Goal: Task Accomplishment & Management: Use online tool/utility

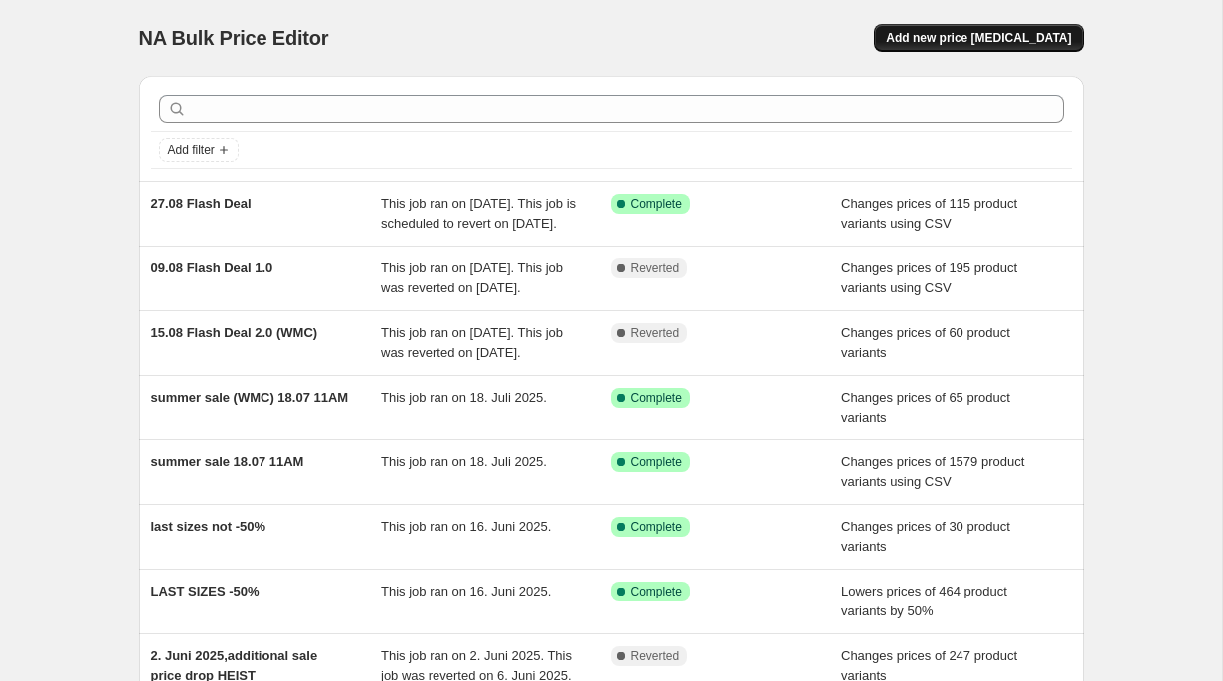
click at [967, 48] on button "Add new price [MEDICAL_DATA]" at bounding box center [978, 38] width 209 height 28
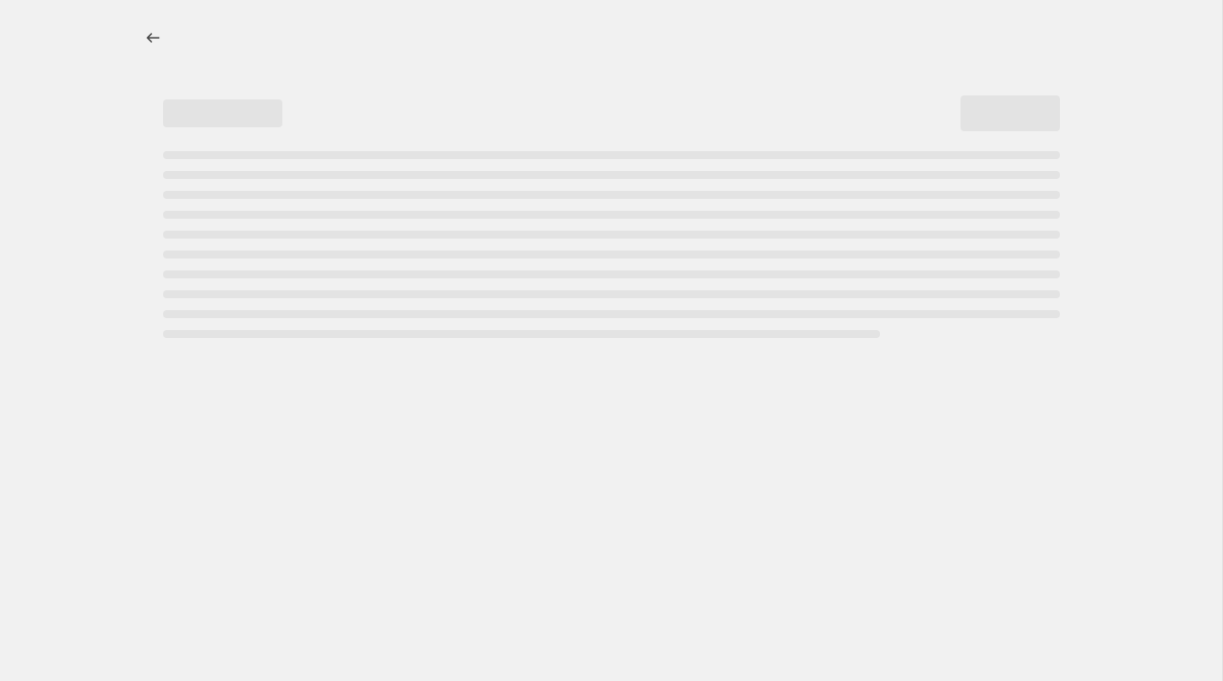
select select "percentage"
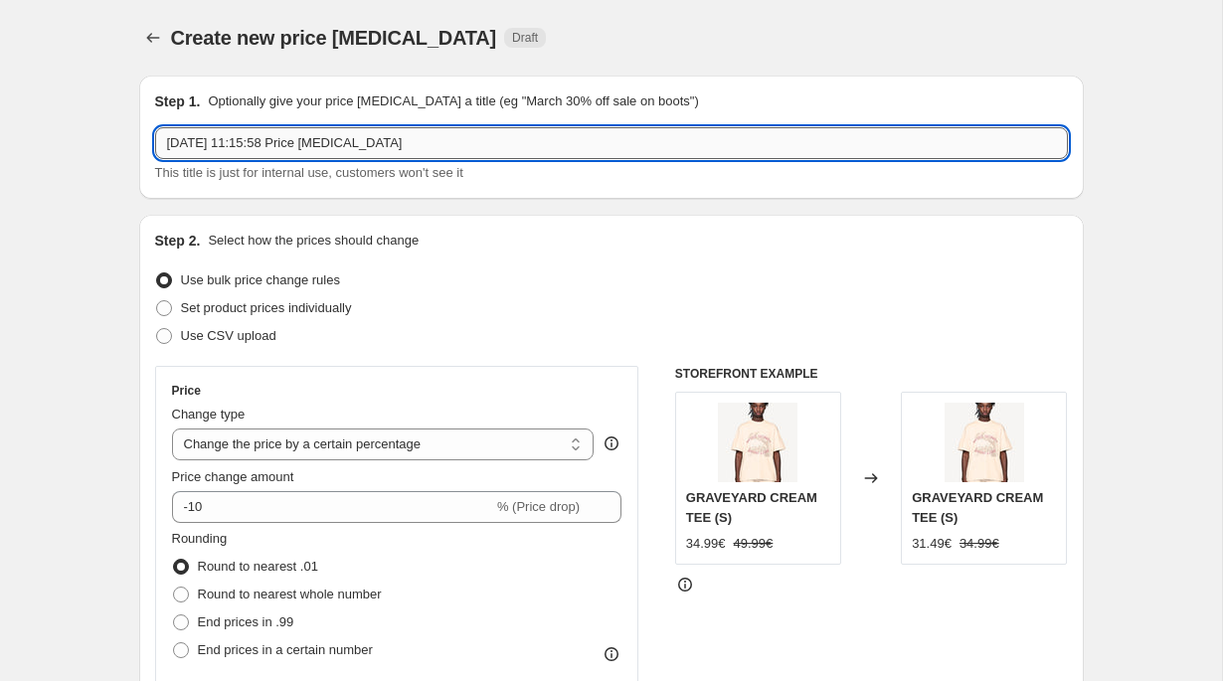
click at [462, 142] on input "[DATE] 11:15:58 Price [MEDICAL_DATA]" at bounding box center [611, 143] width 913 height 32
type input "29€ Jogger 31.08"
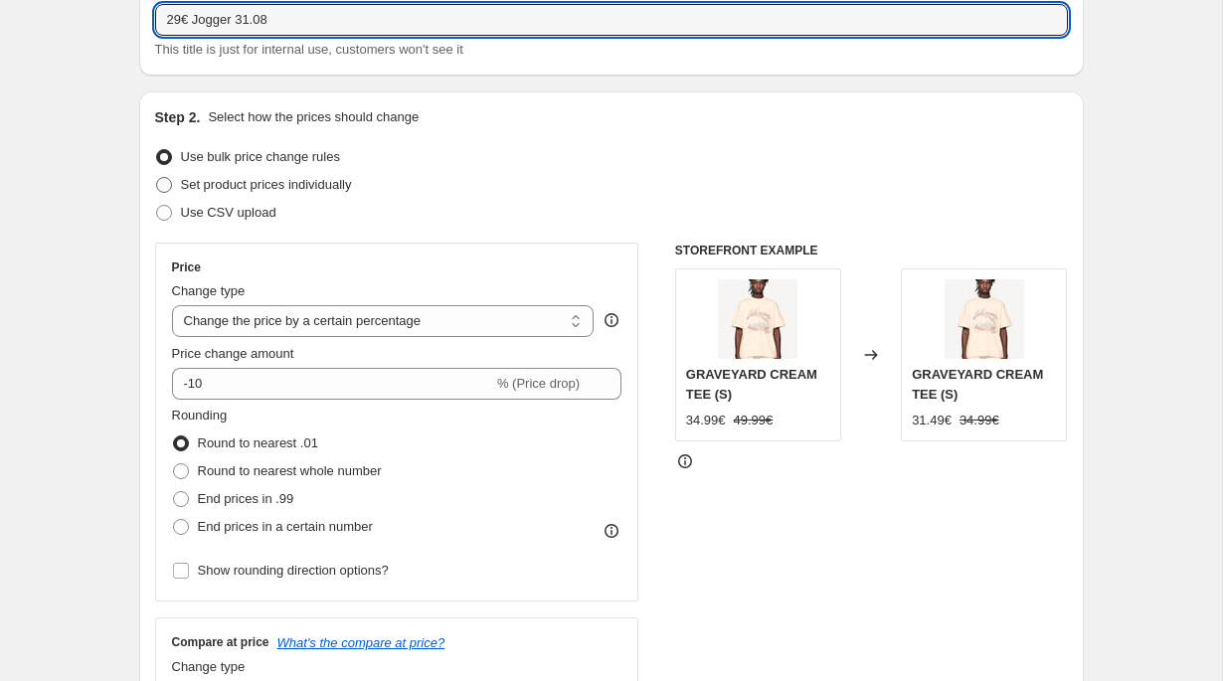
click at [276, 180] on span "Set product prices individually" at bounding box center [266, 184] width 171 height 15
click at [157, 178] on input "Set product prices individually" at bounding box center [156, 177] width 1 height 1
radio input "true"
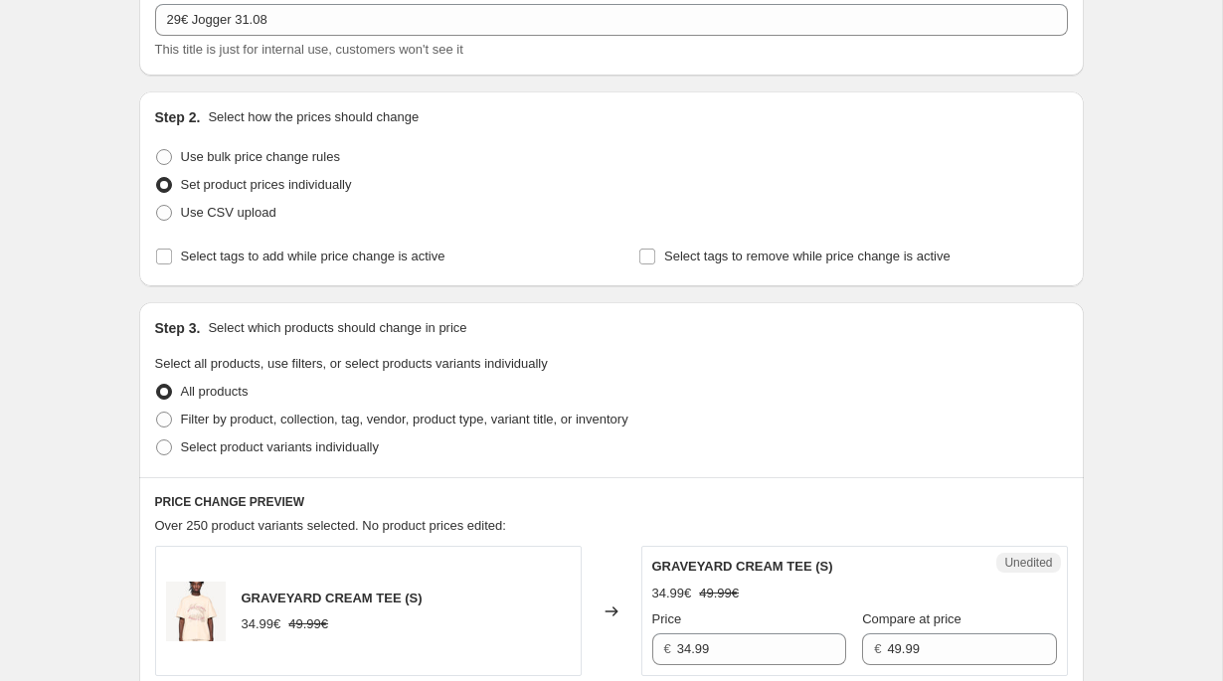
scroll to position [165, 0]
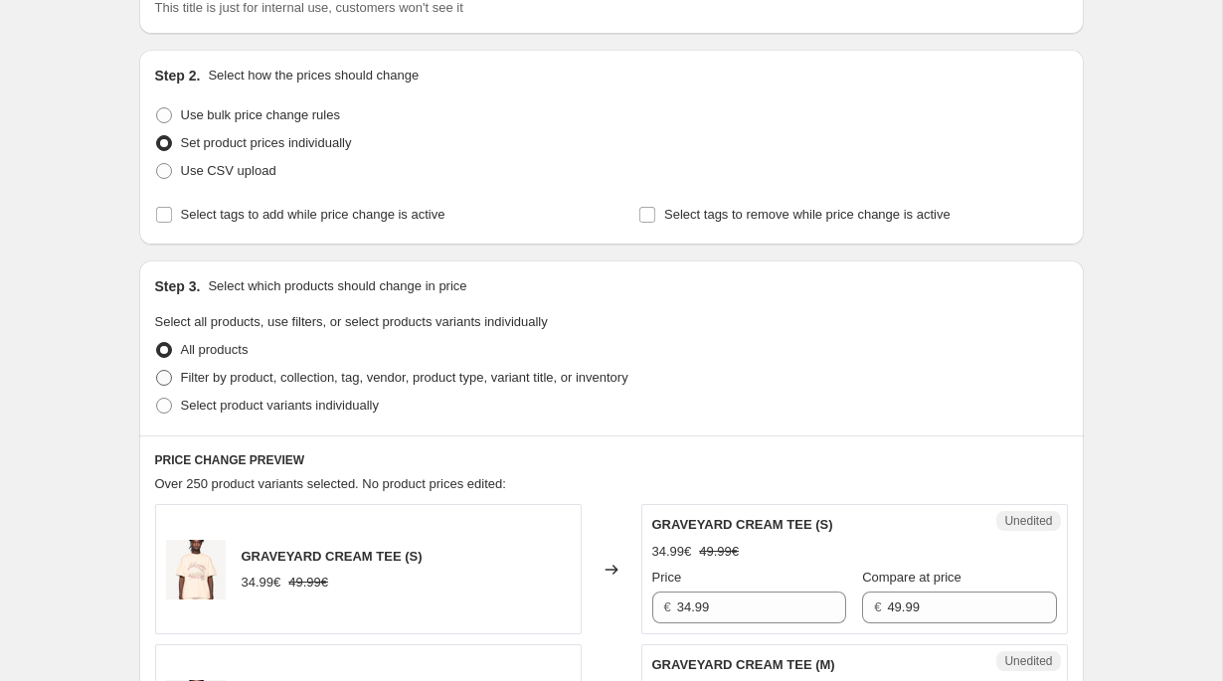
click at [253, 376] on span "Filter by product, collection, tag, vendor, product type, variant title, or inv…" at bounding box center [404, 377] width 447 height 15
click at [157, 371] on input "Filter by product, collection, tag, vendor, product type, variant title, or inv…" at bounding box center [156, 370] width 1 height 1
radio input "true"
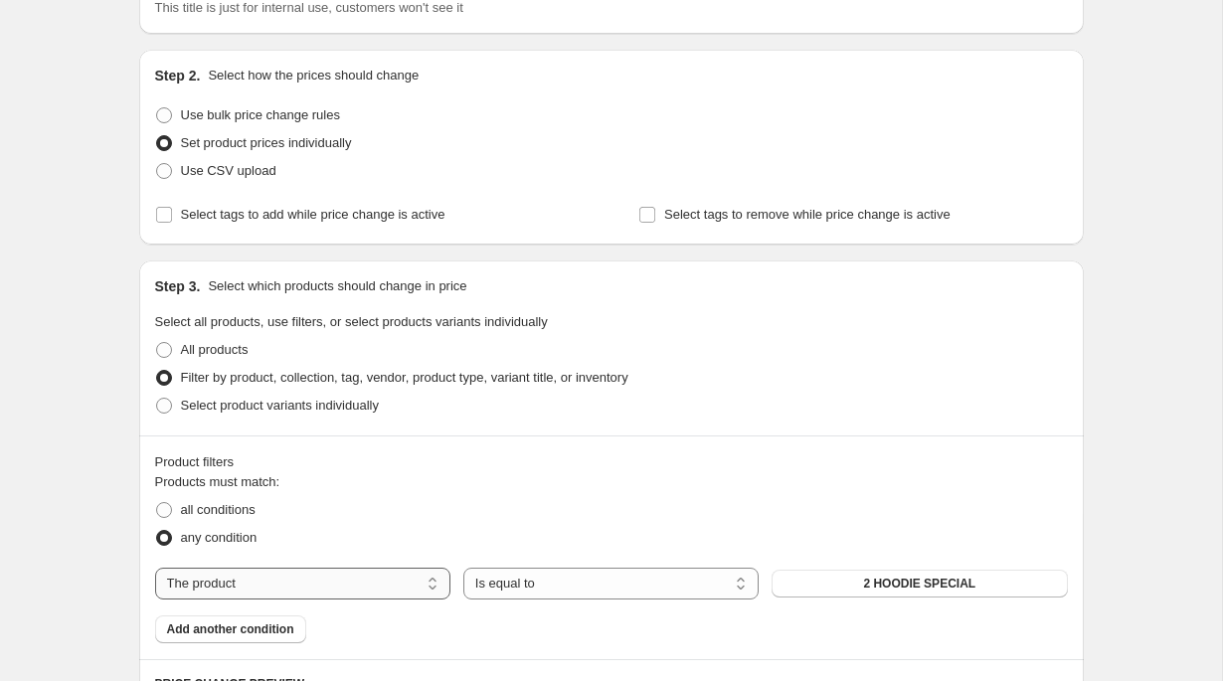
click at [251, 571] on select "The product The product's collection The product's tag The product's vendor The…" at bounding box center [302, 584] width 295 height 32
select select "collection"
click at [870, 596] on button "85€ BUNDLES" at bounding box center [919, 584] width 295 height 28
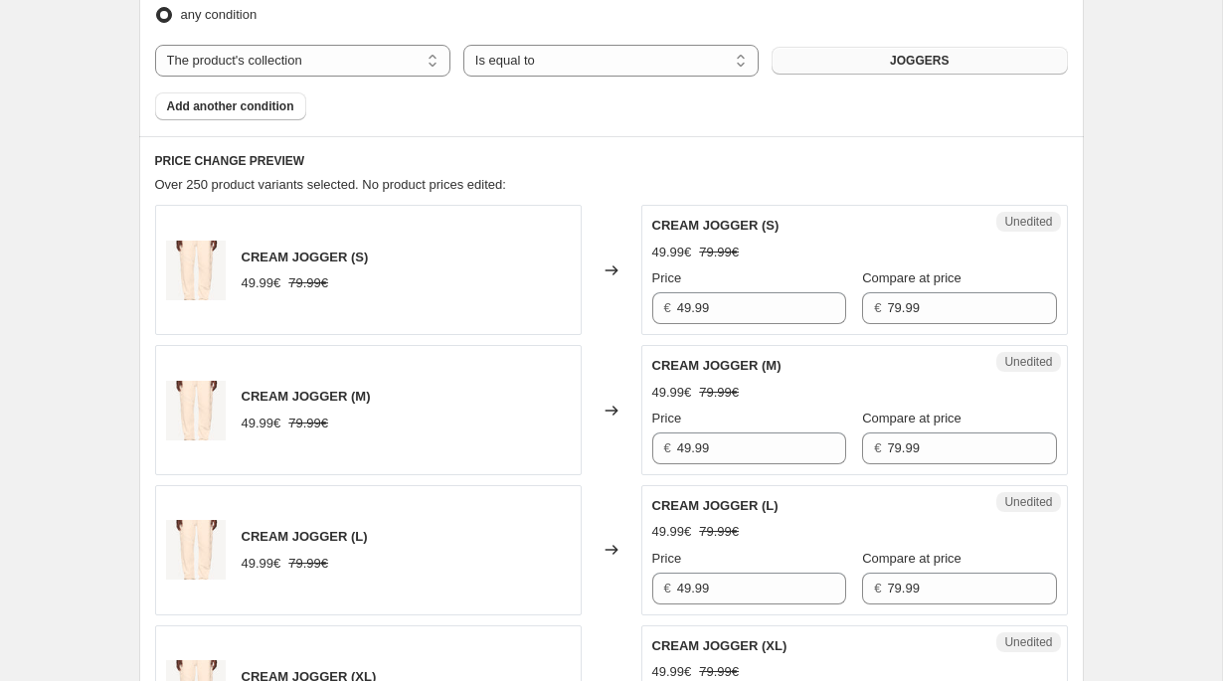
scroll to position [764, 0]
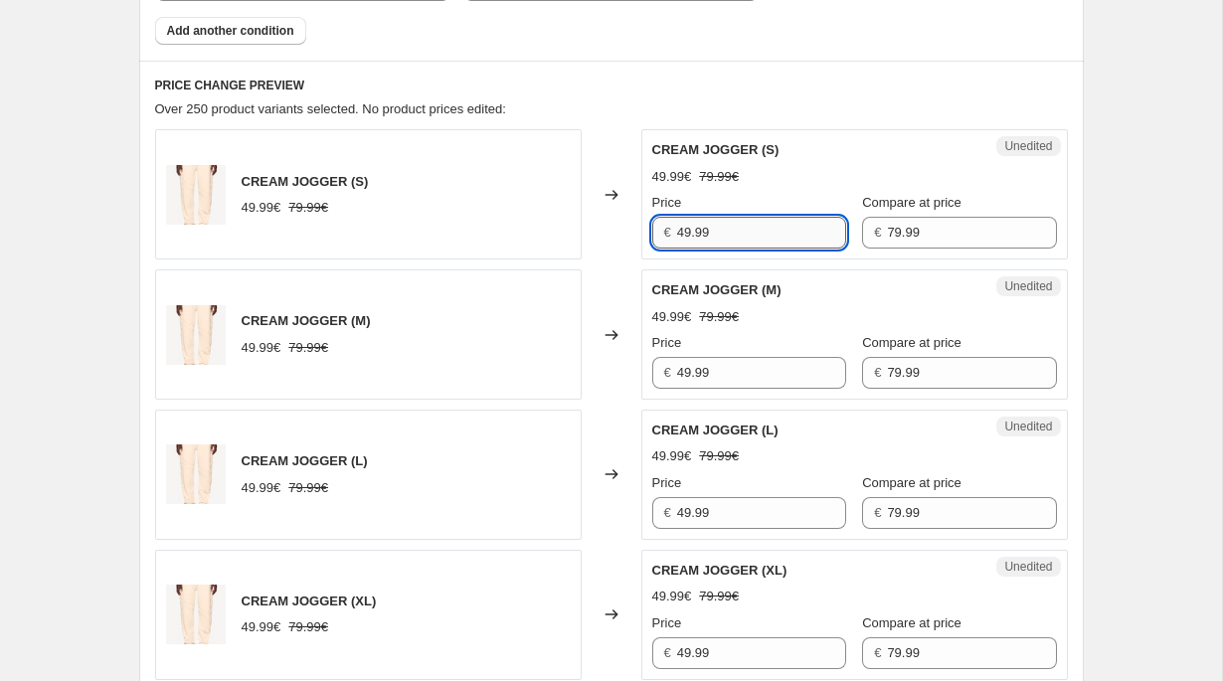
click at [728, 238] on input "49.99" at bounding box center [761, 233] width 169 height 32
type input "29"
click at [721, 360] on input "49.99" at bounding box center [761, 373] width 169 height 32
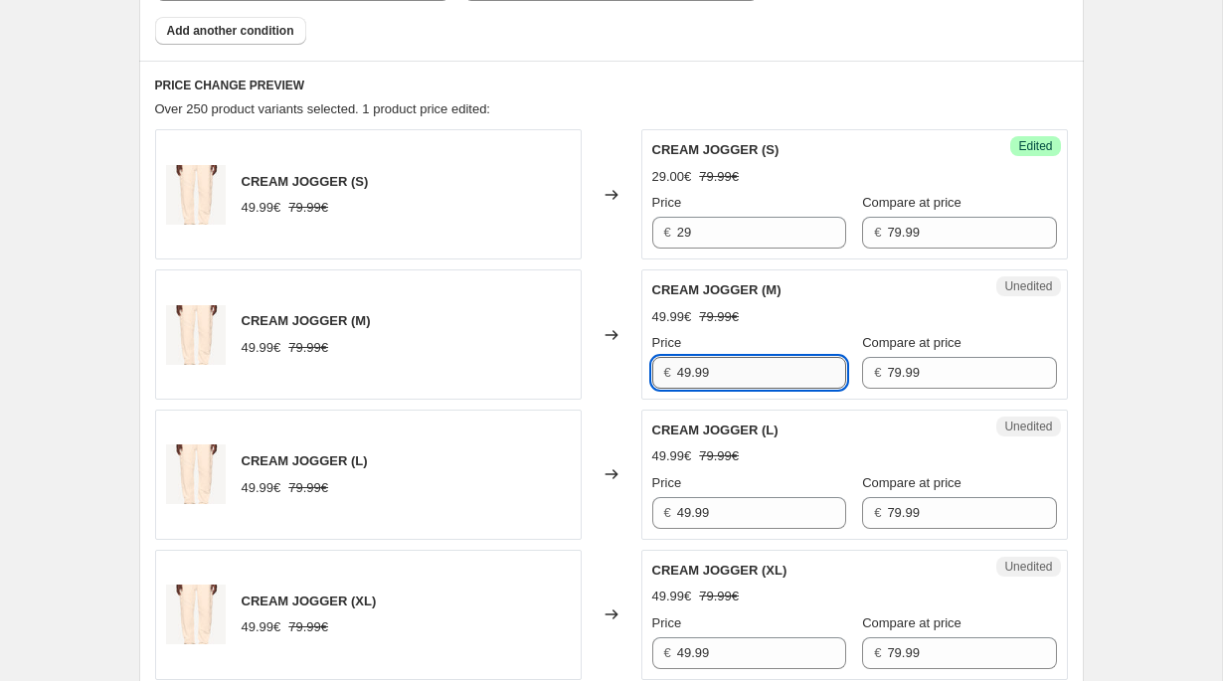
paste input "LIMITED TIME PRICE"
click at [727, 229] on input "29" at bounding box center [761, 233] width 169 height 32
click at [729, 360] on input "49.99" at bounding box center [761, 373] width 169 height 32
click at [729, 365] on input "49.99" at bounding box center [761, 373] width 169 height 32
paste input "2"
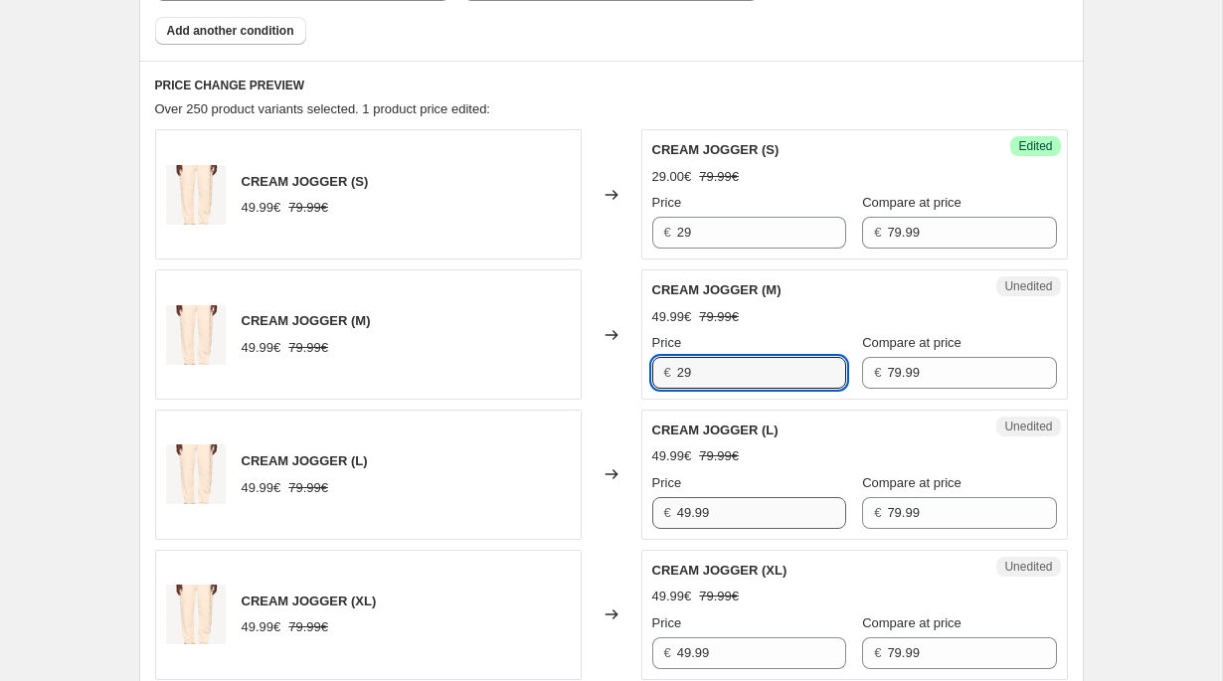
type input "29"
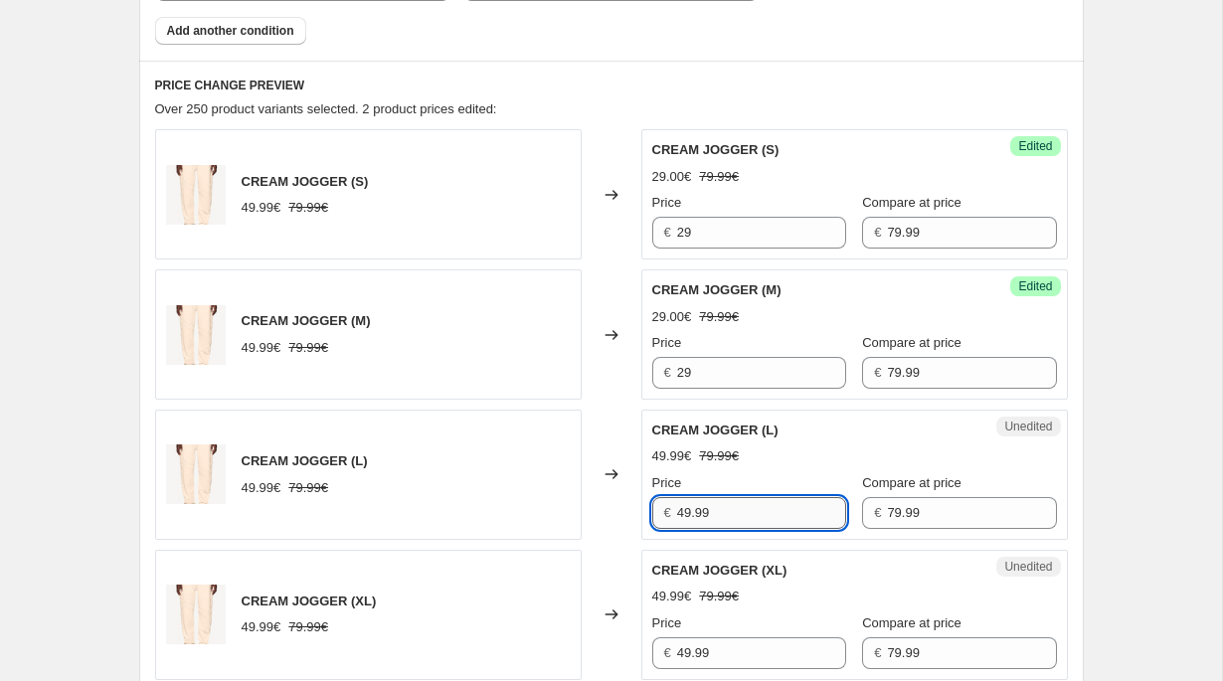
click at [707, 522] on input "49.99" at bounding box center [761, 513] width 169 height 32
paste input "2"
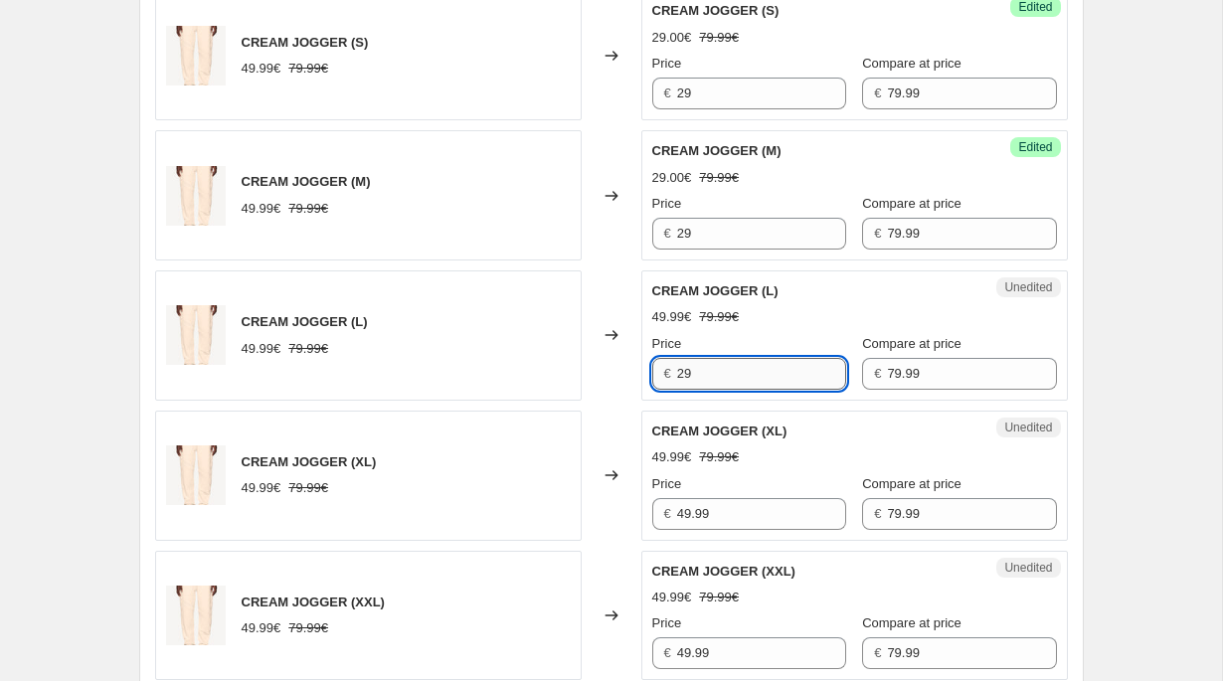
type input "29"
click at [707, 522] on input "49.99" at bounding box center [761, 514] width 169 height 32
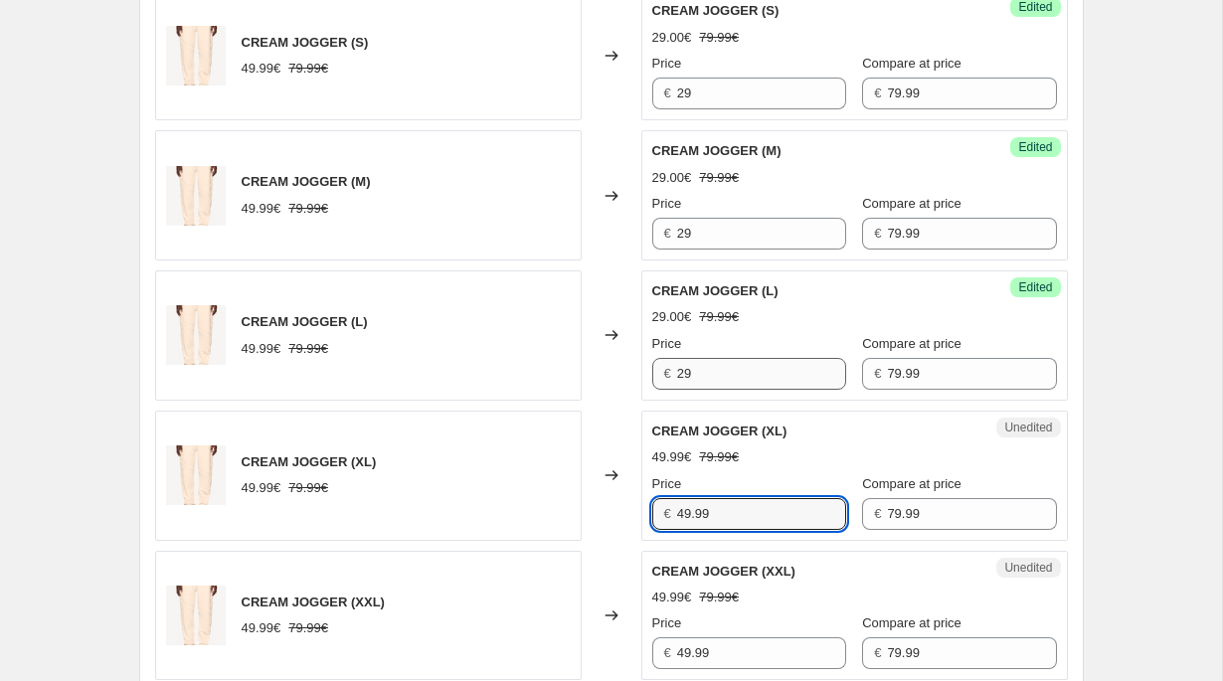
paste input "2"
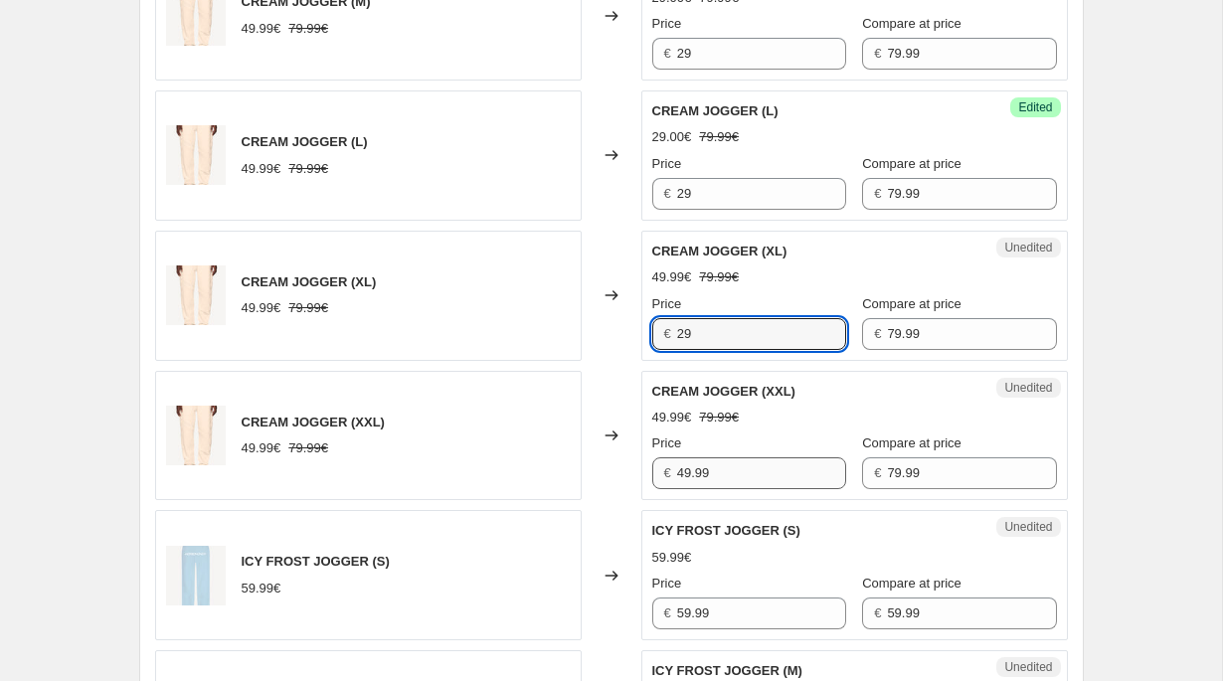
type input "29"
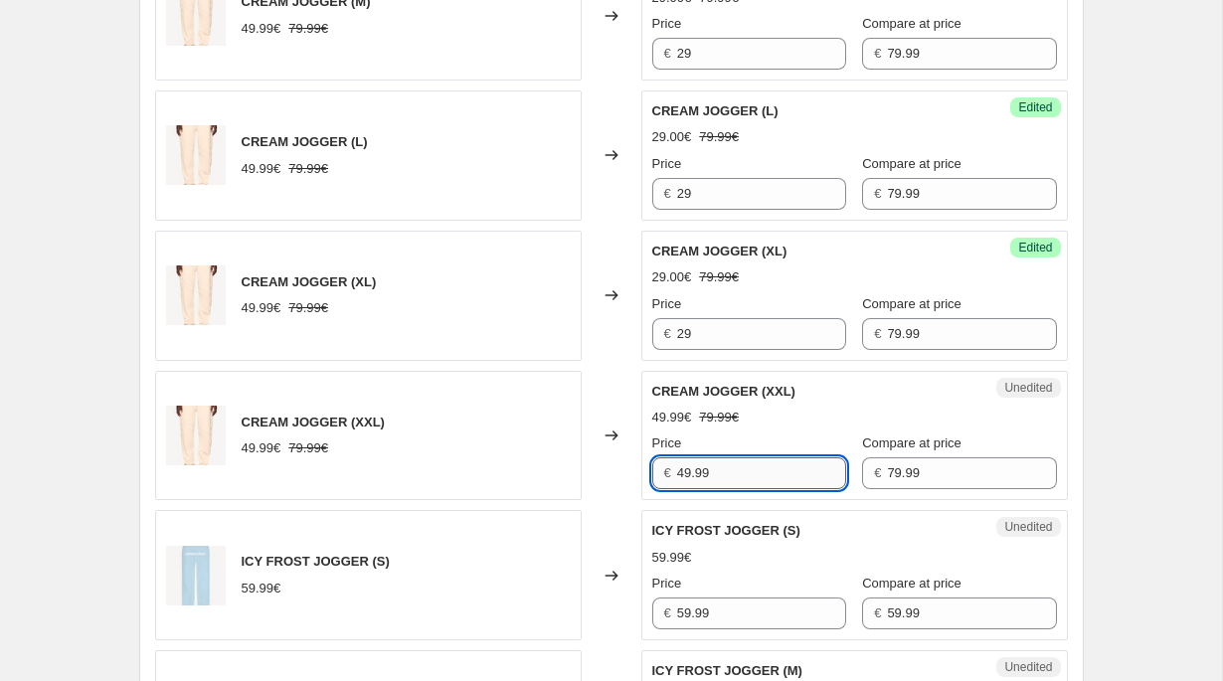
click at [709, 489] on input "49.99" at bounding box center [761, 473] width 169 height 32
paste input "2"
type input "29"
click at [708, 614] on input "59.99" at bounding box center [761, 614] width 169 height 32
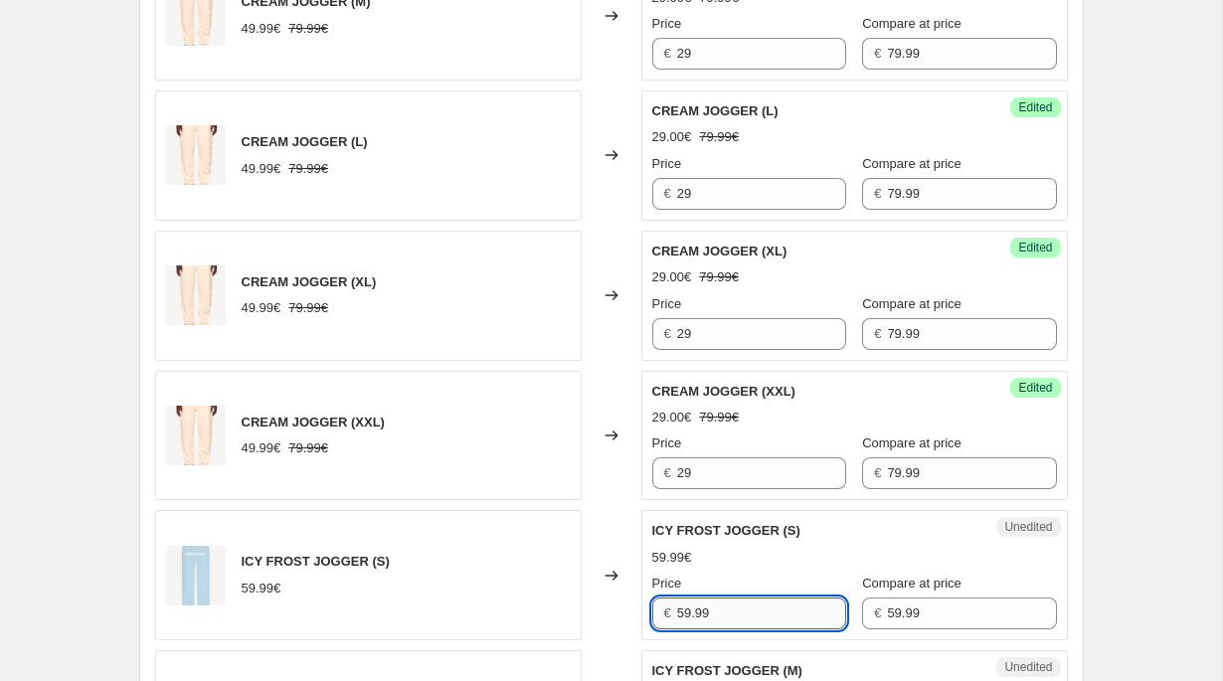
paste input "2"
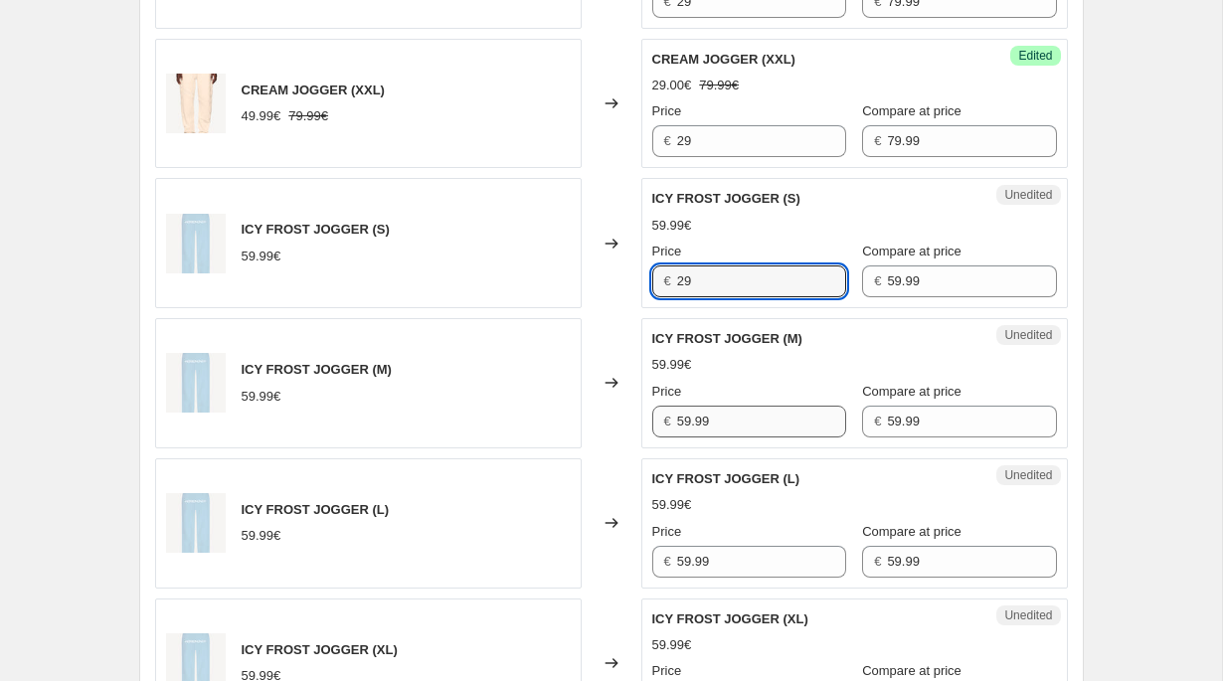
type input "29"
click at [701, 412] on input "59.99" at bounding box center [761, 422] width 169 height 32
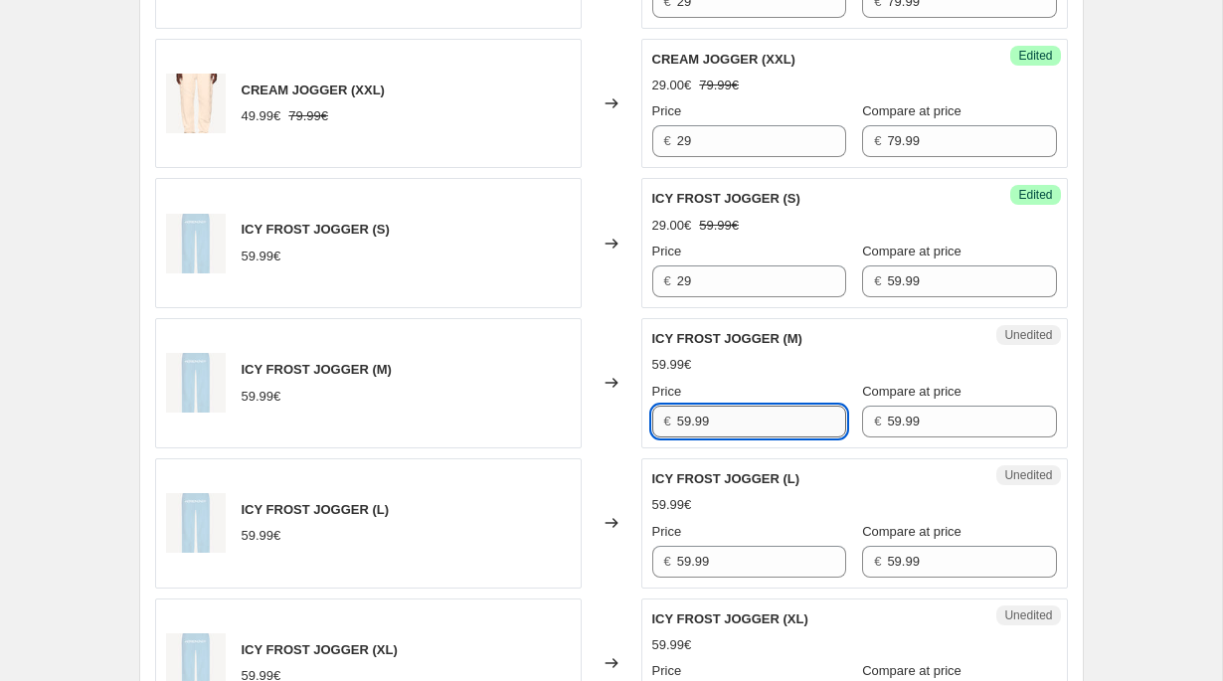
paste input "2"
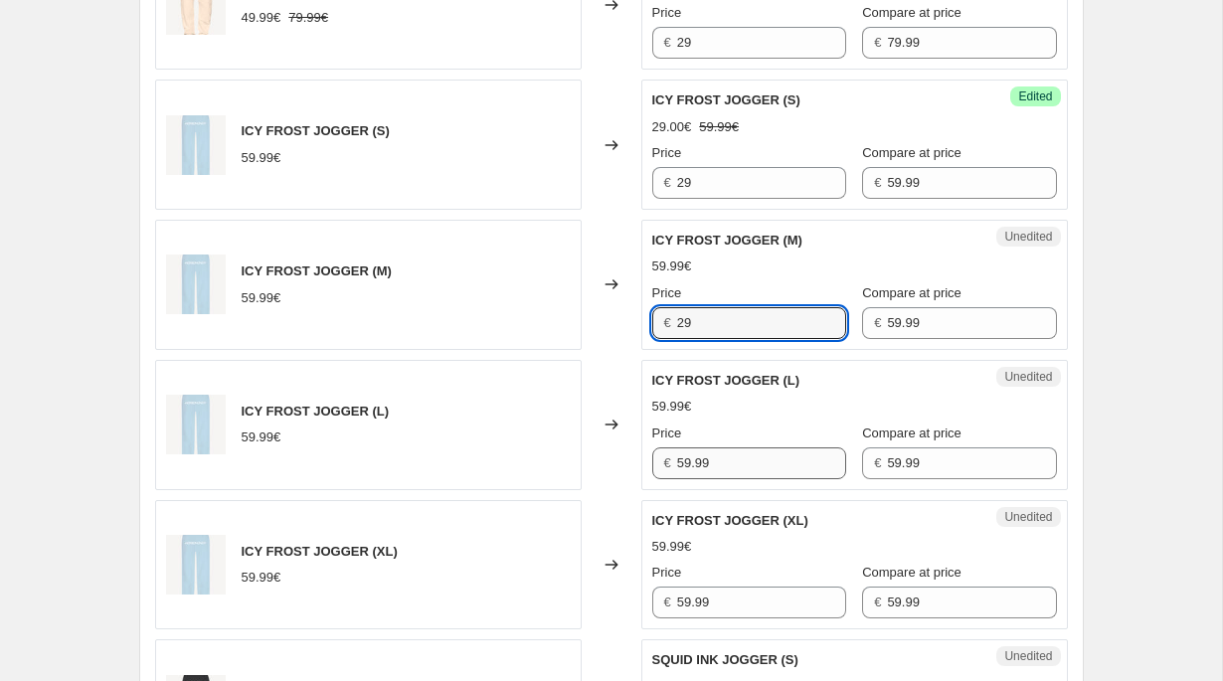
type input "29"
click at [703, 471] on input "59.99" at bounding box center [761, 463] width 169 height 32
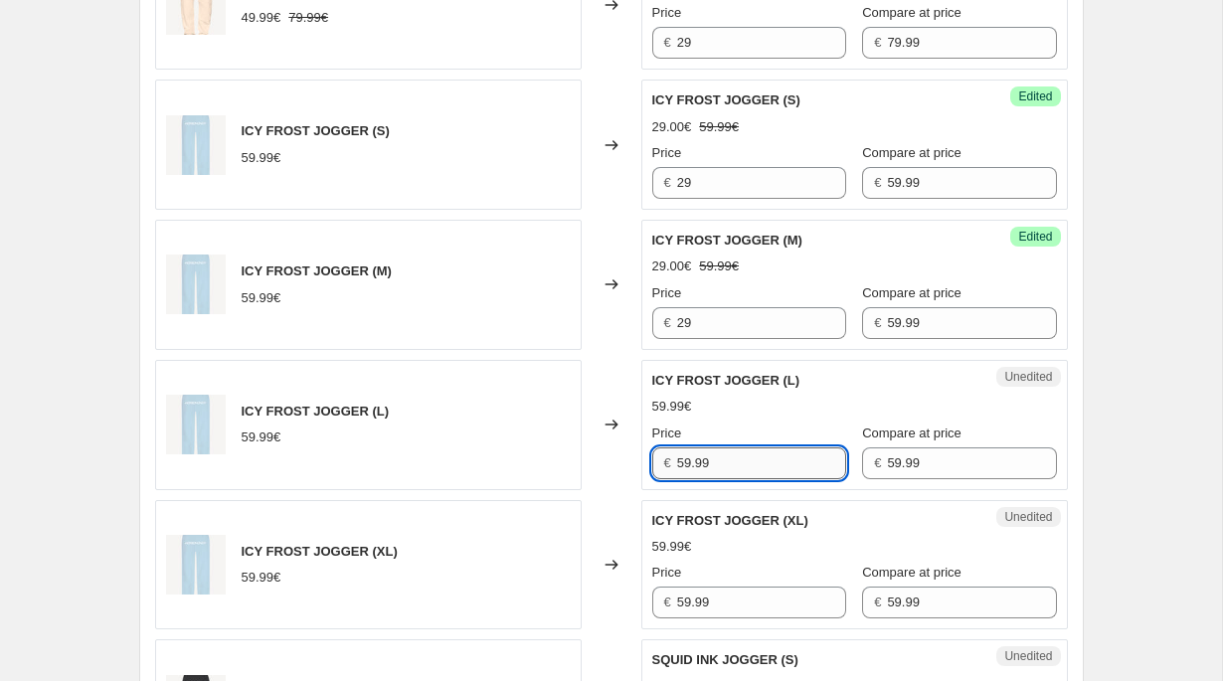
paste input "2"
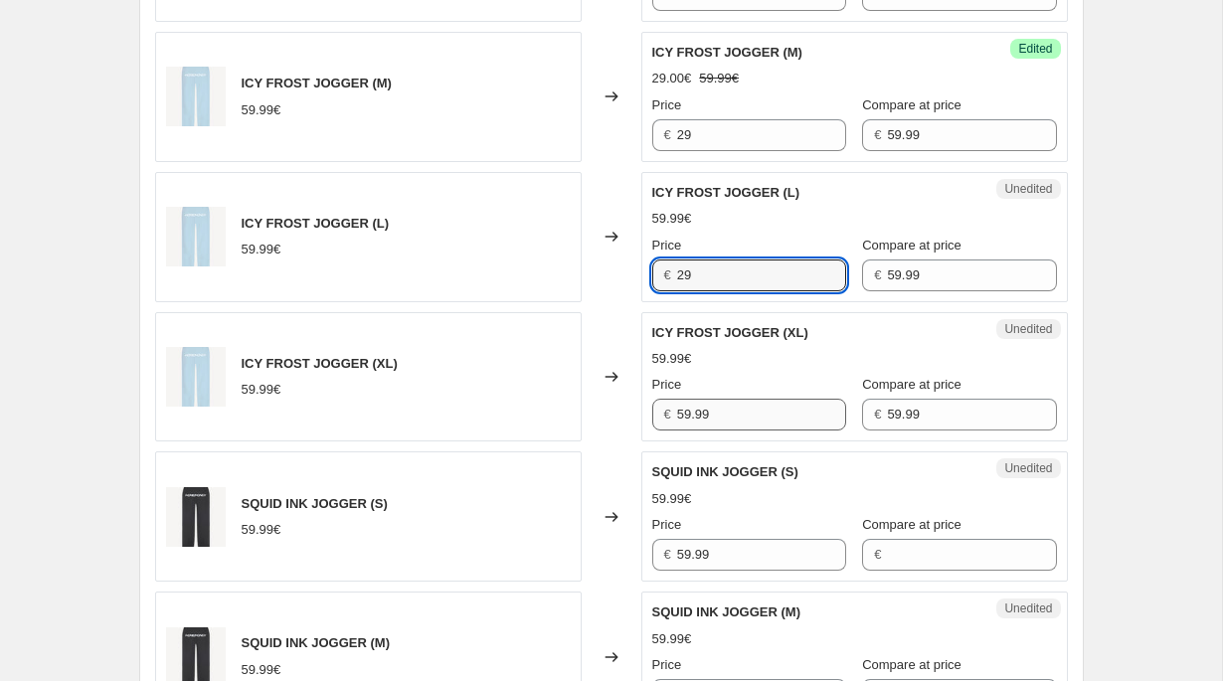
type input "29"
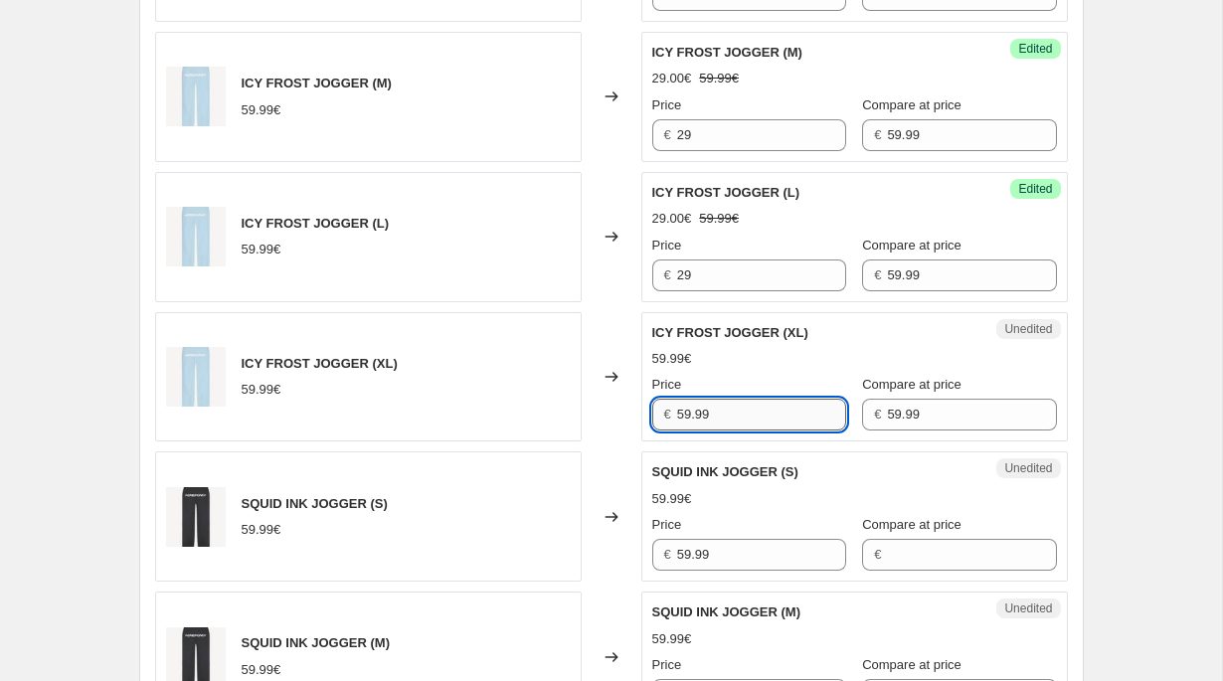
click at [709, 408] on input "59.99" at bounding box center [761, 415] width 169 height 32
paste input "2"
type input "29"
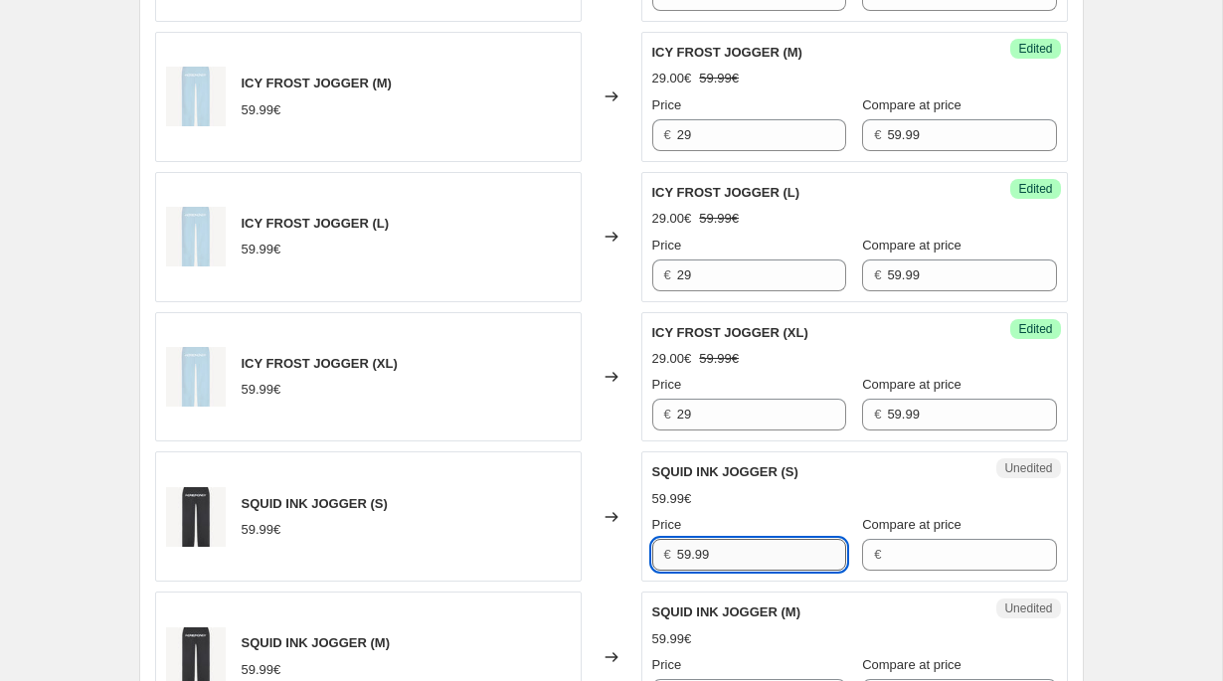
click at [715, 561] on input "59.99" at bounding box center [761, 555] width 169 height 32
paste input "2"
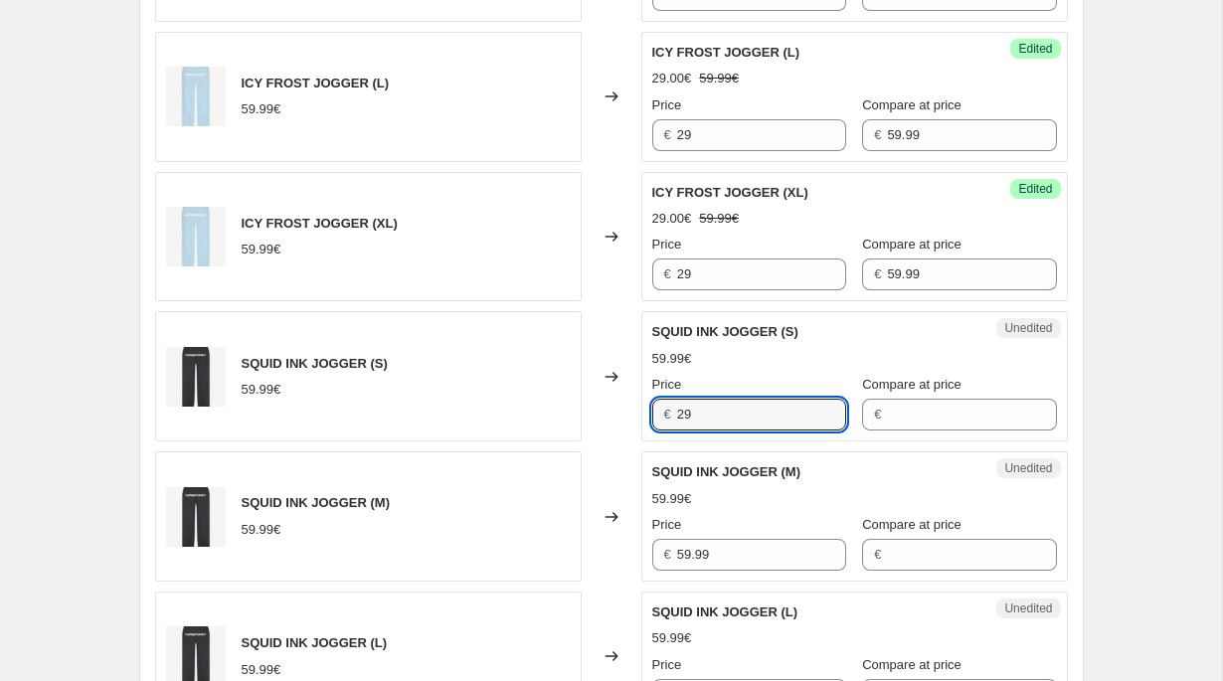
scroll to position [1947, 0]
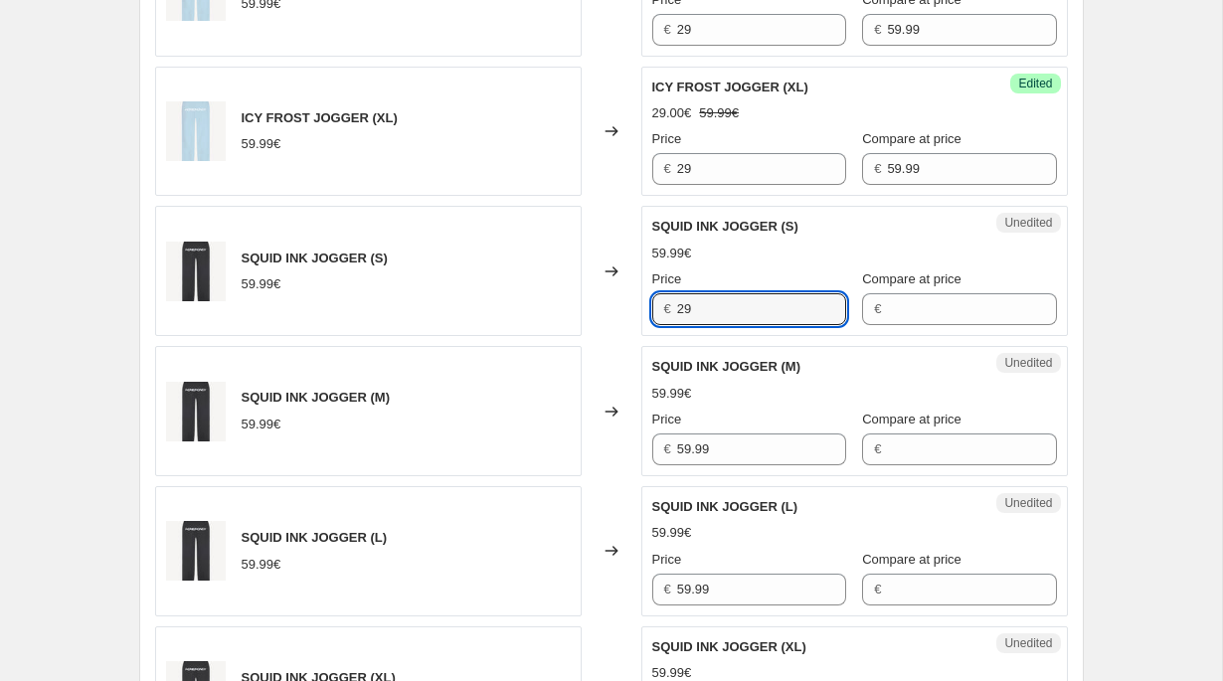
type input "29"
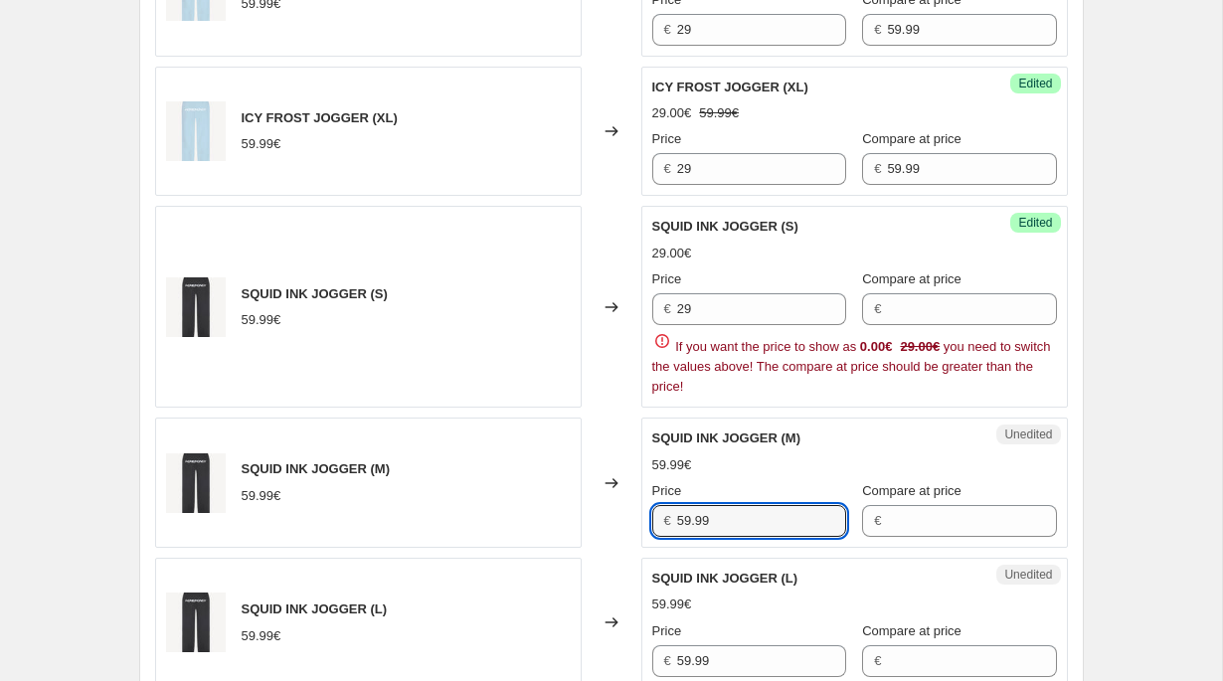
click at [707, 449] on div "SQUID INK JOGGER (M) 59.99€ Price € 59.99 Compare at price €" at bounding box center [854, 483] width 405 height 108
paste input "2"
type input "29"
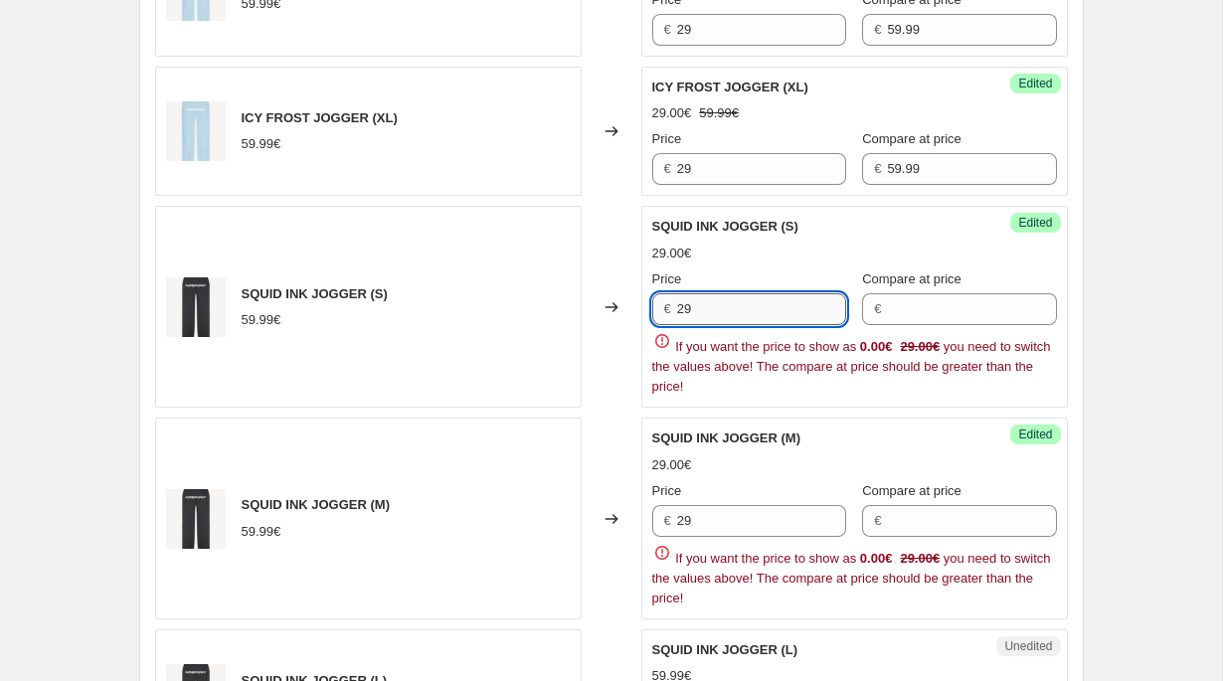
click at [708, 302] on input "29" at bounding box center [761, 309] width 169 height 32
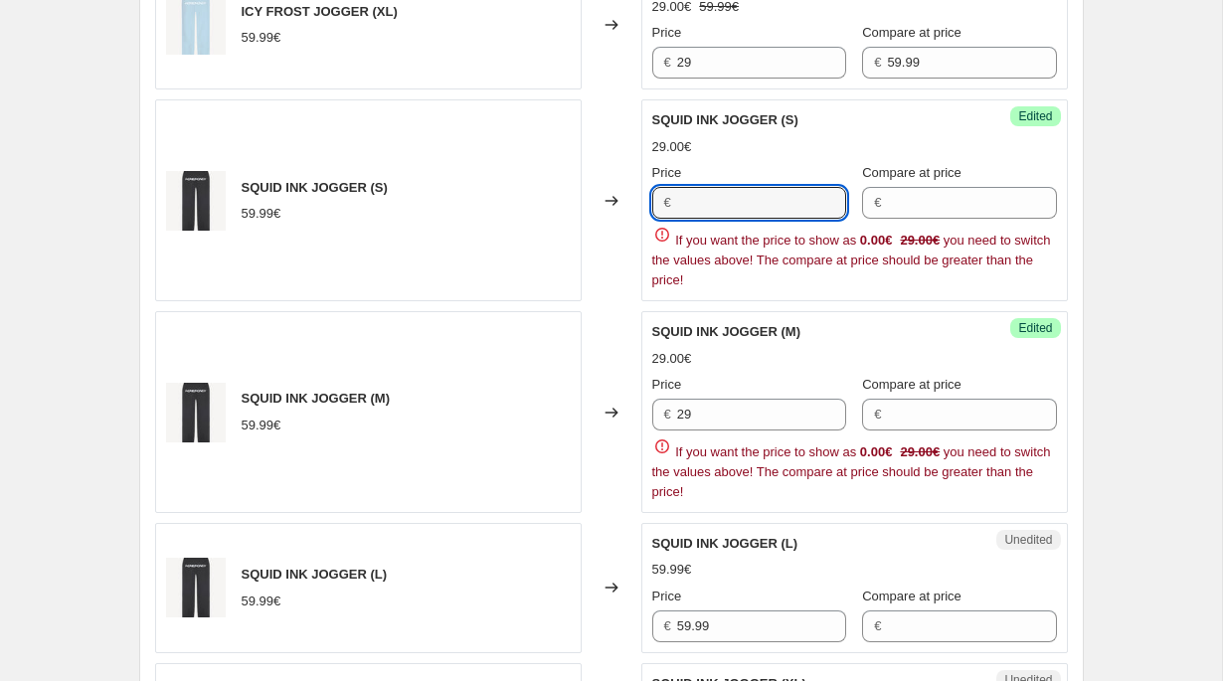
scroll to position [2079, 0]
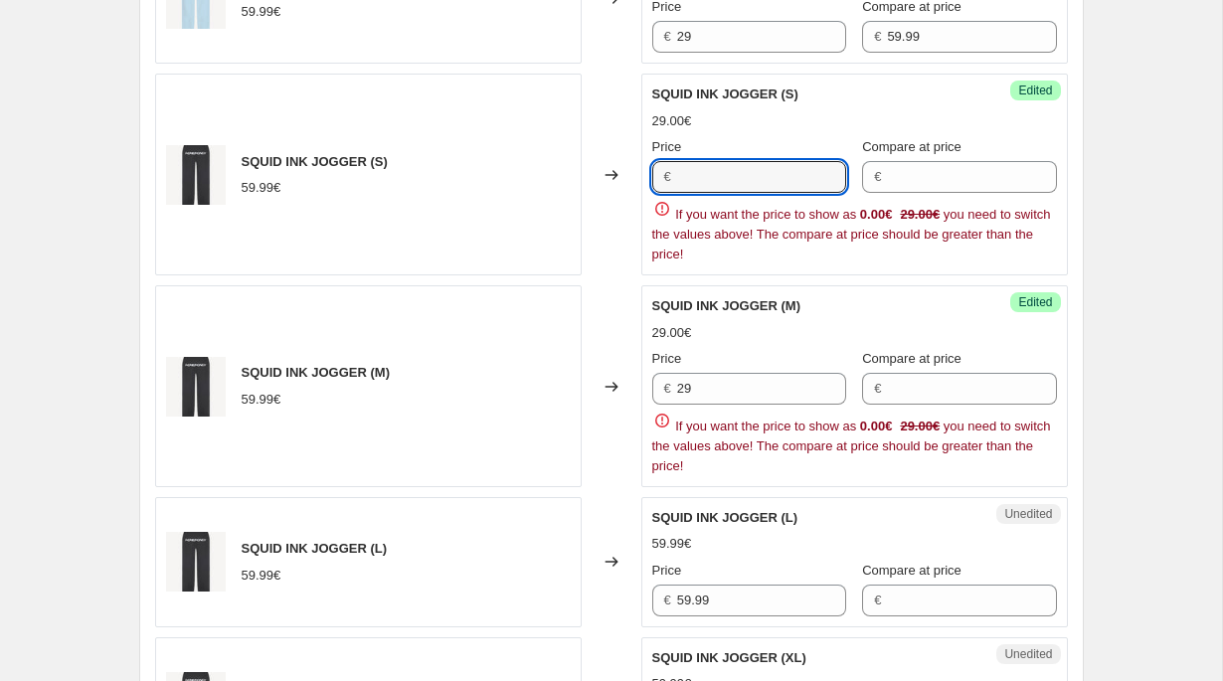
type input "29"
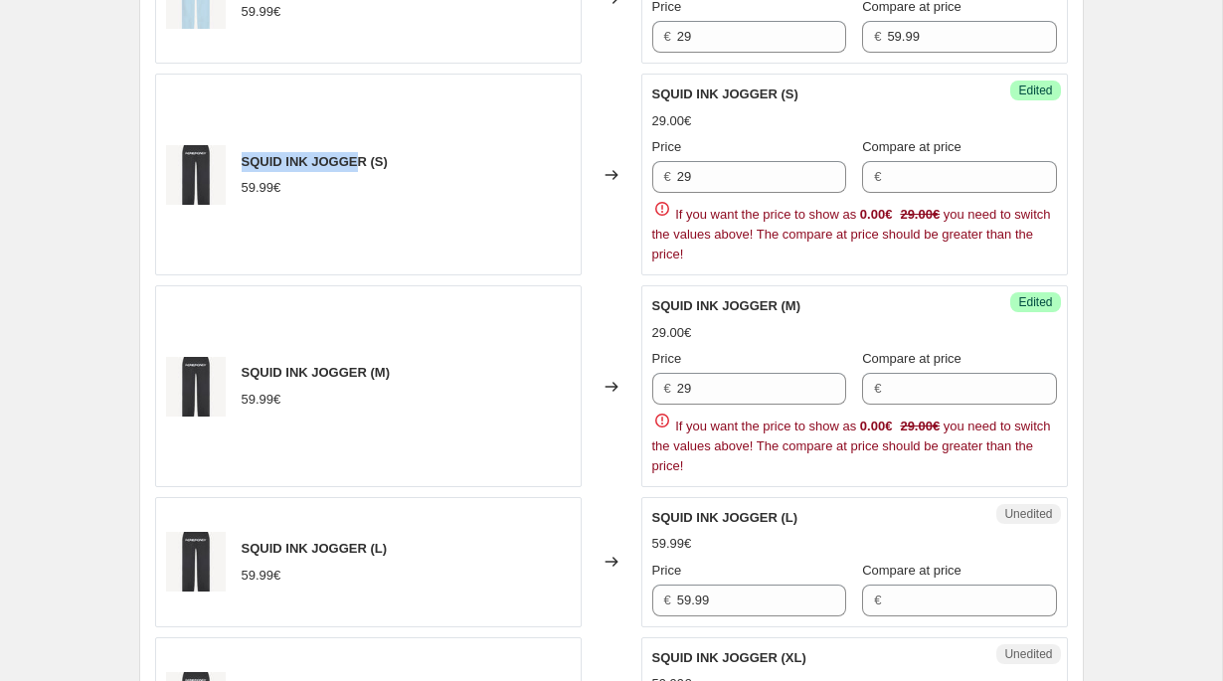
drag, startPoint x: 361, startPoint y: 161, endPoint x: 242, endPoint y: 164, distance: 119.4
click at [242, 164] on span "SQUID INK JOGGER (S)" at bounding box center [315, 161] width 146 height 15
copy span "SQUID INK JOGGE"
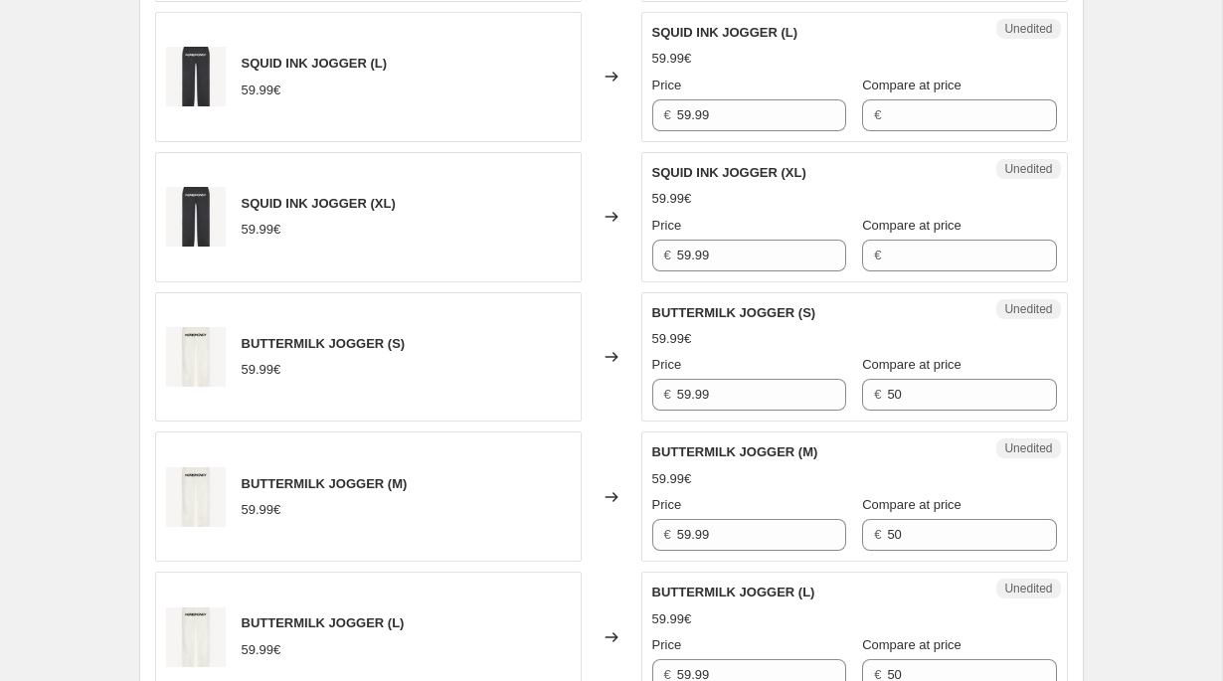
scroll to position [2600, 0]
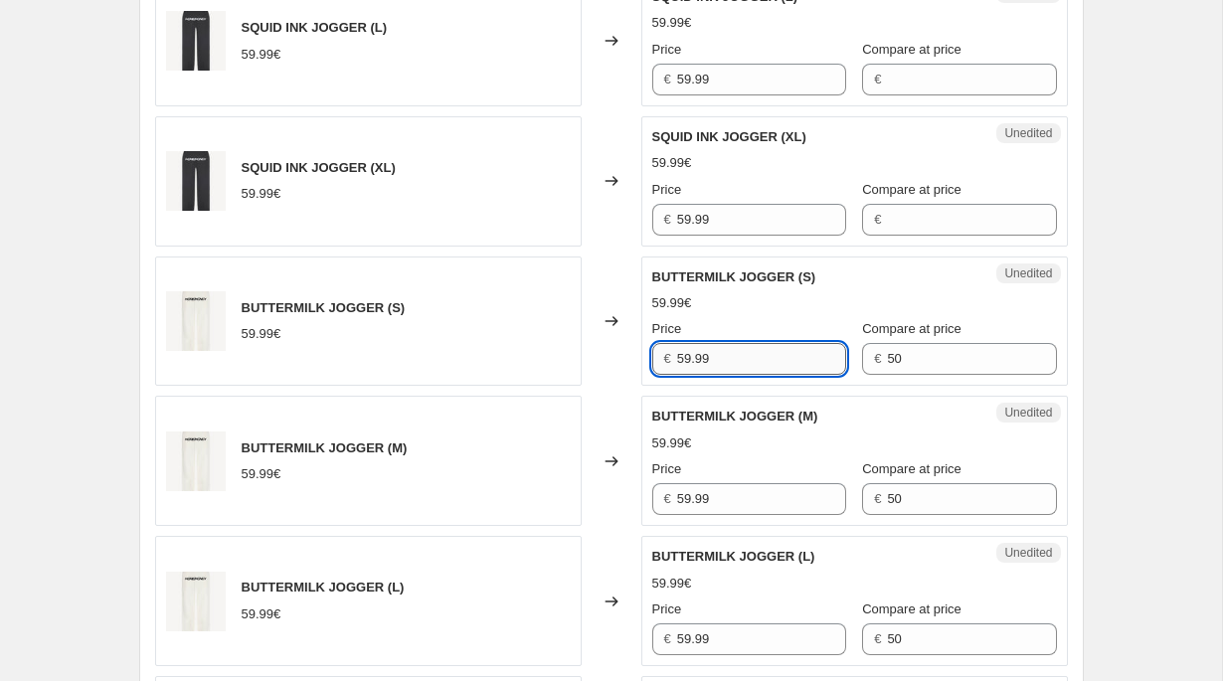
click at [720, 354] on input "59.99" at bounding box center [761, 359] width 169 height 32
paste input "SQUID INK JOGGE"
type input "29"
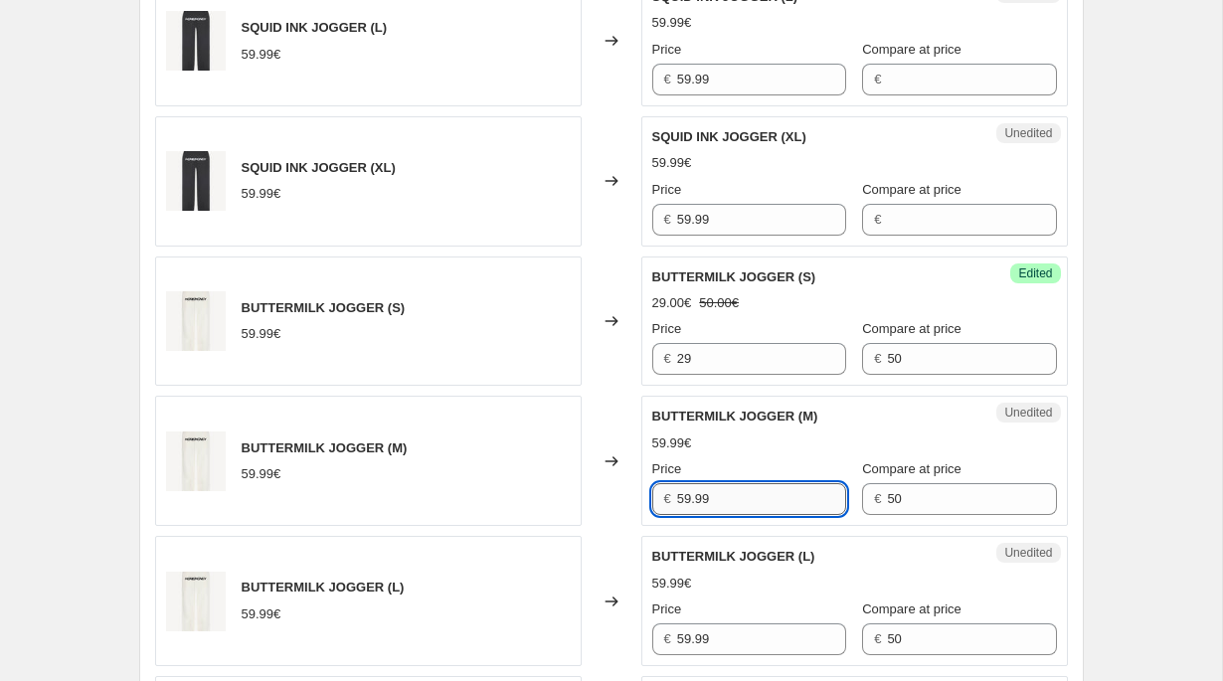
click at [709, 500] on input "59.99" at bounding box center [761, 499] width 169 height 32
paste input "2"
type input "29"
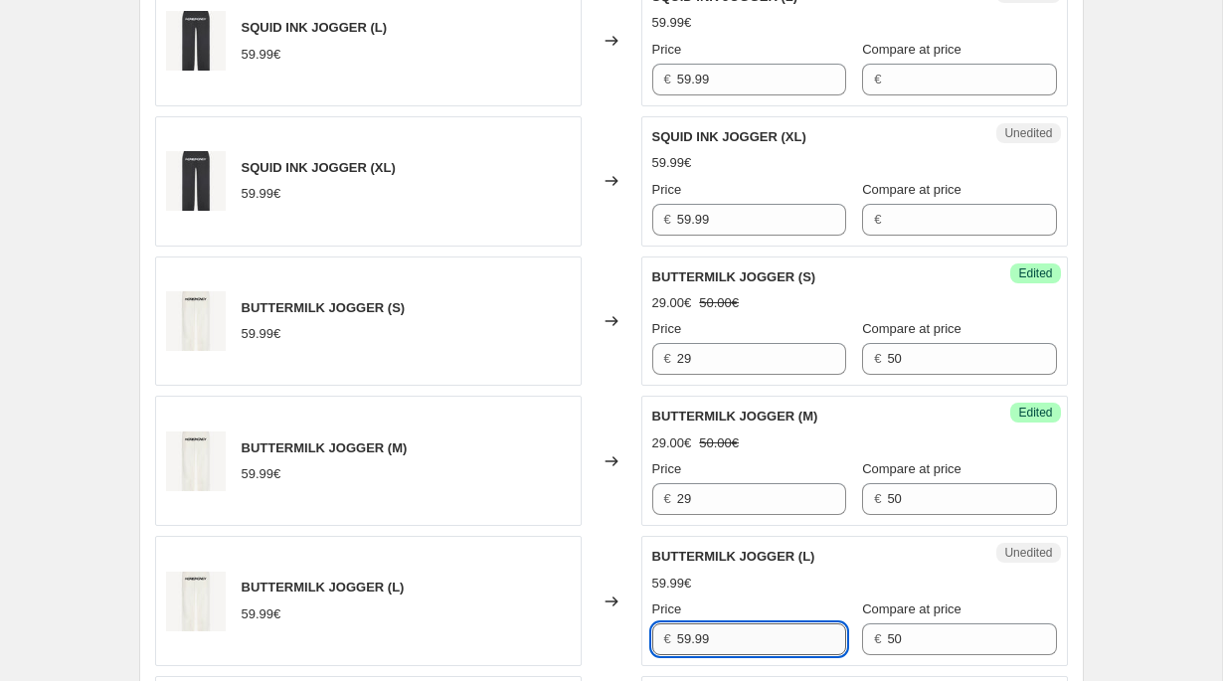
click at [704, 632] on input "59.99" at bounding box center [761, 639] width 169 height 32
paste input "2"
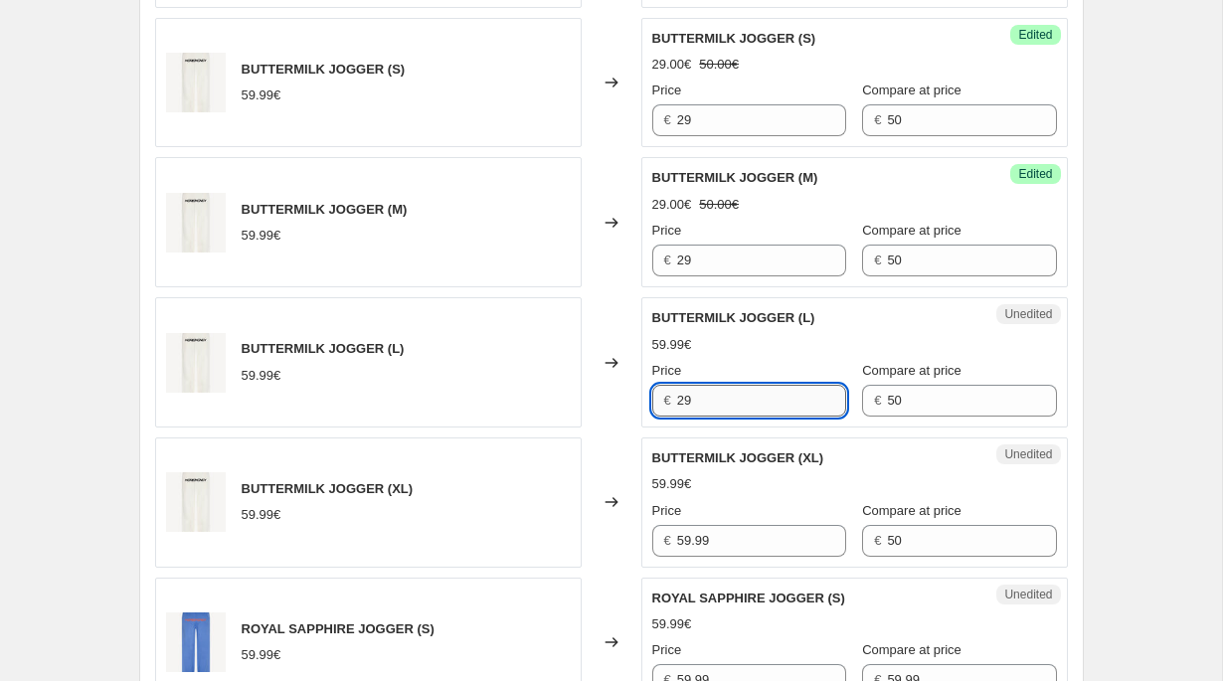
scroll to position [2885, 0]
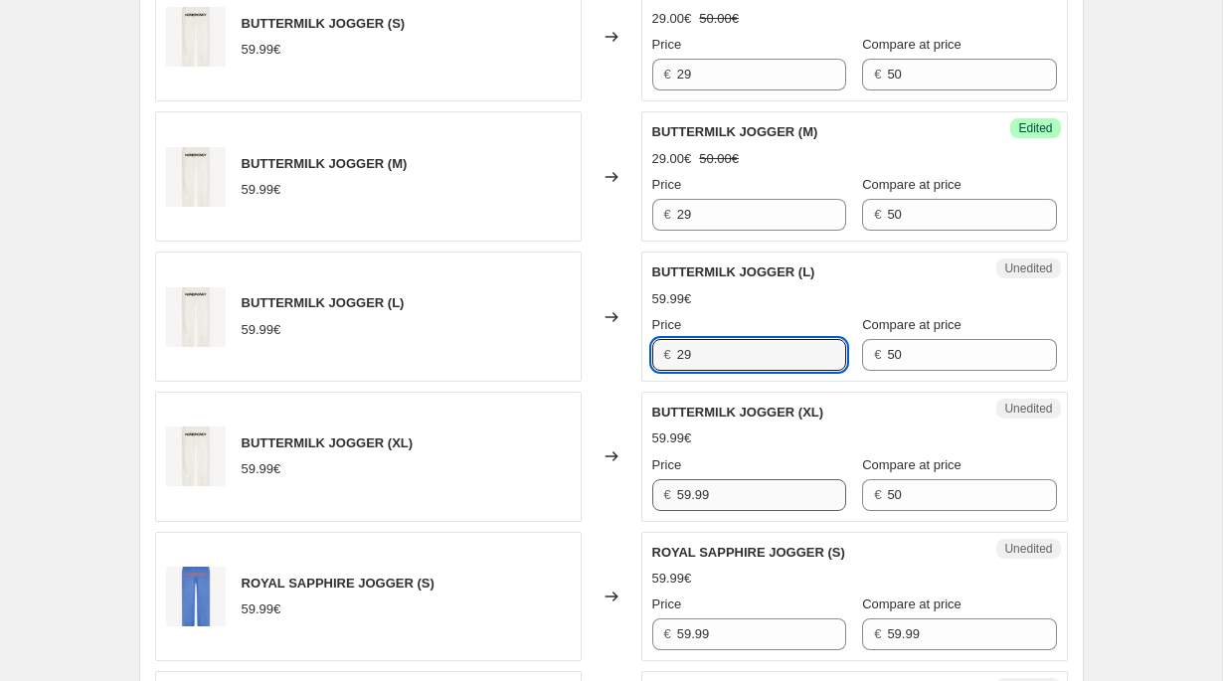
type input "29"
click at [700, 486] on input "59.99" at bounding box center [761, 495] width 169 height 32
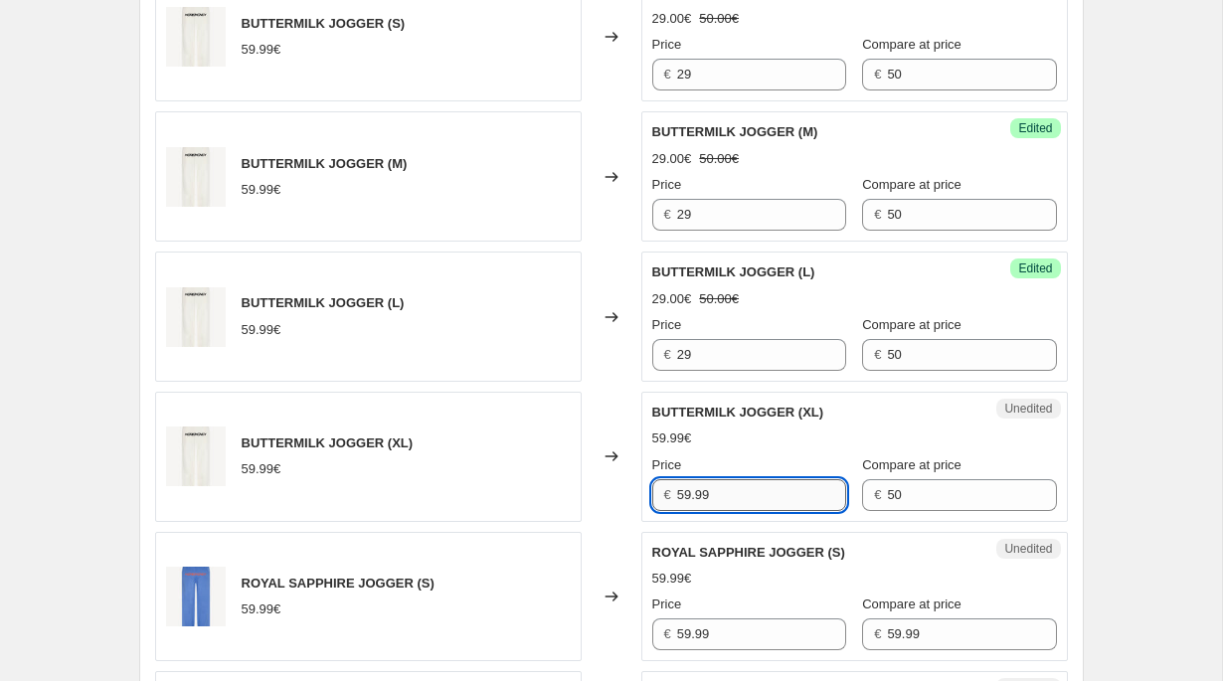
paste input "2"
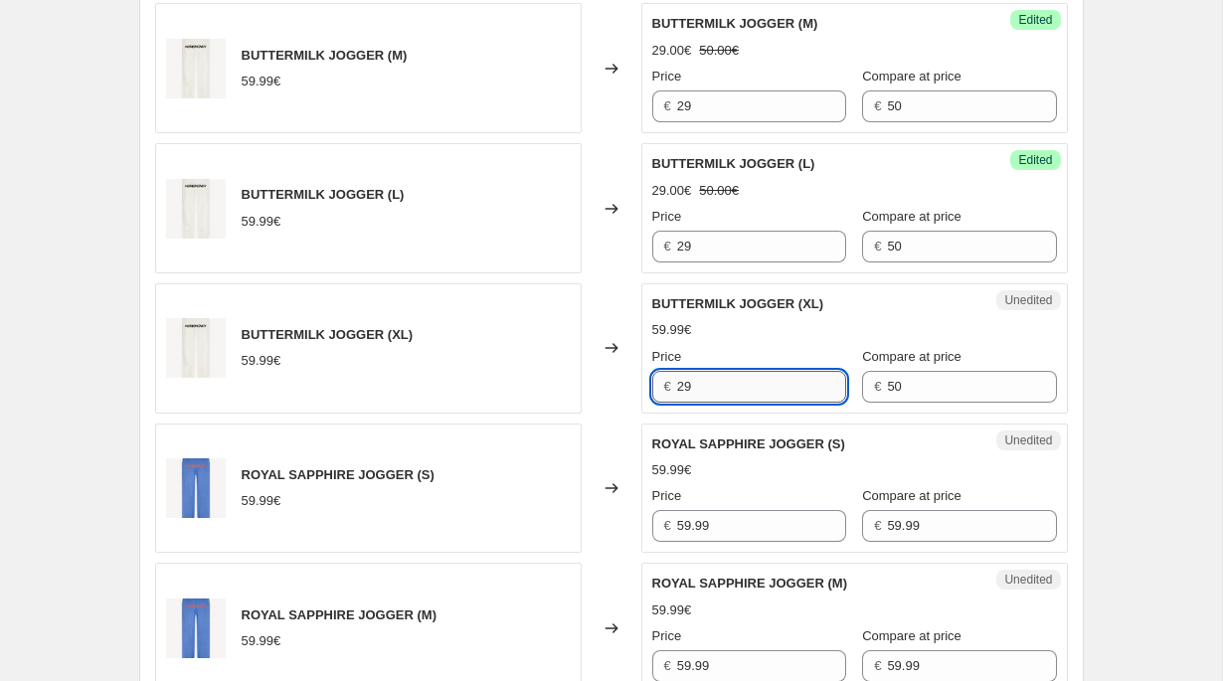
scroll to position [3045, 0]
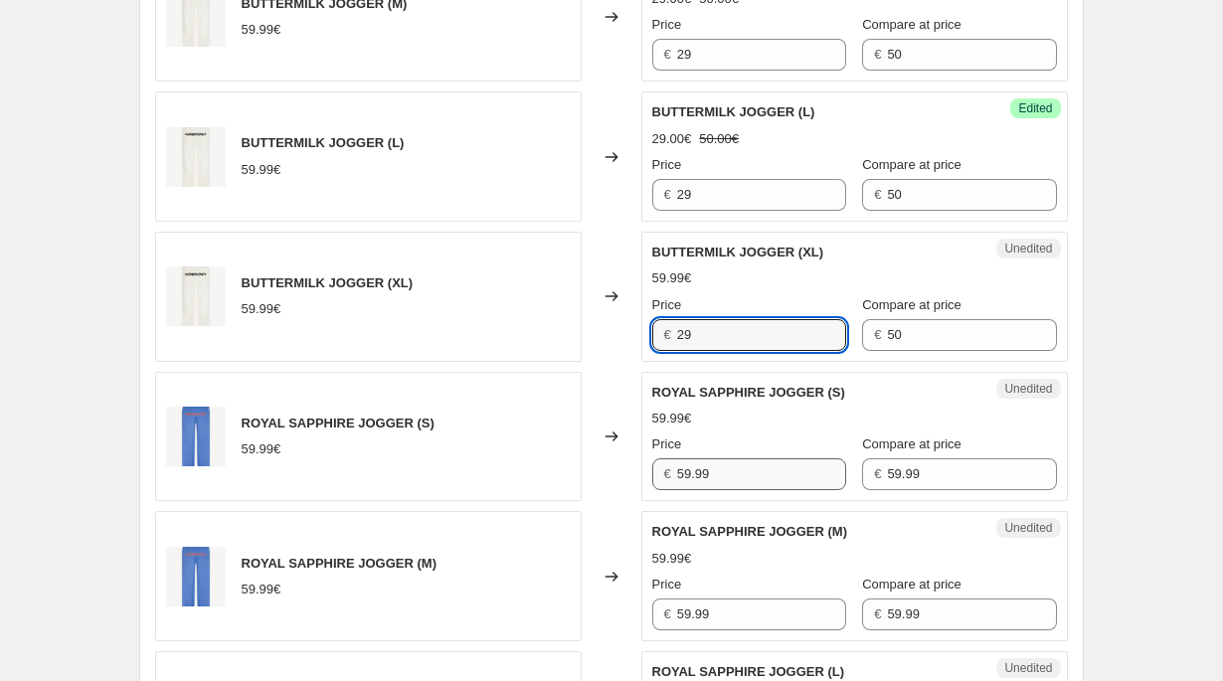
type input "29"
click at [697, 470] on input "59.99" at bounding box center [761, 474] width 169 height 32
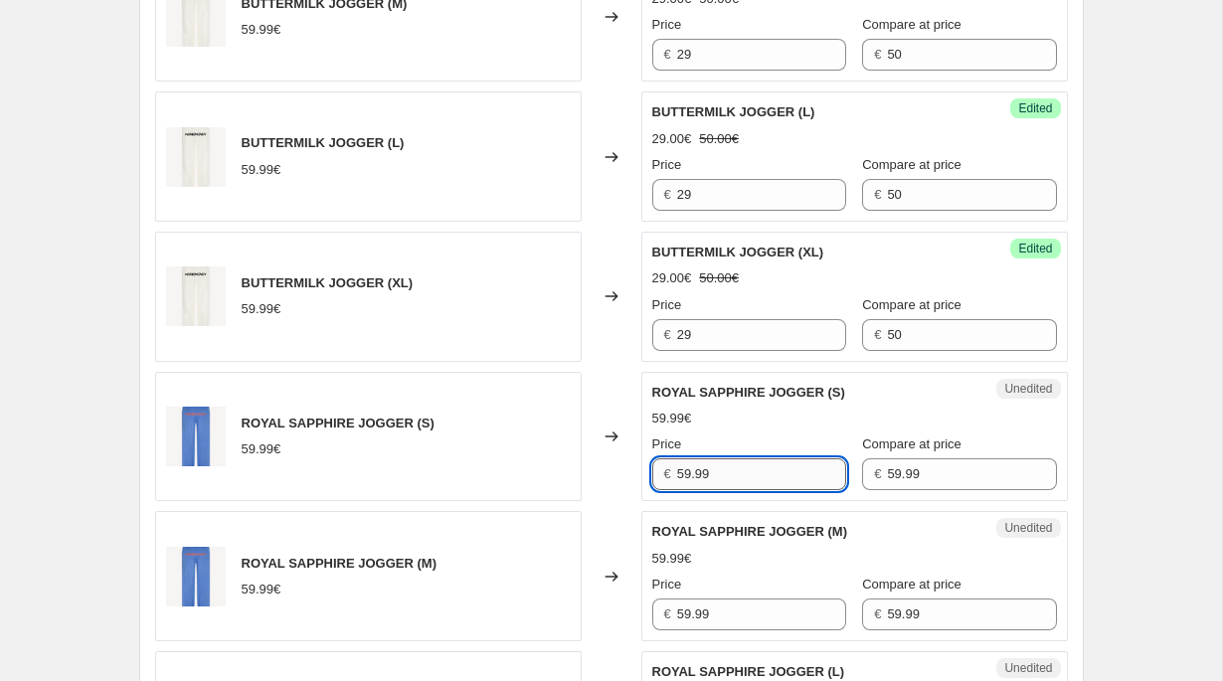
paste input "2"
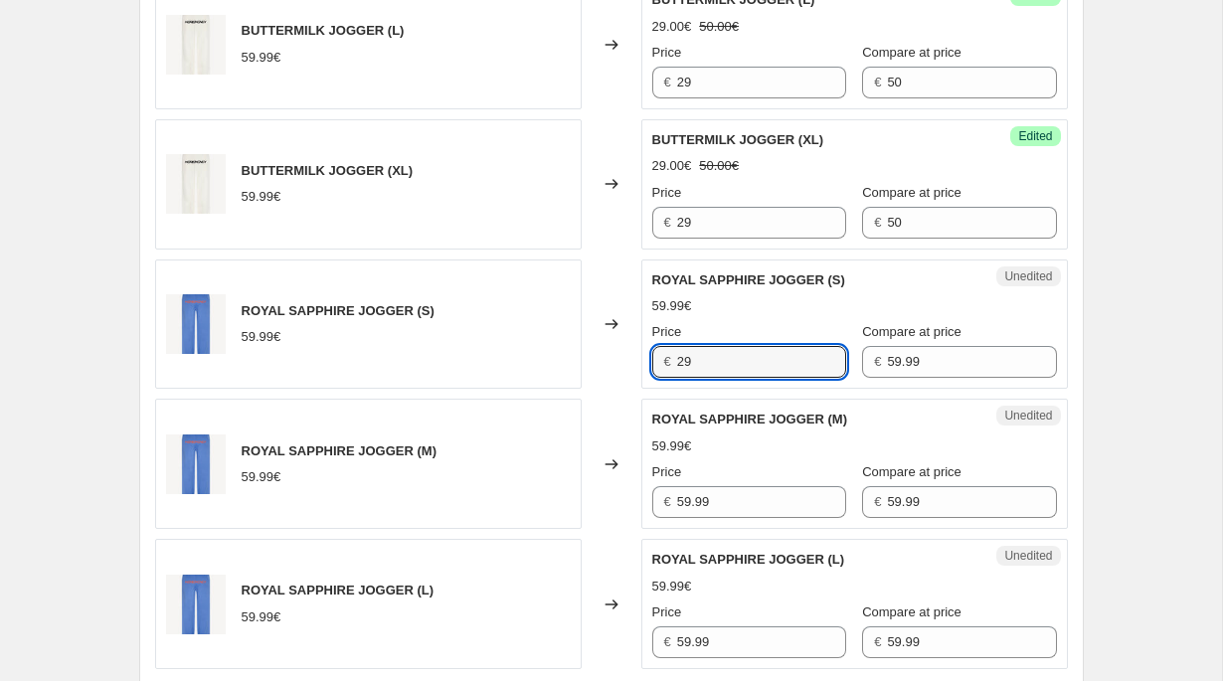
type input "29"
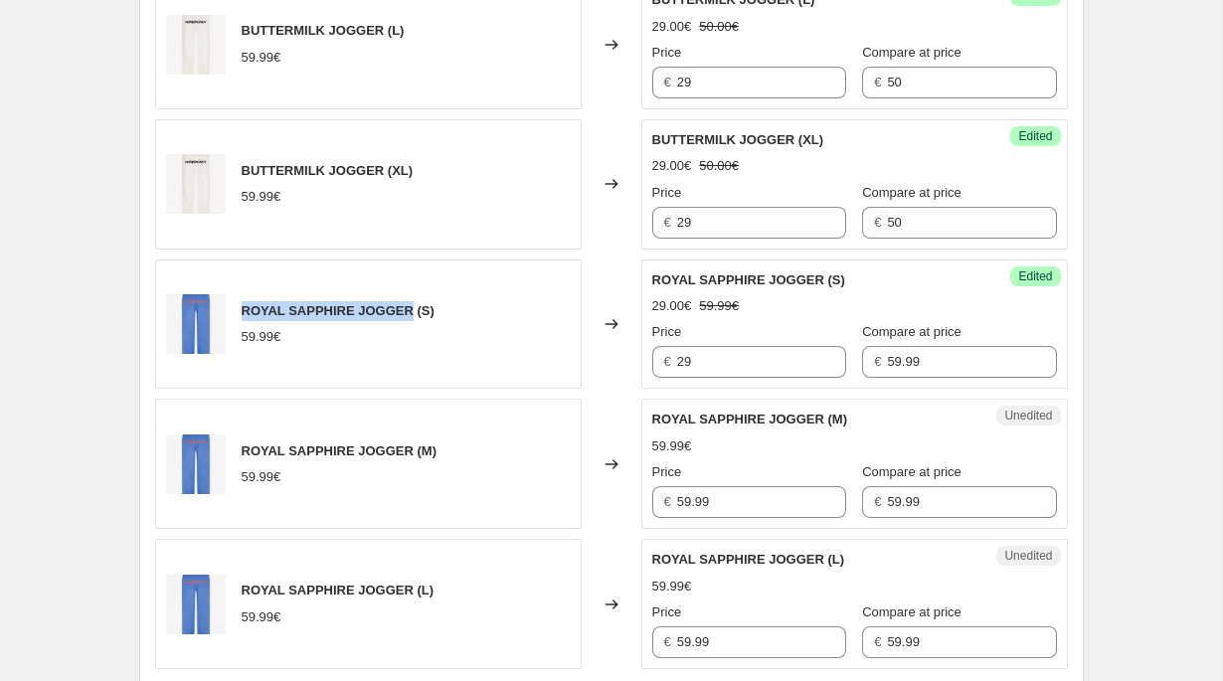
drag, startPoint x: 241, startPoint y: 311, endPoint x: 408, endPoint y: 311, distance: 167.1
click at [408, 311] on span "ROYAL SAPPHIRE JOGGER (S)" at bounding box center [338, 310] width 193 height 15
copy span "ROYAL SAPPHIRE JOGGER"
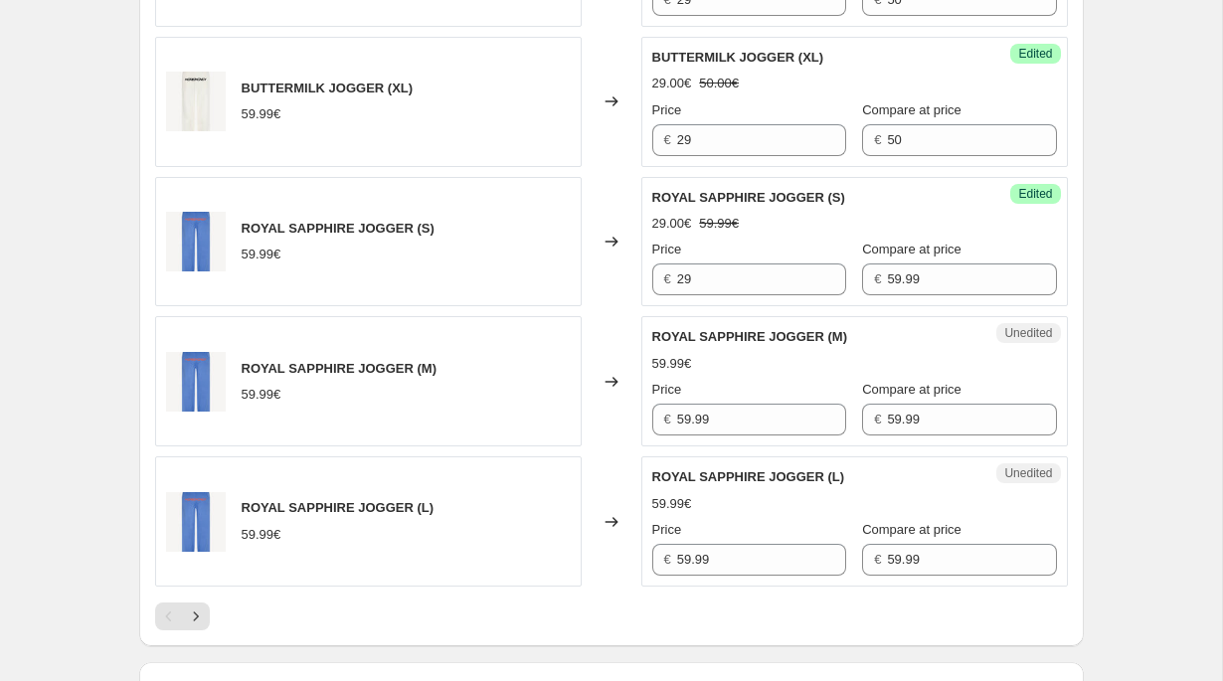
click at [262, 625] on div at bounding box center [611, 617] width 913 height 28
click at [207, 617] on button "Next" at bounding box center [196, 617] width 28 height 28
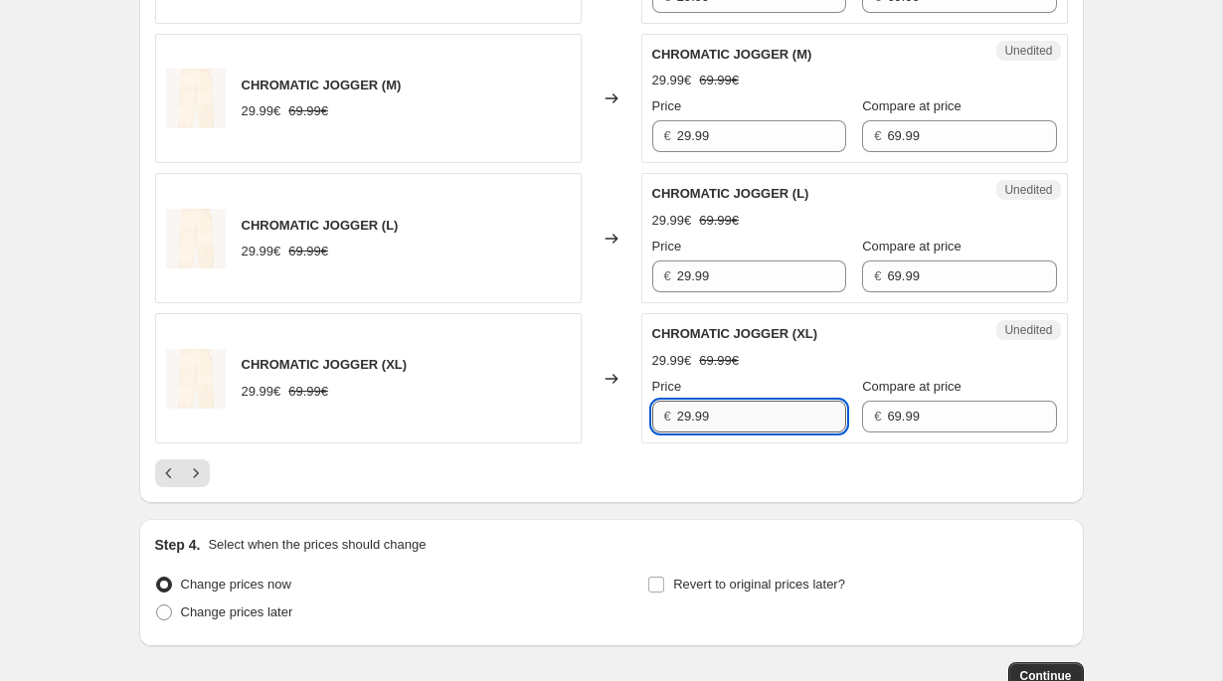
click at [684, 414] on input "29.99" at bounding box center [761, 417] width 169 height 32
type input "29"
click at [708, 276] on input "29.99" at bounding box center [761, 277] width 169 height 32
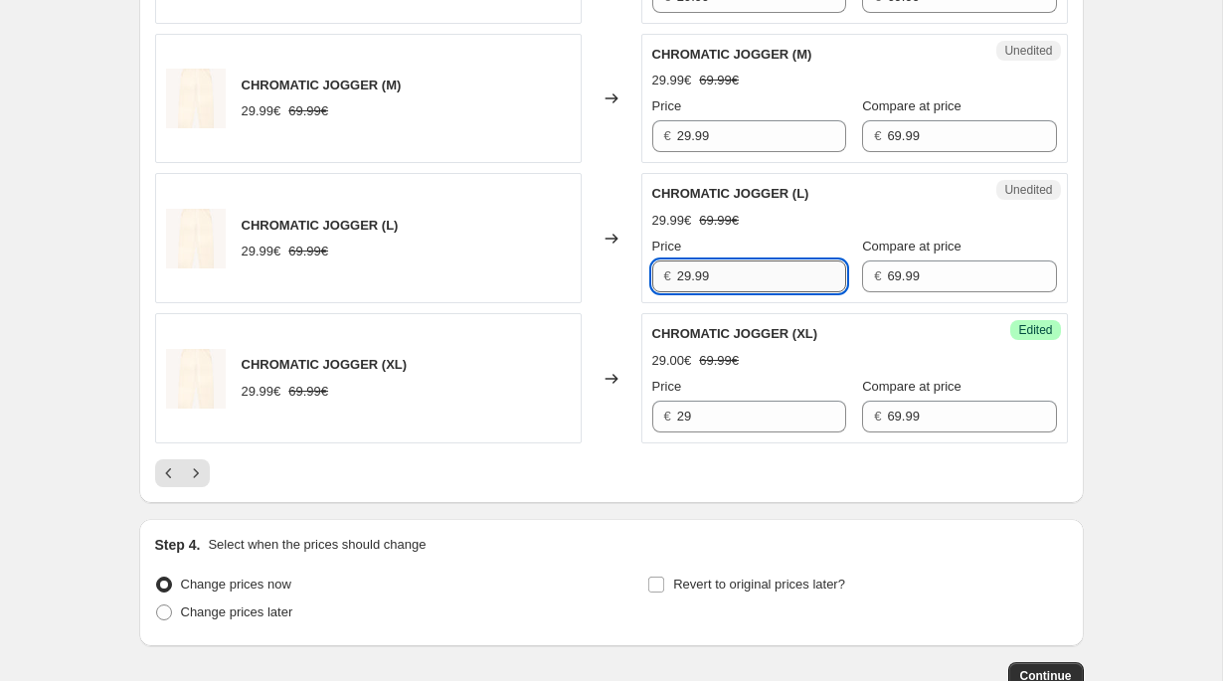
paste input "text"
type input "29"
click at [713, 139] on input "29.99" at bounding box center [761, 136] width 169 height 32
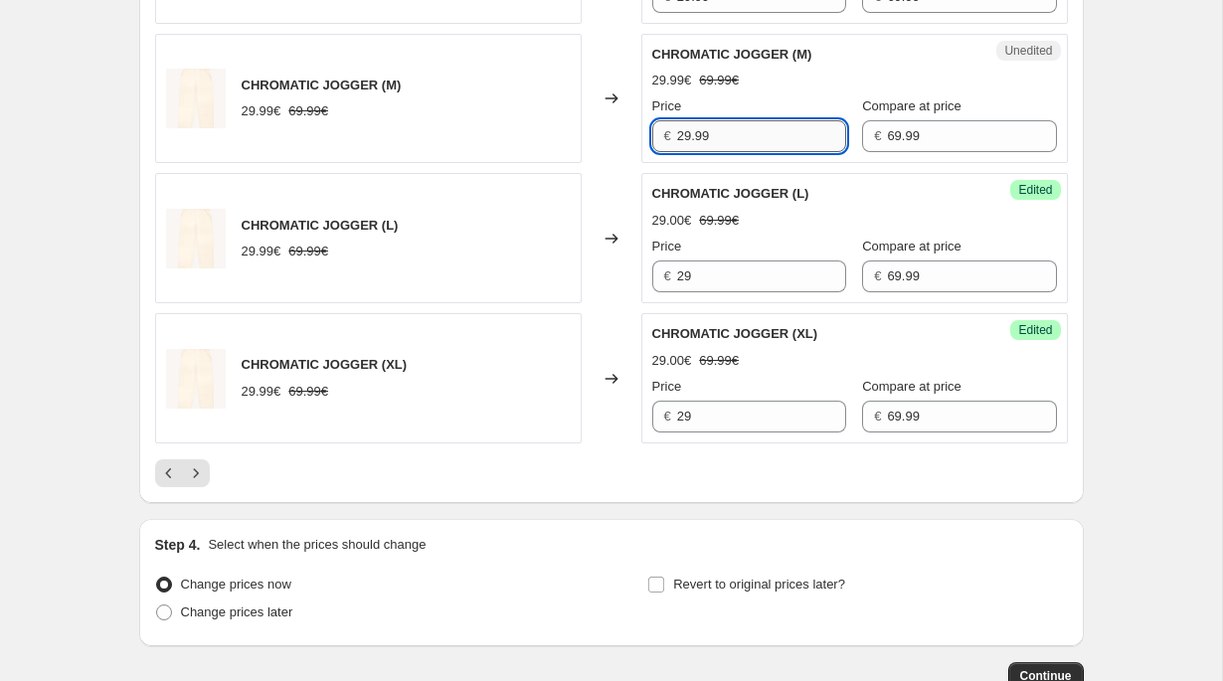
paste input "text"
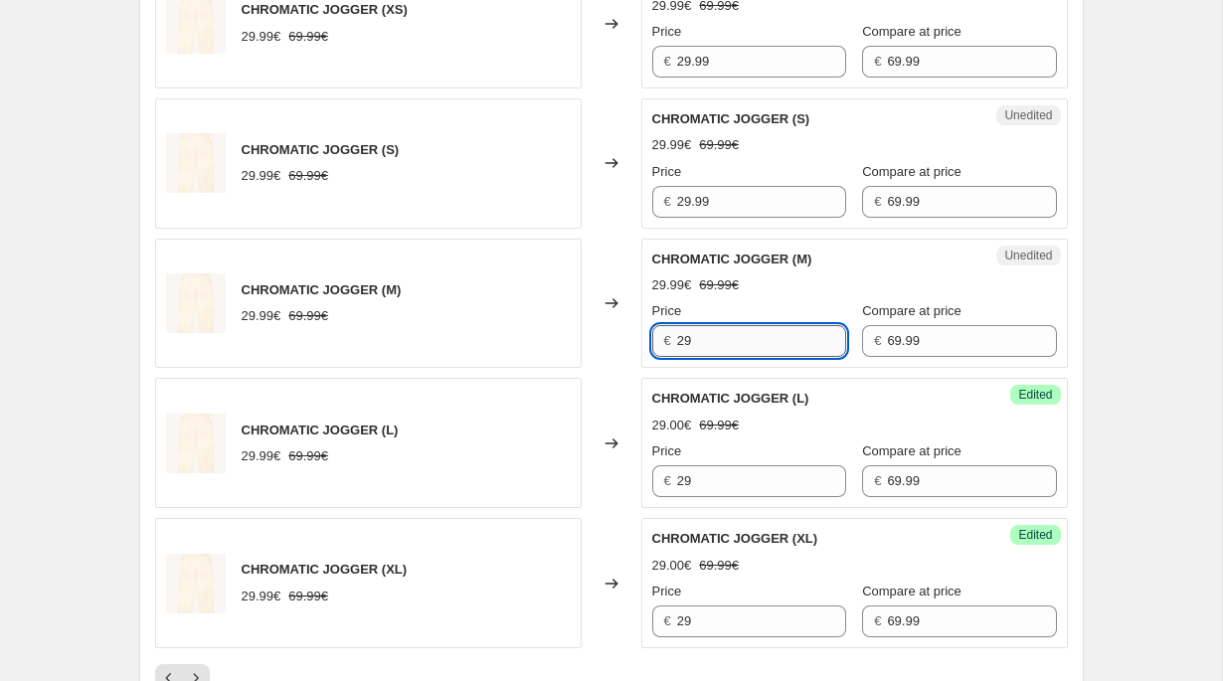
scroll to position [2828, 0]
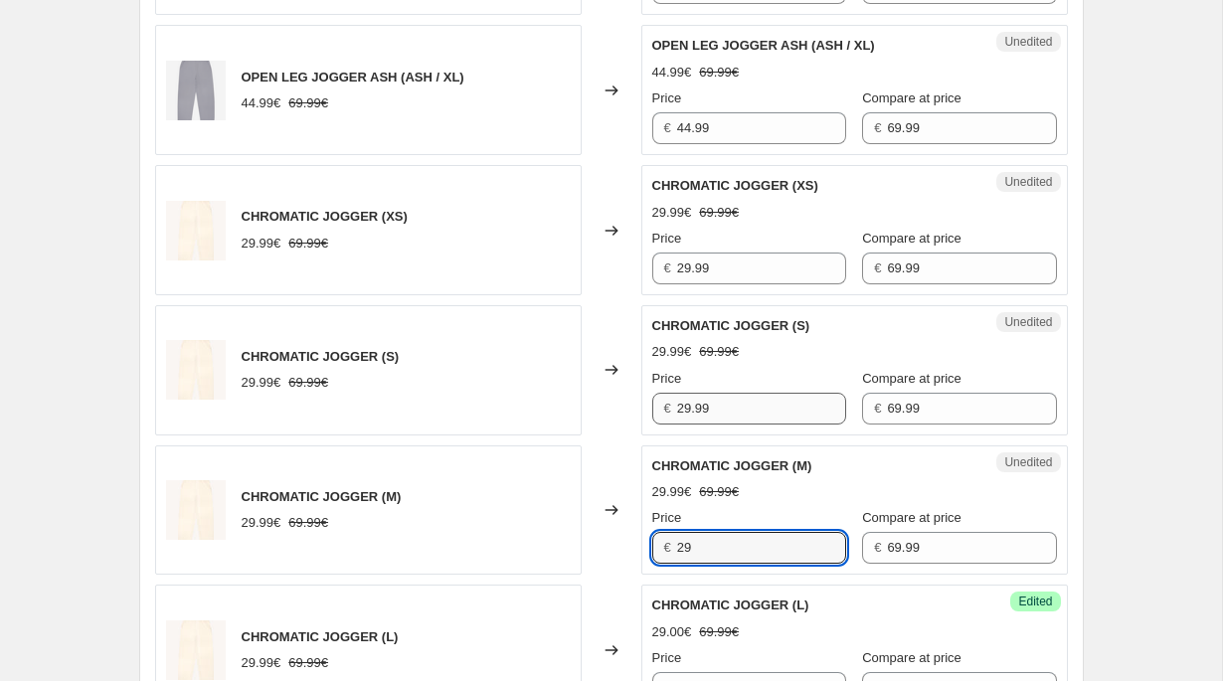
type input "29"
click at [701, 415] on input "29.99" at bounding box center [761, 409] width 169 height 32
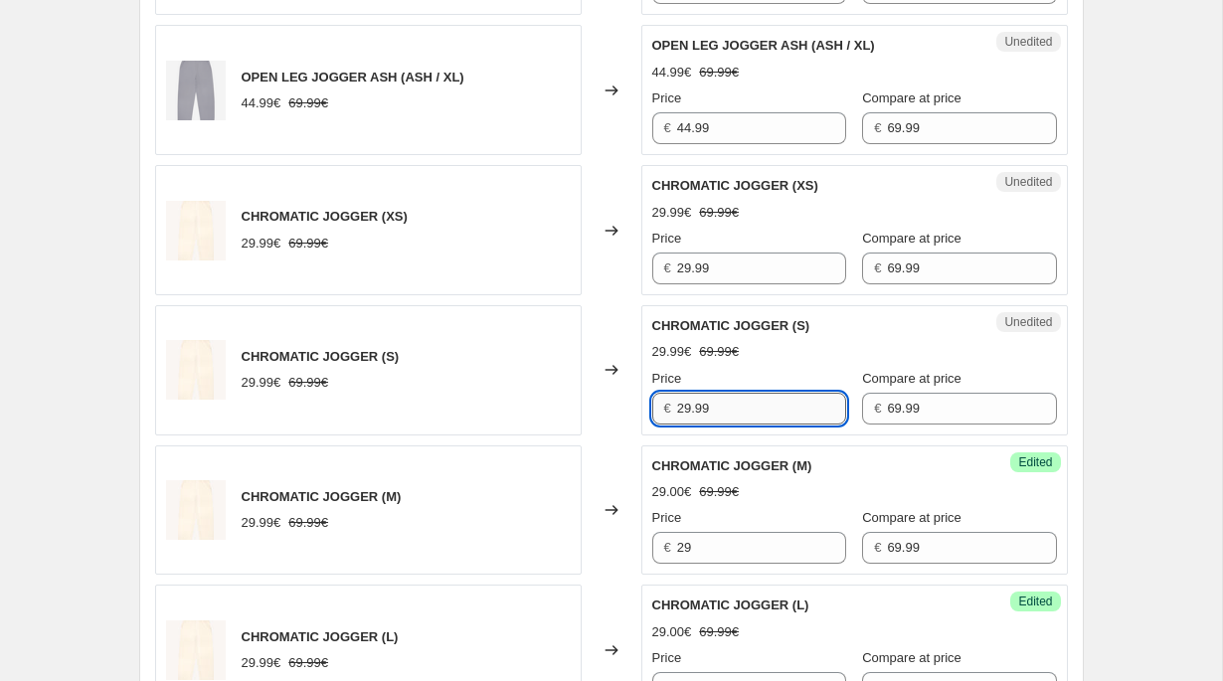
paste input "text"
type input "29"
click at [719, 266] on input "29.99" at bounding box center [761, 269] width 169 height 32
paste input "text"
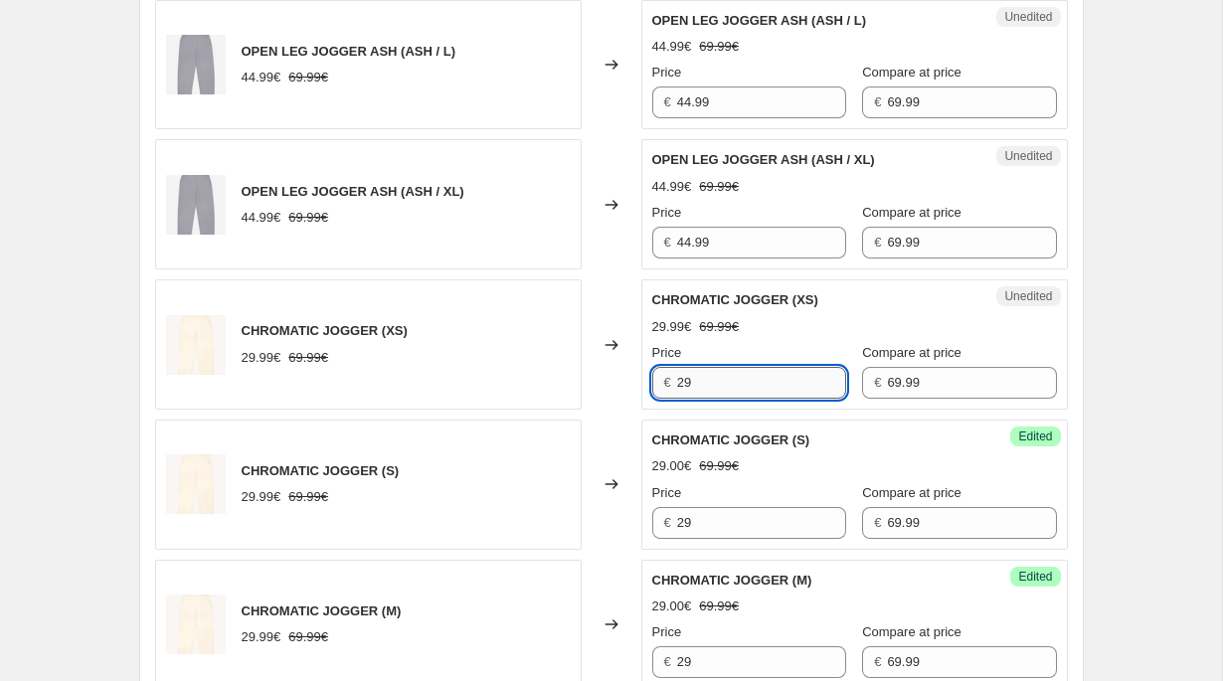
scroll to position [2601, 0]
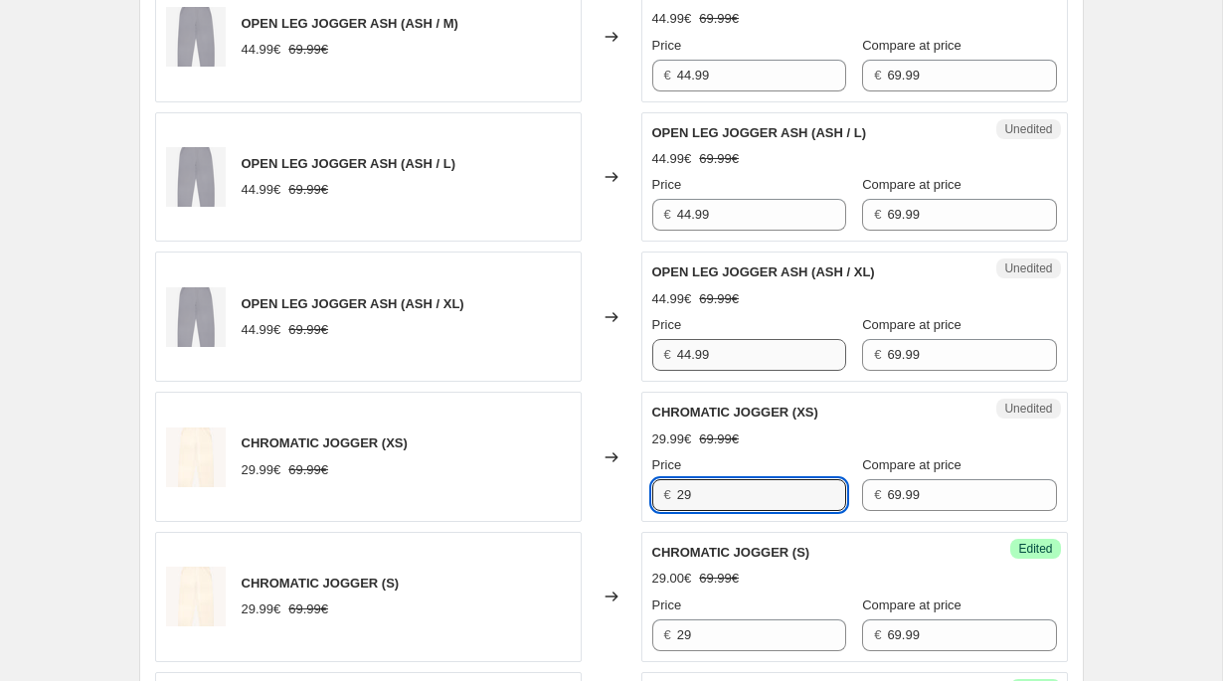
type input "29"
click at [719, 354] on input "44.99" at bounding box center [761, 355] width 169 height 32
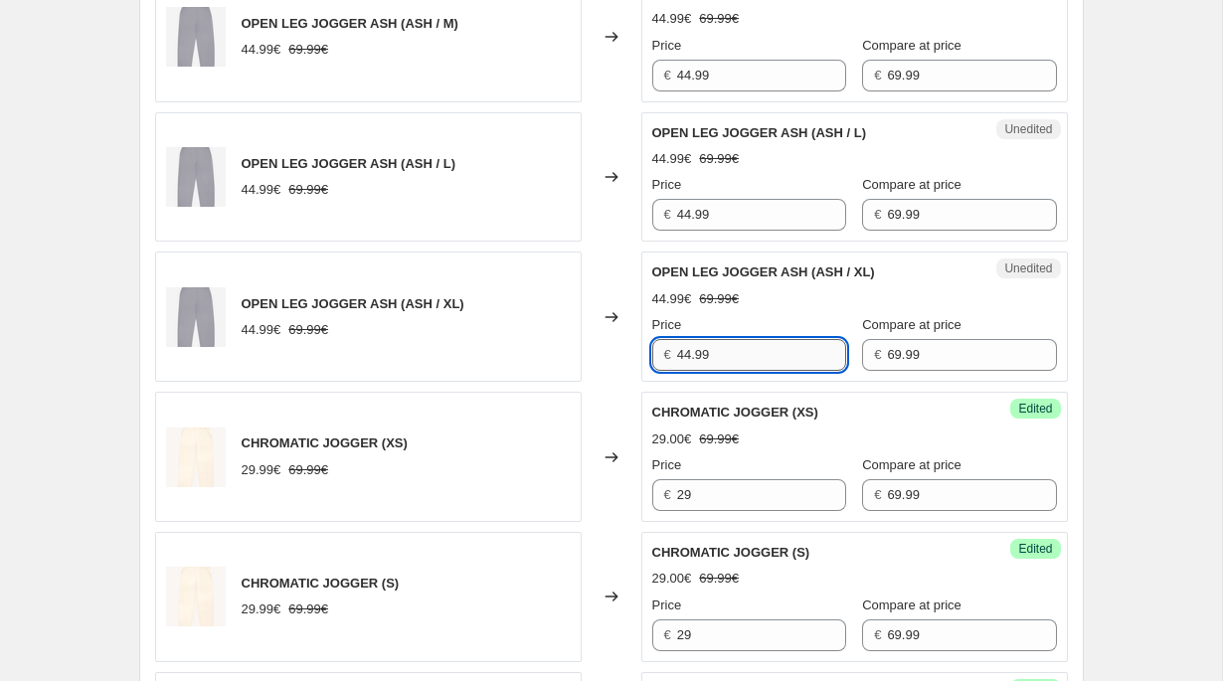
paste input "2"
type input "29"
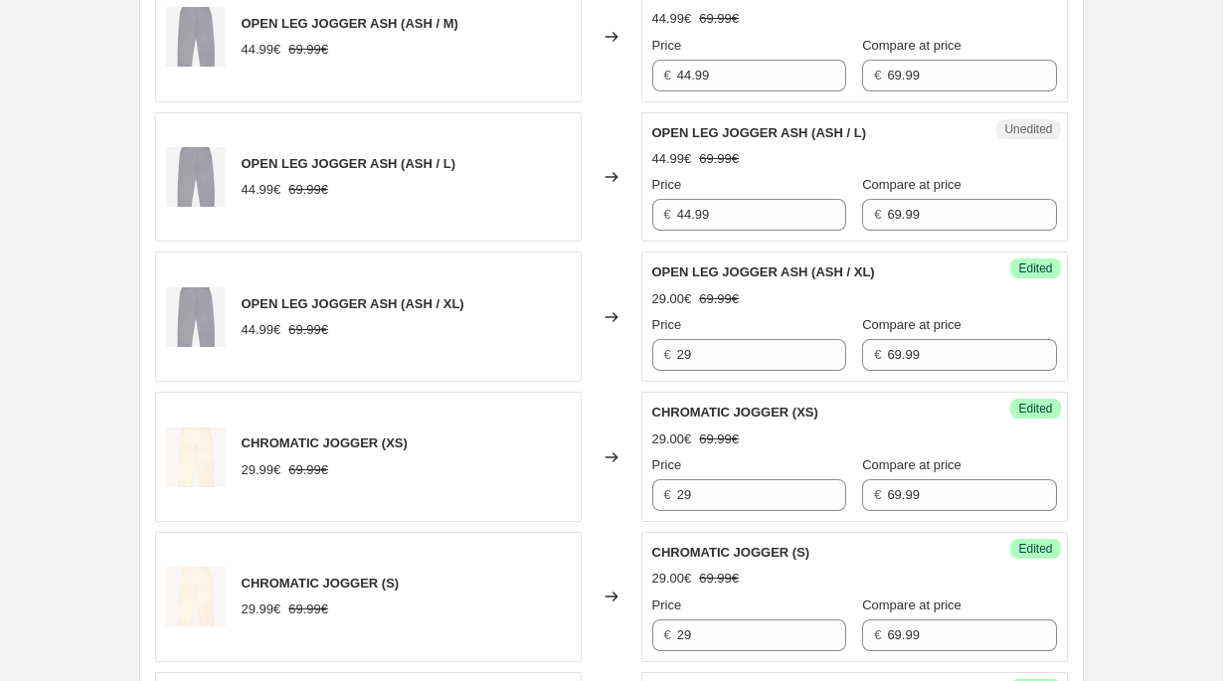
click at [722, 233] on div "Unedited OPEN LEG JOGGER ASH (ASH / L) 44.99€ 69.99€ Price € 44.99 Compare at p…" at bounding box center [854, 177] width 427 height 130
click at [722, 214] on input "44.99" at bounding box center [761, 215] width 169 height 32
paste input "2"
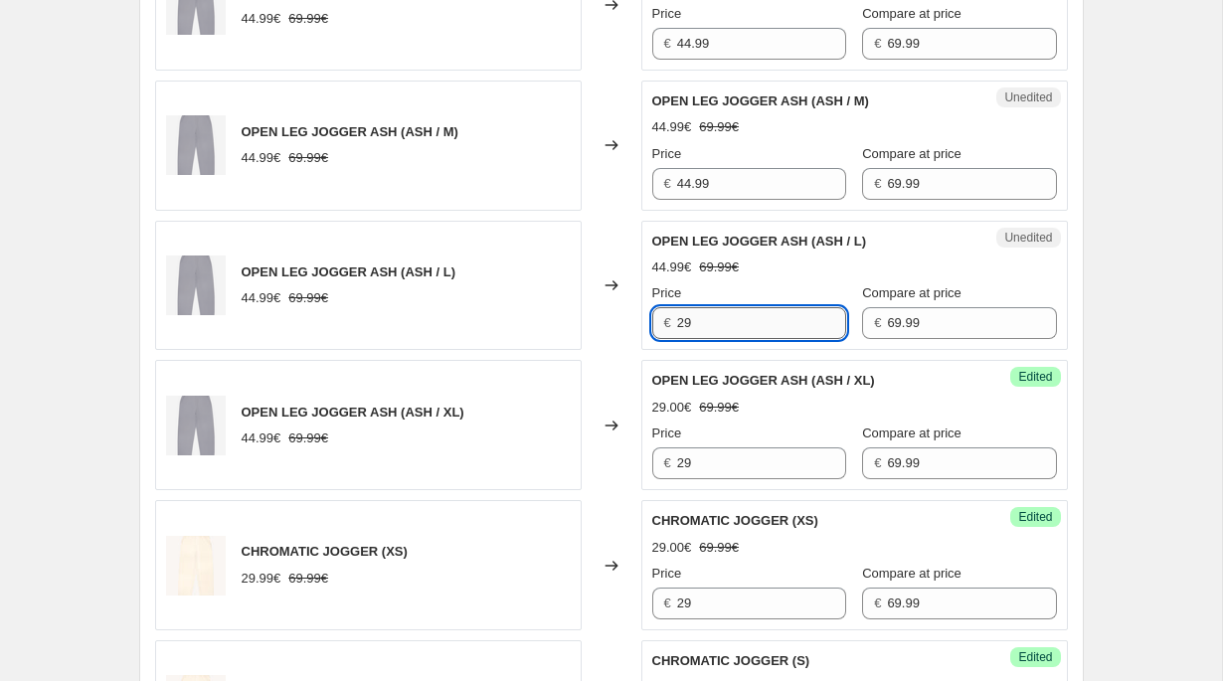
scroll to position [2393, 0]
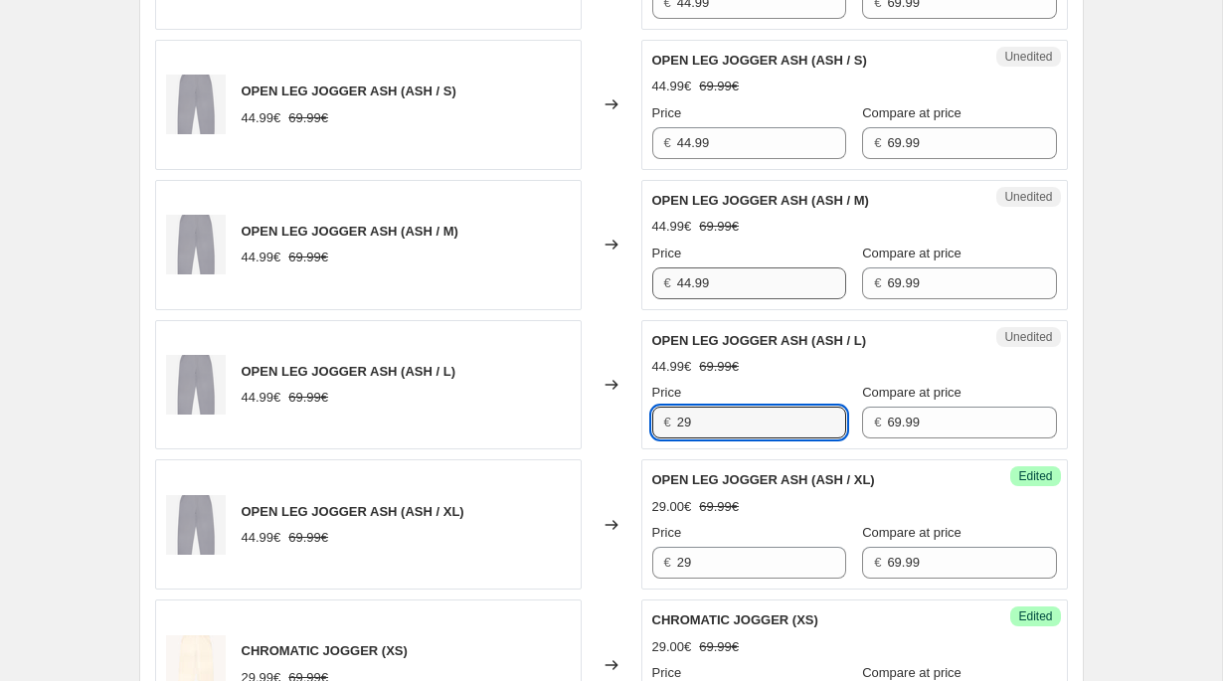
type input "29"
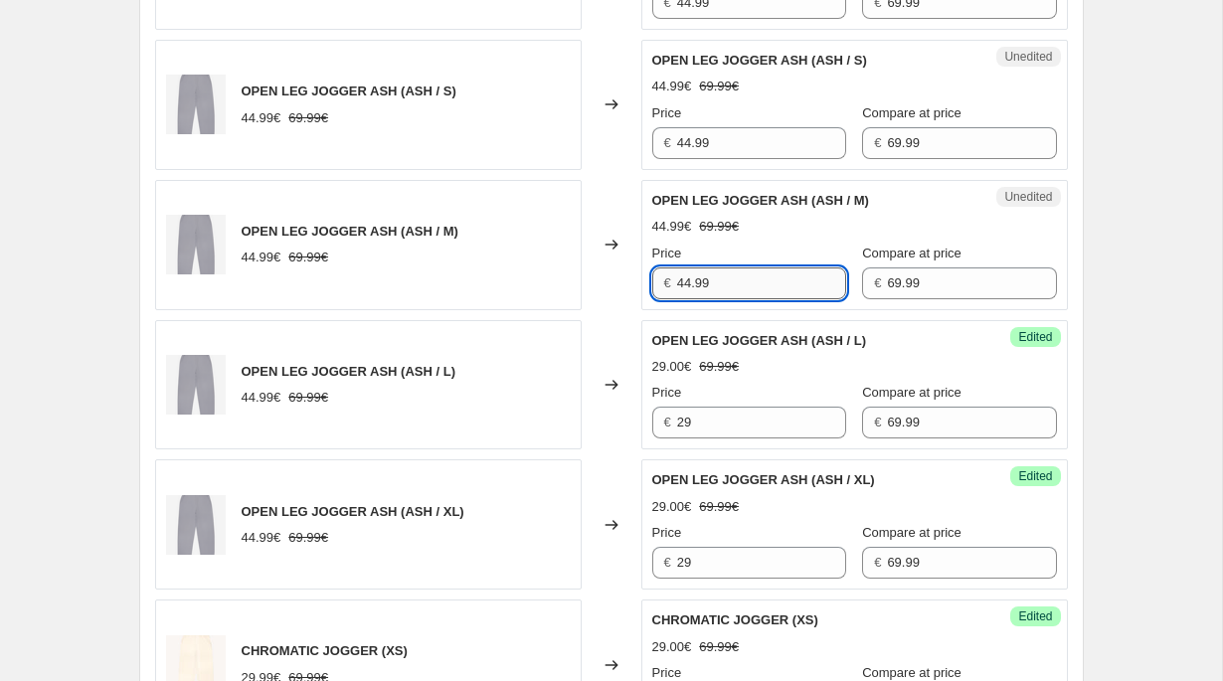
click at [712, 278] on input "44.99" at bounding box center [761, 283] width 169 height 32
paste input "2"
type input "29"
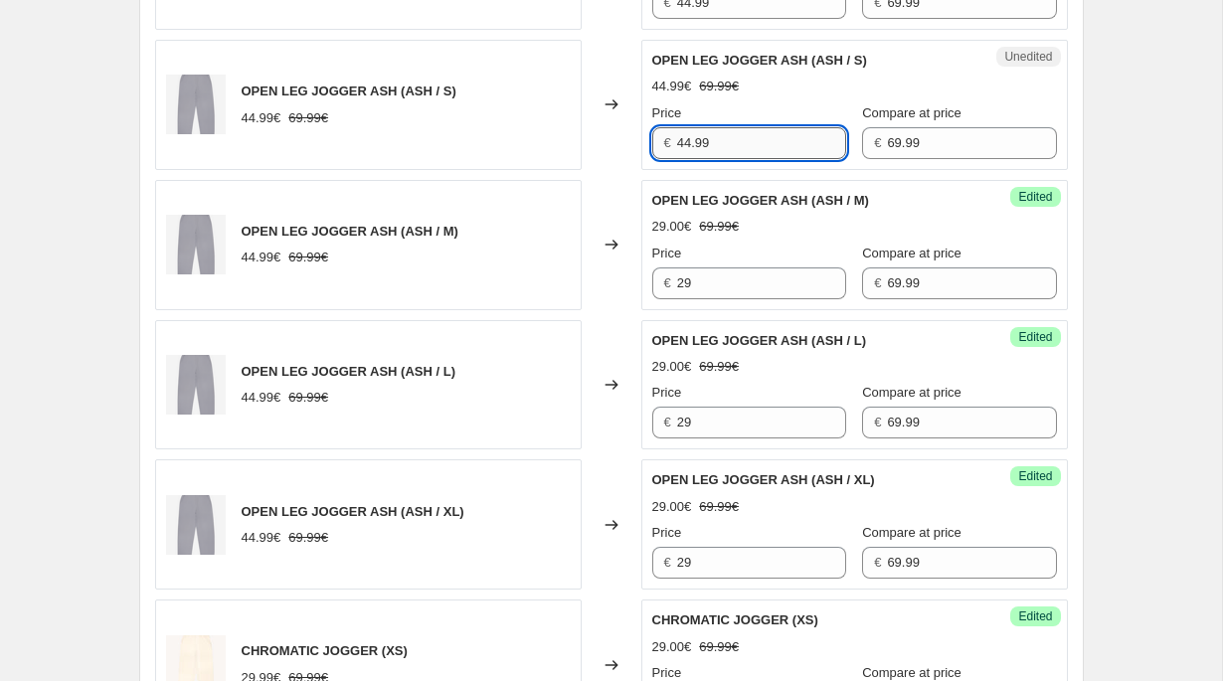
click at [712, 145] on input "44.99" at bounding box center [761, 143] width 169 height 32
paste input "2"
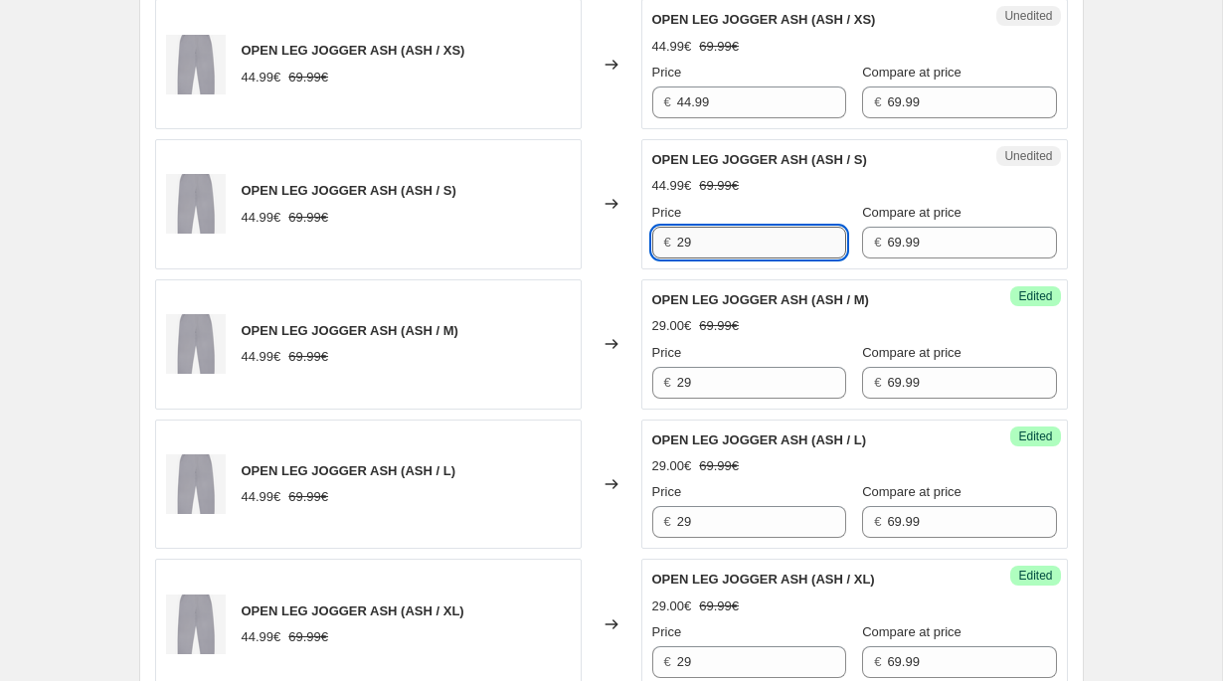
scroll to position [2115, 0]
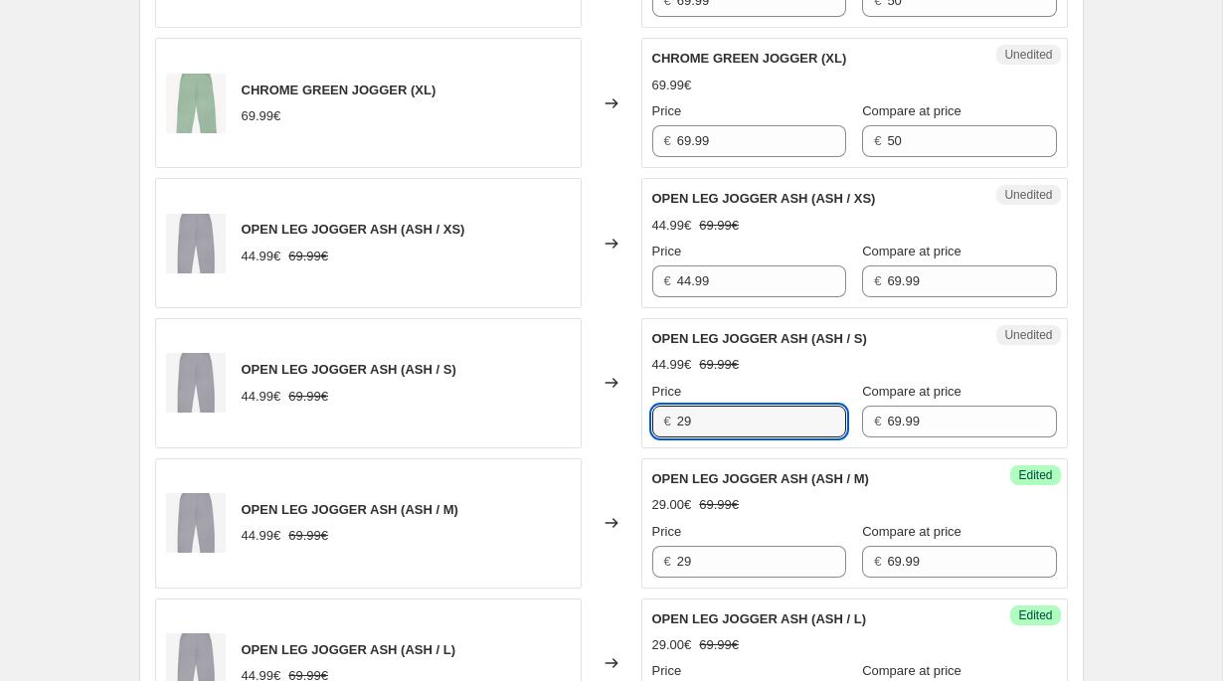
type input "29"
click at [706, 254] on div "Price" at bounding box center [749, 252] width 194 height 20
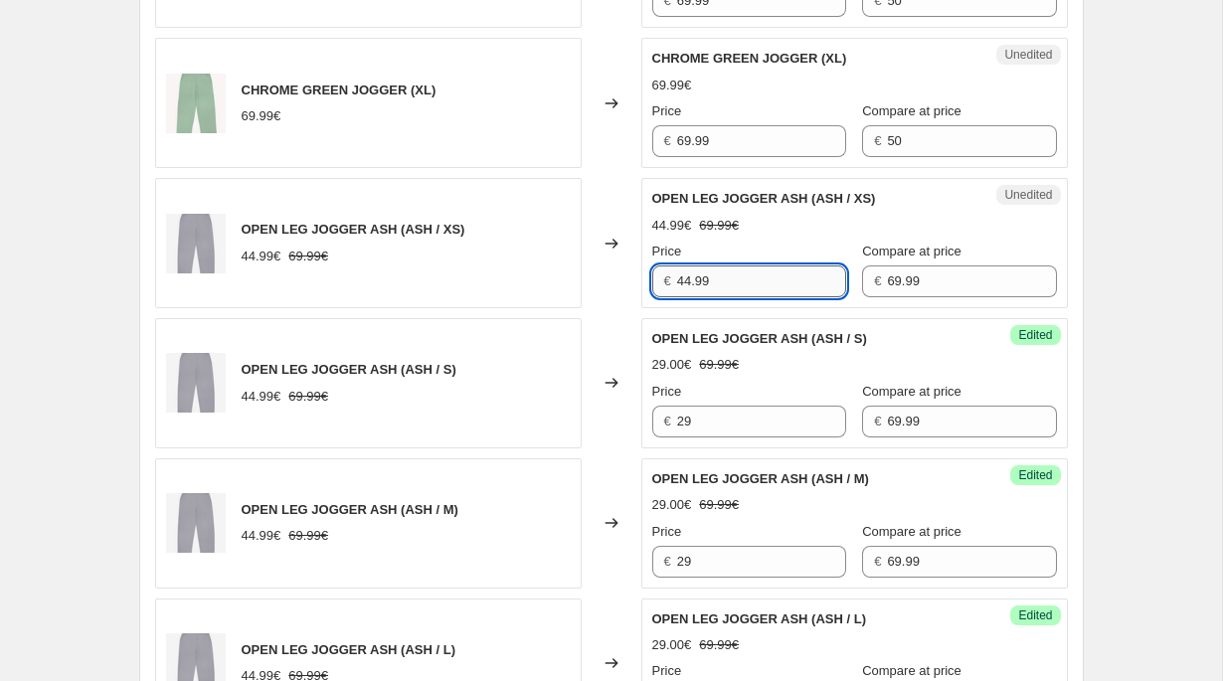
click at [706, 278] on input "44.99" at bounding box center [761, 282] width 169 height 32
paste input "2"
type input "29"
click at [713, 146] on input "69.99" at bounding box center [761, 141] width 169 height 32
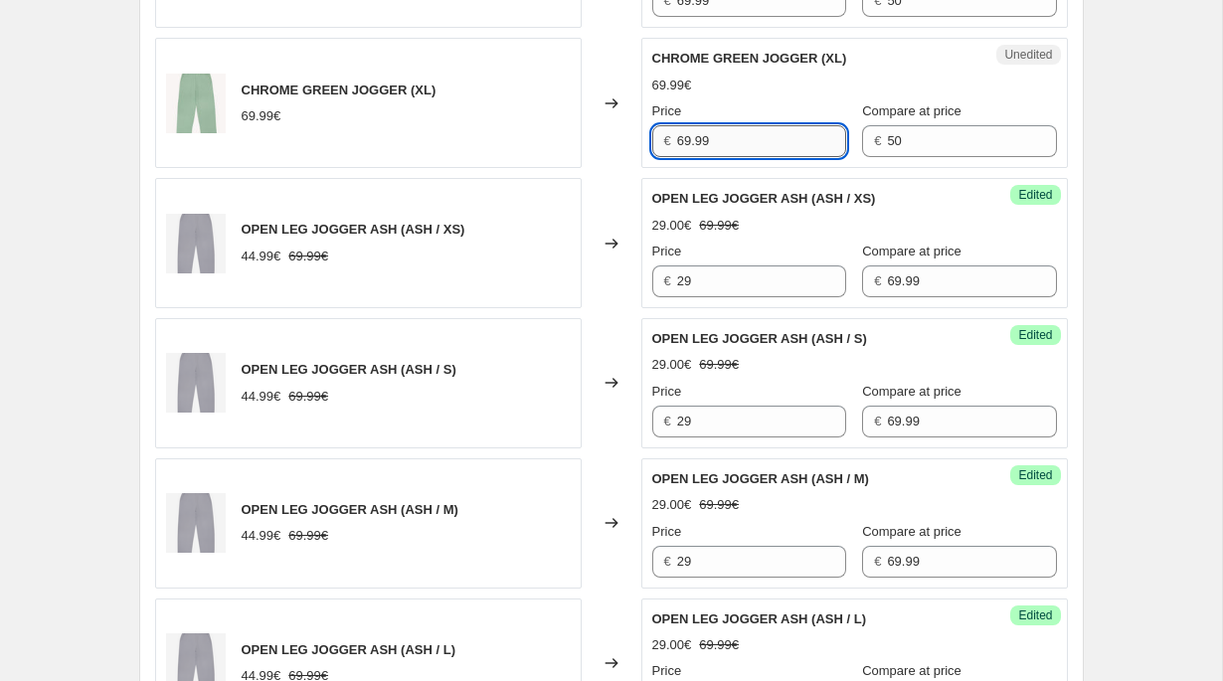
paste input "2"
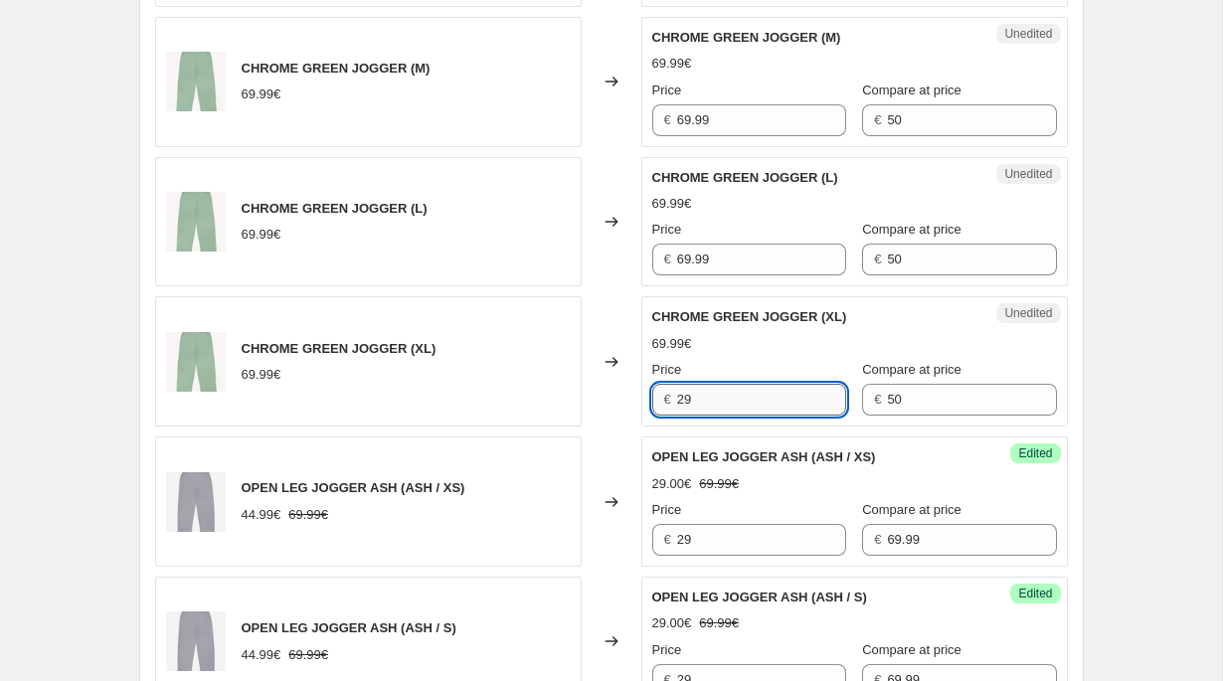
scroll to position [1746, 0]
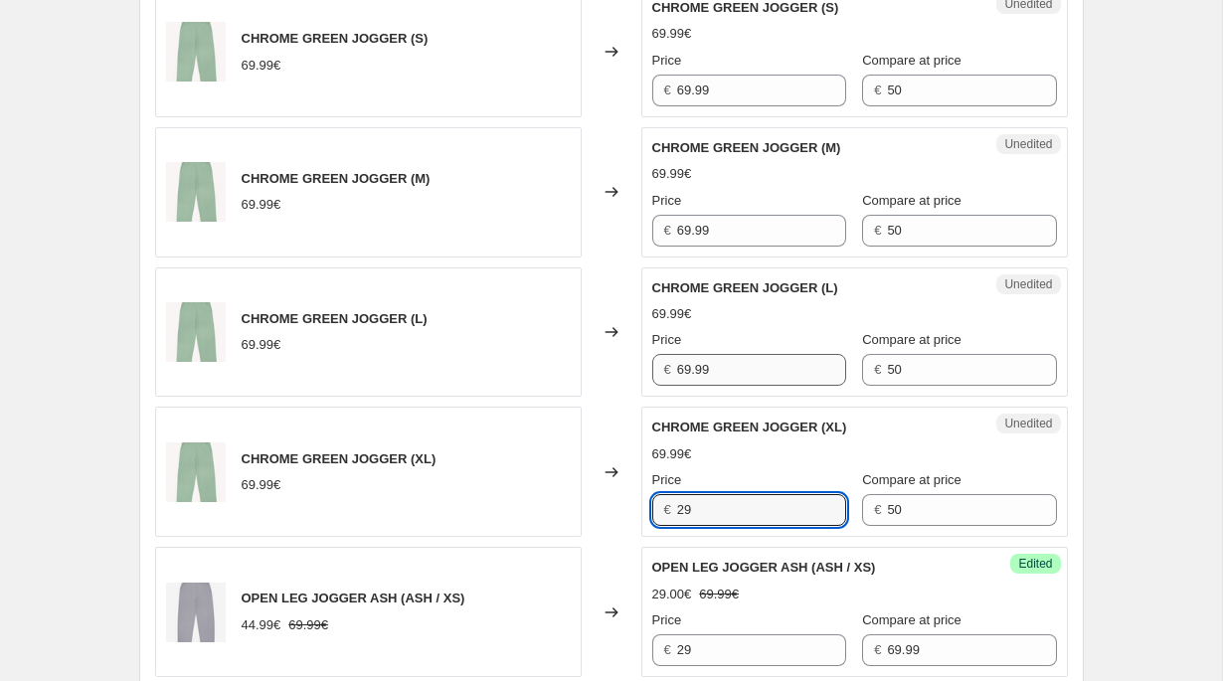
type input "29"
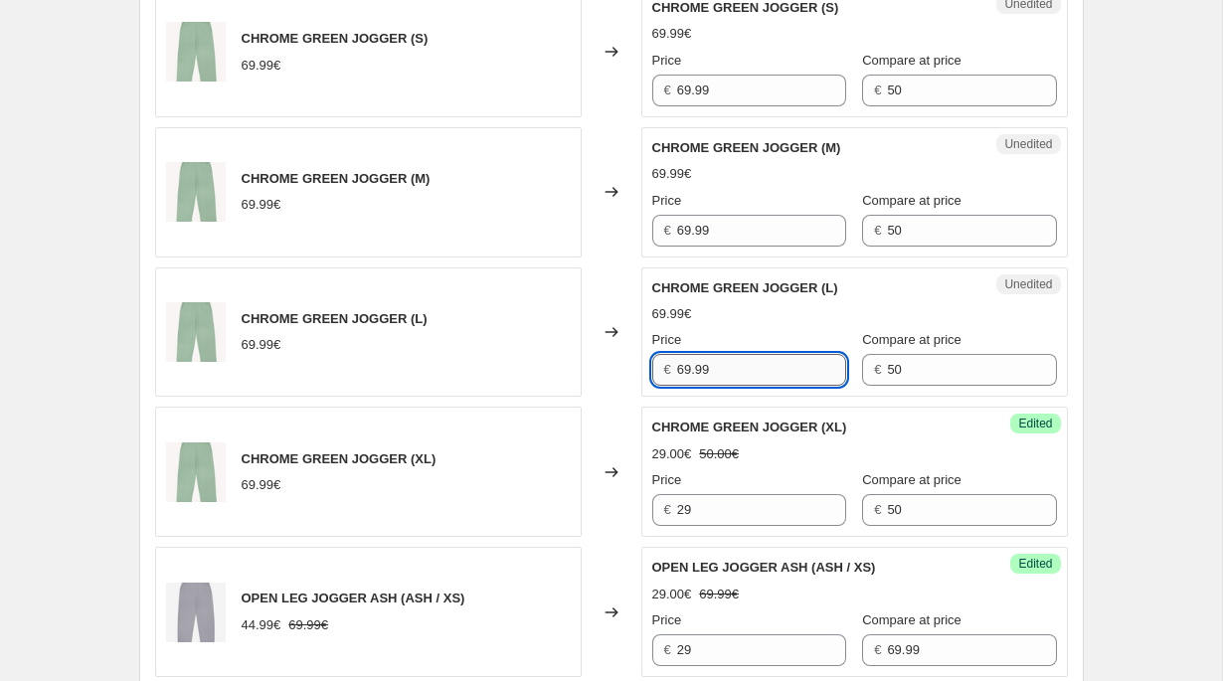
click at [704, 369] on input "69.99" at bounding box center [761, 370] width 169 height 32
paste input "2"
type input "29"
click at [725, 240] on input "69.99" at bounding box center [761, 231] width 169 height 32
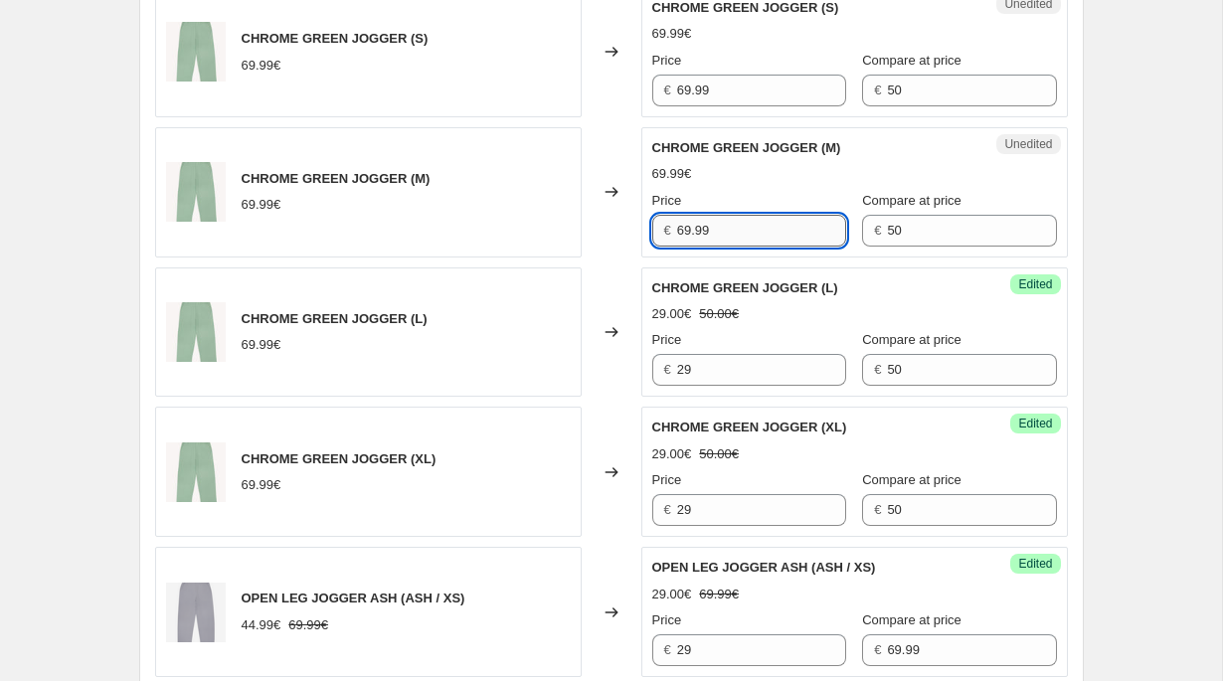
paste input "2"
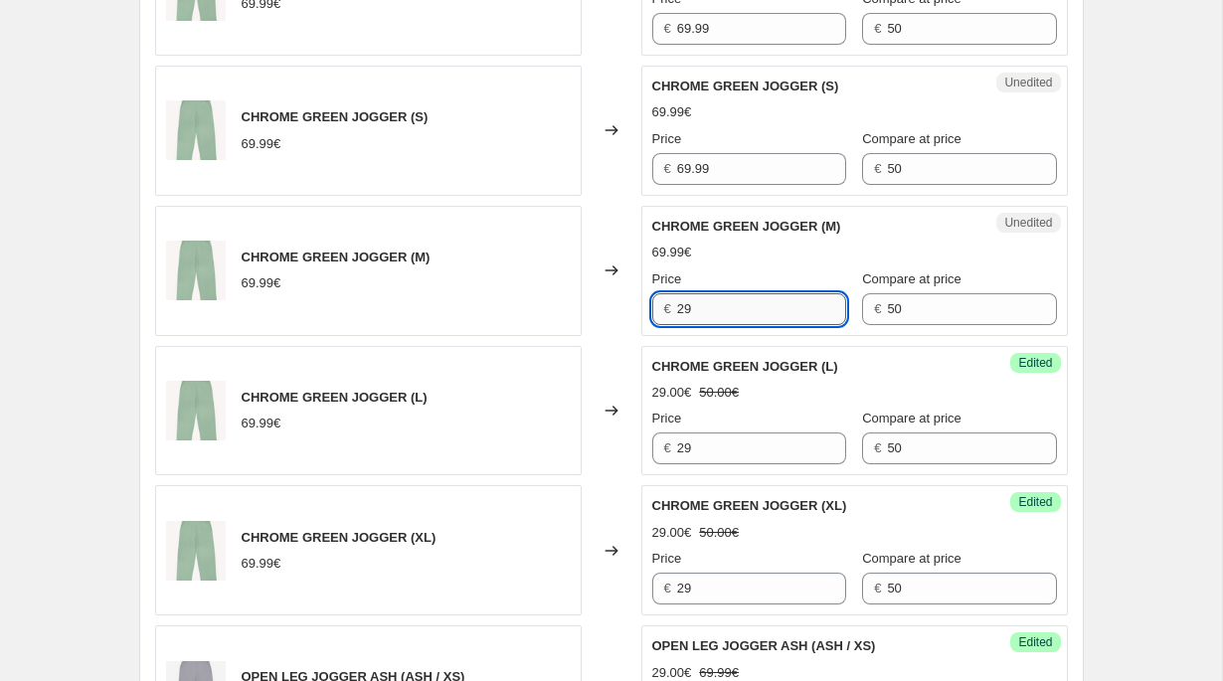
scroll to position [1570, 0]
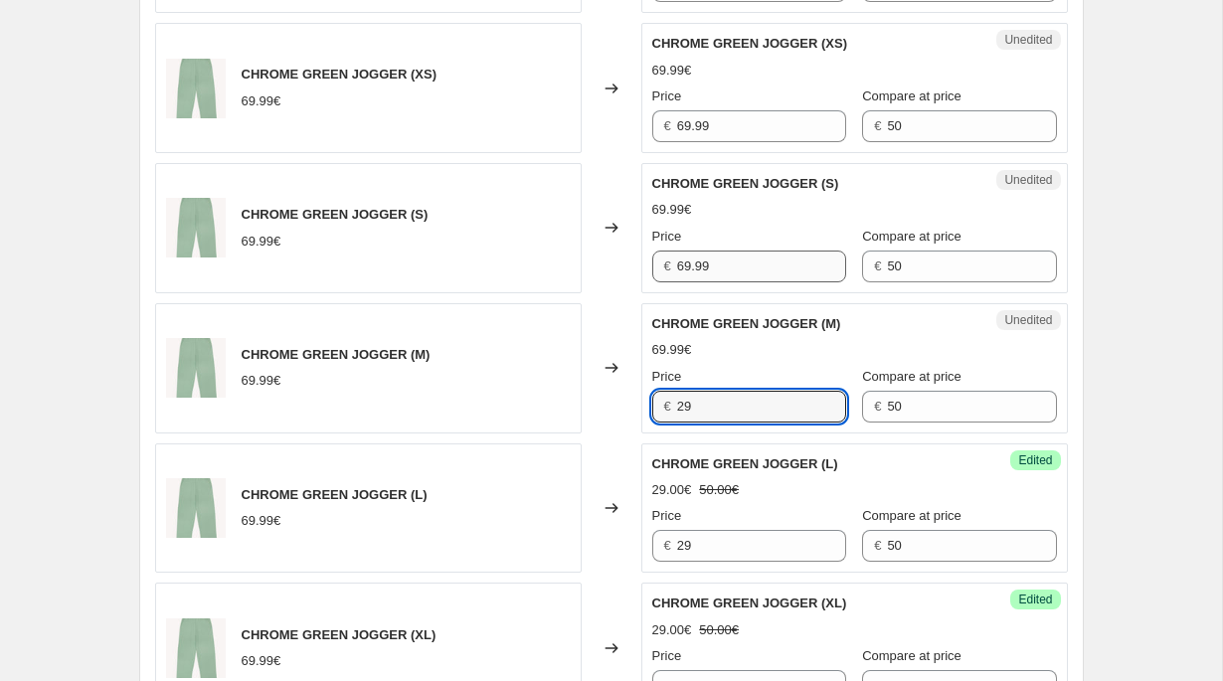
type input "29"
click at [718, 265] on input "69.99" at bounding box center [761, 267] width 169 height 32
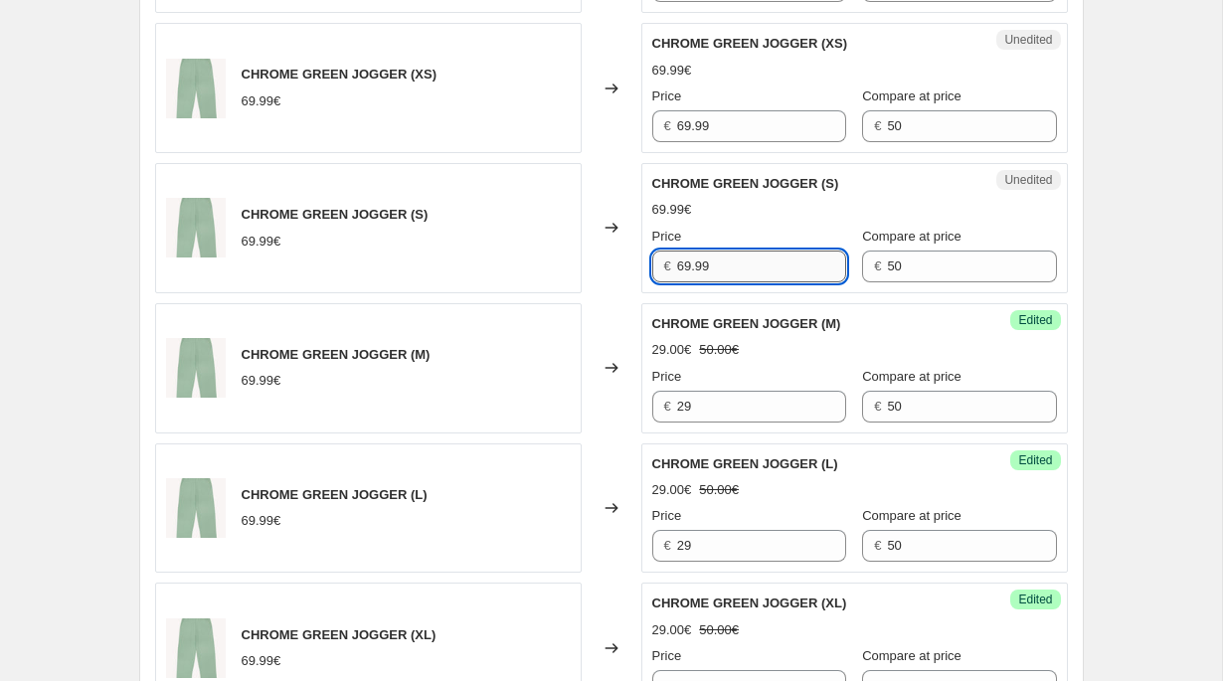
paste input "2"
type input "29"
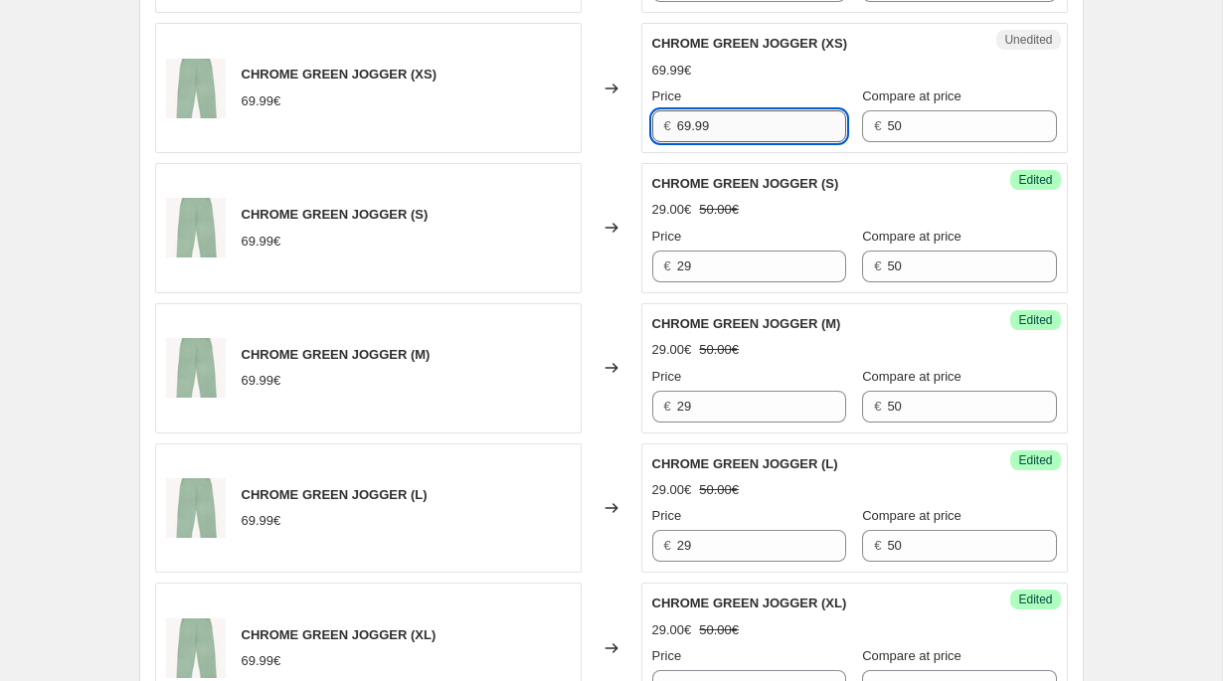
click at [730, 128] on input "69.99" at bounding box center [761, 126] width 169 height 32
paste input "2"
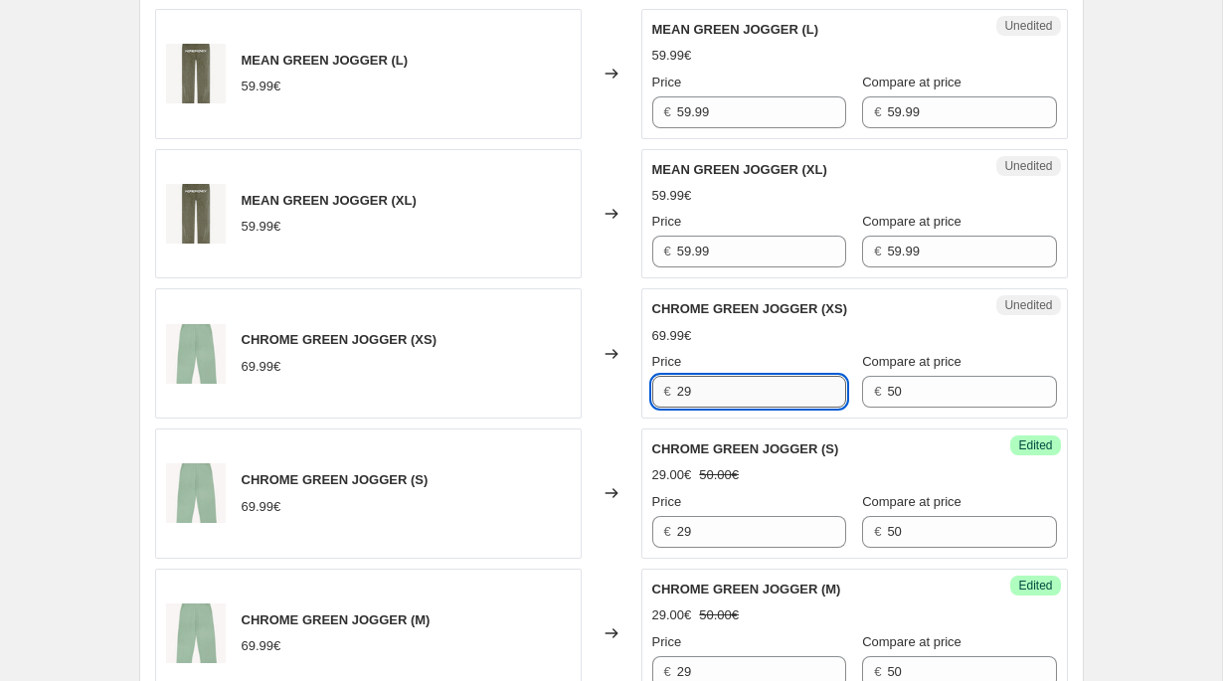
scroll to position [1237, 0]
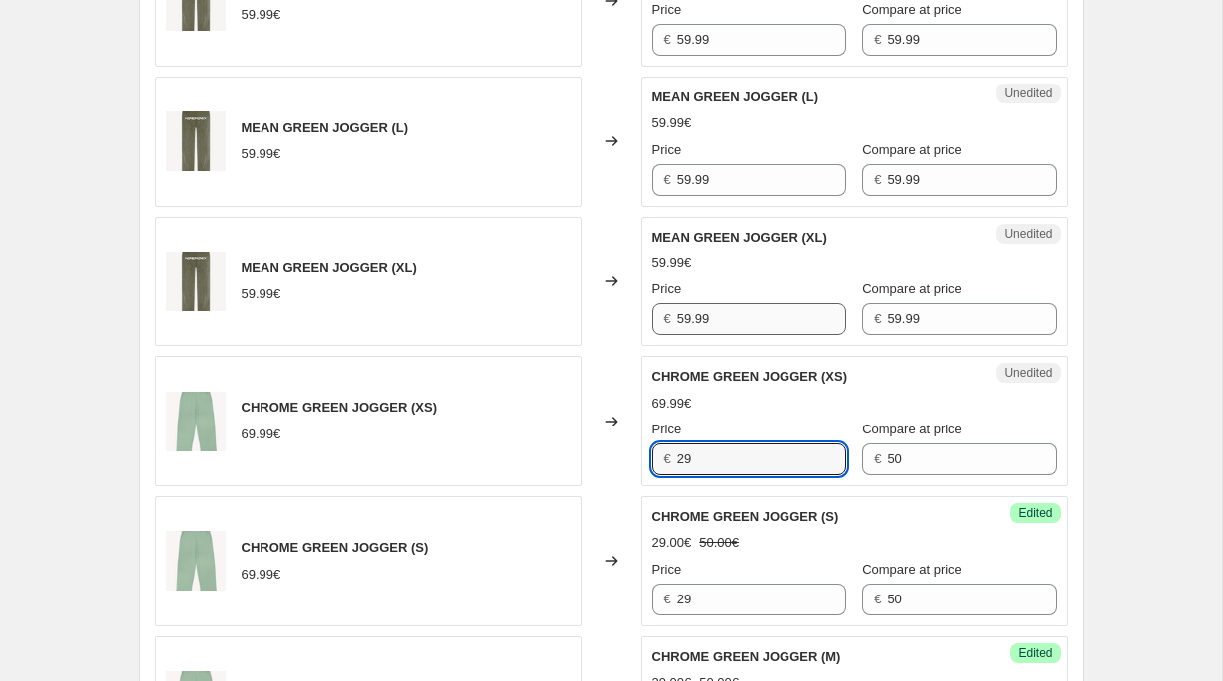
type input "29"
click at [725, 315] on input "59.99" at bounding box center [761, 319] width 169 height 32
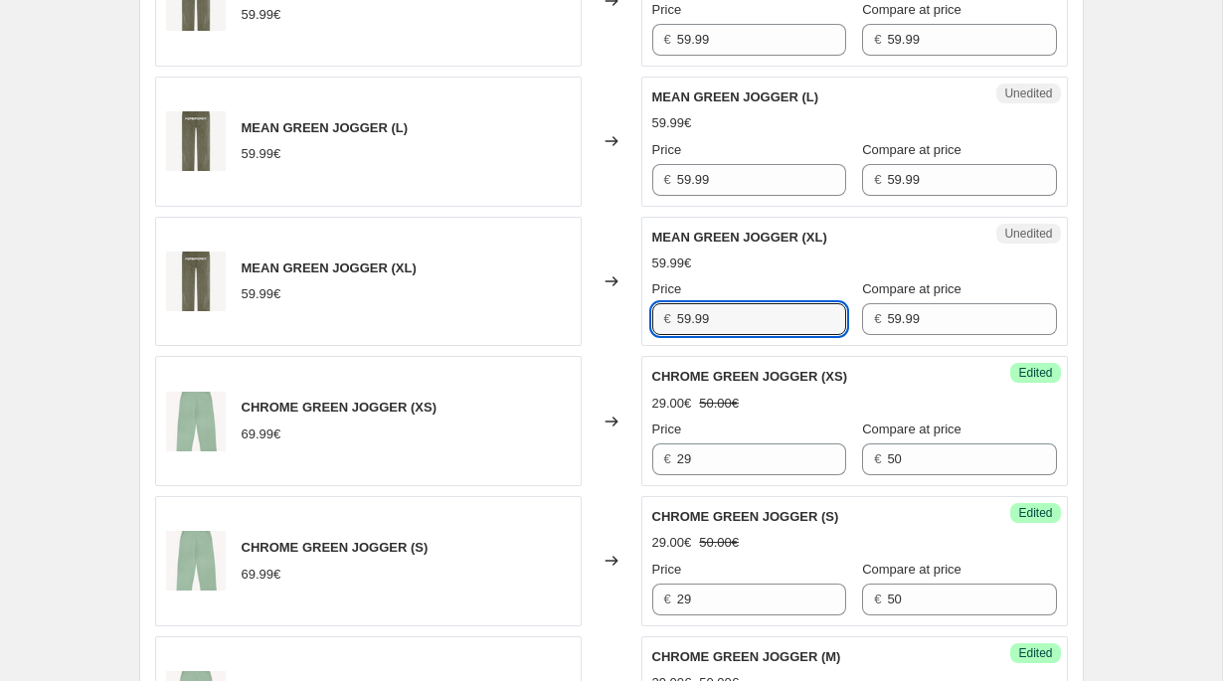
click at [612, 343] on div "Changed to" at bounding box center [612, 282] width 60 height 130
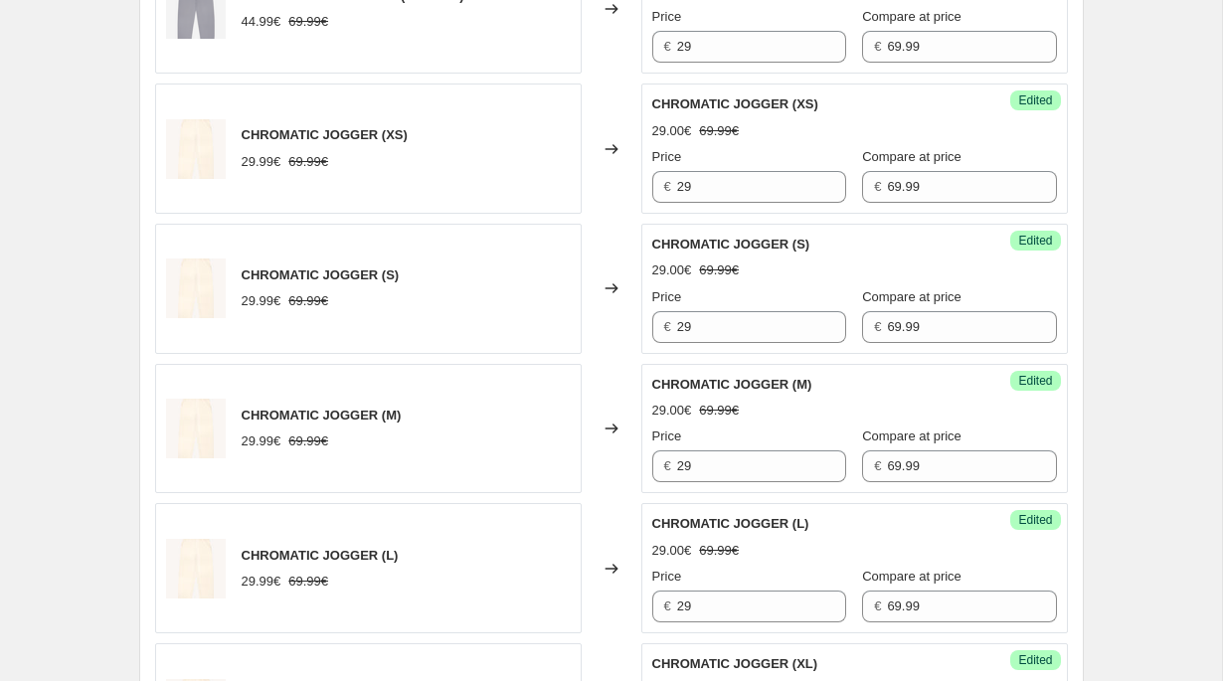
scroll to position [3370, 0]
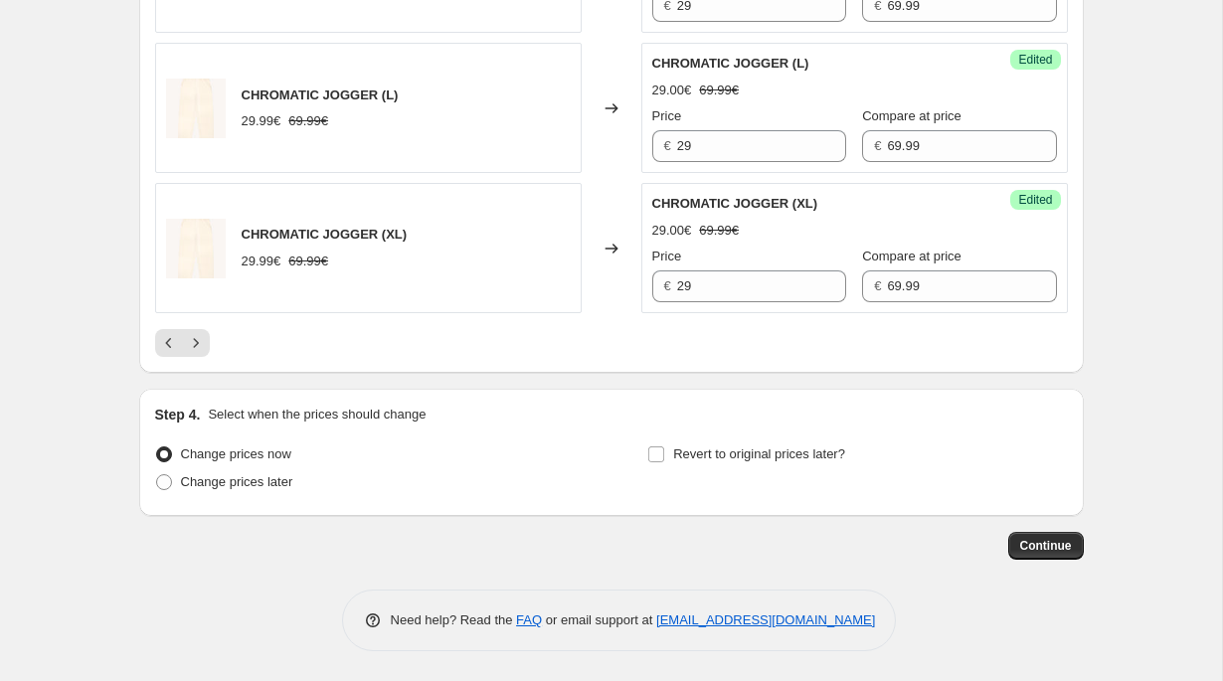
click at [200, 349] on icon "Next" at bounding box center [196, 343] width 20 height 20
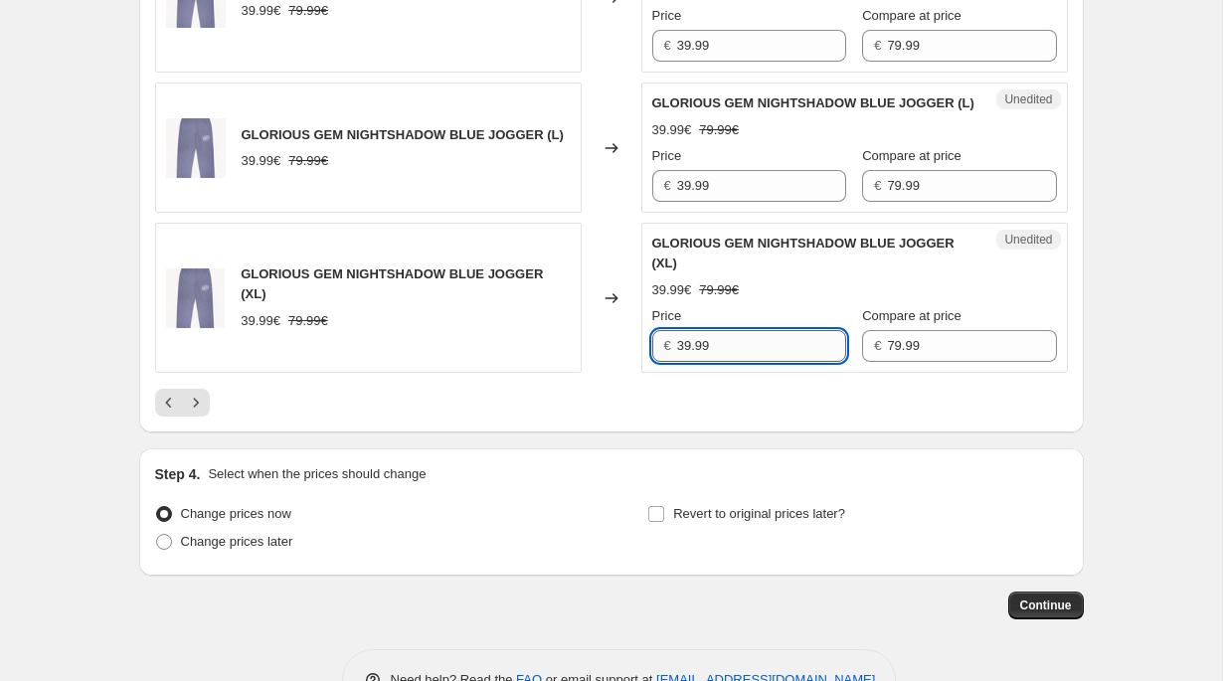
click at [744, 362] on input "39.99" at bounding box center [761, 346] width 169 height 32
paste input "2"
type input "29"
click at [750, 202] on input "39.99" at bounding box center [761, 186] width 169 height 32
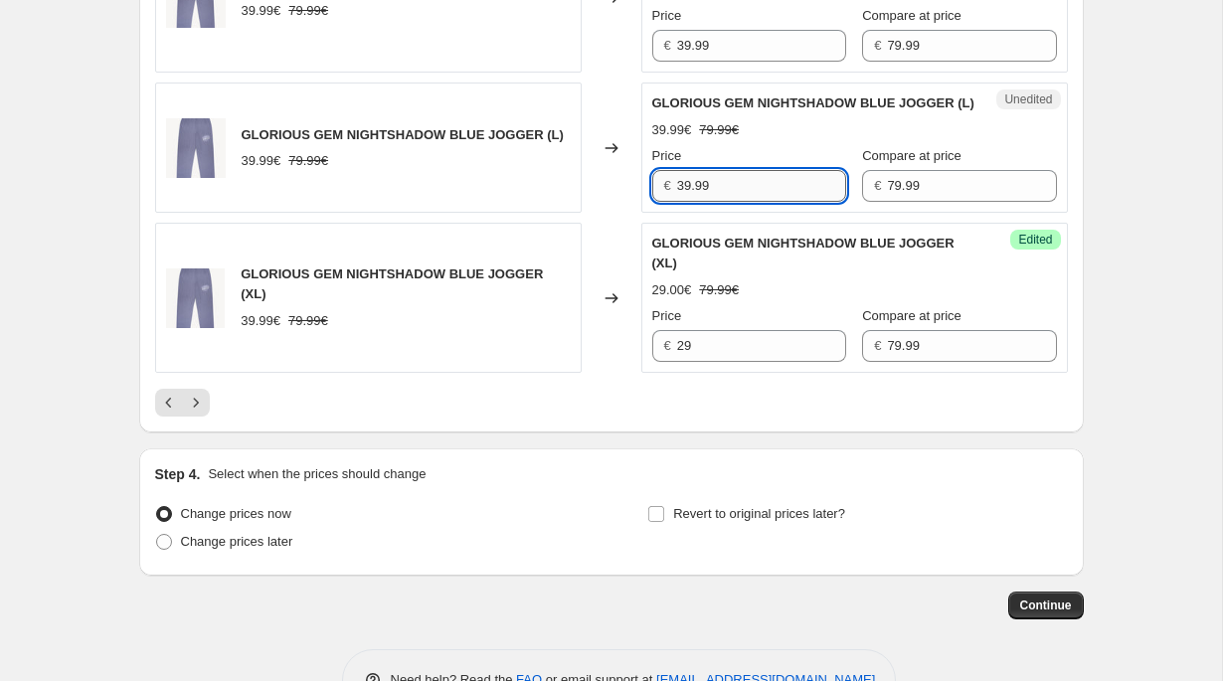
paste input "2"
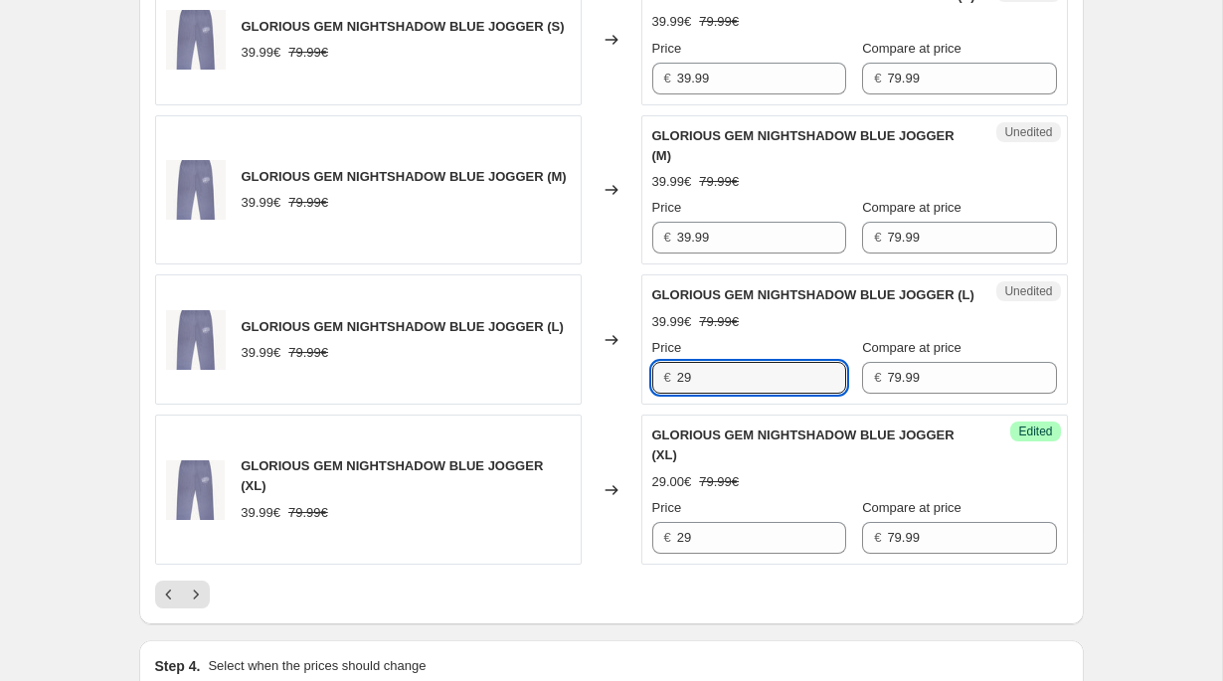
scroll to position [3129, 0]
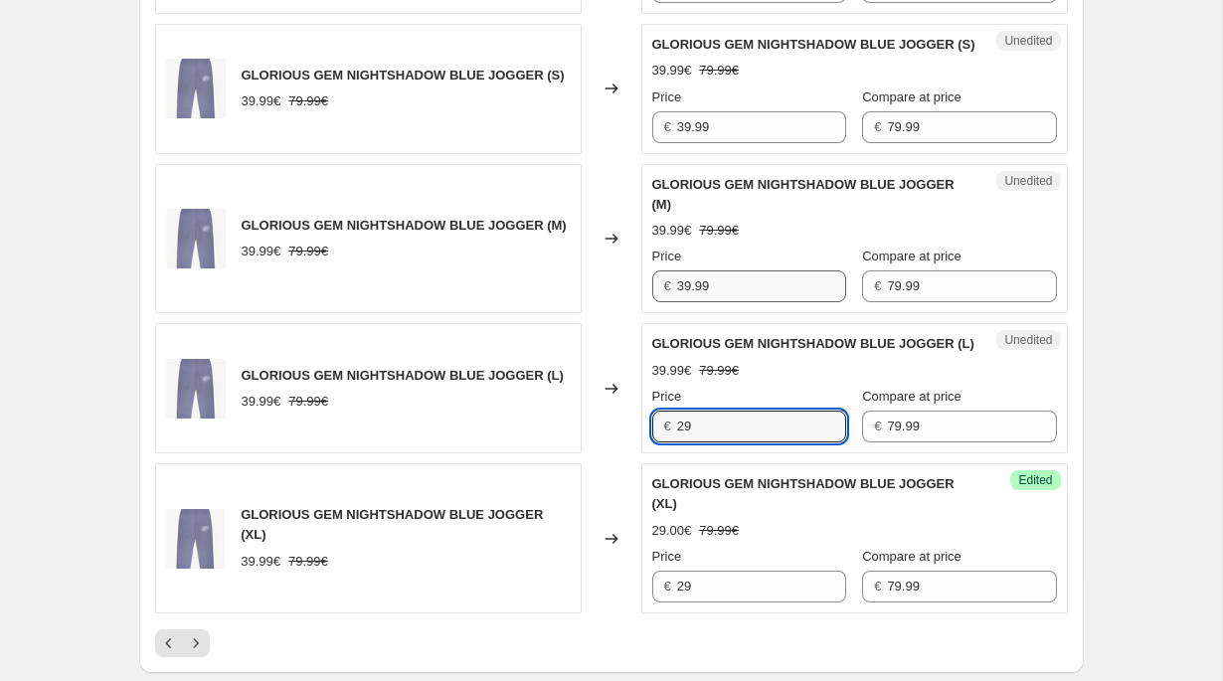
type input "29"
click at [723, 302] on input "39.99" at bounding box center [761, 286] width 169 height 32
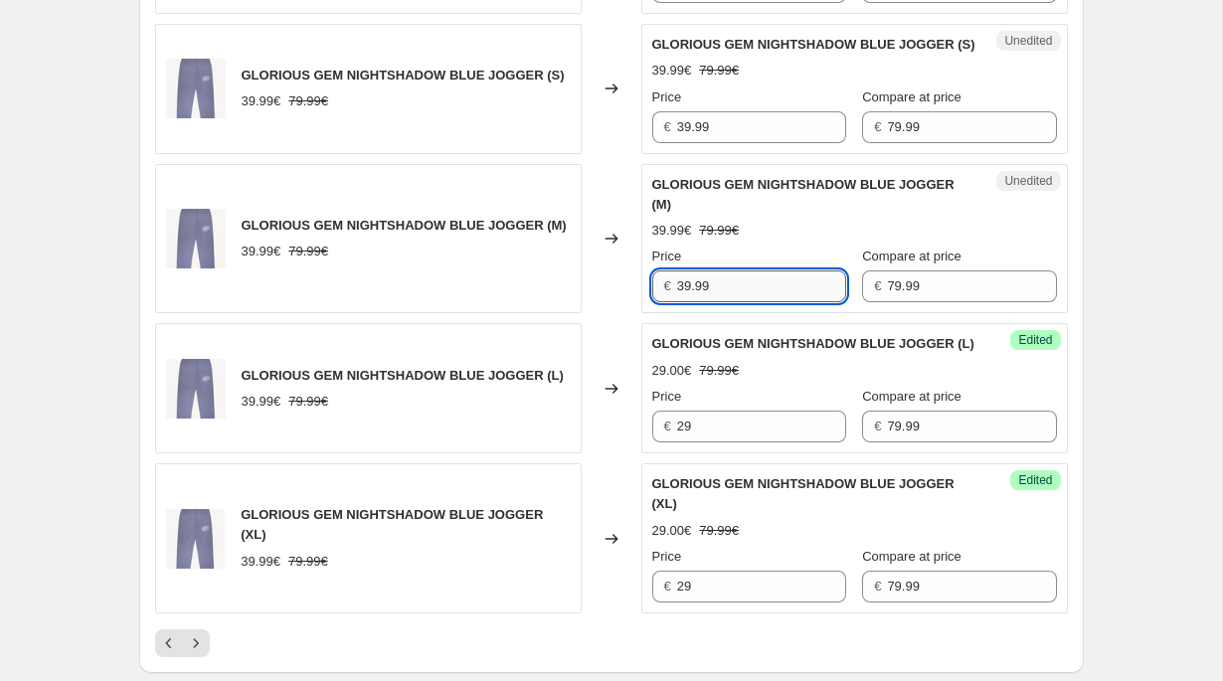
paste input "2"
type input "29"
click at [744, 132] on input "39.99" at bounding box center [761, 127] width 169 height 32
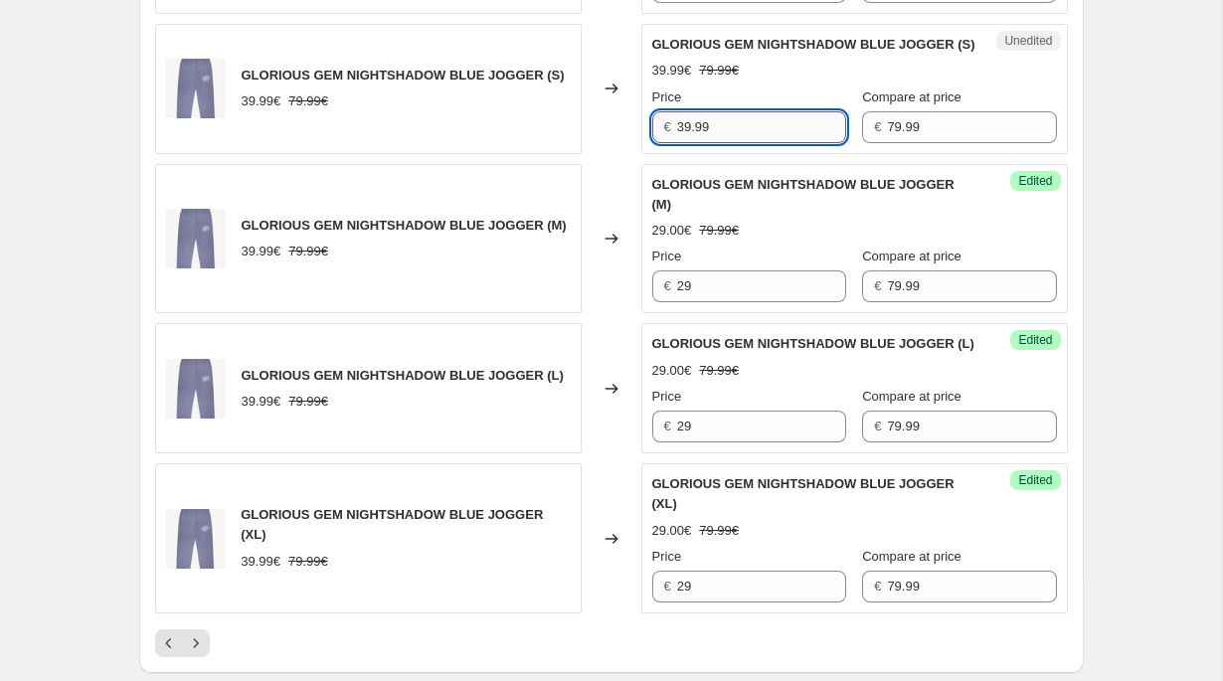
paste input "2"
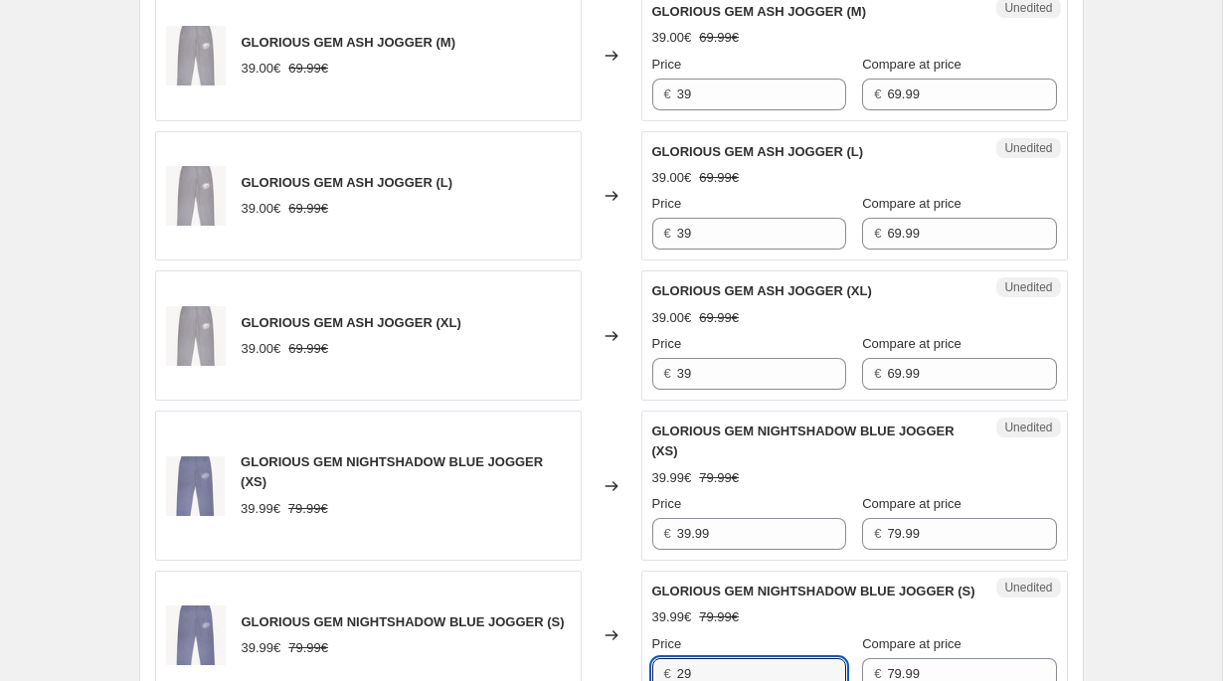
type input "29"
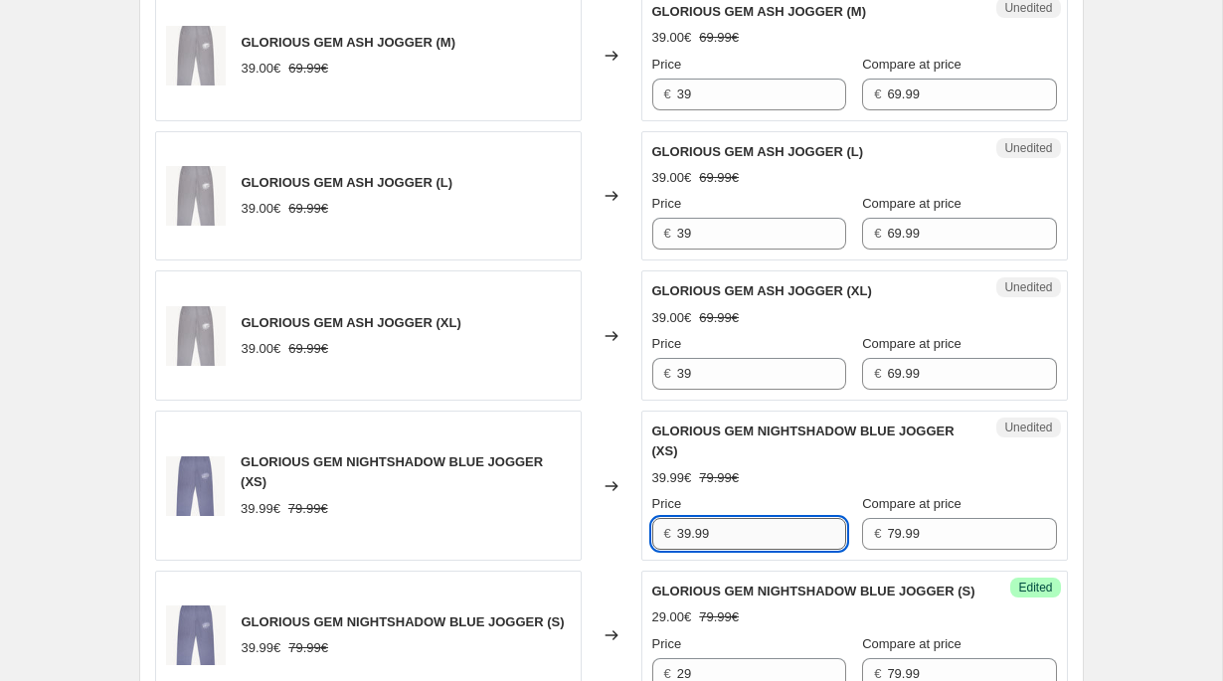
click at [709, 526] on input "39.99" at bounding box center [761, 534] width 169 height 32
paste input "2"
type input "29"
click at [723, 376] on input "39" at bounding box center [761, 374] width 169 height 32
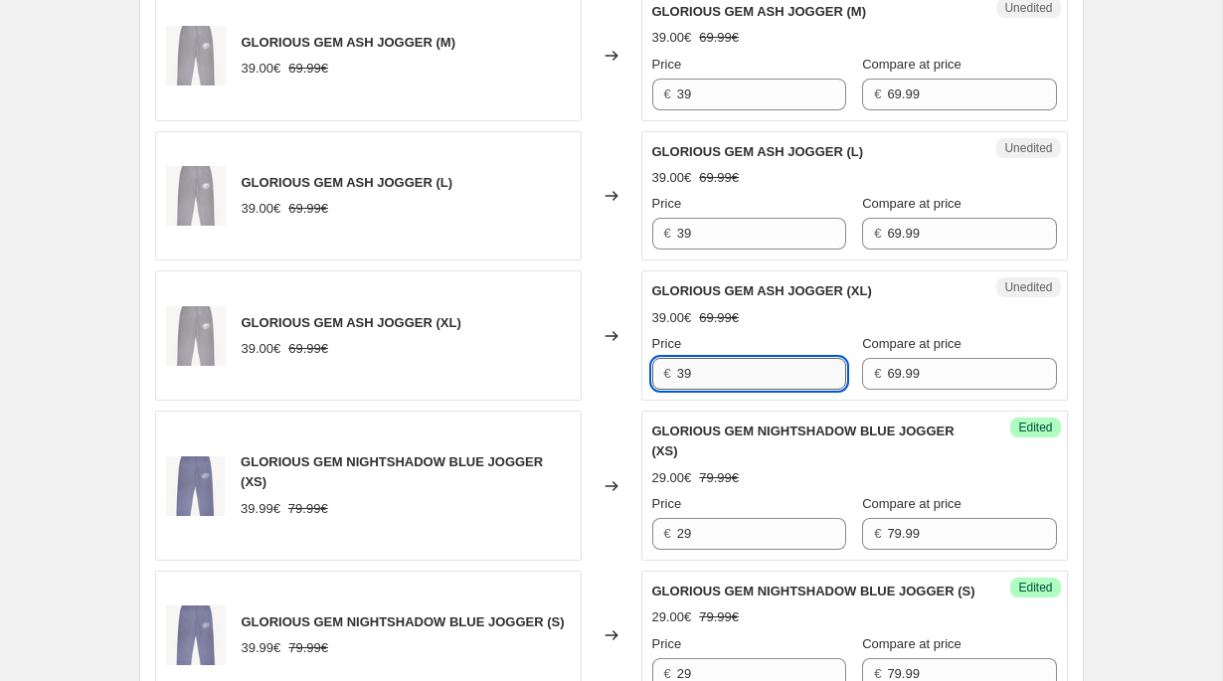
paste input "2"
type input "29"
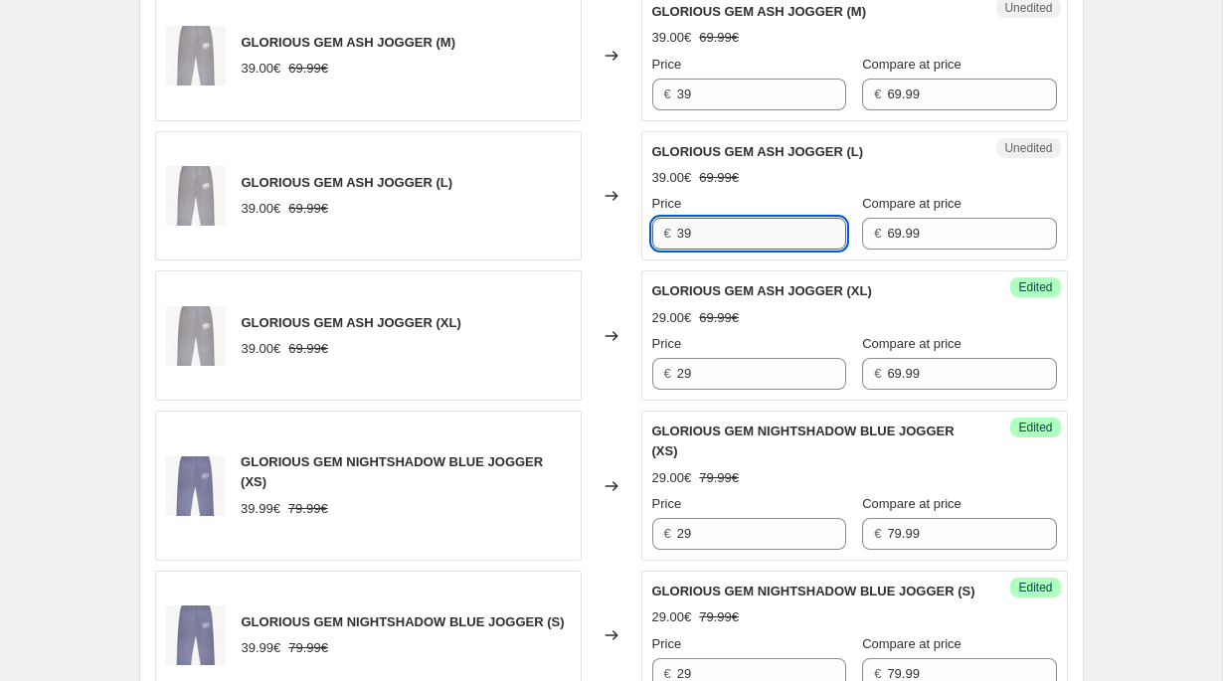
click at [710, 225] on input "39" at bounding box center [761, 234] width 169 height 32
paste input "2"
type input "29"
click at [713, 80] on input "39" at bounding box center [761, 95] width 169 height 32
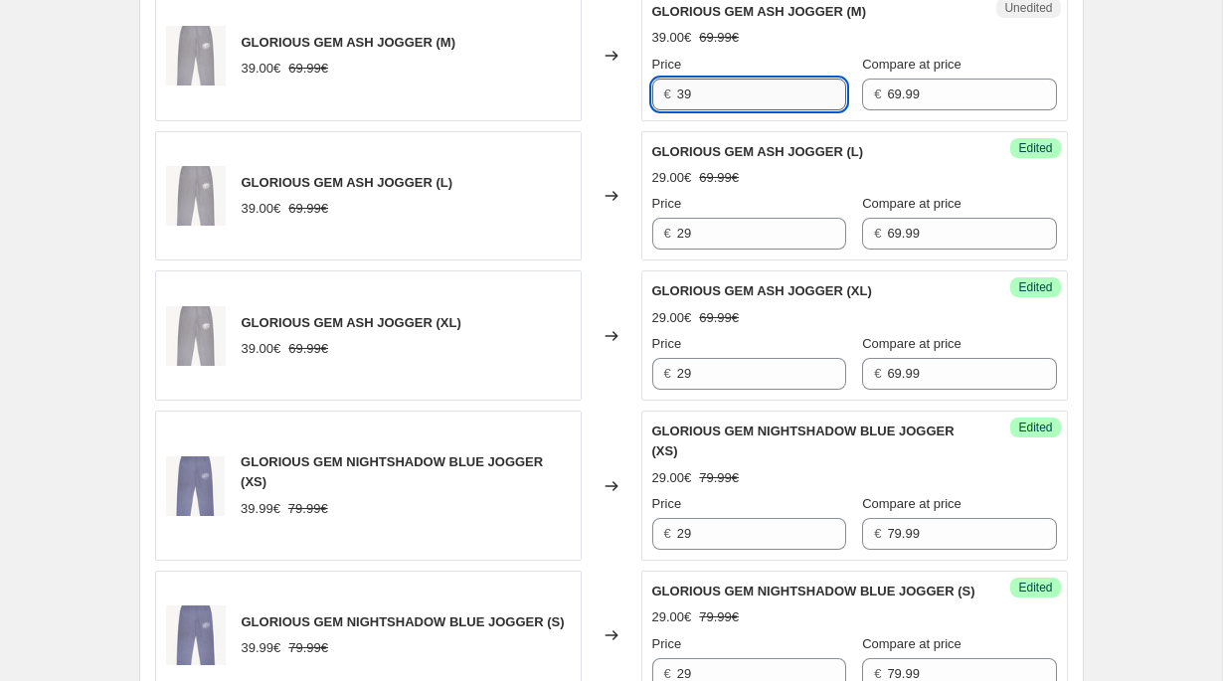
paste input "2"
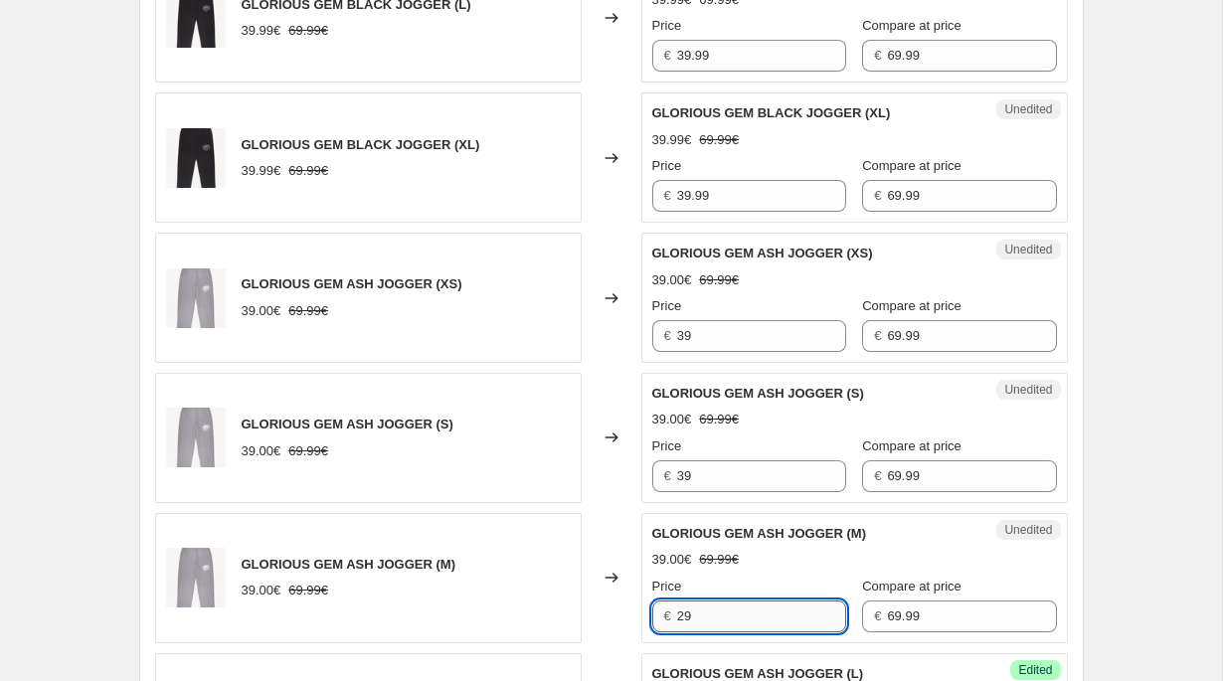
scroll to position [1924, 0]
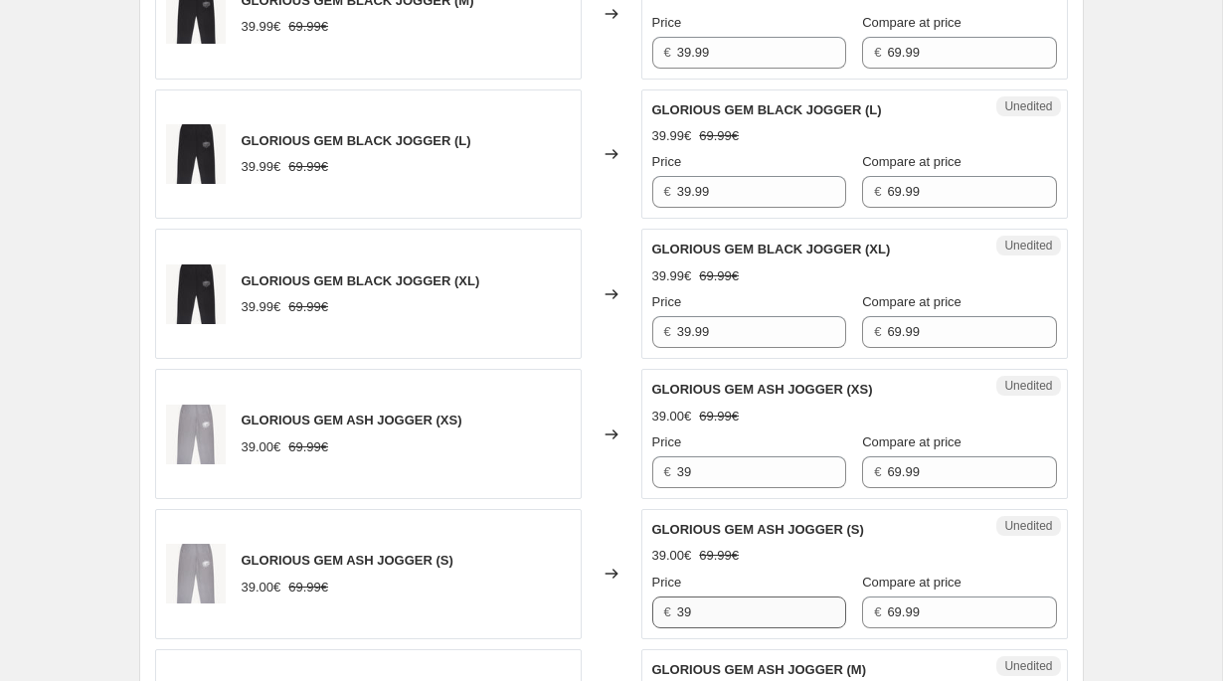
type input "29"
click at [706, 603] on input "39" at bounding box center [761, 613] width 169 height 32
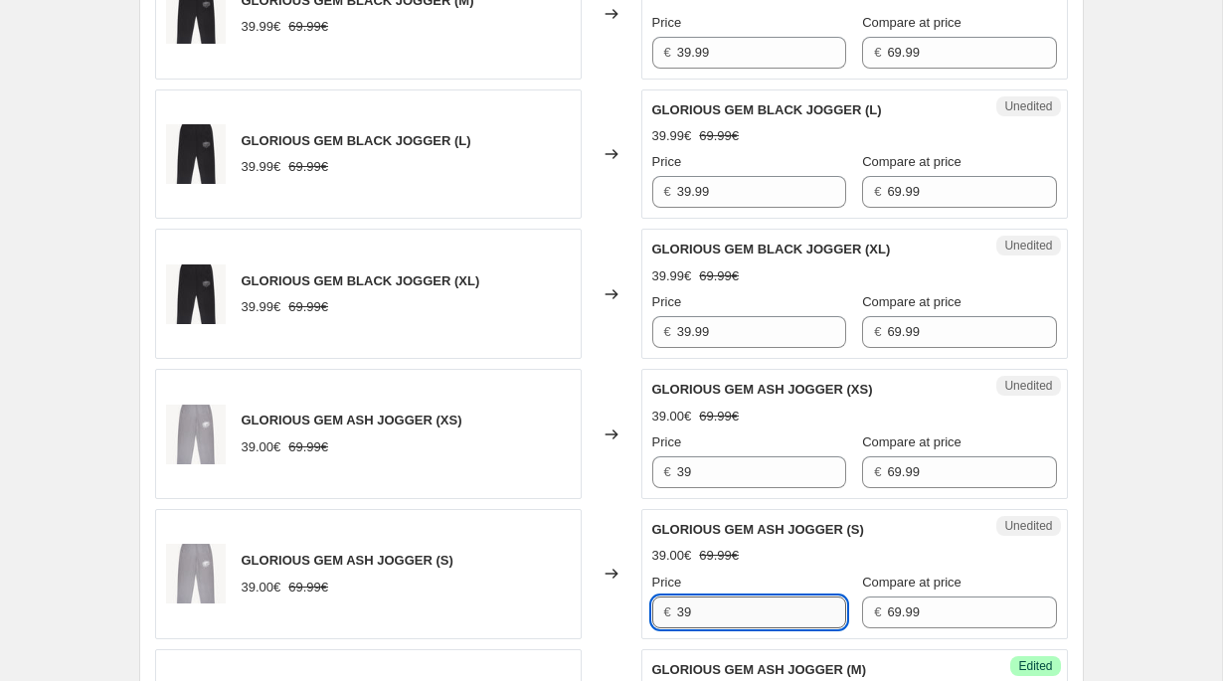
paste input "2"
type input "29"
click at [716, 474] on input "39" at bounding box center [761, 472] width 169 height 32
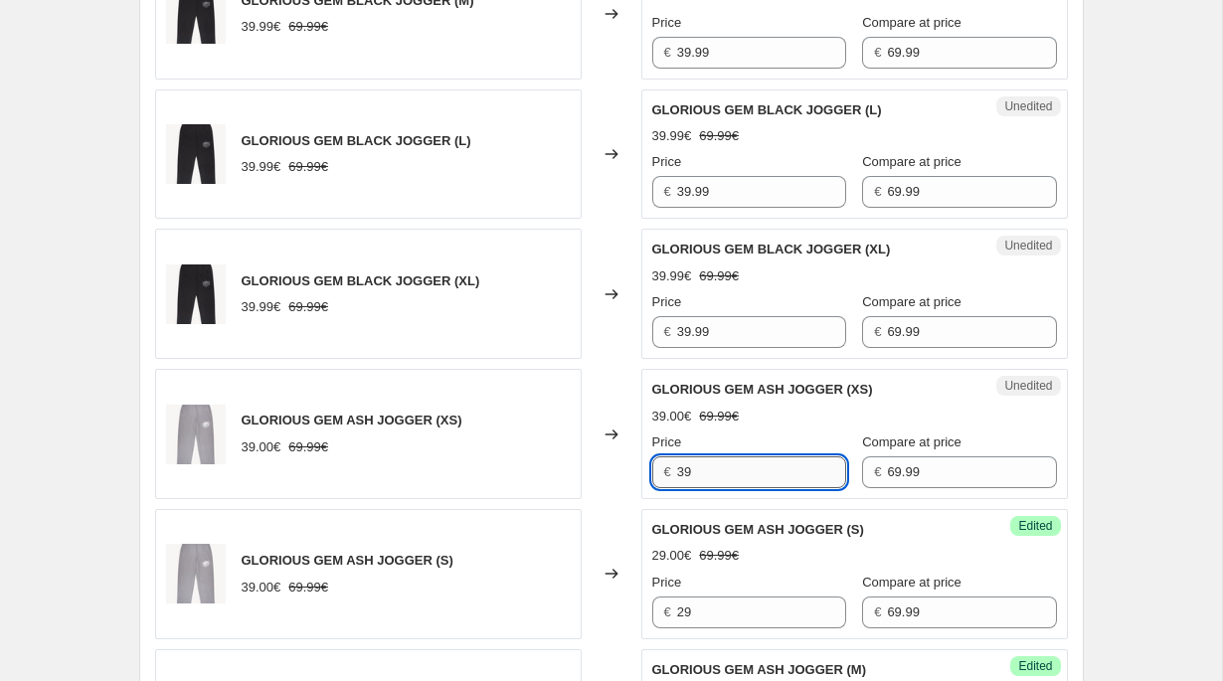
paste input "2"
type input "29"
click at [702, 331] on input "39.99" at bounding box center [761, 332] width 169 height 32
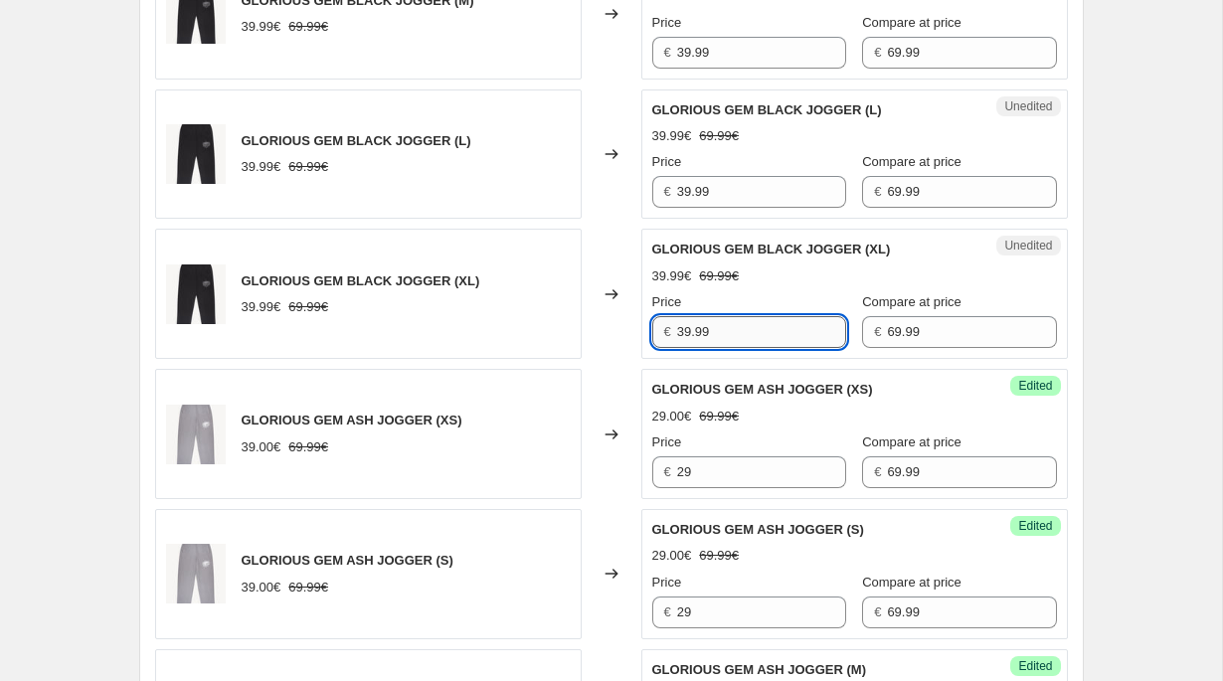
paste input "2"
type input "29"
click at [721, 177] on input "39.99" at bounding box center [761, 192] width 169 height 32
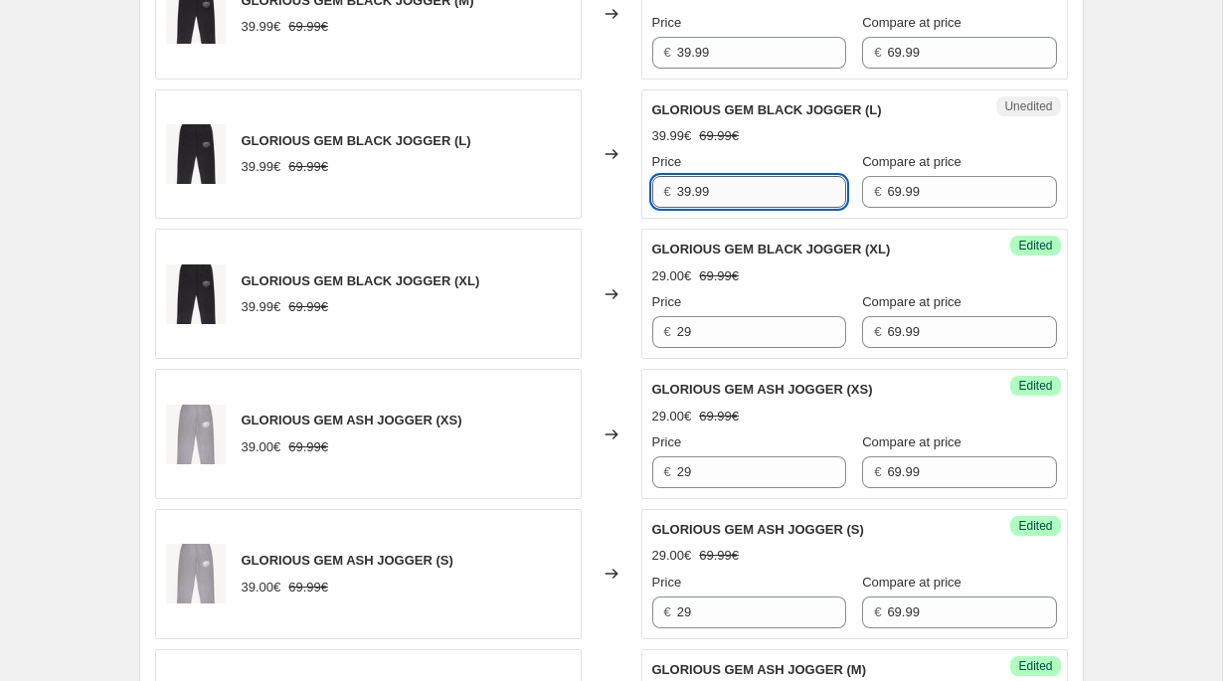
paste input "2"
type input "29"
click at [711, 60] on input "39.99" at bounding box center [761, 53] width 169 height 32
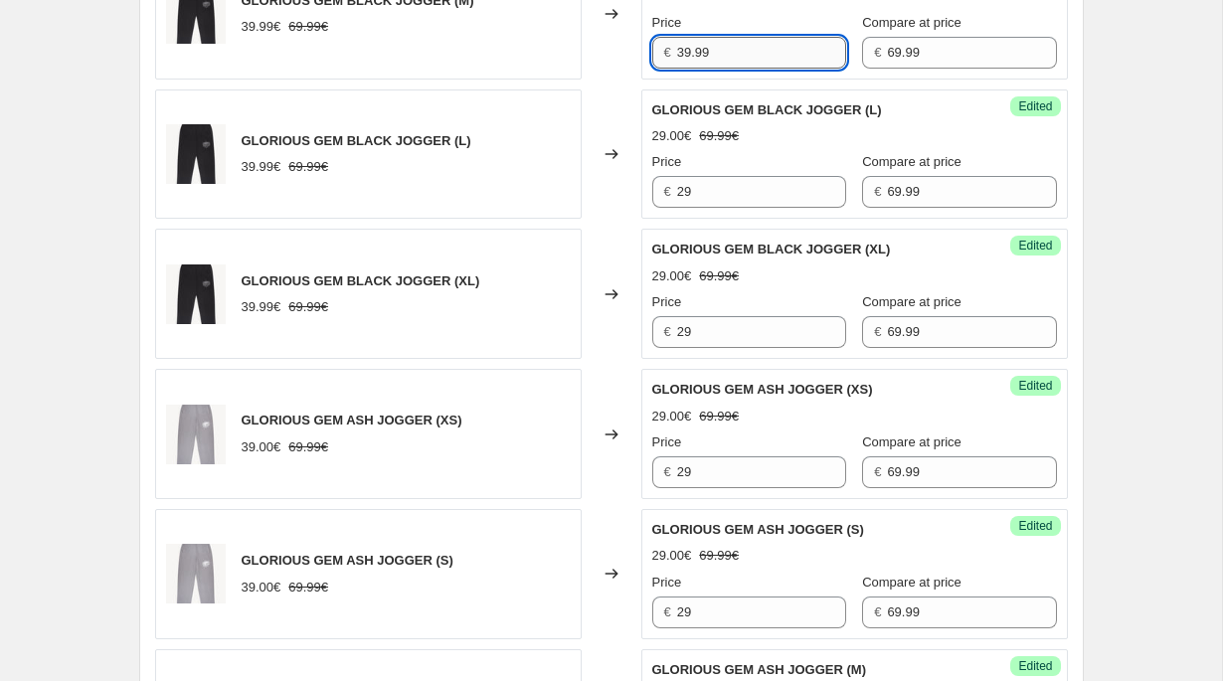
paste input "2"
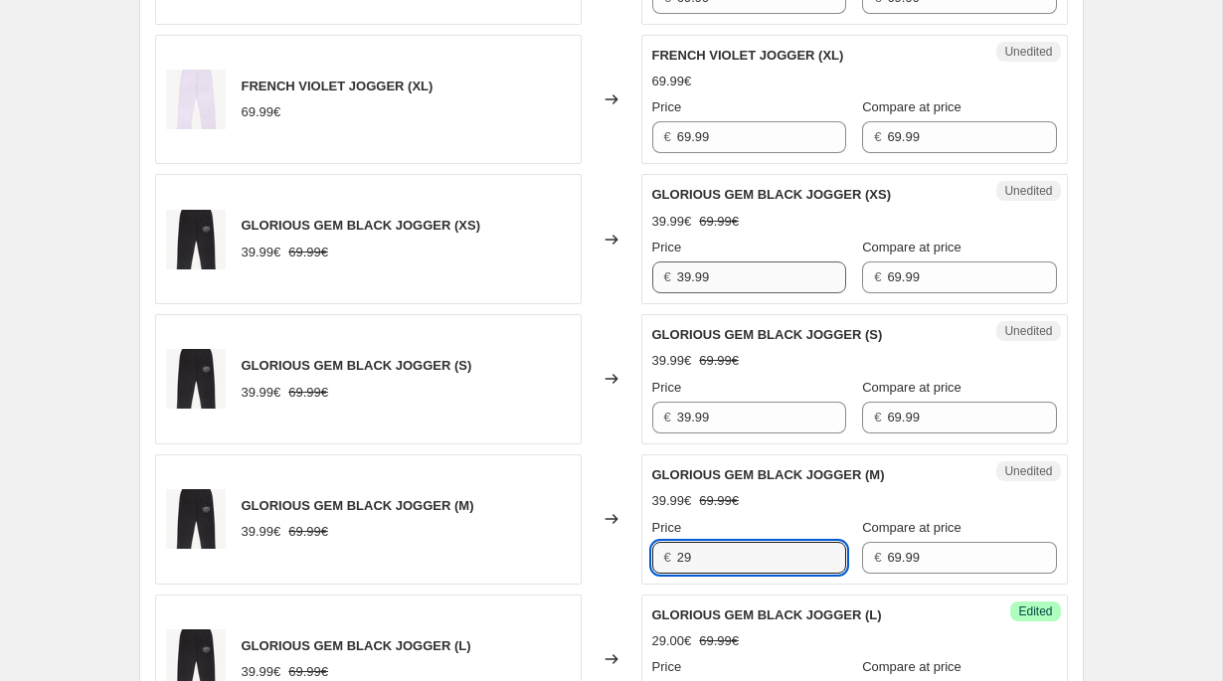
scroll to position [1380, 0]
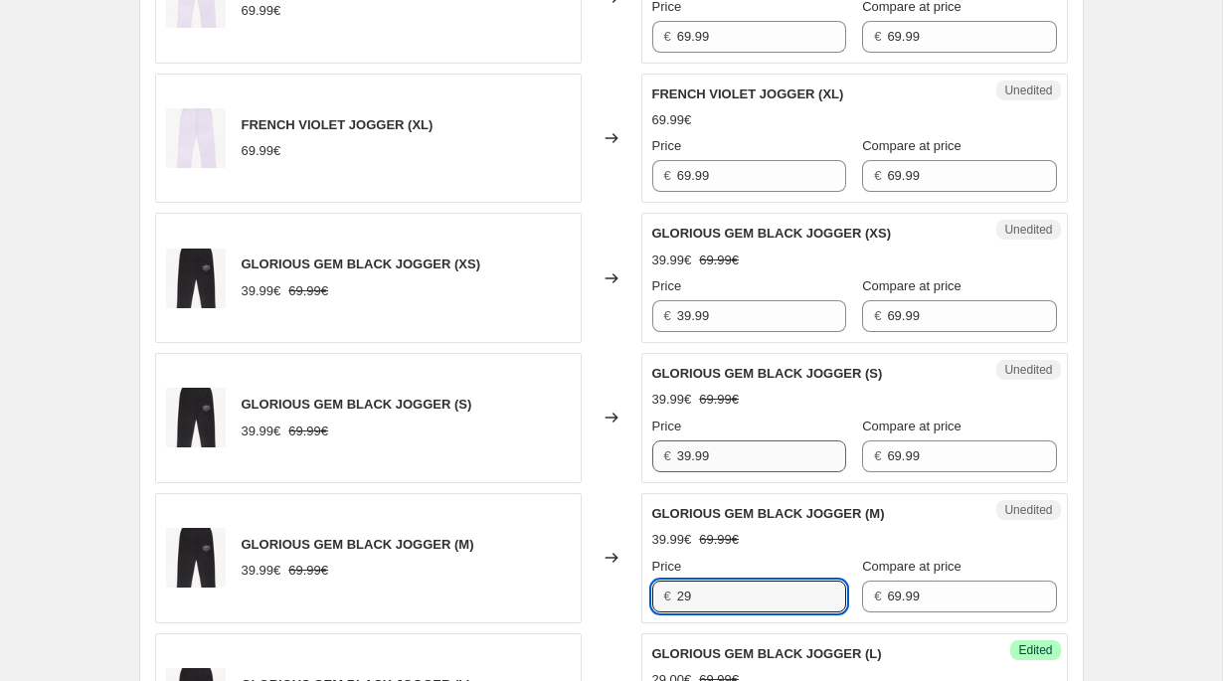
type input "29"
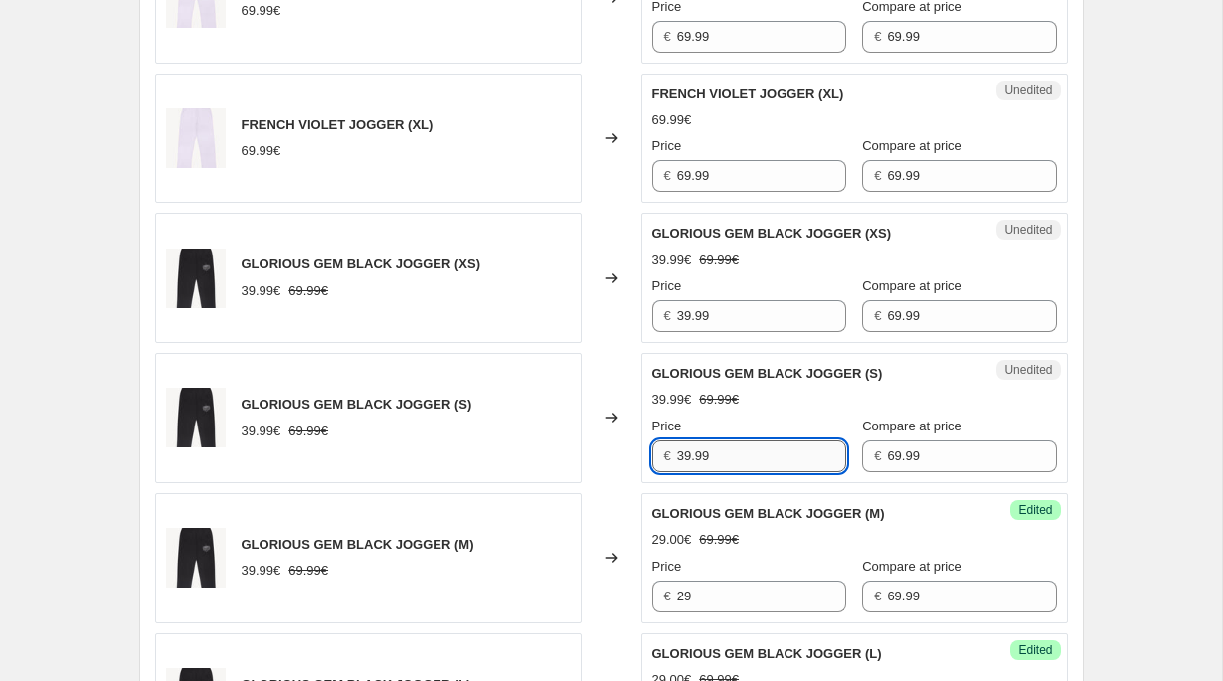
click at [710, 464] on input "39.99" at bounding box center [761, 457] width 169 height 32
paste input "2"
type input "29"
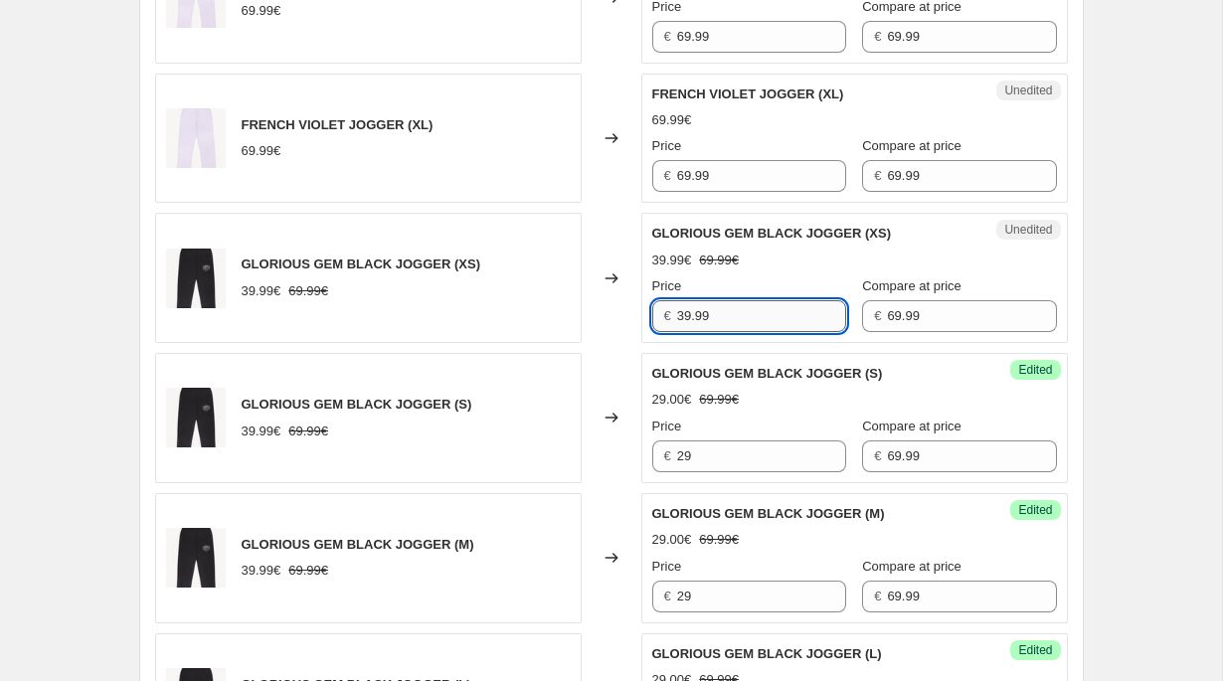
click at [723, 322] on input "39.99" at bounding box center [761, 316] width 169 height 32
paste input "2"
type input "29"
click at [733, 174] on input "69.99" at bounding box center [761, 176] width 169 height 32
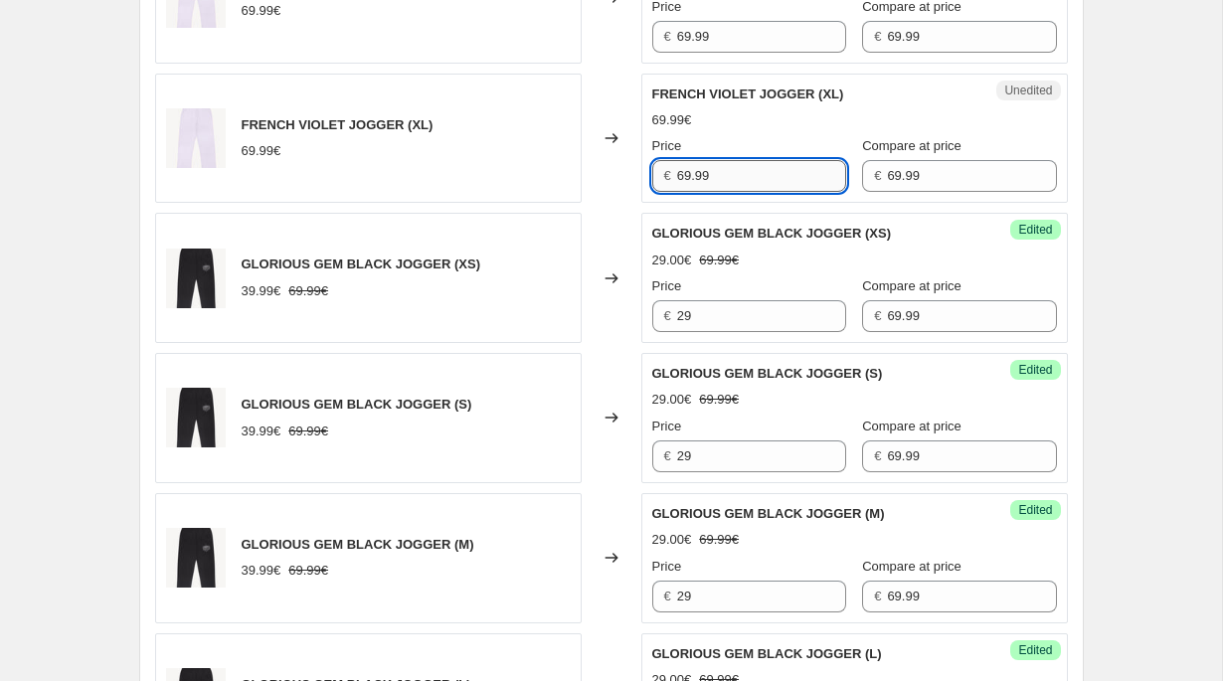
paste input "2"
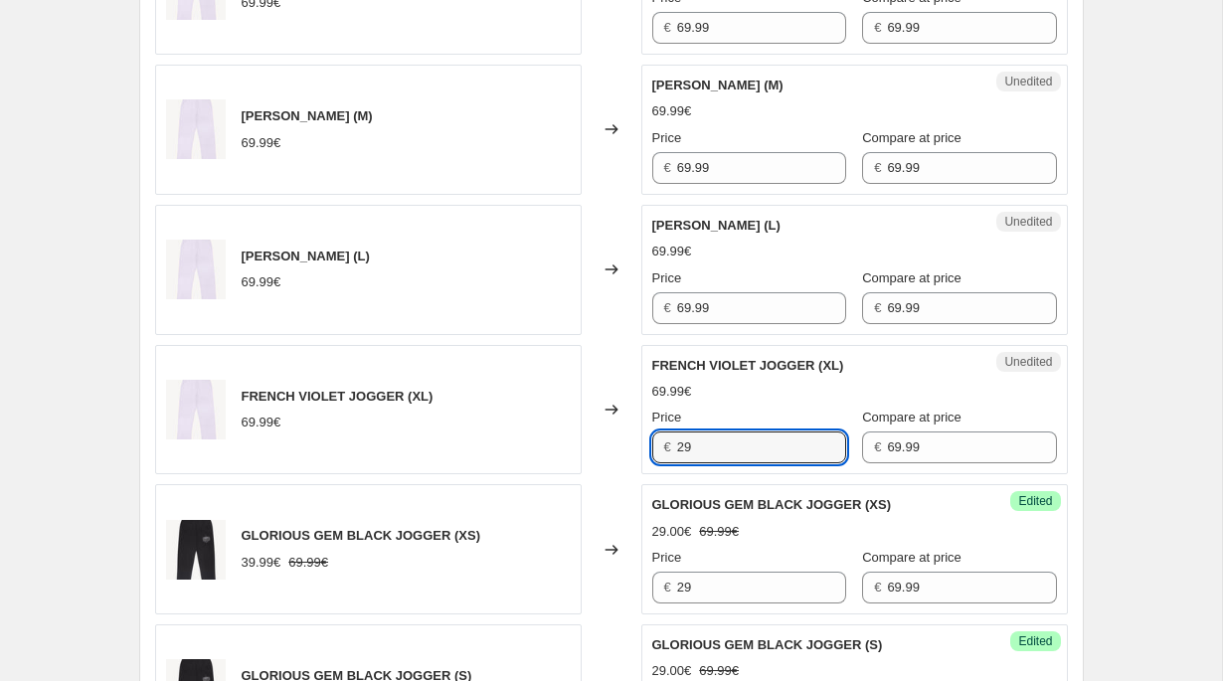
scroll to position [1073, 0]
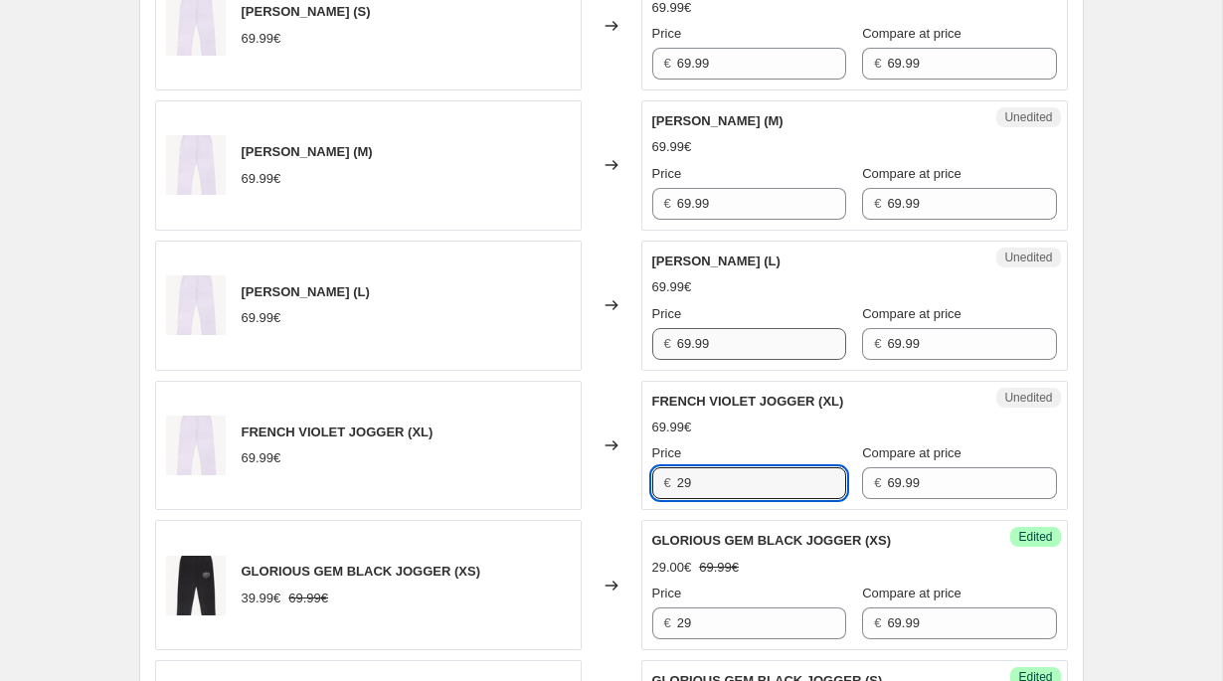
type input "29"
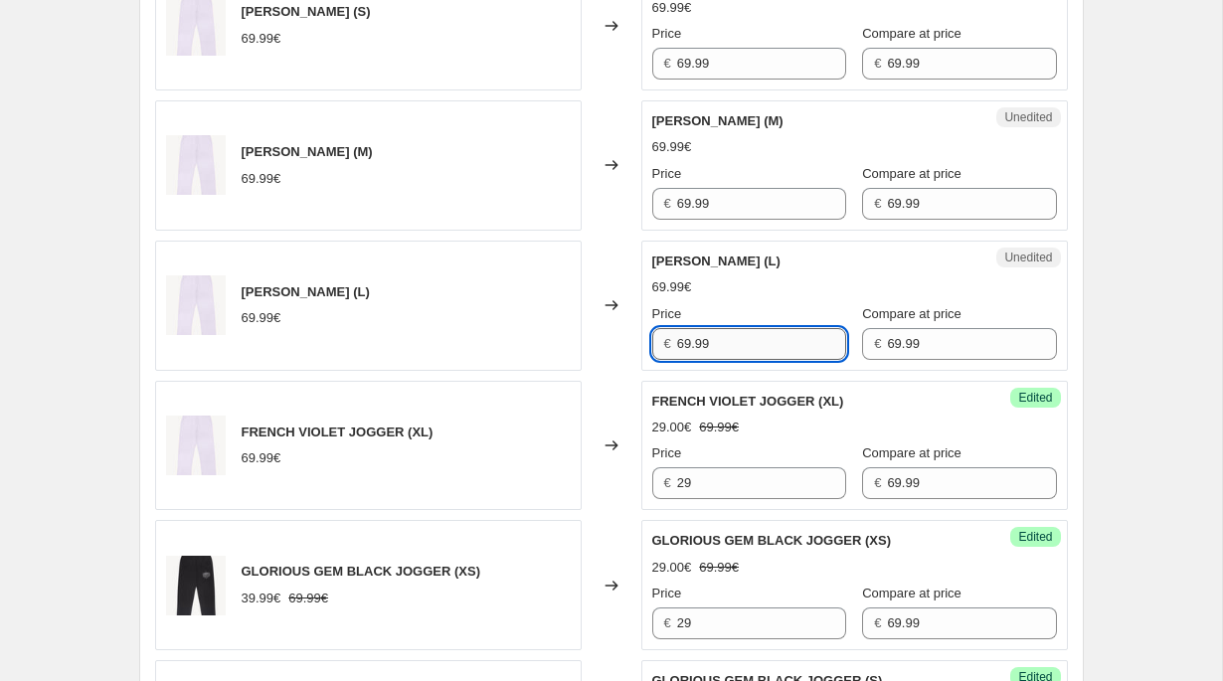
click at [719, 354] on input "69.99" at bounding box center [761, 344] width 169 height 32
paste
type input "29"
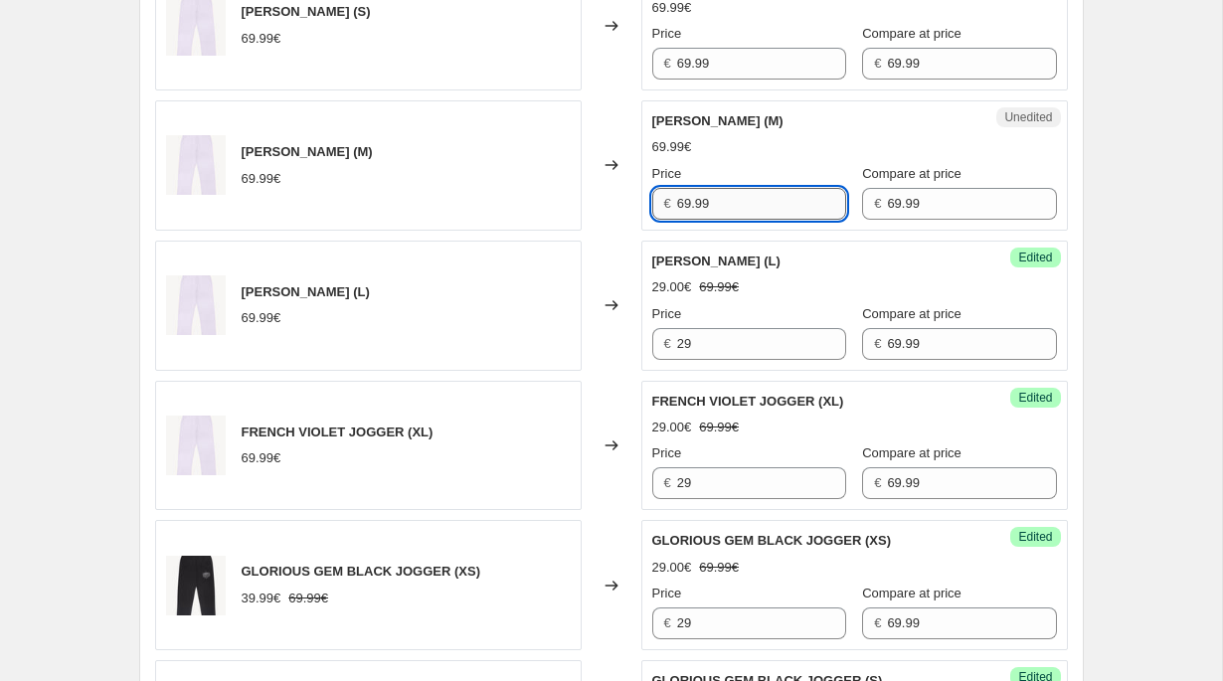
click at [720, 208] on input "69.99" at bounding box center [761, 204] width 169 height 32
type input "29"
click at [721, 71] on input "69.99" at bounding box center [761, 64] width 169 height 32
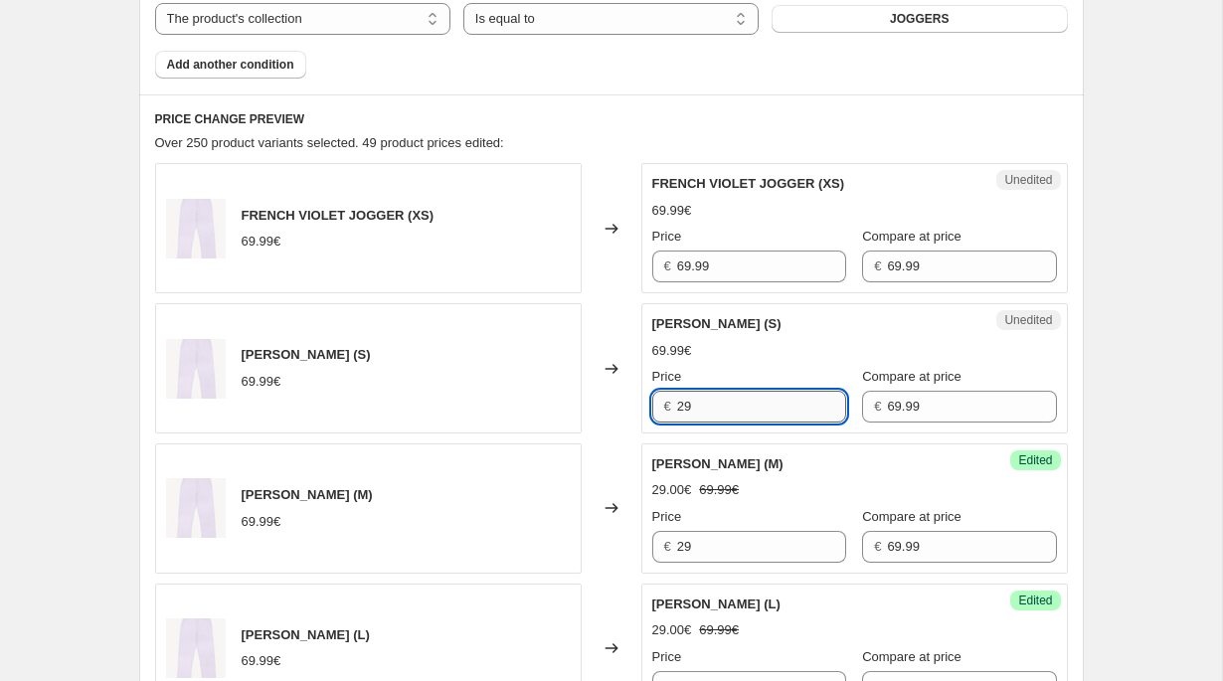
scroll to position [636, 0]
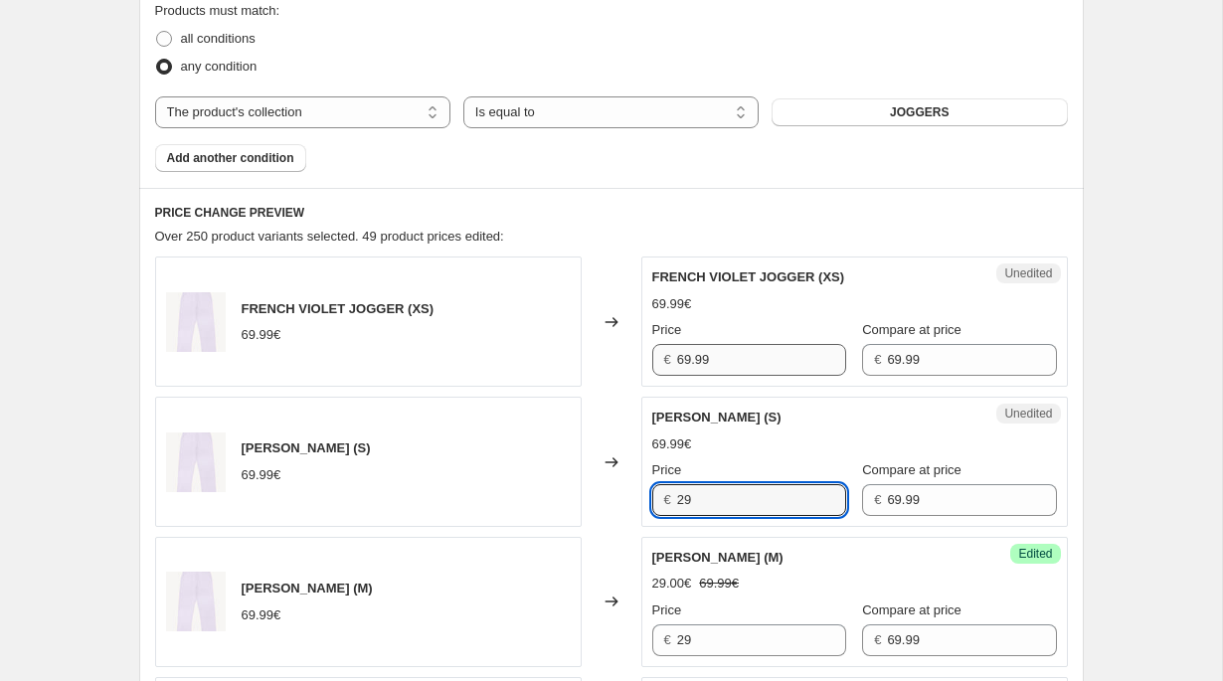
type input "29"
click at [714, 368] on input "69.99" at bounding box center [761, 360] width 169 height 32
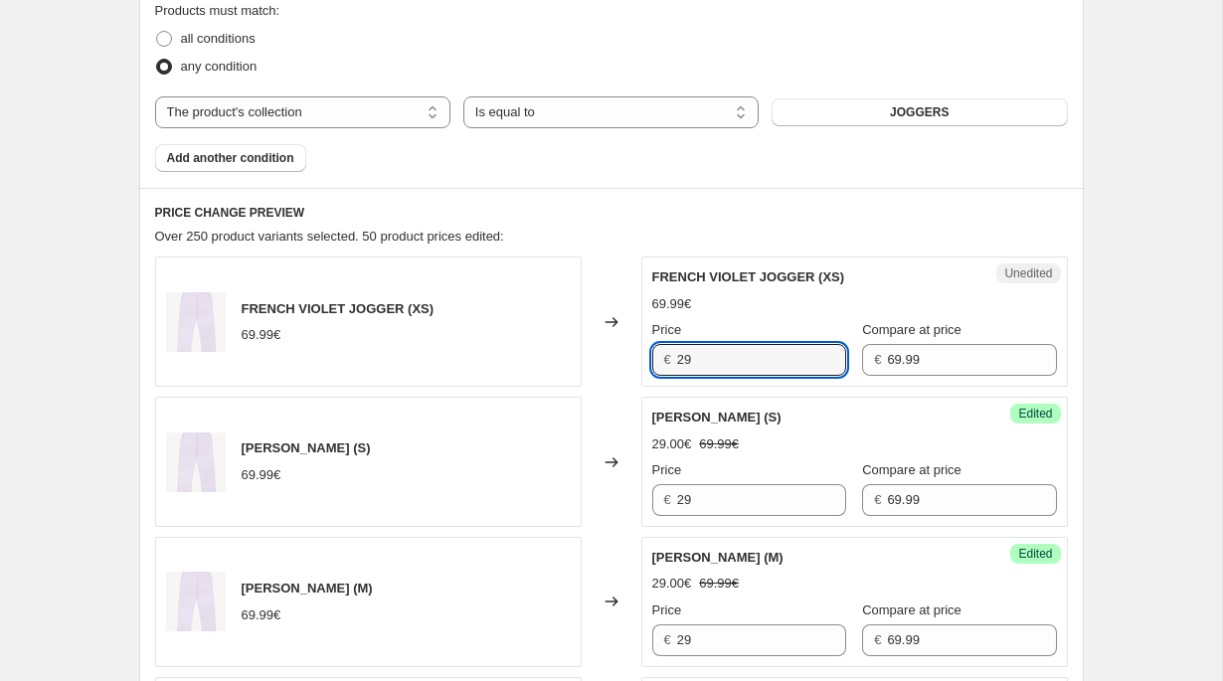
type input "29"
click at [629, 399] on div "Changed to" at bounding box center [612, 462] width 60 height 130
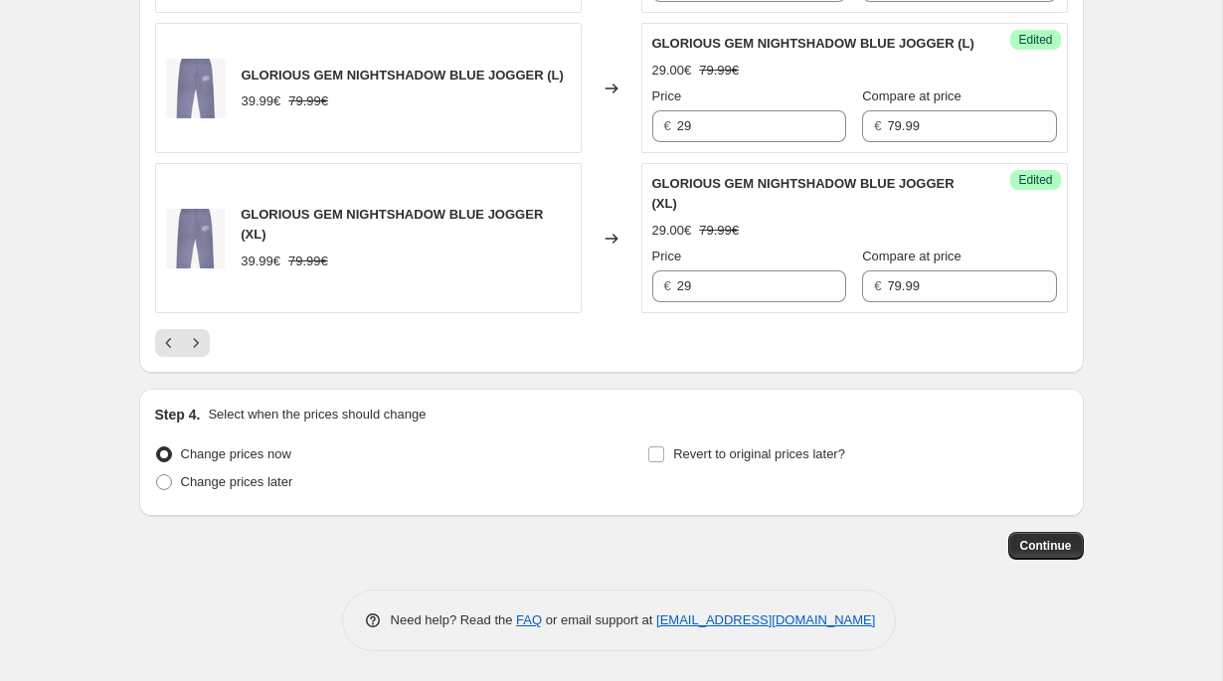
click at [356, 313] on div "GLORIOUS GEM NIGHTSHADOW BLUE JOGGER (XL) 39.99€ 79.99€" at bounding box center [368, 238] width 427 height 150
click at [204, 353] on icon "Next" at bounding box center [196, 343] width 20 height 20
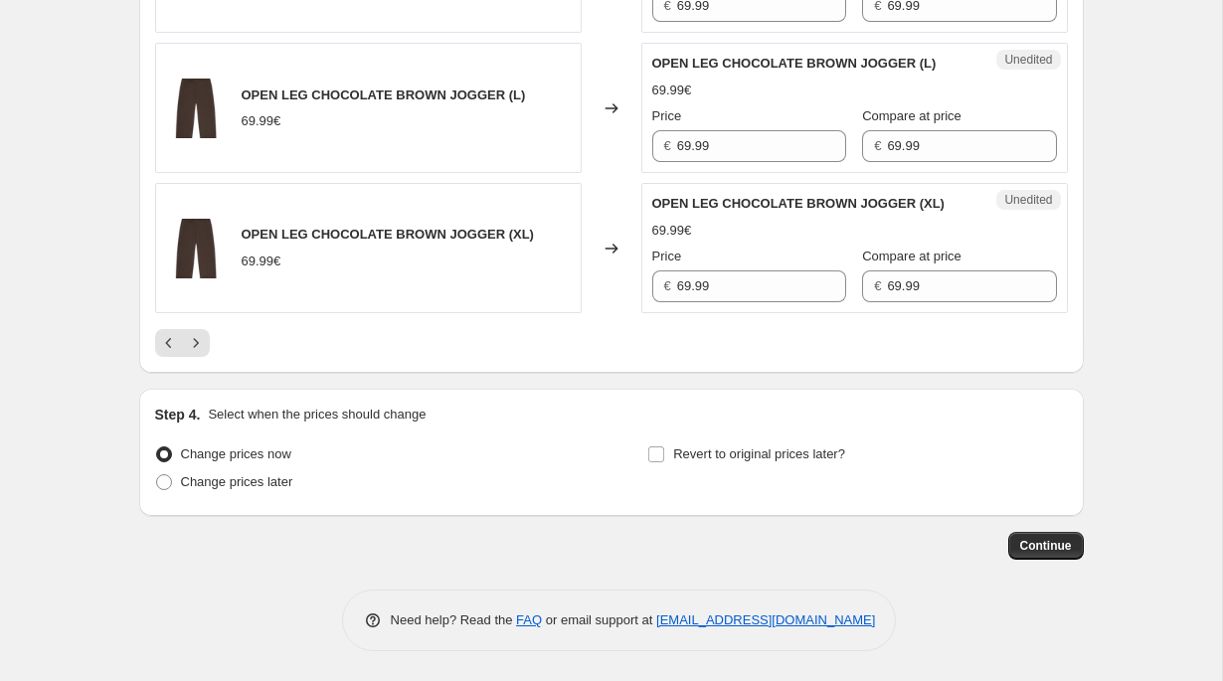
scroll to position [3410, 0]
click at [775, 292] on input "69.99" at bounding box center [761, 286] width 169 height 32
type input "29"
click at [743, 108] on div "Price € 69.99" at bounding box center [749, 134] width 194 height 56
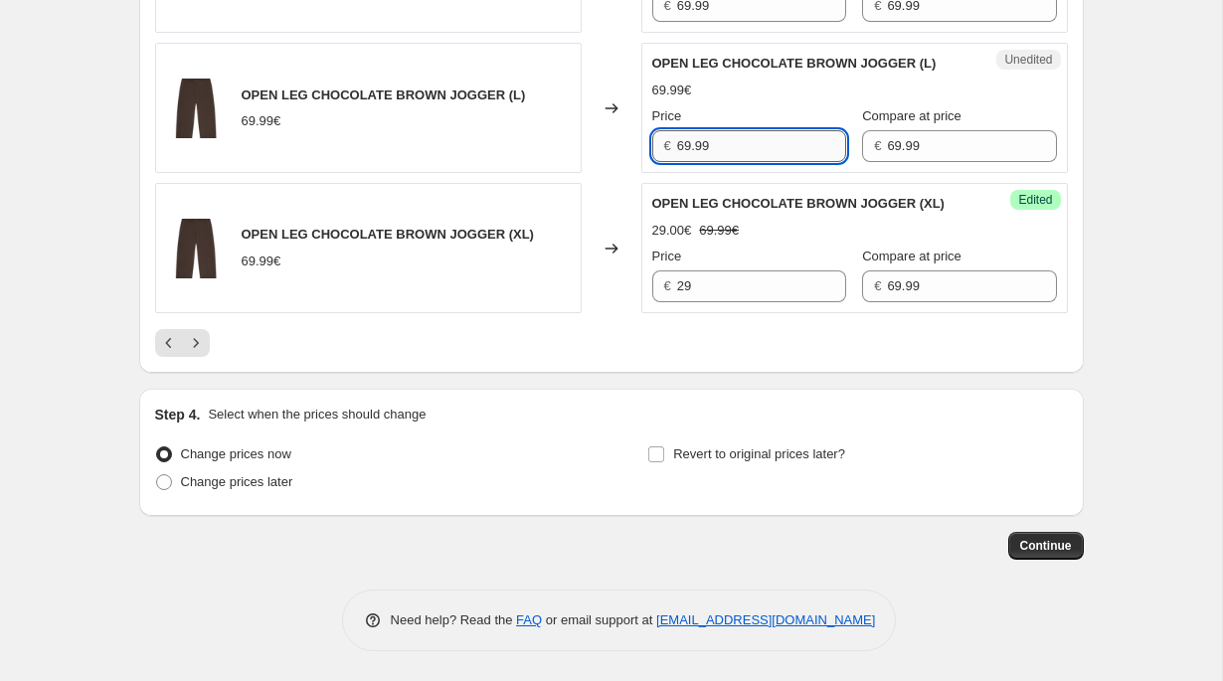
click at [738, 130] on input "69.99" at bounding box center [761, 146] width 169 height 32
paste input "2"
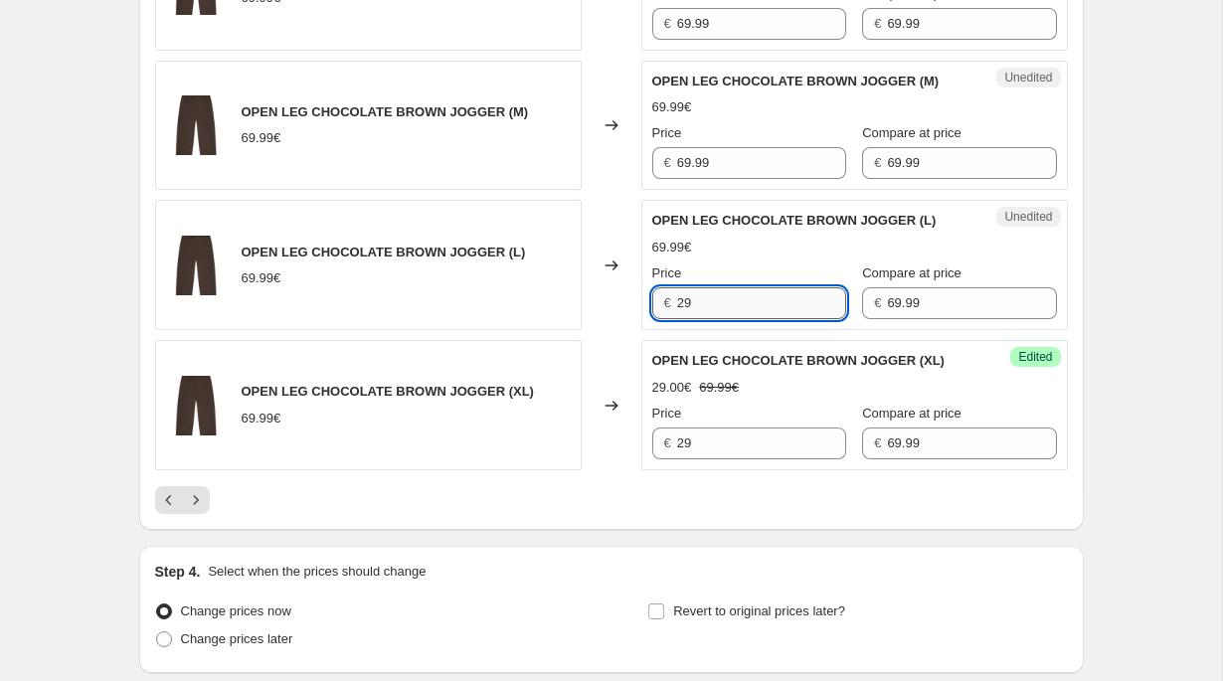
scroll to position [2945, 0]
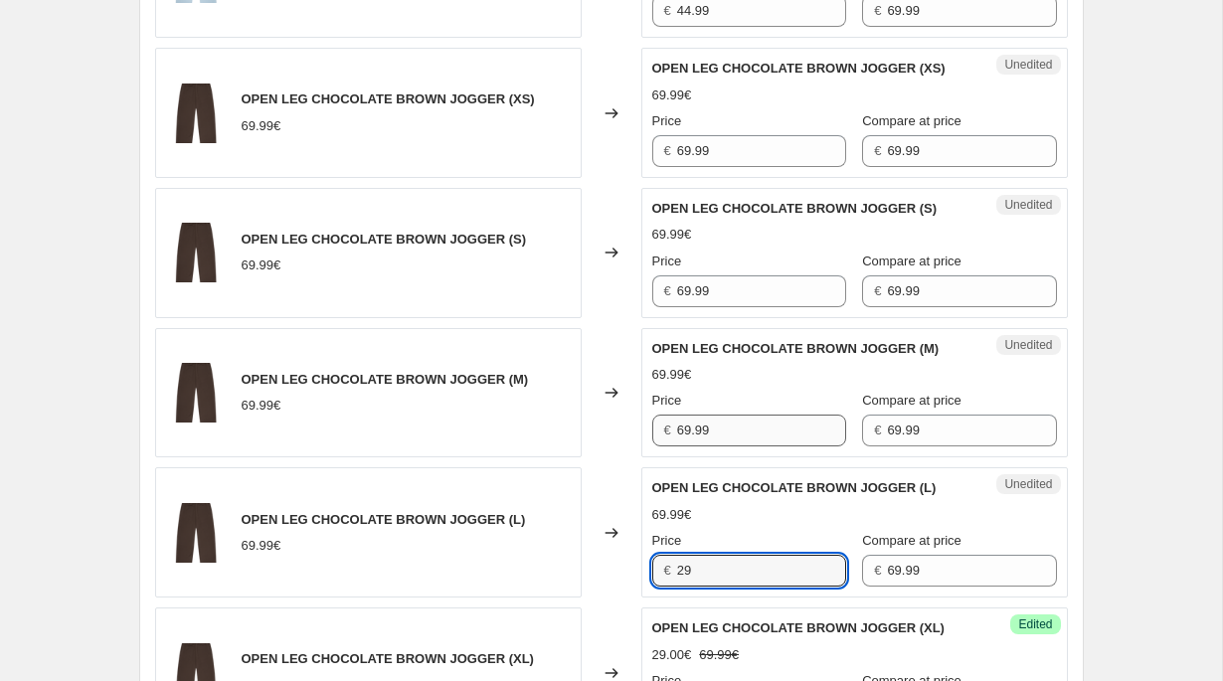
type input "29"
click at [708, 446] on input "69.99" at bounding box center [761, 431] width 169 height 32
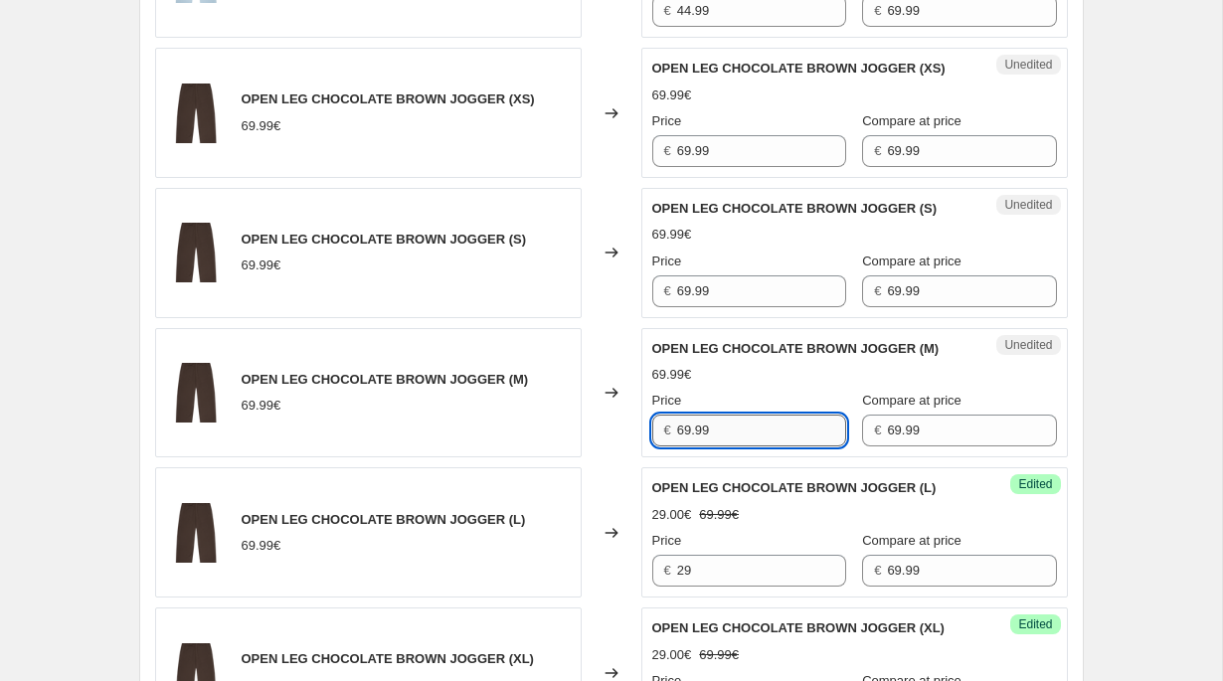
paste input "2"
type input "29"
click at [730, 307] on input "69.99" at bounding box center [761, 291] width 169 height 32
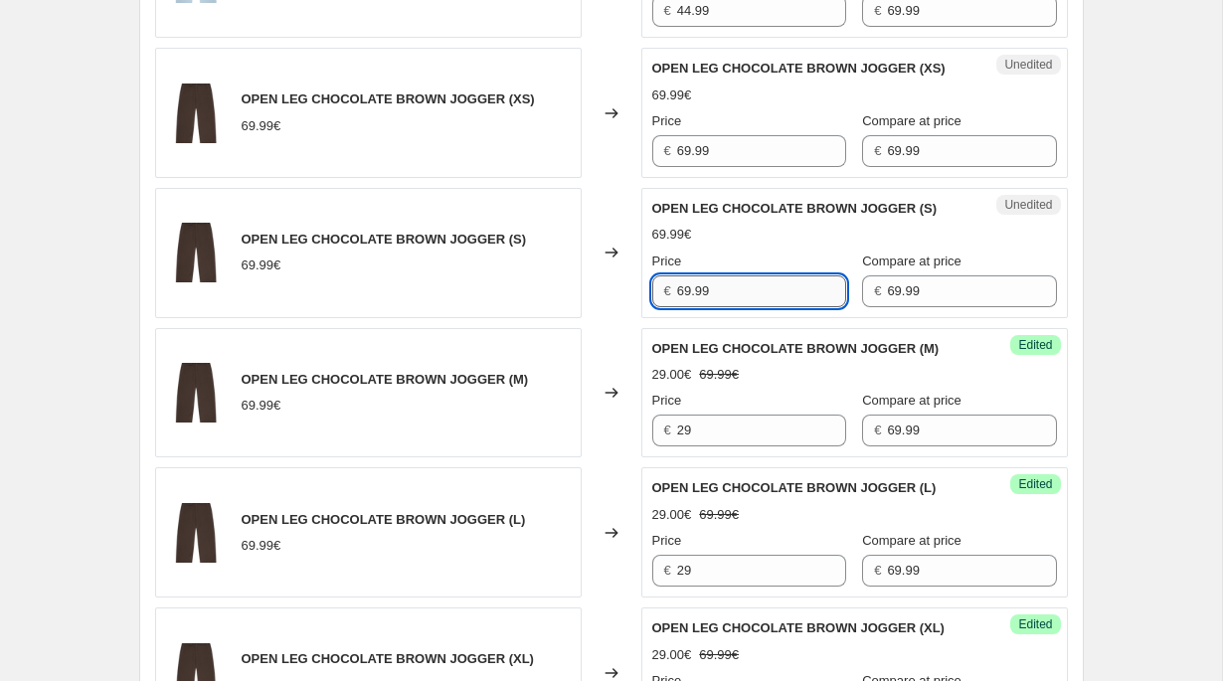
paste input "2"
type input "29"
click at [724, 167] on input "69.99" at bounding box center [761, 151] width 169 height 32
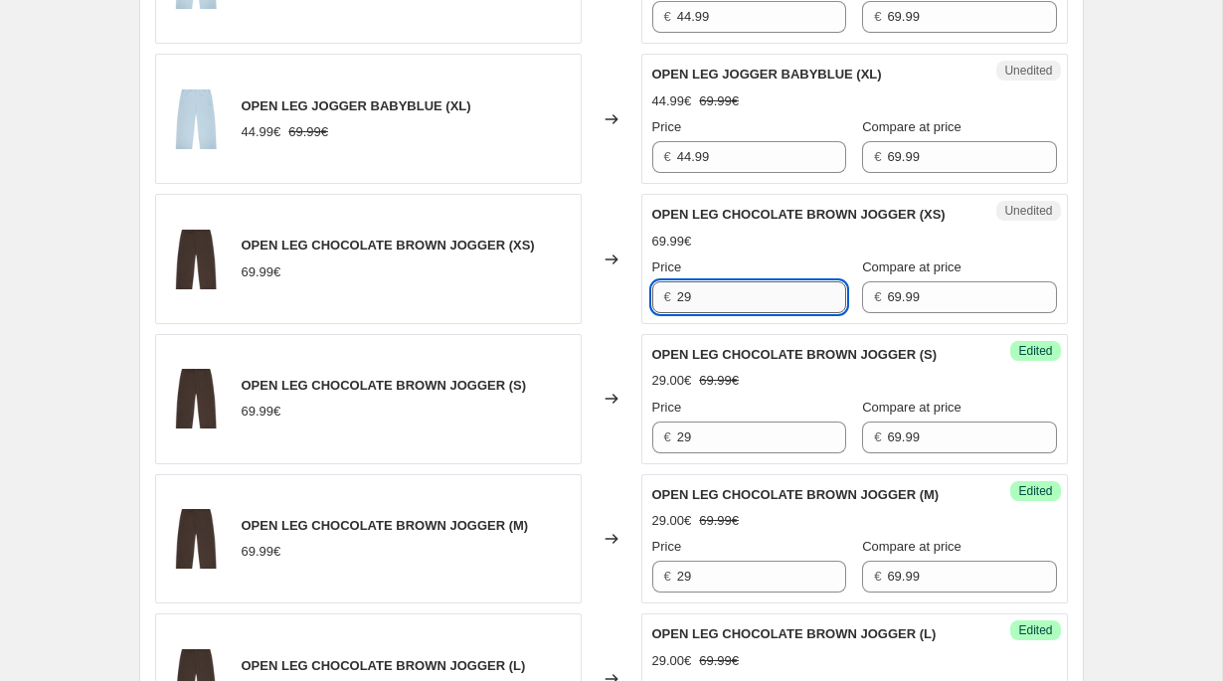
scroll to position [2658, 0]
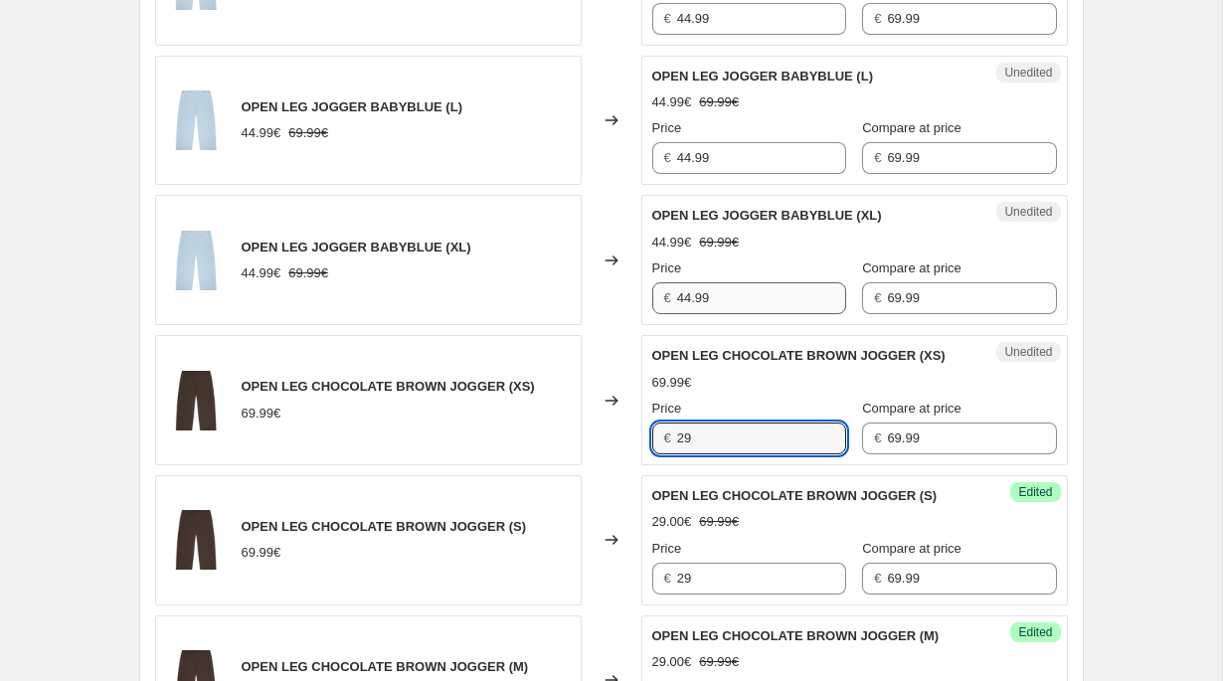
type input "29"
click at [716, 299] on input "44.99" at bounding box center [761, 298] width 169 height 32
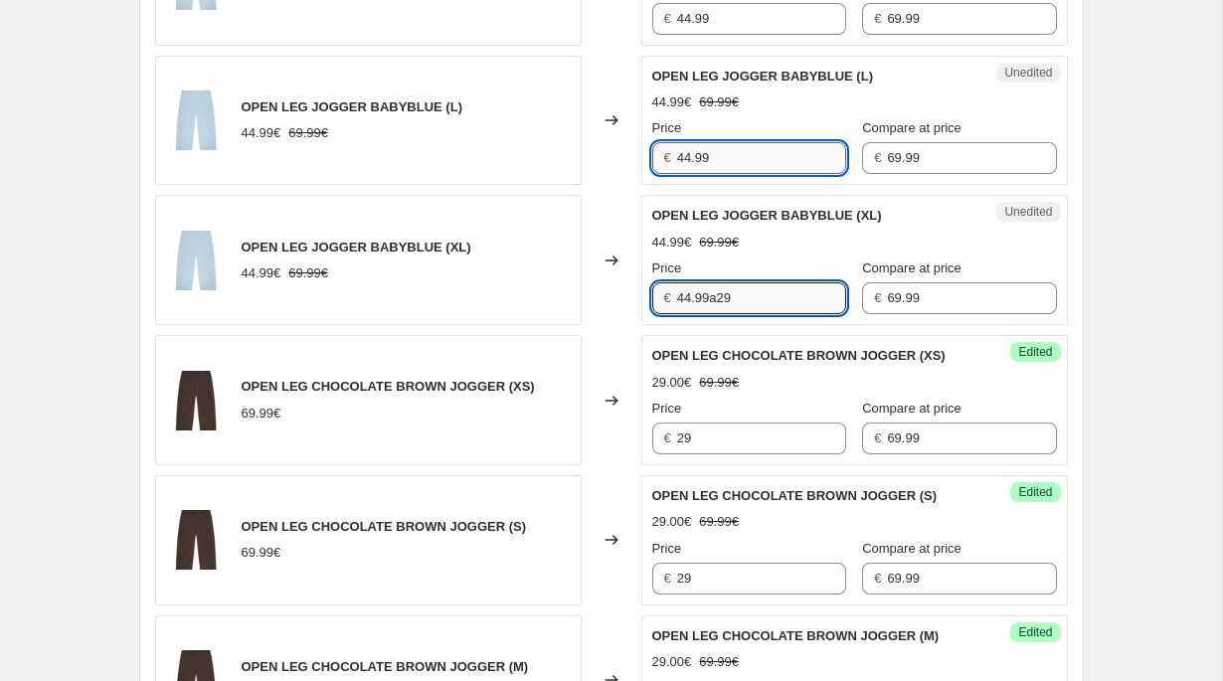
type input "44.99"
click at [718, 154] on input "44.99" at bounding box center [761, 158] width 169 height 32
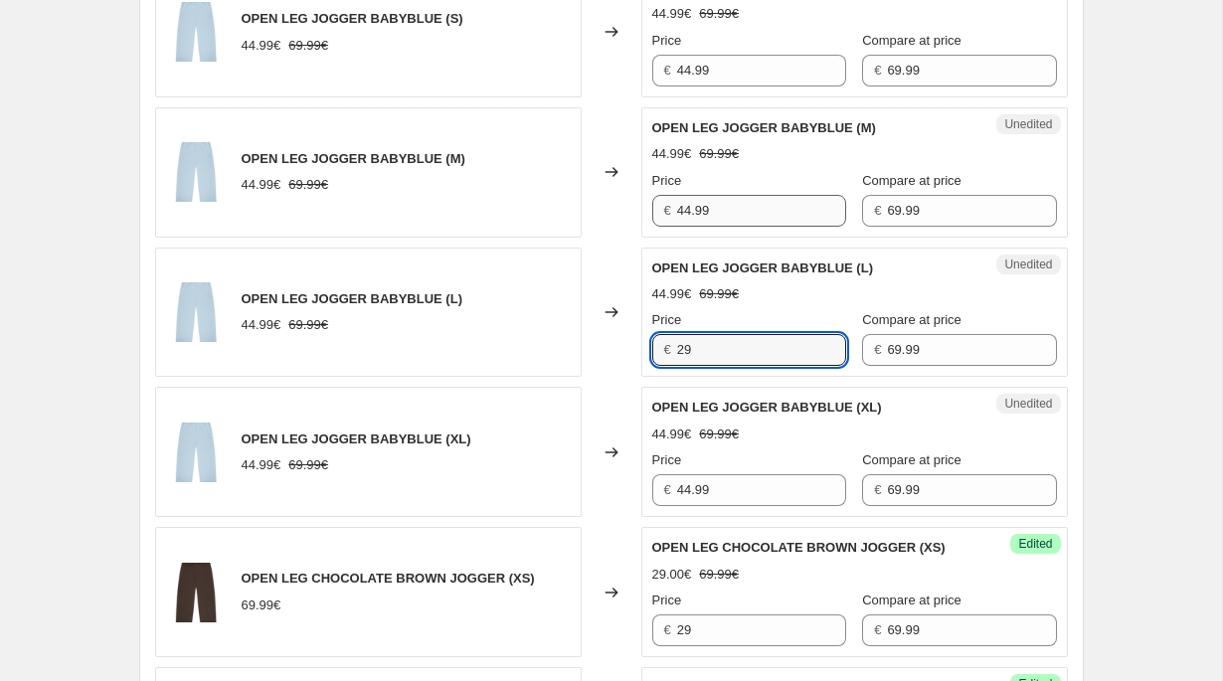
scroll to position [2416, 0]
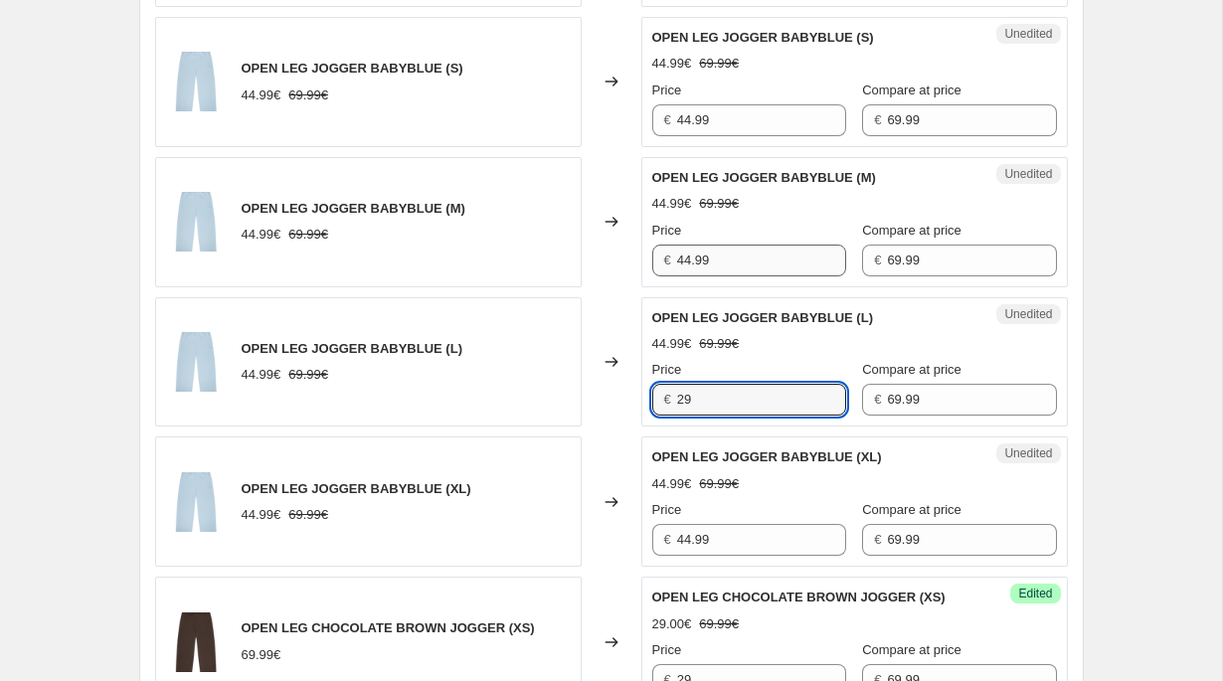
type input "29"
click at [721, 261] on input "44.99" at bounding box center [761, 261] width 169 height 32
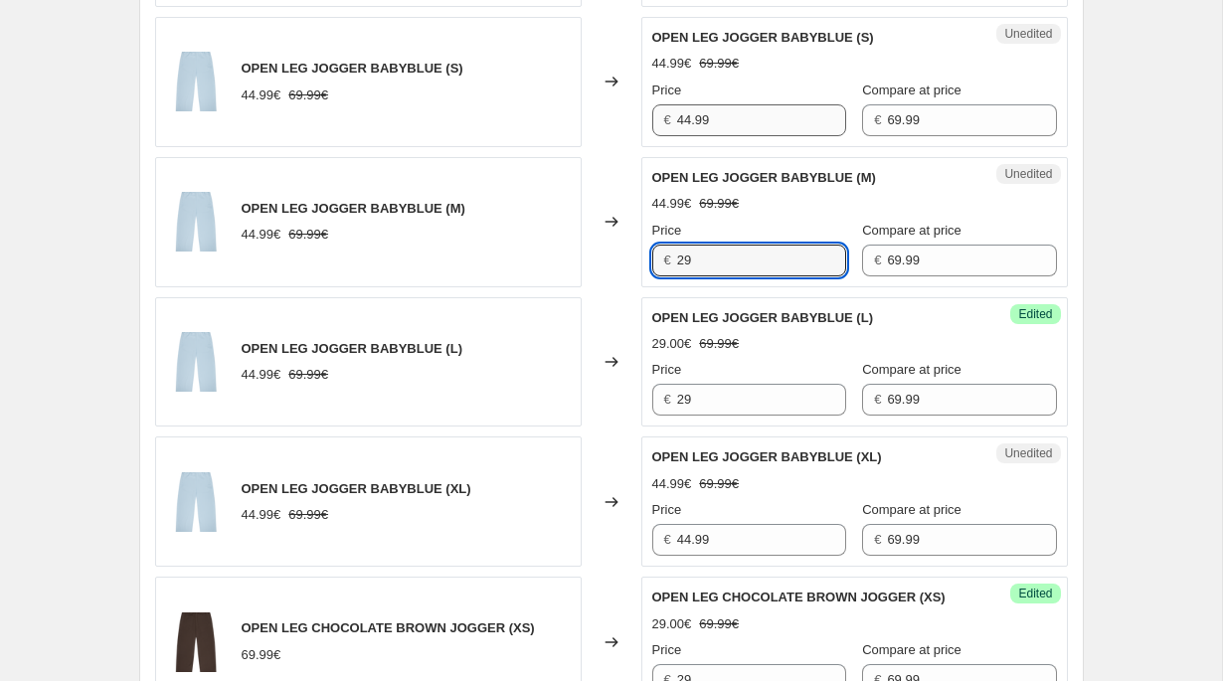
type input "29"
click at [723, 124] on input "44.99" at bounding box center [761, 120] width 169 height 32
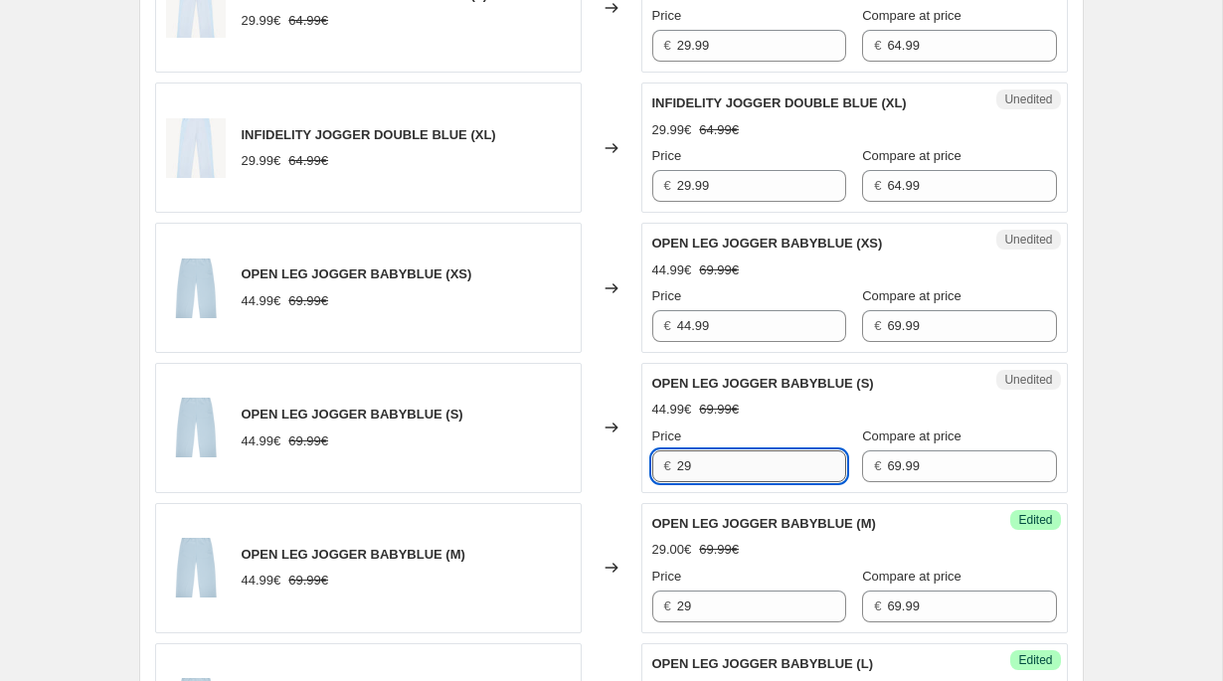
scroll to position [2038, 0]
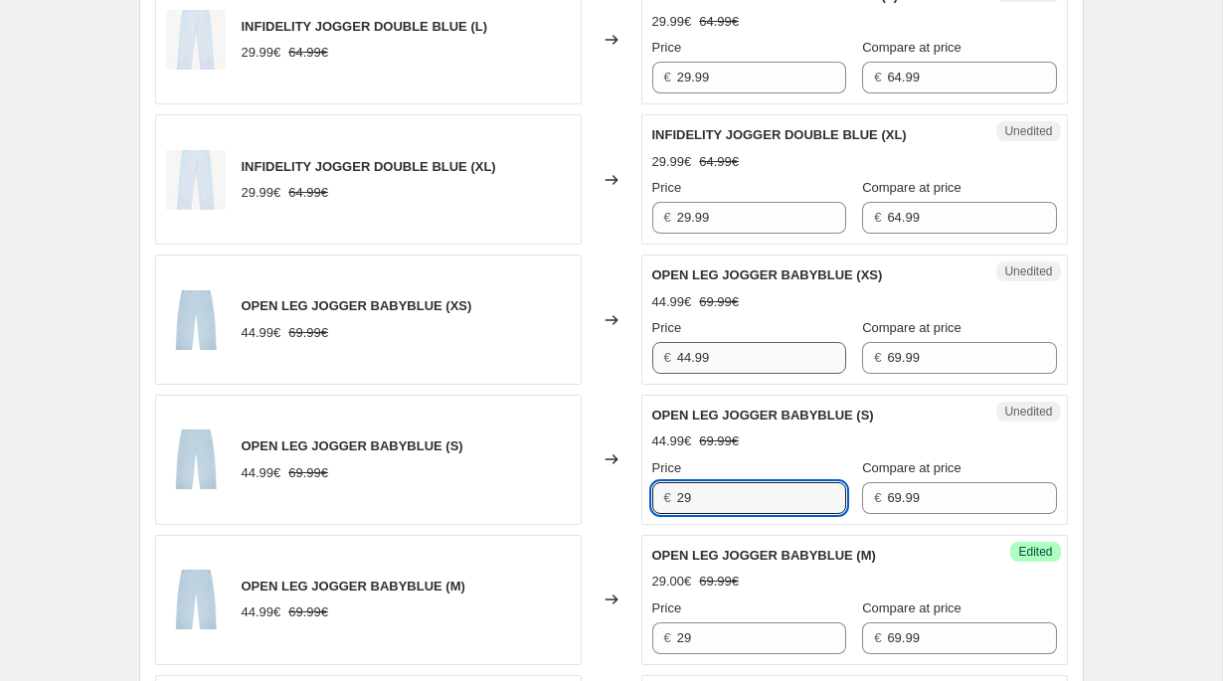
type input "29"
click at [725, 349] on input "44.99" at bounding box center [761, 358] width 169 height 32
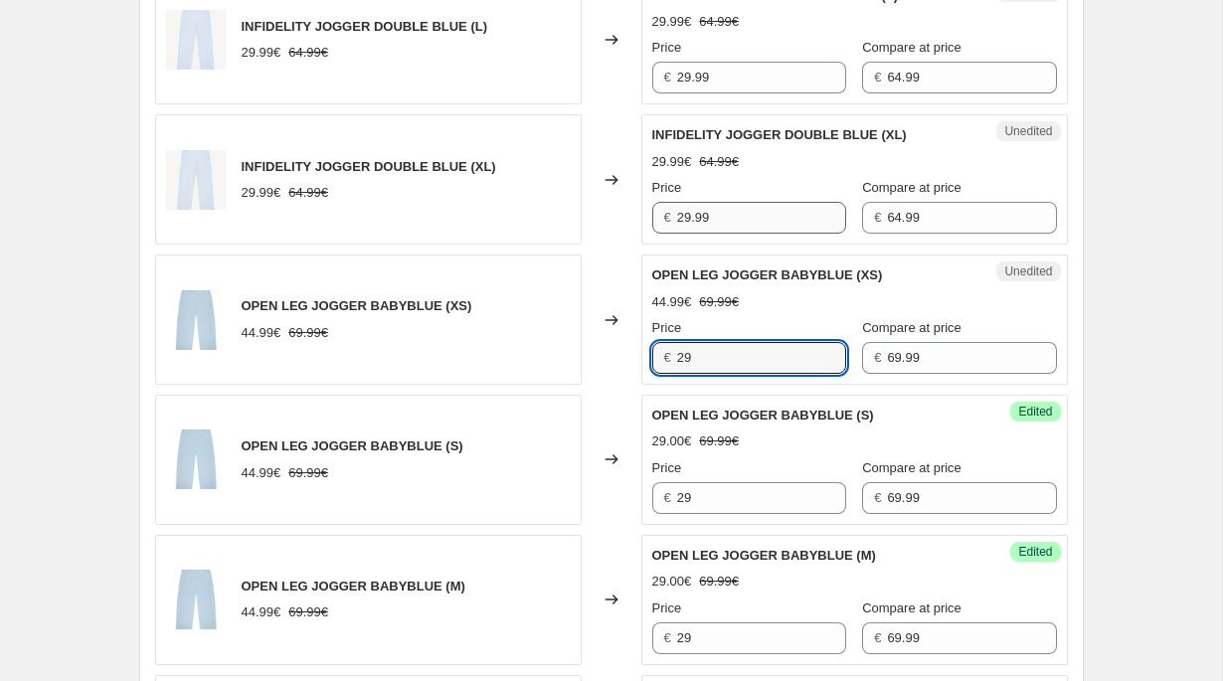
type input "29"
click at [716, 203] on input "29.99" at bounding box center [761, 218] width 169 height 32
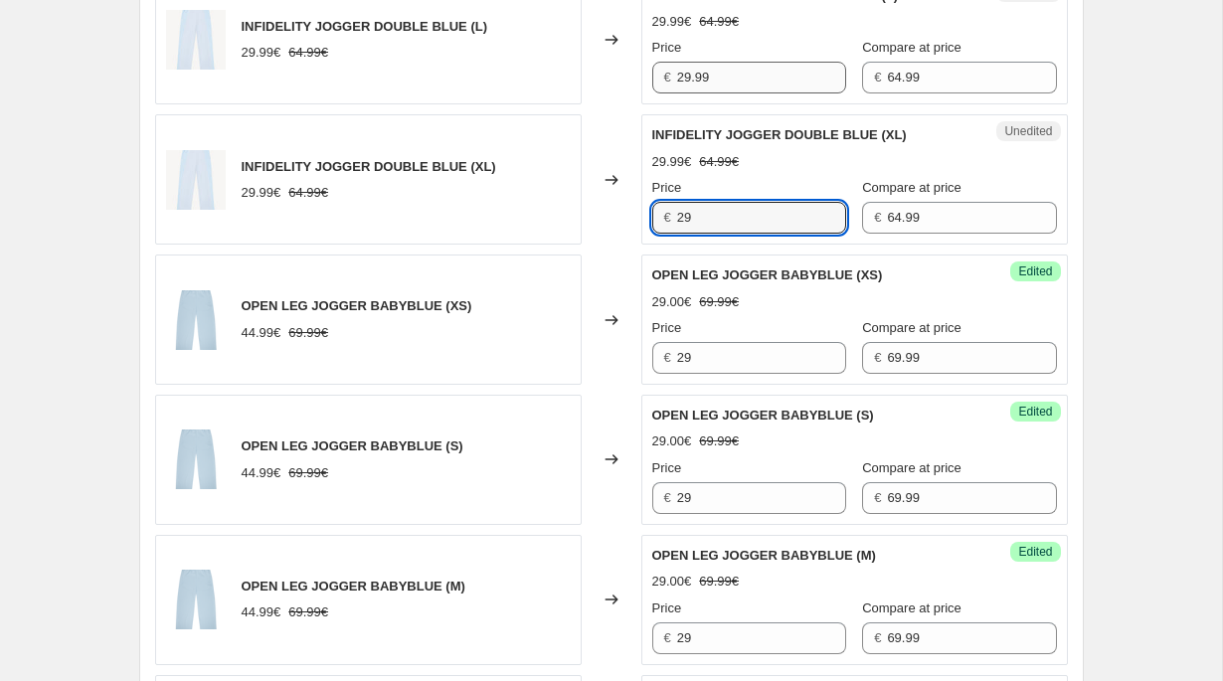
type input "29"
click at [717, 80] on input "29.99" at bounding box center [761, 78] width 169 height 32
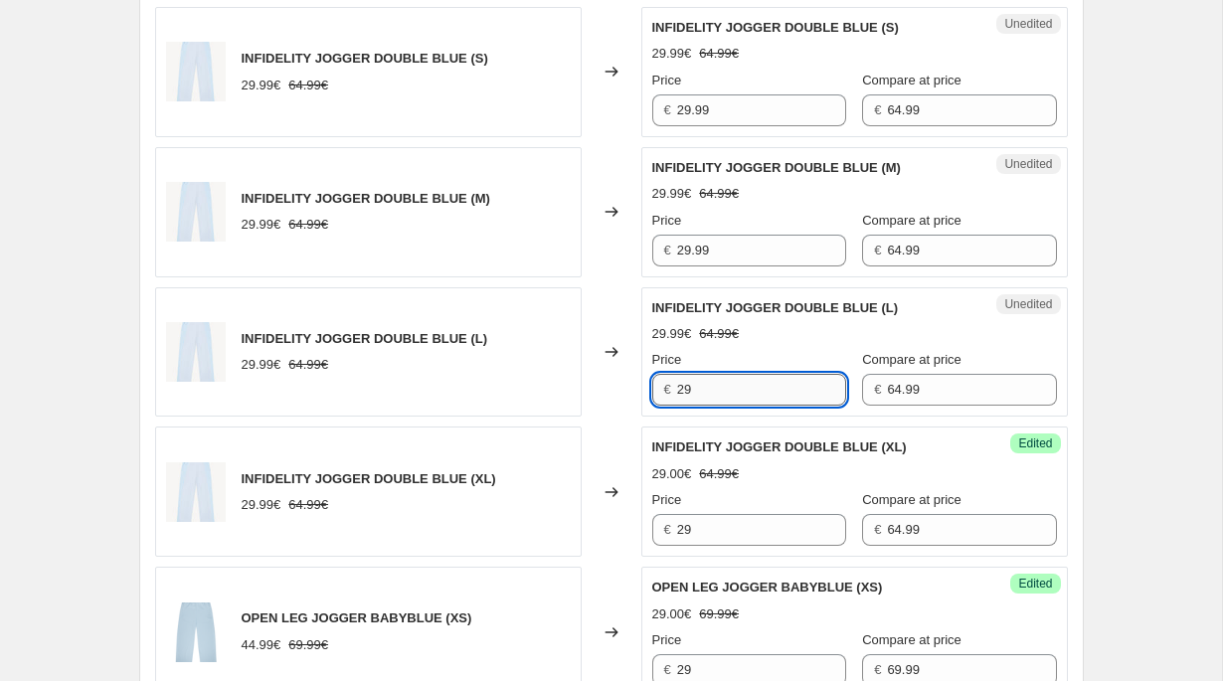
scroll to position [1594, 0]
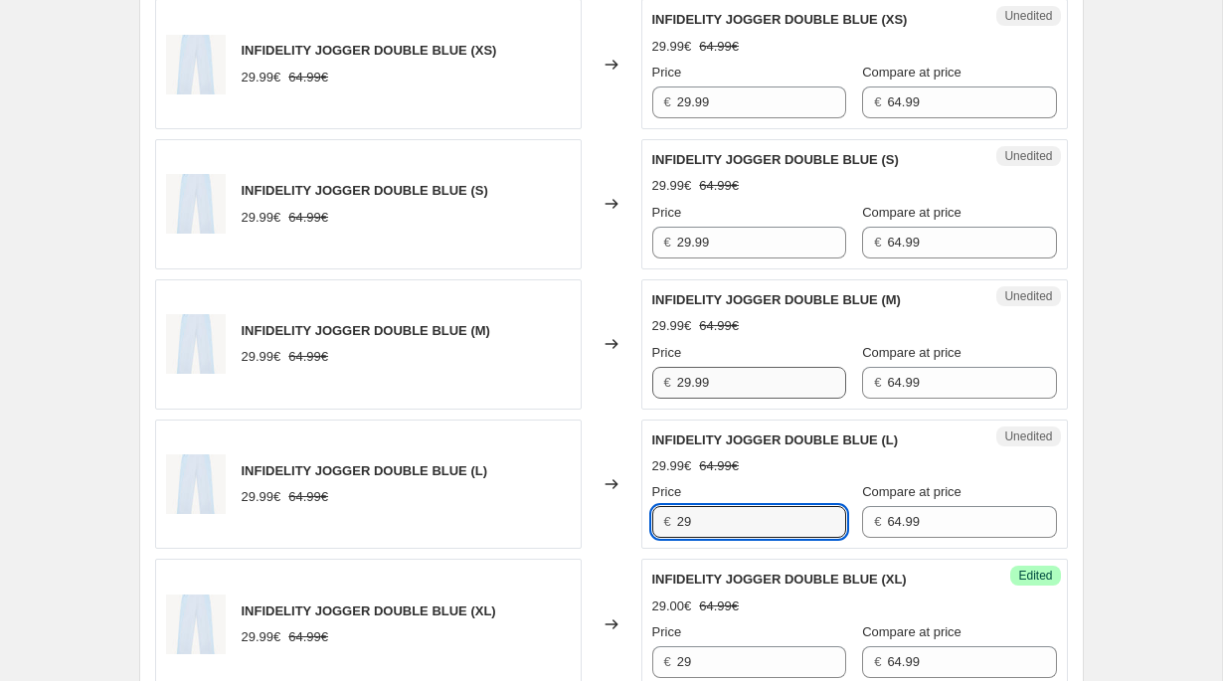
type input "29"
click at [721, 367] on input "29.99" at bounding box center [761, 383] width 169 height 32
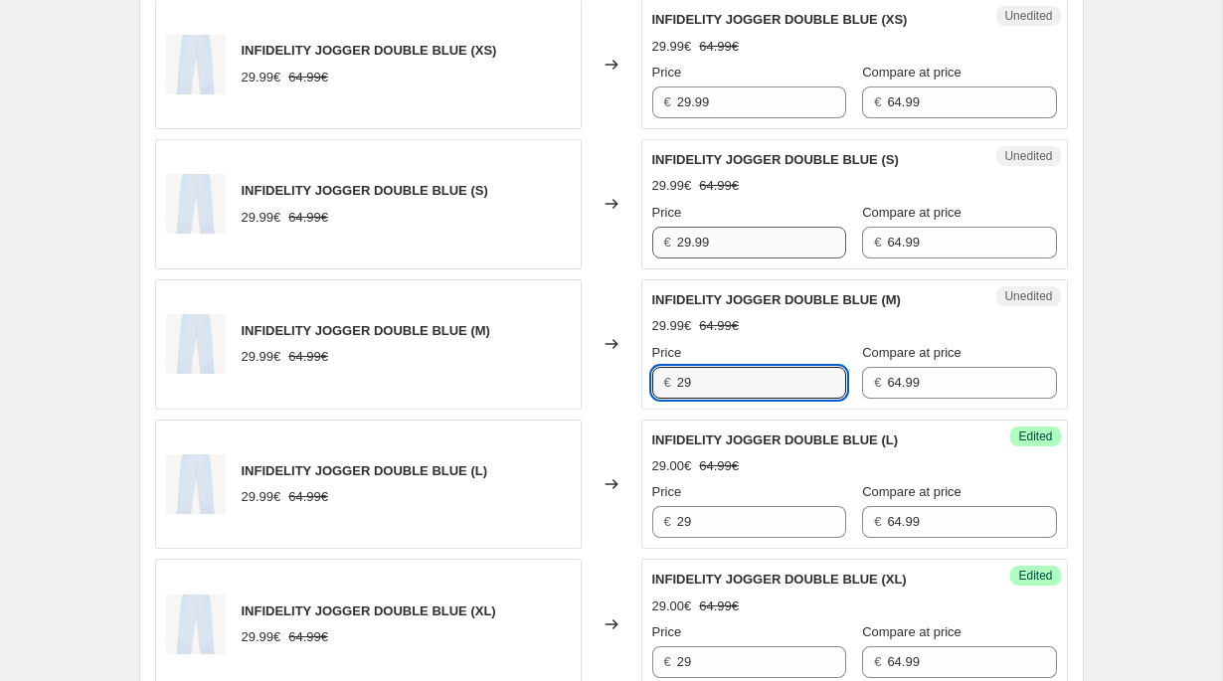
type input "29"
click at [726, 246] on input "29.99" at bounding box center [761, 243] width 169 height 32
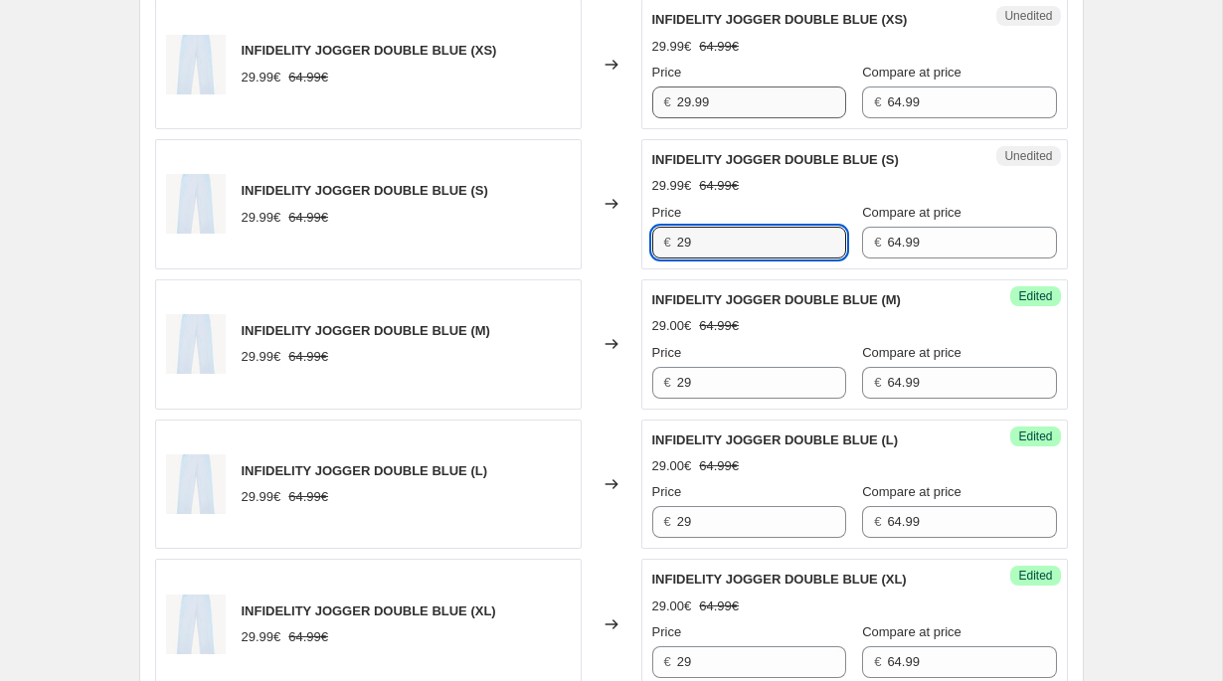
type input "29"
click at [729, 92] on input "29.99" at bounding box center [761, 103] width 169 height 32
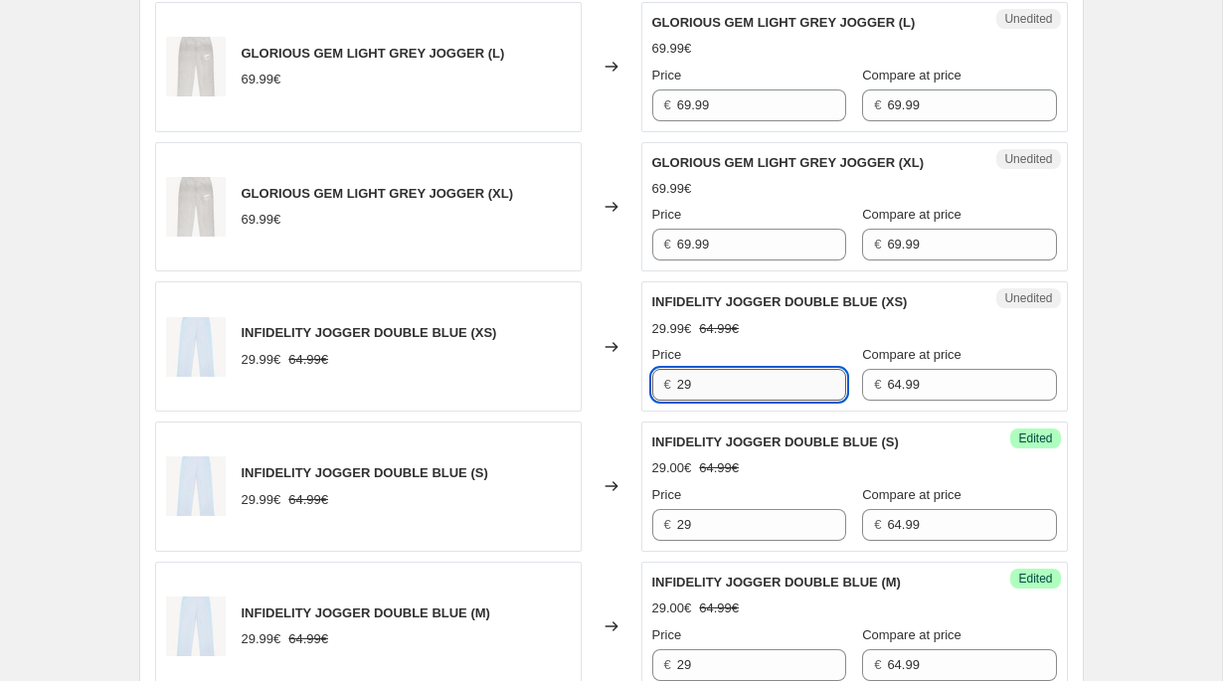
scroll to position [1209, 0]
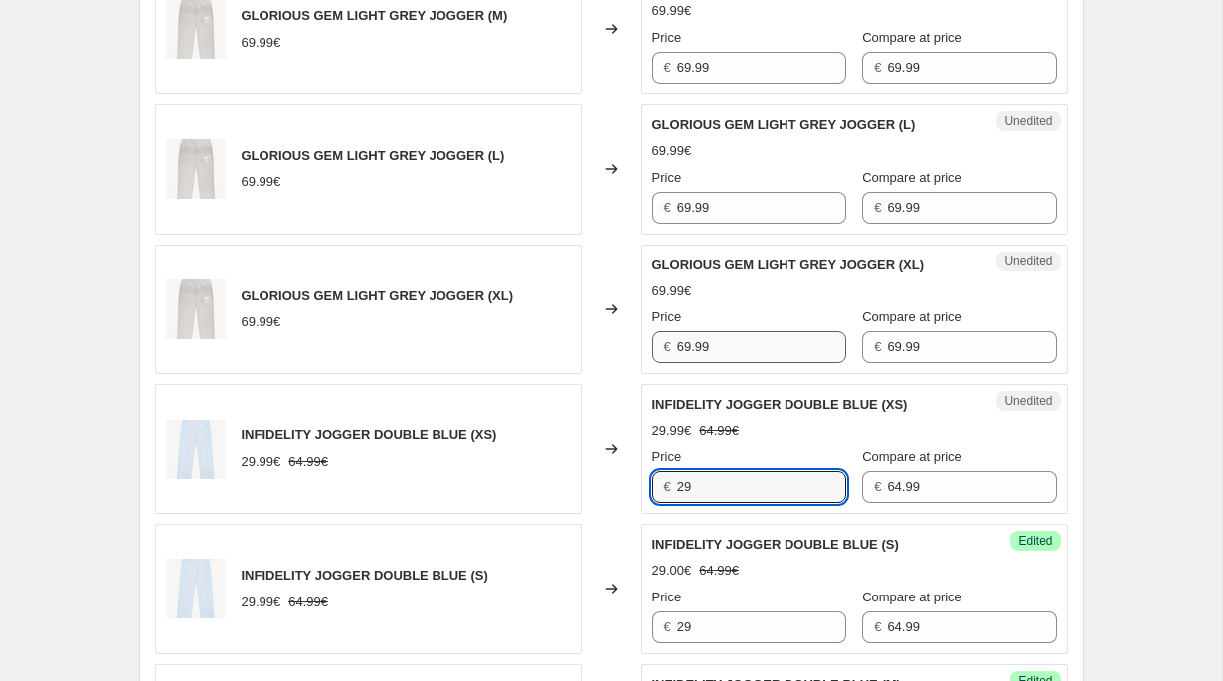
type input "29"
click at [707, 344] on input "69.99" at bounding box center [761, 347] width 169 height 32
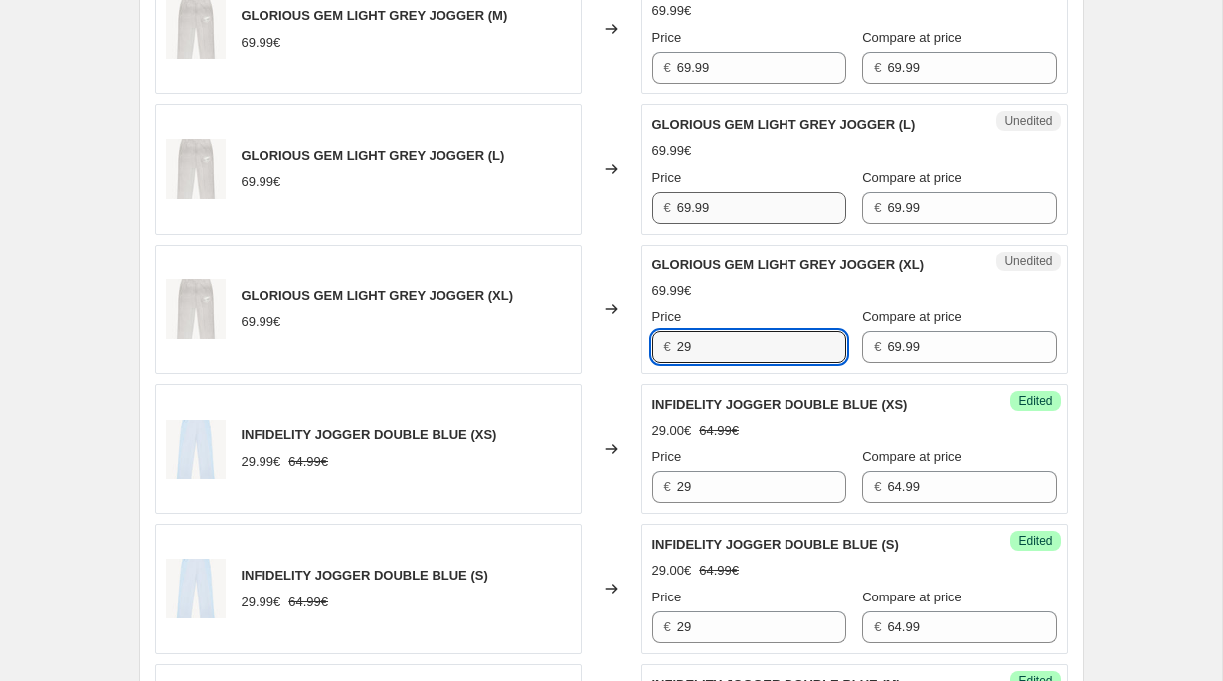
type input "29"
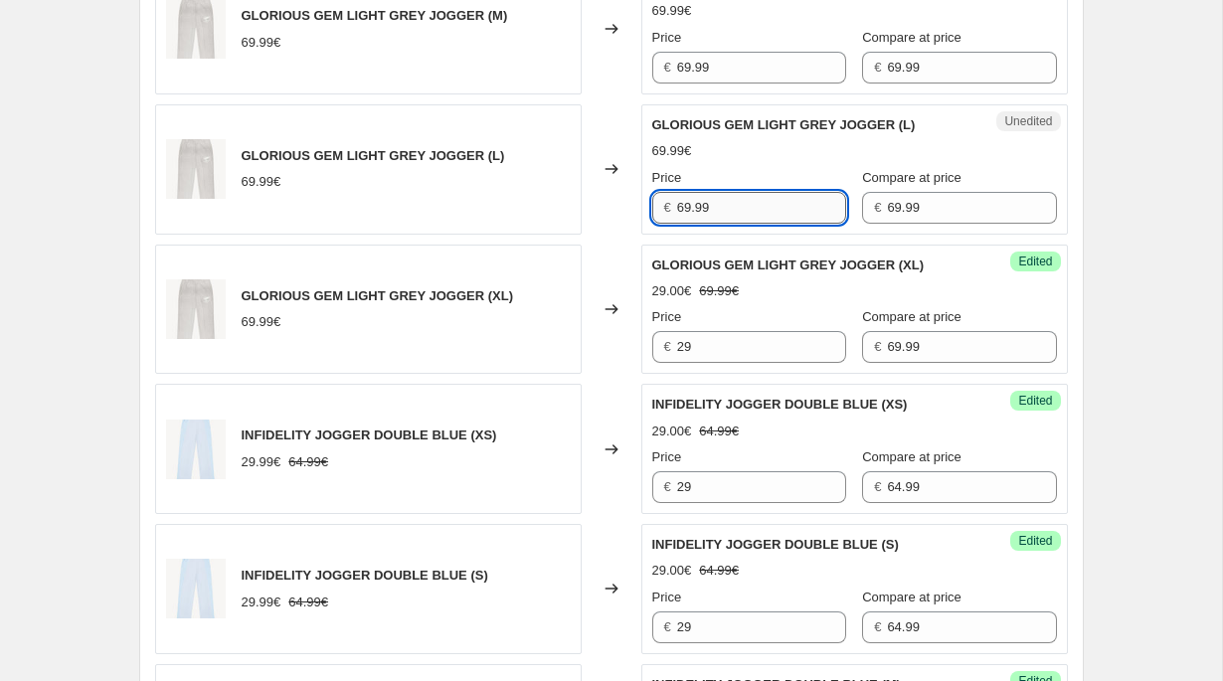
click at [715, 215] on input "69.99" at bounding box center [761, 208] width 169 height 32
type input "29"
click at [717, 65] on input "69.99" at bounding box center [761, 68] width 169 height 32
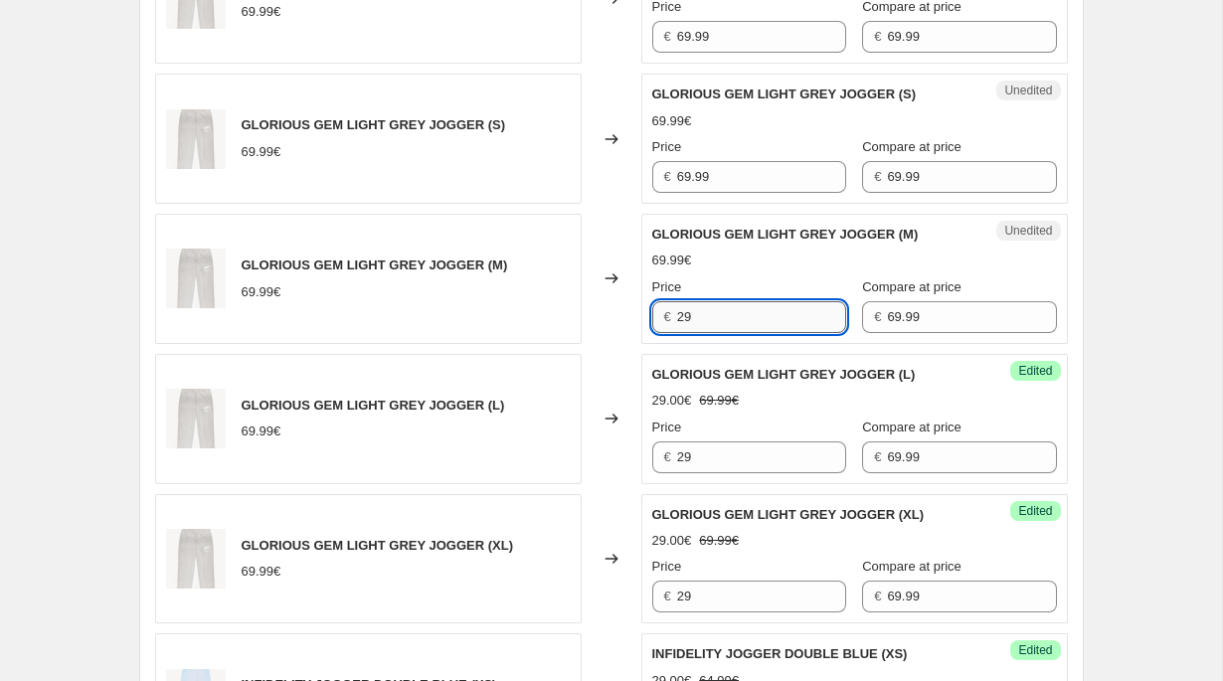
scroll to position [908, 0]
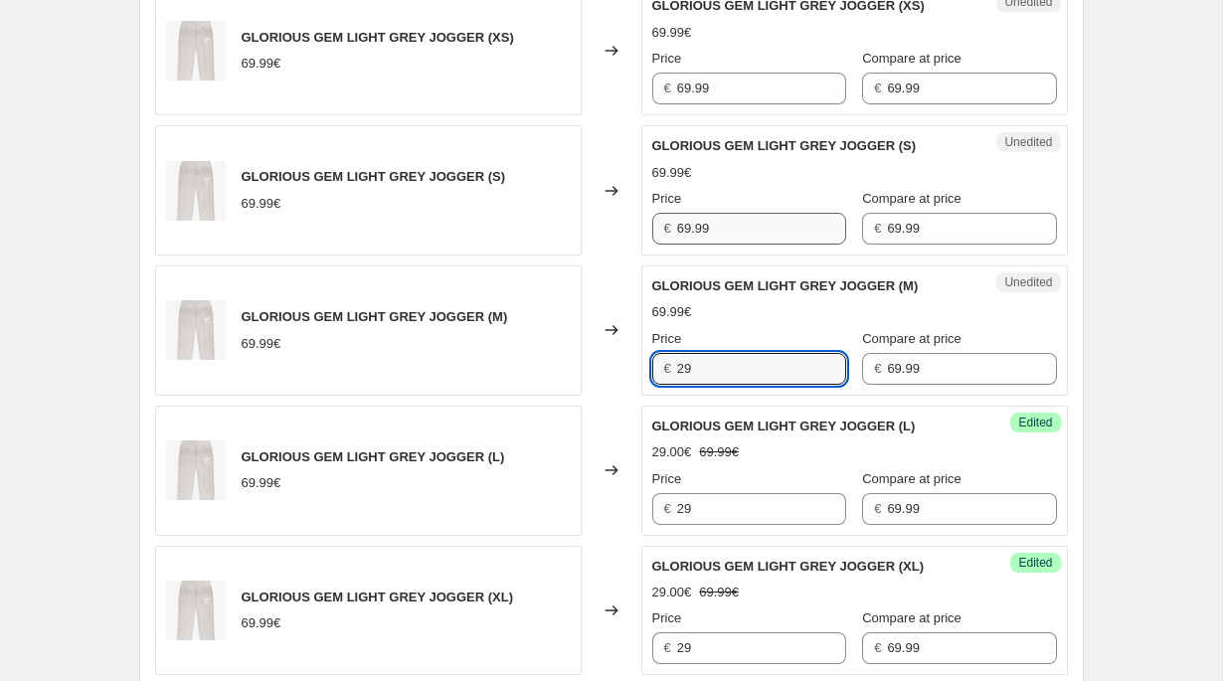
type input "29"
click at [717, 235] on input "69.99" at bounding box center [761, 229] width 169 height 32
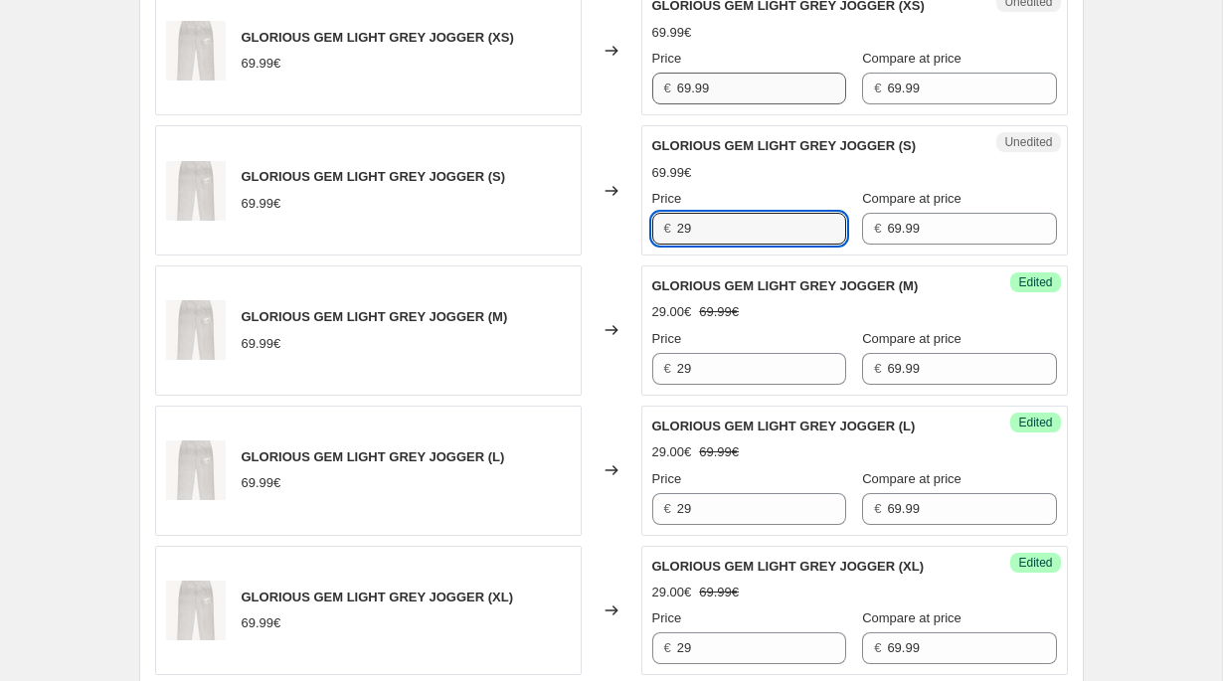
type input "29"
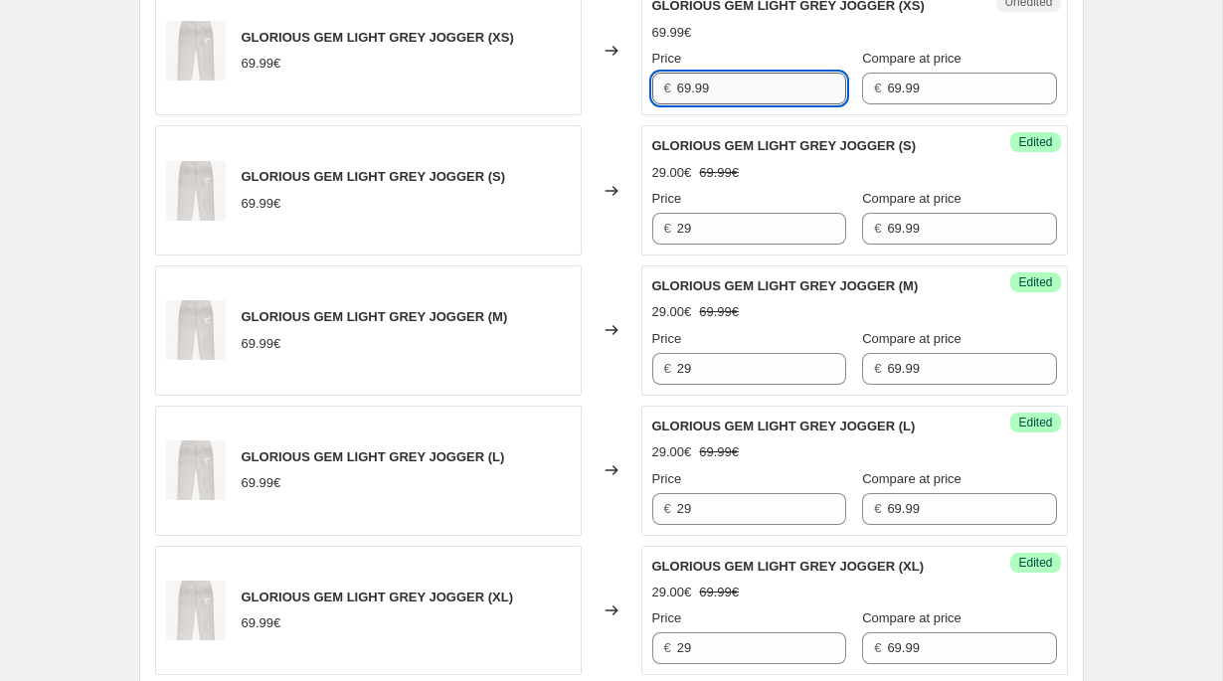
click at [718, 92] on input "69.99" at bounding box center [761, 89] width 169 height 32
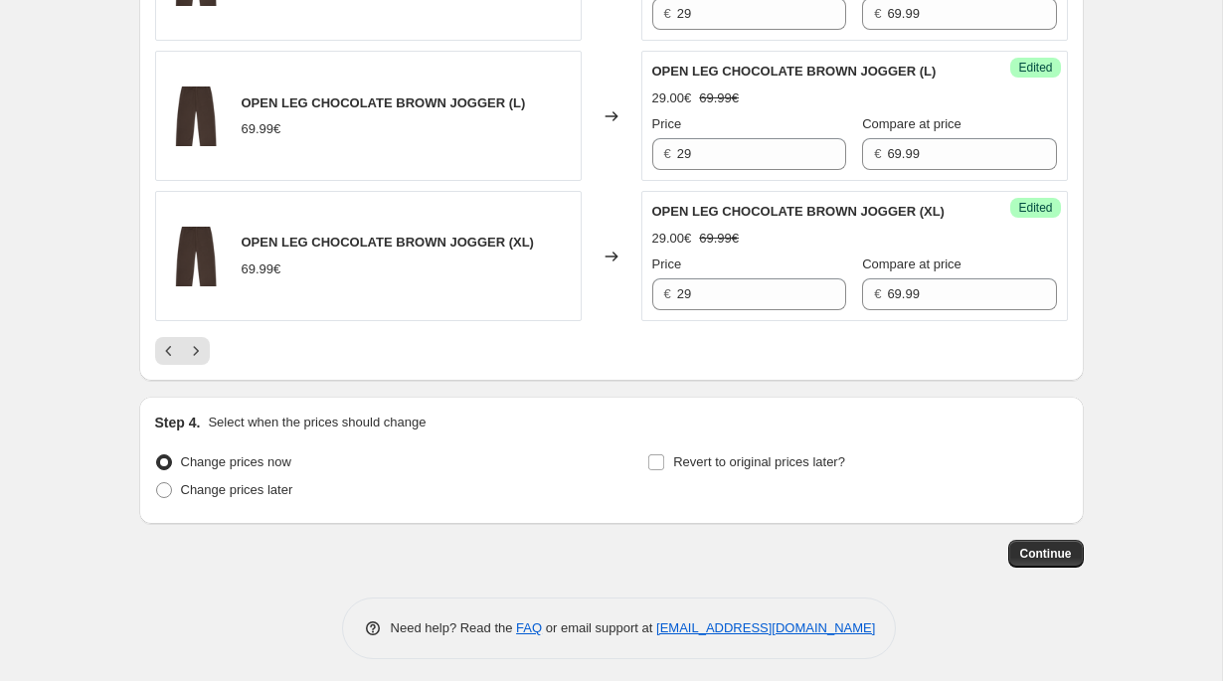
scroll to position [3410, 0]
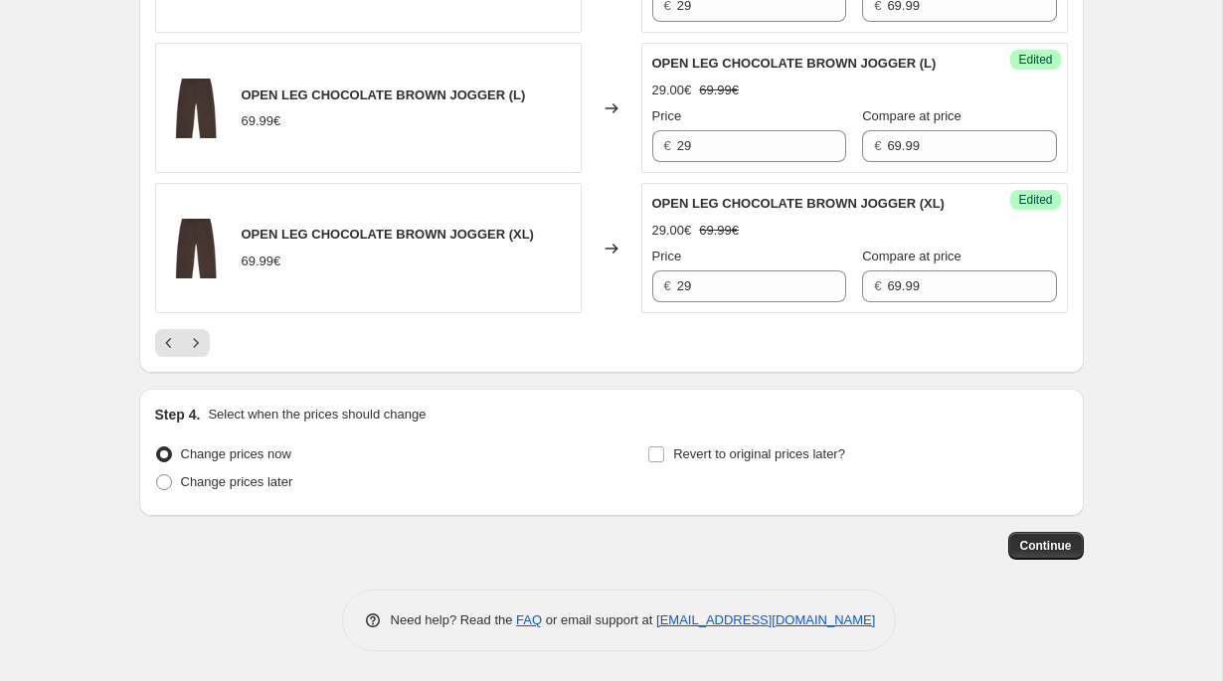
type input "29"
click at [212, 349] on div at bounding box center [611, 343] width 913 height 28
click at [197, 346] on icon "Next" at bounding box center [196, 343] width 20 height 20
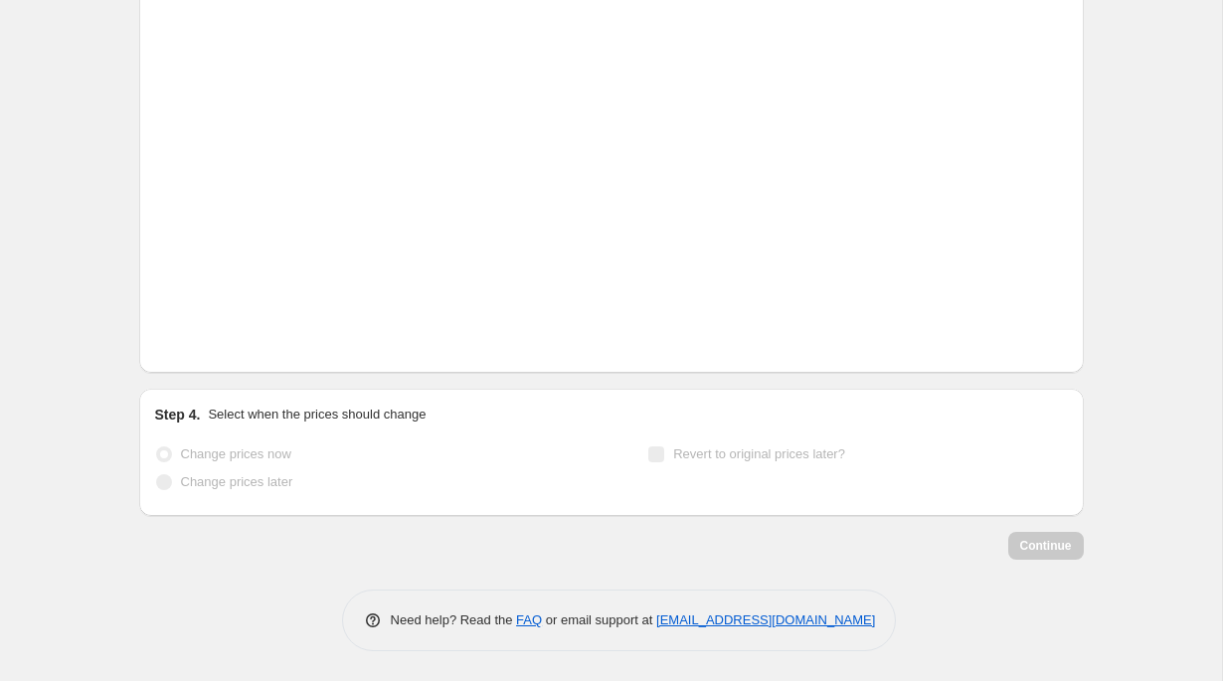
scroll to position [3370, 0]
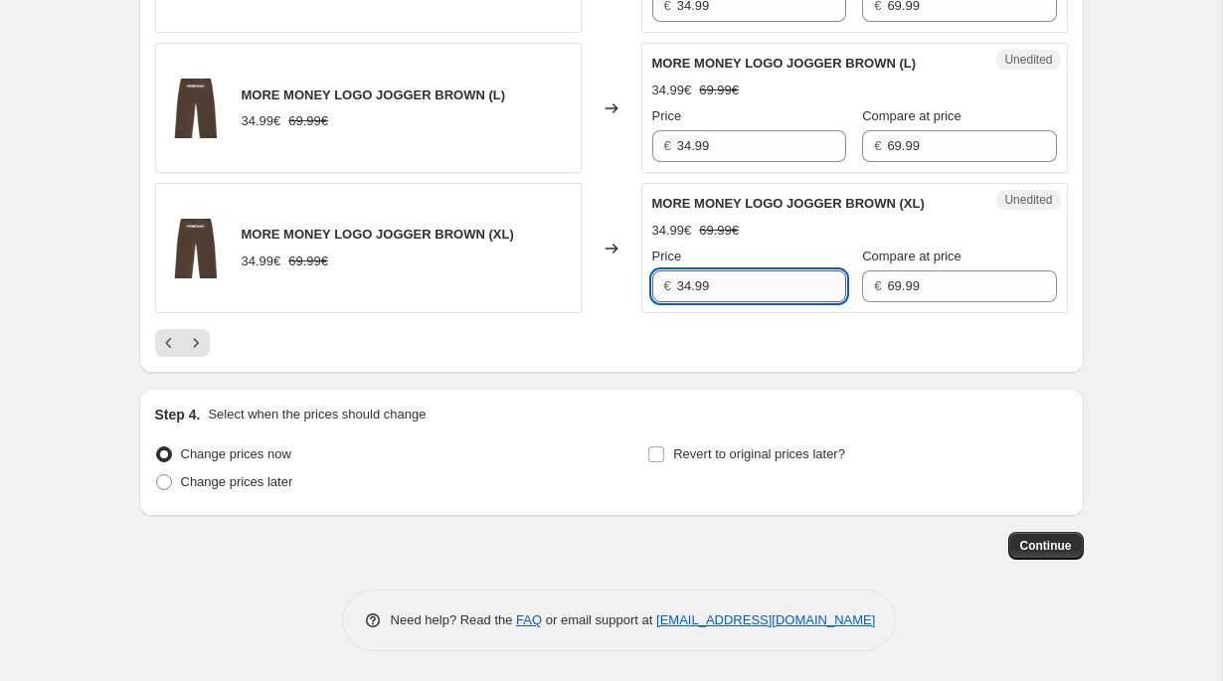
click at [746, 289] on input "34.99" at bounding box center [761, 286] width 169 height 32
type input "29"
click at [720, 150] on input "34.99" at bounding box center [761, 146] width 169 height 32
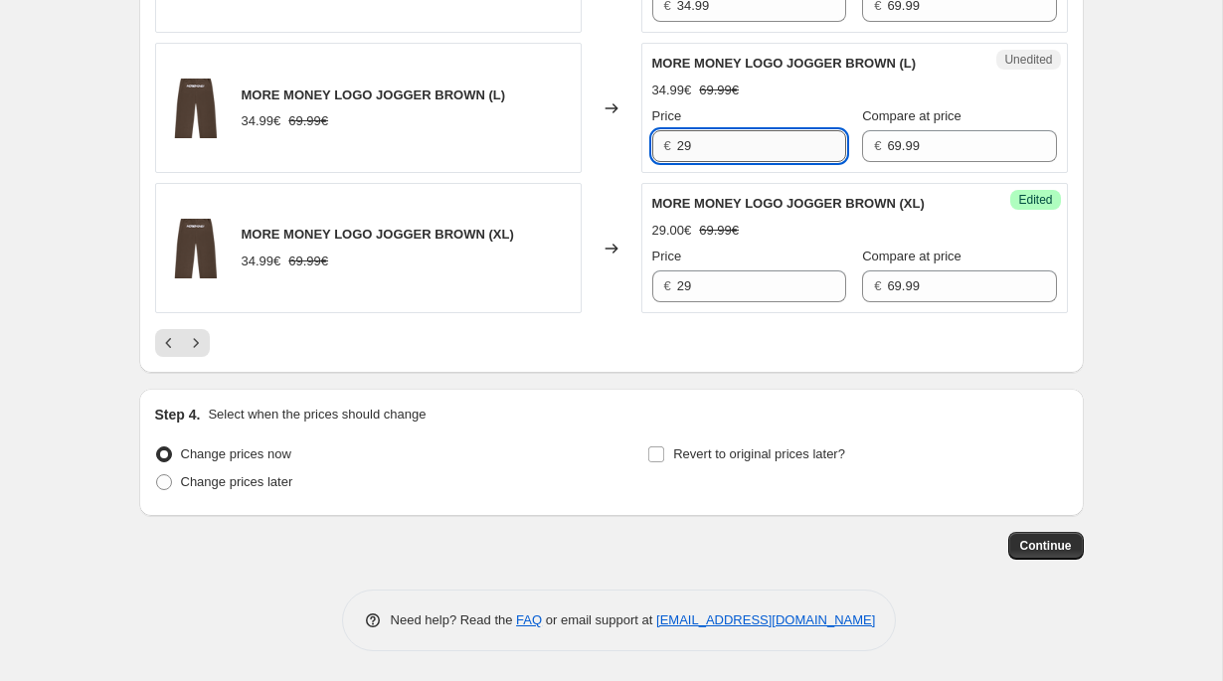
scroll to position [3162, 0]
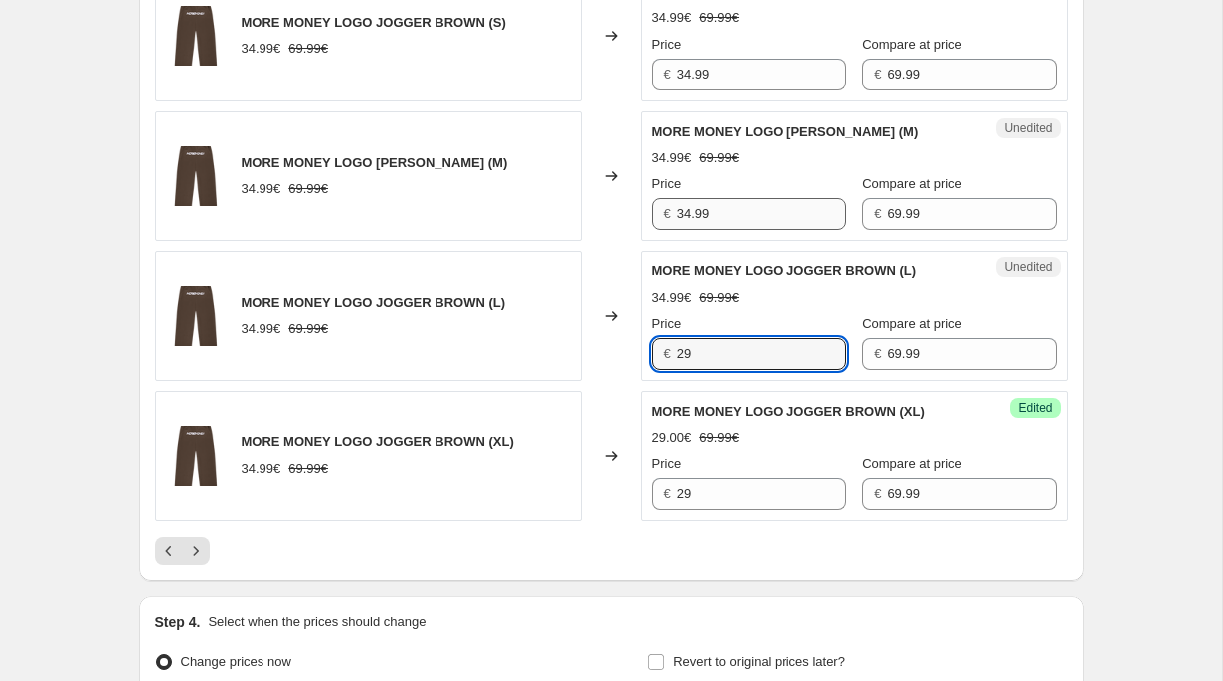
type input "29"
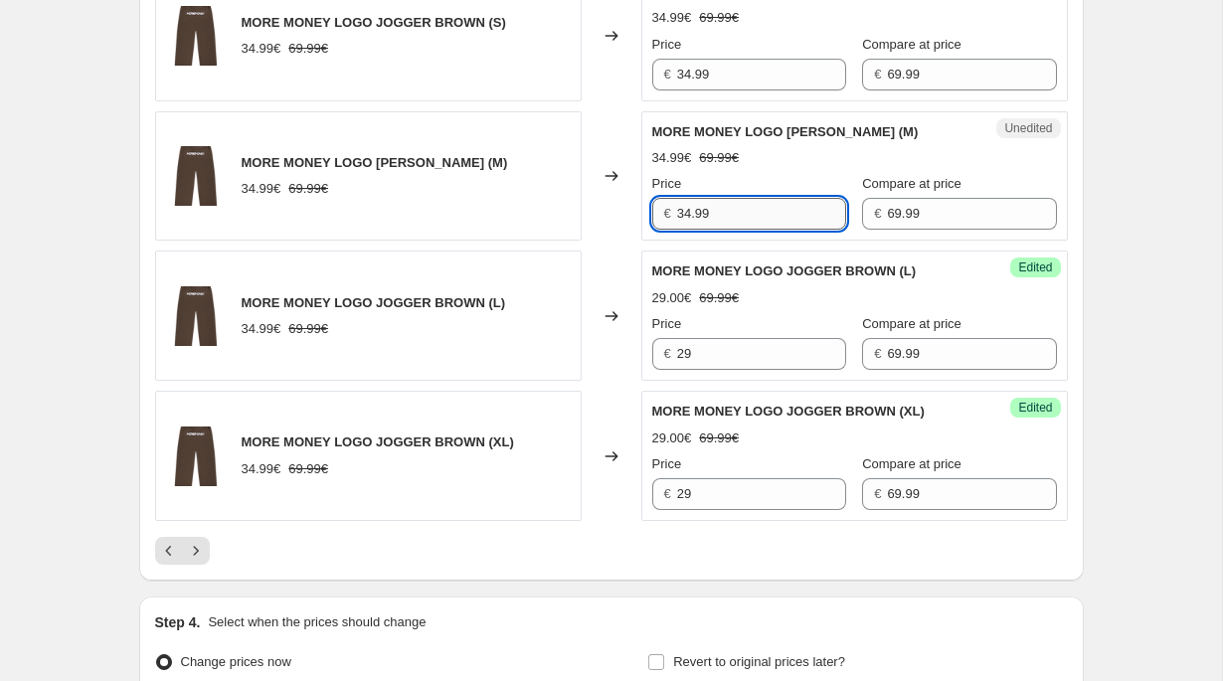
click at [715, 221] on input "34.99" at bounding box center [761, 214] width 169 height 32
type input "29"
click at [713, 91] on div "Unedited MORE MONEY LOGO JOGGER BROWN (S) 34.99€ 69.99€ Price € 34.99 Compare a…" at bounding box center [854, 36] width 427 height 130
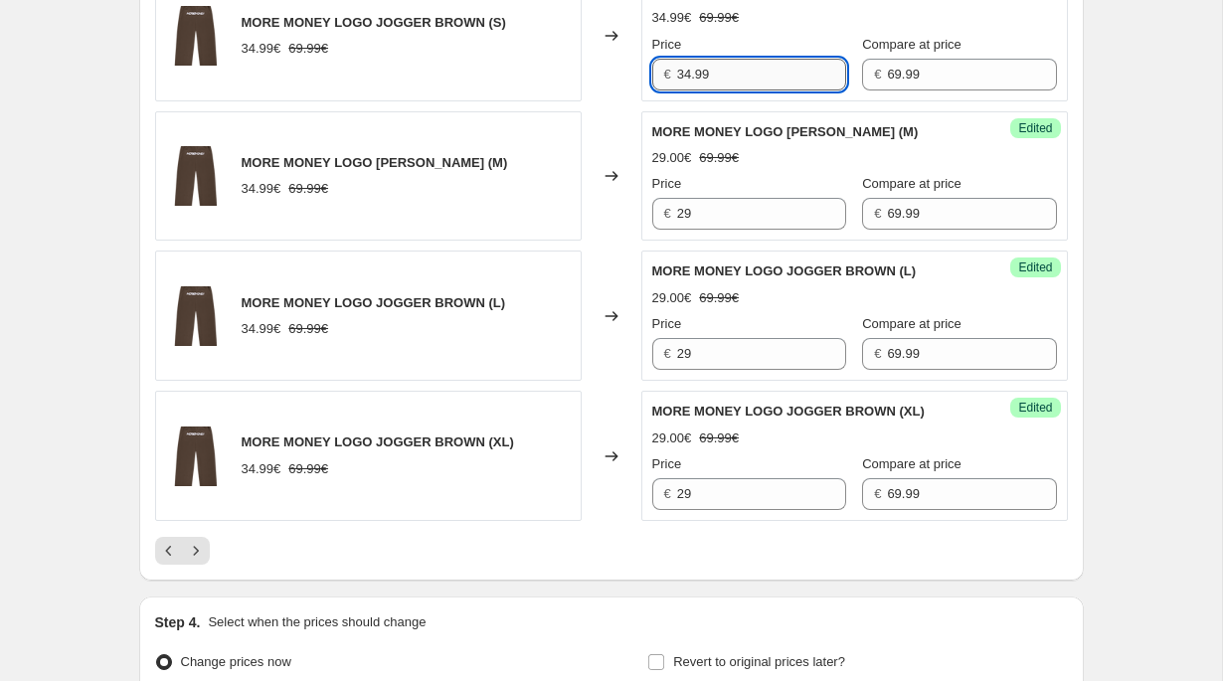
click at [718, 83] on input "34.99" at bounding box center [761, 75] width 169 height 32
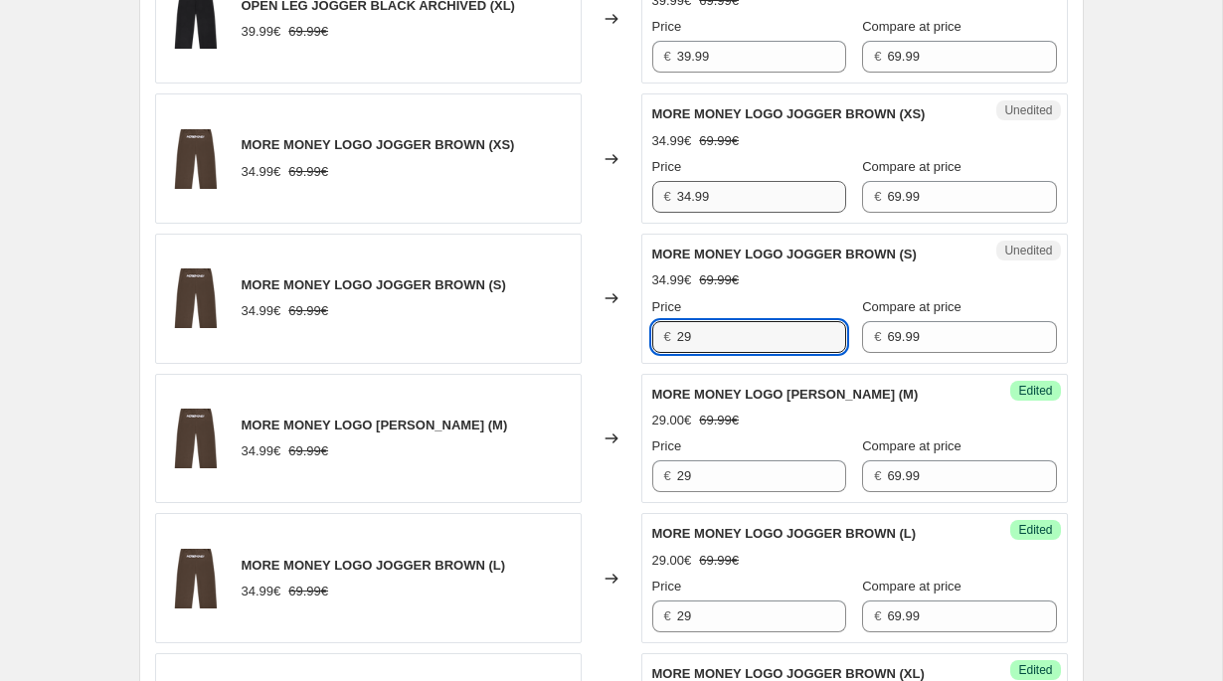
type input "29"
click at [706, 200] on input "34.99" at bounding box center [761, 197] width 169 height 32
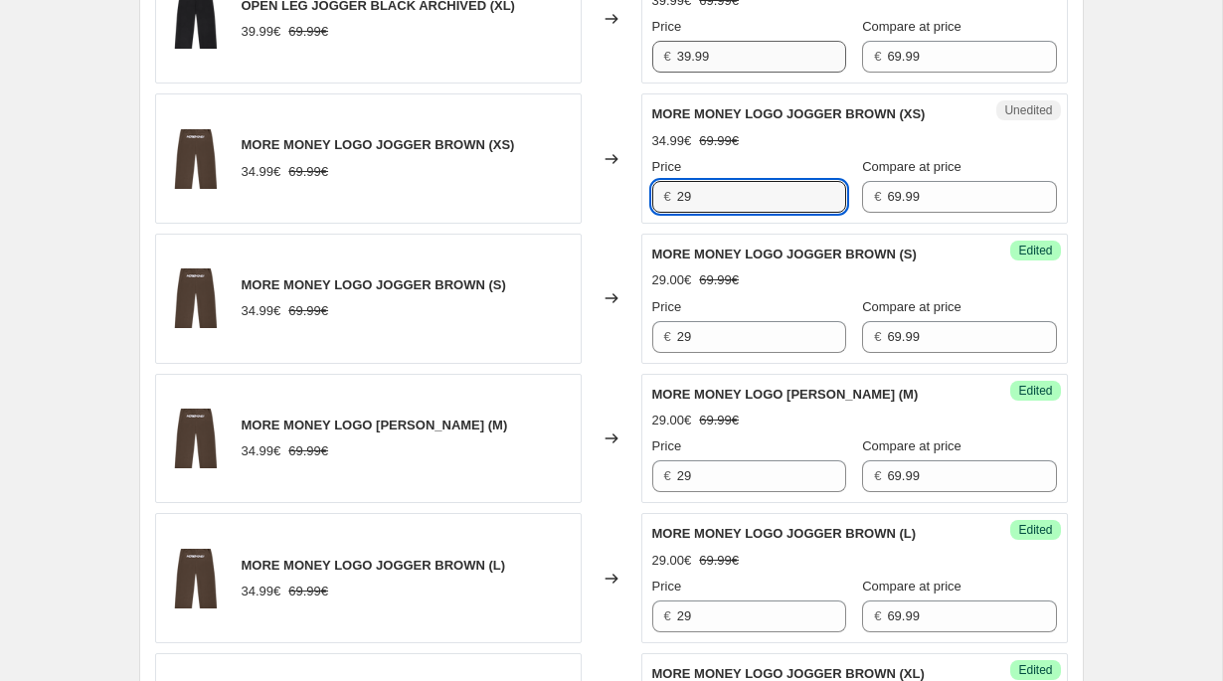
type input "29"
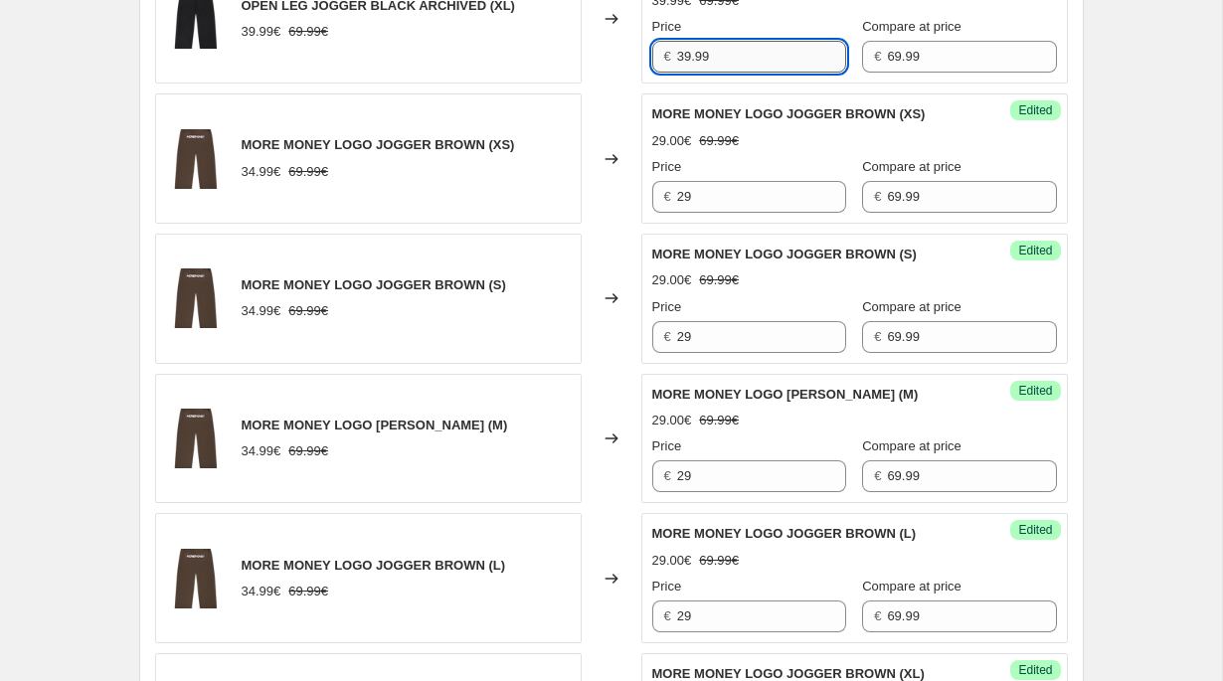
click at [709, 66] on input "39.99" at bounding box center [761, 57] width 169 height 32
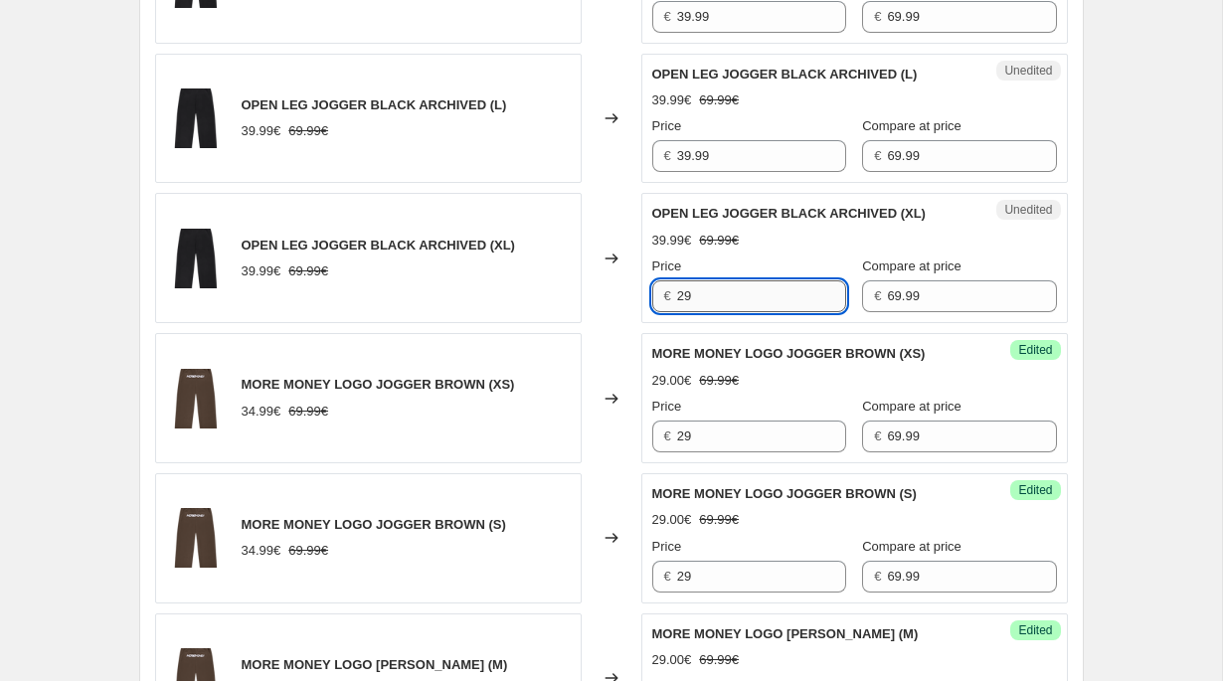
scroll to position [2470, 0]
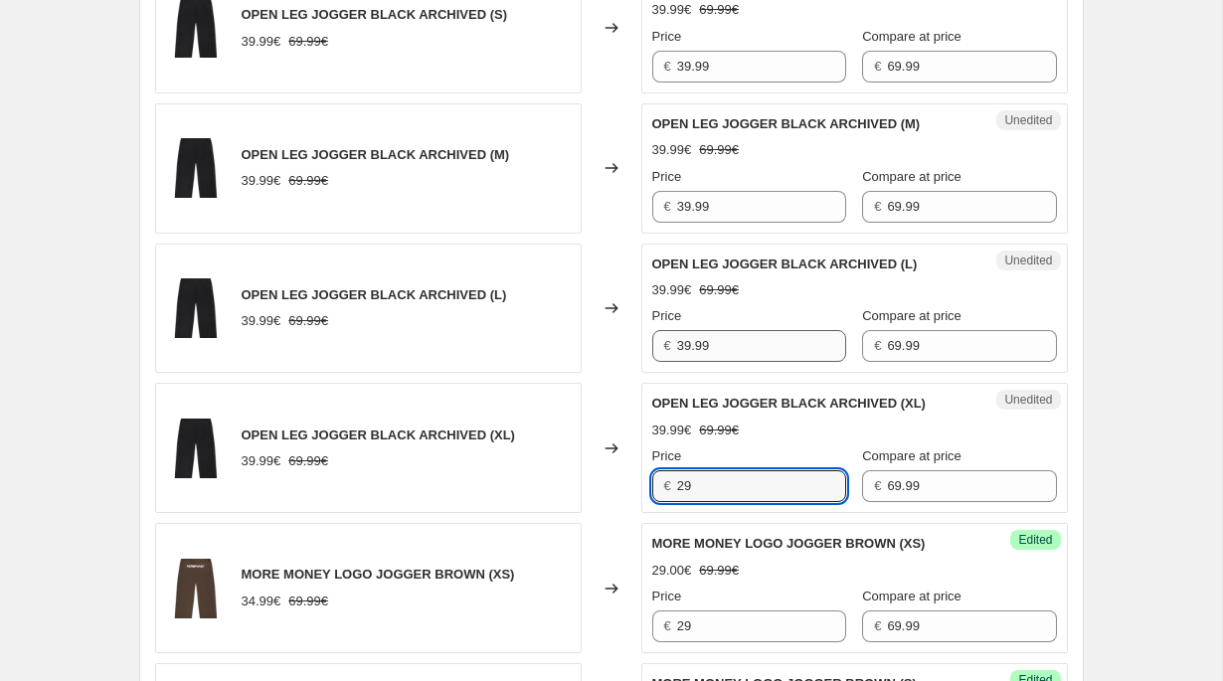
type input "29"
click at [722, 333] on input "39.99" at bounding box center [761, 346] width 169 height 32
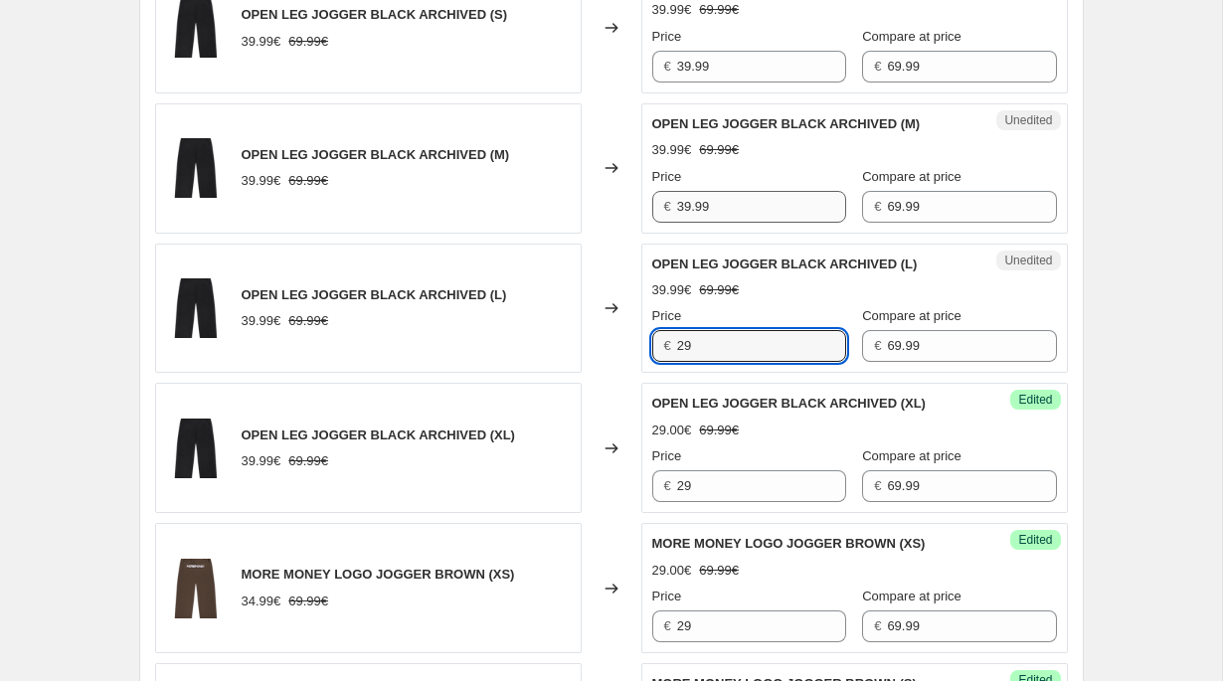
type input "29"
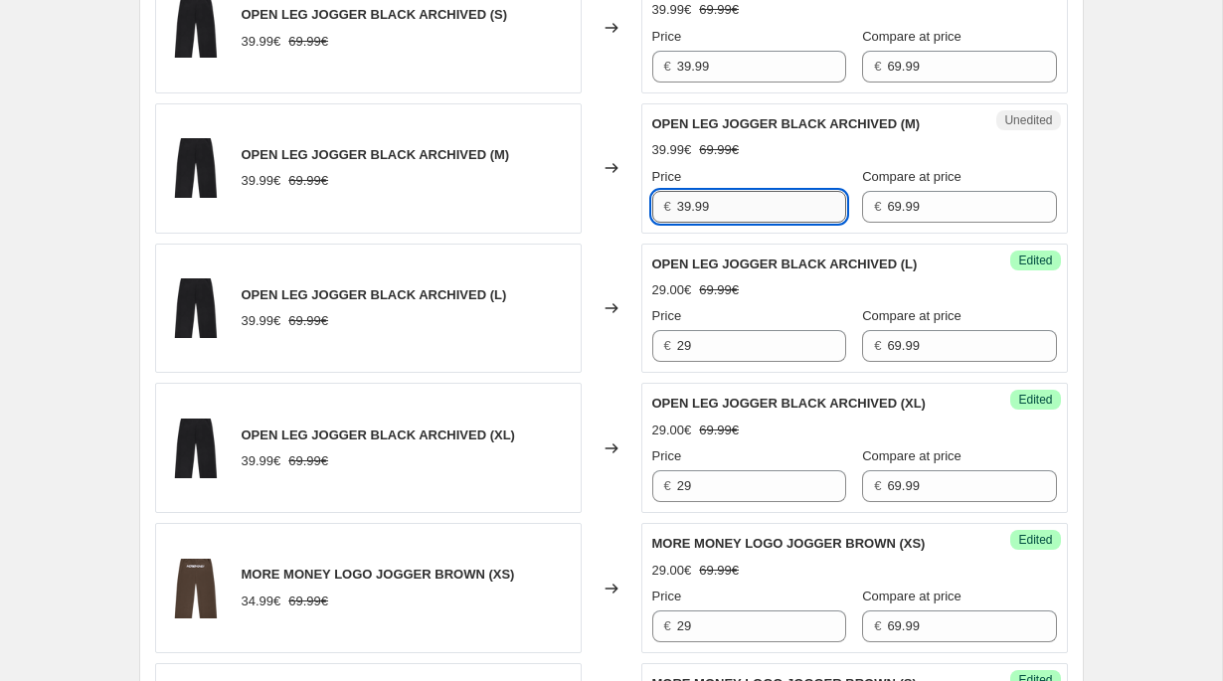
click at [722, 221] on div "Unedited OPEN LEG JOGGER BLACK ARCHIVED (M) 39.99€ 69.99€ Price € 39.99 Compare…" at bounding box center [854, 168] width 427 height 130
type input "29"
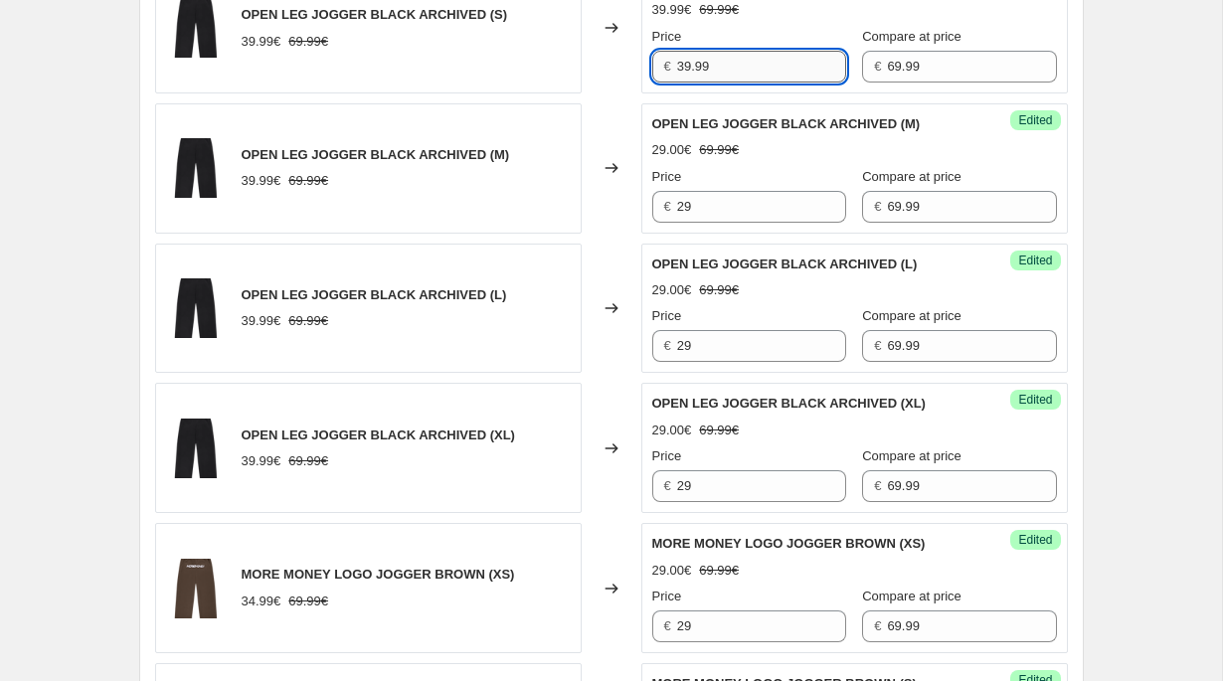
click at [729, 72] on input "39.99" at bounding box center [761, 67] width 169 height 32
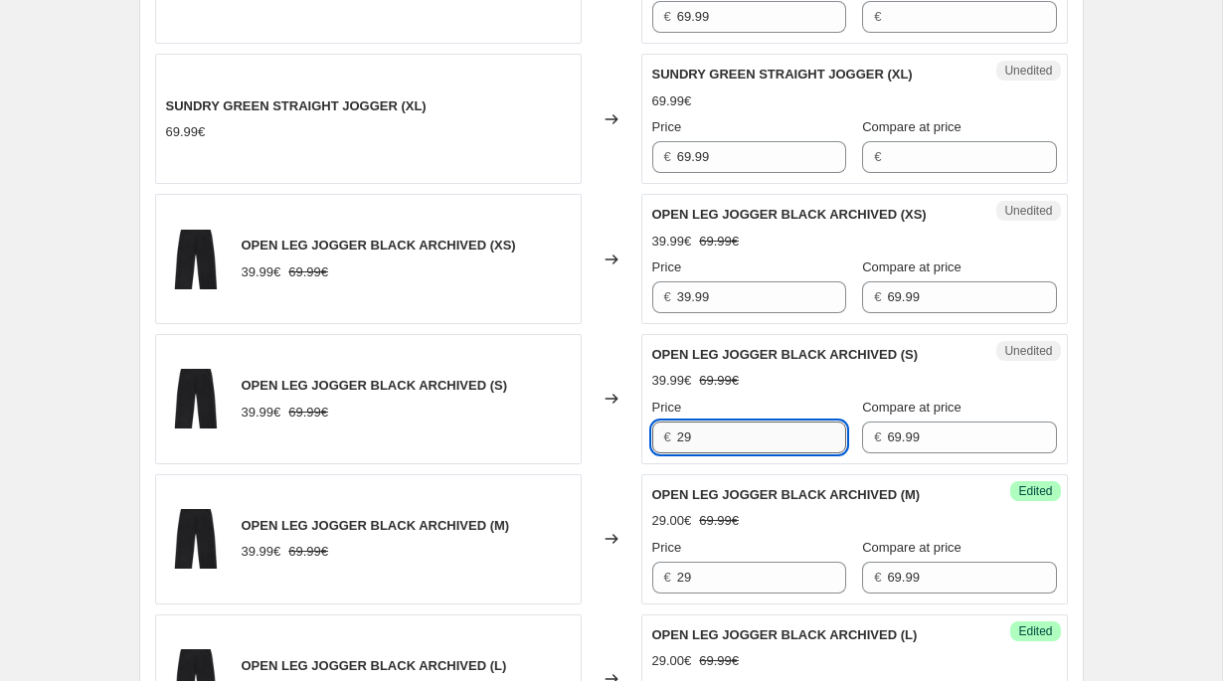
scroll to position [2004, 0]
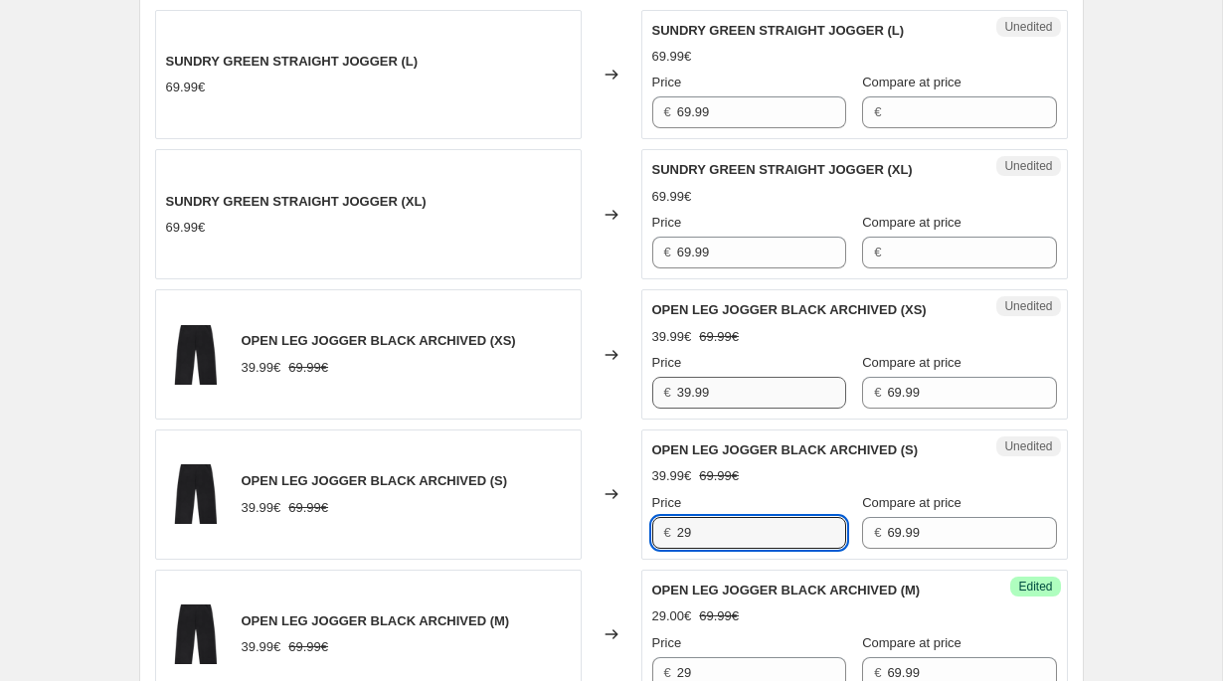
type input "29"
click at [722, 397] on input "39.99" at bounding box center [761, 393] width 169 height 32
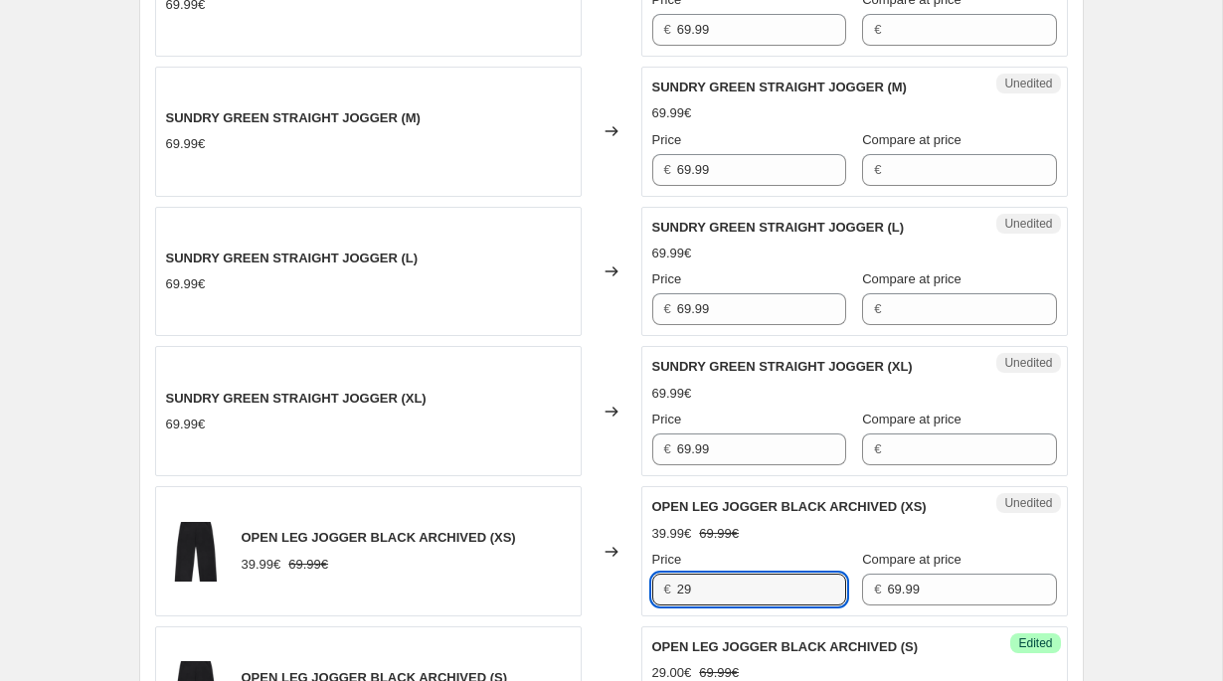
type input "29"
click at [588, 312] on div "Changed to" at bounding box center [612, 272] width 60 height 130
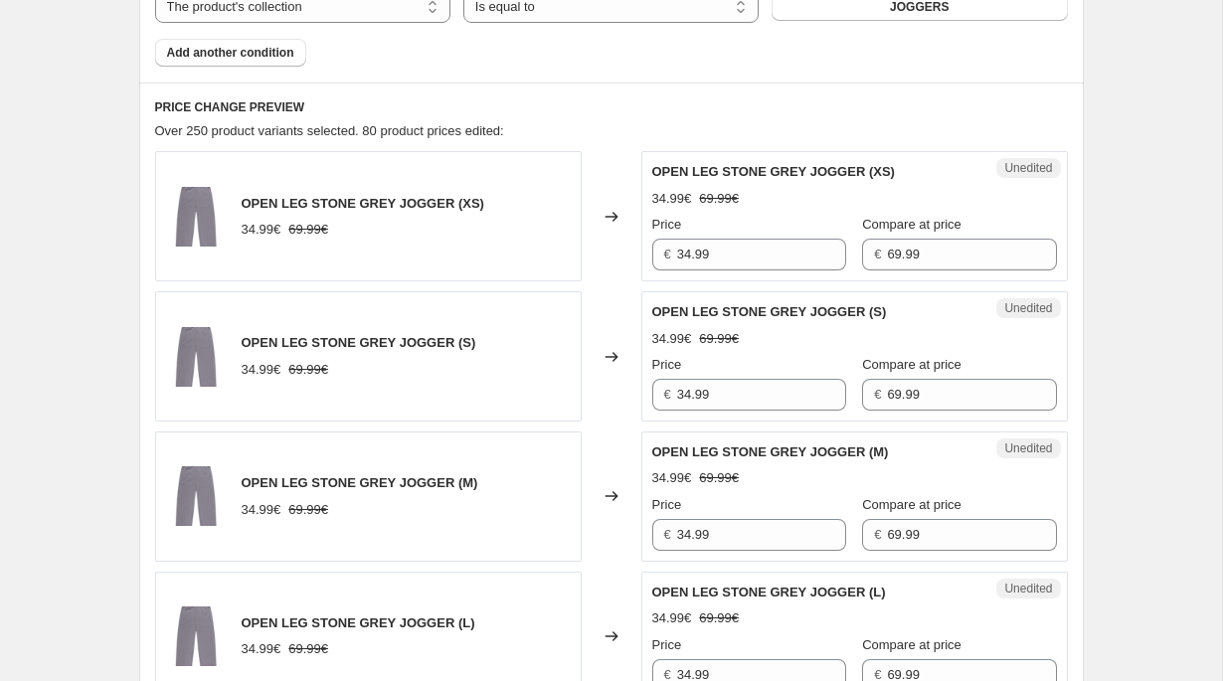
scroll to position [559, 0]
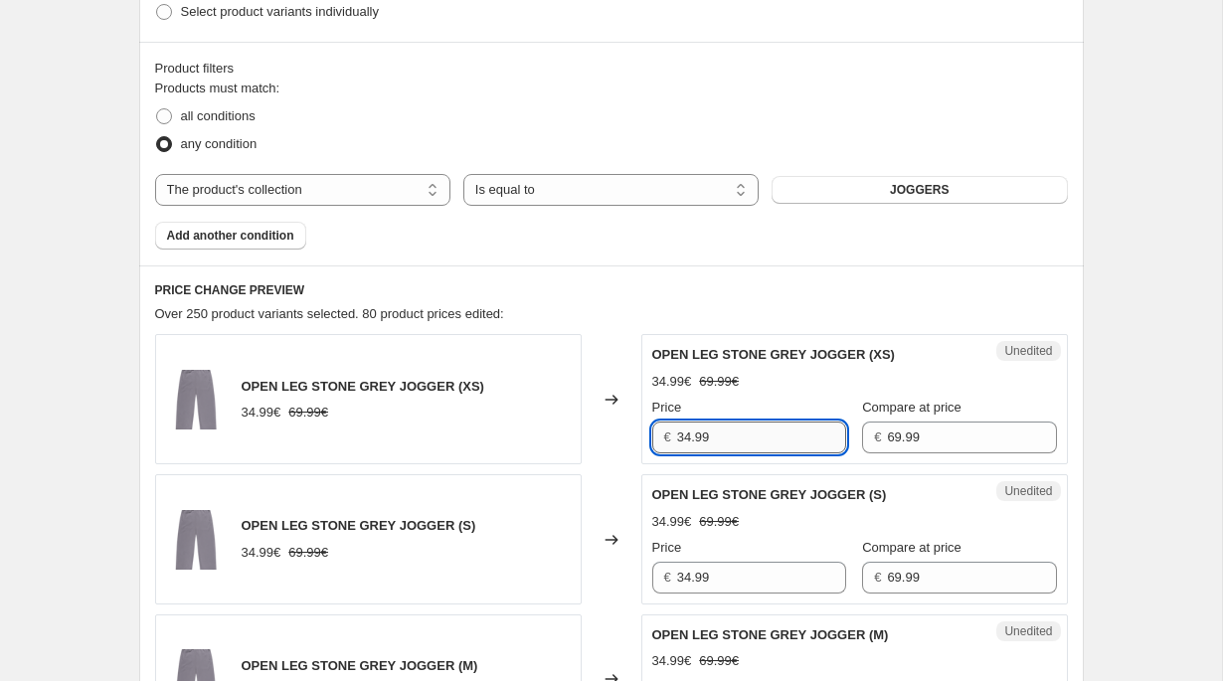
click at [716, 441] on input "34.99" at bounding box center [761, 438] width 169 height 32
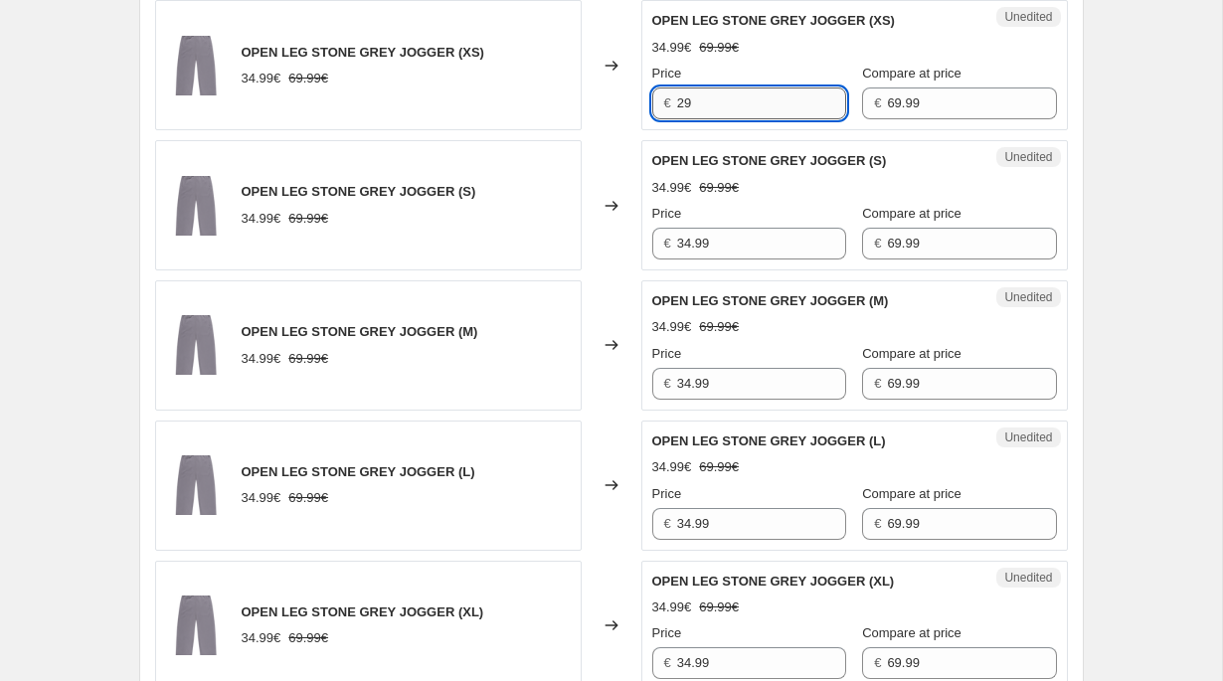
scroll to position [931, 0]
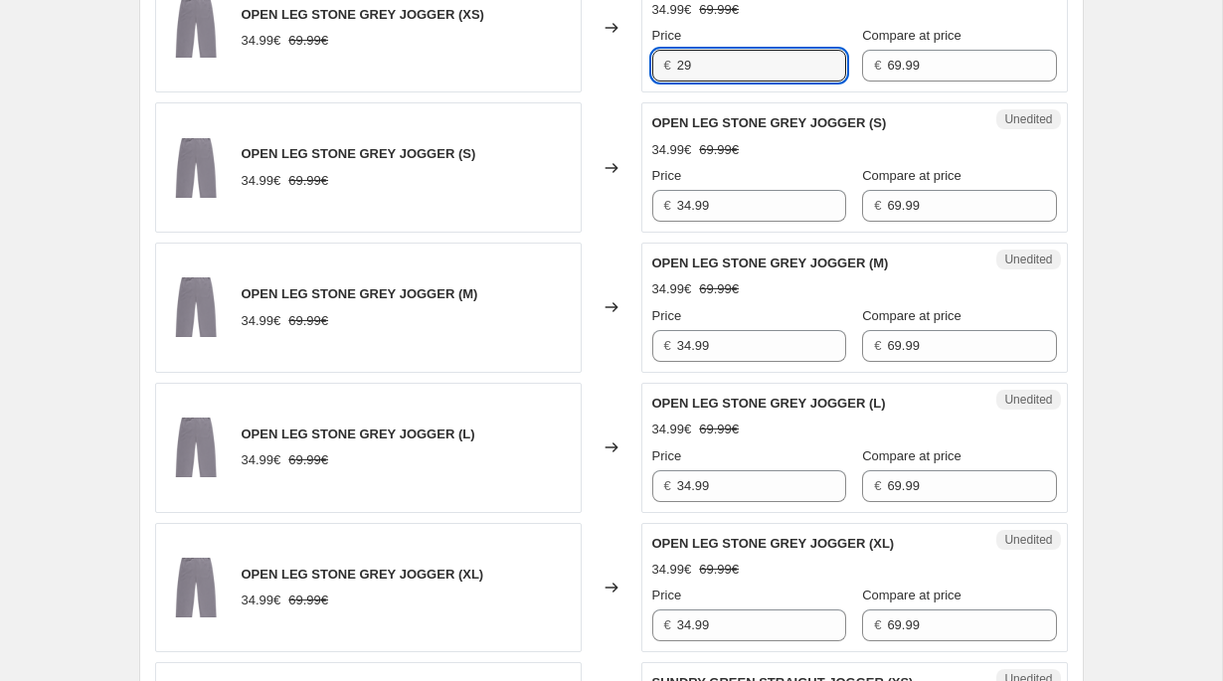
type input "29"
click at [723, 222] on div "Unedited OPEN LEG STONE GREY JOGGER (S) 34.99€ 69.99€ Price € 34.99 Compare at …" at bounding box center [854, 167] width 427 height 130
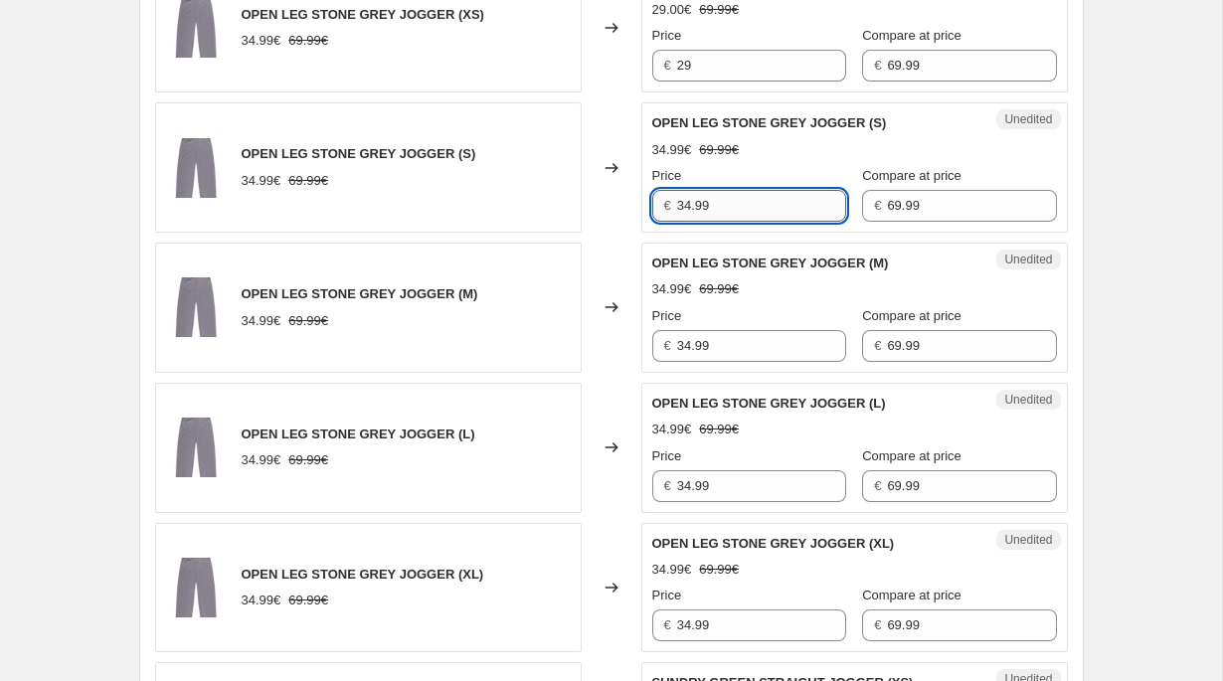
click at [723, 205] on input "34.99" at bounding box center [761, 206] width 169 height 32
type input "29"
click at [720, 355] on input "34.99" at bounding box center [761, 346] width 169 height 32
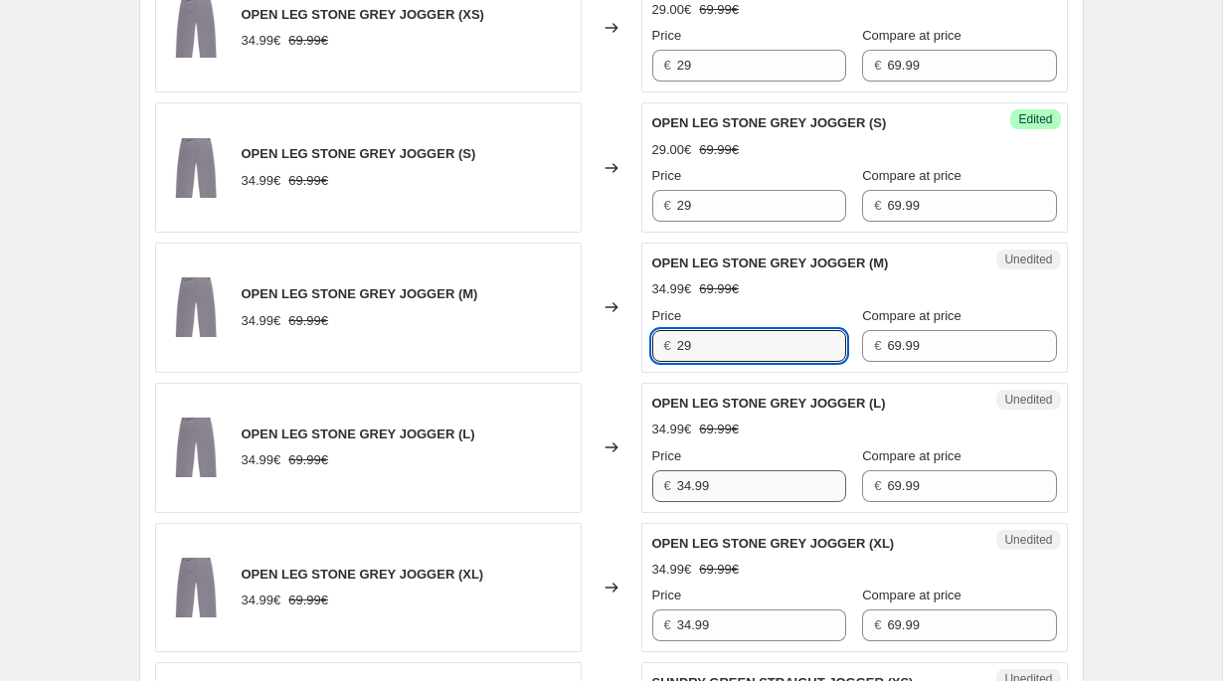
type input "29"
click at [725, 496] on input "34.99" at bounding box center [761, 486] width 169 height 32
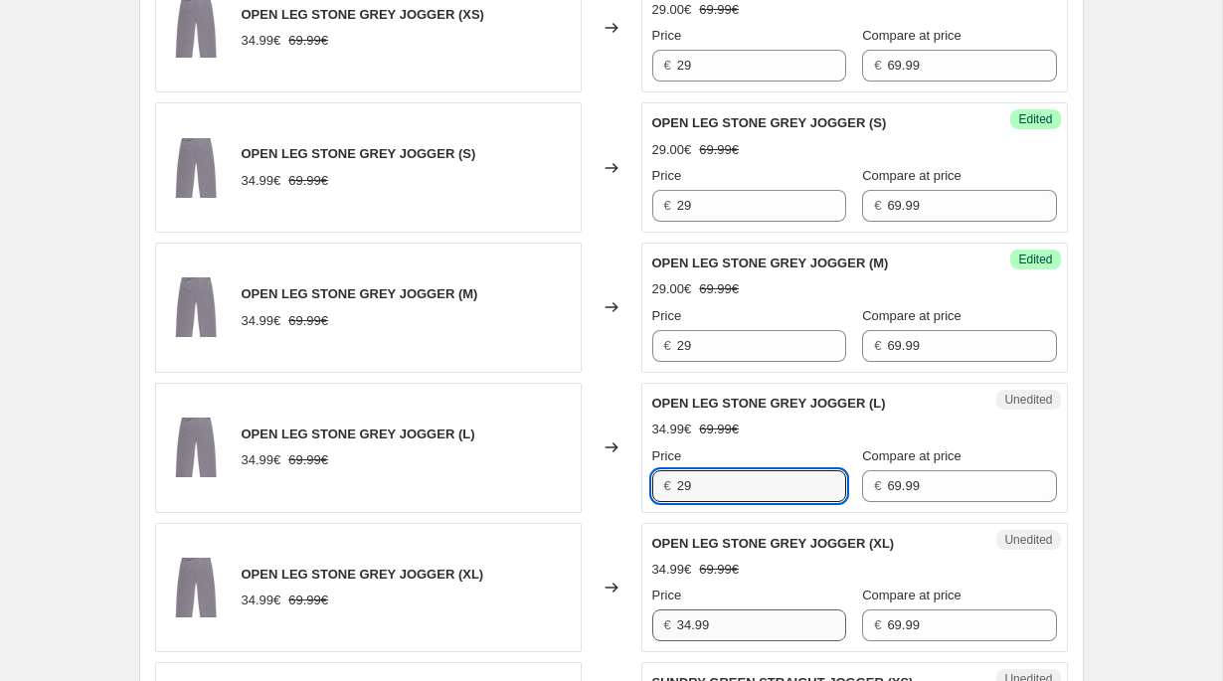
type input "29"
click at [729, 621] on input "34.99" at bounding box center [761, 626] width 169 height 32
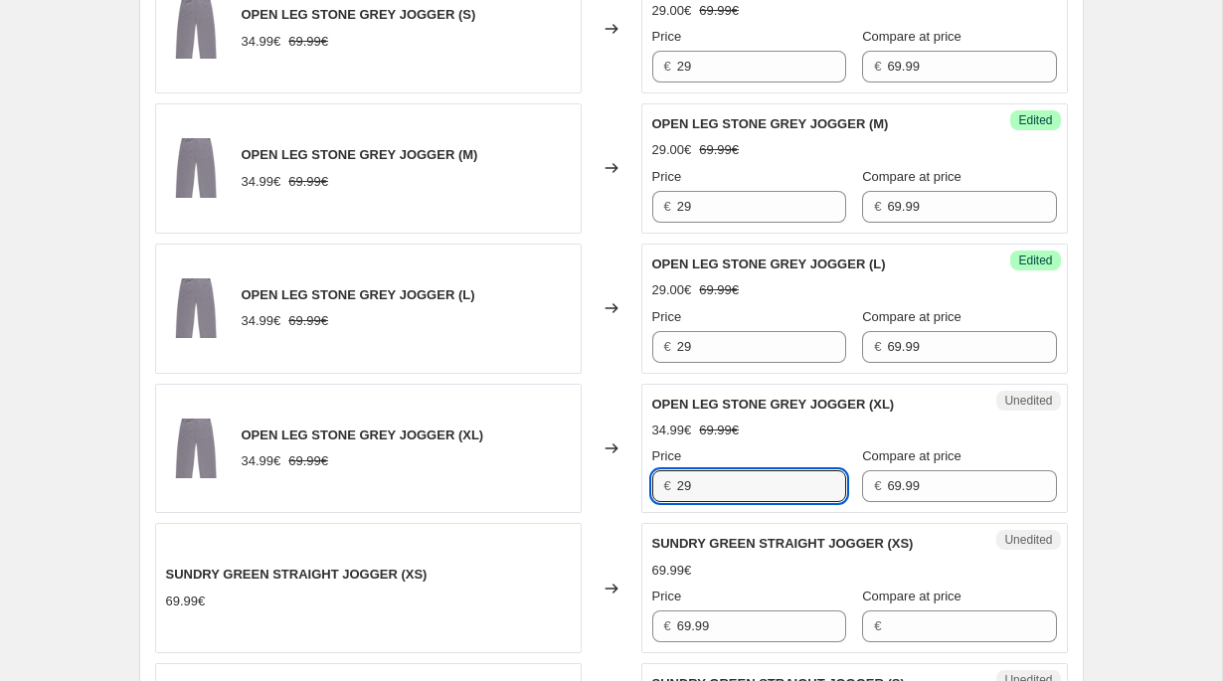
type input "29"
click at [605, 584] on icon at bounding box center [612, 589] width 20 height 20
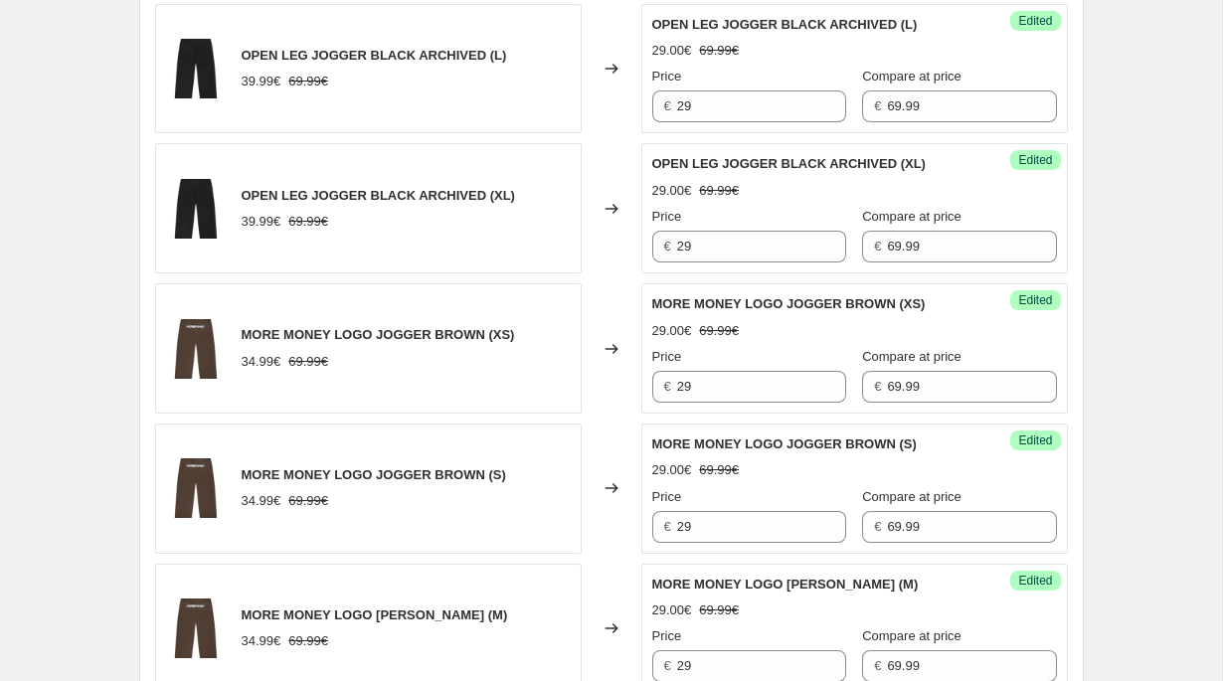
scroll to position [3370, 0]
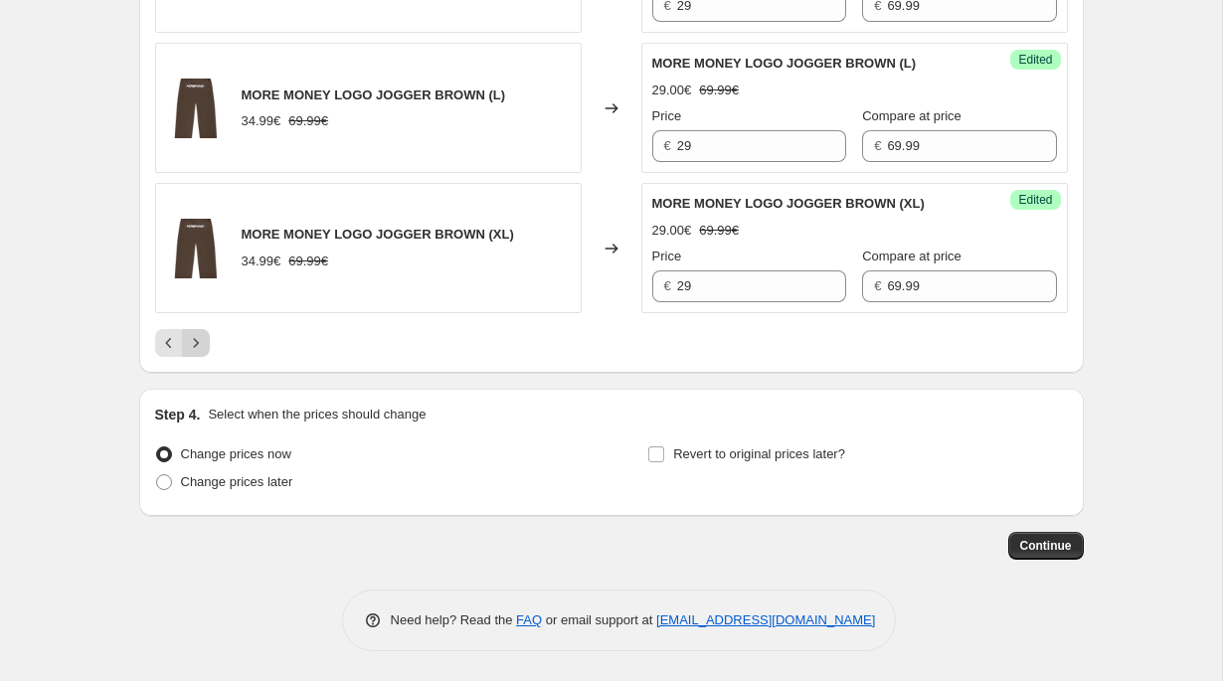
click at [190, 347] on icon "Next" at bounding box center [196, 343] width 20 height 20
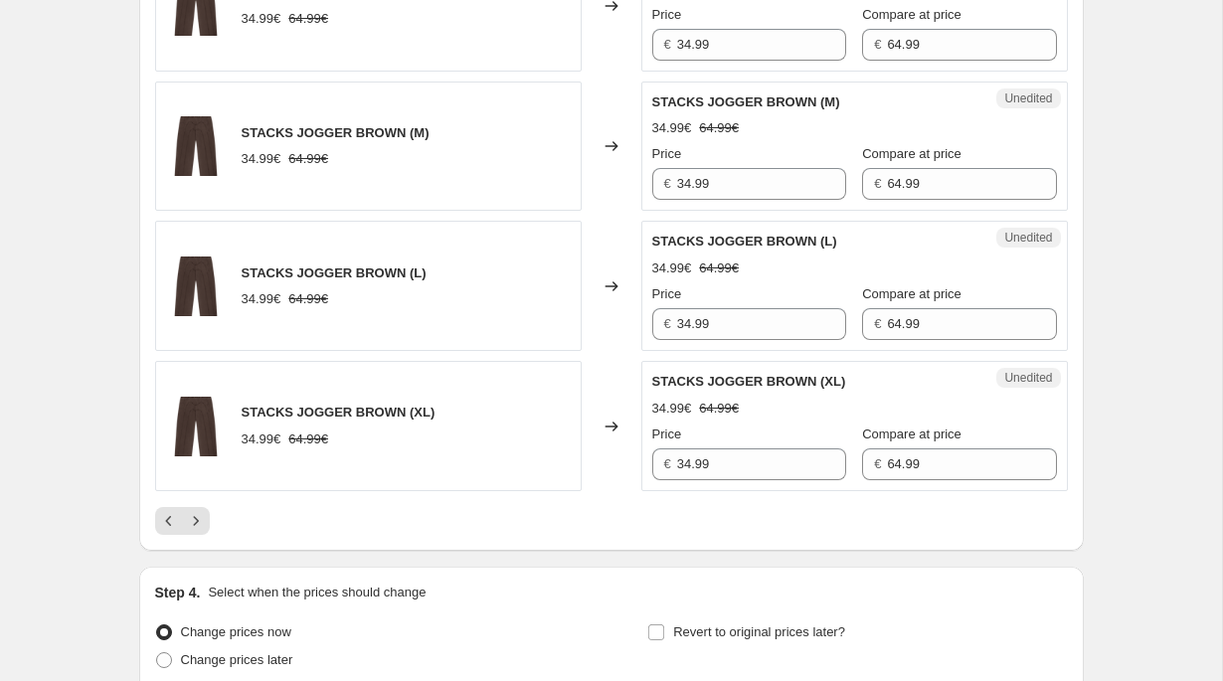
scroll to position [3165, 0]
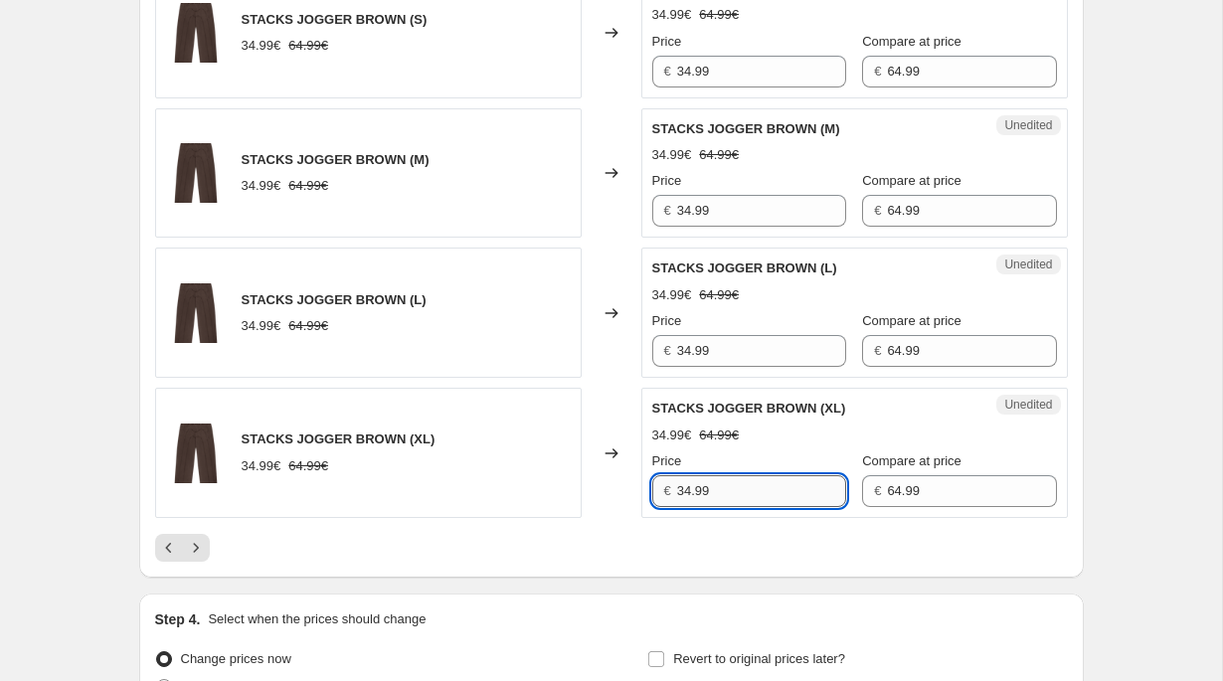
click at [714, 486] on input "34.99" at bounding box center [761, 491] width 169 height 32
type input "29"
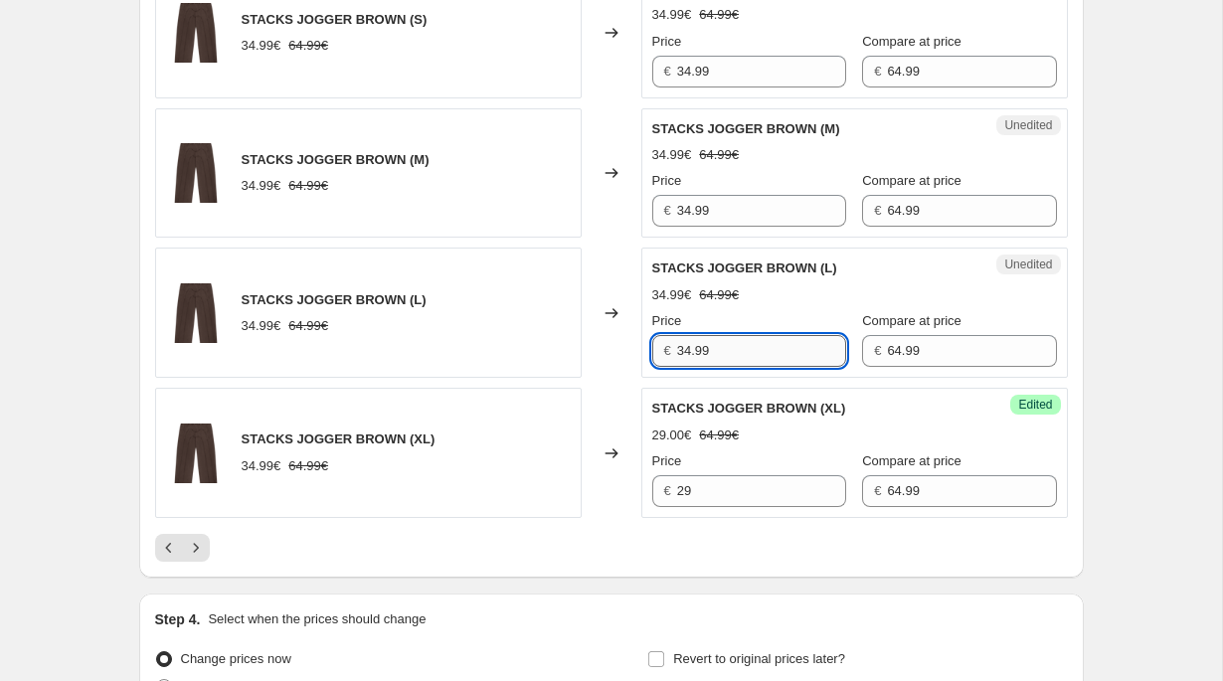
click at [713, 340] on input "34.99" at bounding box center [761, 351] width 169 height 32
type input "29"
click at [712, 204] on input "34.99" at bounding box center [761, 211] width 169 height 32
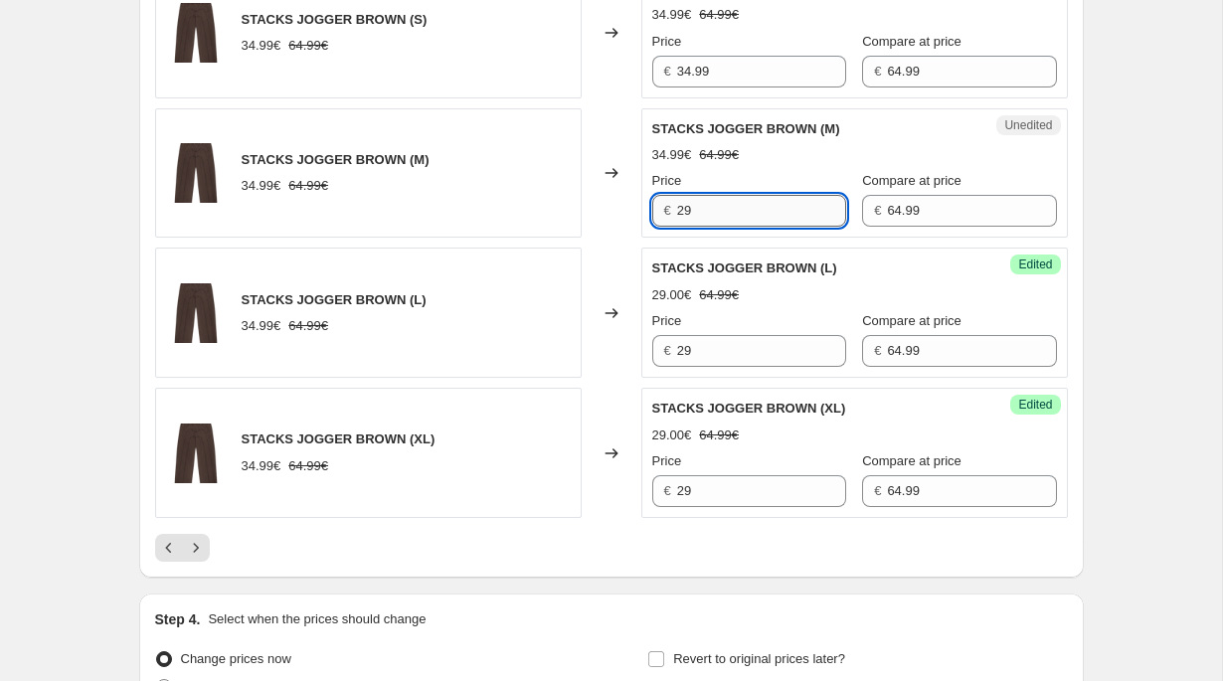
scroll to position [2843, 0]
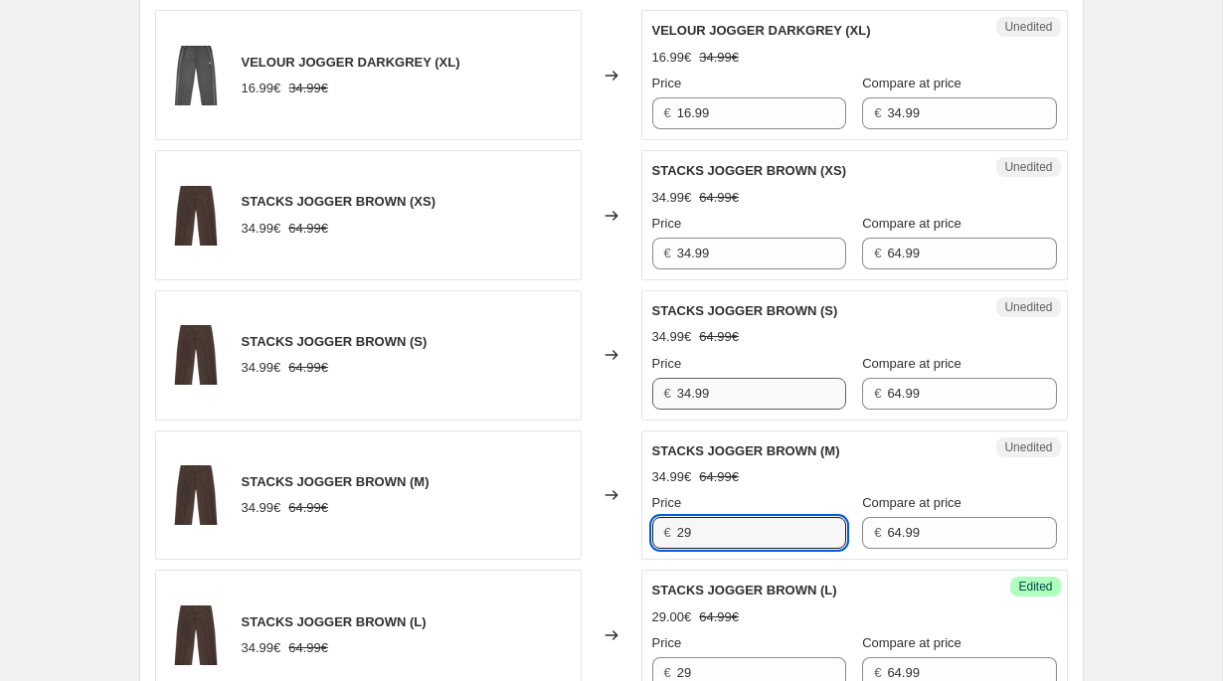
type input "29"
click at [713, 393] on input "34.99" at bounding box center [761, 394] width 169 height 32
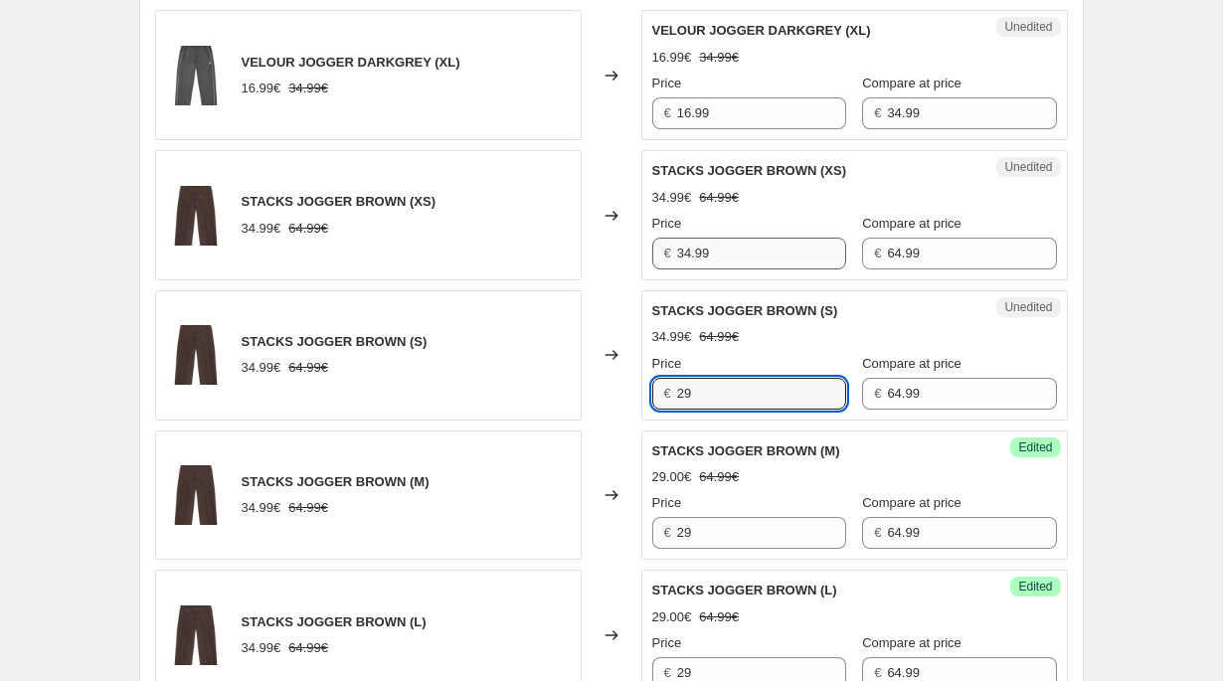
type input "29"
click at [712, 252] on input "34.99" at bounding box center [761, 254] width 169 height 32
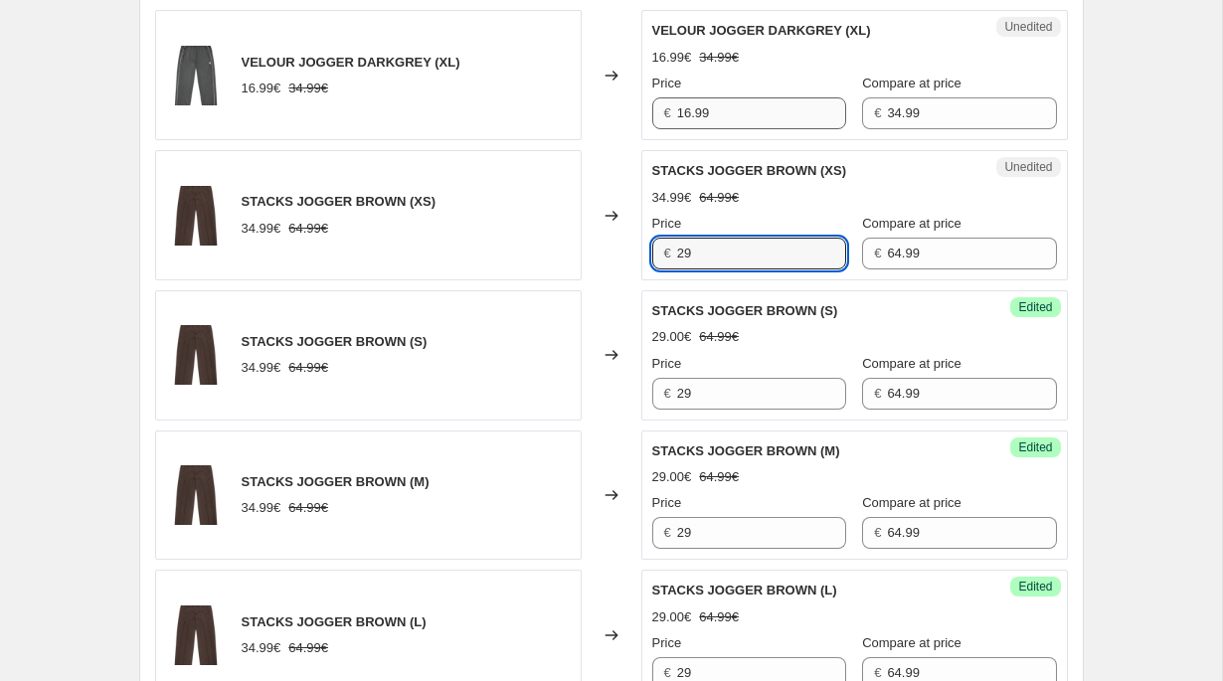
type input "29"
click at [726, 111] on input "16.99" at bounding box center [761, 113] width 169 height 32
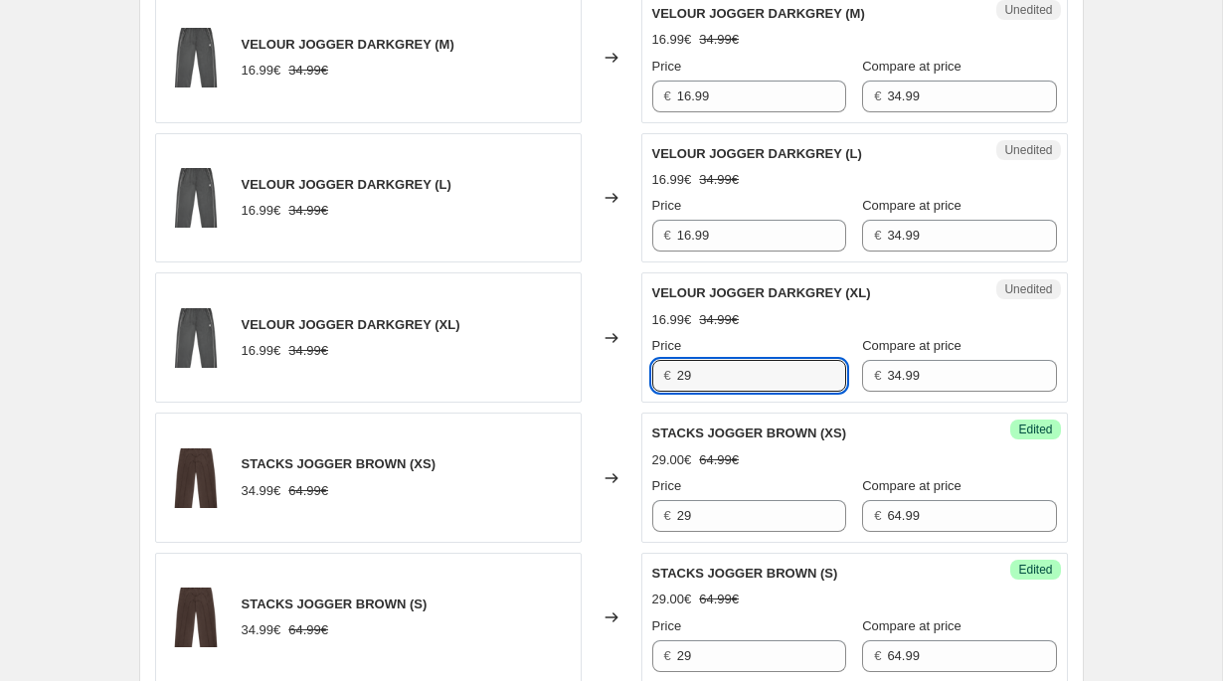
scroll to position [2559, 0]
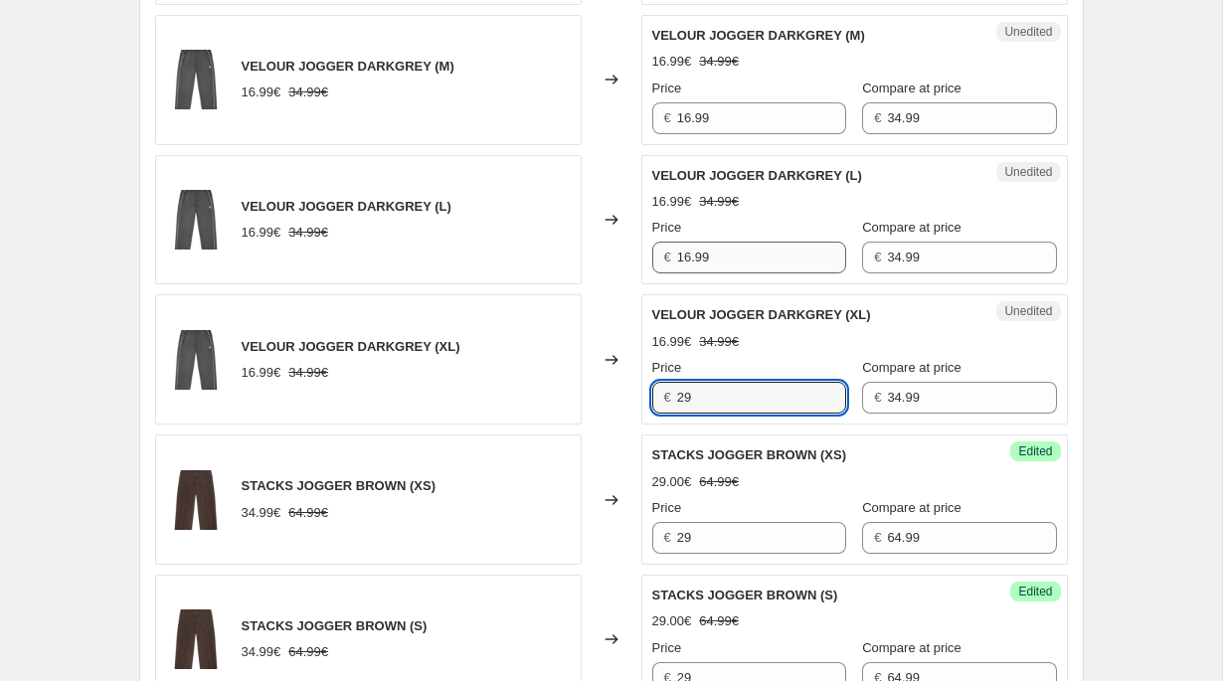
type input "29"
click at [722, 260] on input "16.99" at bounding box center [761, 258] width 169 height 32
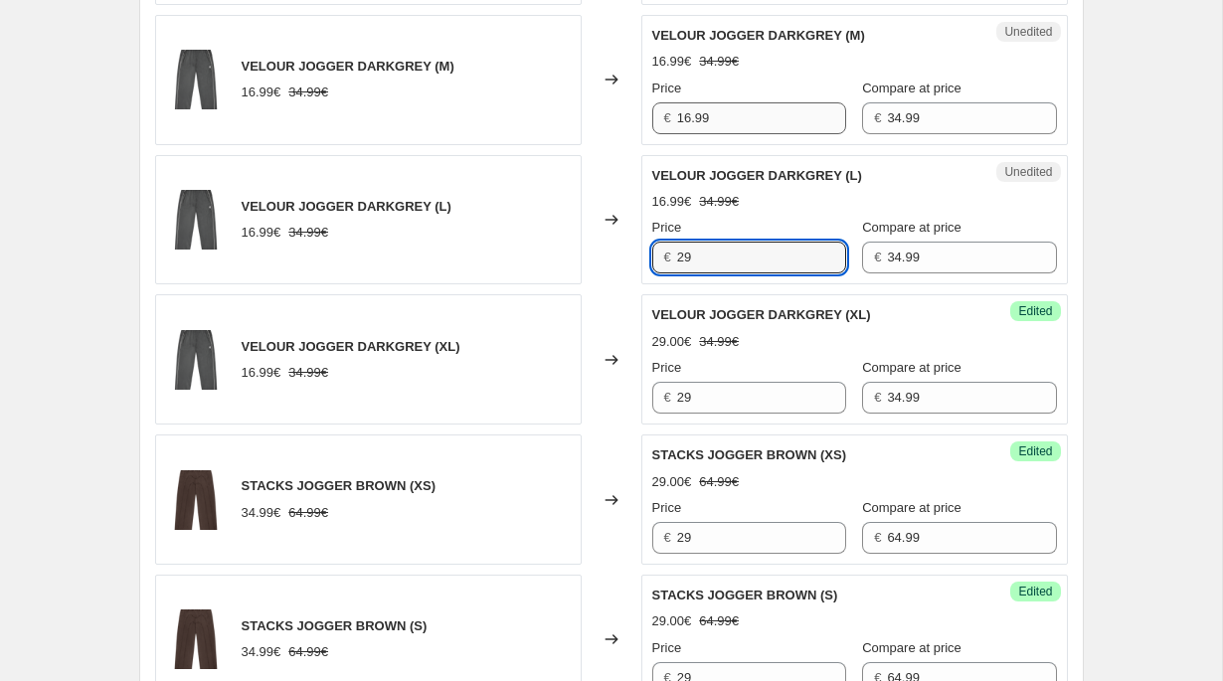
type input "29"
click at [724, 113] on input "16.99" at bounding box center [761, 118] width 169 height 32
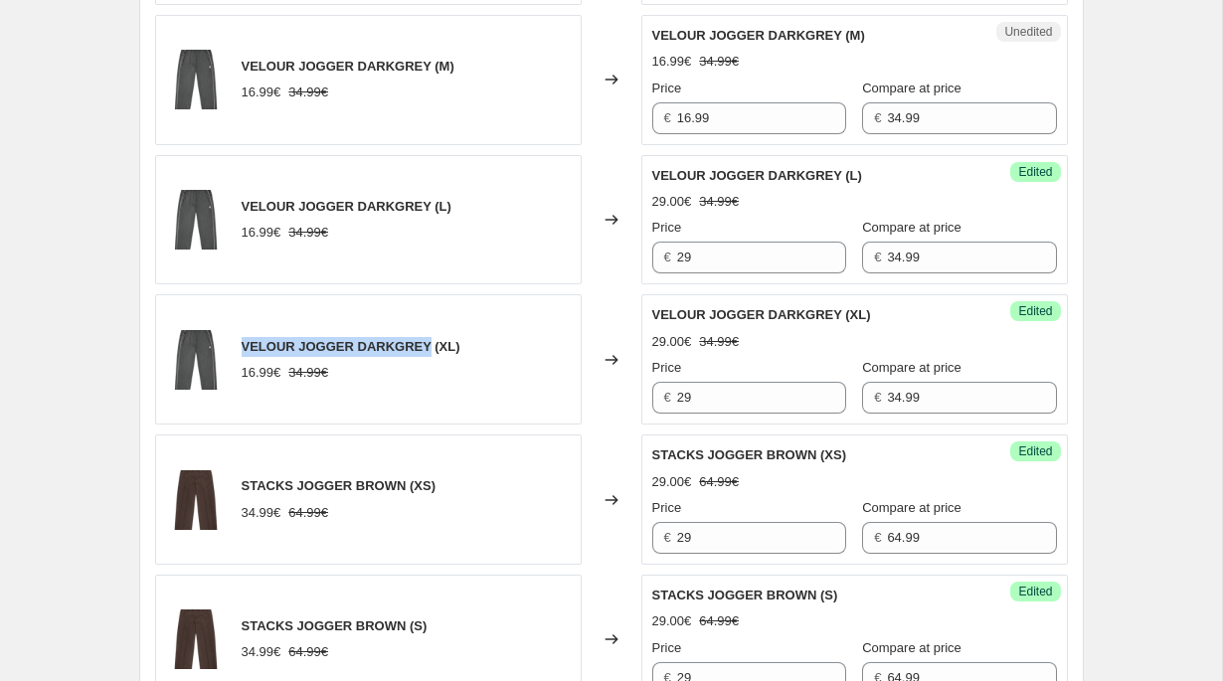
drag, startPoint x: 238, startPoint y: 347, endPoint x: 422, endPoint y: 354, distance: 184.1
click at [422, 354] on div "VELOUR JOGGER DARKGREY (XL) 16.99€ 34.99€" at bounding box center [368, 359] width 427 height 130
copy span "VELOUR JOGGER DARKGREY"
click at [599, 455] on div "Changed to" at bounding box center [612, 500] width 60 height 130
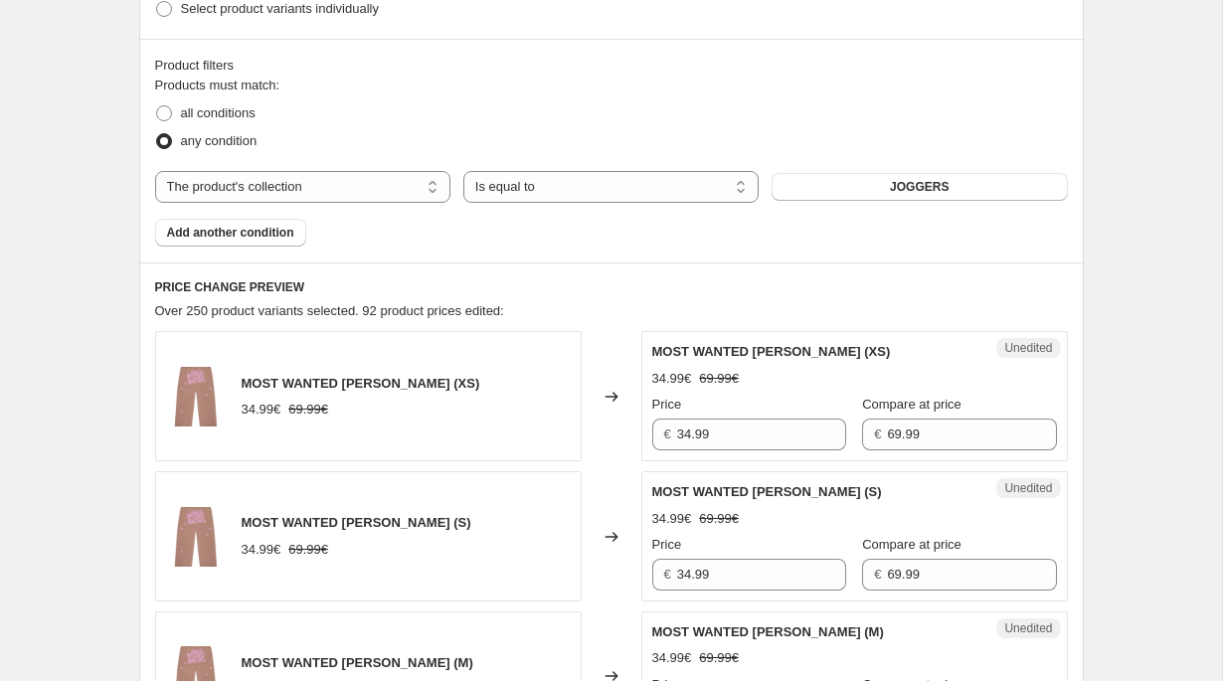
scroll to position [704, 0]
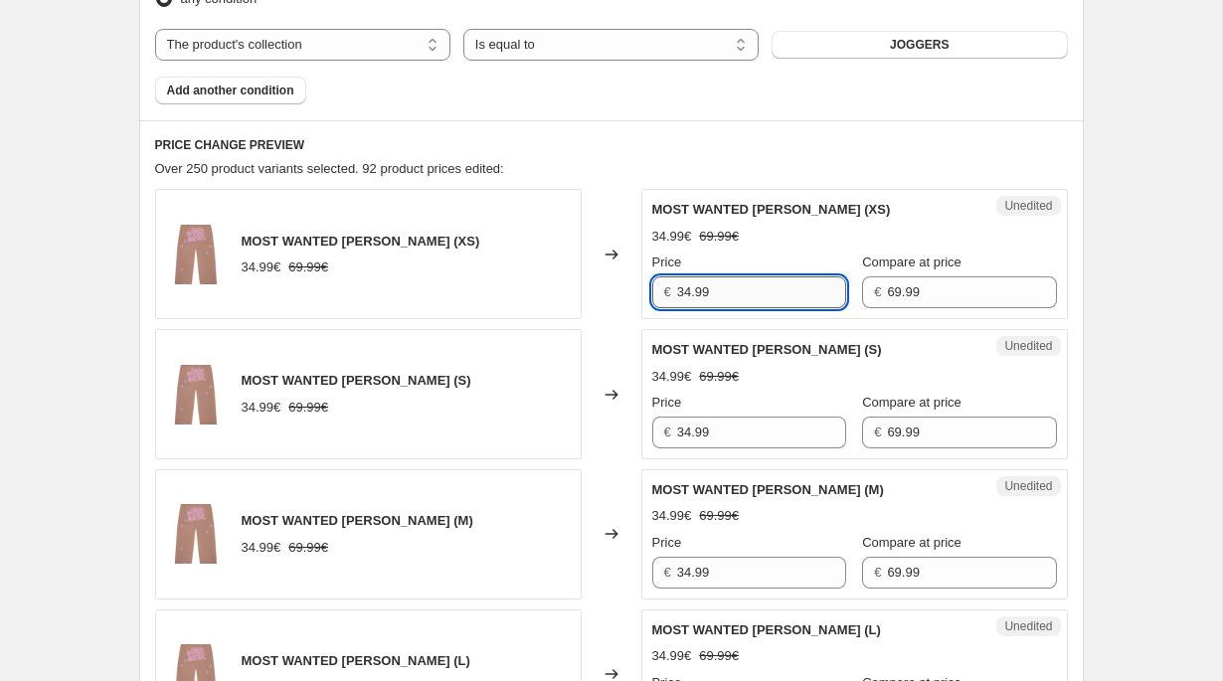
click at [709, 307] on input "34.99" at bounding box center [761, 292] width 169 height 32
paste input "VELOUR JOGGER DARKGREY"
paste input "text"
click at [714, 290] on input "VELOUR JOGGER DARKGREY" at bounding box center [761, 292] width 169 height 32
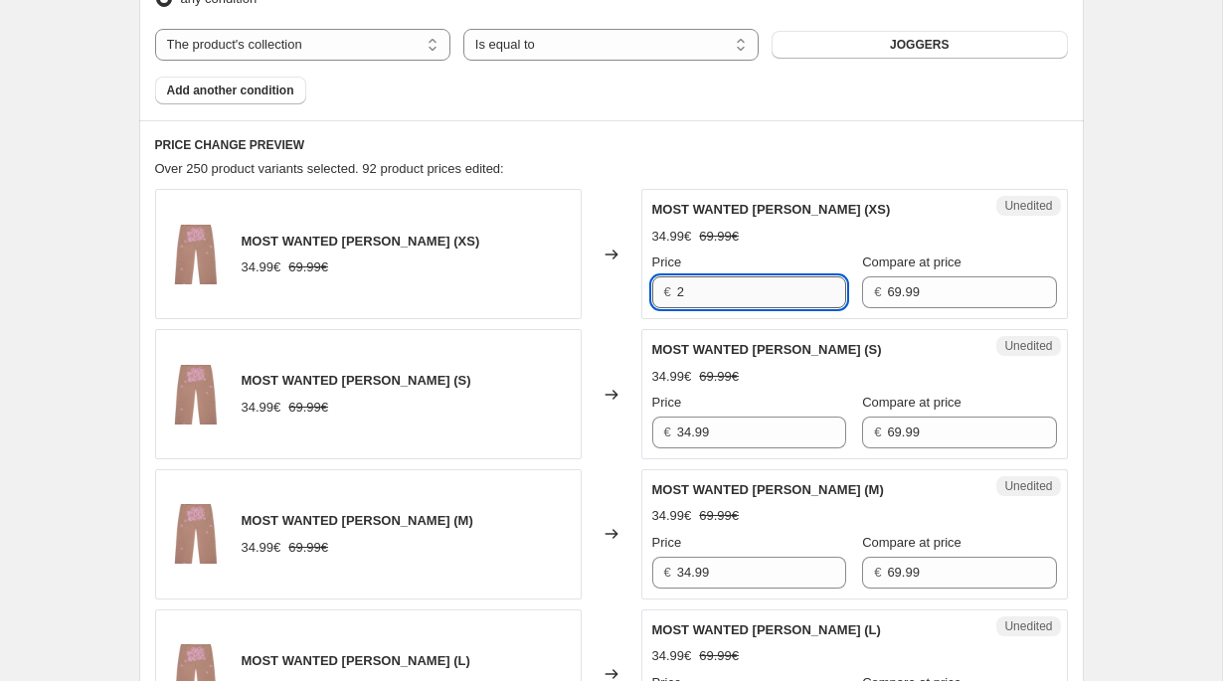
scroll to position [0, 0]
type input "29"
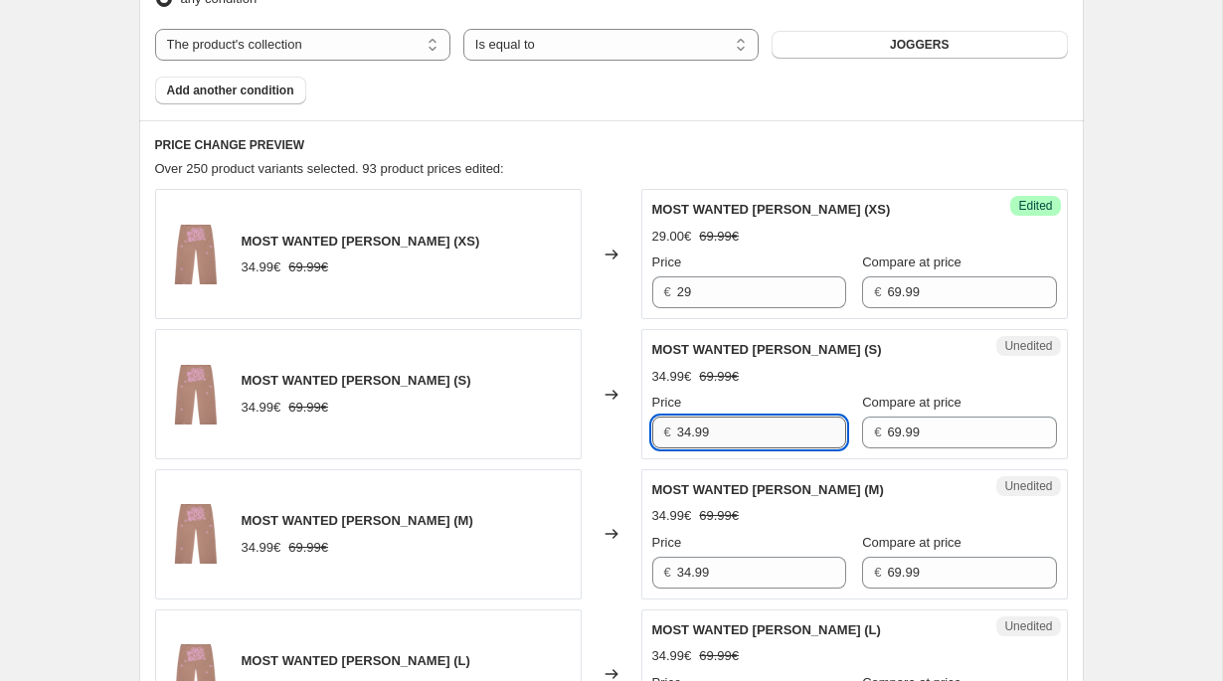
click at [703, 417] on input "34.99" at bounding box center [761, 433] width 169 height 32
paste input "2"
type input "29"
click at [701, 575] on input "34.99" at bounding box center [761, 573] width 169 height 32
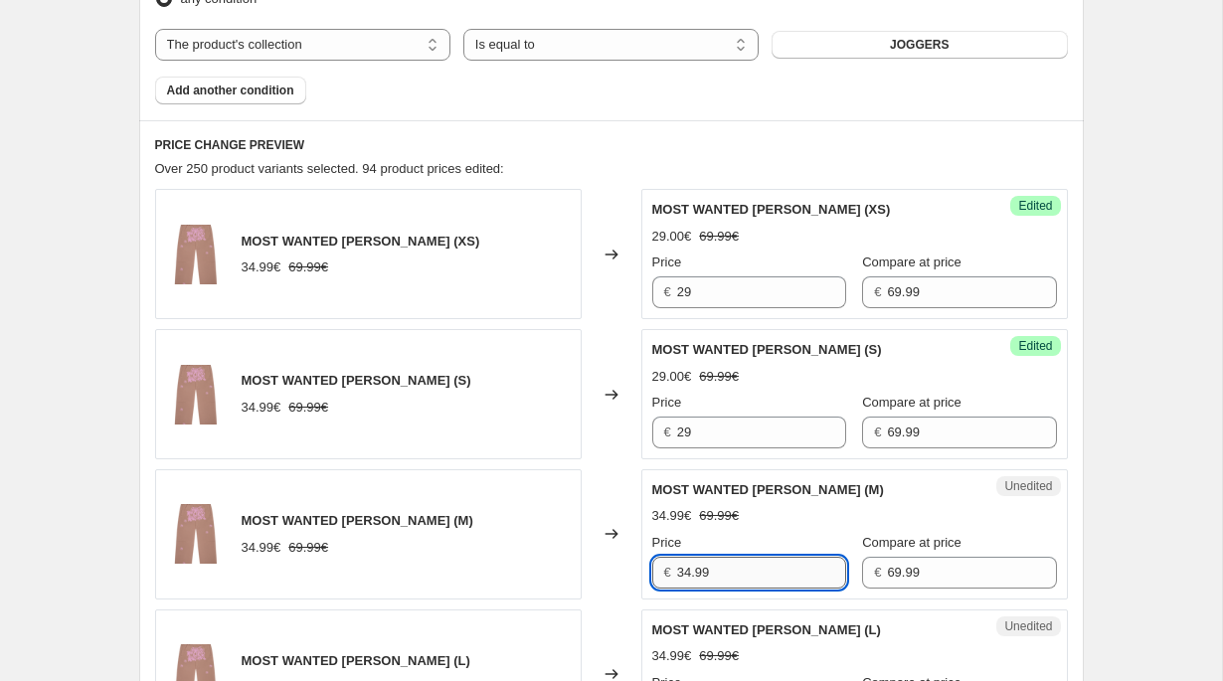
paste input "2"
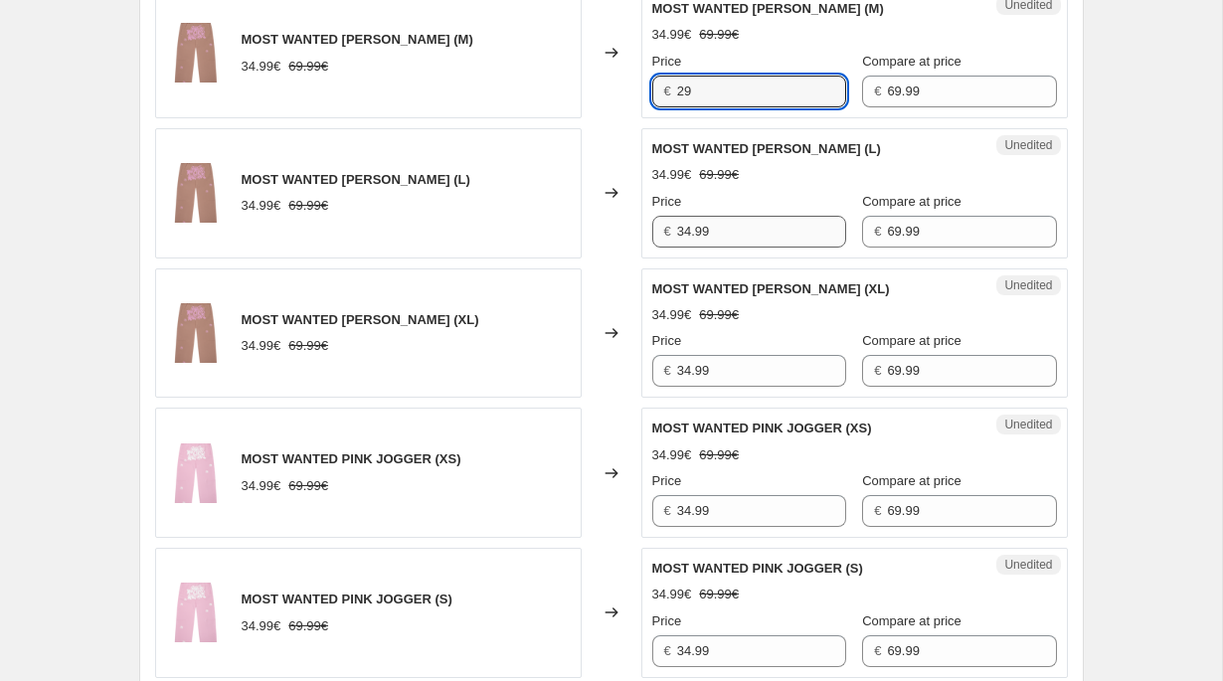
type input "29"
click at [720, 218] on input "34.99" at bounding box center [761, 232] width 169 height 32
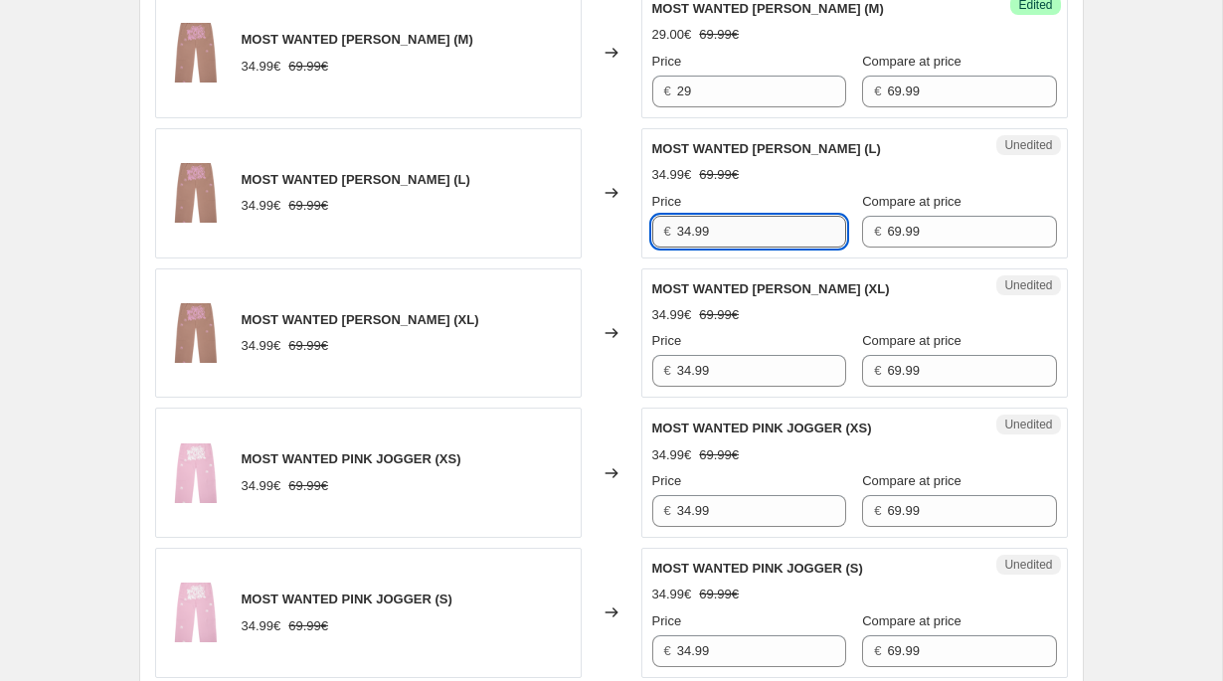
paste input "2"
type input "29"
click at [708, 364] on input "34.99" at bounding box center [761, 371] width 169 height 32
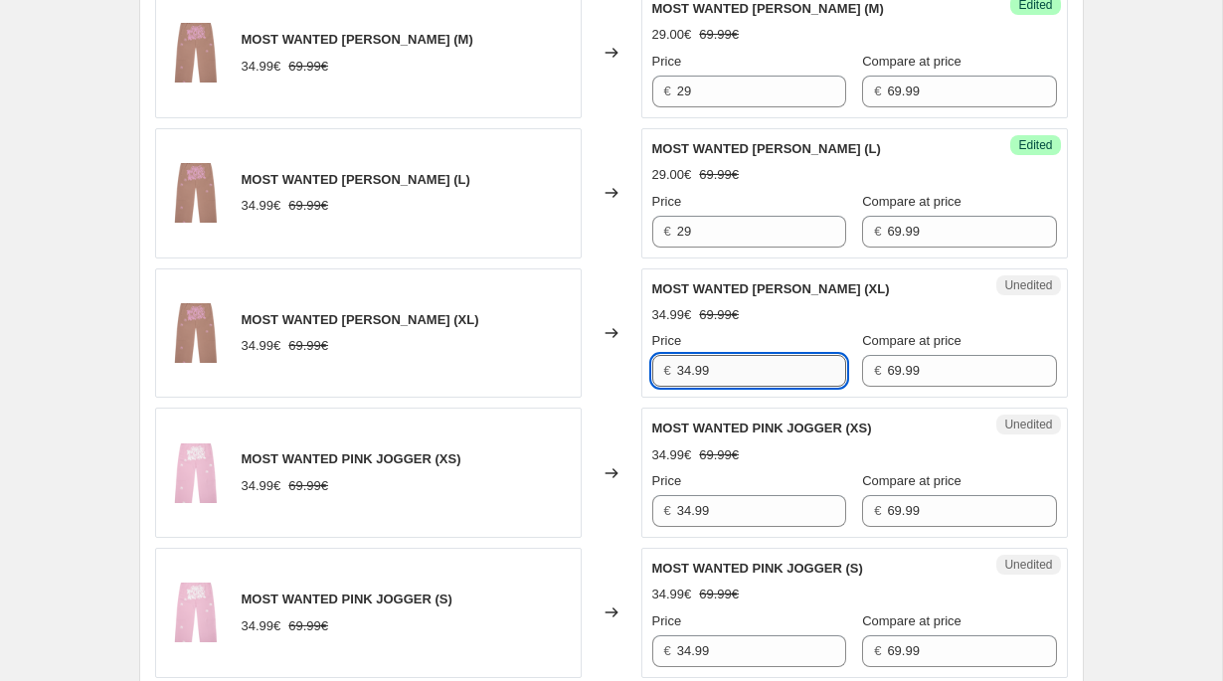
paste input "2"
type input "29"
click at [706, 515] on input "34.99" at bounding box center [761, 511] width 169 height 32
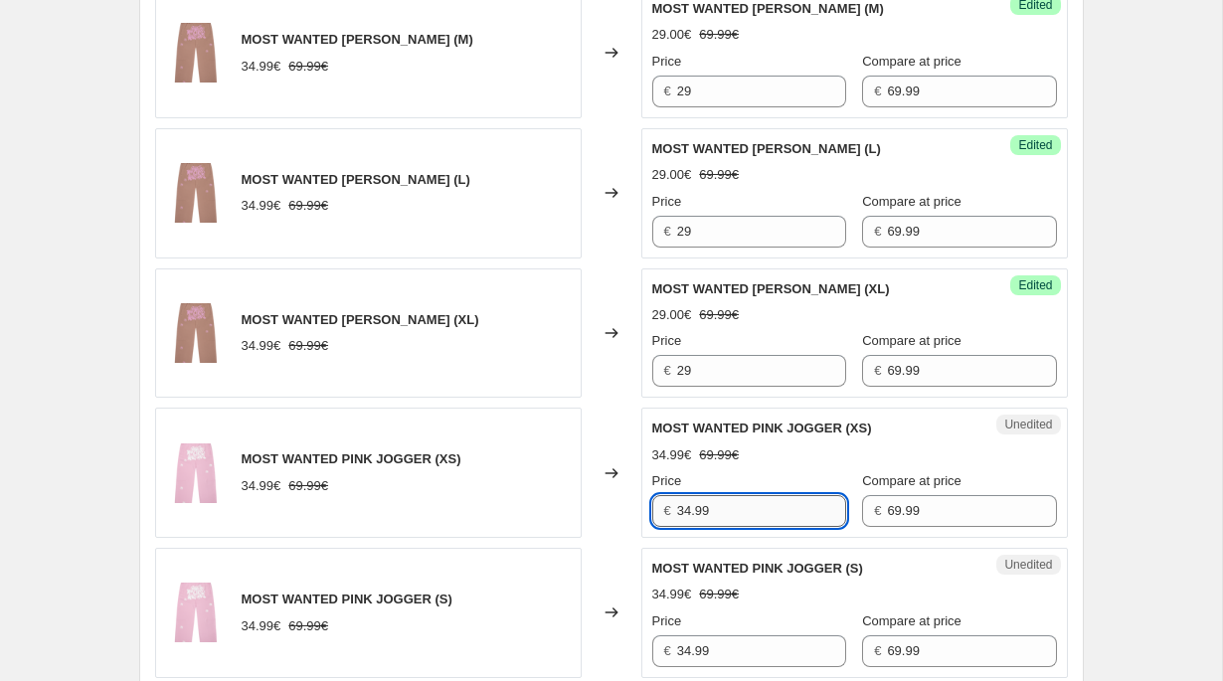
paste input "2"
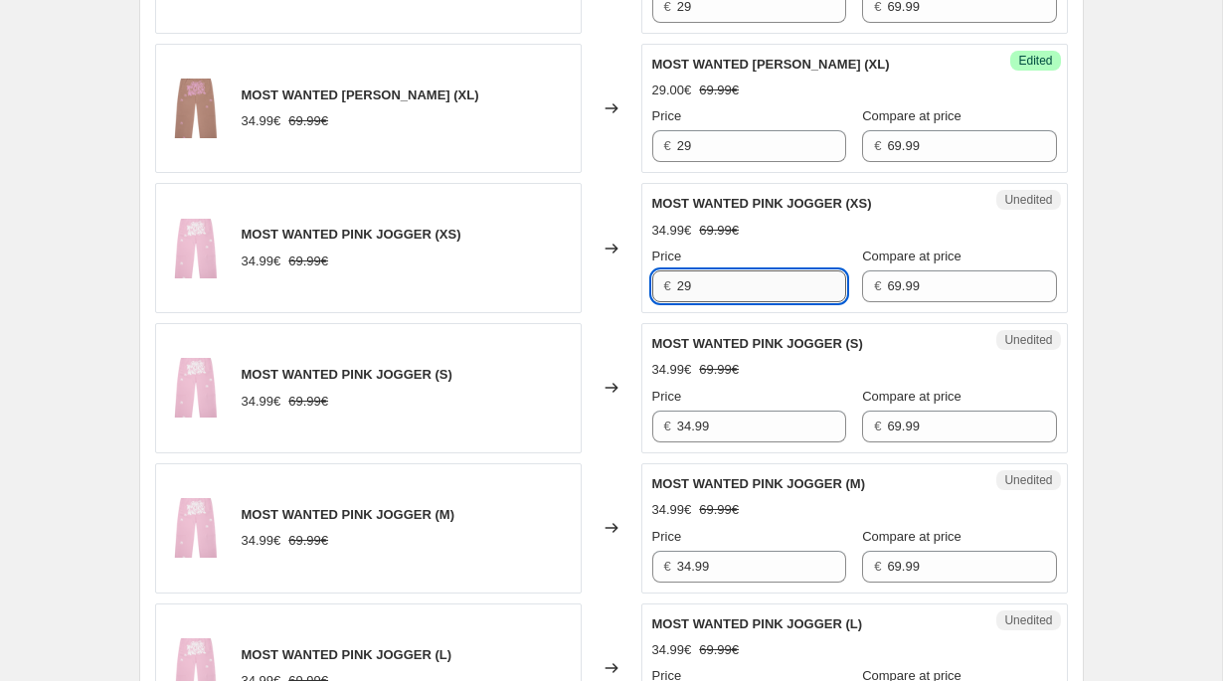
scroll to position [1618, 0]
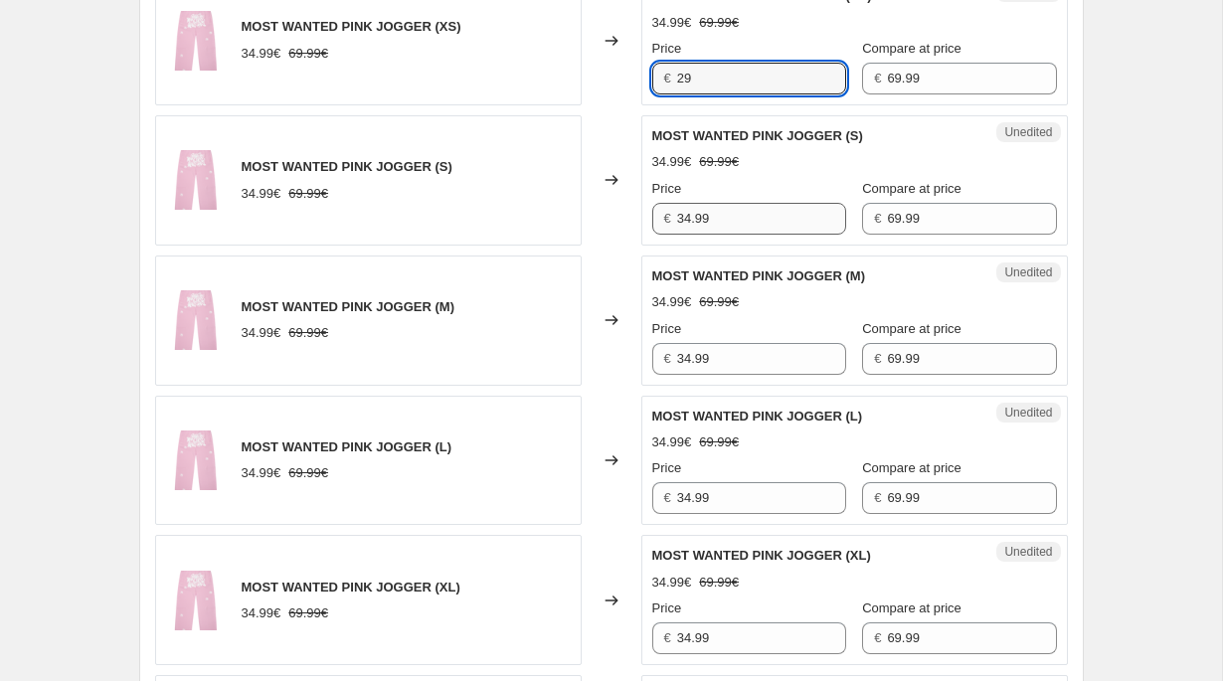
type input "29"
click at [708, 222] on input "34.99" at bounding box center [761, 219] width 169 height 32
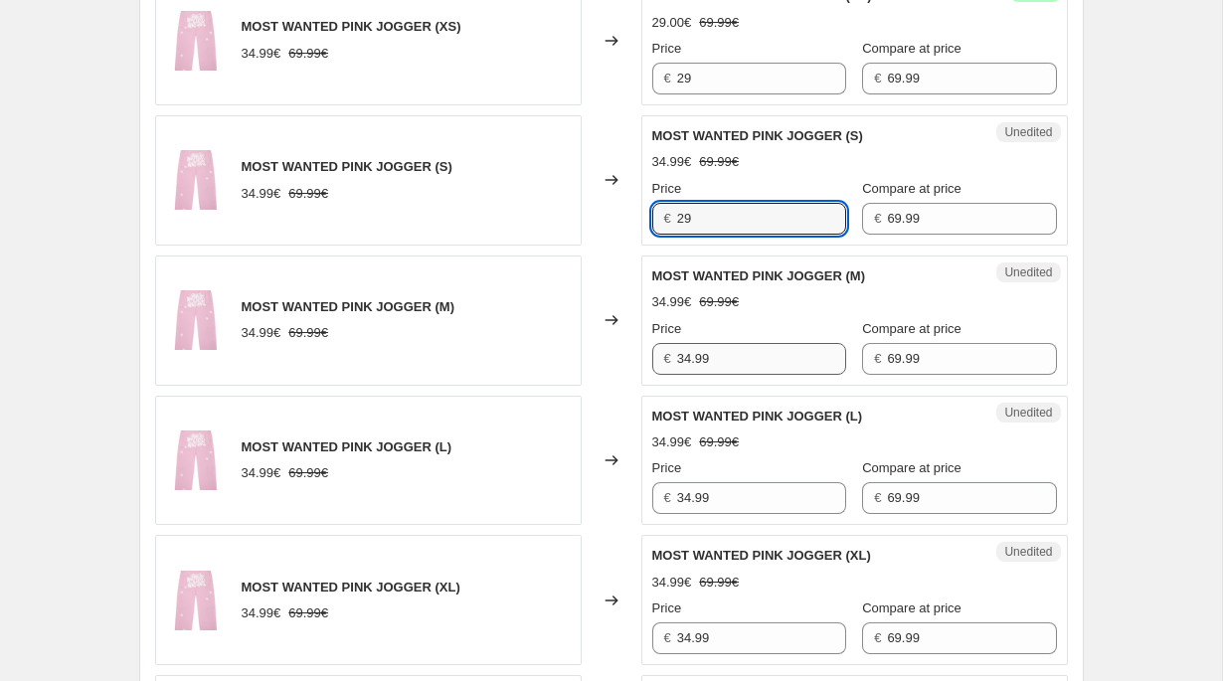
type input "29"
click at [708, 363] on input "34.99" at bounding box center [761, 359] width 169 height 32
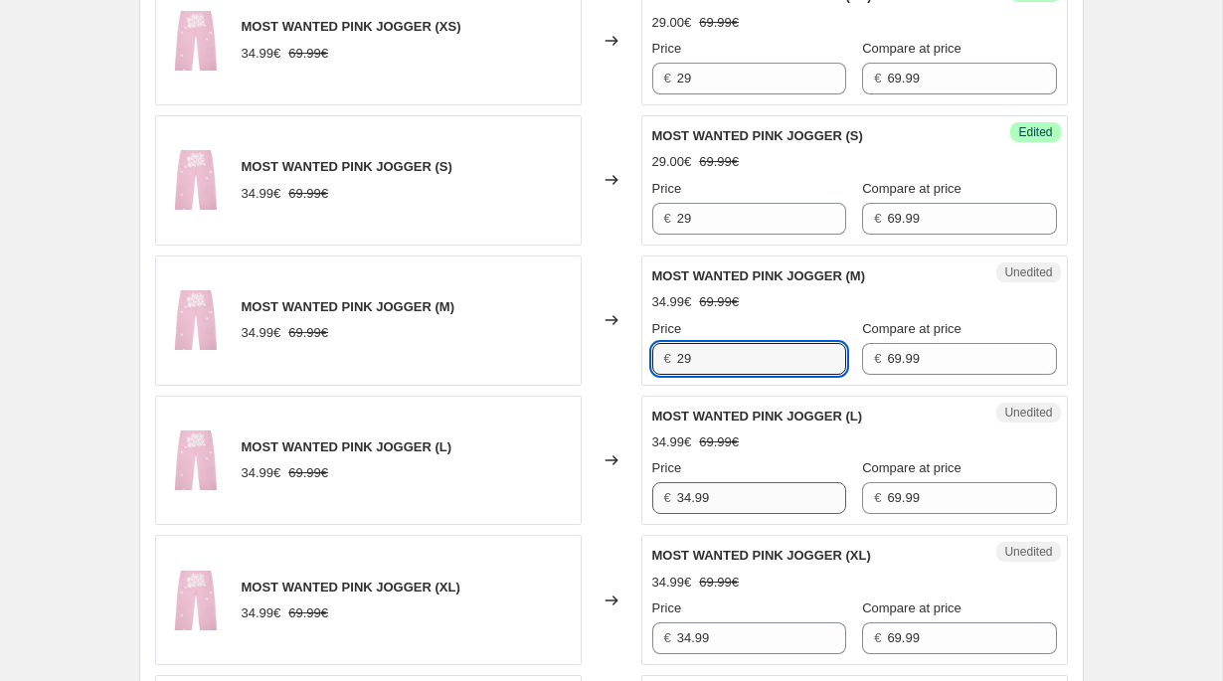
type input "29"
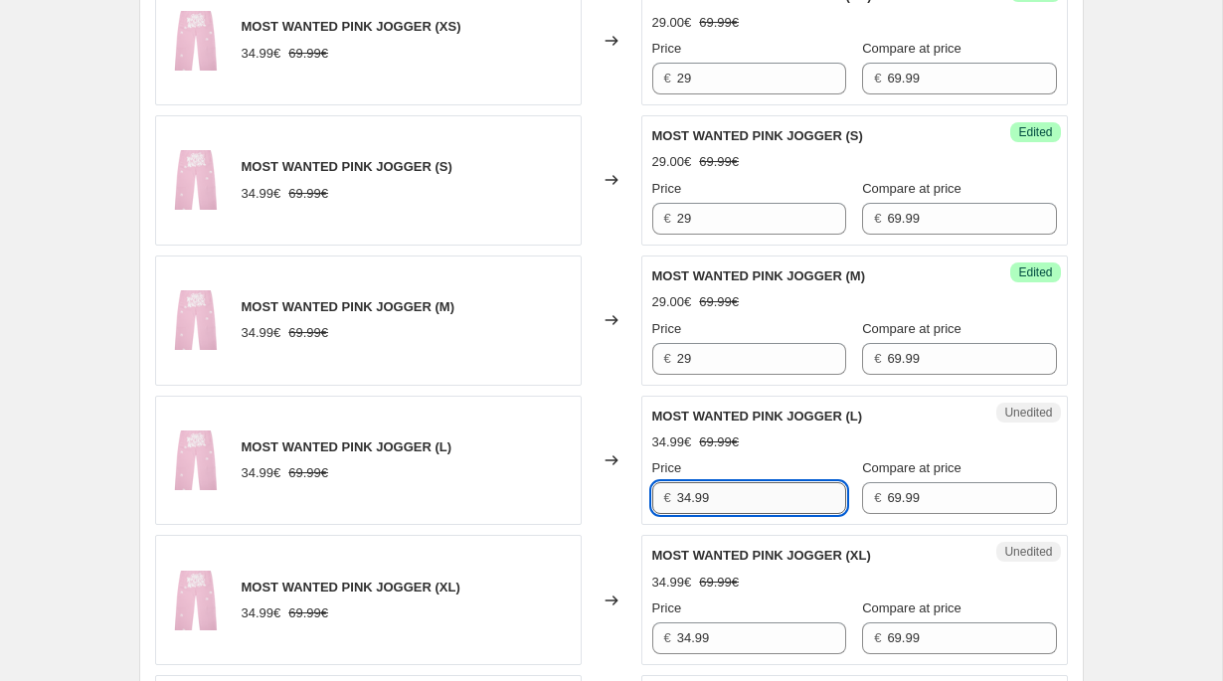
click at [715, 508] on input "34.99" at bounding box center [761, 498] width 169 height 32
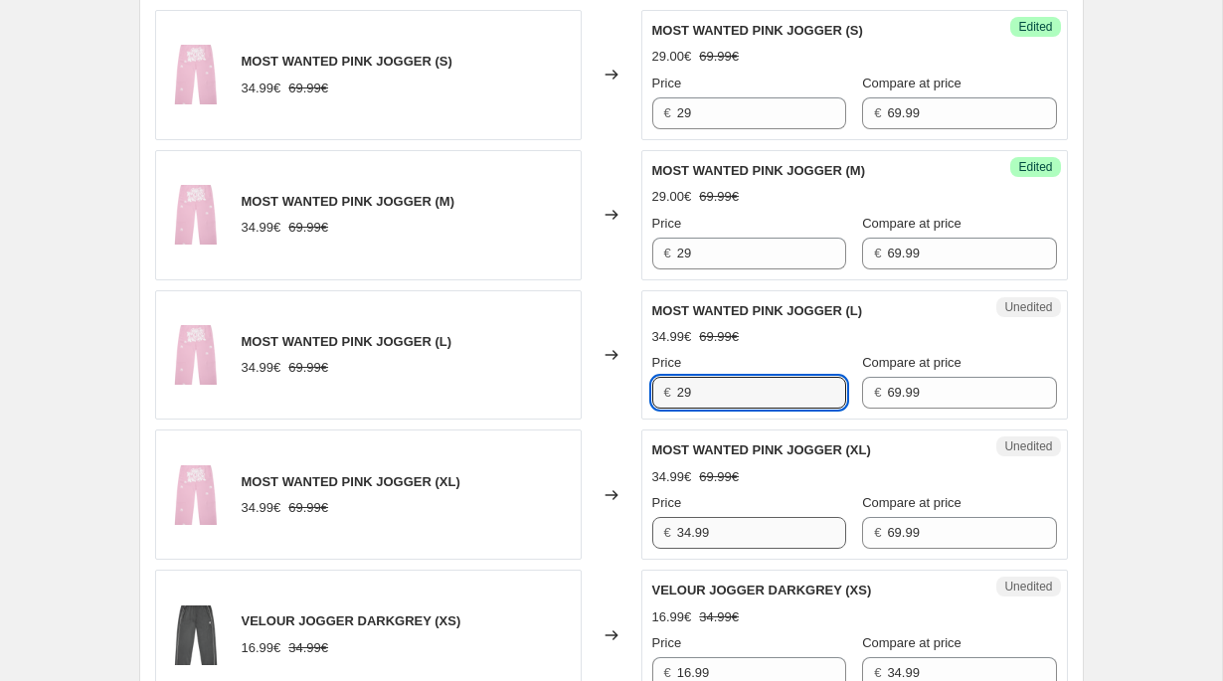
type input "29"
click at [712, 541] on input "34.99" at bounding box center [761, 533] width 169 height 32
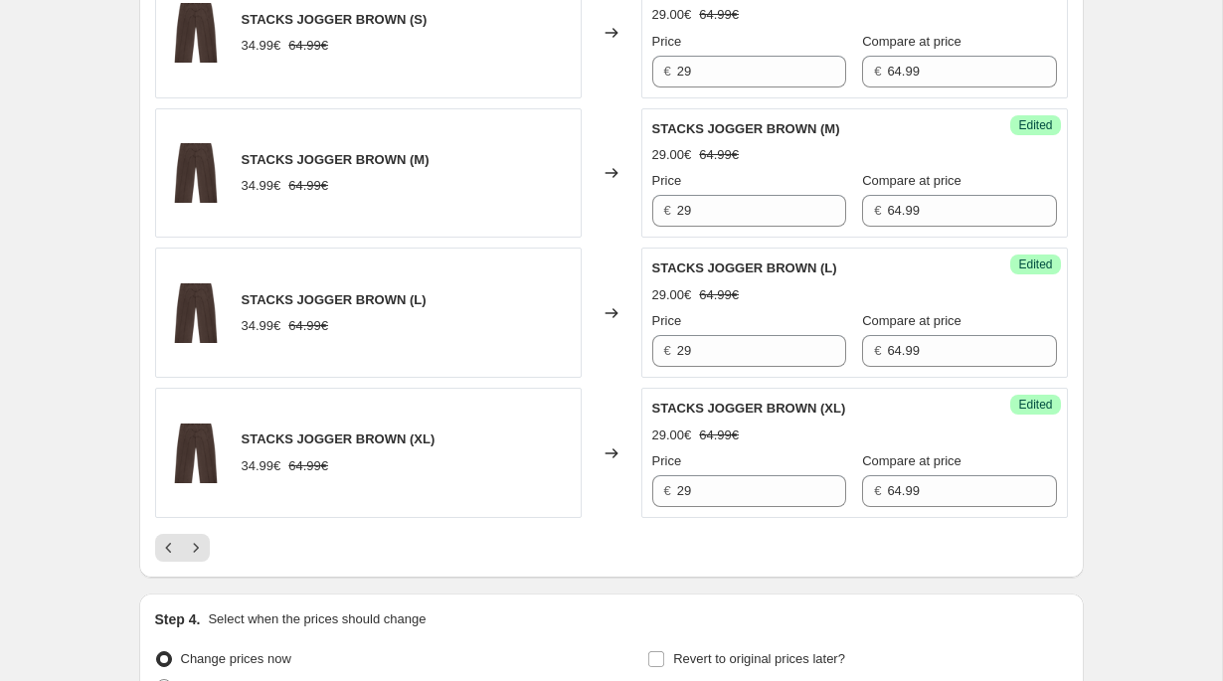
scroll to position [3308, 0]
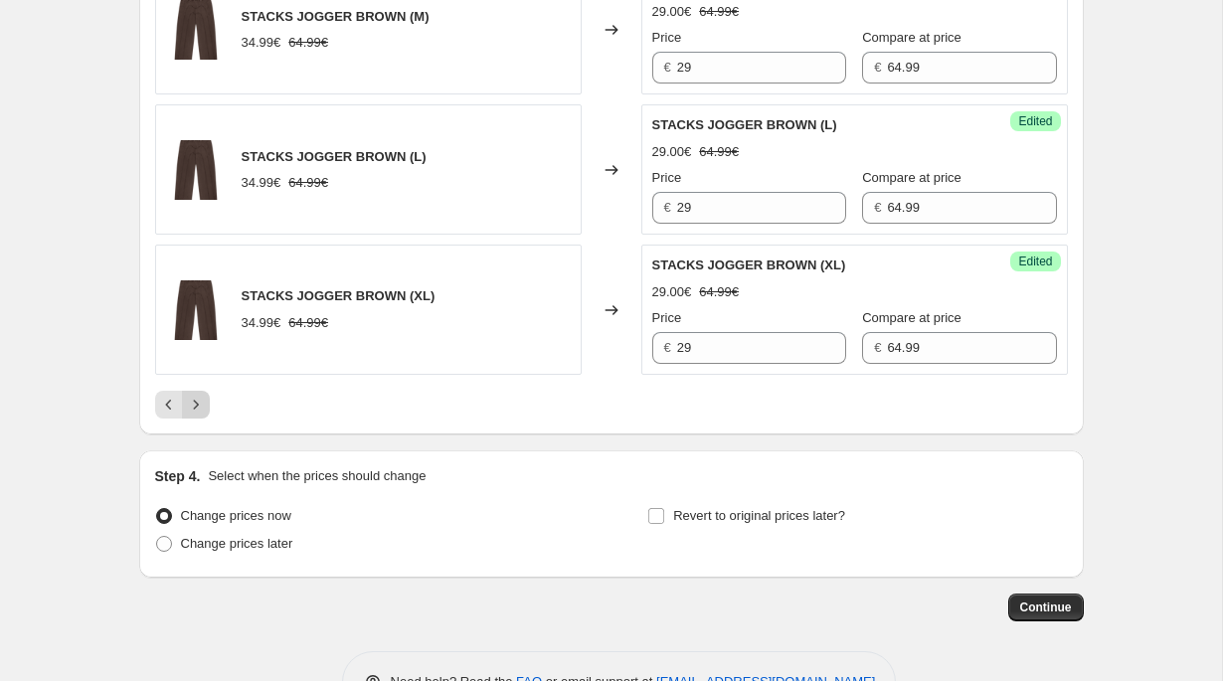
type input "29"
click at [203, 409] on icon "Next" at bounding box center [196, 405] width 20 height 20
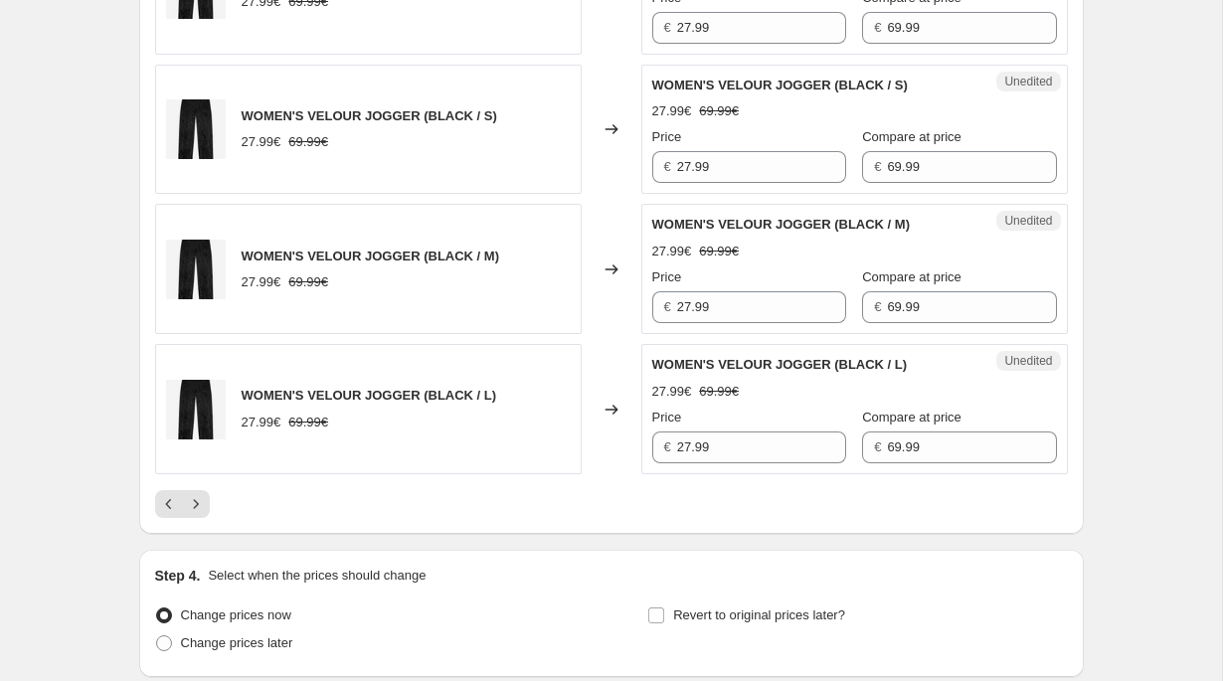
click at [732, 467] on div "Unedited WOMEN'S VELOUR JOGGER (BLACK / L) 27.99€ 69.99€ Price € 27.99 Compare …" at bounding box center [854, 409] width 427 height 130
click at [732, 454] on input "27.99" at bounding box center [761, 448] width 169 height 32
type input "29"
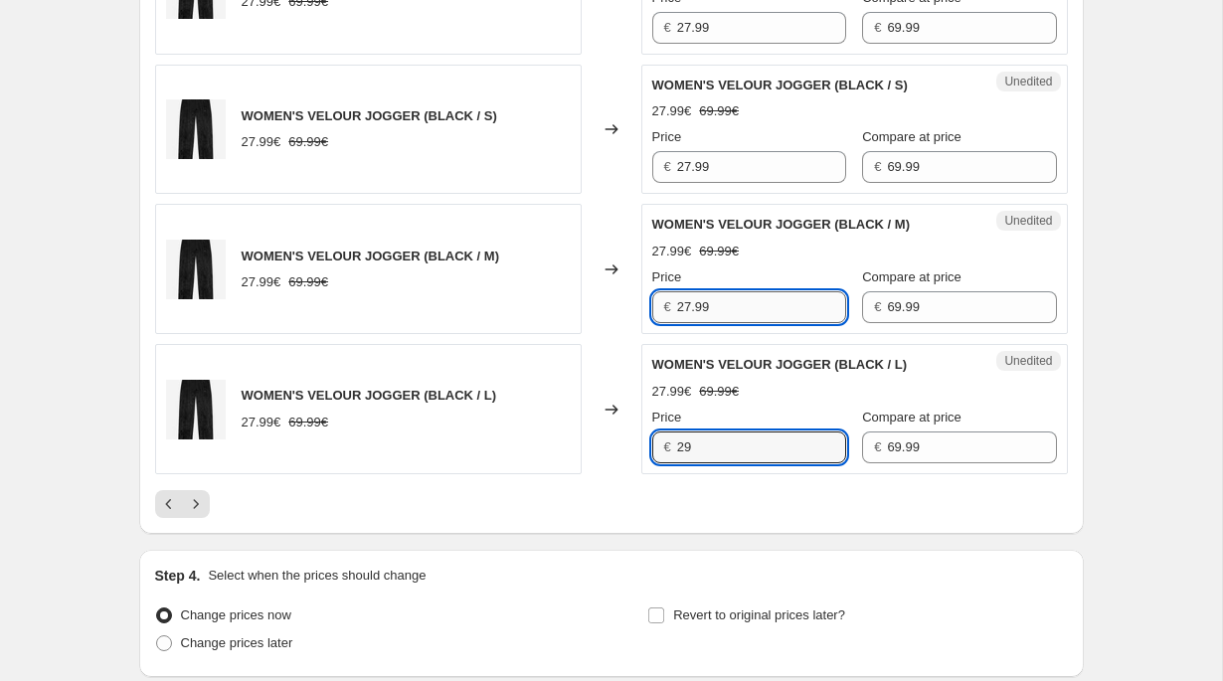
click at [738, 305] on input "27.99" at bounding box center [761, 307] width 169 height 32
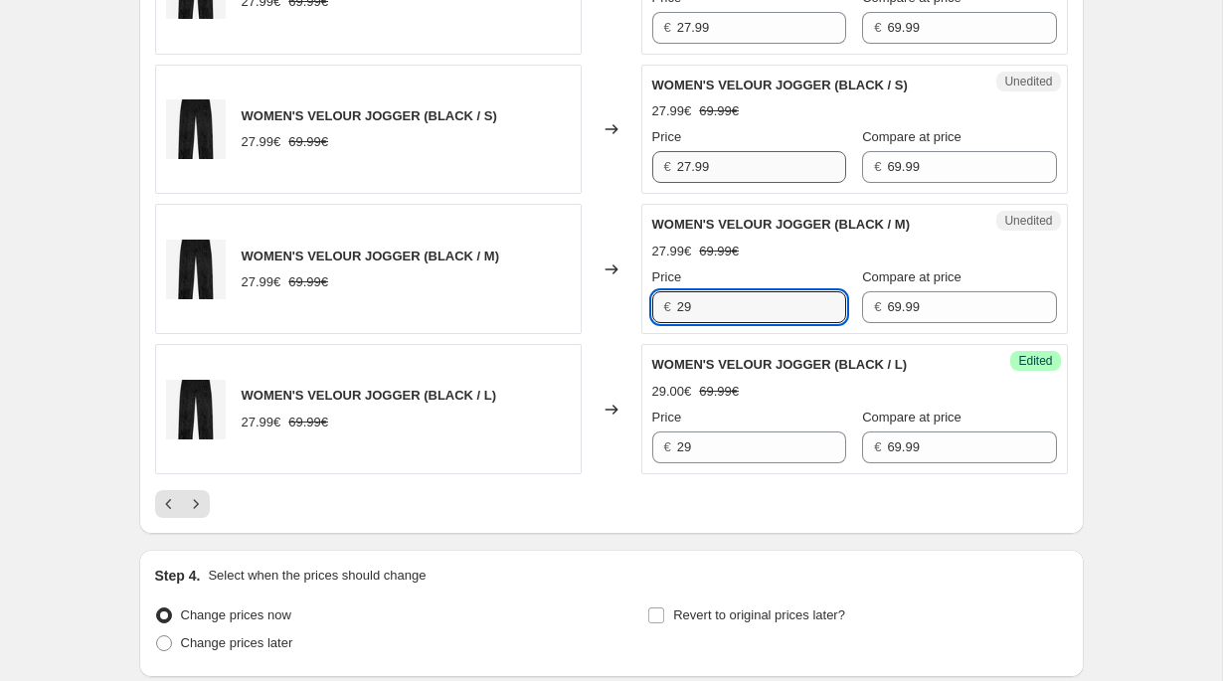
type input "29"
click at [696, 172] on input "27.99" at bounding box center [761, 167] width 169 height 32
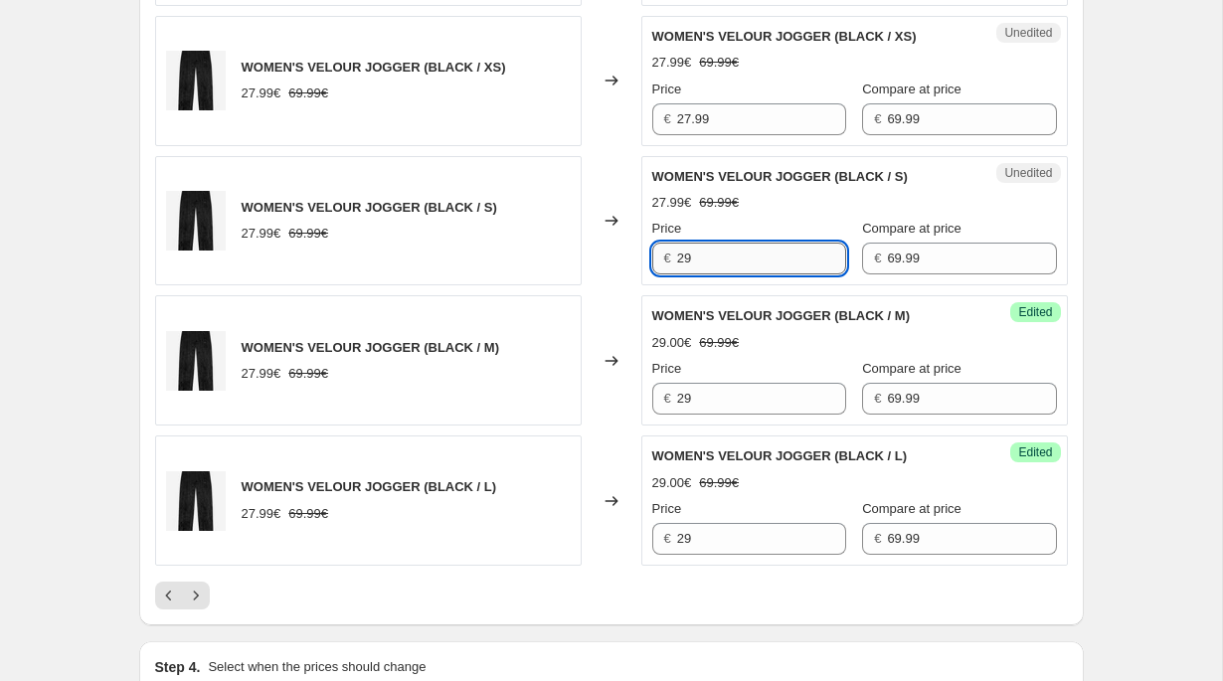
scroll to position [3116, 0]
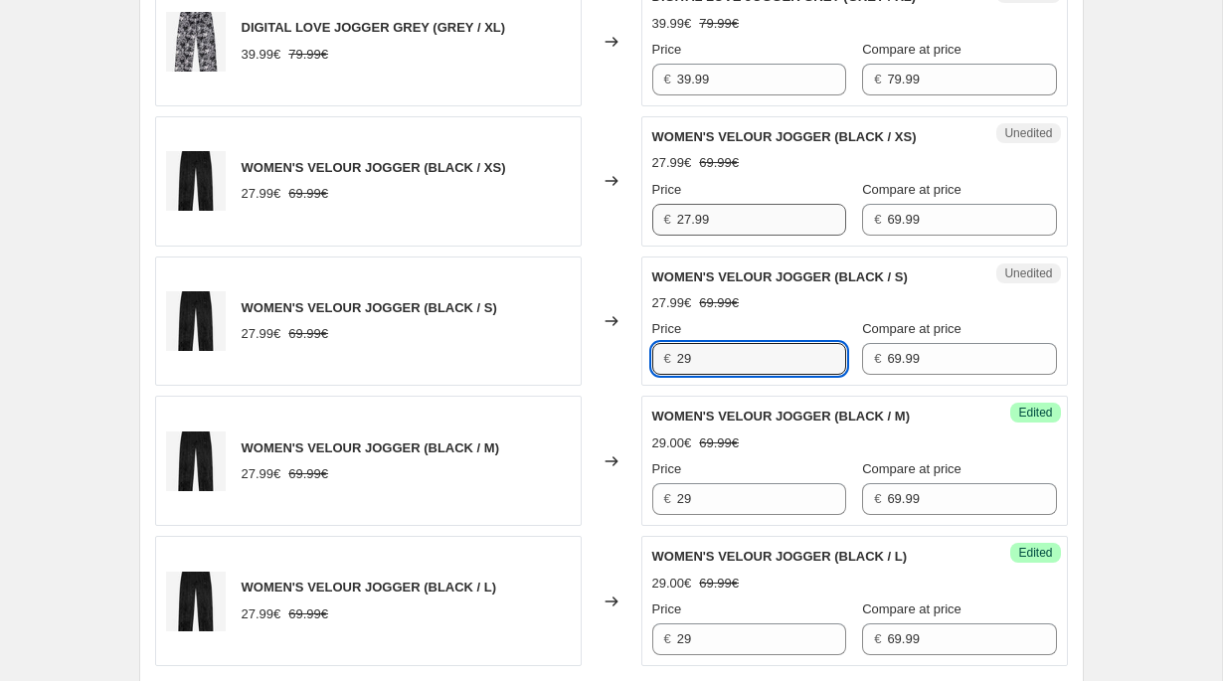
type input "29"
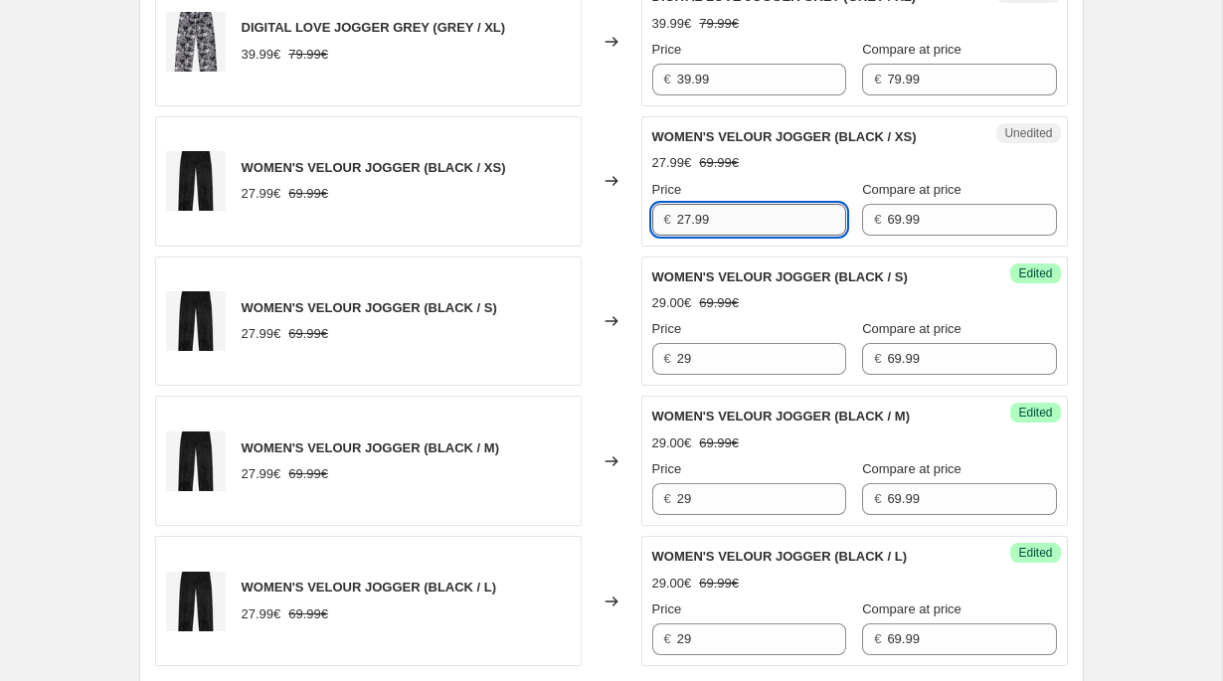
click at [706, 220] on input "27.99" at bounding box center [761, 220] width 169 height 32
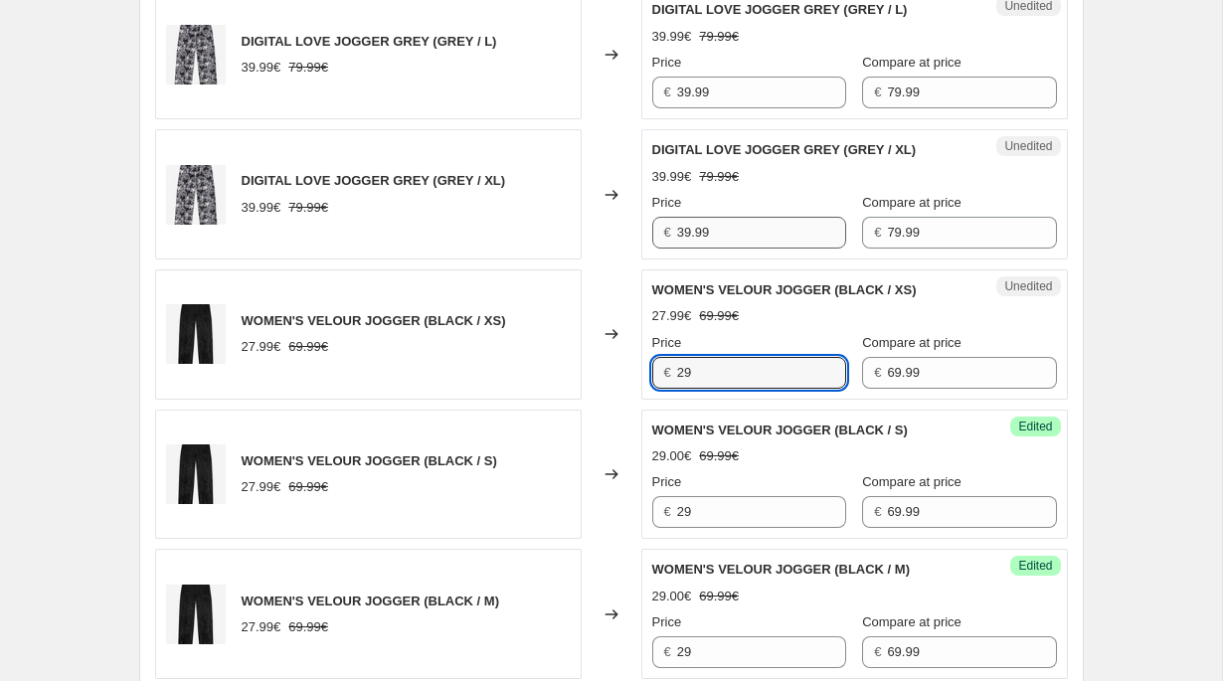
type input "29"
click at [704, 227] on input "39.99" at bounding box center [761, 233] width 169 height 32
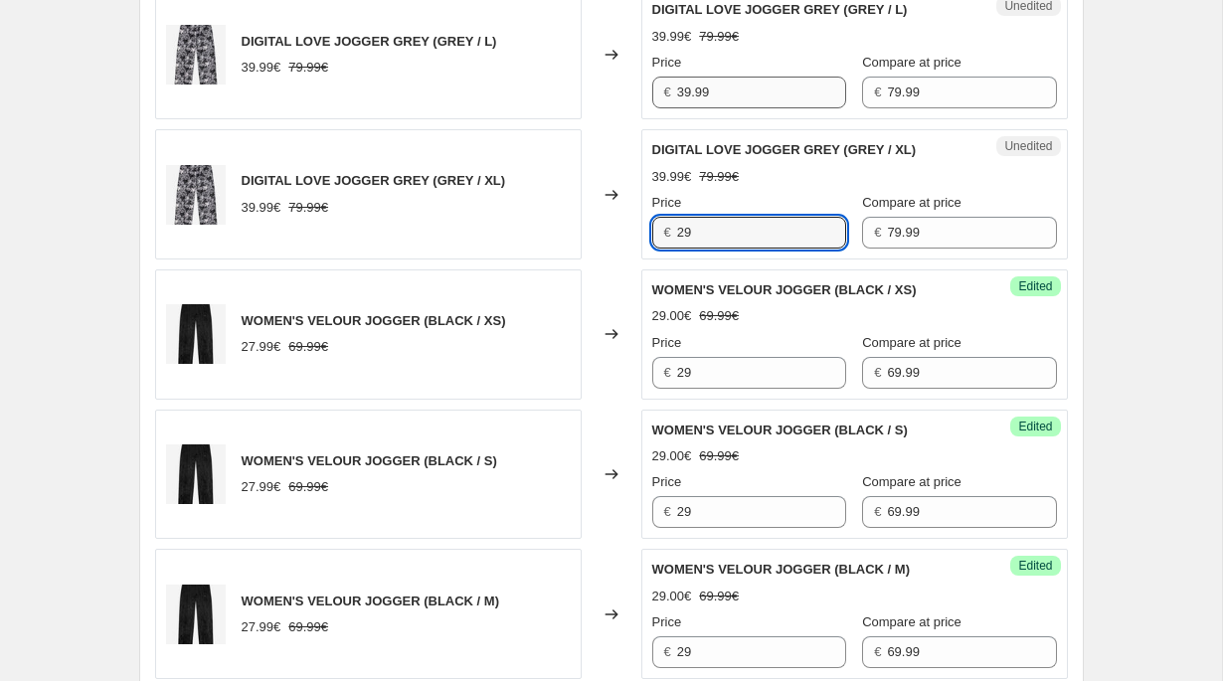
type input "29"
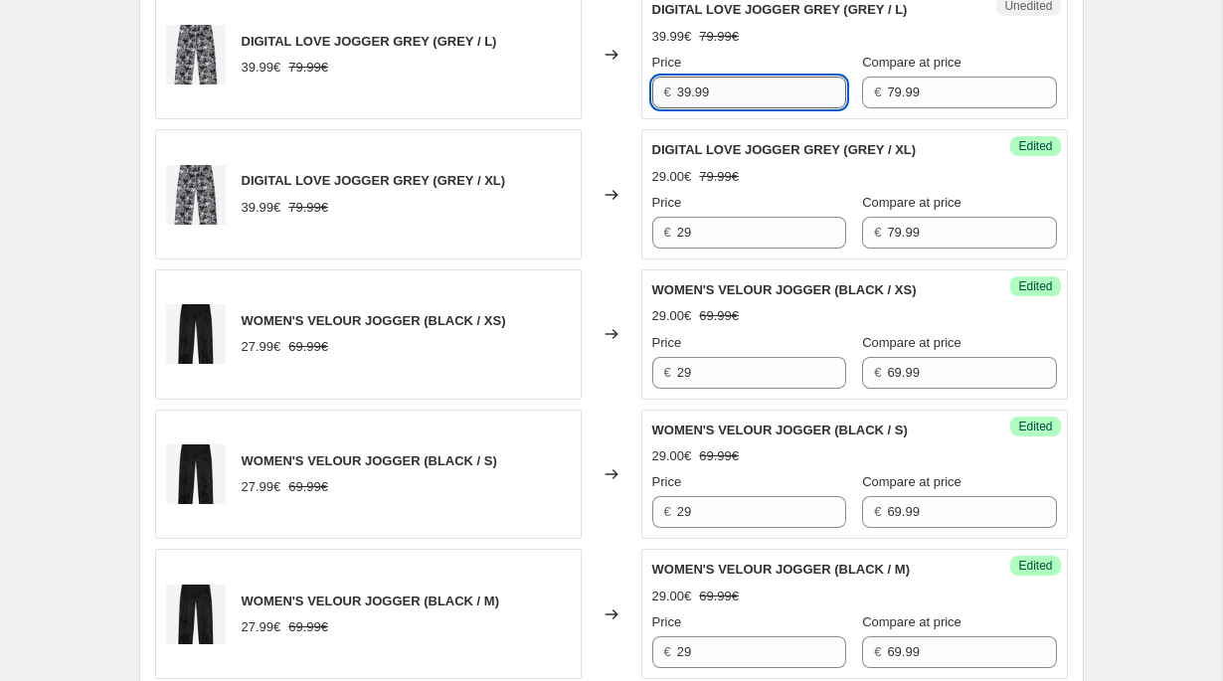
click at [714, 82] on input "39.99" at bounding box center [761, 93] width 169 height 32
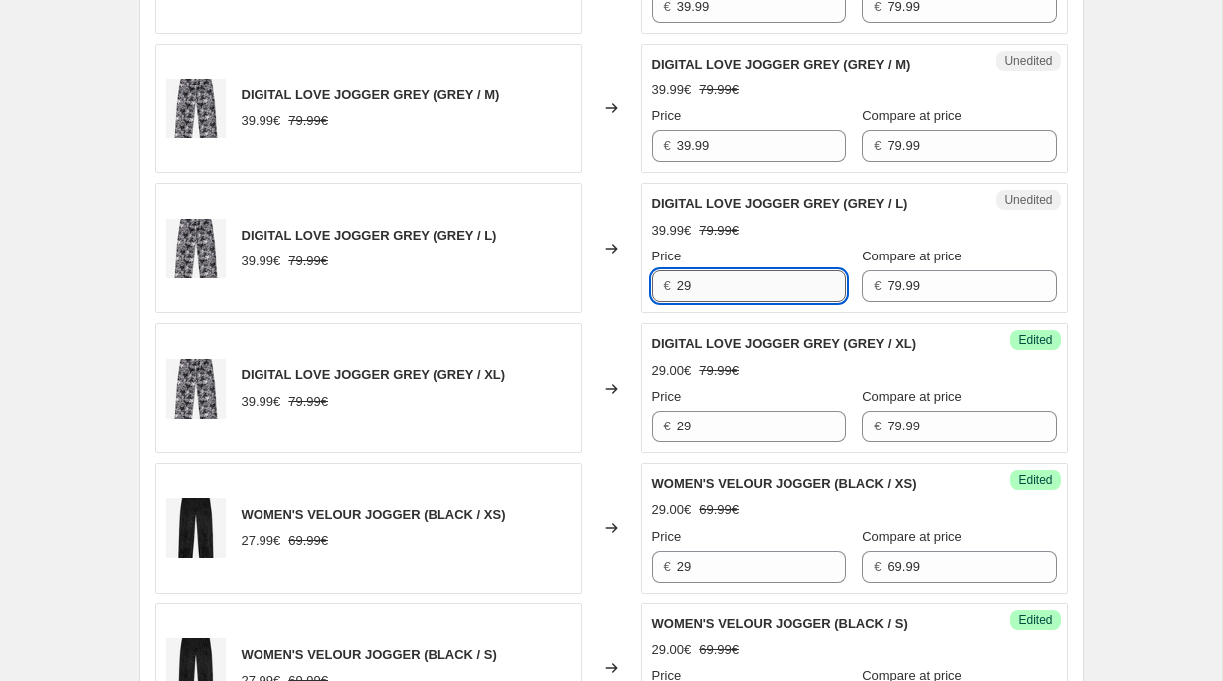
scroll to position [2644, 0]
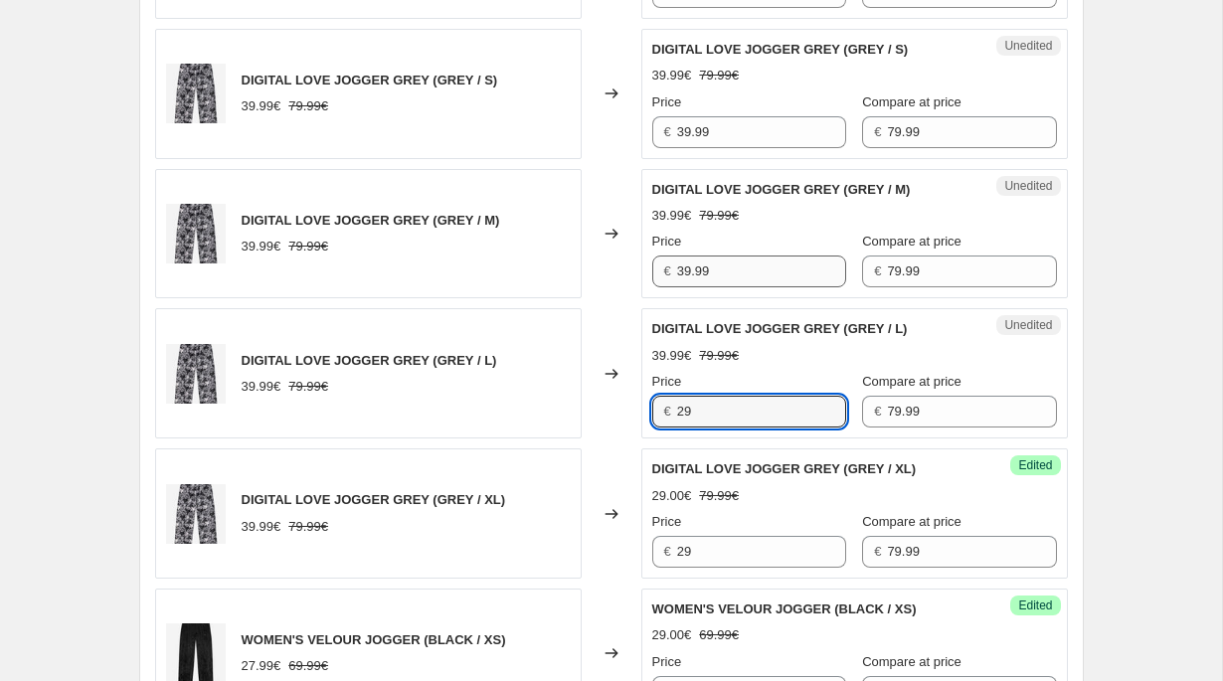
type input "29"
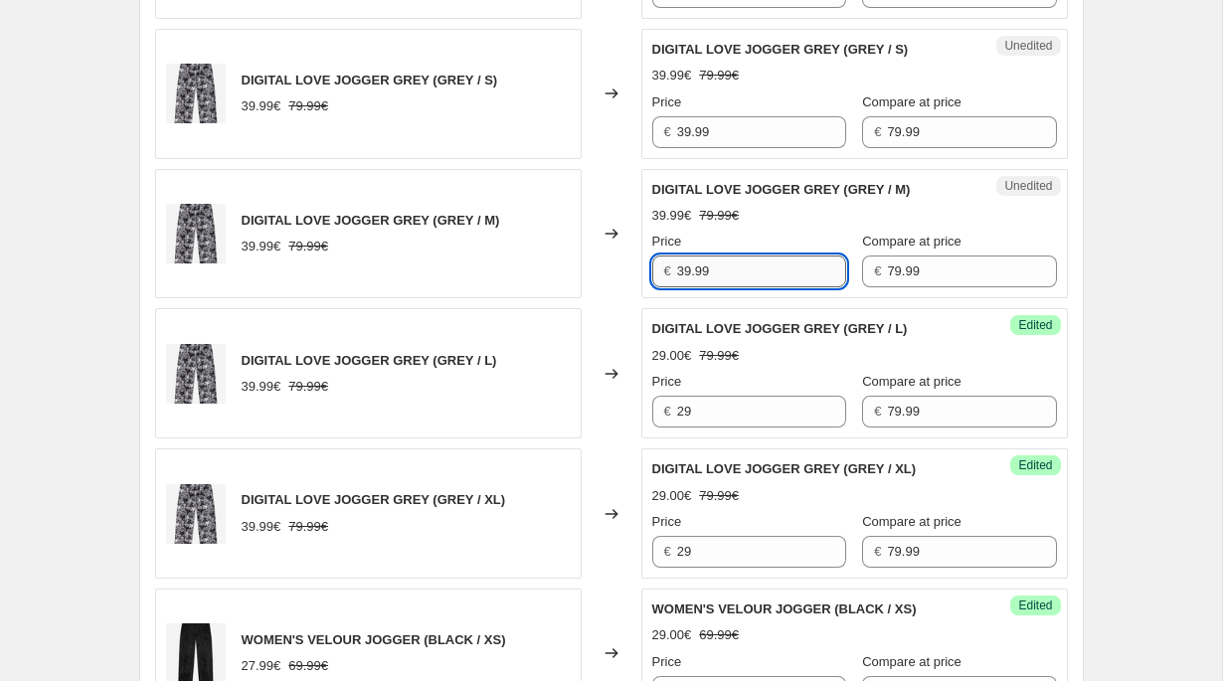
click at [716, 268] on input "39.99" at bounding box center [761, 272] width 169 height 32
type input "29"
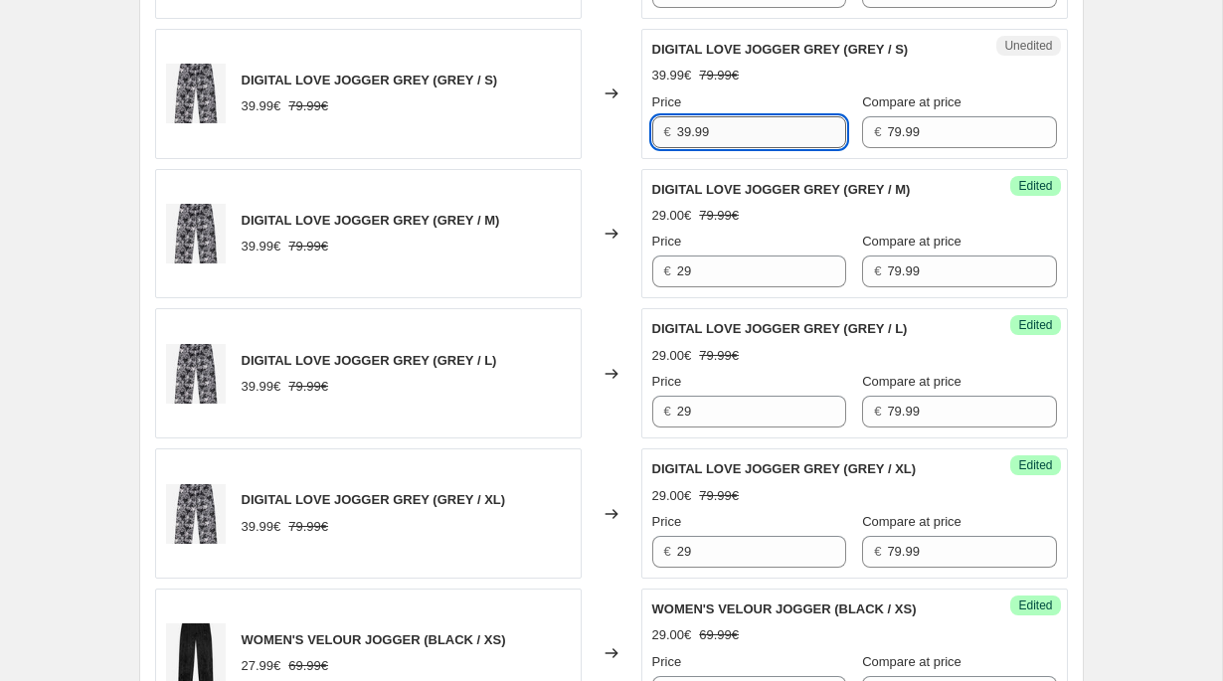
click at [714, 128] on input "39.99" at bounding box center [761, 132] width 169 height 32
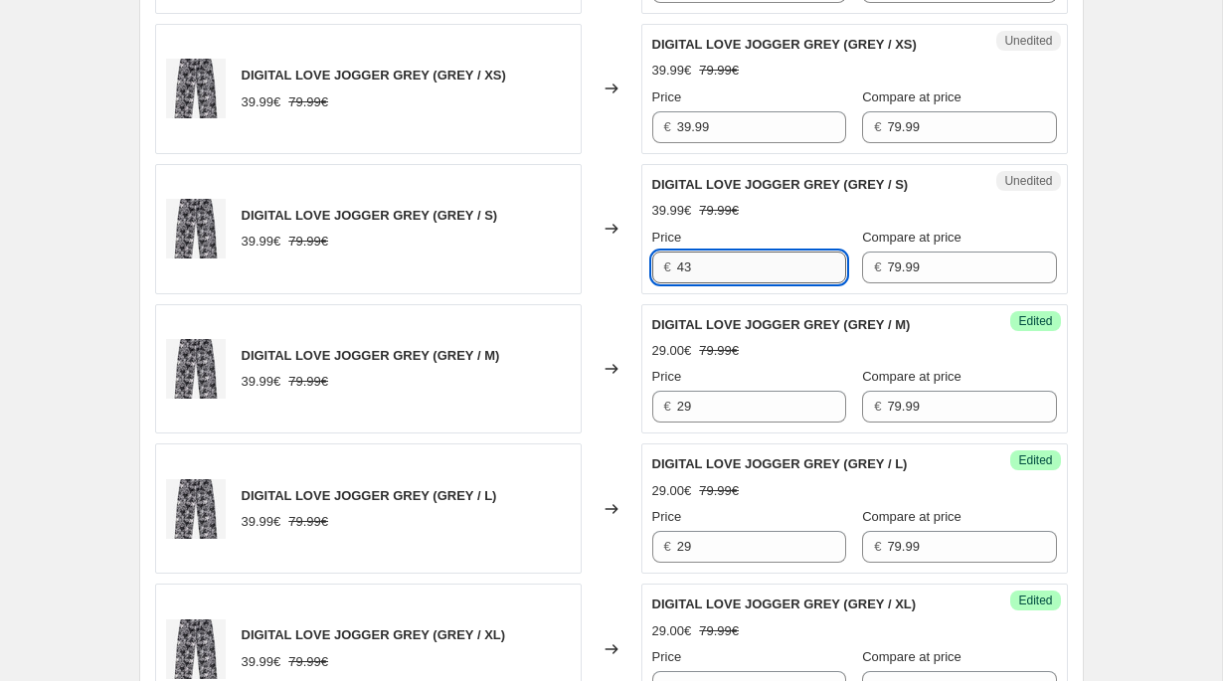
scroll to position [2507, 0]
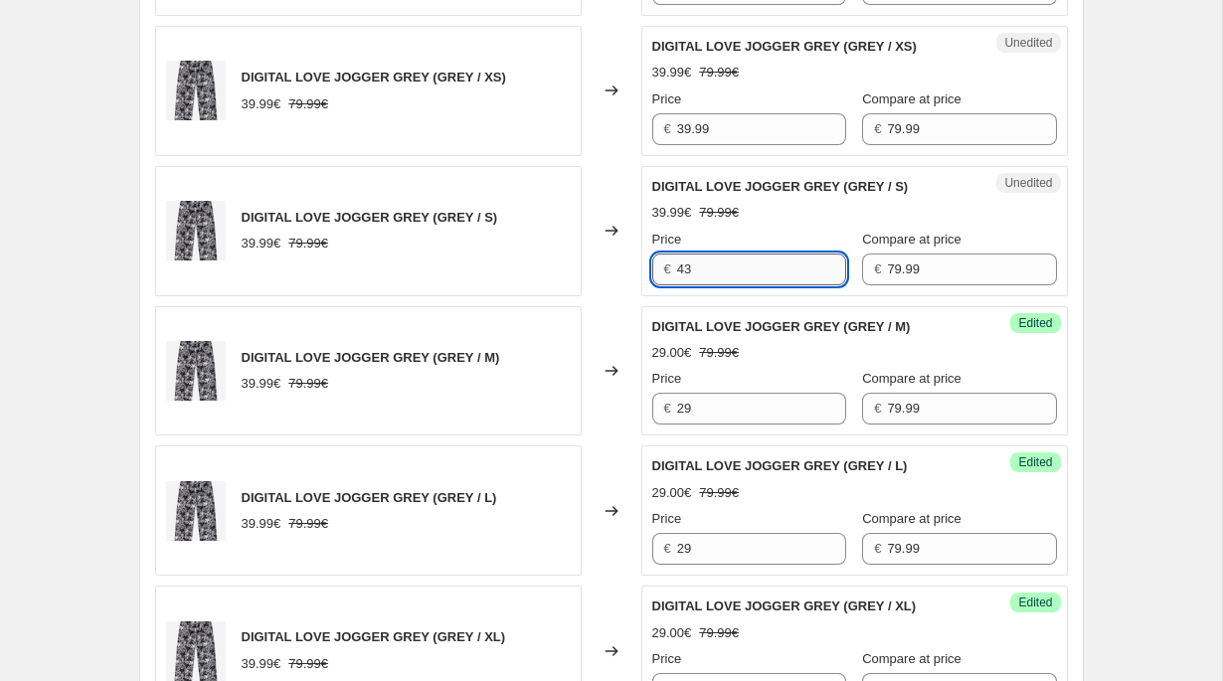
click at [717, 267] on input "43" at bounding box center [761, 270] width 169 height 32
type input "29"
click at [723, 137] on input "39.99" at bounding box center [761, 129] width 169 height 32
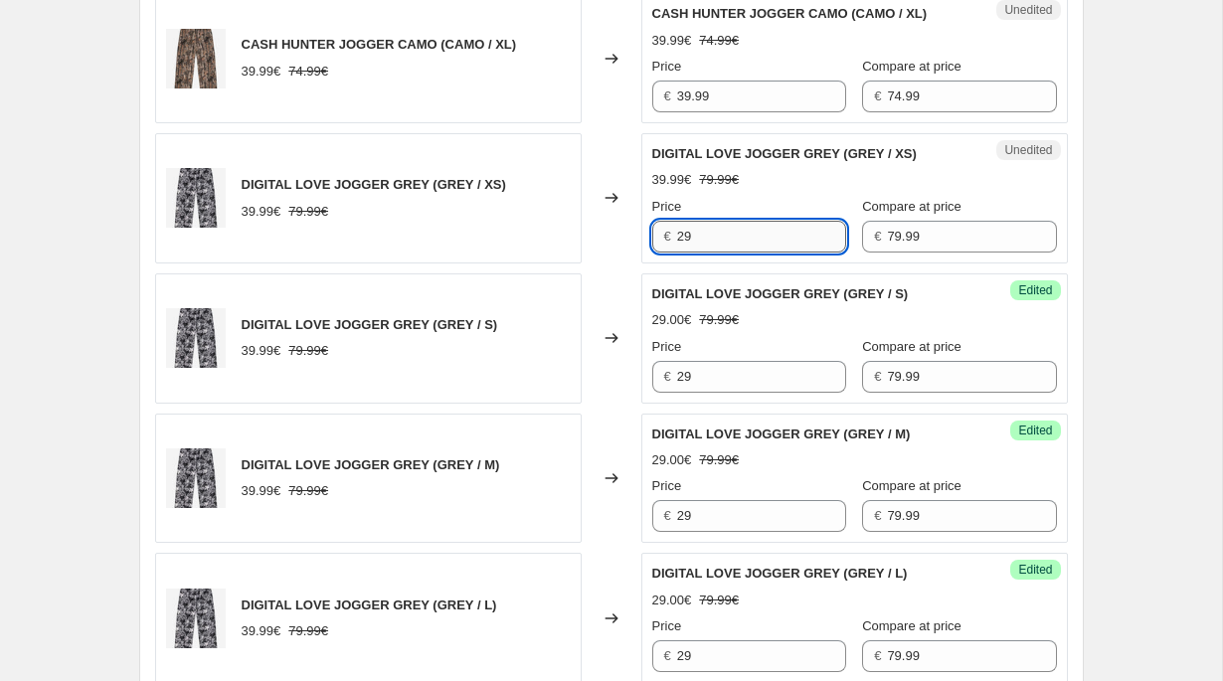
scroll to position [2235, 0]
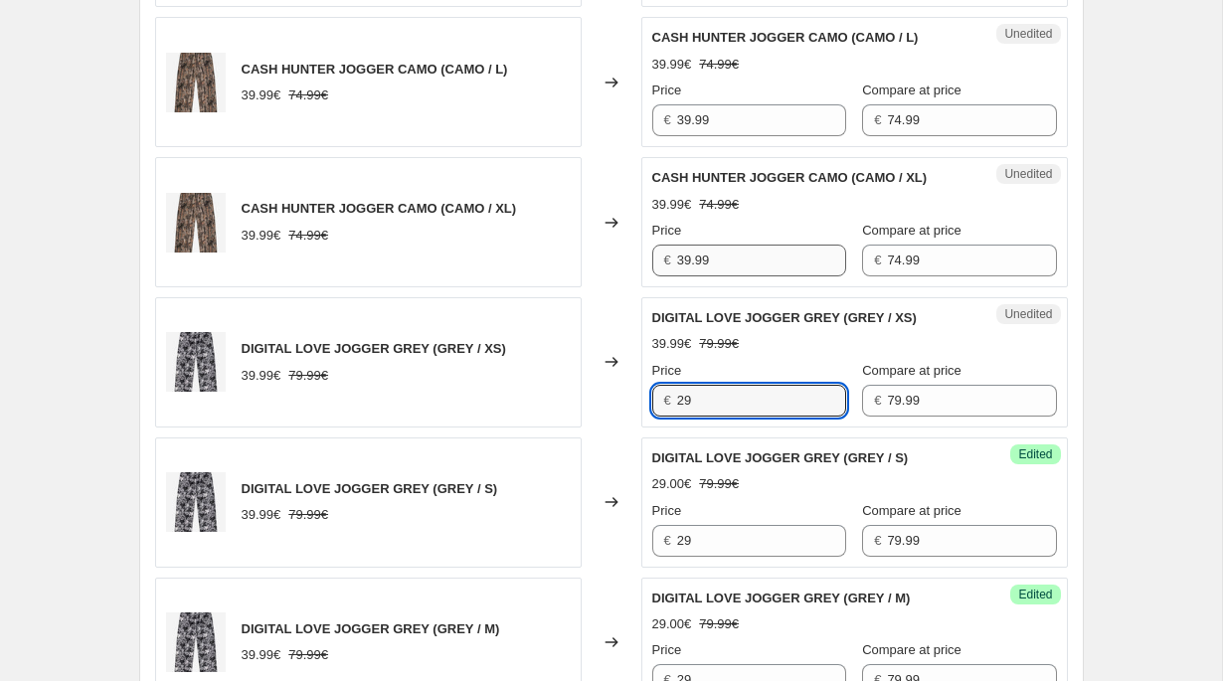
type input "29"
click at [708, 245] on input "39.99" at bounding box center [761, 261] width 169 height 32
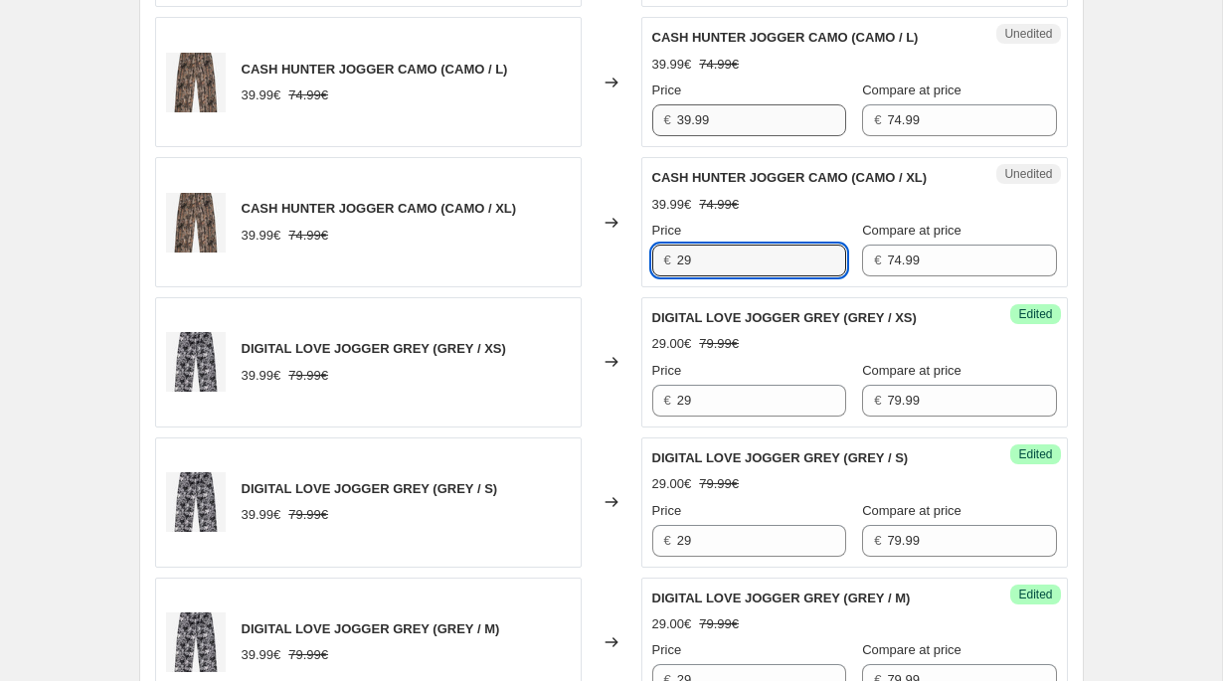
type input "29"
click at [705, 113] on input "39.99" at bounding box center [761, 120] width 169 height 32
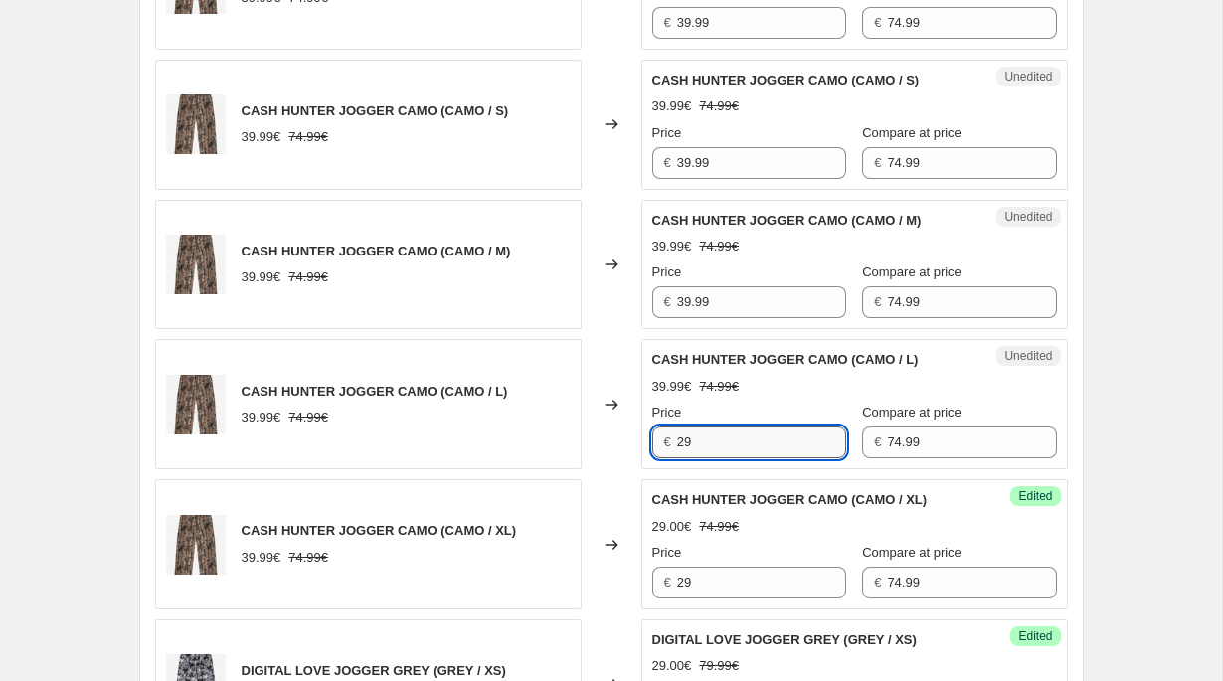
scroll to position [1848, 0]
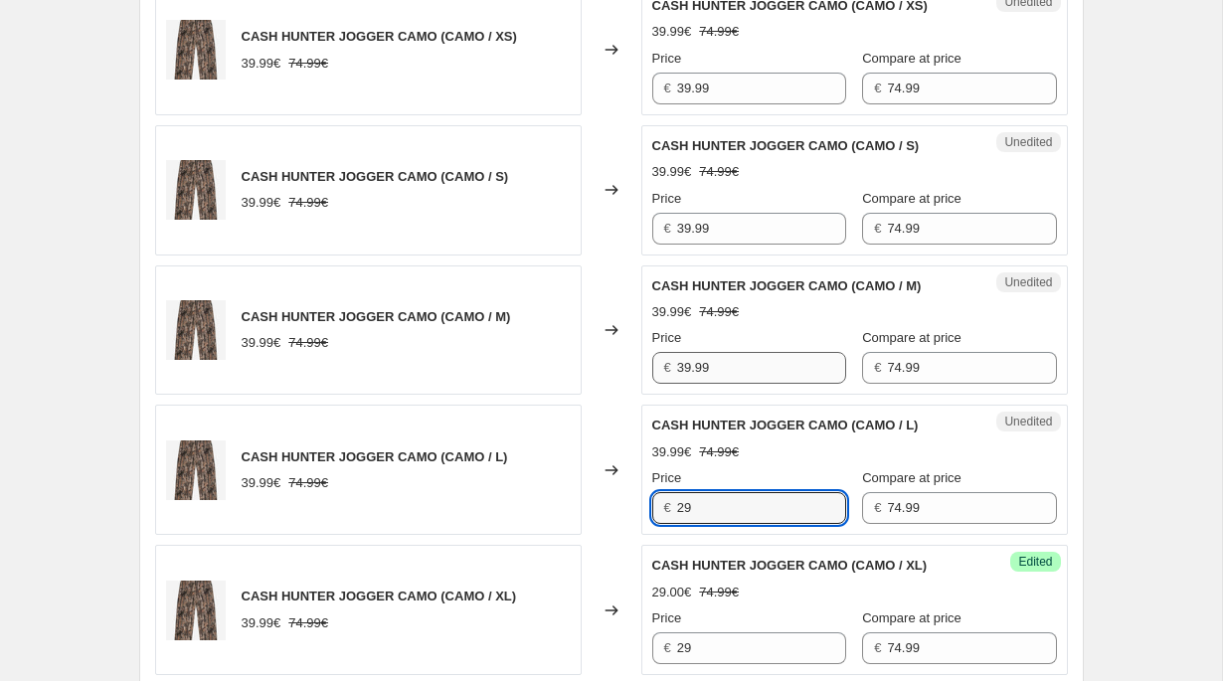
type input "29"
click at [682, 363] on input "39.99" at bounding box center [761, 368] width 169 height 32
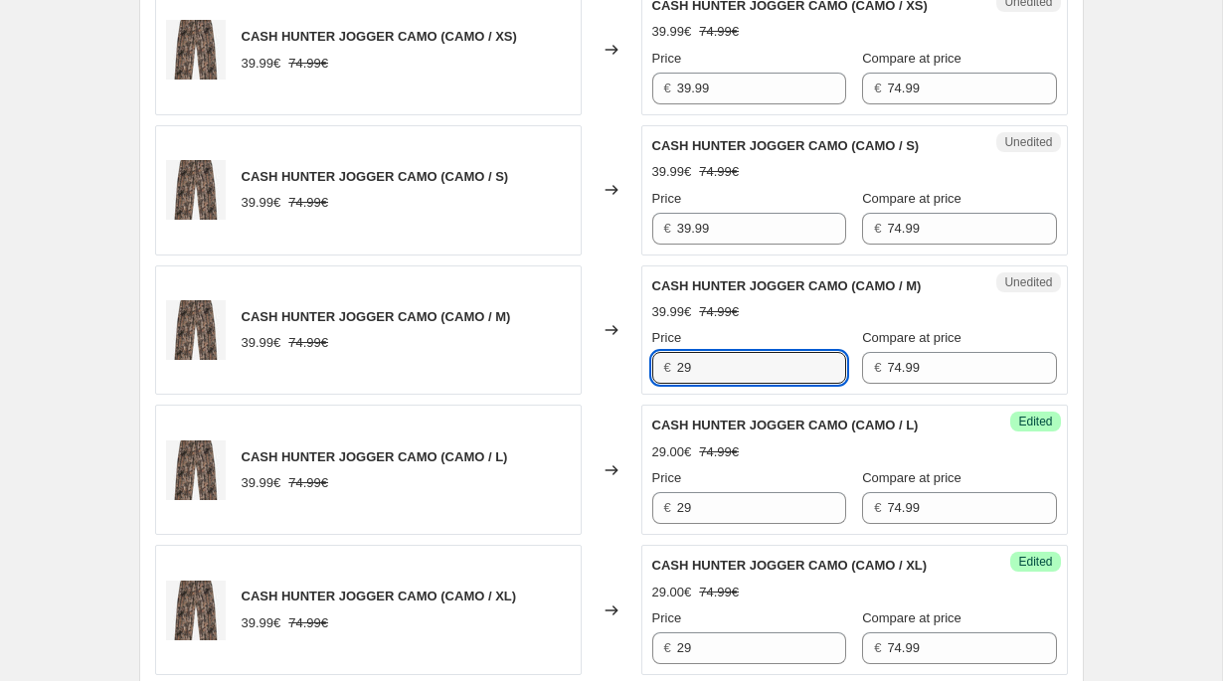
type input "29"
click at [723, 244] on div "Unedited CASH HUNTER JOGGER CAMO (CAMO / S) 39.99€ 74.99€ Price € 39.99 Compare…" at bounding box center [854, 190] width 427 height 130
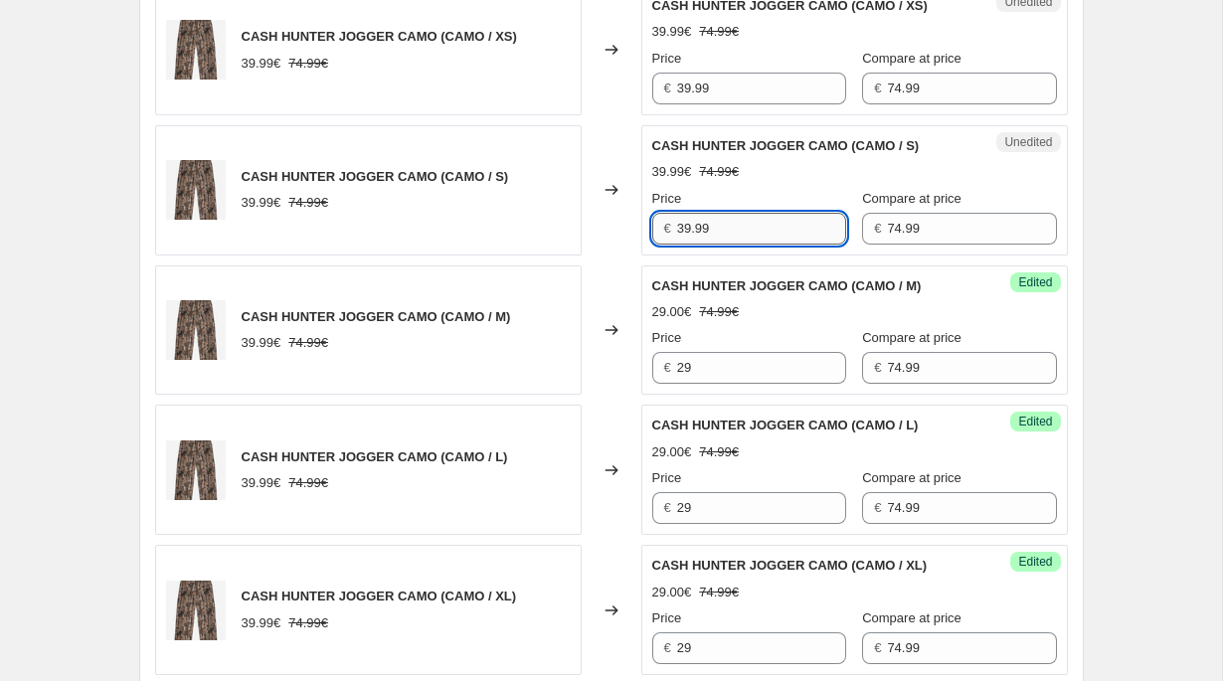
click at [723, 237] on input "39.99" at bounding box center [761, 229] width 169 height 32
type input "29"
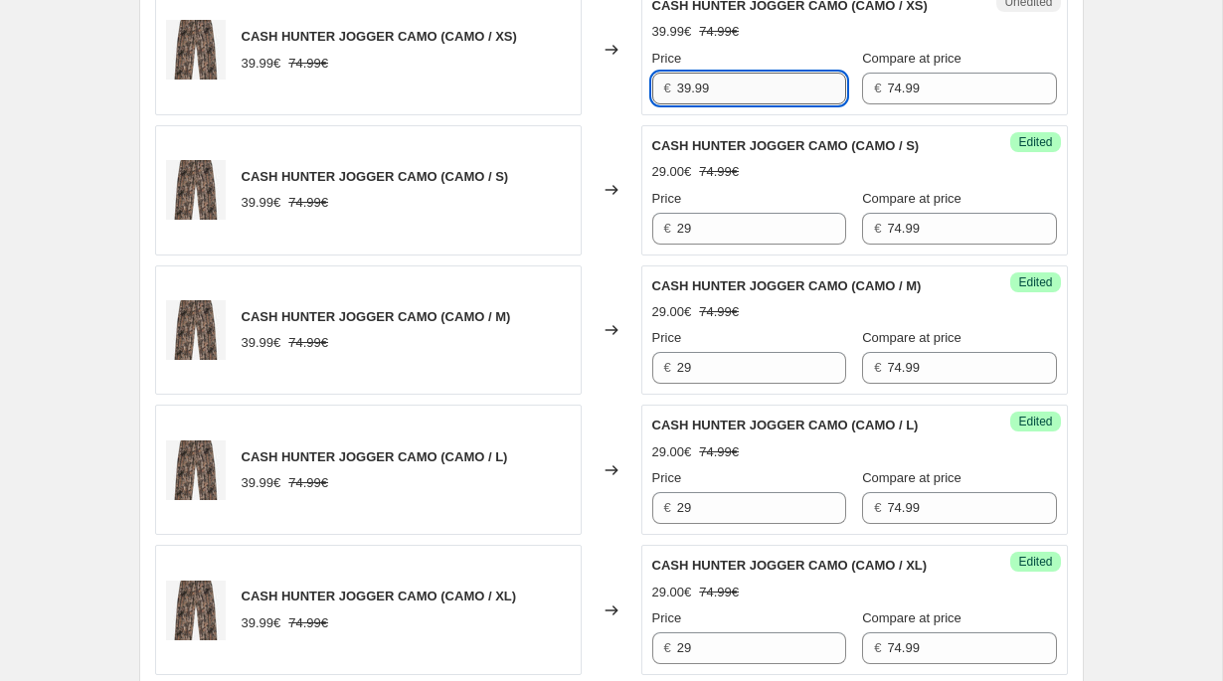
click at [736, 80] on input "39.99" at bounding box center [761, 89] width 169 height 32
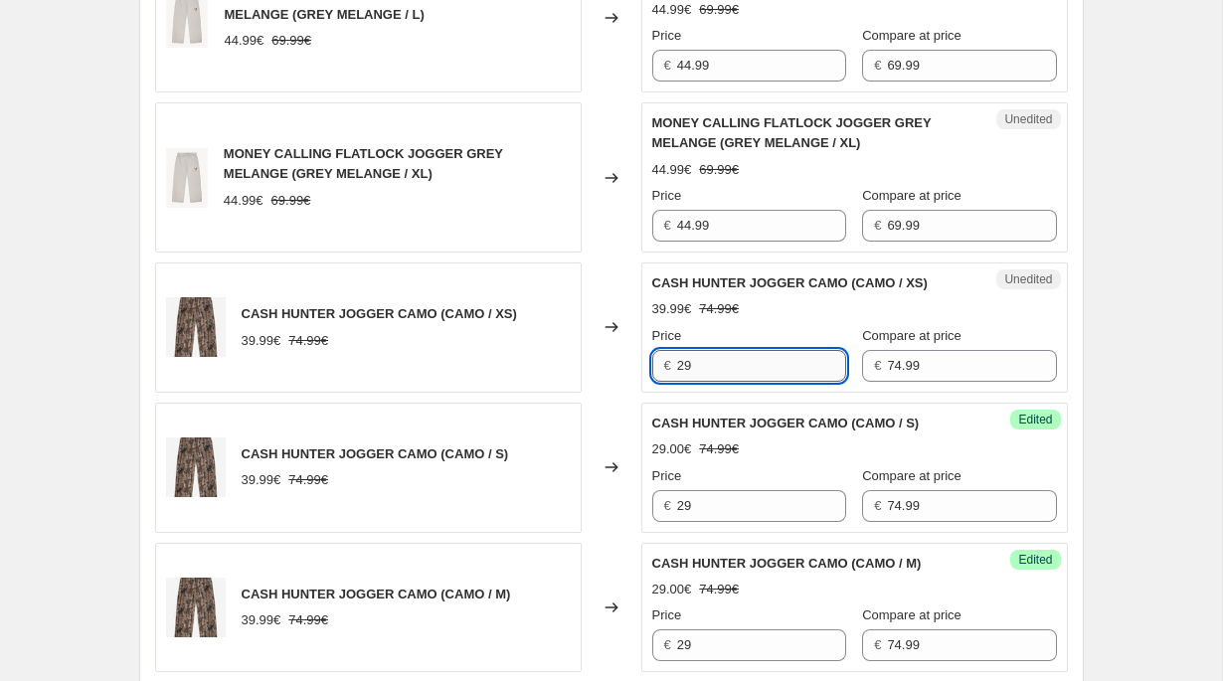
scroll to position [1436, 0]
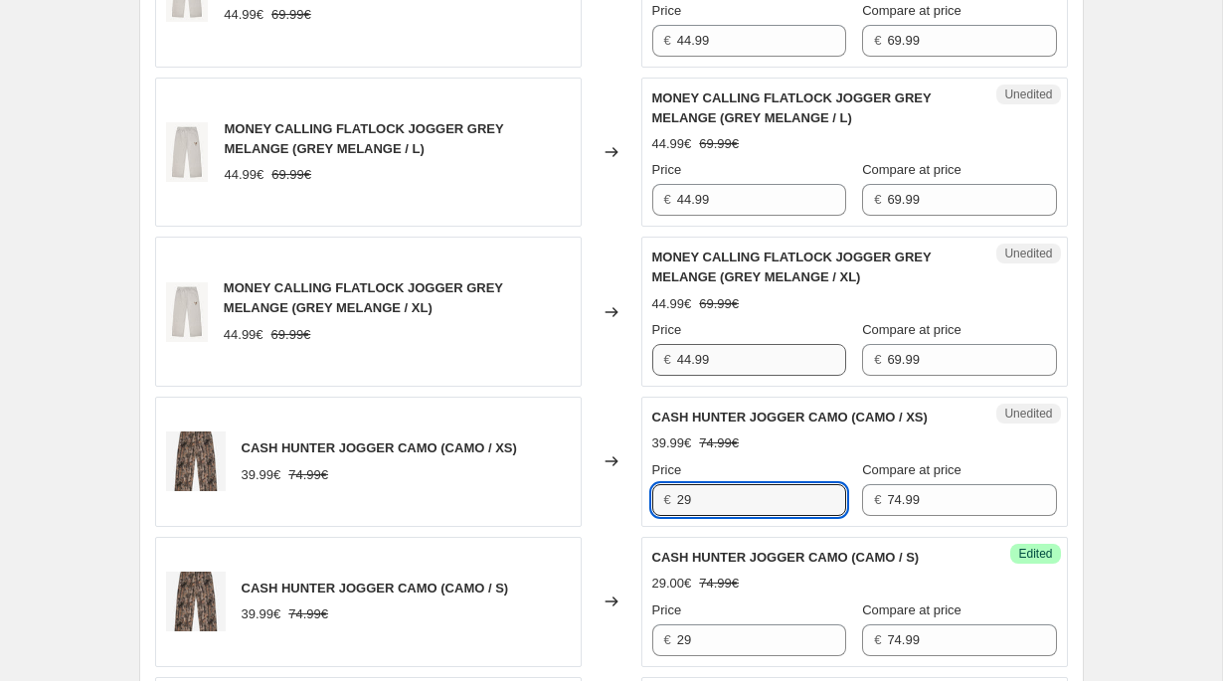
type input "29"
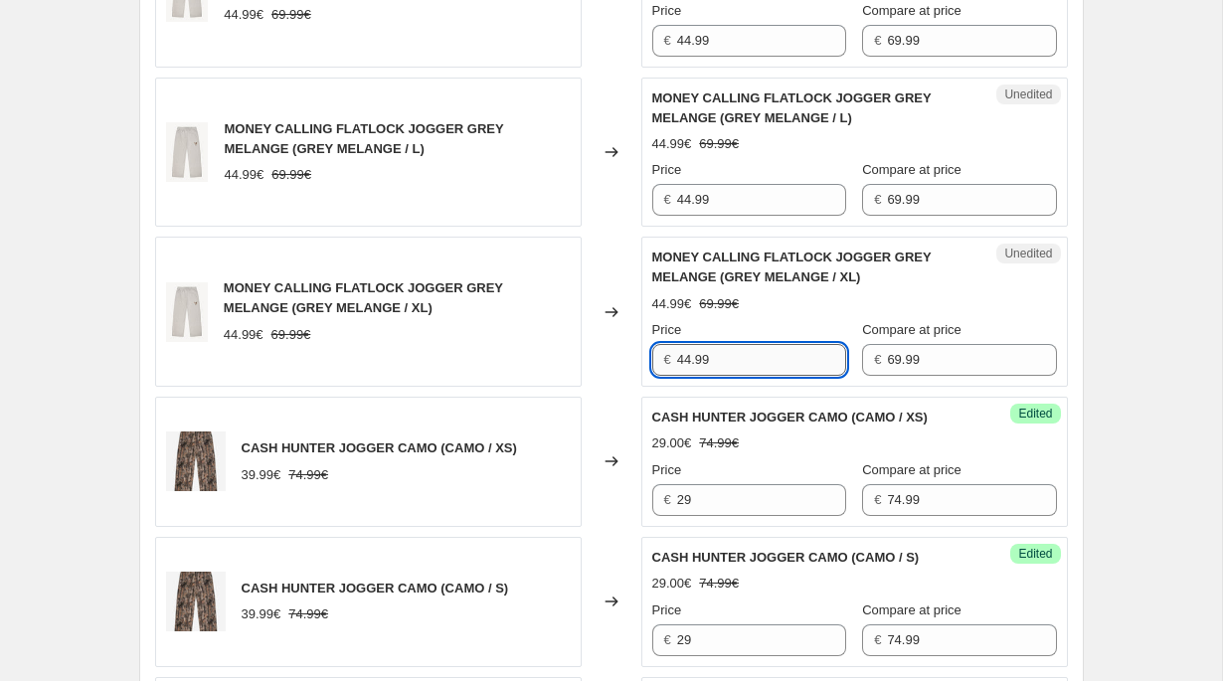
click at [705, 371] on input "44.99" at bounding box center [761, 360] width 169 height 32
type input "29"
click at [728, 187] on input "44.99" at bounding box center [761, 200] width 169 height 32
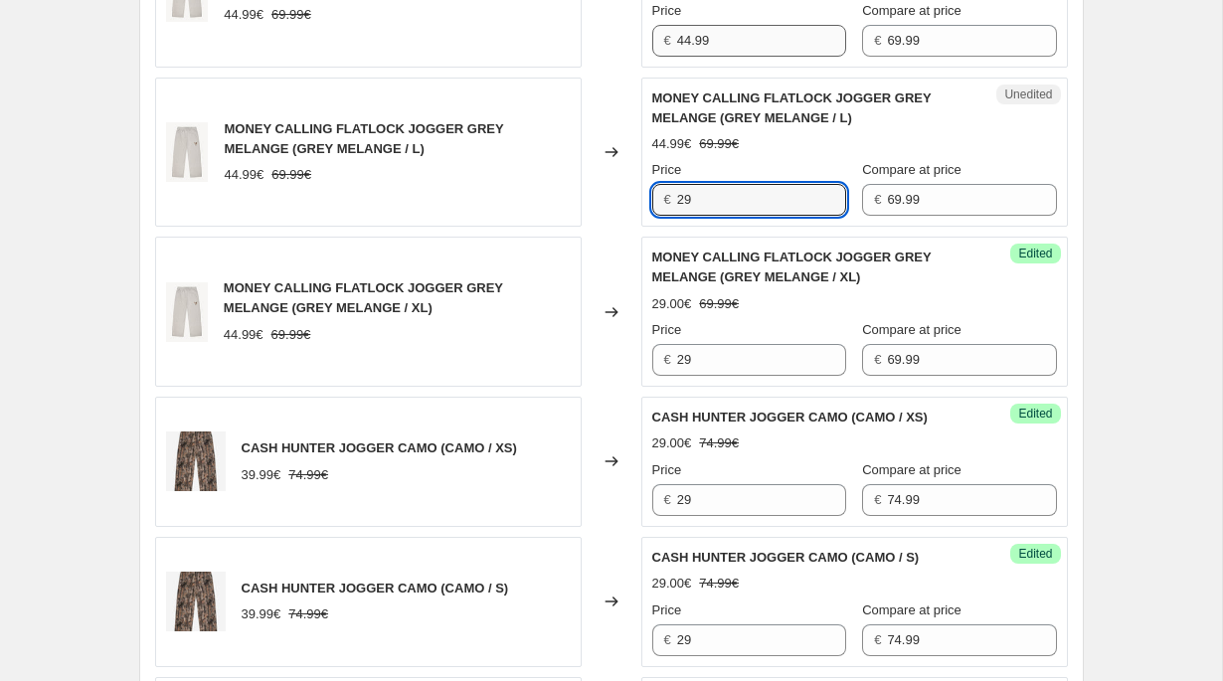
type input "29"
click at [707, 44] on input "44.99" at bounding box center [761, 41] width 169 height 32
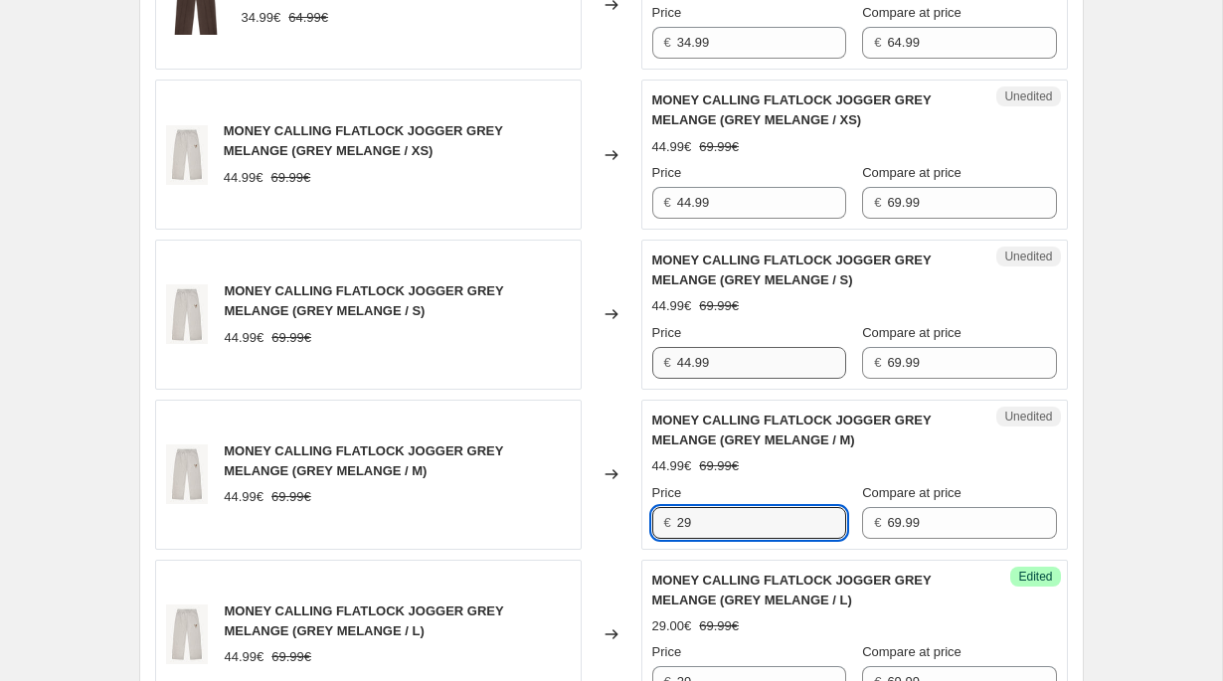
scroll to position [935, 0]
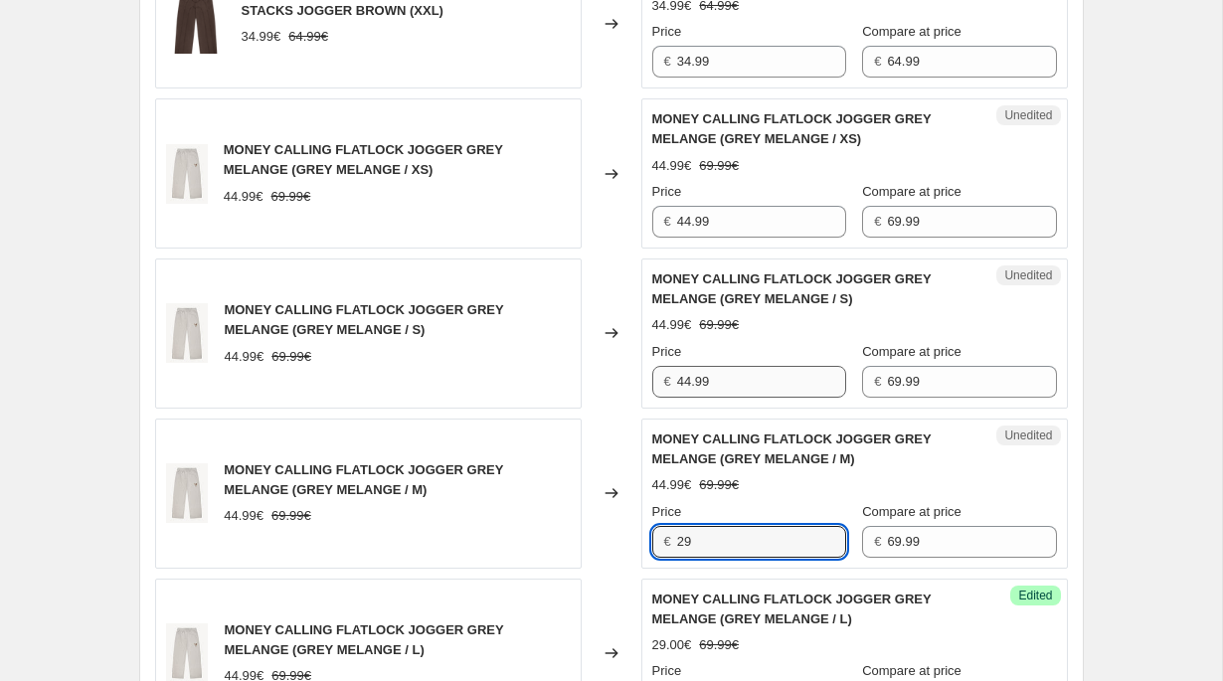
type input "29"
click at [703, 391] on input "44.99" at bounding box center [761, 382] width 169 height 32
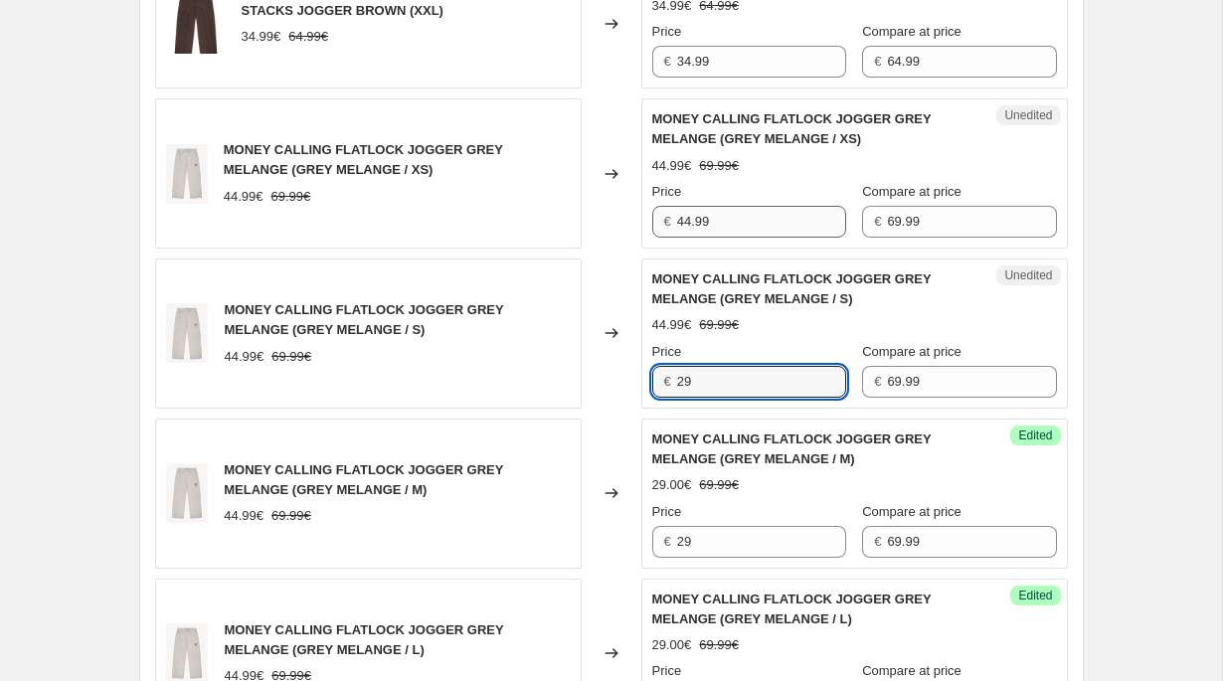
type input "29"
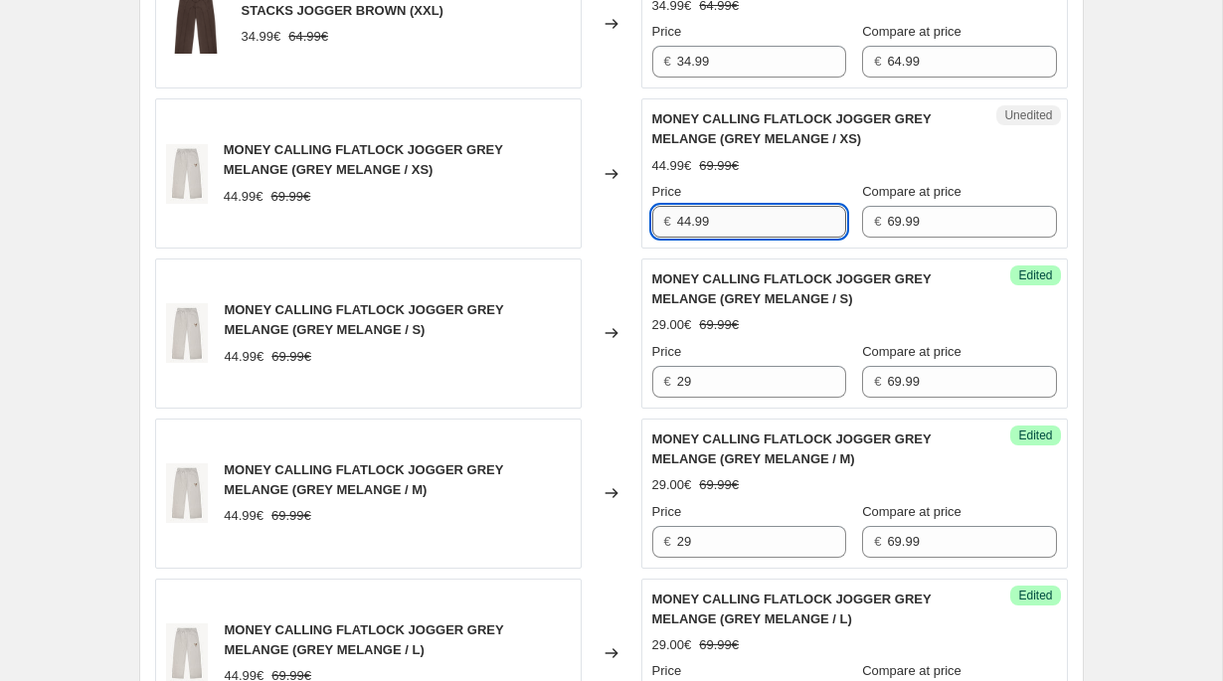
click at [729, 225] on input "44.99" at bounding box center [761, 222] width 169 height 32
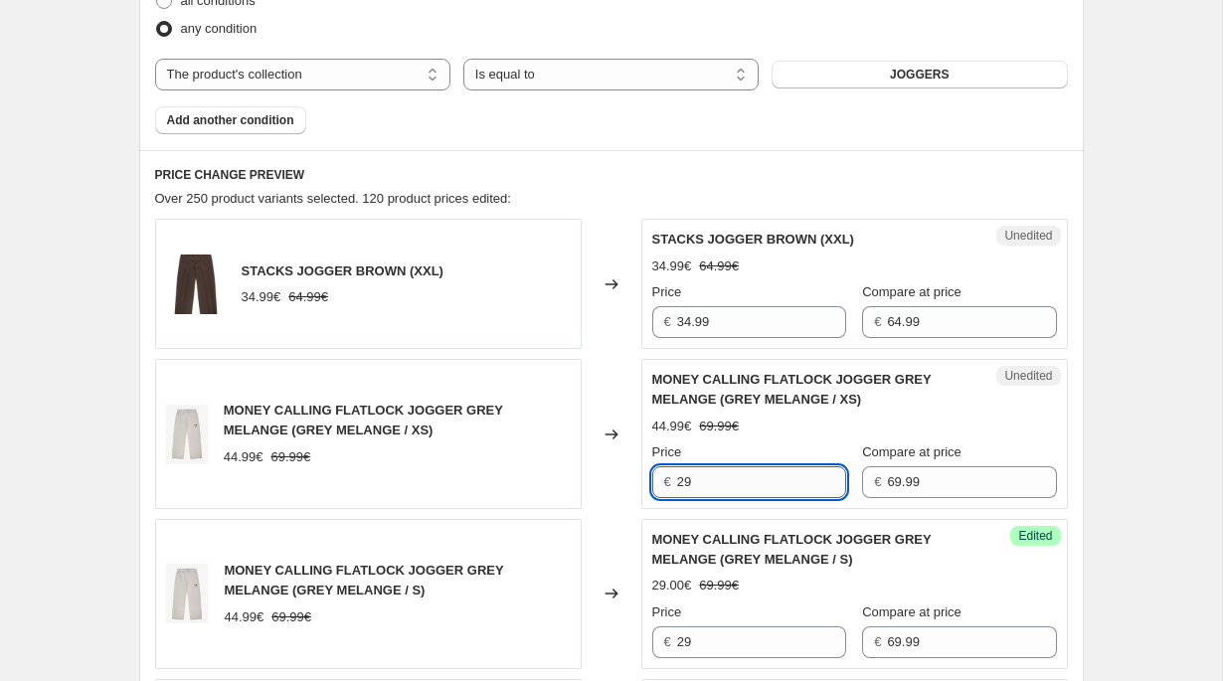
scroll to position [650, 0]
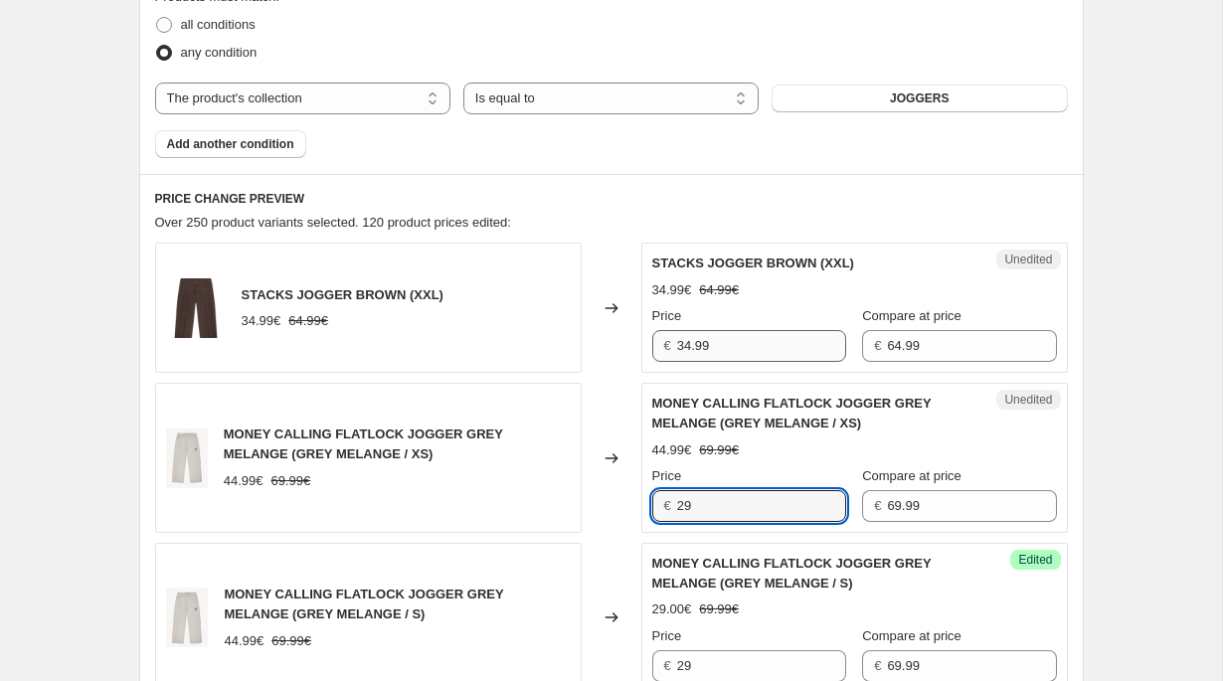
type input "29"
click at [726, 342] on input "34.99" at bounding box center [761, 346] width 169 height 32
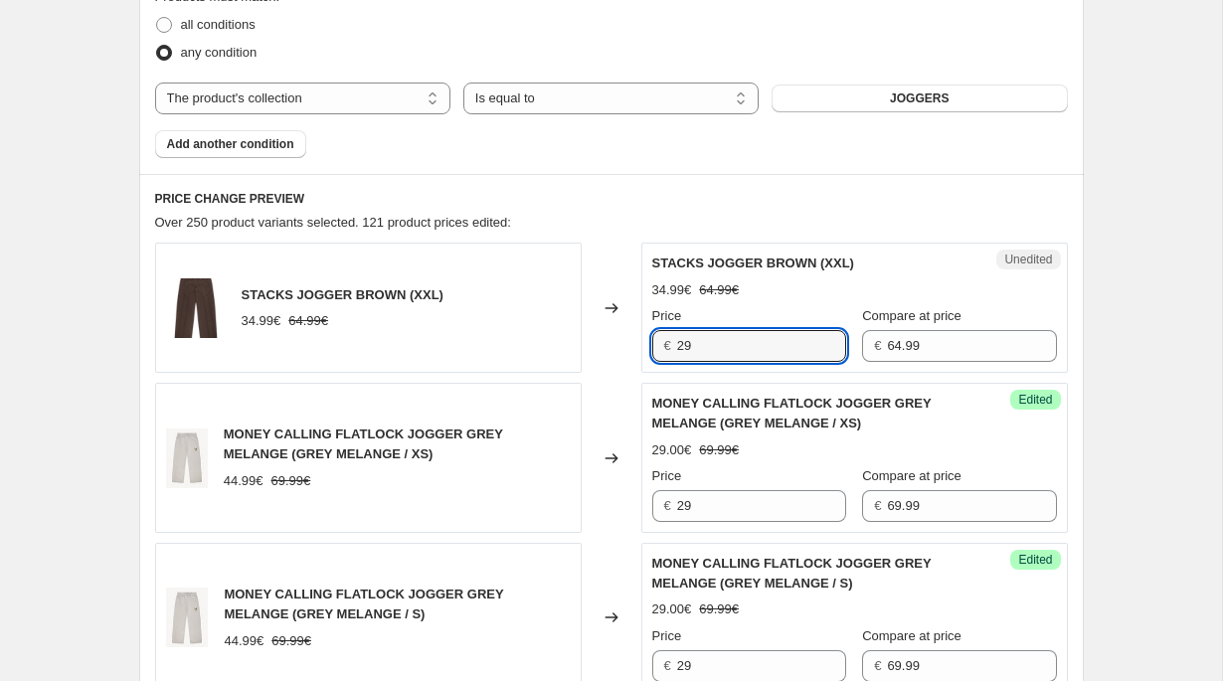
type input "29"
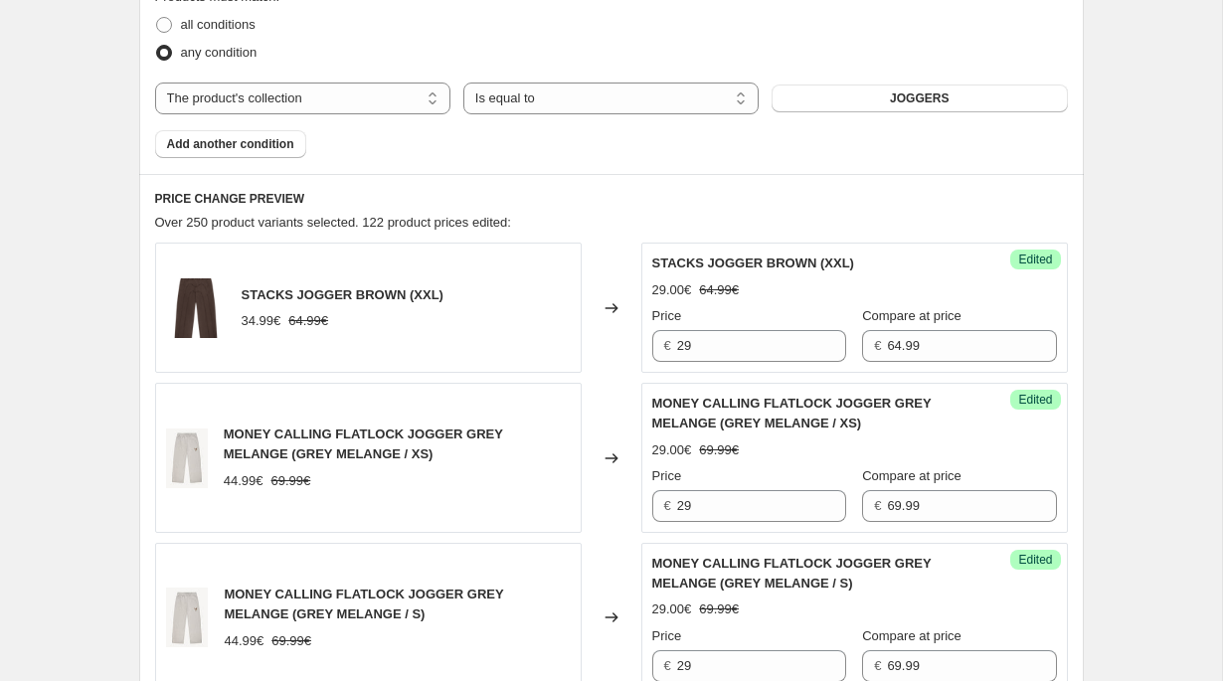
click at [625, 435] on div "Changed to" at bounding box center [612, 458] width 60 height 150
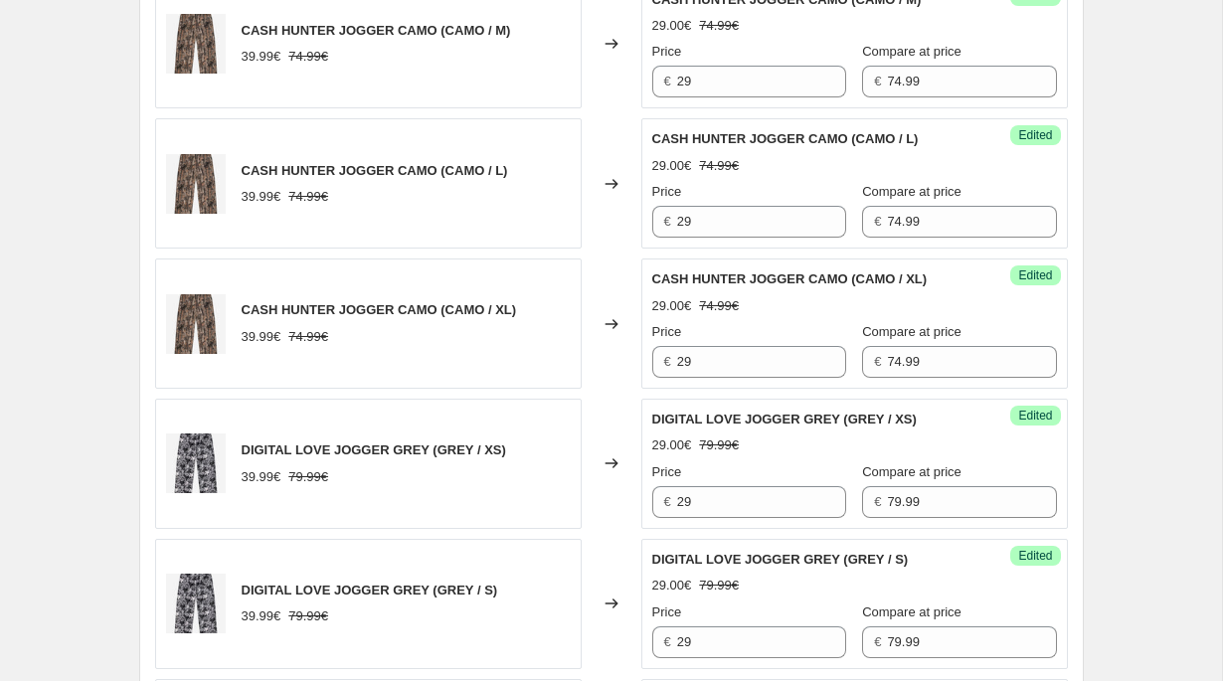
scroll to position [3469, 0]
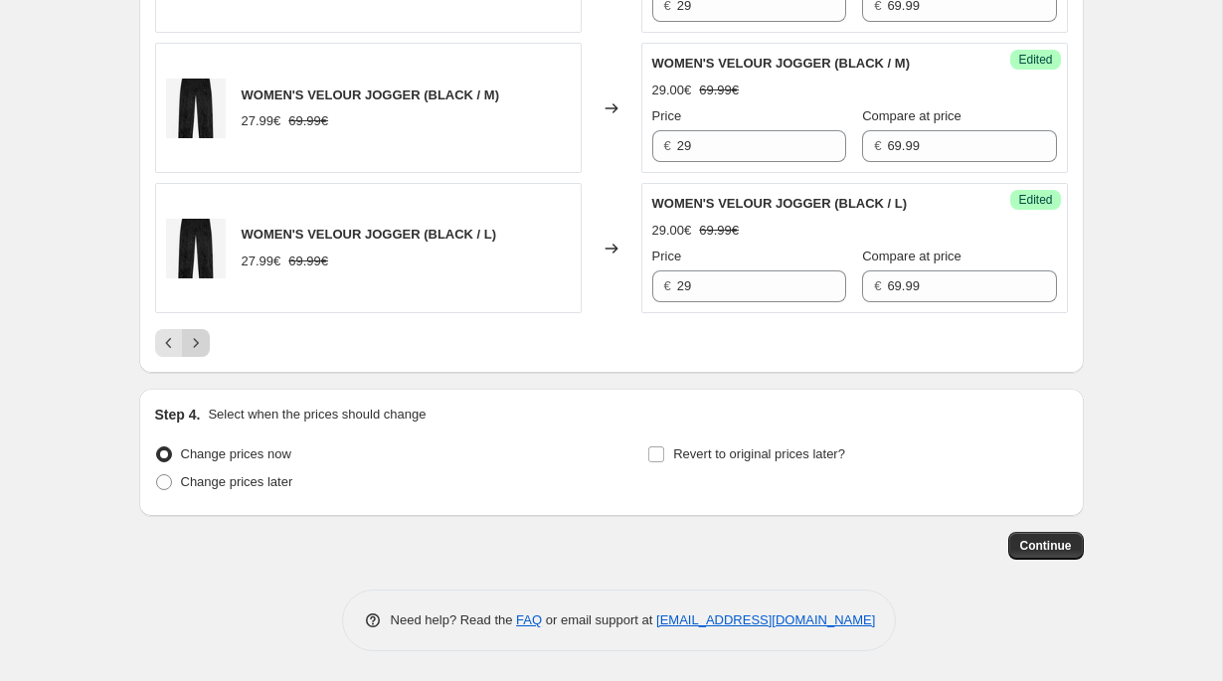
click at [207, 345] on button "Next" at bounding box center [196, 343] width 28 height 28
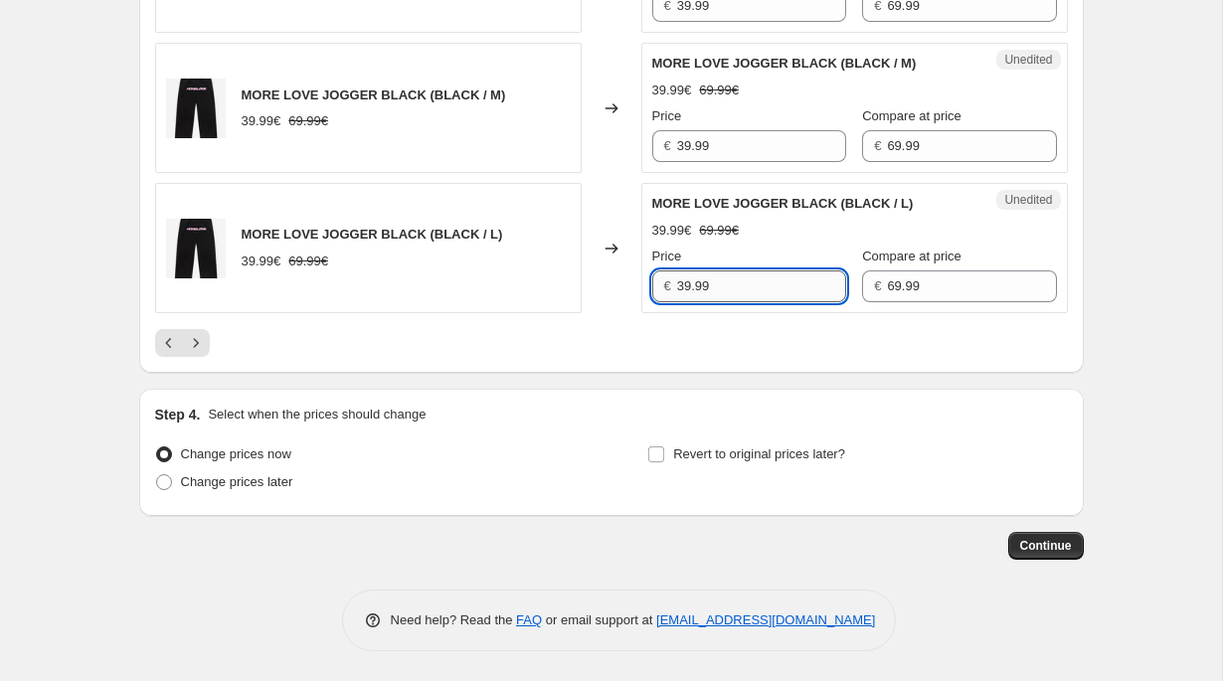
click at [702, 285] on input "39.99" at bounding box center [761, 286] width 169 height 32
type input "29"
click at [700, 138] on input "39.99" at bounding box center [761, 146] width 169 height 32
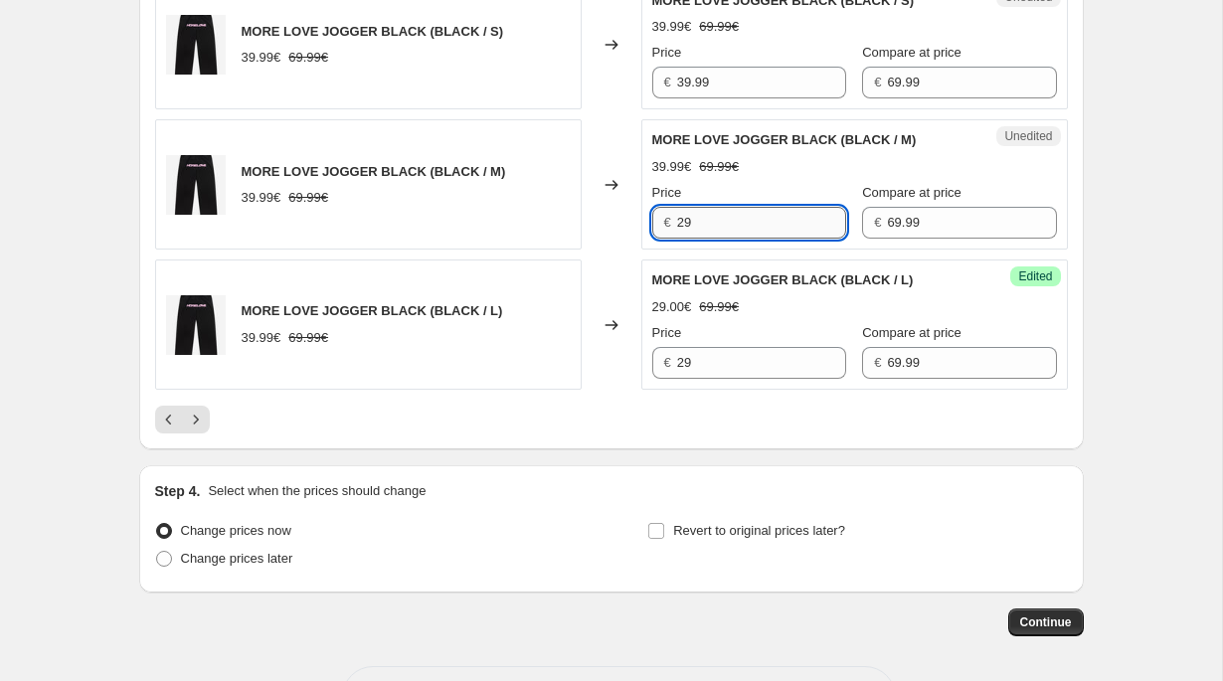
scroll to position [3192, 0]
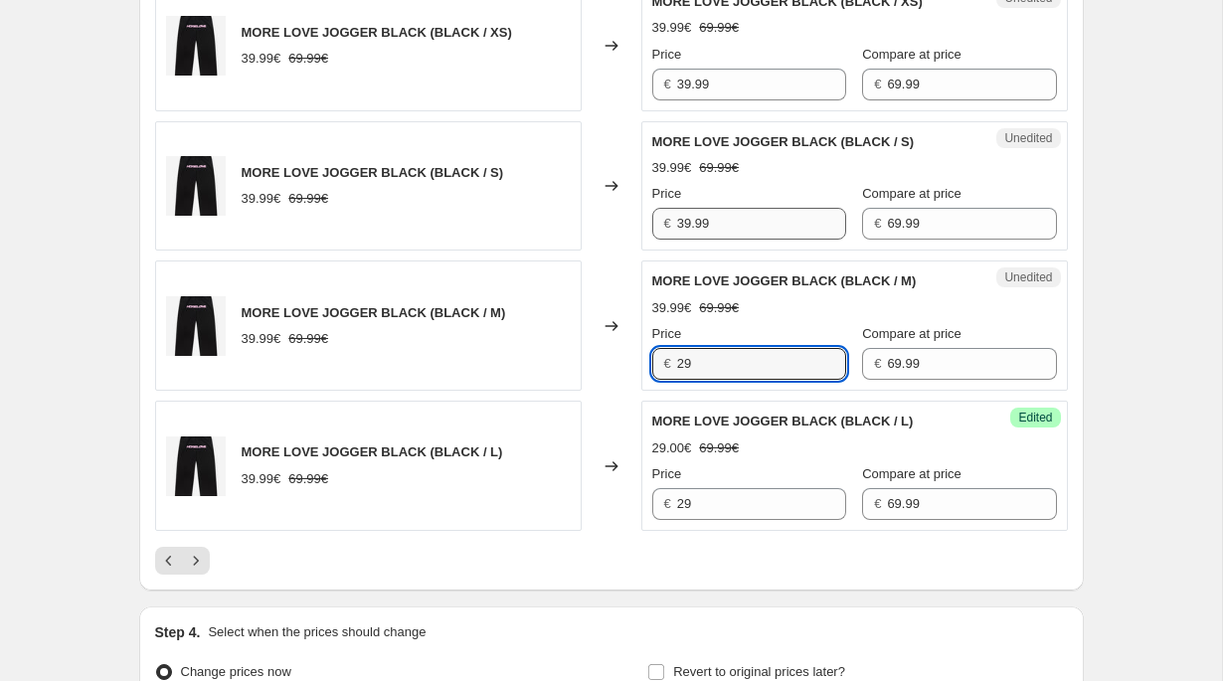
type input "29"
click at [690, 240] on input "39.99" at bounding box center [761, 224] width 169 height 32
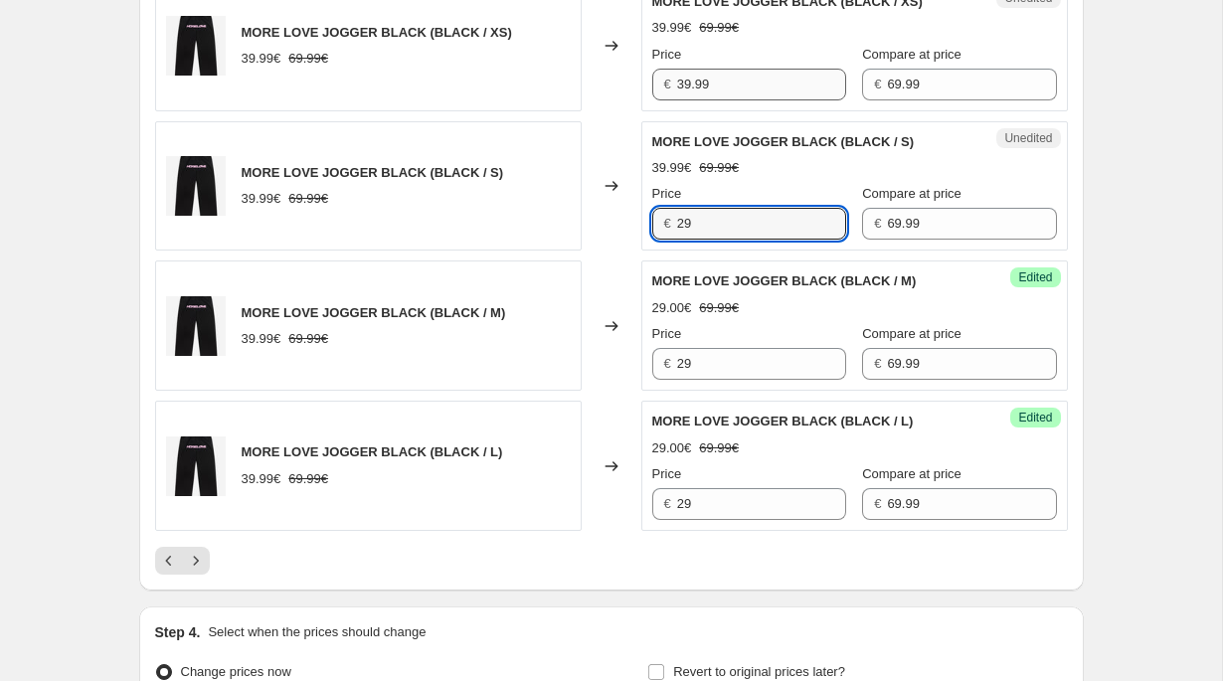
type input "29"
click at [700, 100] on input "39.99" at bounding box center [761, 85] width 169 height 32
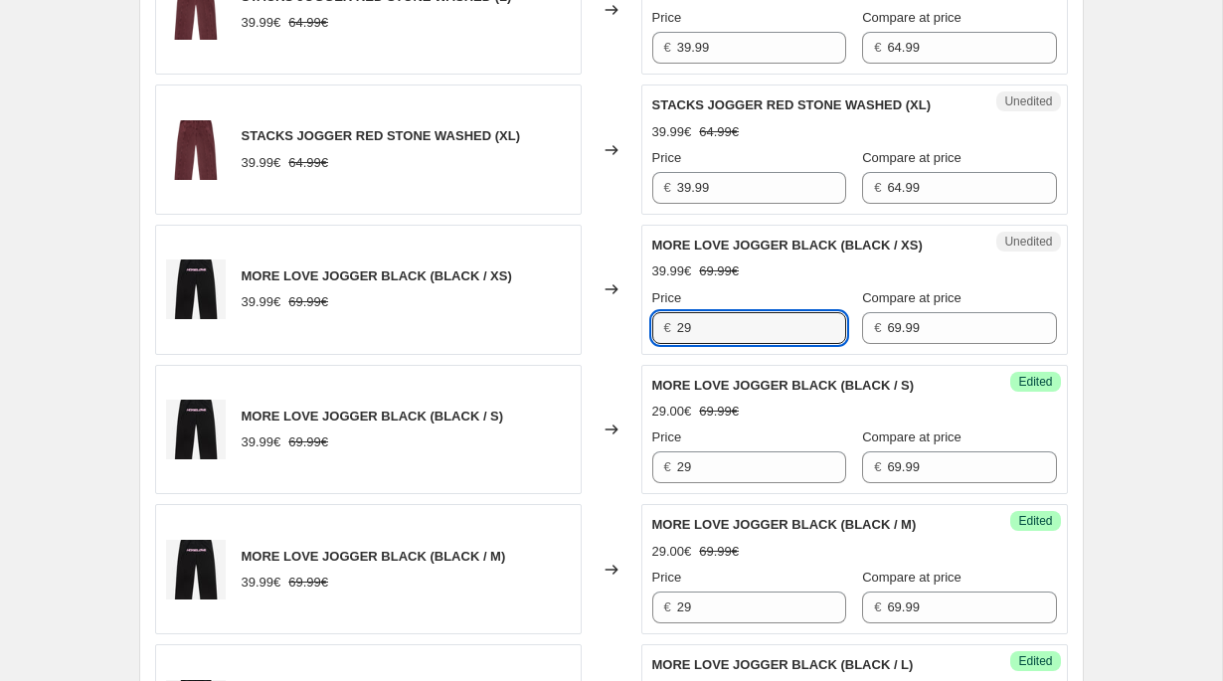
scroll to position [2888, 0]
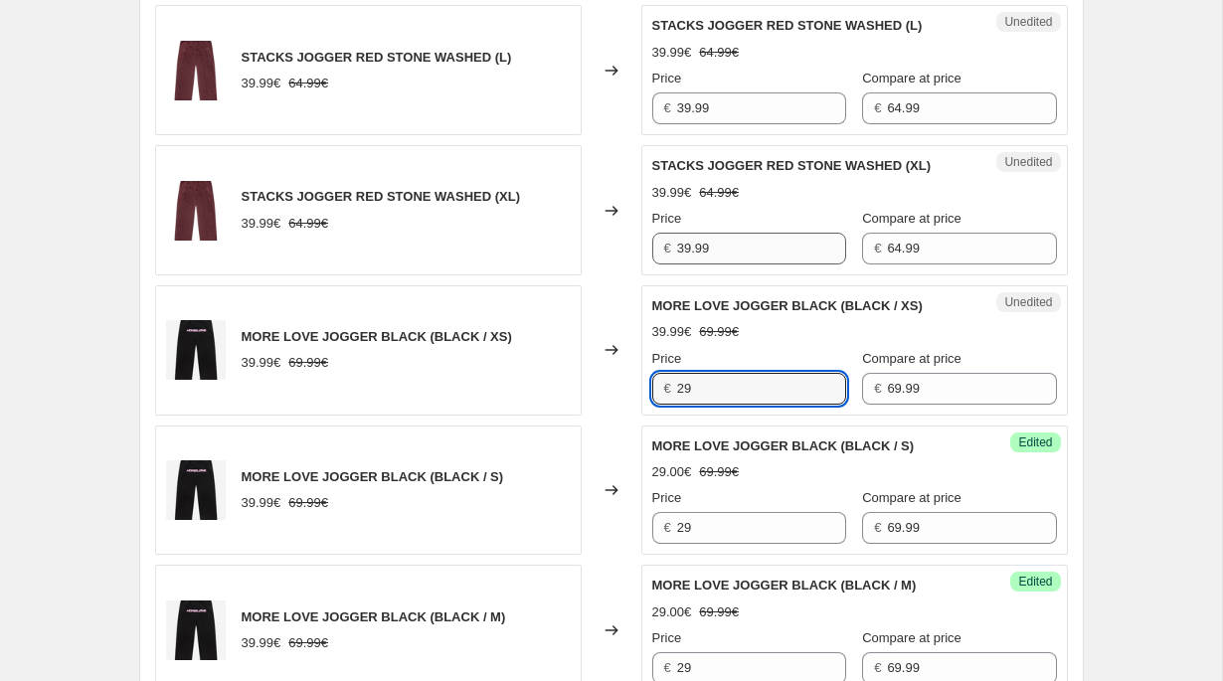
type input "29"
click at [688, 265] on input "39.99" at bounding box center [761, 249] width 169 height 32
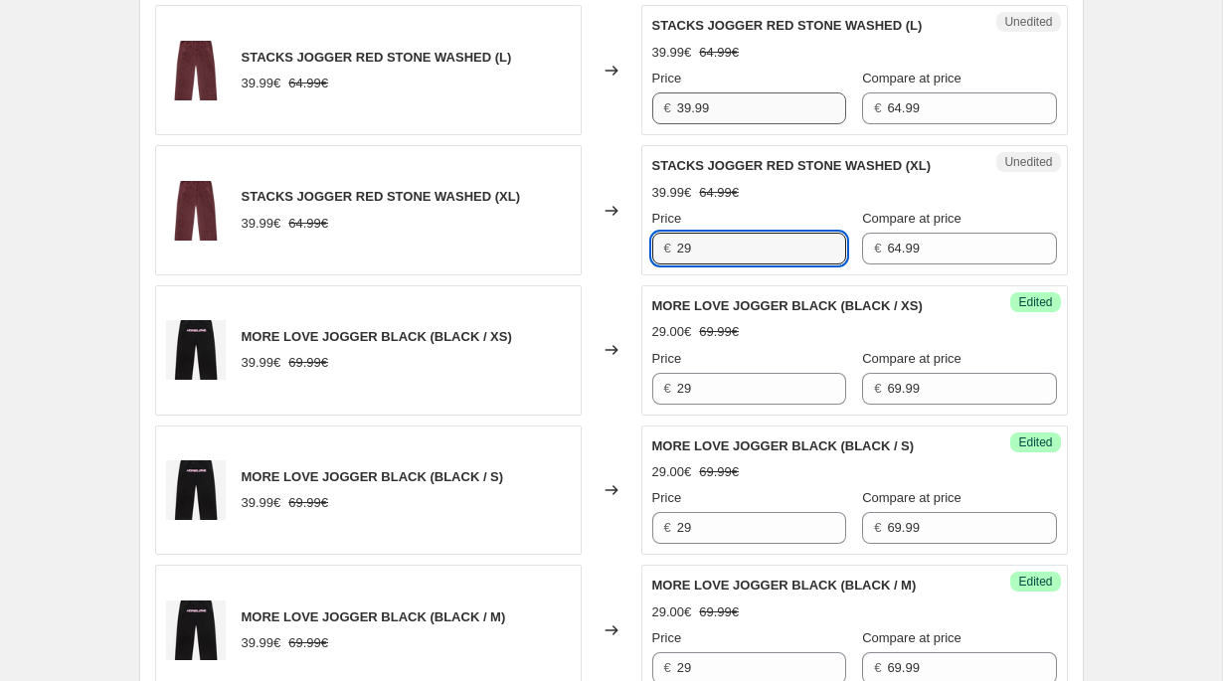
type input "29"
click at [704, 124] on input "39.99" at bounding box center [761, 108] width 169 height 32
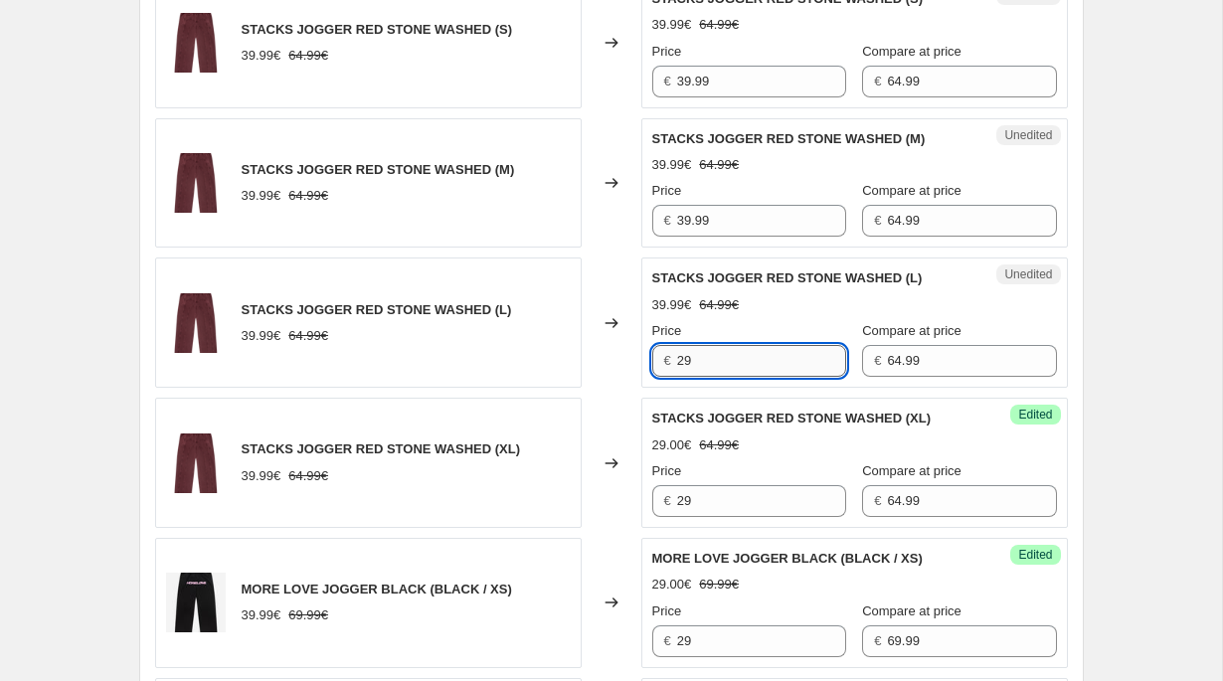
scroll to position [2504, 0]
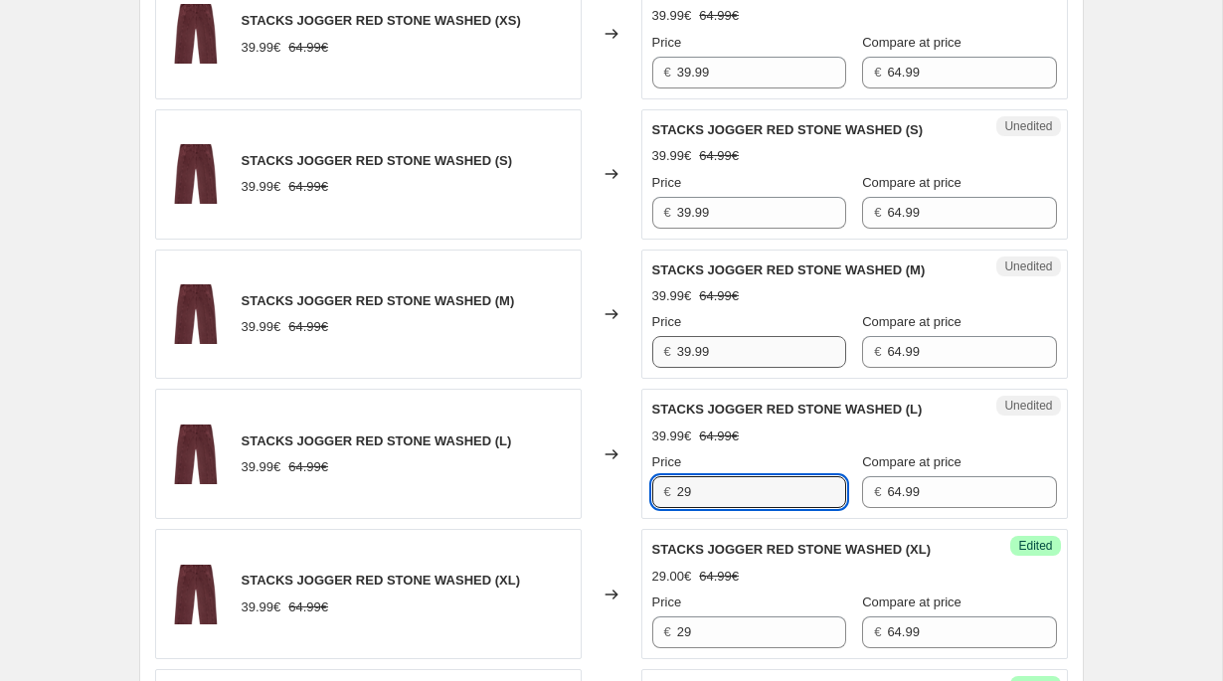
type input "29"
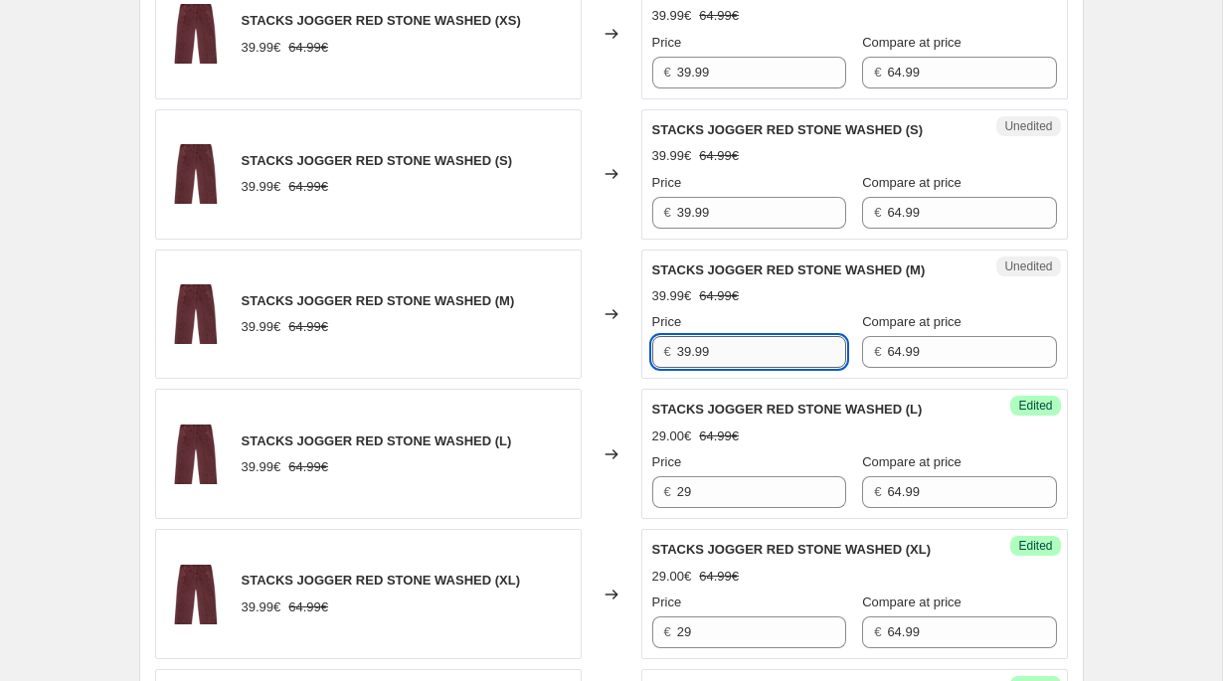
click at [701, 368] on input "39.99" at bounding box center [761, 352] width 169 height 32
type input "29"
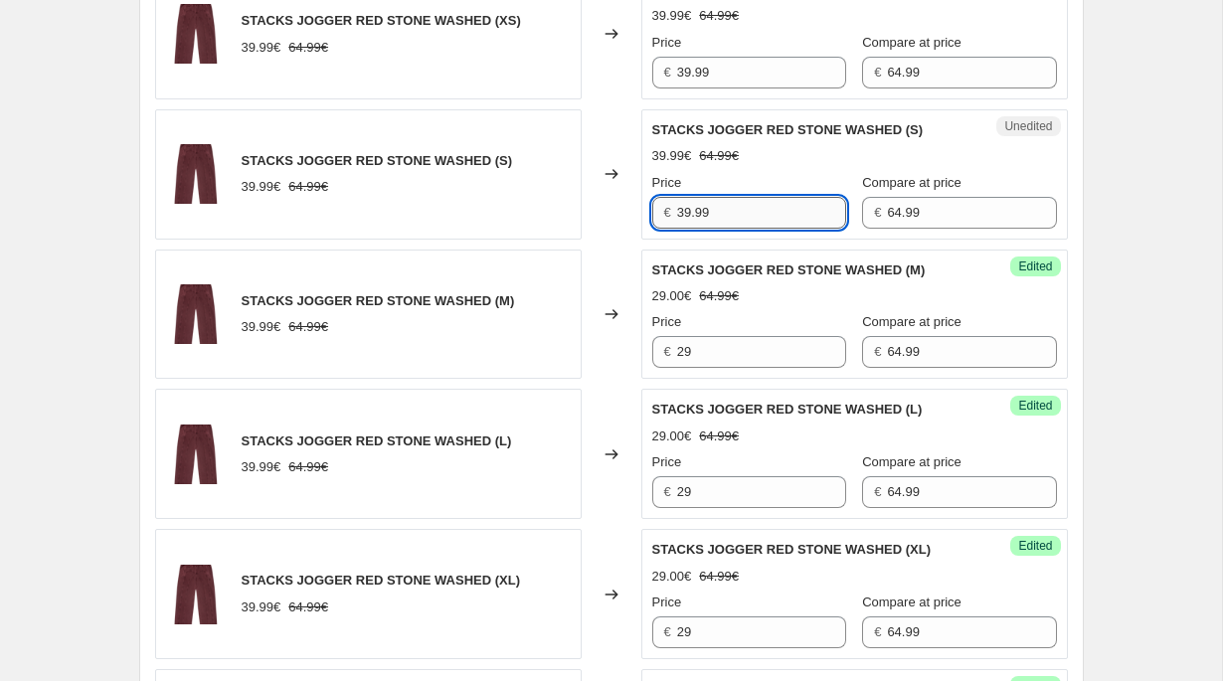
click at [712, 229] on input "39.99" at bounding box center [761, 213] width 169 height 32
type input "29"
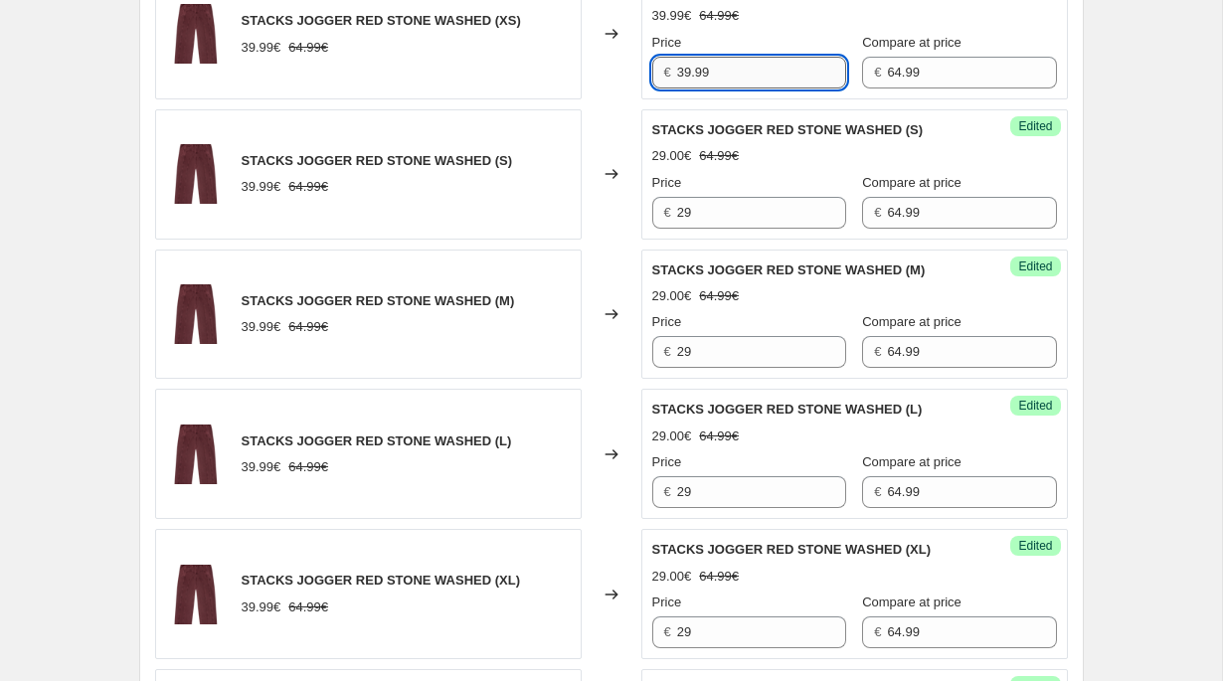
click at [713, 89] on input "39.99" at bounding box center [761, 73] width 169 height 32
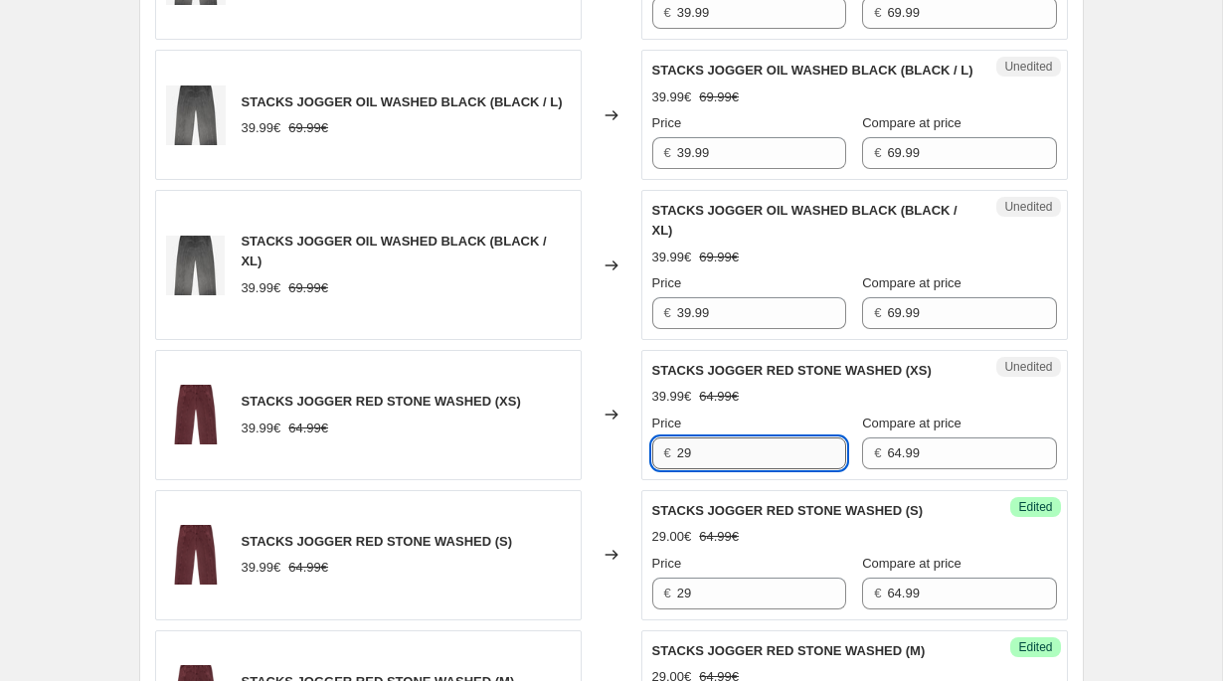
scroll to position [2058, 0]
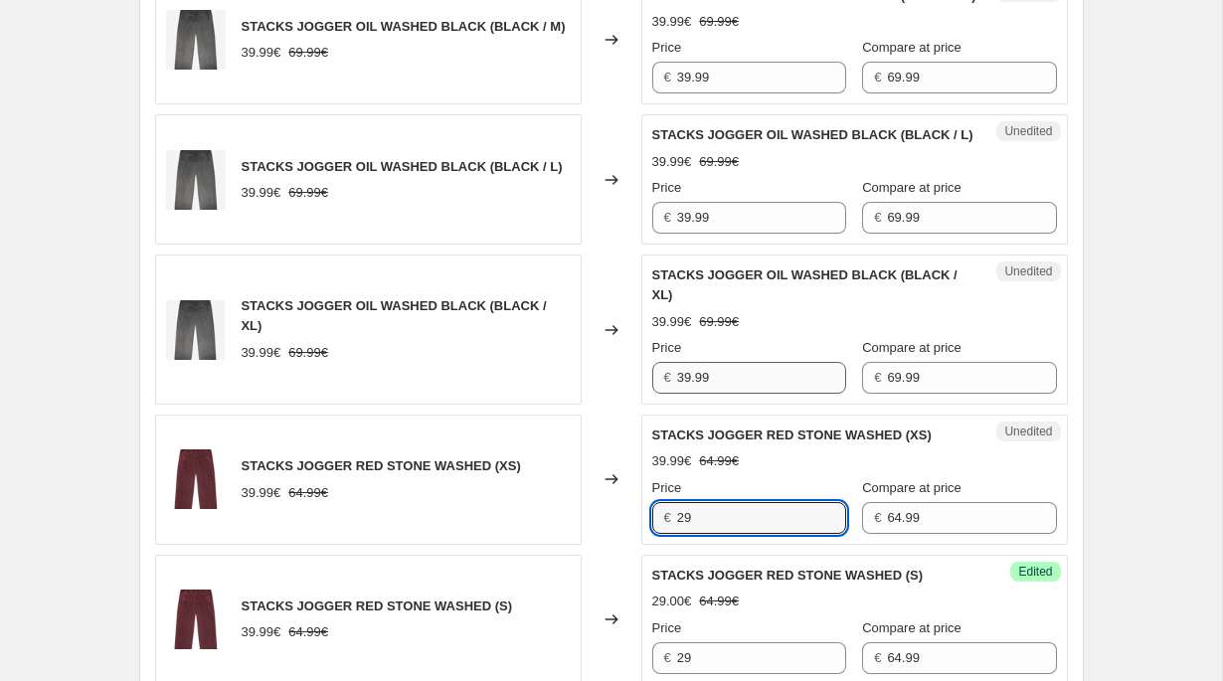
type input "29"
click at [692, 394] on input "39.99" at bounding box center [761, 378] width 169 height 32
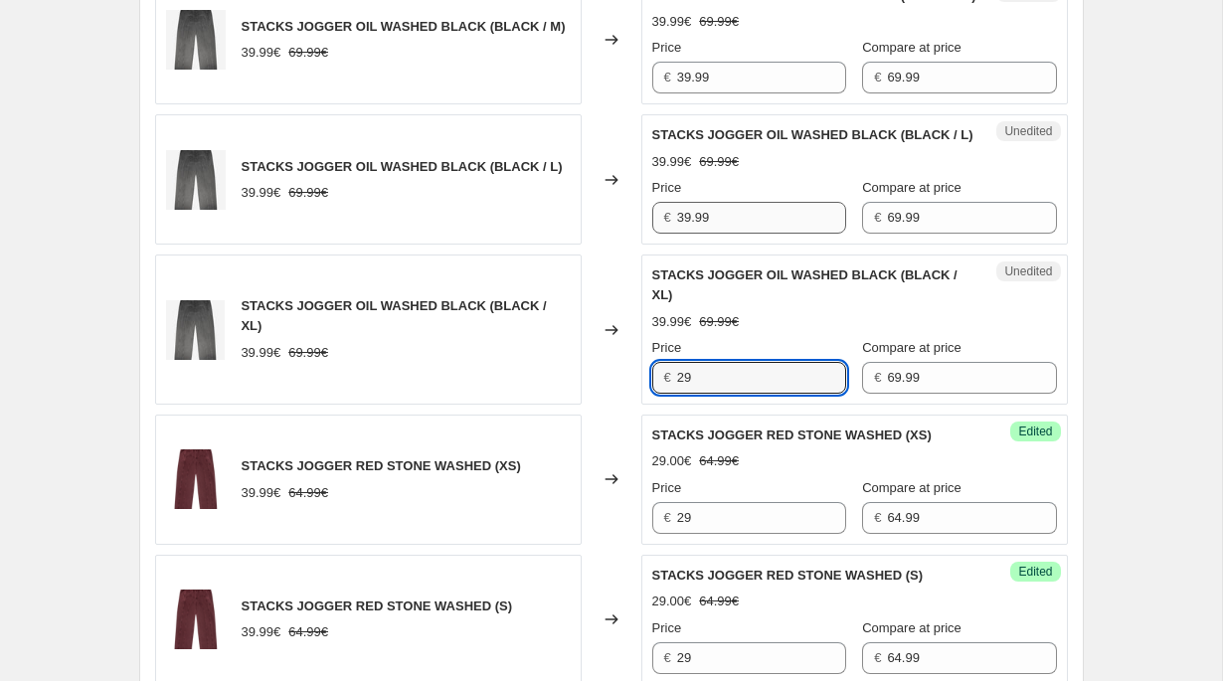
type input "29"
click at [708, 234] on input "39.99" at bounding box center [761, 218] width 169 height 32
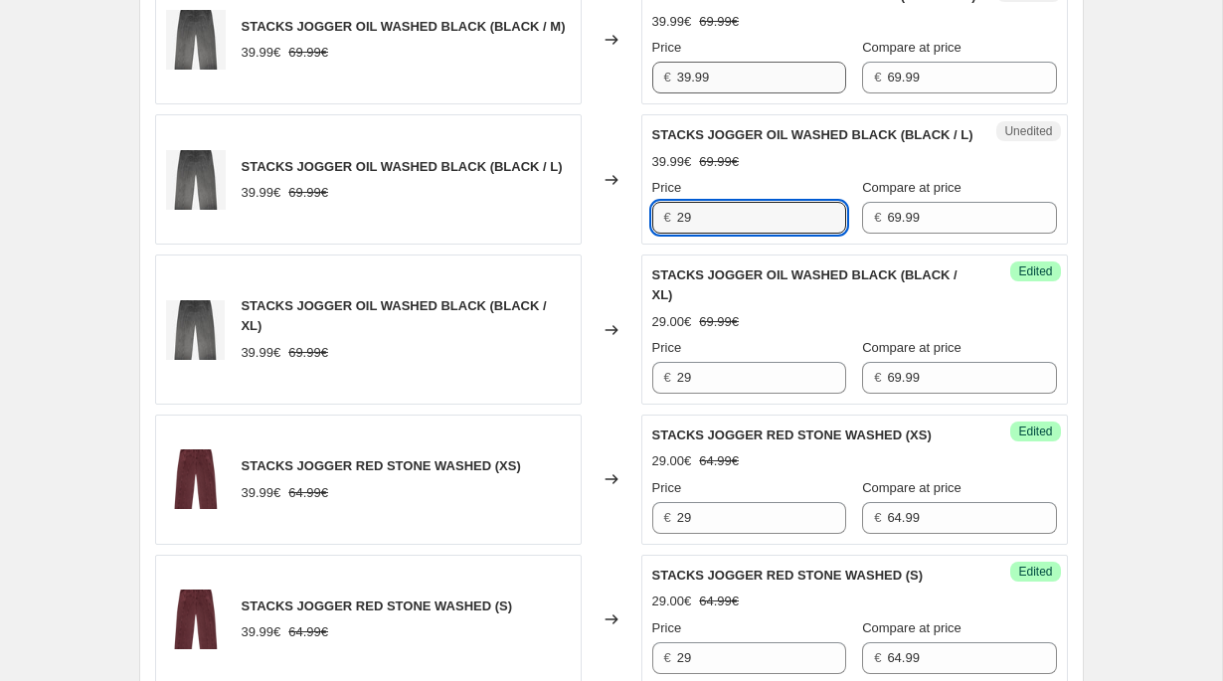
type input "29"
click at [717, 93] on input "39.99" at bounding box center [761, 78] width 169 height 32
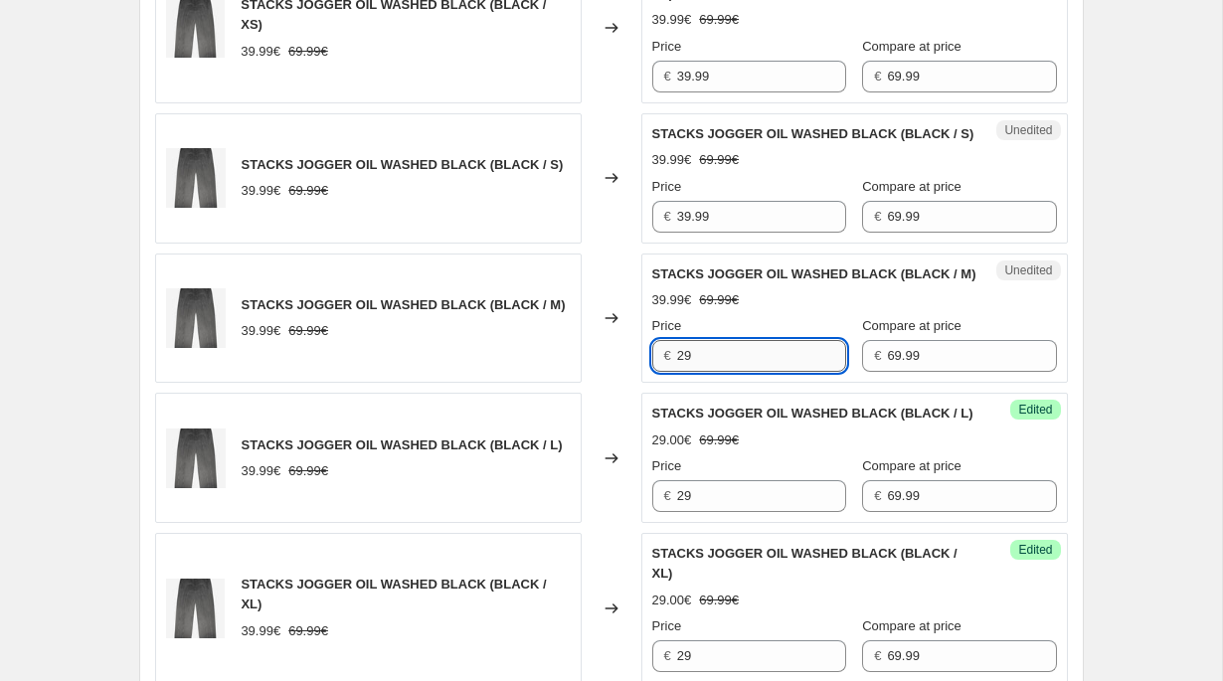
scroll to position [1701, 0]
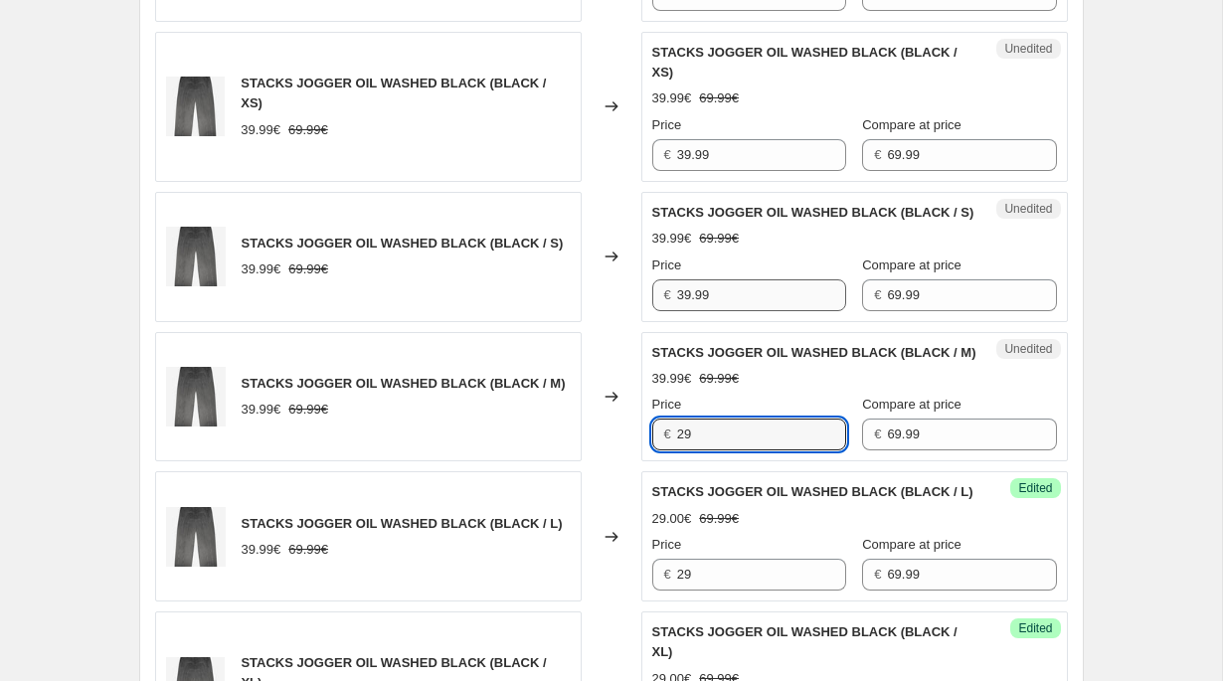
type input "29"
click at [695, 311] on input "39.99" at bounding box center [761, 295] width 169 height 32
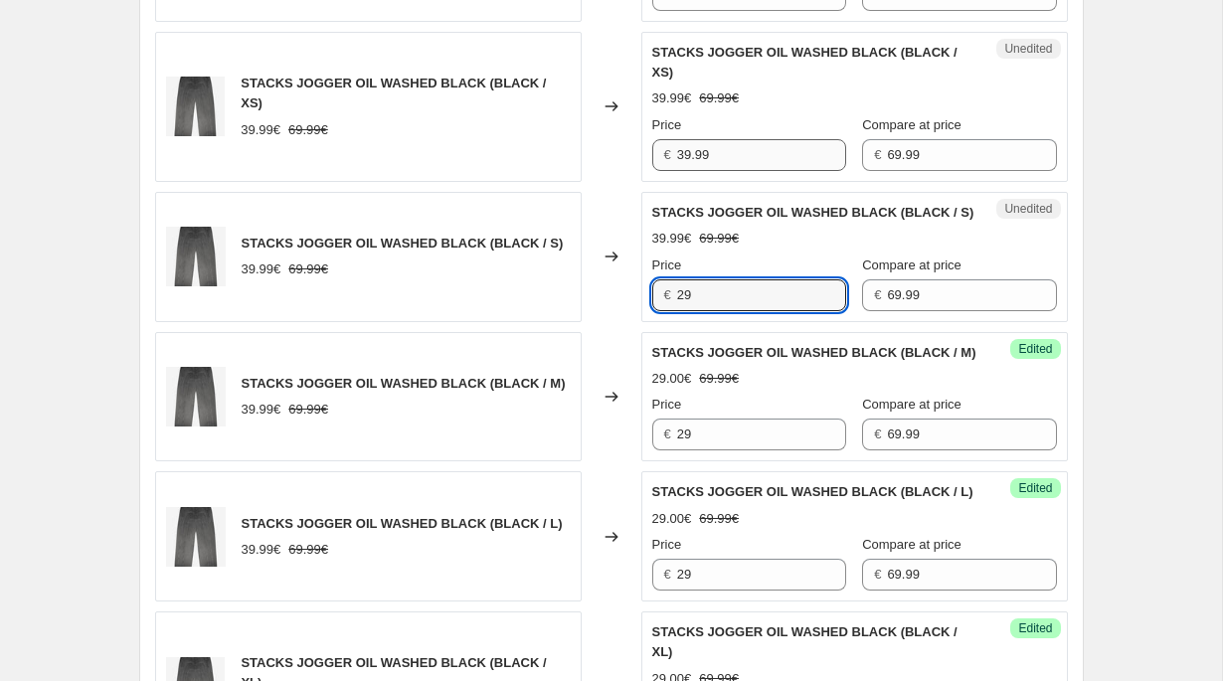
type input "29"
click at [713, 153] on input "39.99" at bounding box center [761, 155] width 169 height 32
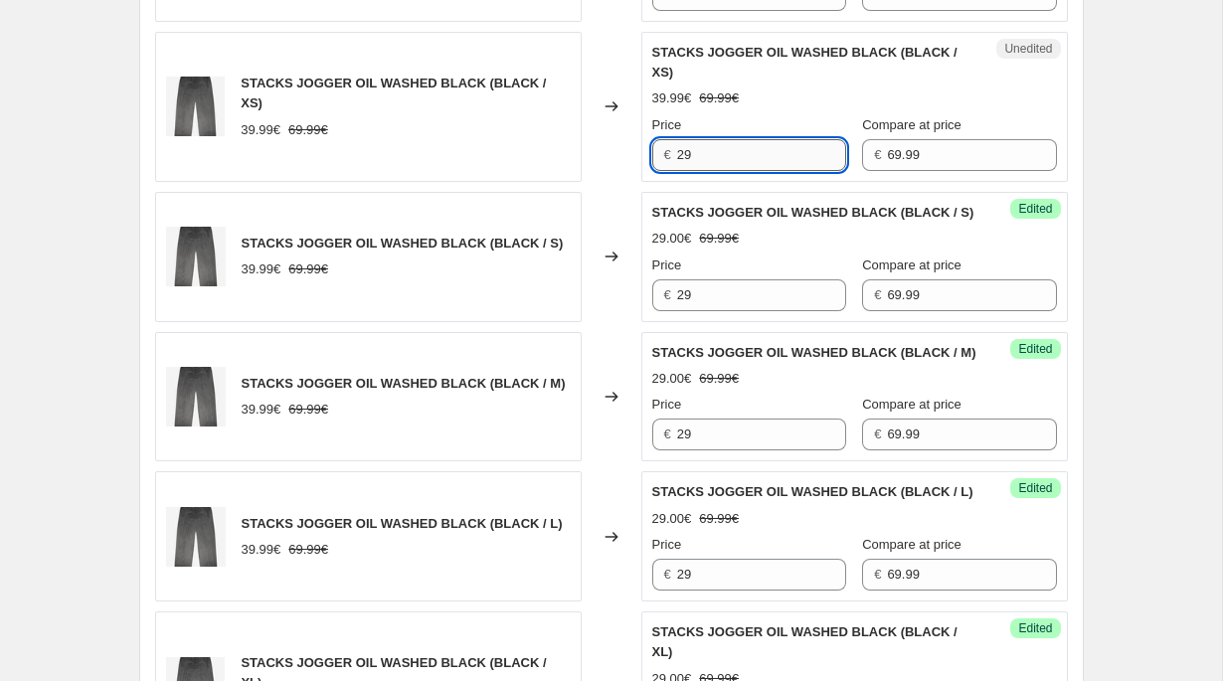
scroll to position [1409, 0]
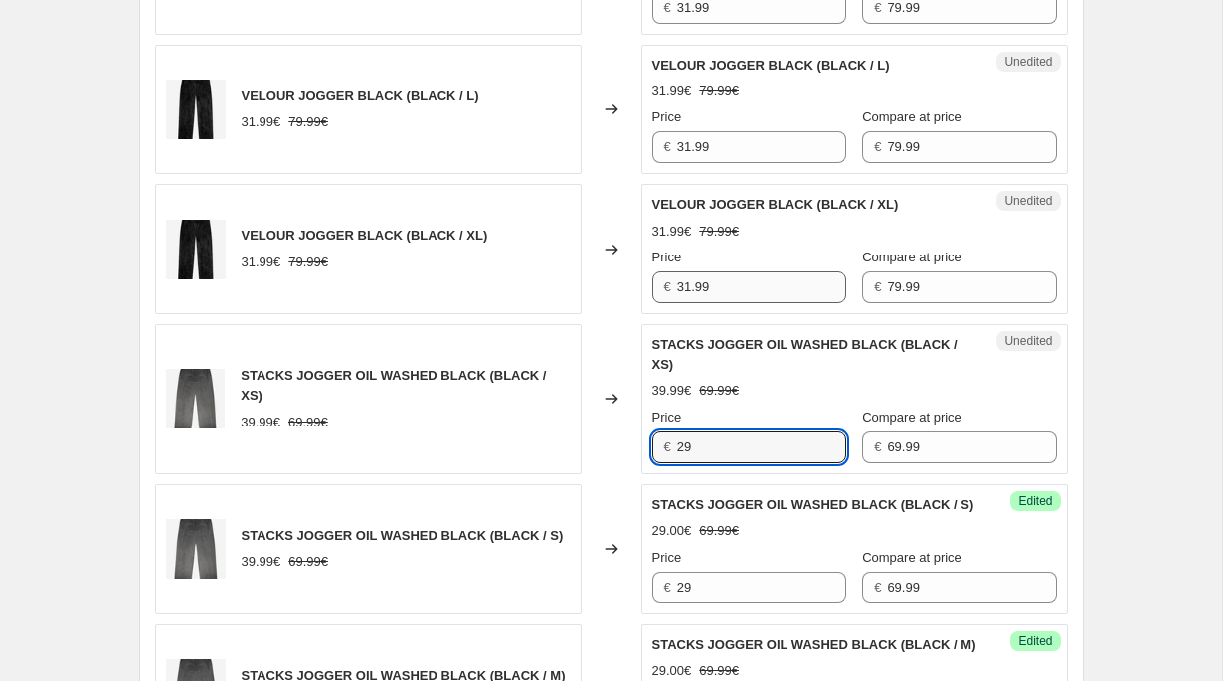
type input "29"
click at [690, 278] on input "31.99" at bounding box center [761, 287] width 169 height 32
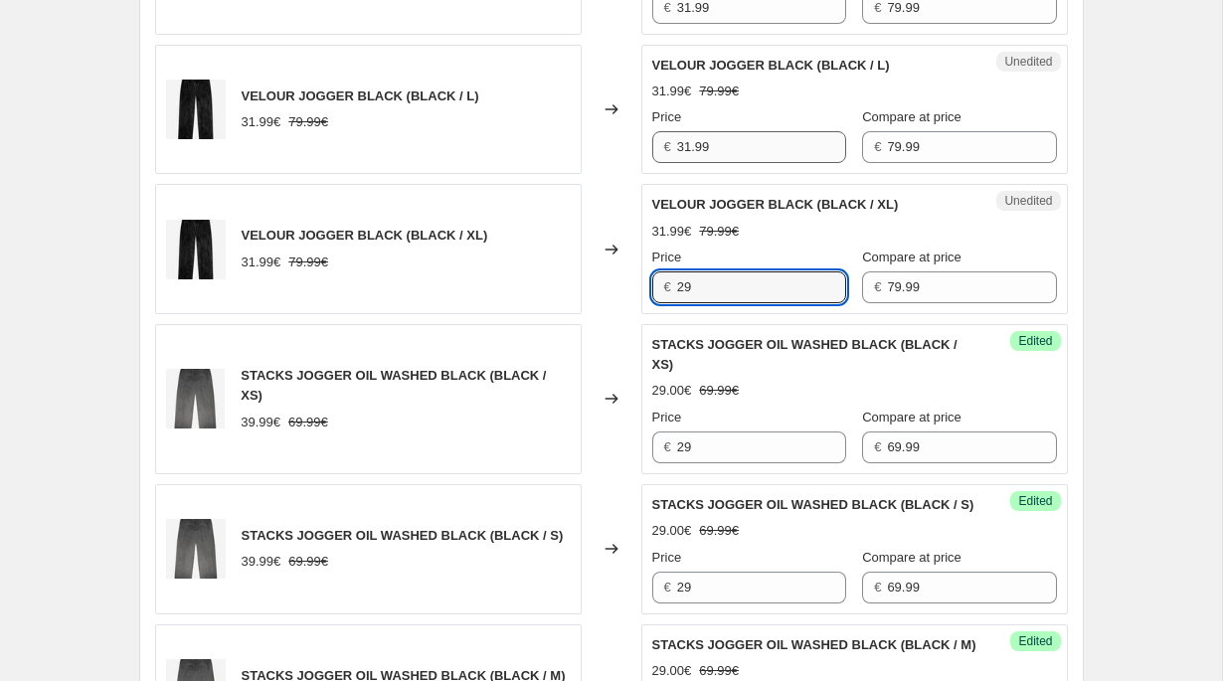
type input "29"
click at [708, 150] on input "31.99" at bounding box center [761, 147] width 169 height 32
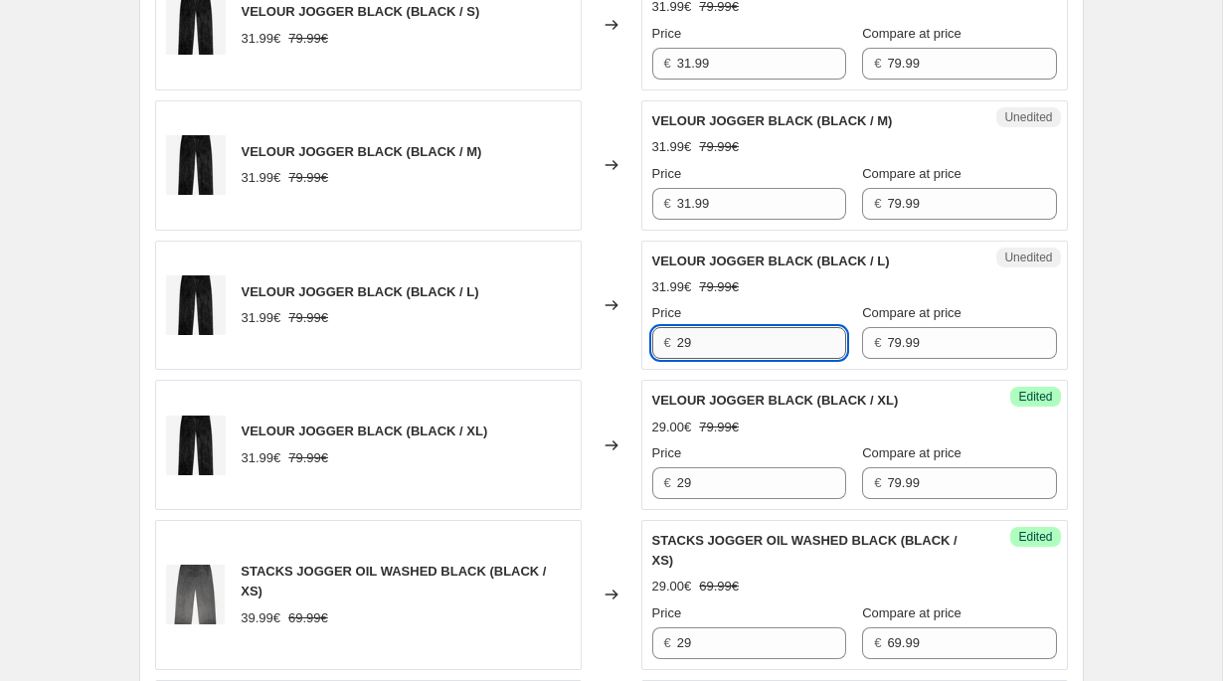
scroll to position [1021, 0]
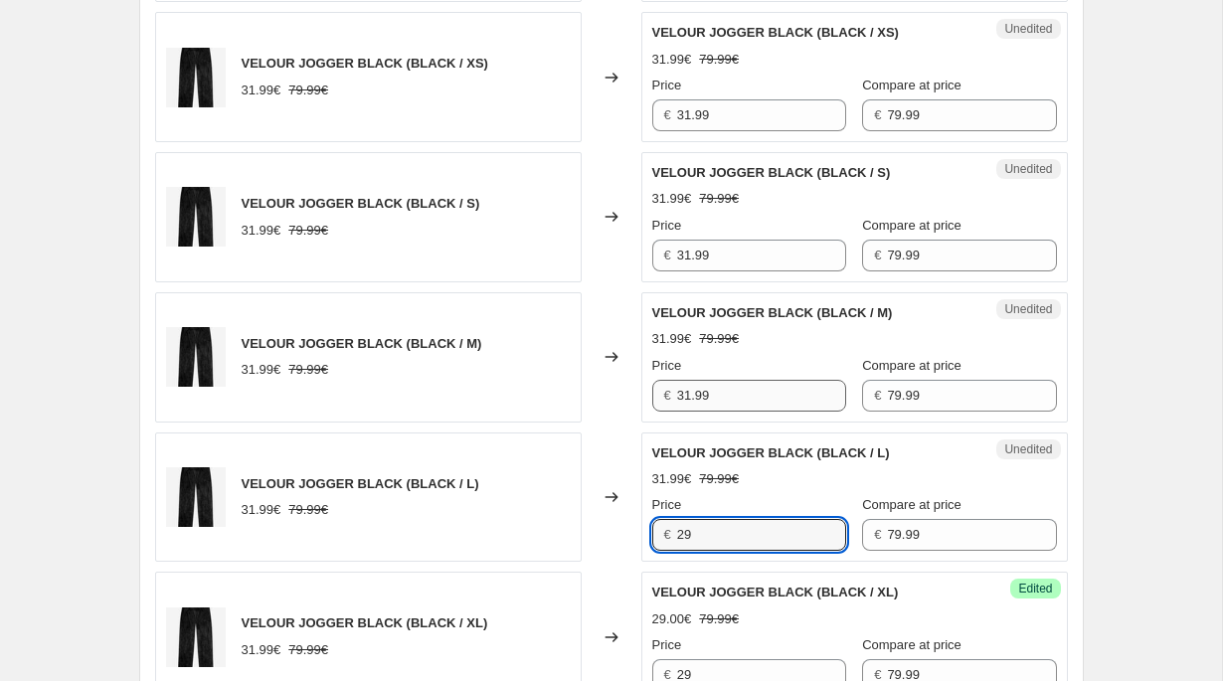
type input "29"
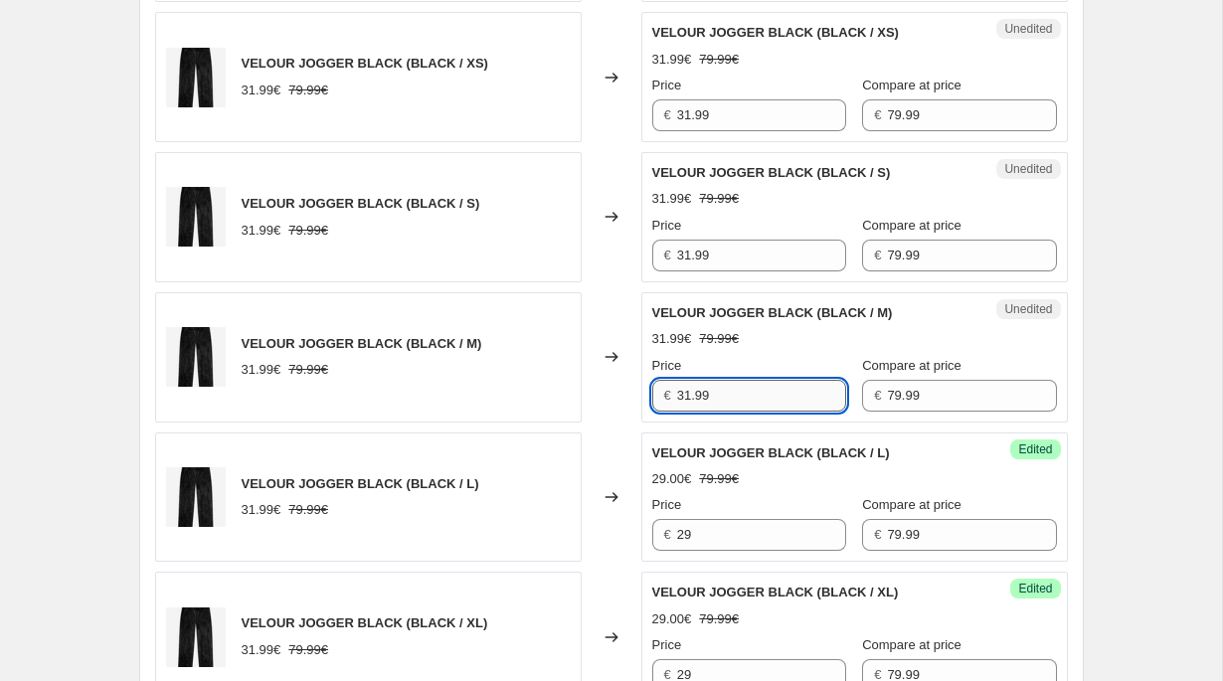
click at [695, 385] on input "31.99" at bounding box center [761, 396] width 169 height 32
type input "29"
click at [693, 258] on input "31.99" at bounding box center [761, 256] width 169 height 32
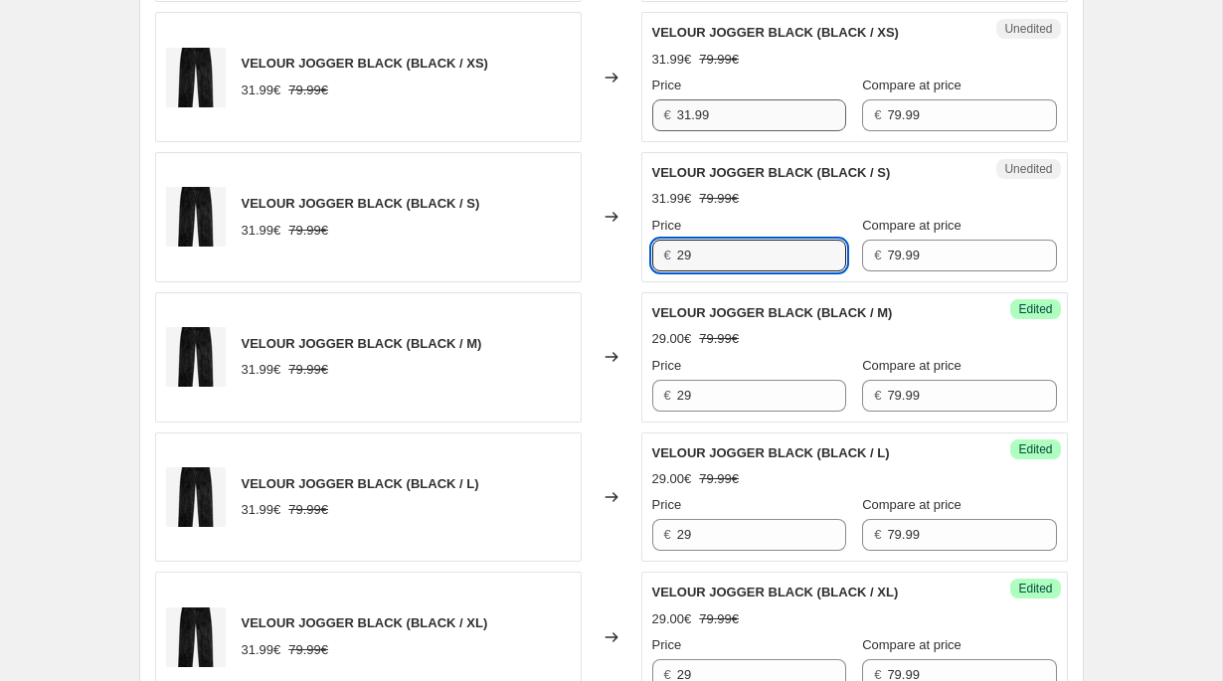
type input "29"
click at [708, 118] on input "31.99" at bounding box center [761, 115] width 169 height 32
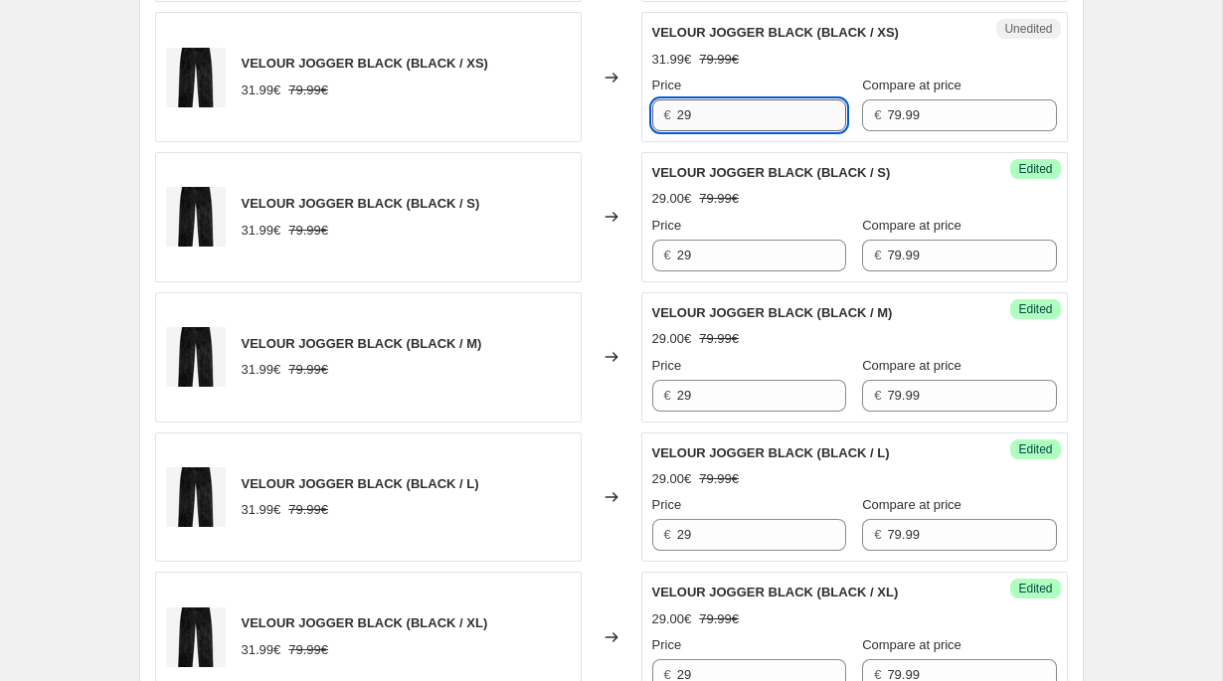
scroll to position [706, 0]
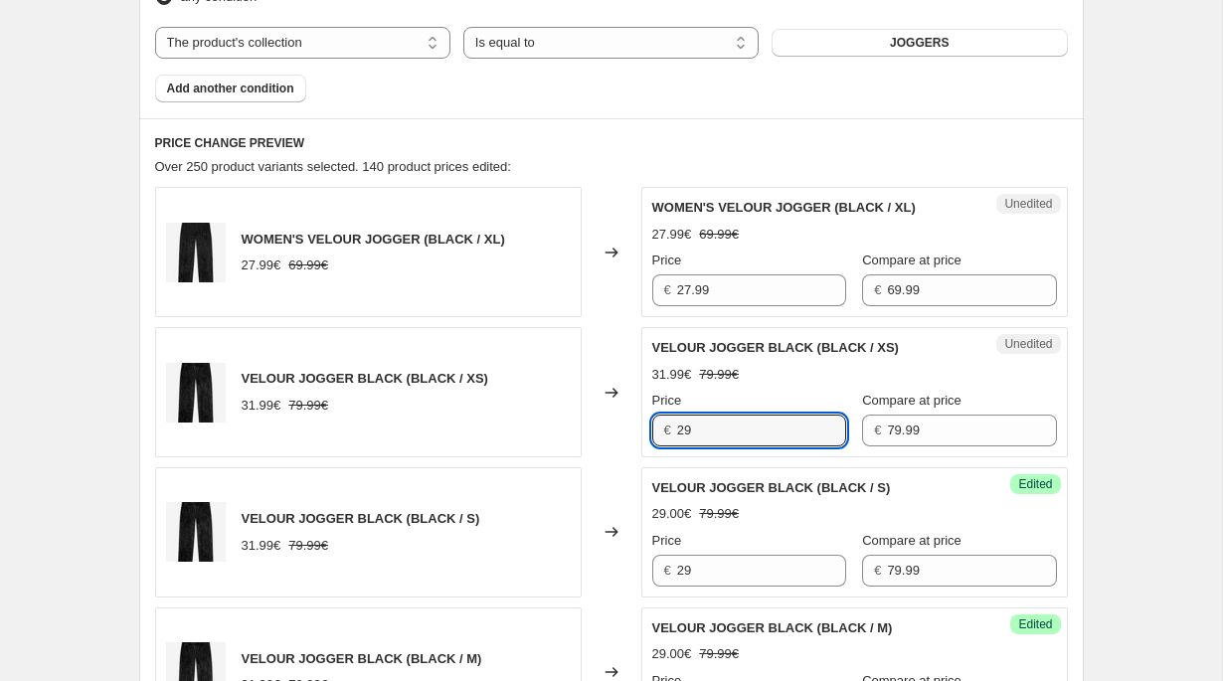
type input "29"
click at [689, 265] on div "Price" at bounding box center [749, 261] width 194 height 20
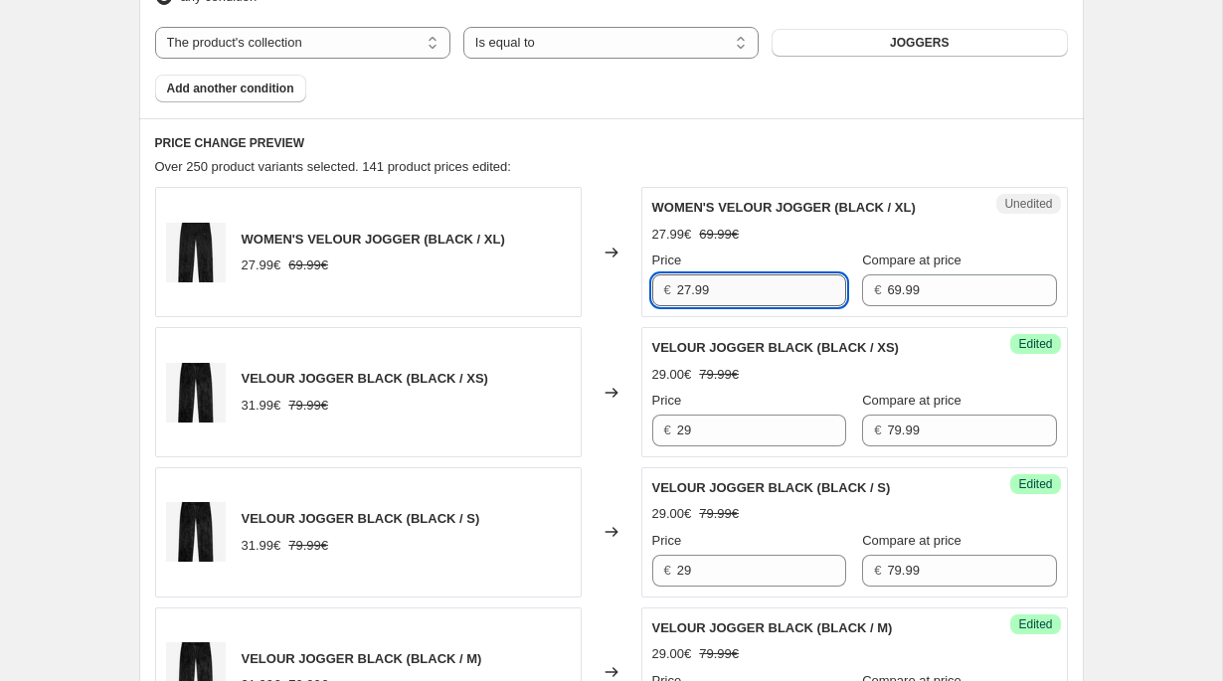
click at [688, 296] on input "27.99" at bounding box center [761, 290] width 169 height 32
type input "29"
click at [584, 354] on div "Changed to" at bounding box center [612, 392] width 60 height 130
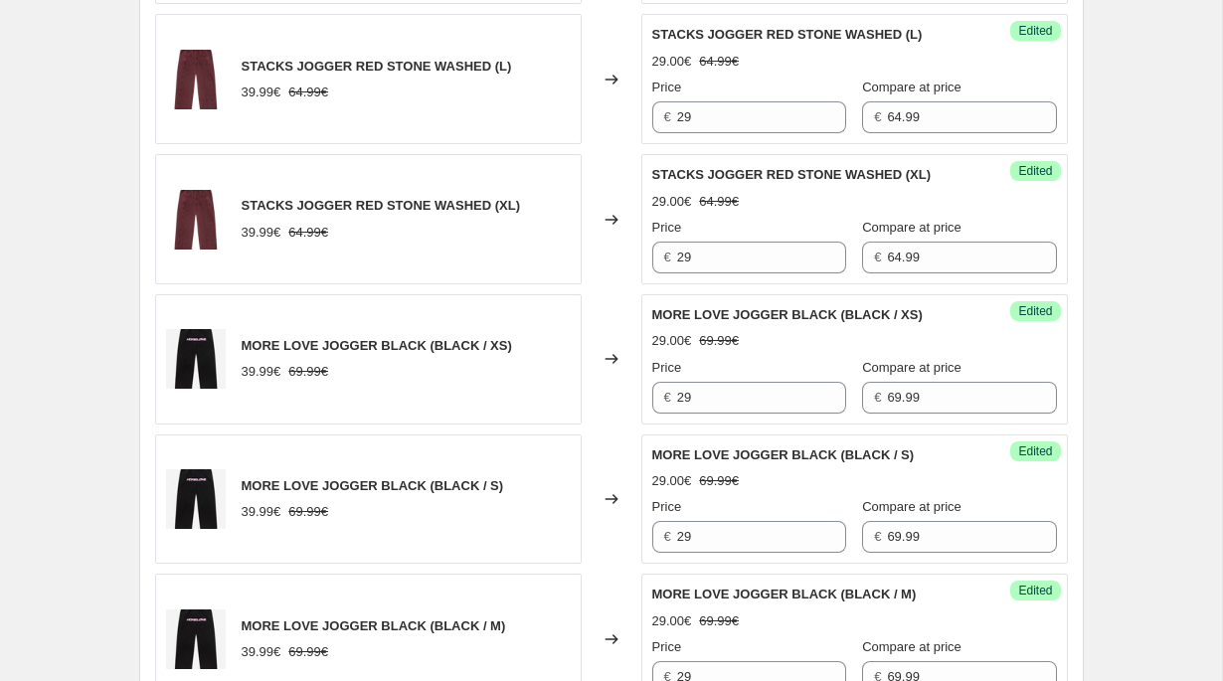
scroll to position [3469, 0]
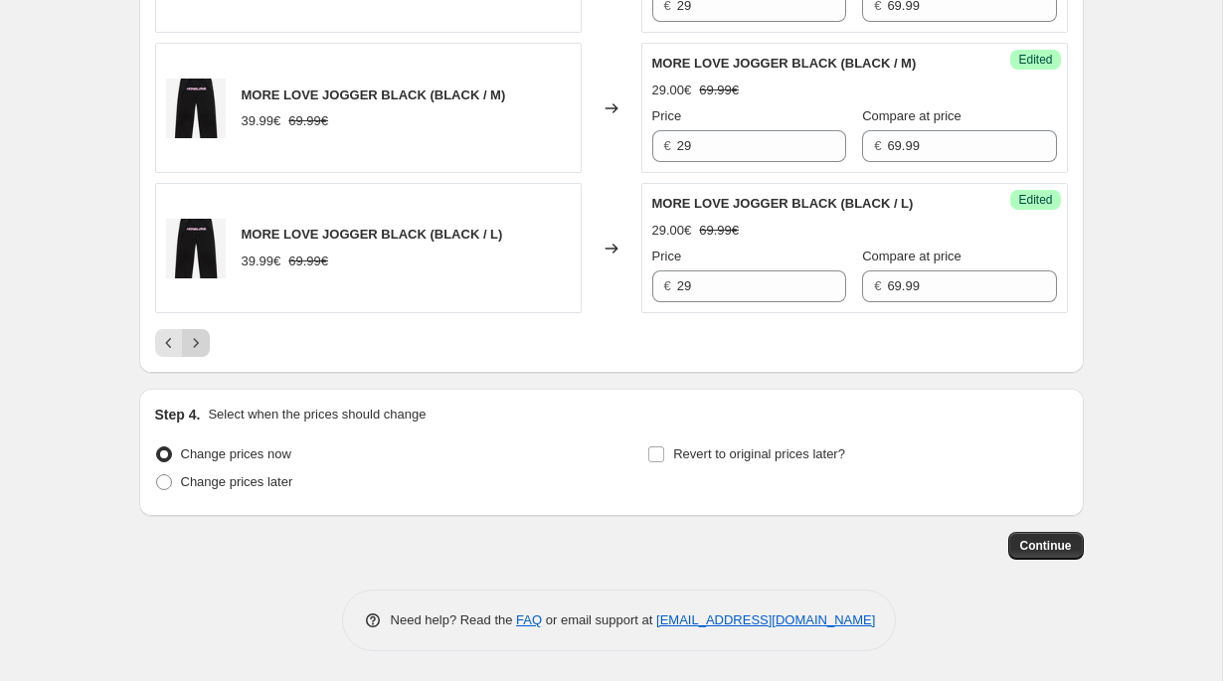
click at [196, 346] on icon "Next" at bounding box center [196, 343] width 20 height 20
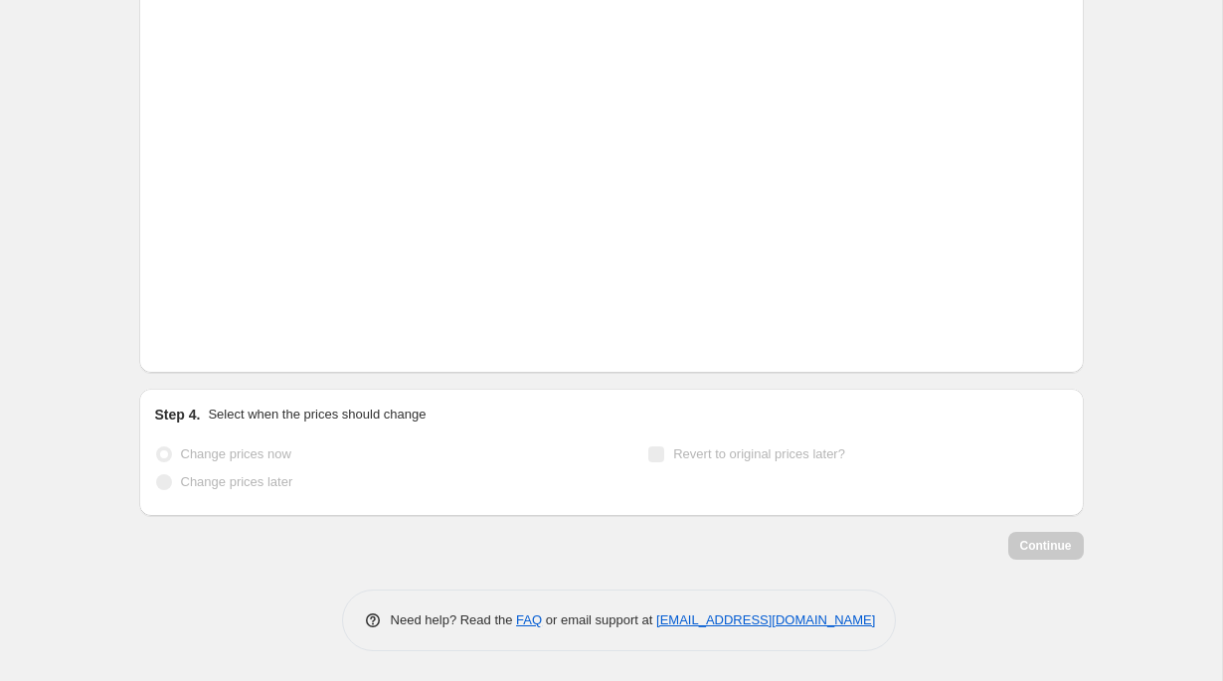
scroll to position [3370, 0]
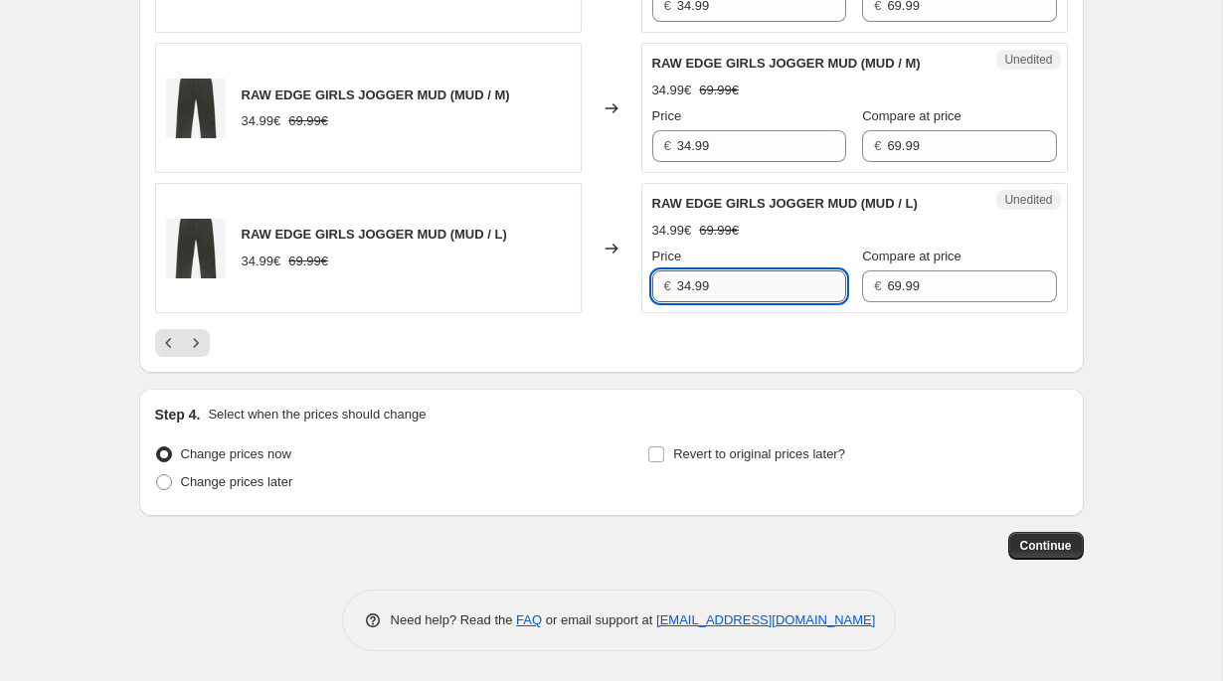
click at [725, 295] on input "34.99" at bounding box center [761, 286] width 169 height 32
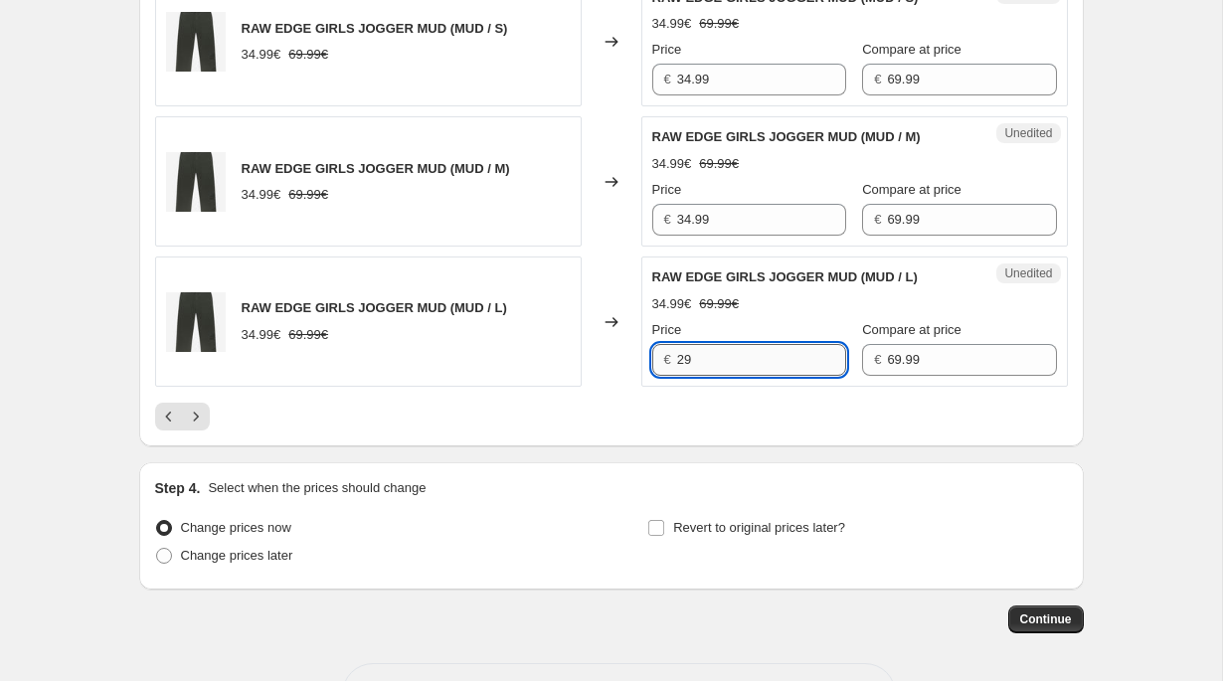
scroll to position [3201, 0]
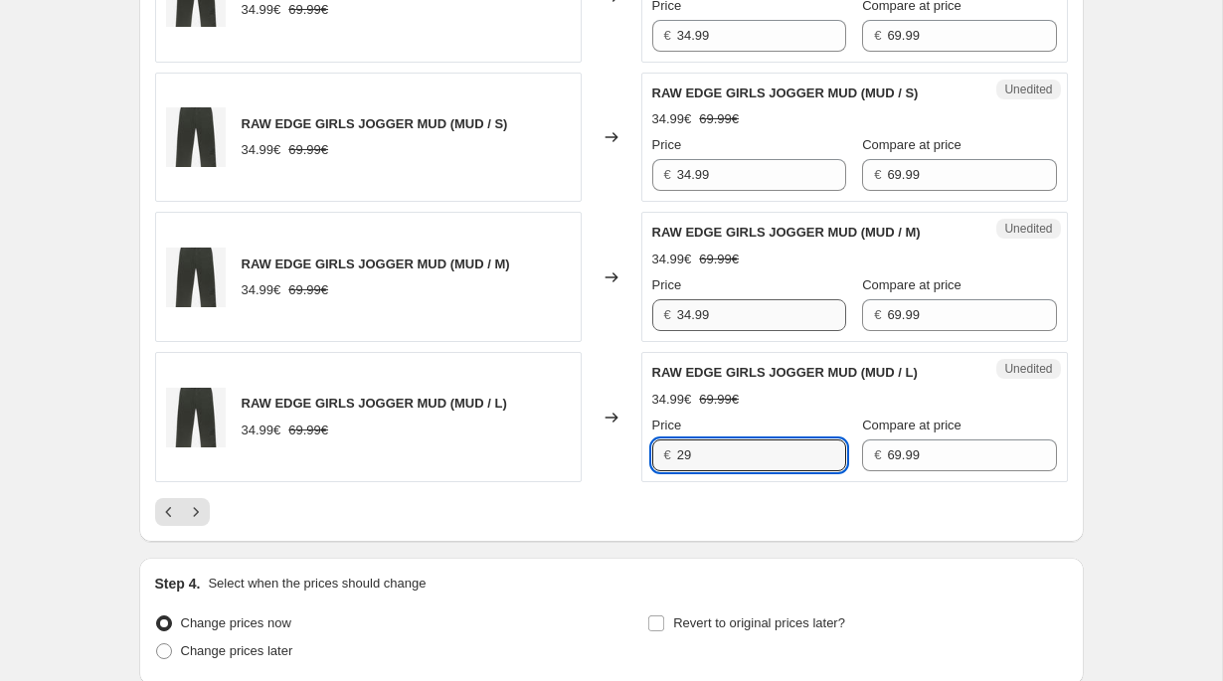
type input "29"
click at [711, 324] on input "34.99" at bounding box center [761, 315] width 169 height 32
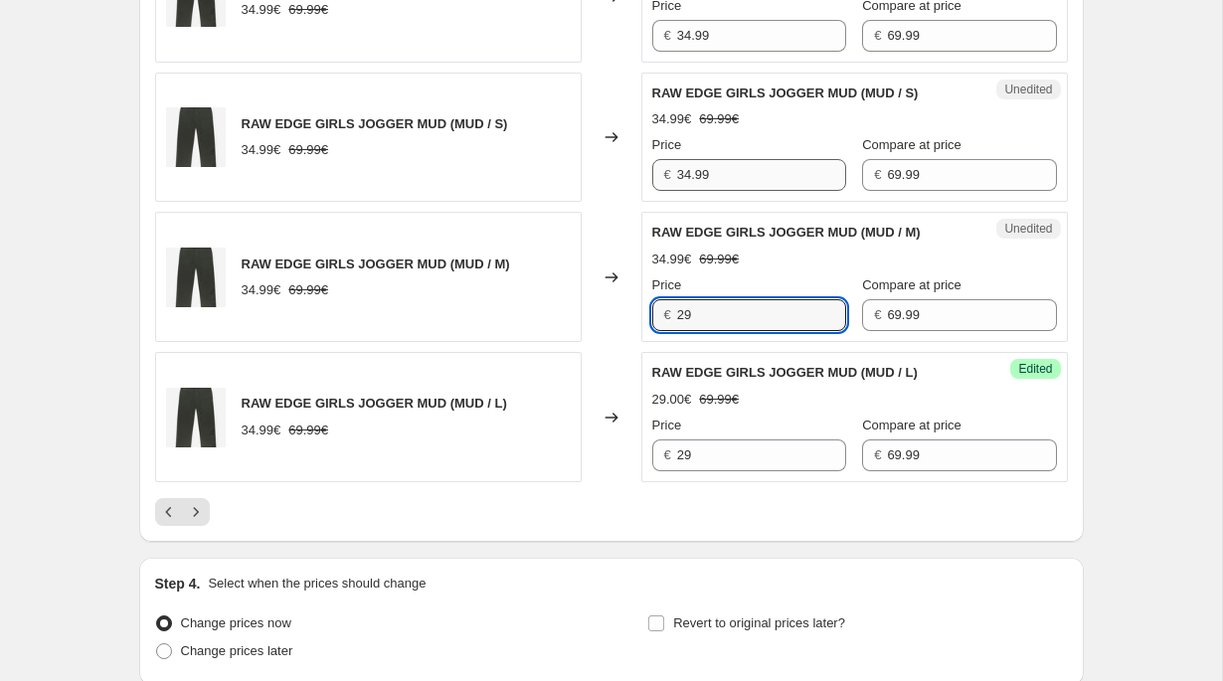
type input "29"
click at [706, 163] on input "34.99" at bounding box center [761, 175] width 169 height 32
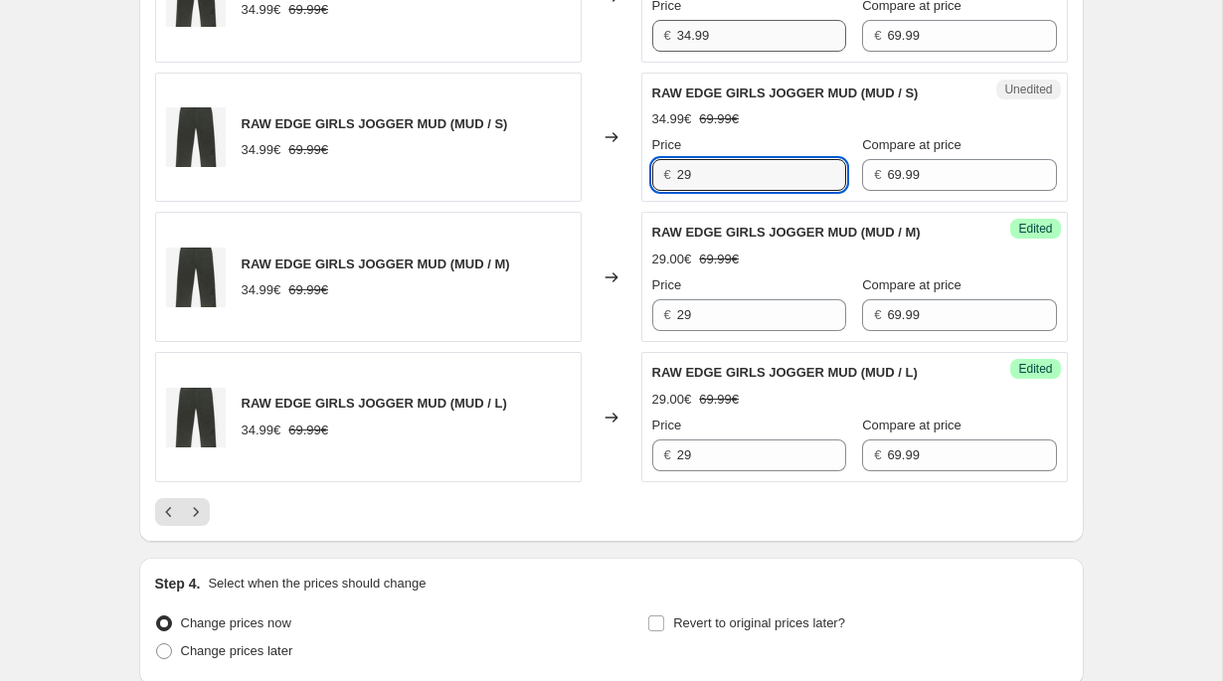
type input "29"
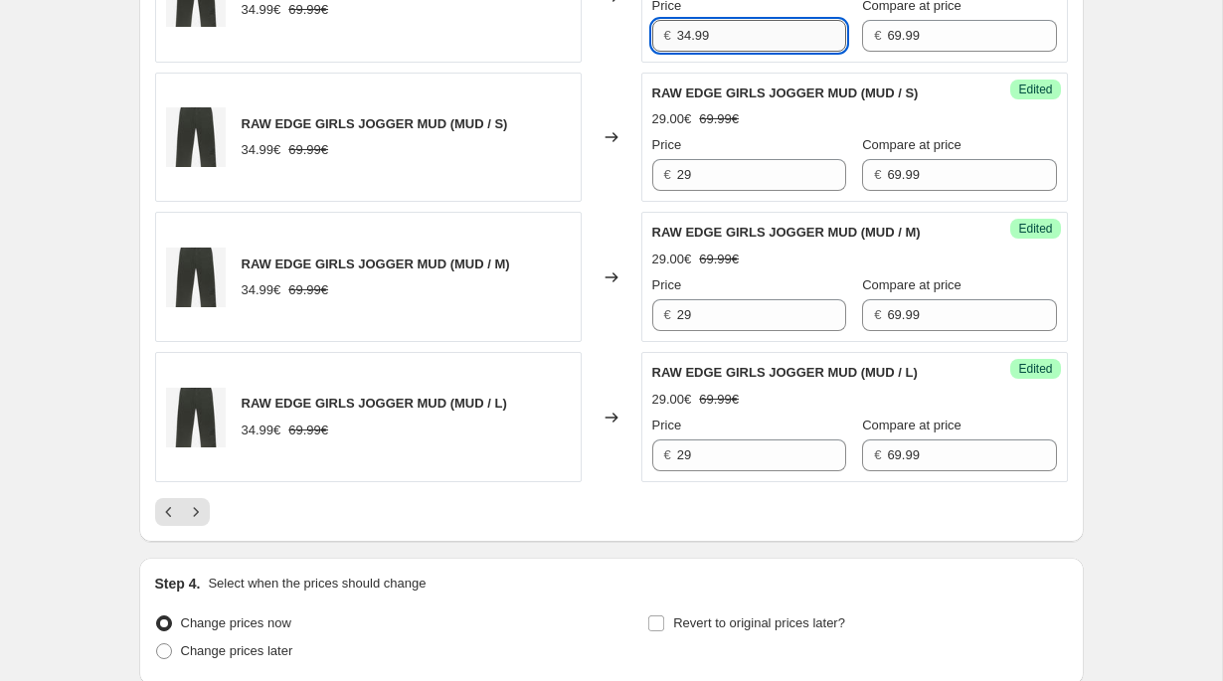
click at [708, 24] on input "34.99" at bounding box center [761, 36] width 169 height 32
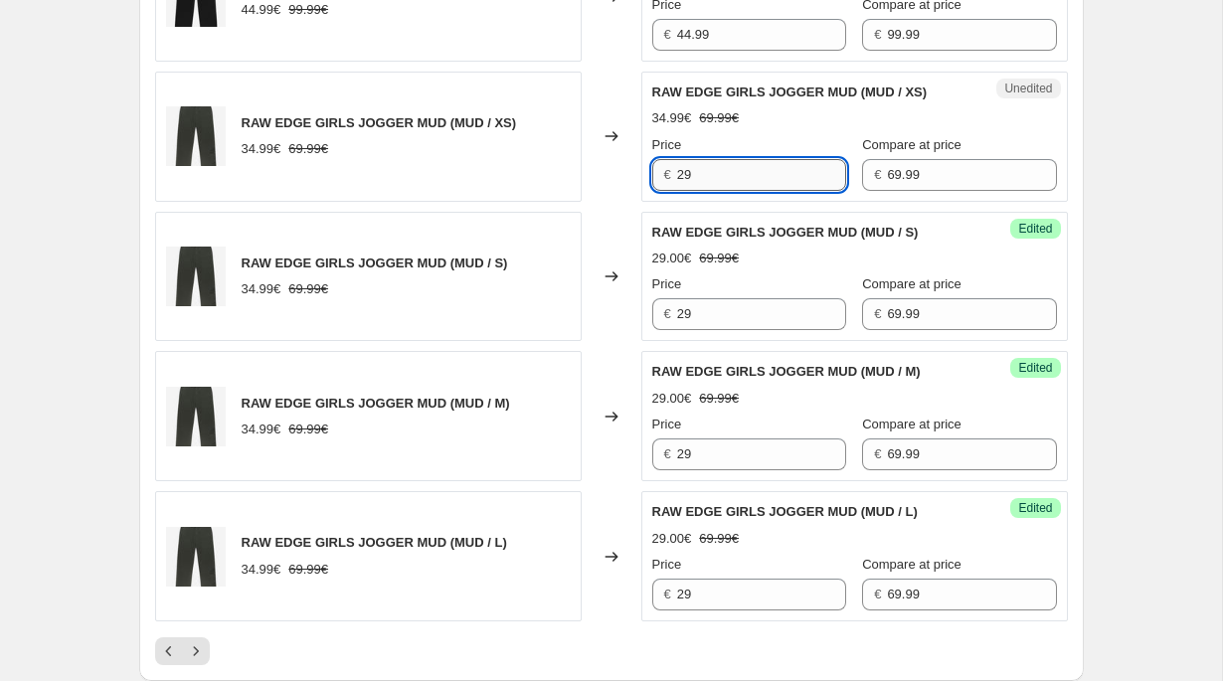
scroll to position [2857, 0]
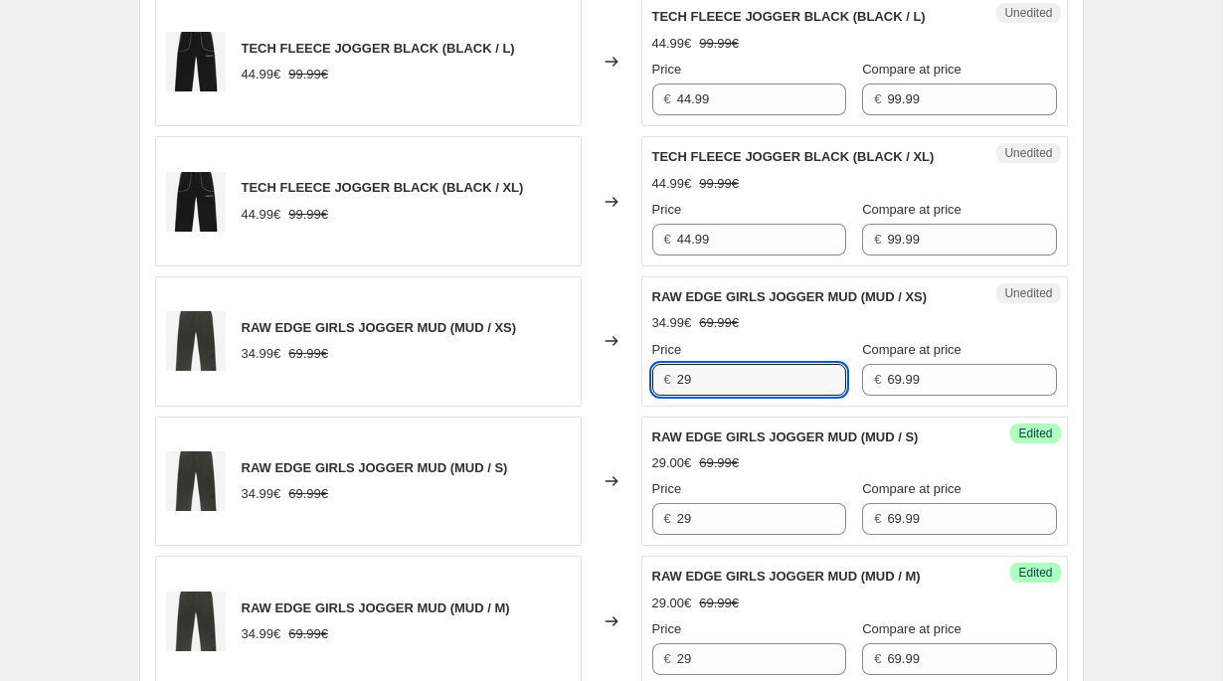
type input "29"
click at [676, 245] on div "€ 44.99" at bounding box center [749, 240] width 194 height 32
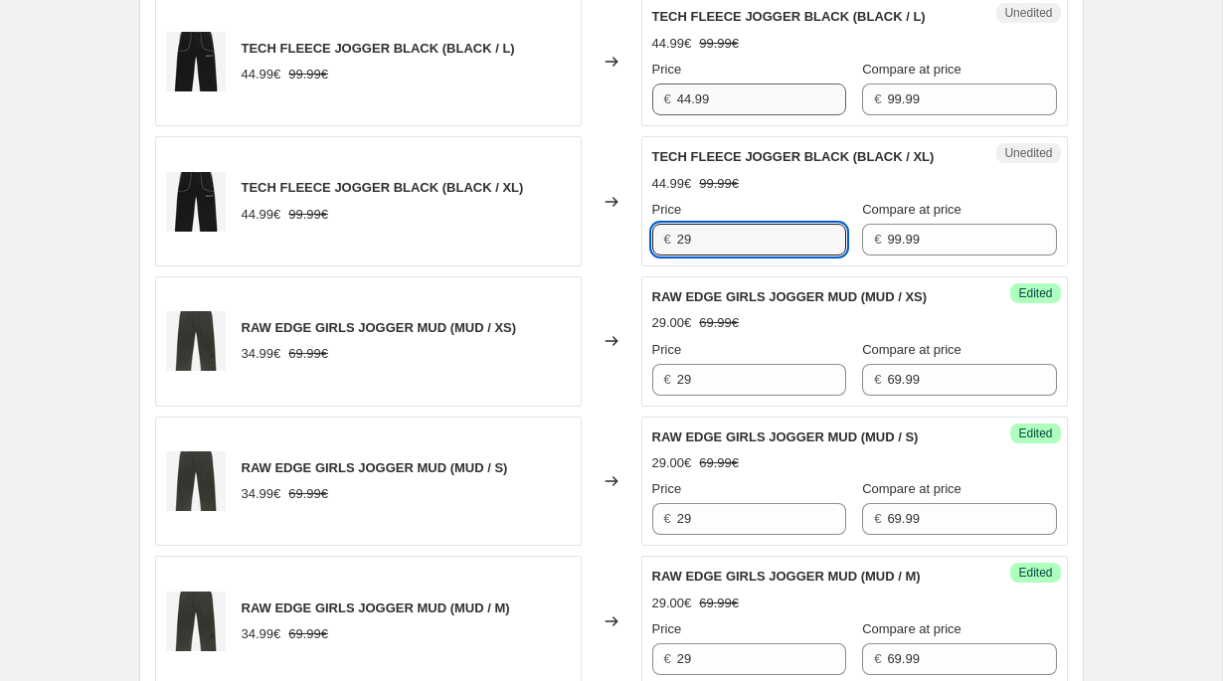
type input "29"
click at [700, 106] on input "44.99" at bounding box center [761, 100] width 169 height 32
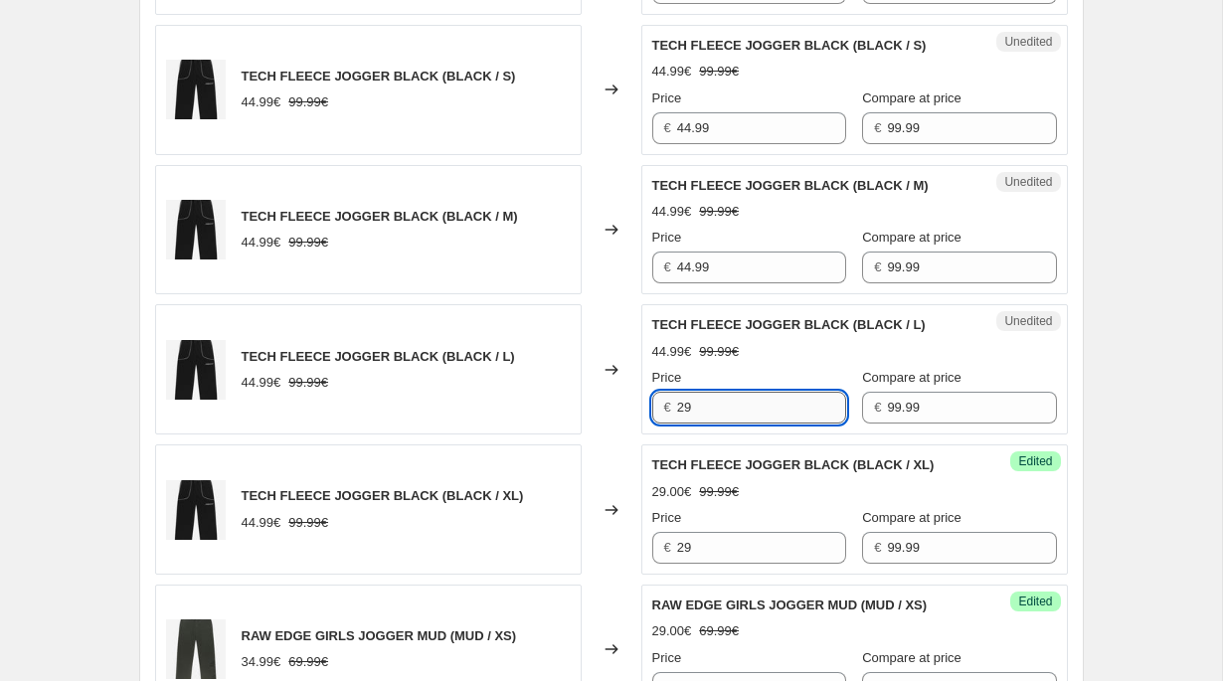
scroll to position [2325, 0]
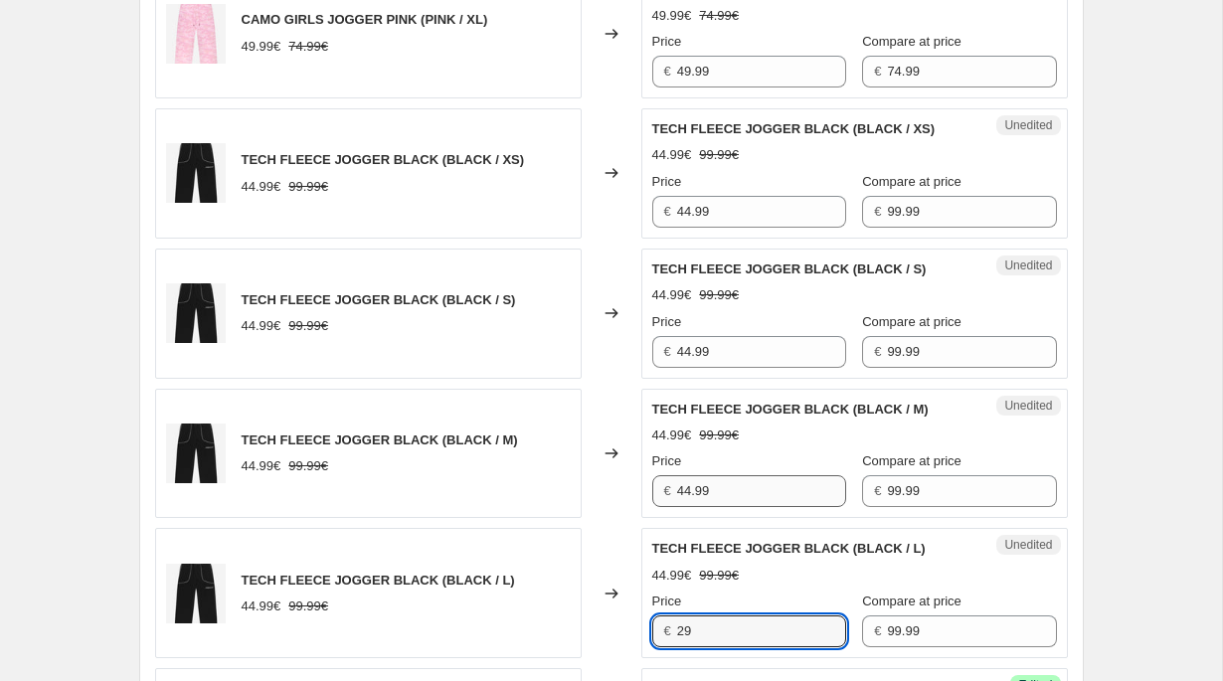
type input "29"
click at [697, 476] on input "44.99" at bounding box center [761, 491] width 169 height 32
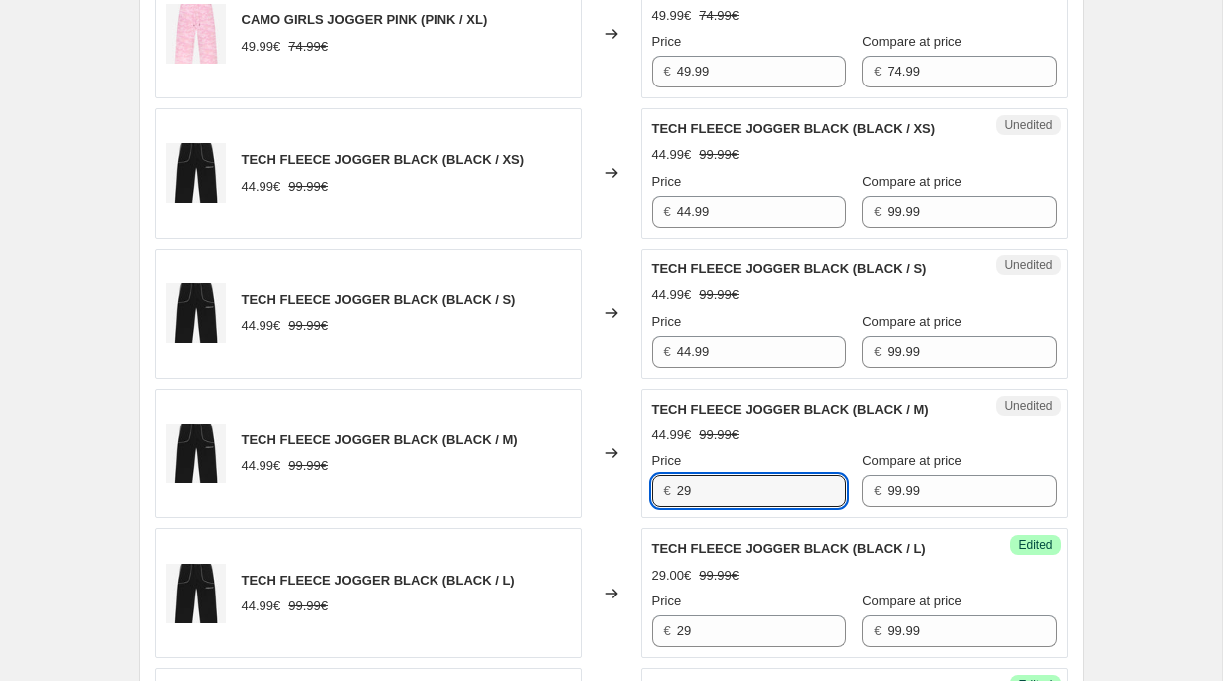
type input "29"
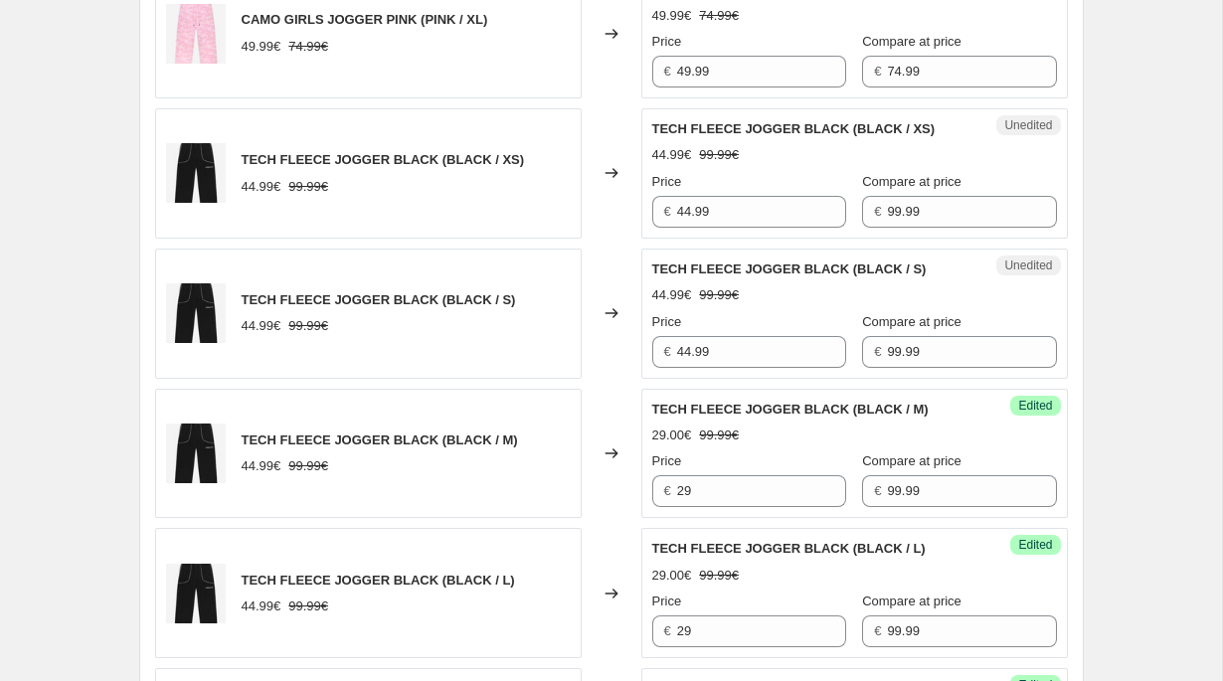
click at [700, 333] on div "Price € 44.99" at bounding box center [749, 340] width 194 height 56
click at [700, 349] on input "44.99" at bounding box center [761, 352] width 169 height 32
type input "29"
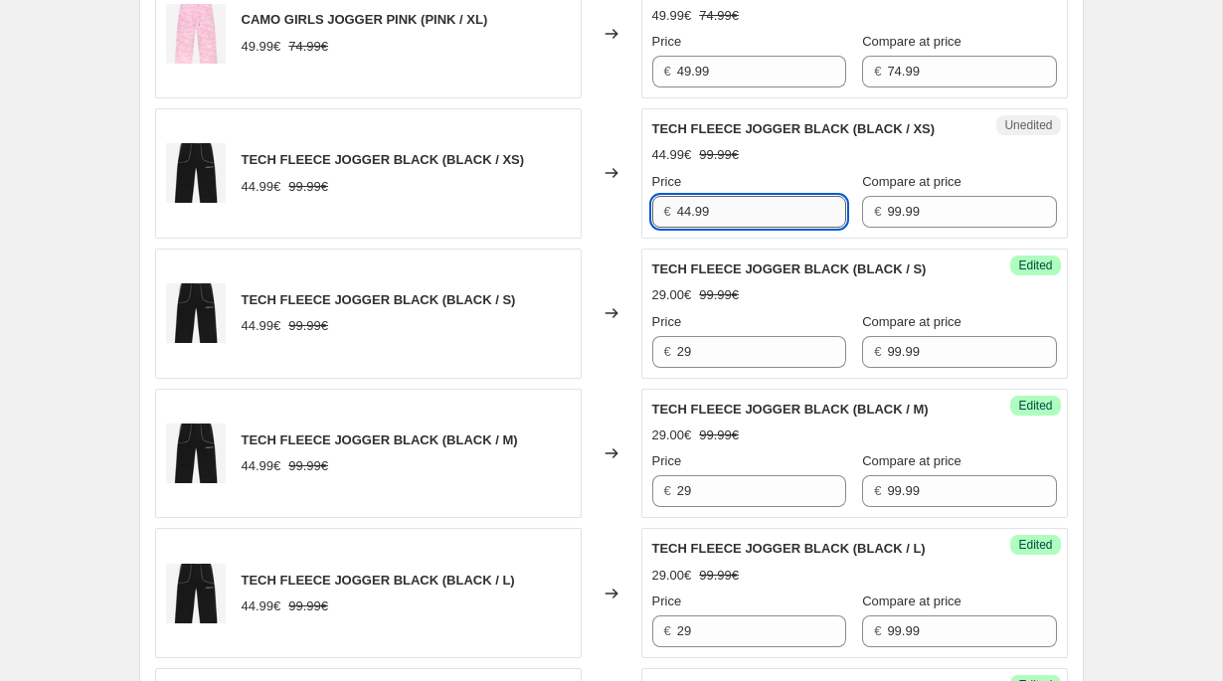
click at [709, 209] on input "44.99" at bounding box center [761, 212] width 169 height 32
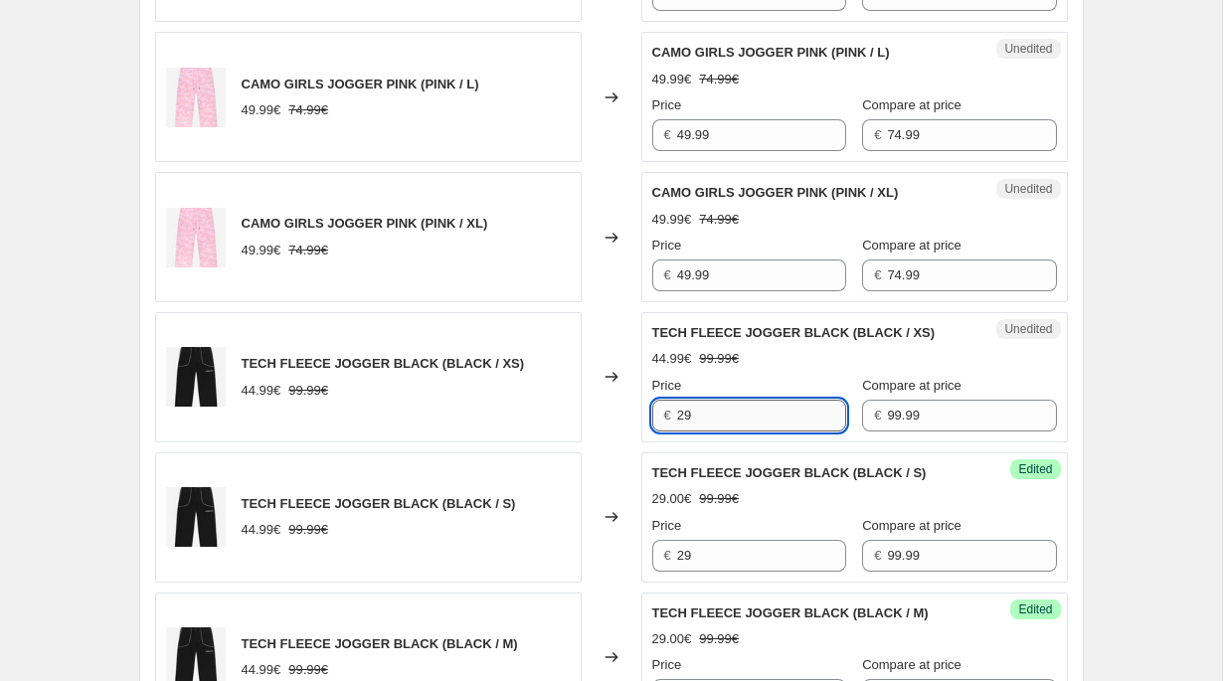
scroll to position [2011, 0]
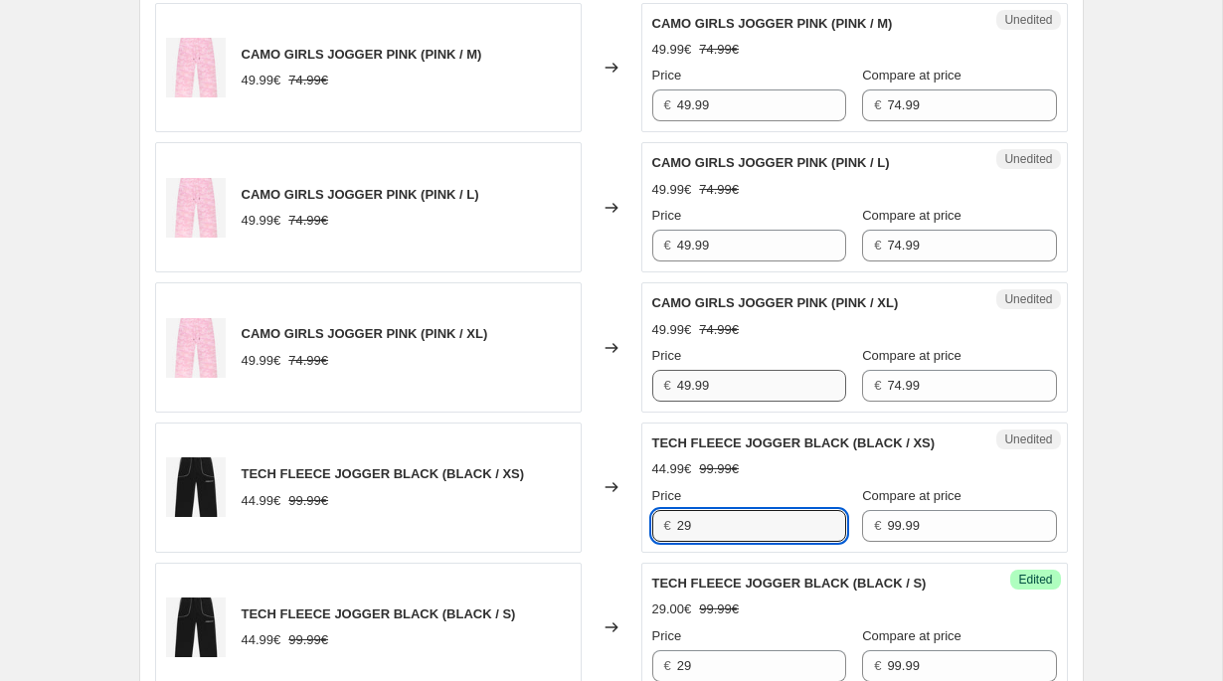
type input "29"
click at [698, 372] on input "49.99" at bounding box center [761, 386] width 169 height 32
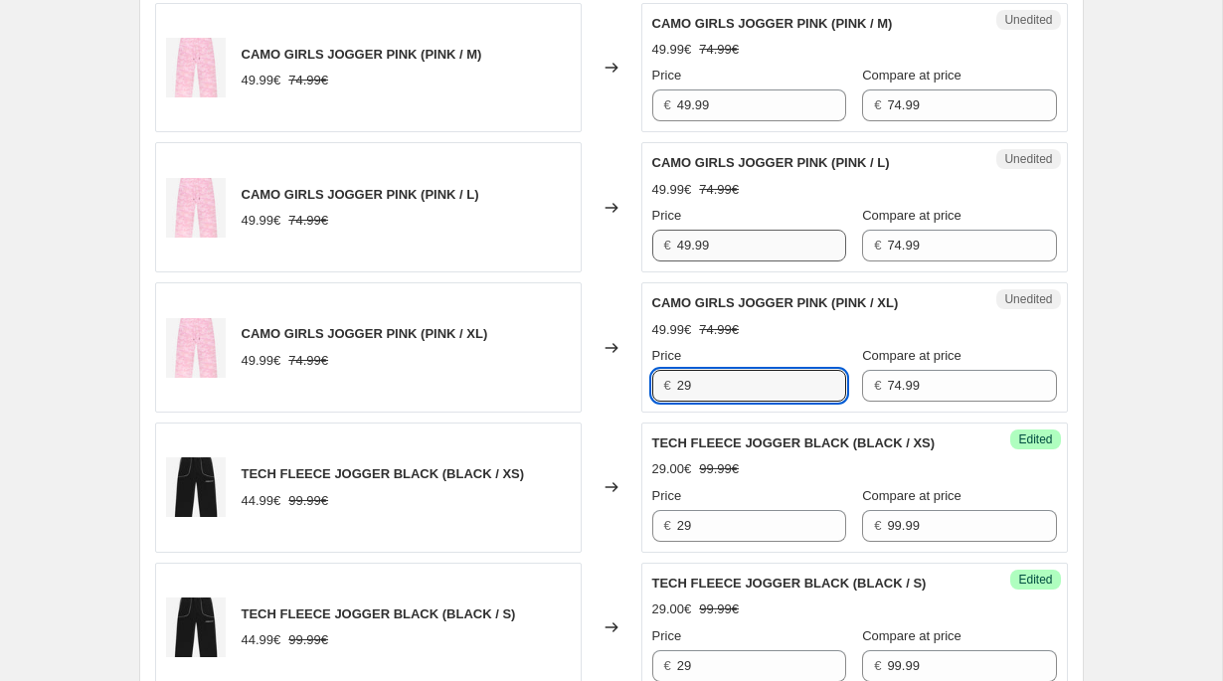
type input "29"
click at [705, 251] on input "49.99" at bounding box center [761, 246] width 169 height 32
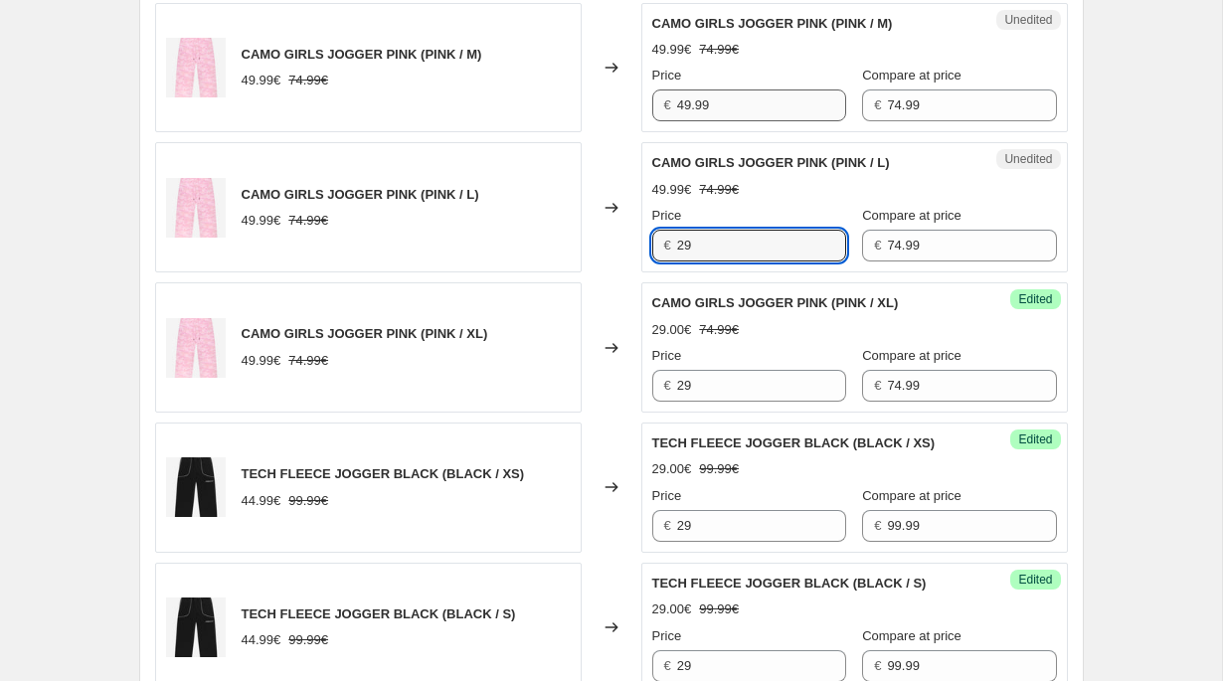
type input "29"
click at [711, 106] on input "49.99" at bounding box center [761, 105] width 169 height 32
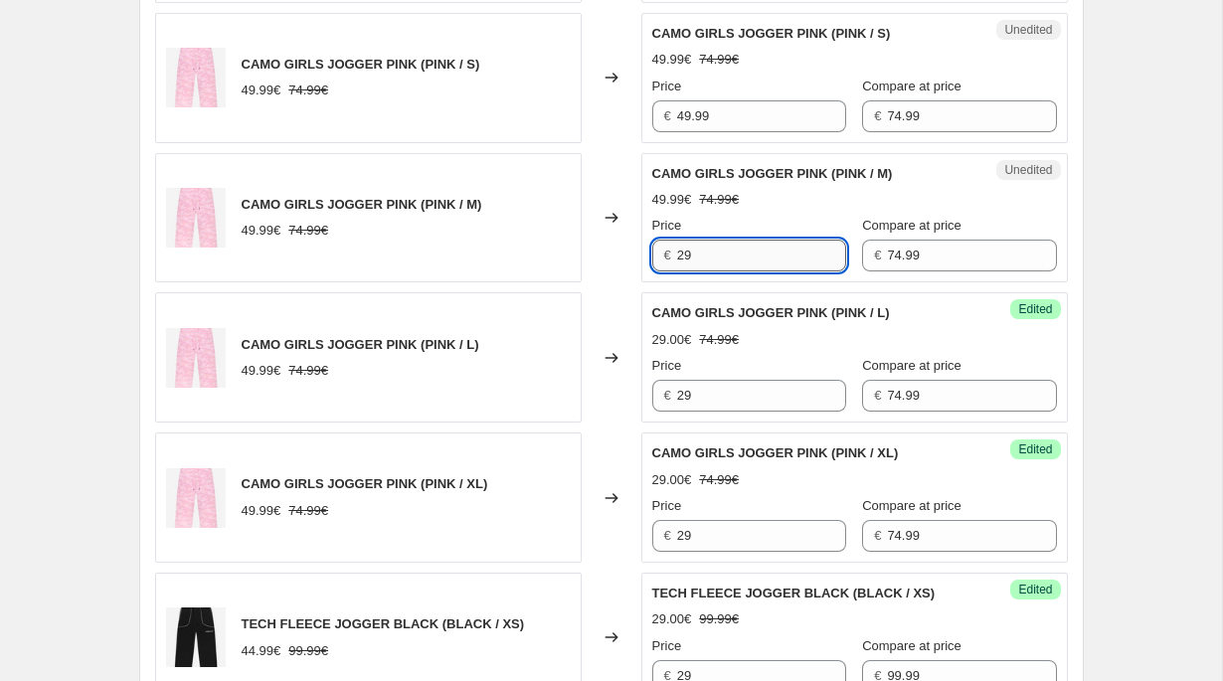
scroll to position [1622, 0]
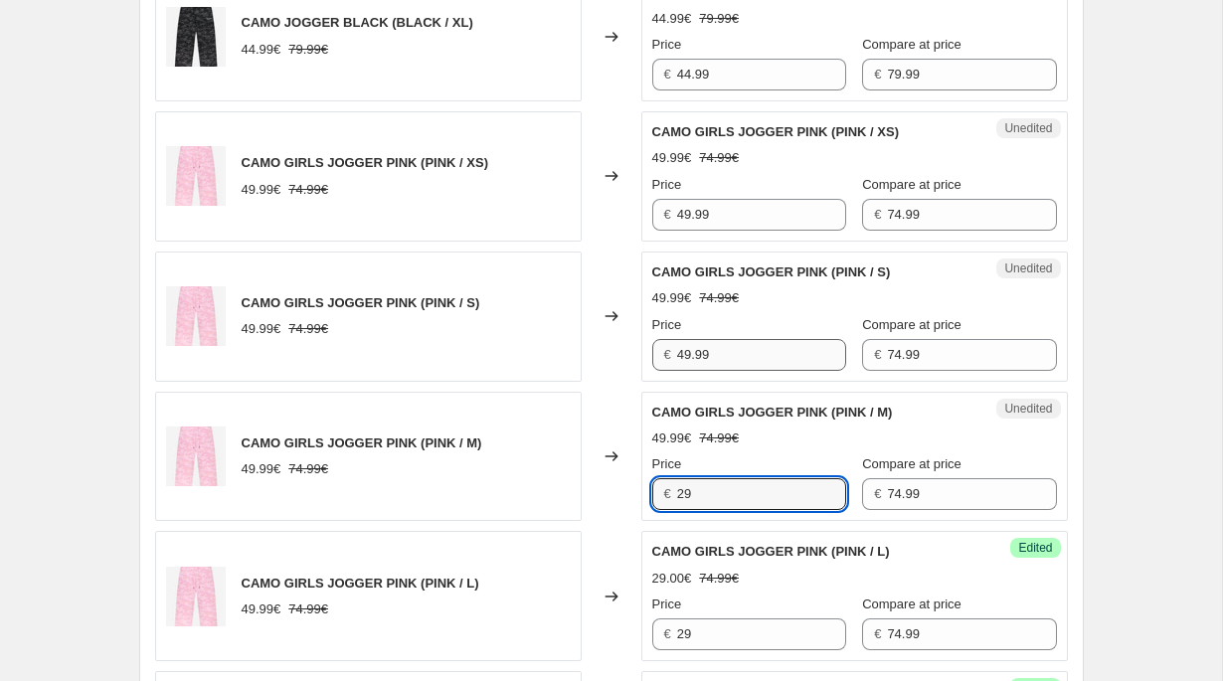
type input "29"
click at [692, 345] on input "49.99" at bounding box center [761, 355] width 169 height 32
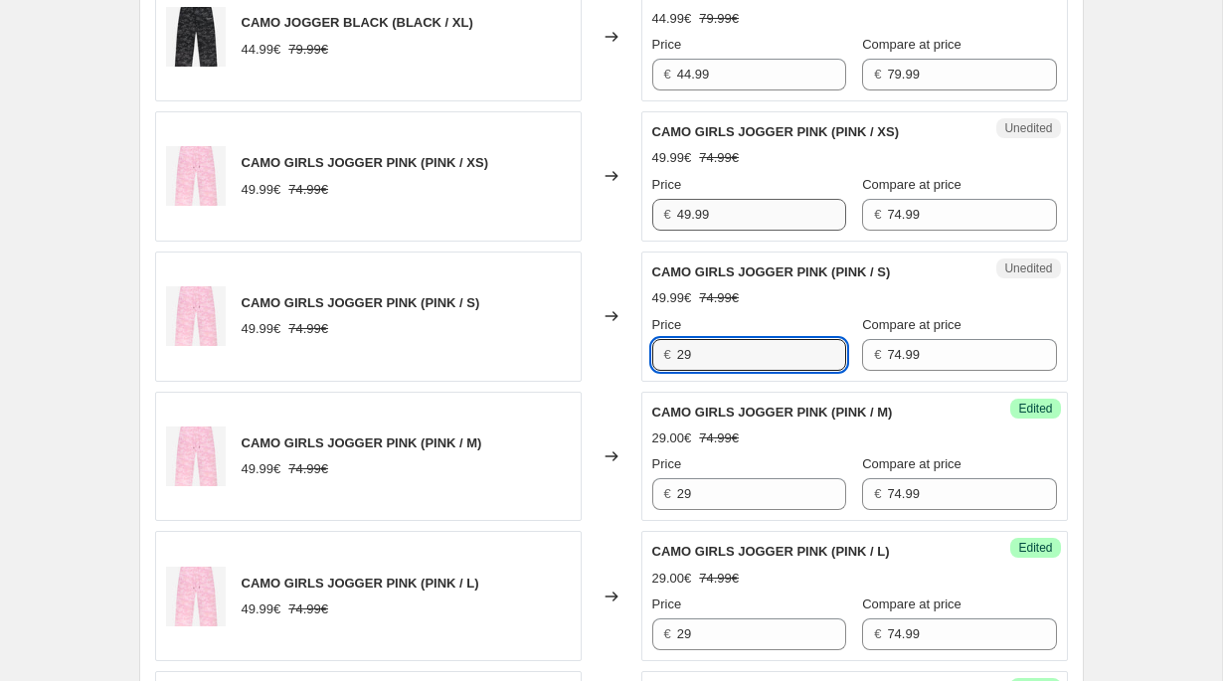
type input "29"
click at [694, 214] on input "49.99" at bounding box center [761, 215] width 169 height 32
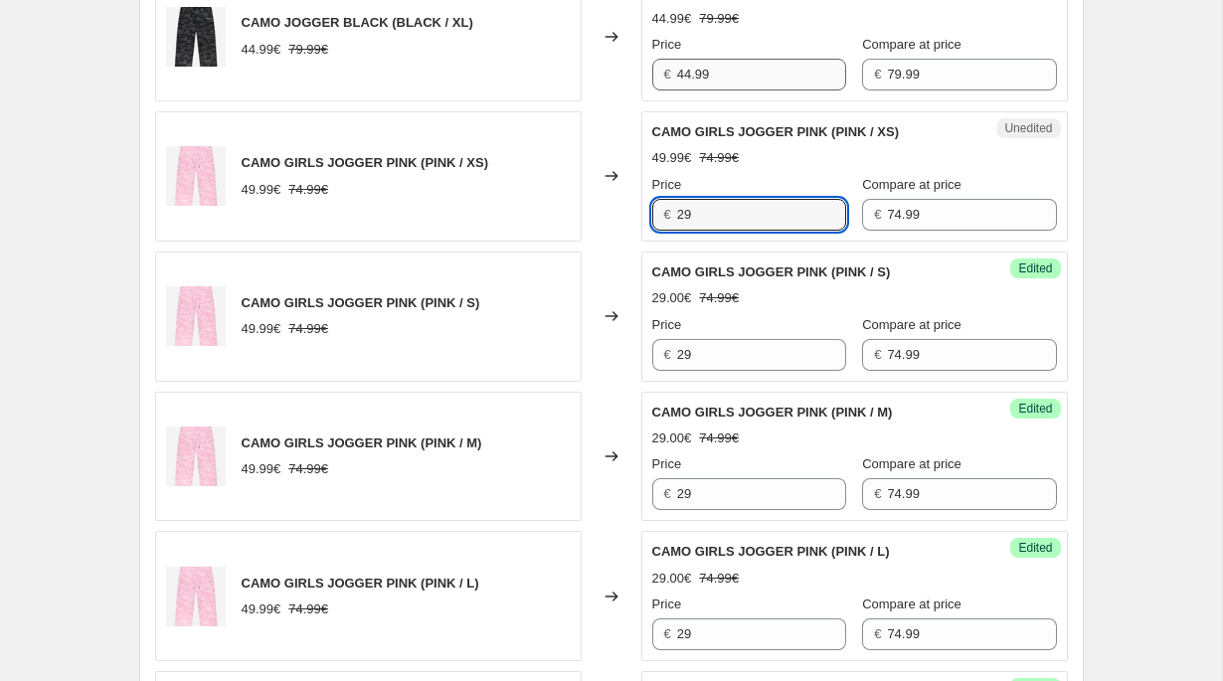
type input "29"
click at [709, 70] on input "44.99" at bounding box center [761, 75] width 169 height 32
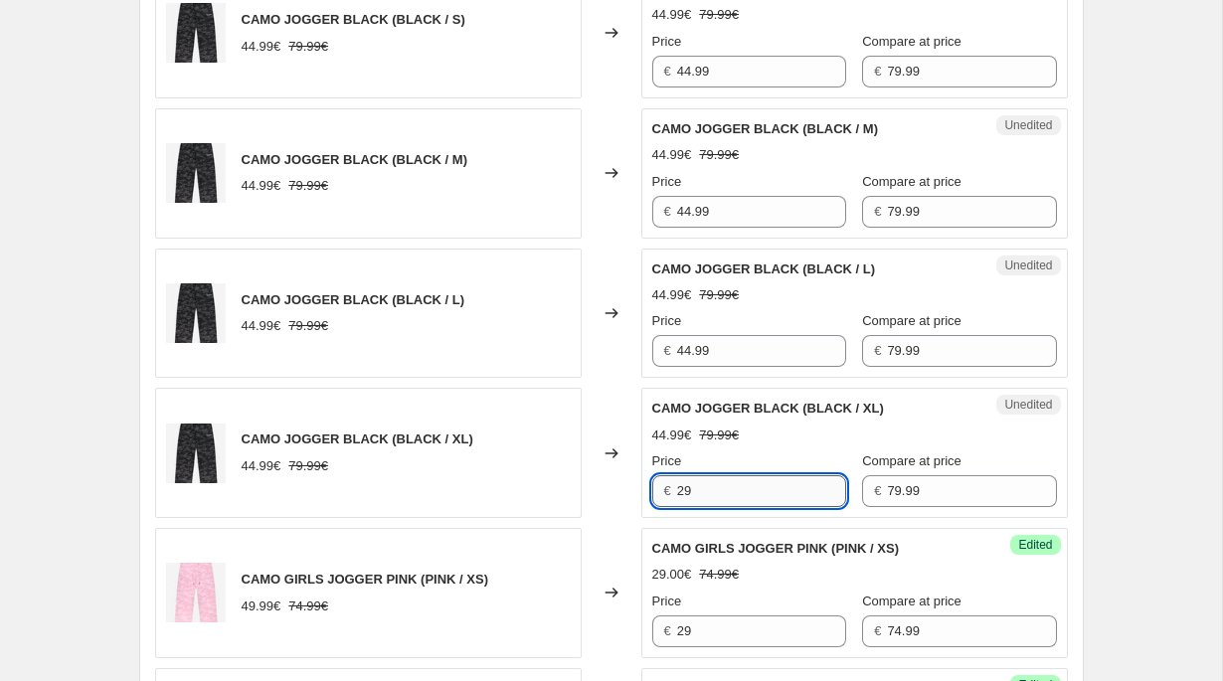
scroll to position [1156, 0]
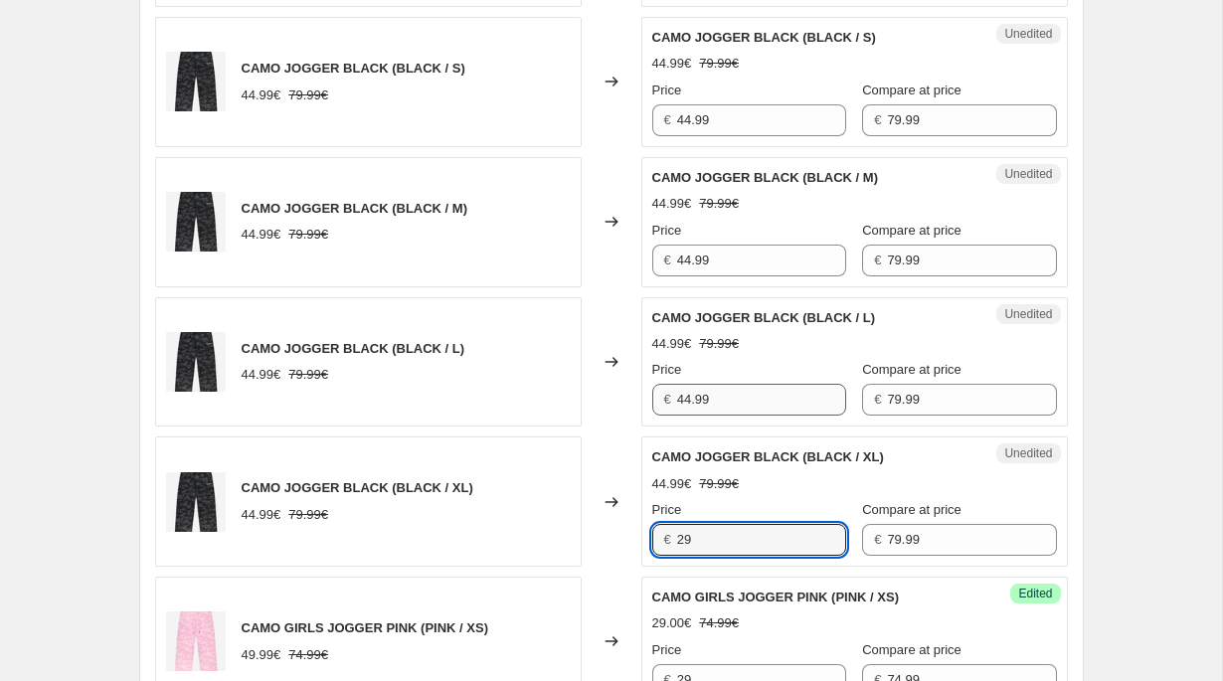
type input "29"
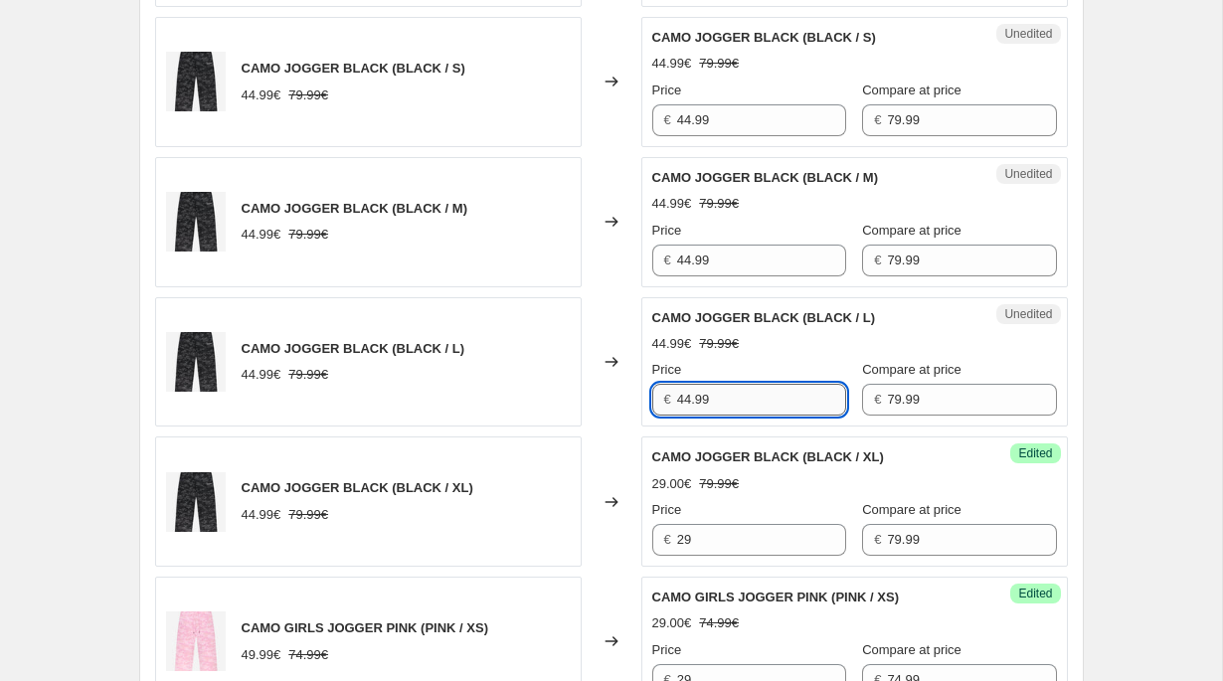
click at [692, 399] on input "44.99" at bounding box center [761, 400] width 169 height 32
type input "29"
click at [692, 262] on input "44.99" at bounding box center [761, 261] width 169 height 32
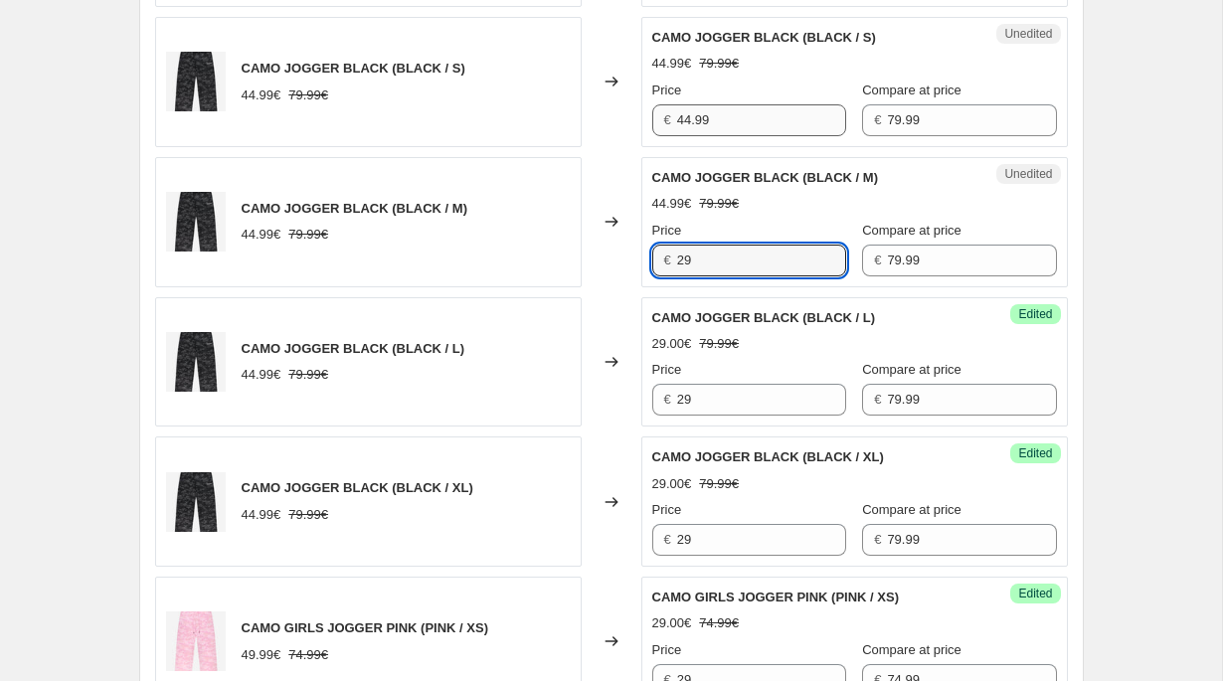
type input "29"
click at [712, 113] on input "44.99" at bounding box center [761, 120] width 169 height 32
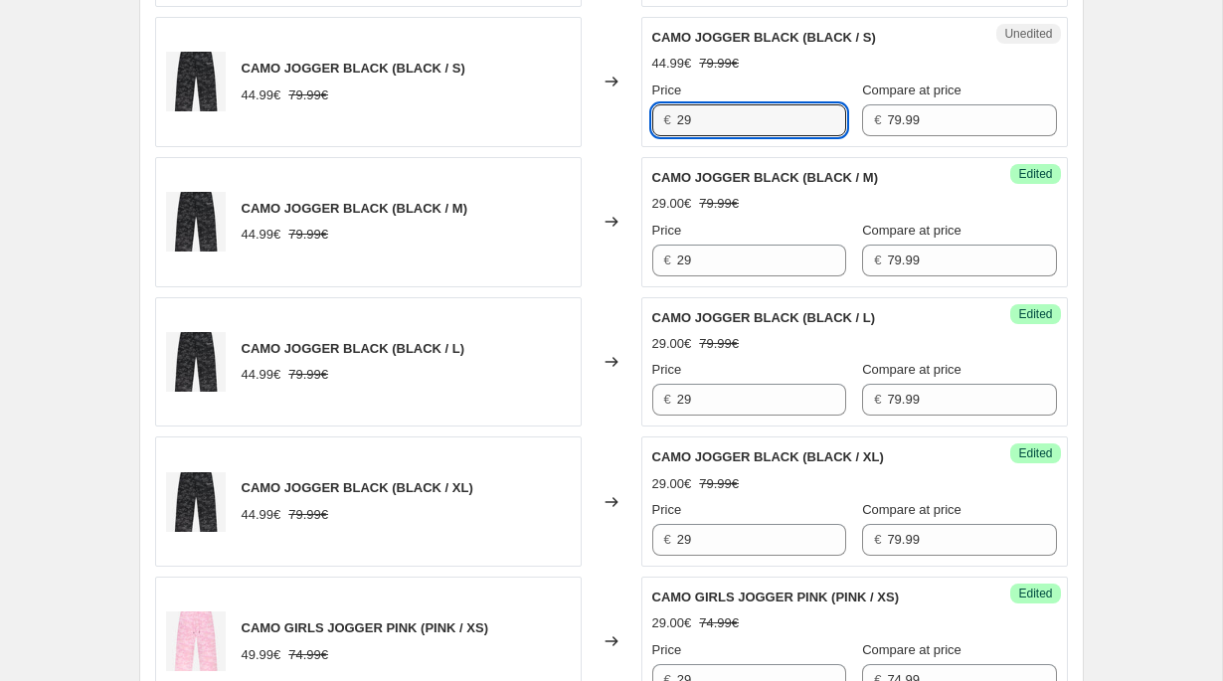
type input "29"
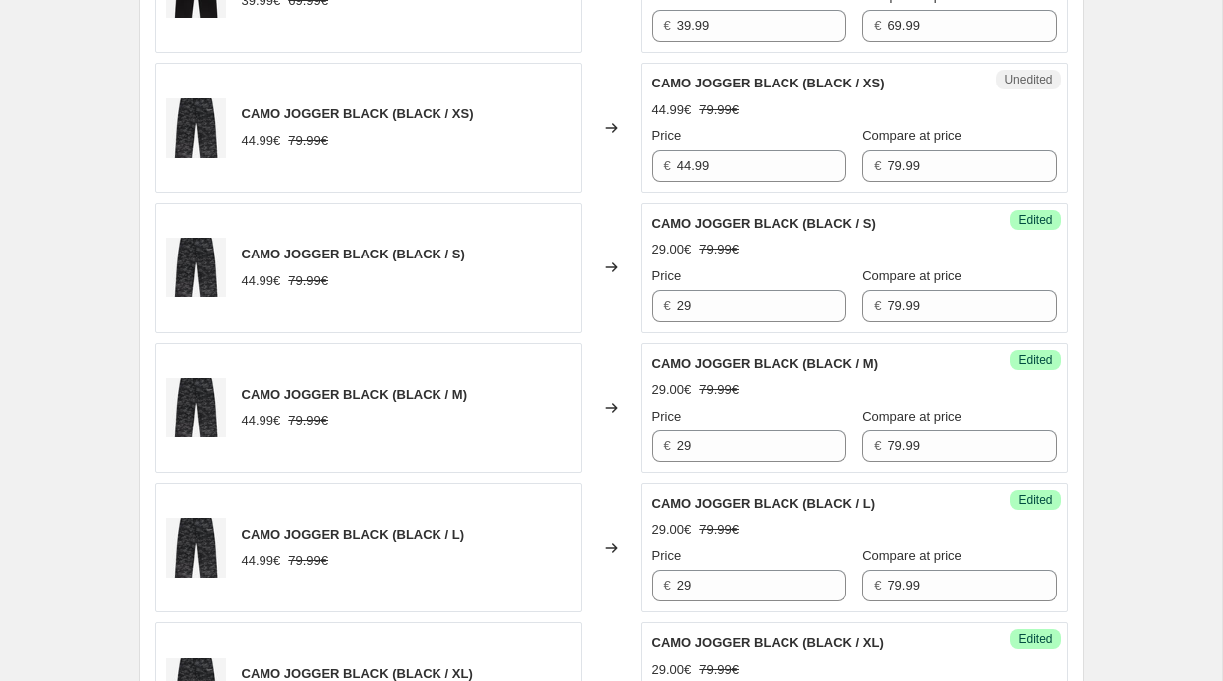
scroll to position [912, 0]
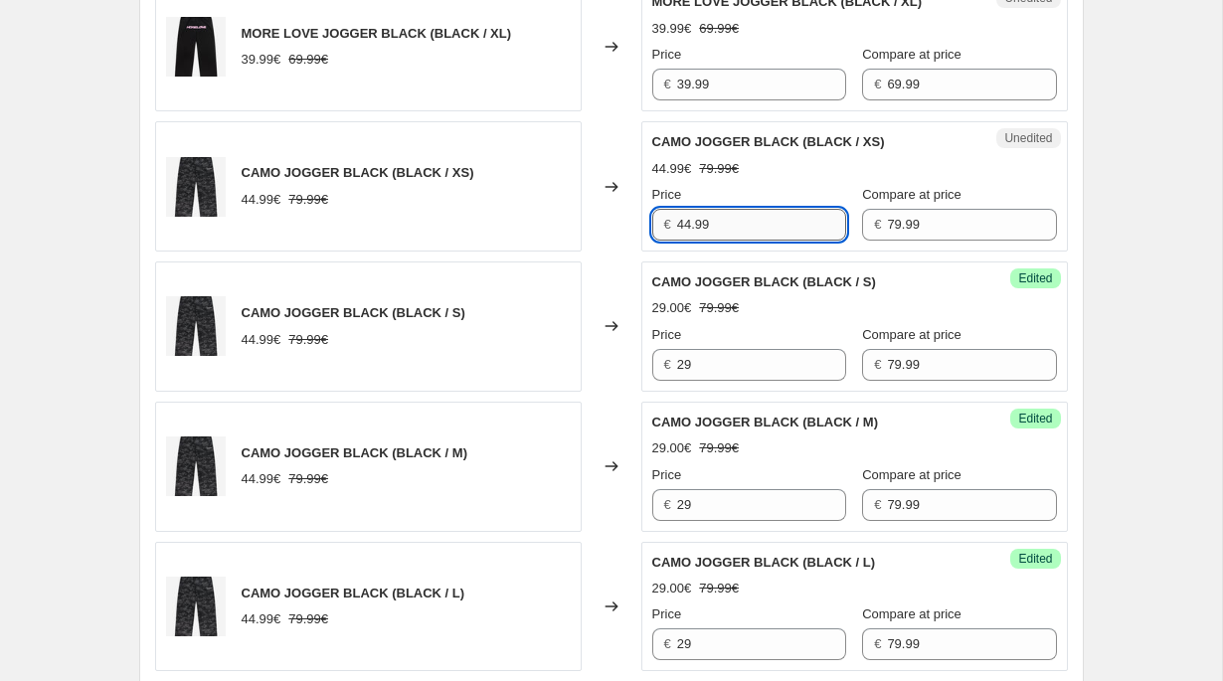
click at [685, 223] on input "44.99" at bounding box center [761, 225] width 169 height 32
type input "29"
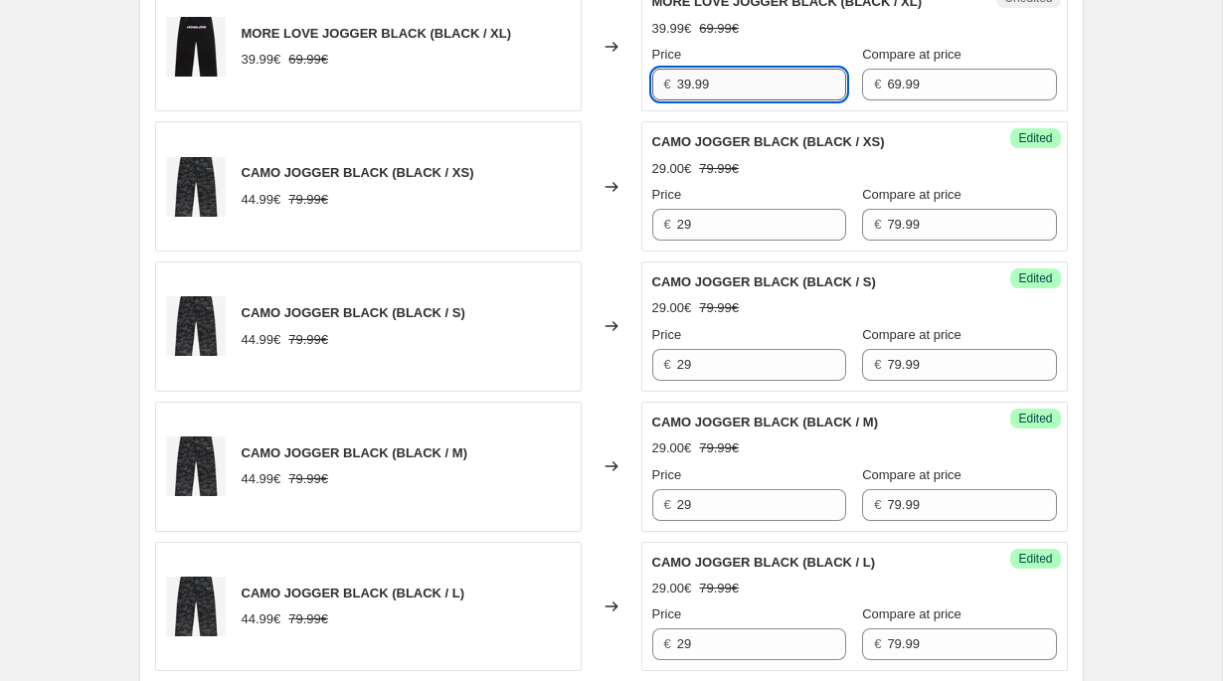
click at [711, 82] on input "39.99" at bounding box center [761, 85] width 169 height 32
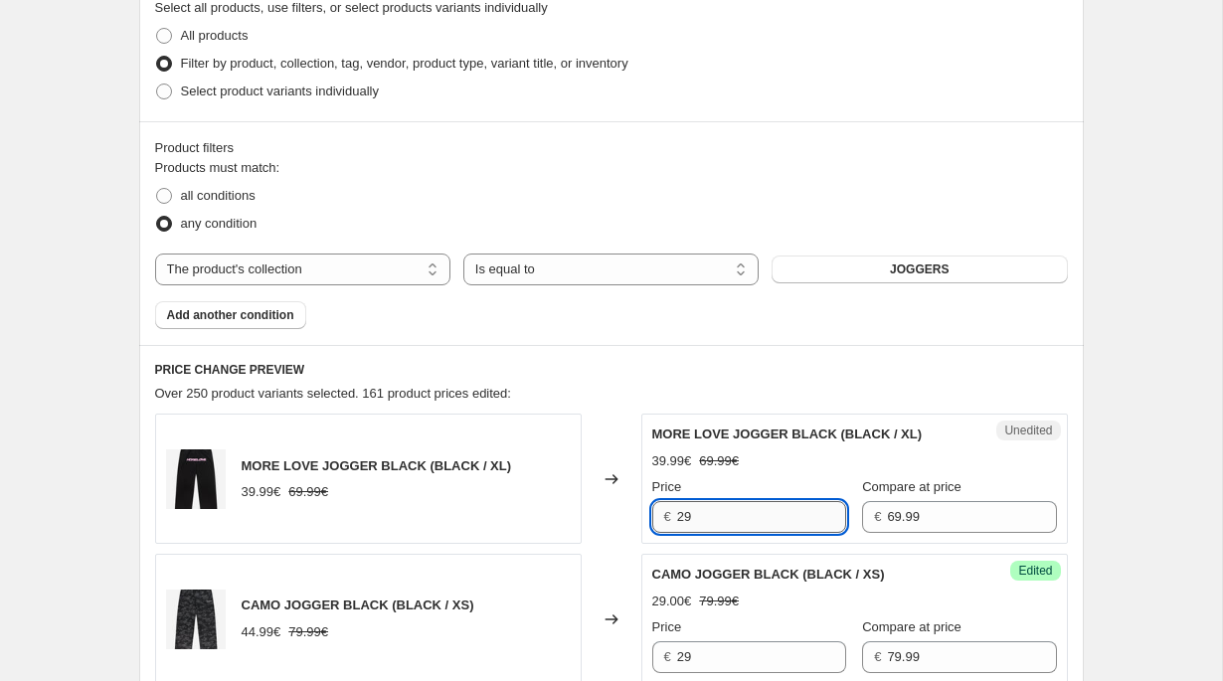
scroll to position [465, 0]
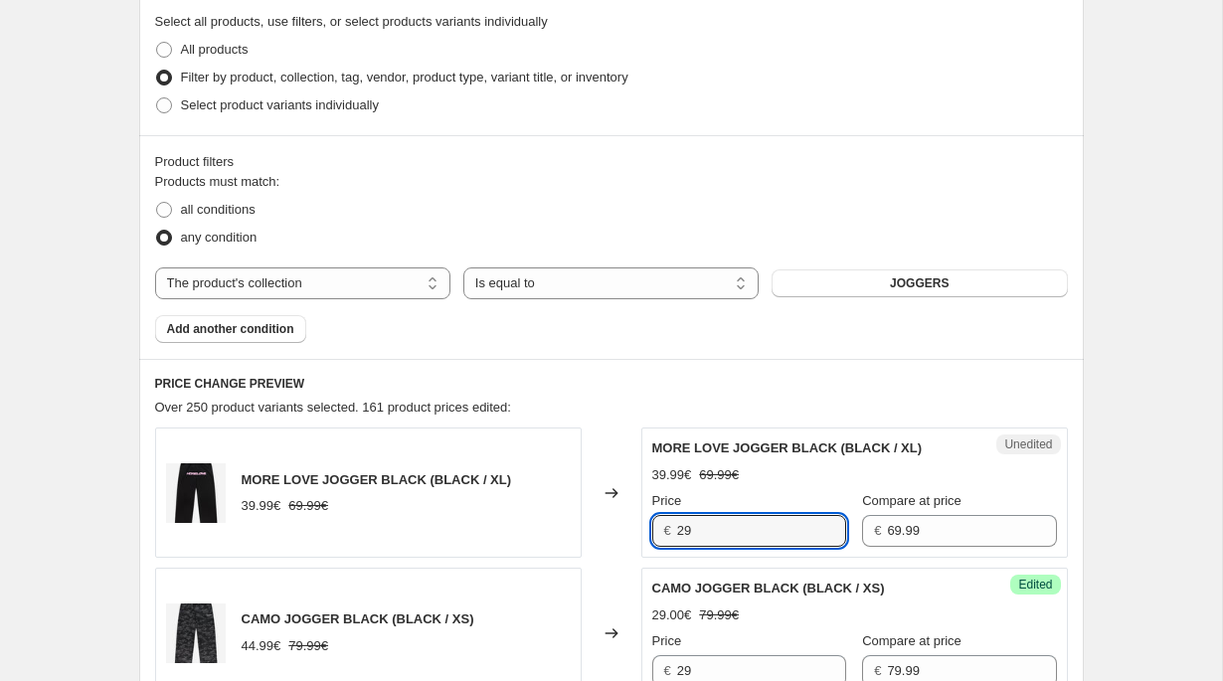
type input "29"
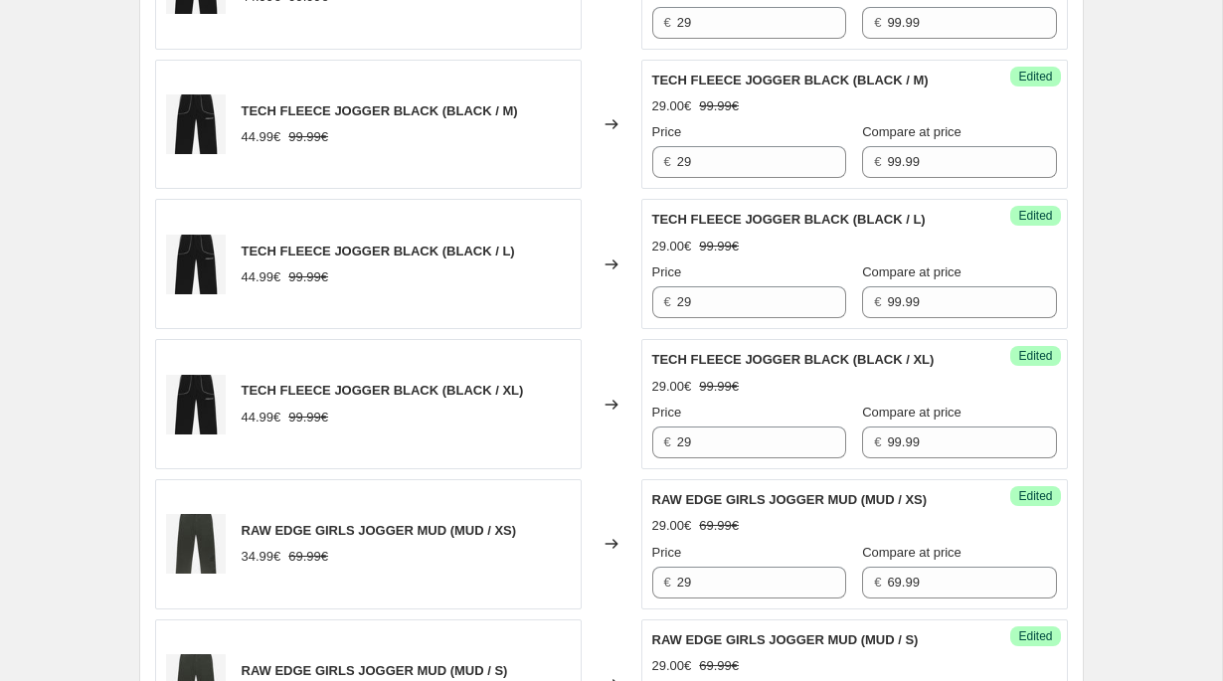
scroll to position [3370, 0]
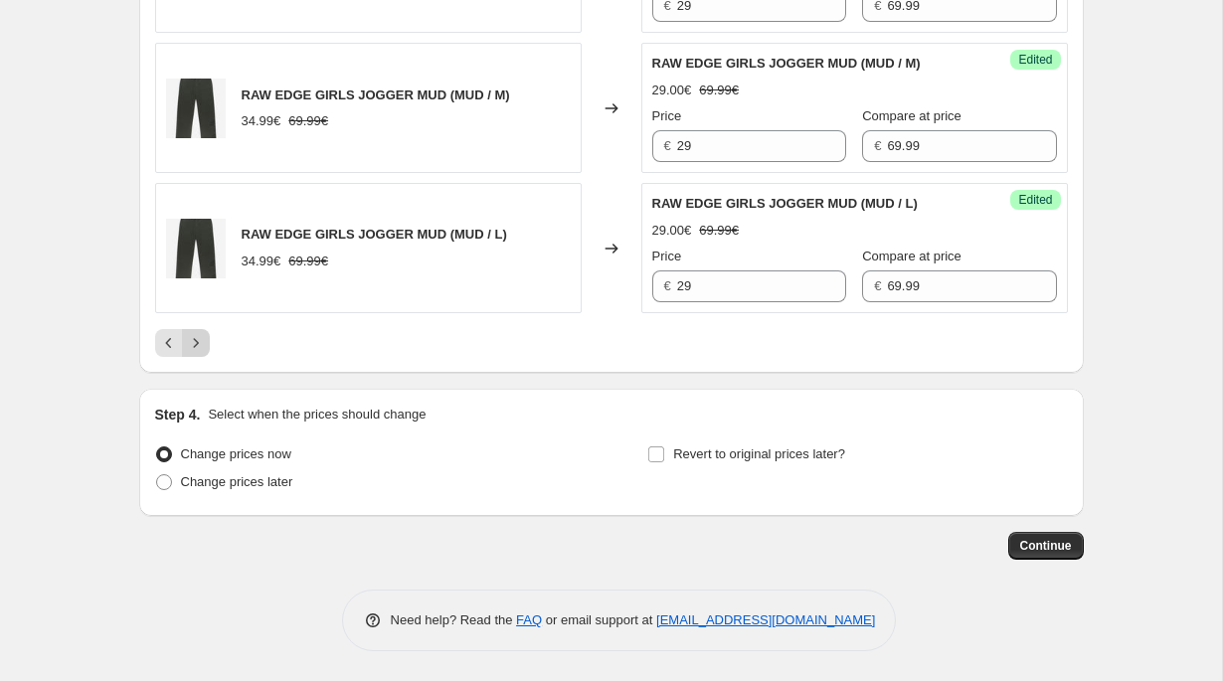
click at [199, 347] on icon "Next" at bounding box center [196, 343] width 20 height 20
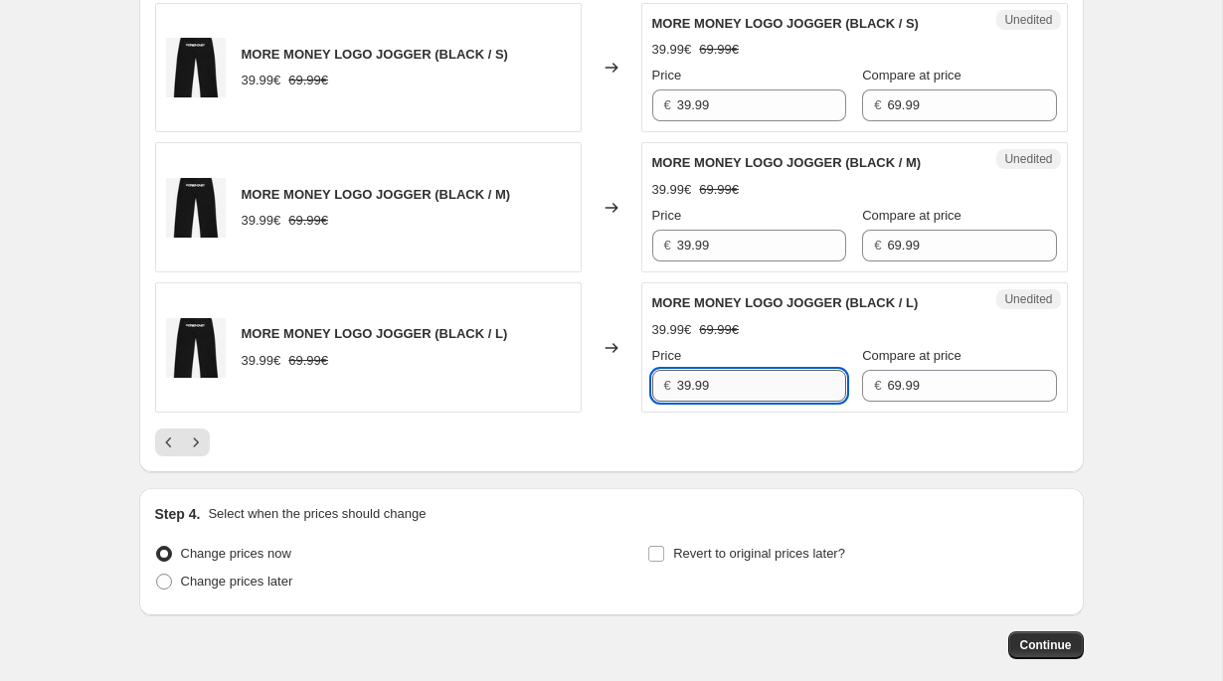
click at [703, 402] on input "39.99" at bounding box center [761, 386] width 169 height 32
type input "29"
click at [727, 262] on input "39.99" at bounding box center [761, 246] width 169 height 32
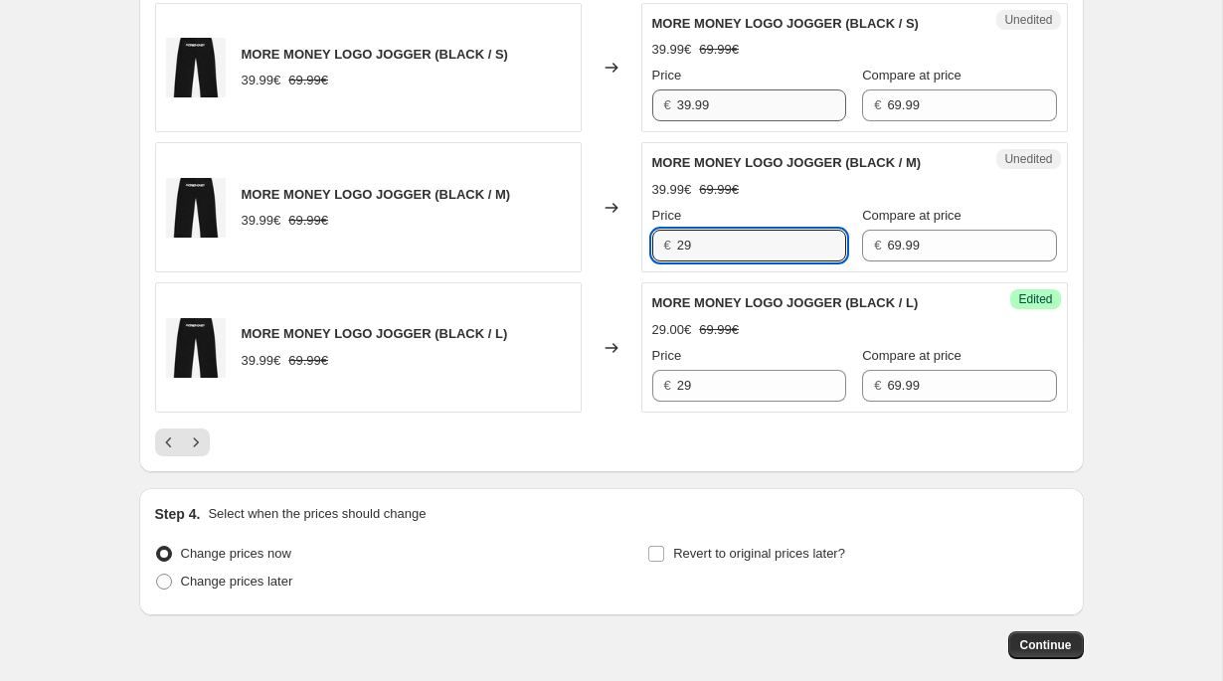
type input "29"
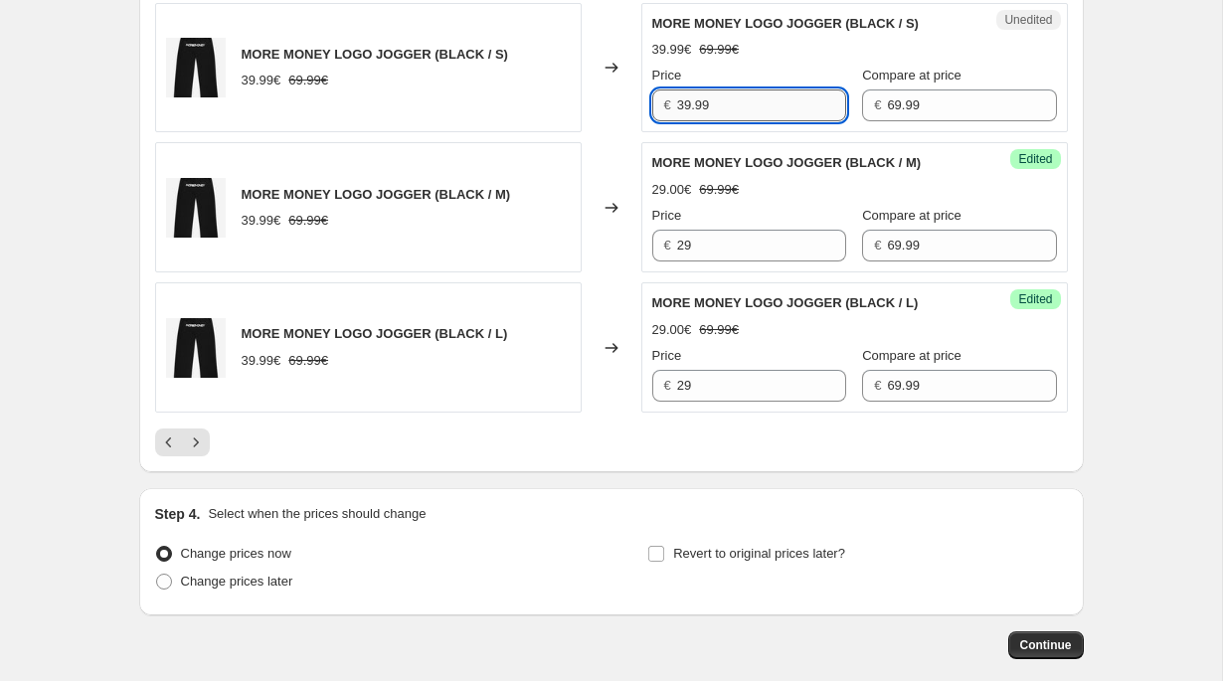
click at [720, 121] on input "39.99" at bounding box center [761, 105] width 169 height 32
type input "29"
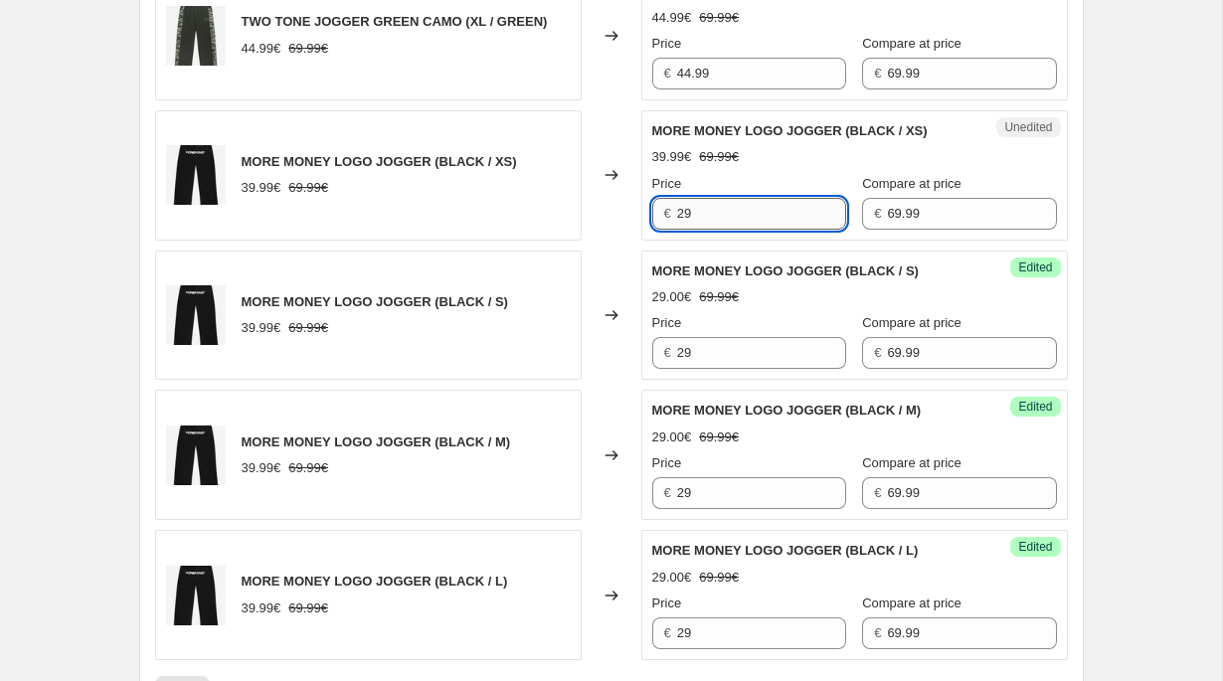
scroll to position [2986, 0]
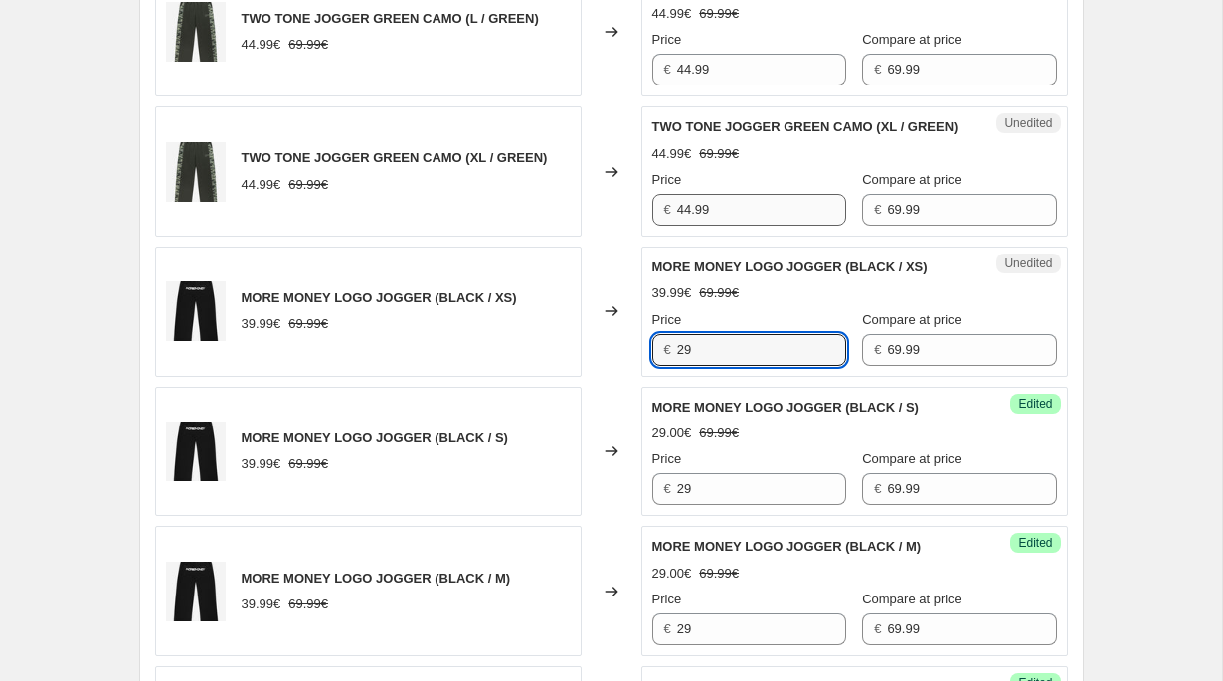
type input "29"
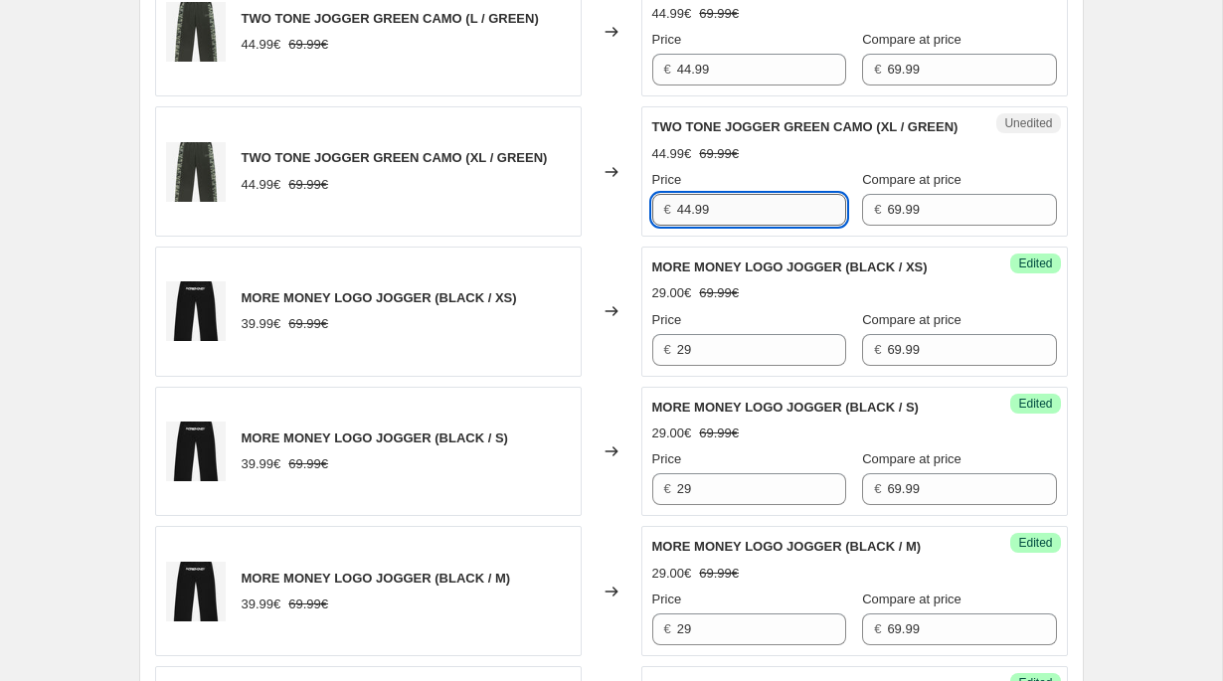
click at [699, 226] on input "44.99" at bounding box center [761, 210] width 169 height 32
type input "29"
click at [710, 86] on input "44.99" at bounding box center [761, 70] width 169 height 32
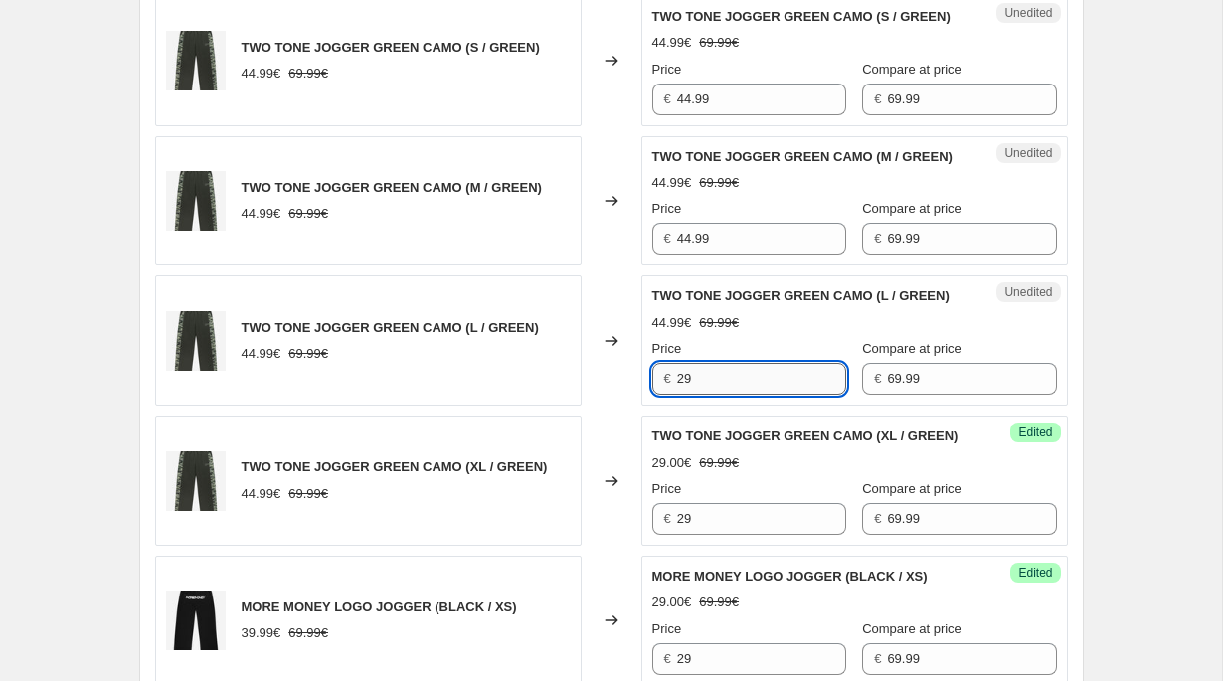
scroll to position [2592, 0]
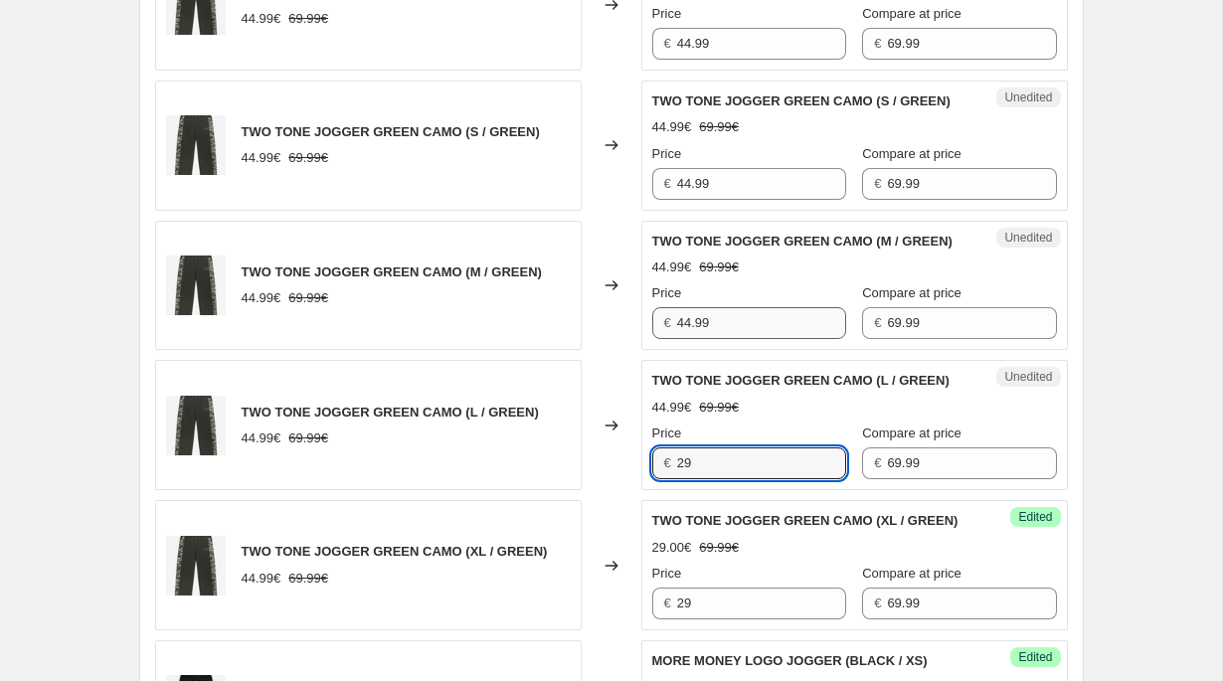
type input "29"
click at [695, 339] on input "44.99" at bounding box center [761, 323] width 169 height 32
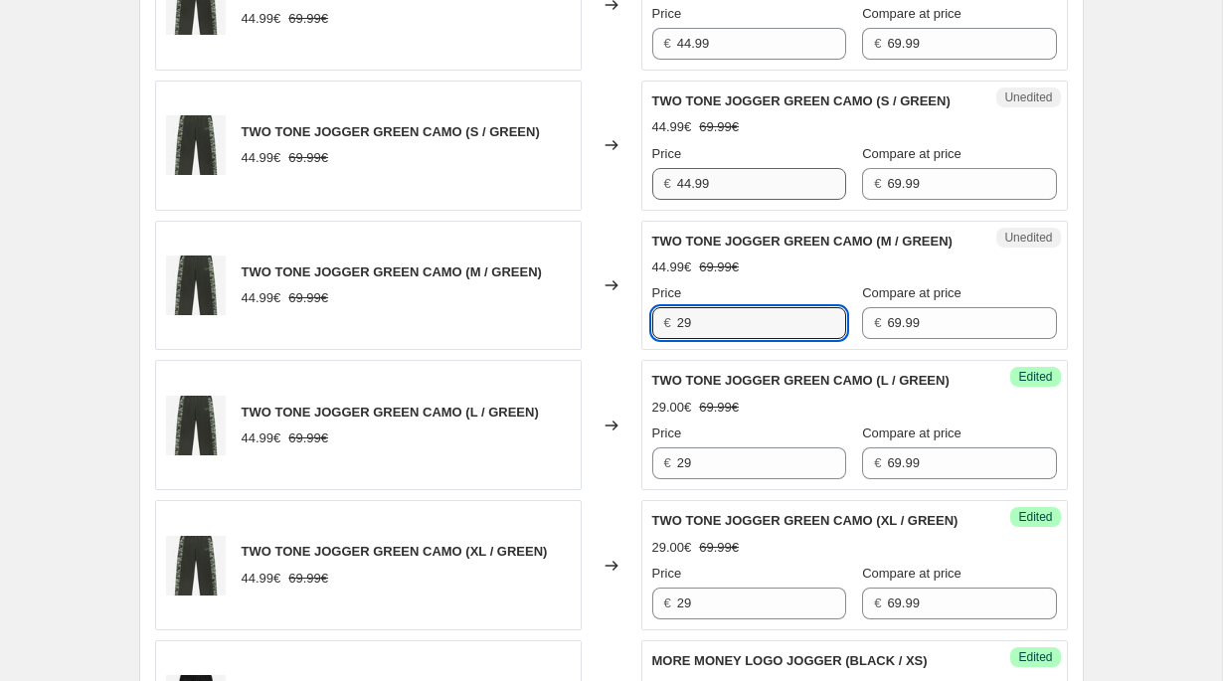
type input "29"
click at [708, 200] on input "44.99" at bounding box center [761, 184] width 169 height 32
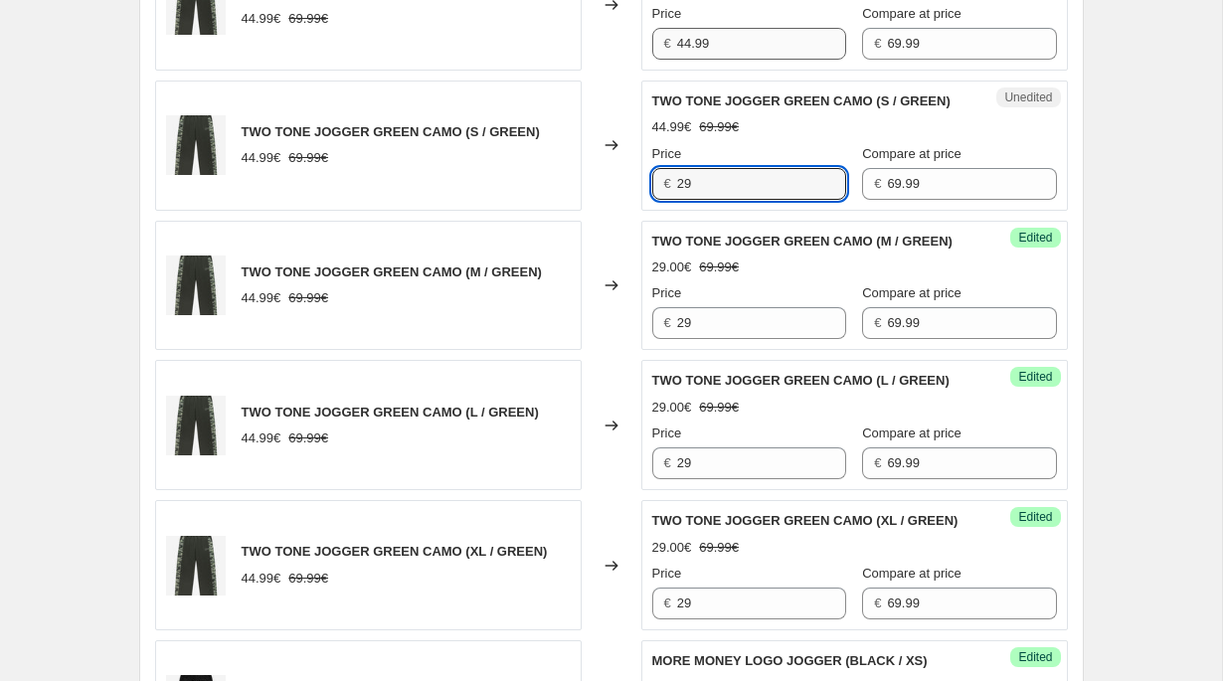
type input "29"
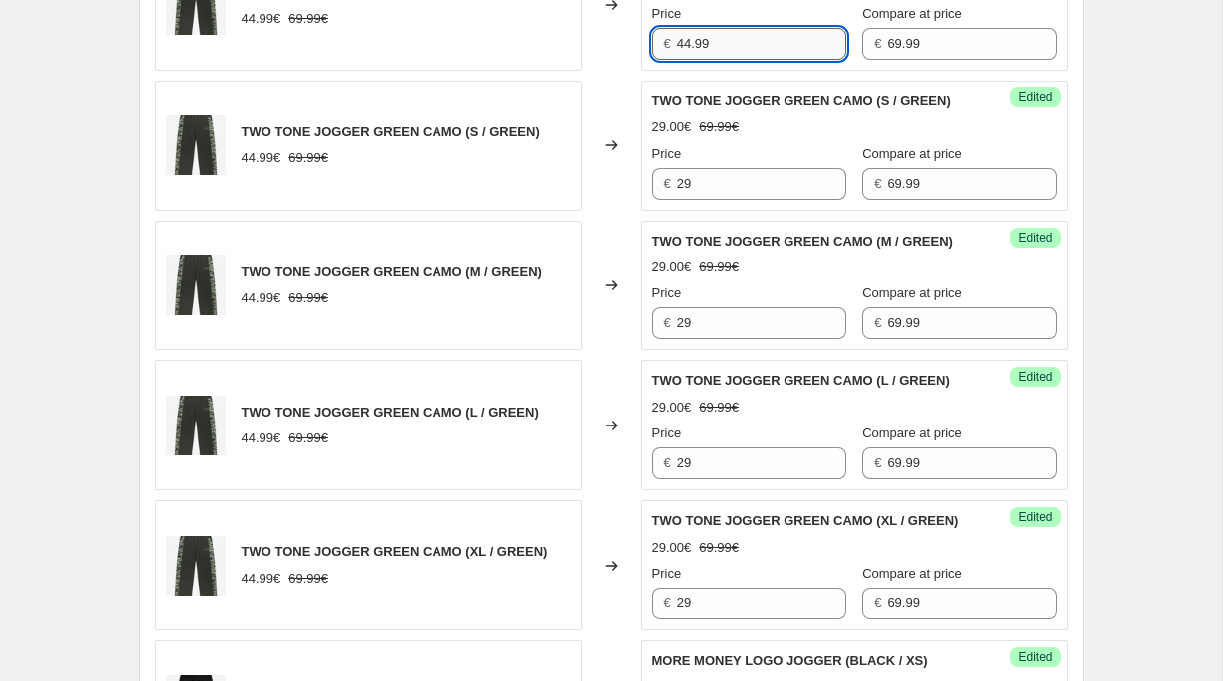
click at [709, 60] on input "44.99" at bounding box center [761, 44] width 169 height 32
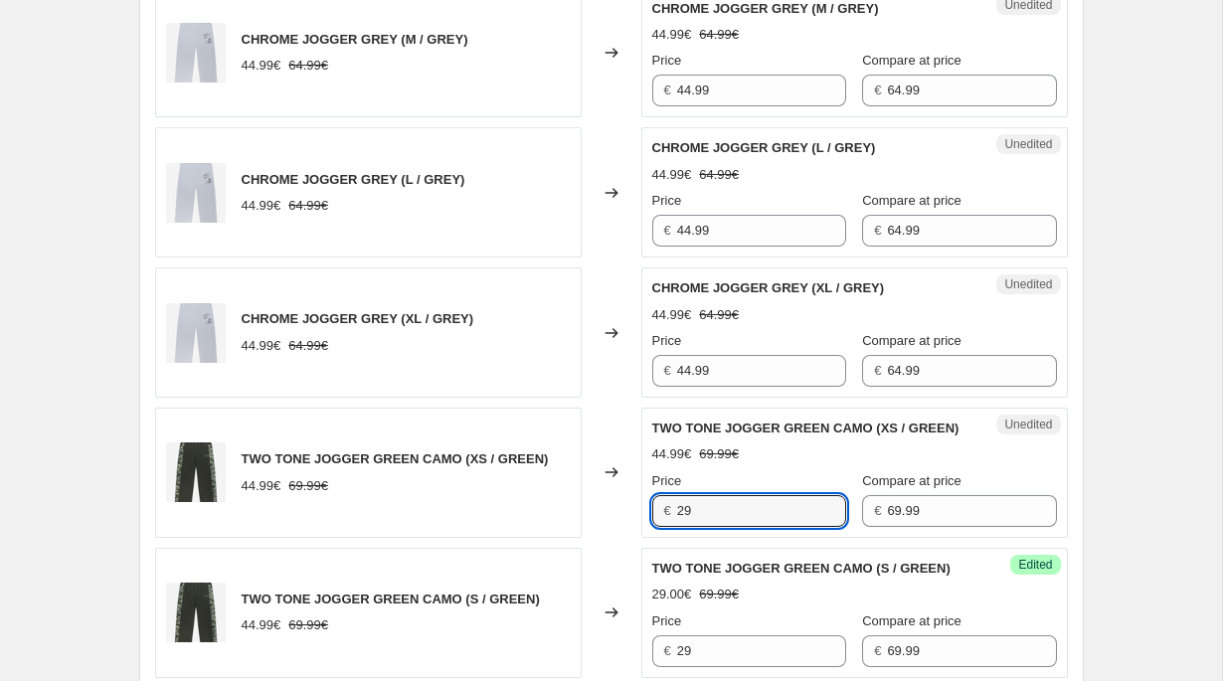
scroll to position [2082, 0]
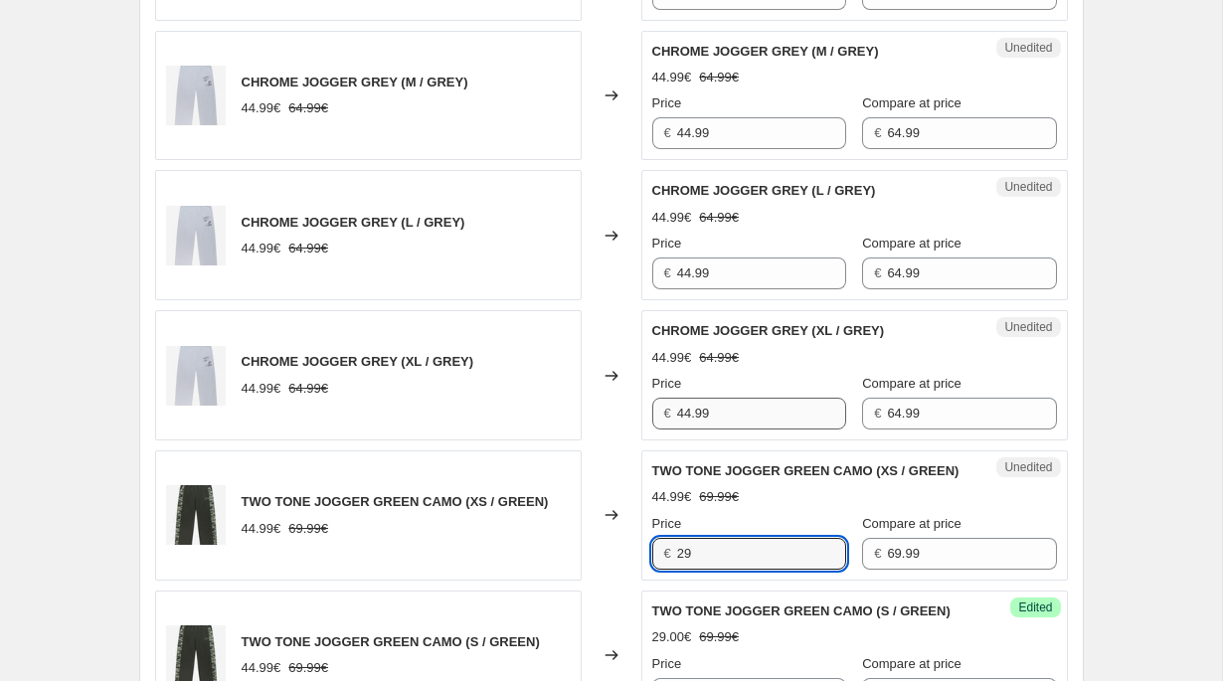
type input "29"
click at [696, 400] on input "44.99" at bounding box center [761, 414] width 169 height 32
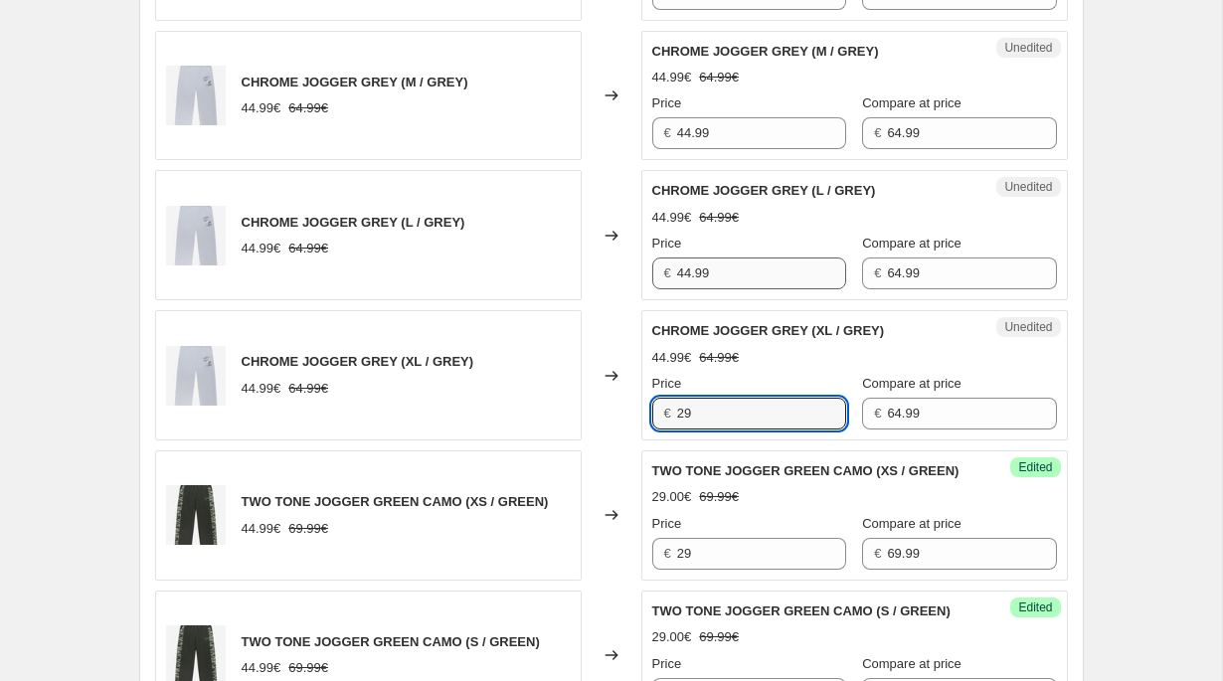
type input "29"
click at [703, 281] on input "44.99" at bounding box center [761, 274] width 169 height 32
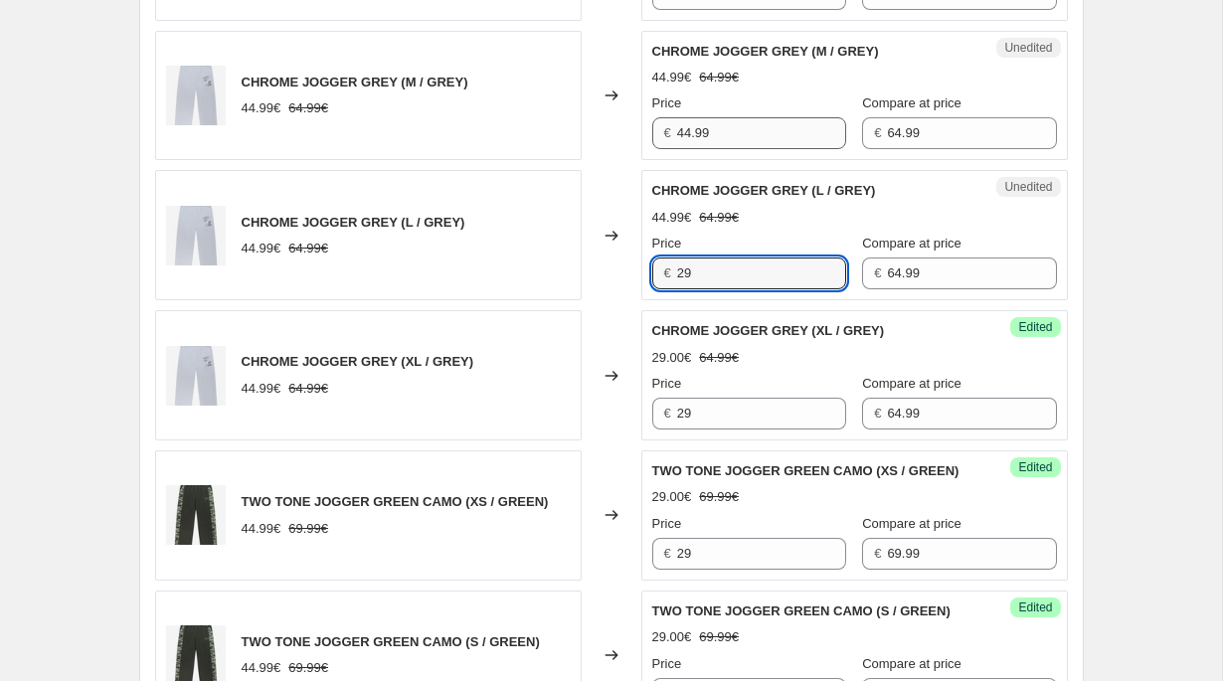
type input "29"
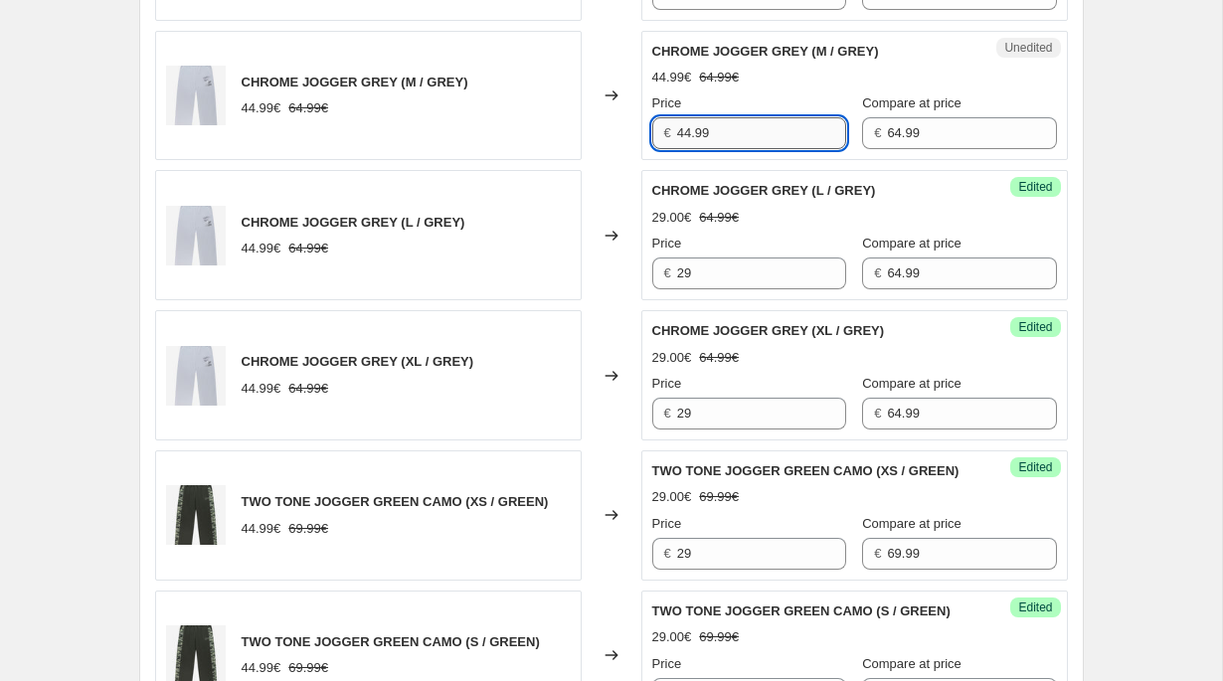
click at [712, 135] on input "44.99" at bounding box center [761, 133] width 169 height 32
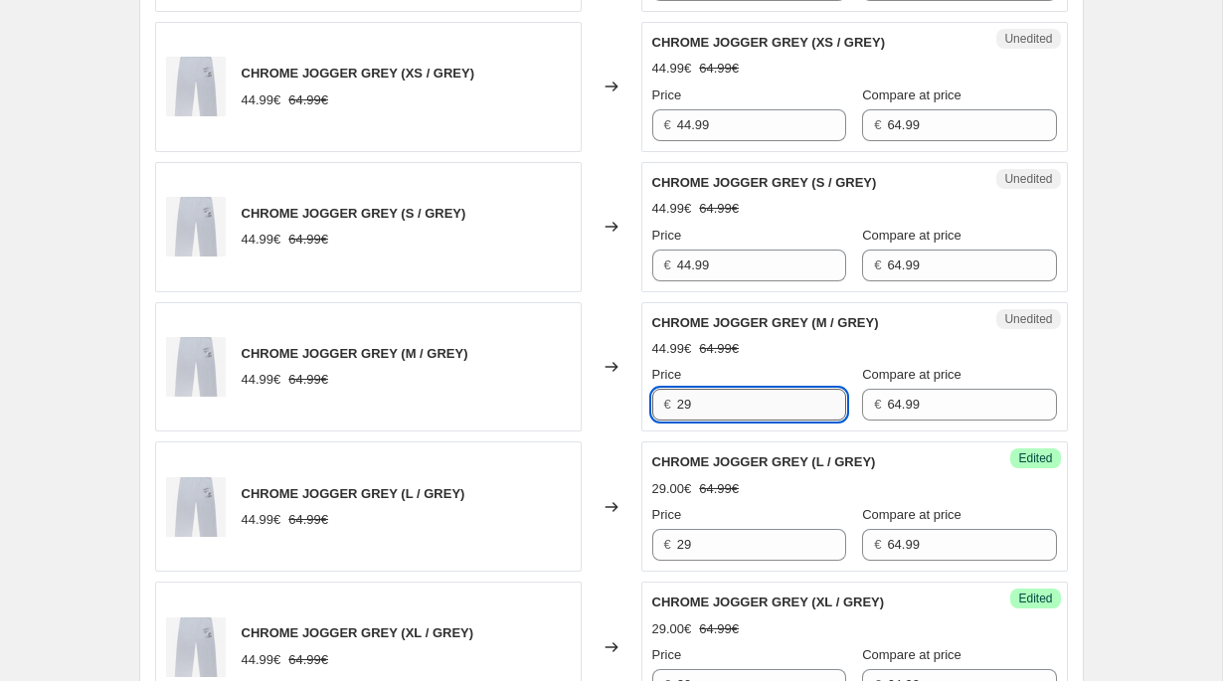
scroll to position [1703, 0]
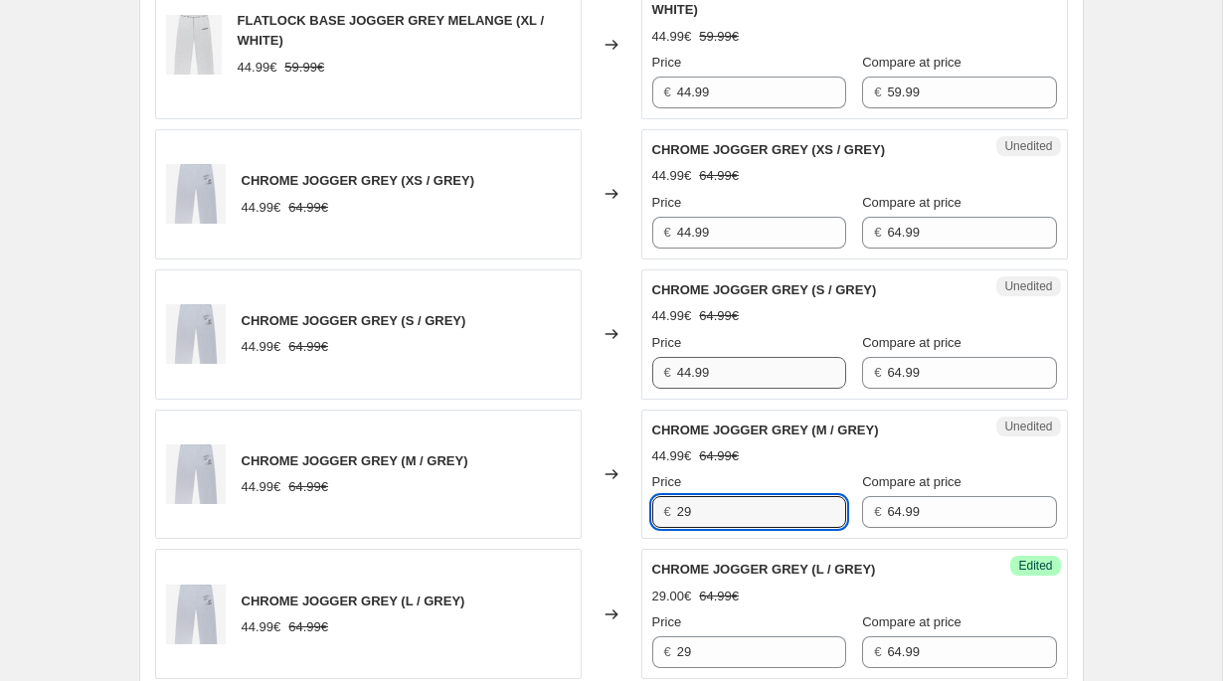
type input "29"
click at [684, 367] on input "44.99" at bounding box center [761, 373] width 169 height 32
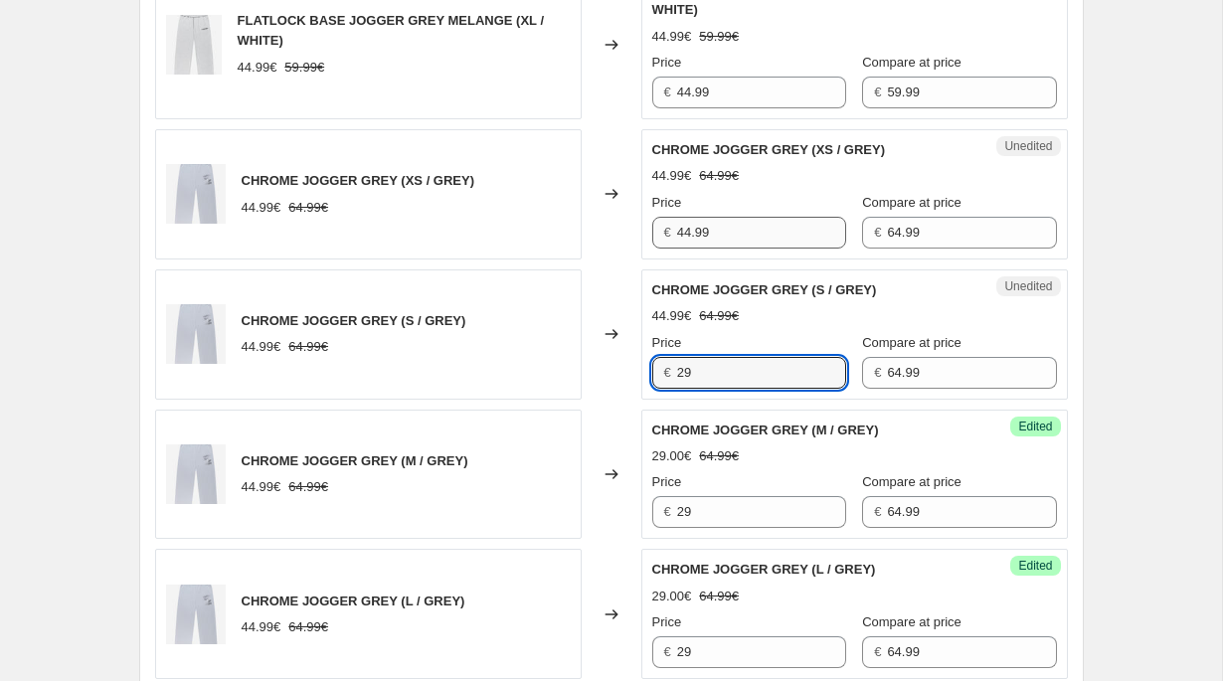
type input "29"
click at [702, 224] on input "44.99" at bounding box center [761, 233] width 169 height 32
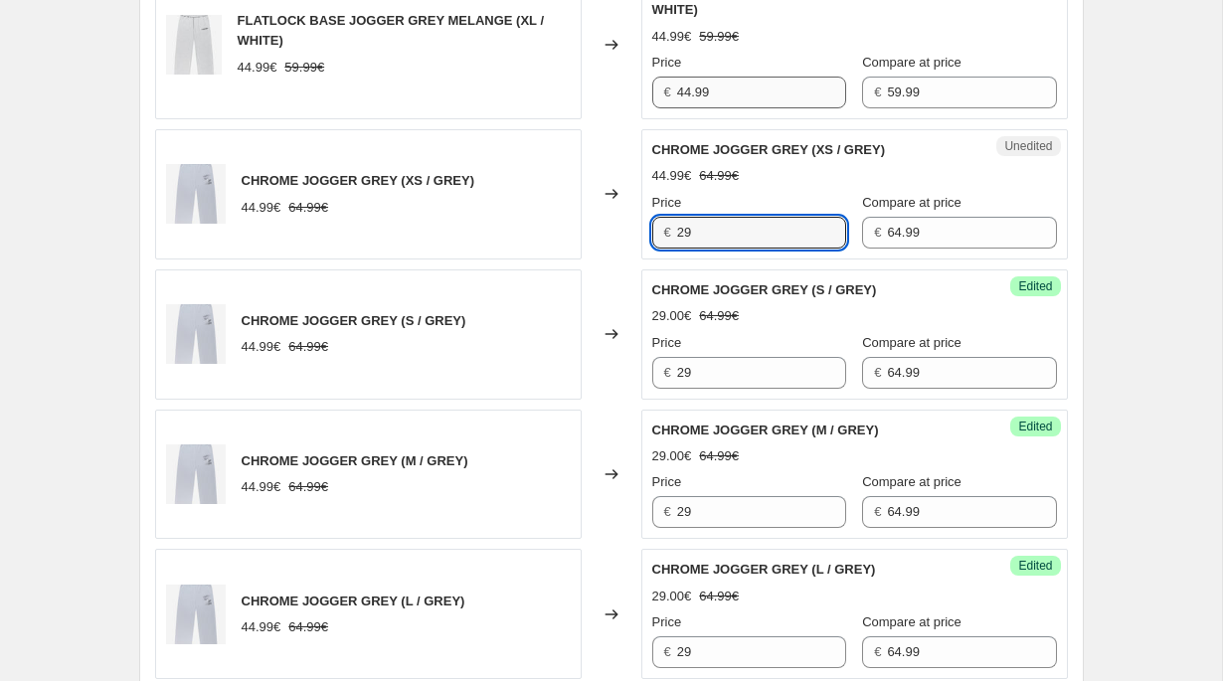
type input "29"
click at [707, 83] on input "44.99" at bounding box center [761, 93] width 169 height 32
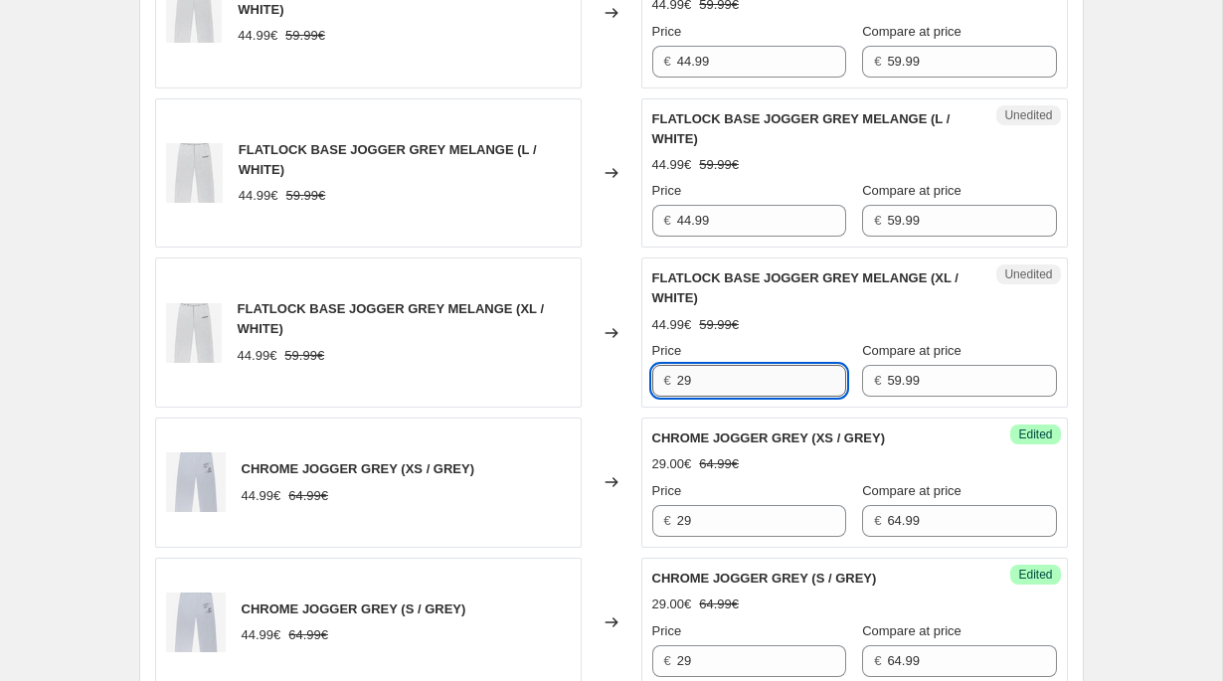
scroll to position [1363, 0]
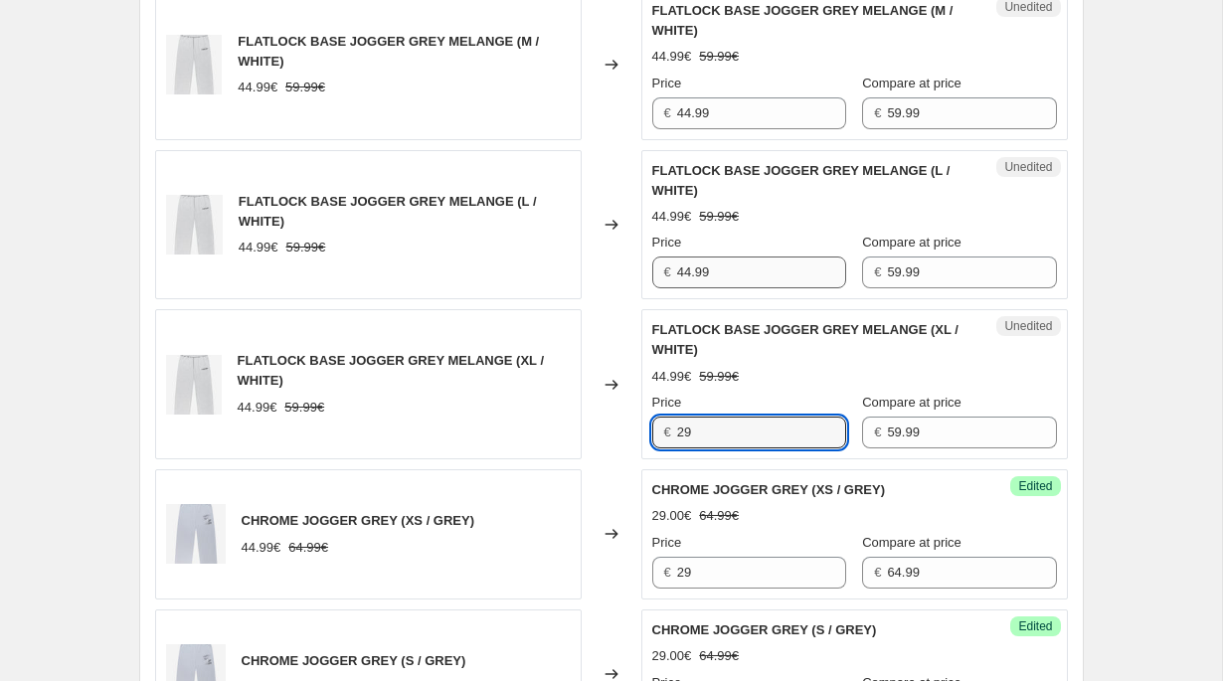
type input "29"
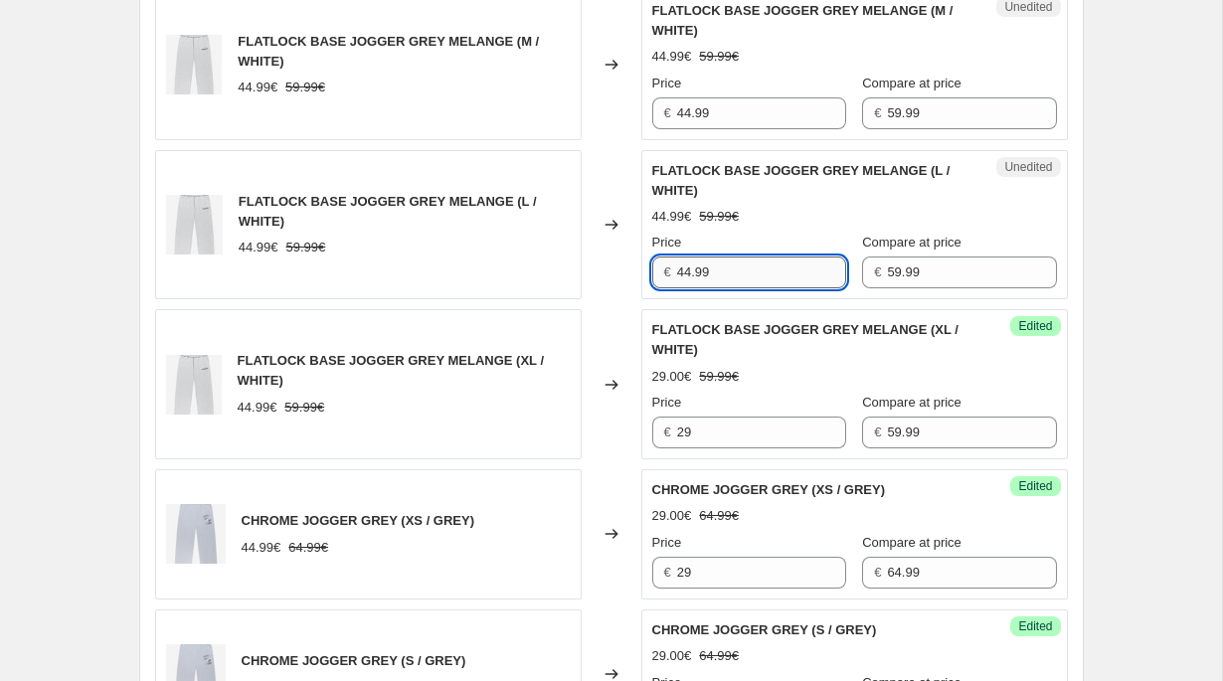
click at [692, 281] on input "44.99" at bounding box center [761, 273] width 169 height 32
type input "29"
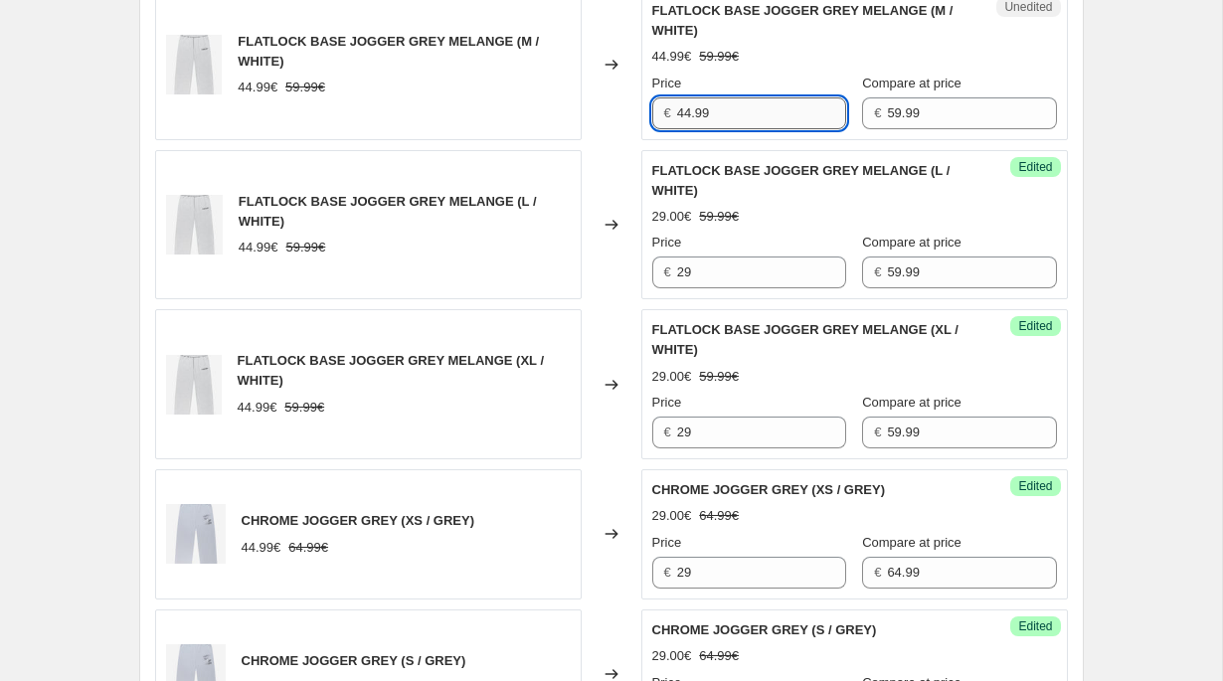
click at [705, 113] on input "44.99" at bounding box center [761, 113] width 169 height 32
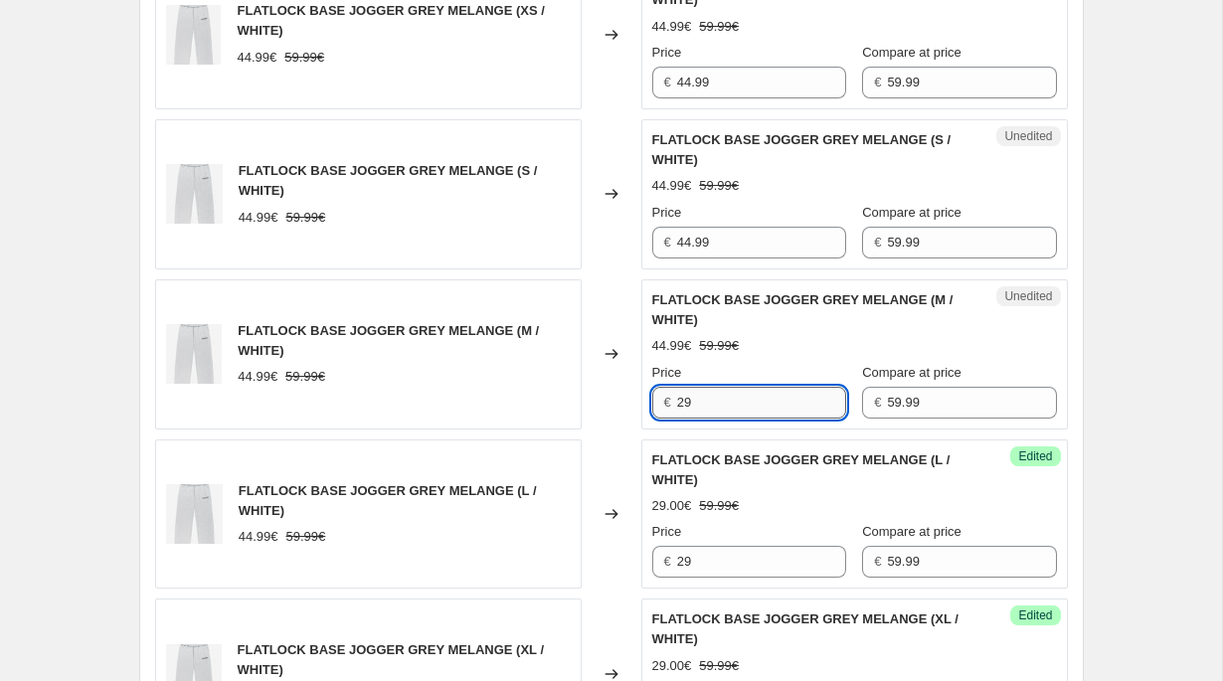
scroll to position [877, 0]
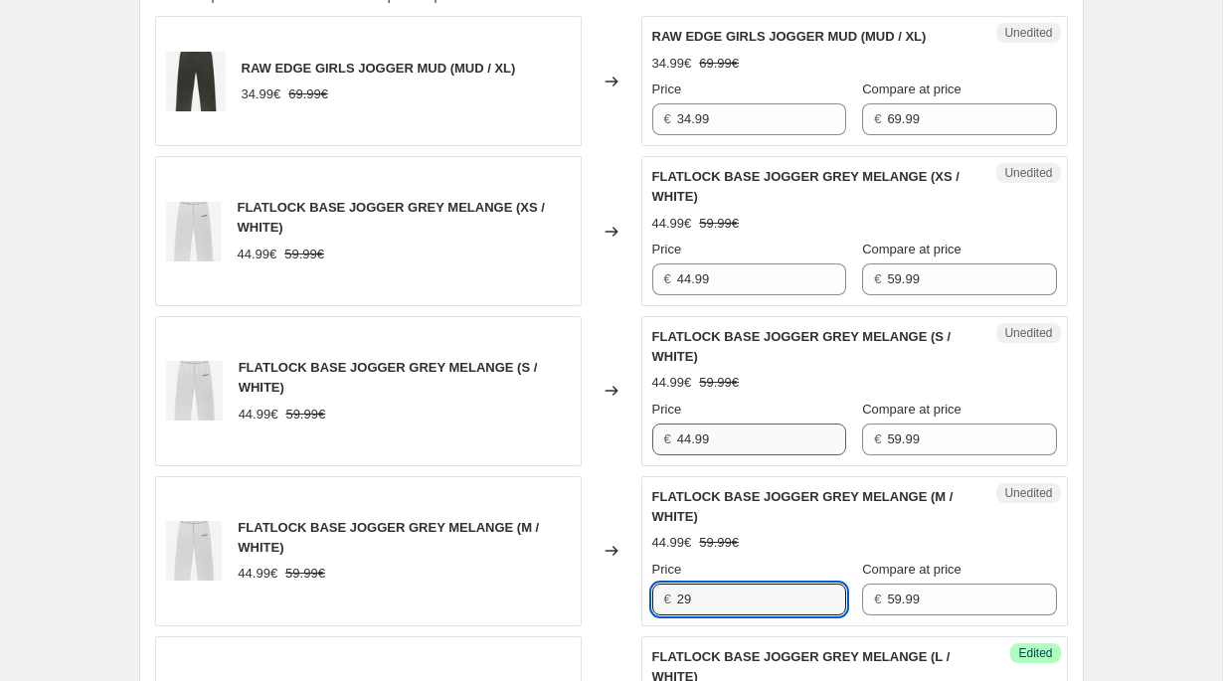
type input "29"
click at [705, 432] on input "44.99" at bounding box center [761, 440] width 169 height 32
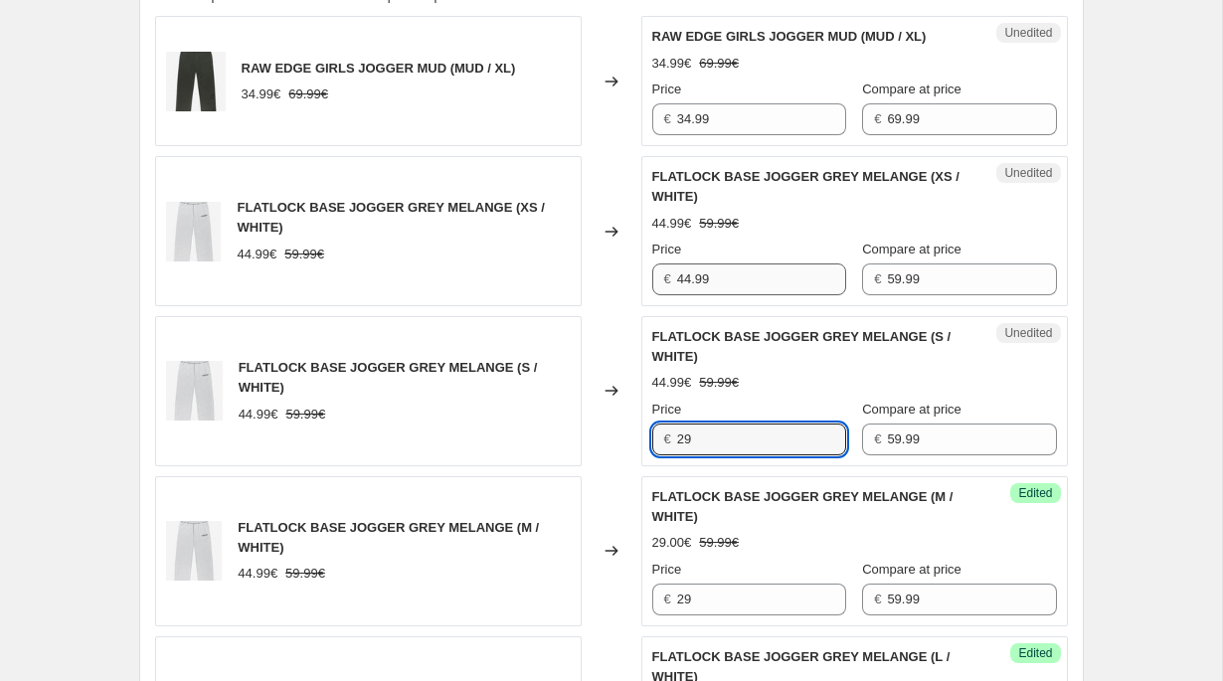
type input "29"
click at [712, 270] on input "44.99" at bounding box center [761, 280] width 169 height 32
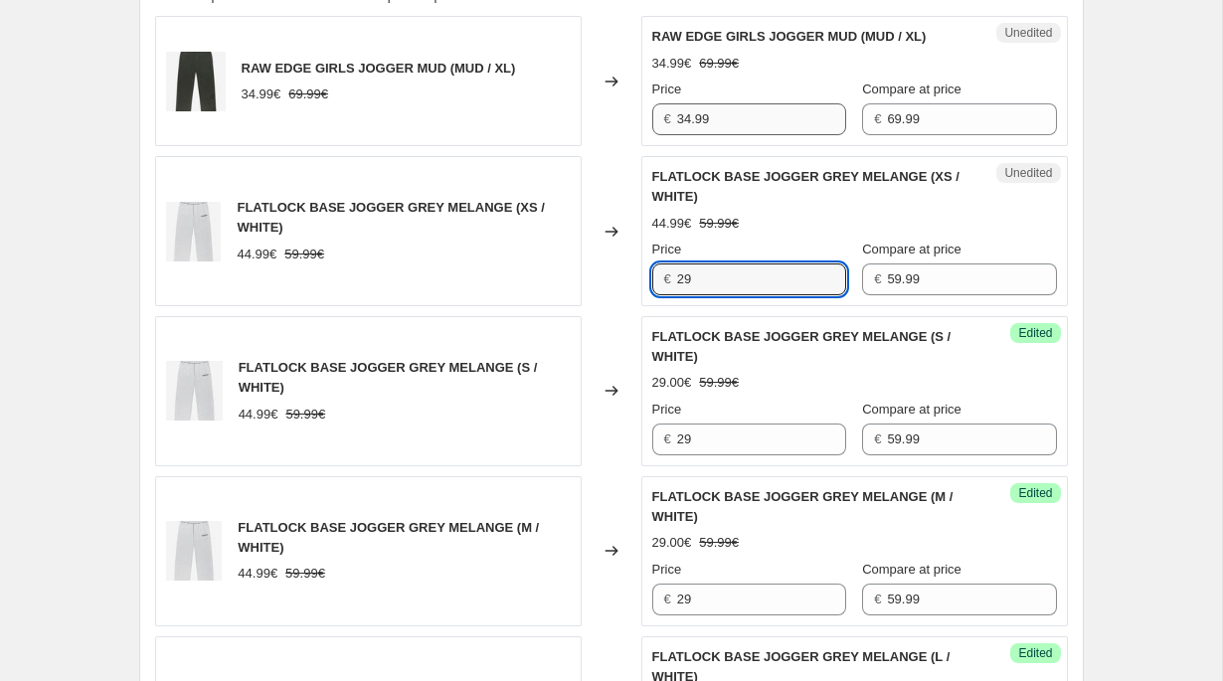
type input "29"
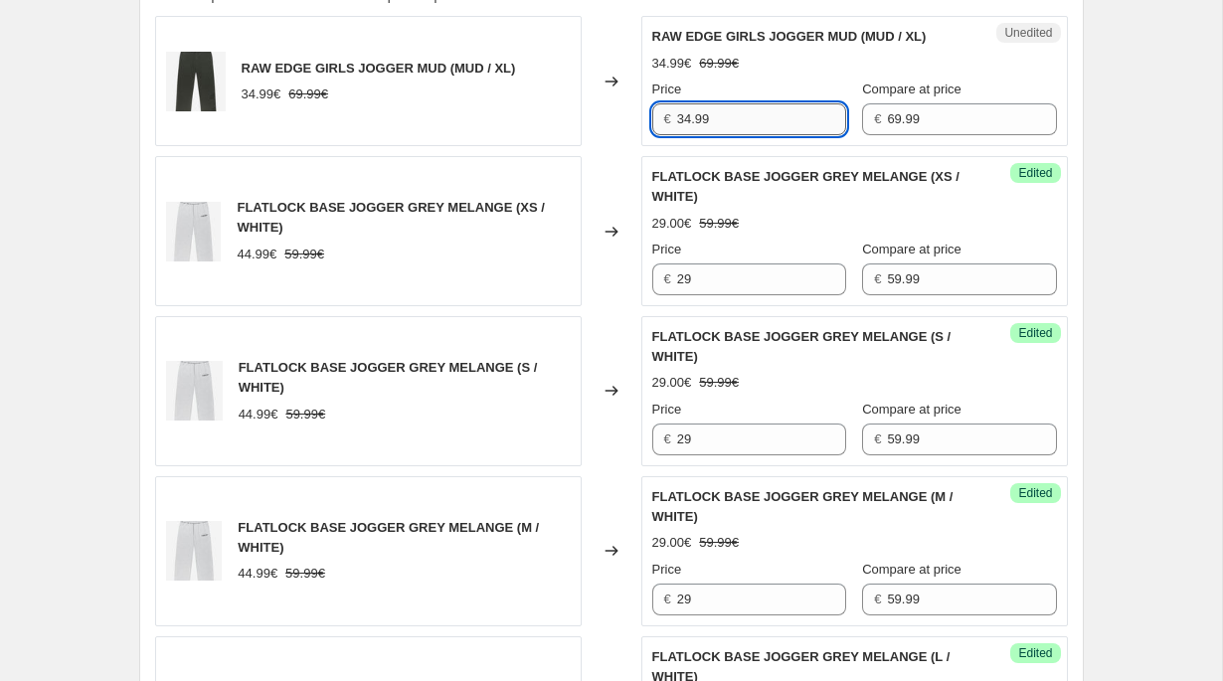
click at [711, 115] on input "34.99" at bounding box center [761, 119] width 169 height 32
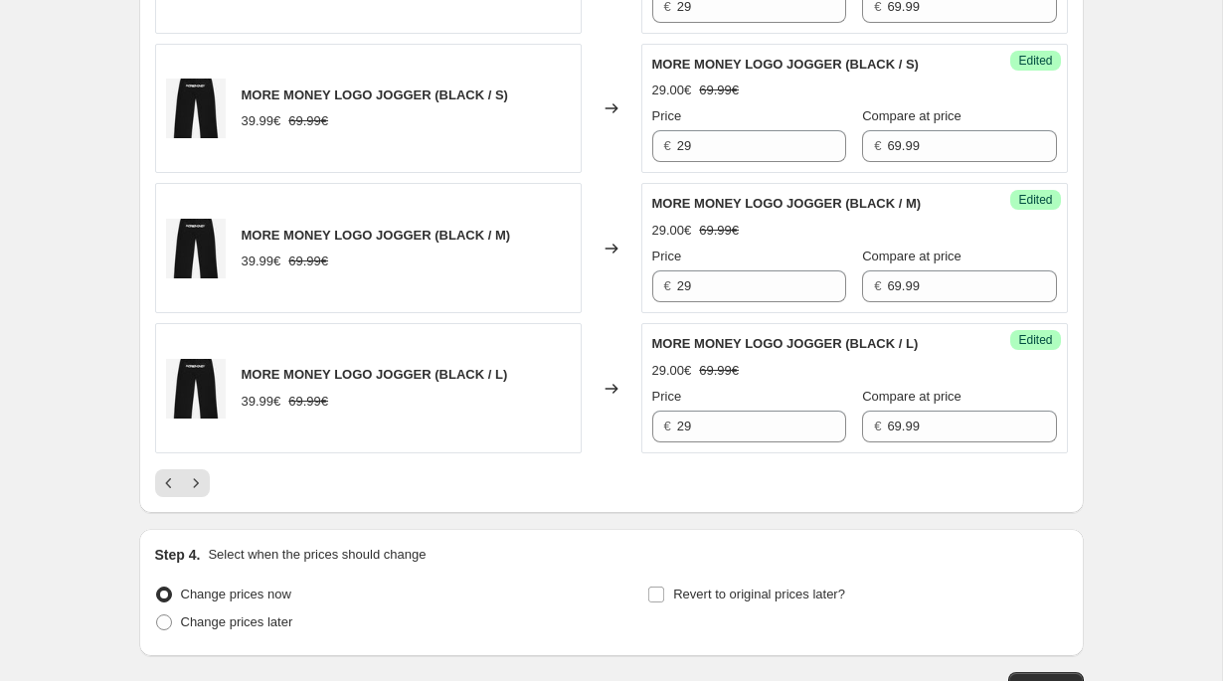
scroll to position [3569, 0]
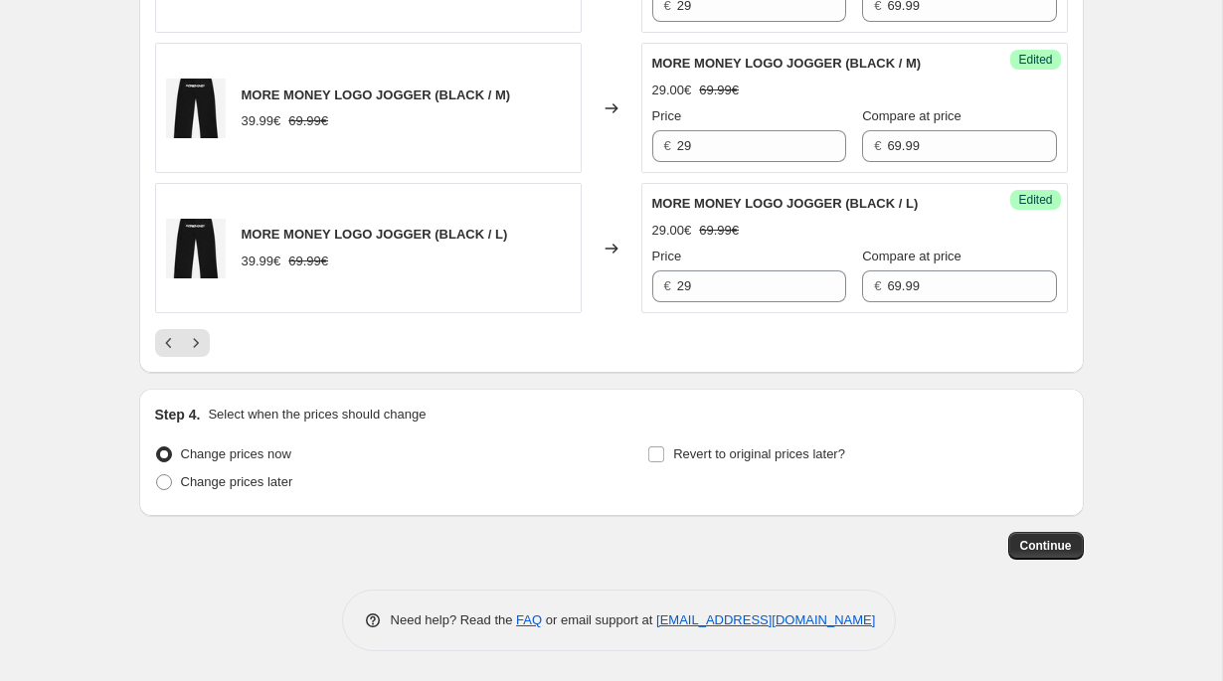
type input "29"
click at [273, 349] on div at bounding box center [611, 343] width 913 height 28
click at [208, 337] on button "Next" at bounding box center [196, 343] width 28 height 28
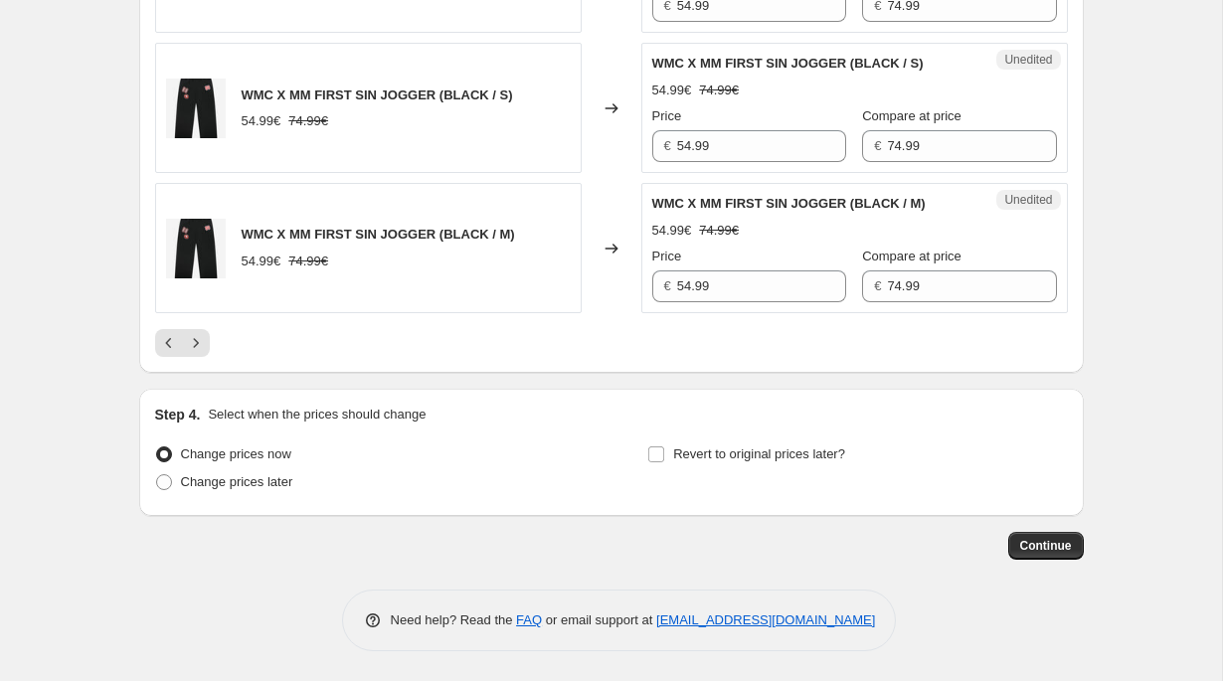
scroll to position [3213, 0]
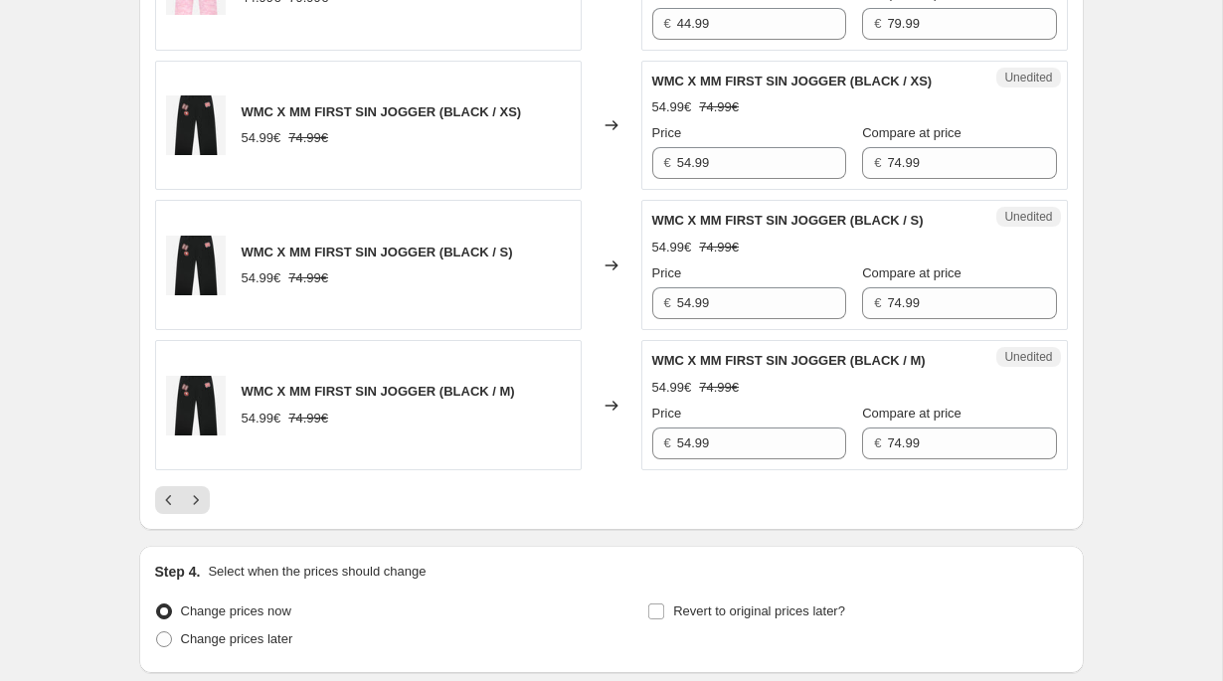
click at [696, 426] on div "Price € 54.99" at bounding box center [749, 432] width 194 height 56
click at [695, 448] on input "54.99" at bounding box center [761, 444] width 169 height 32
type input "29"
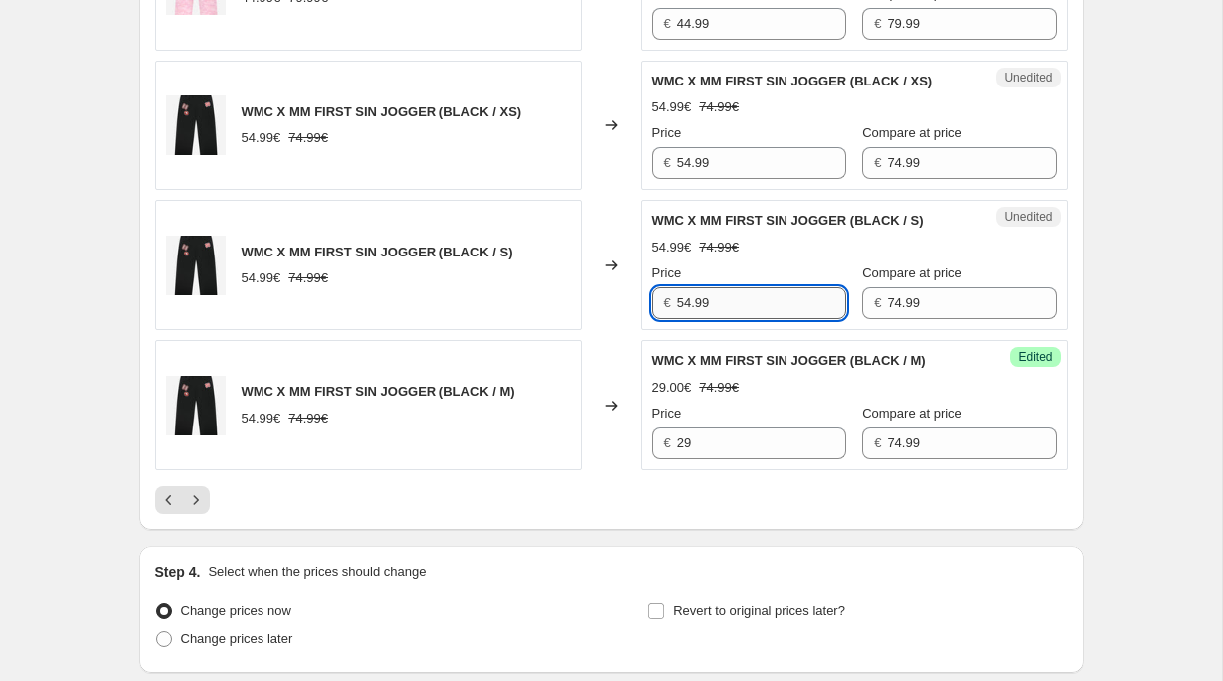
click at [709, 303] on input "54.99" at bounding box center [761, 303] width 169 height 32
type input "29"
click at [709, 157] on input "54.99" at bounding box center [761, 163] width 169 height 32
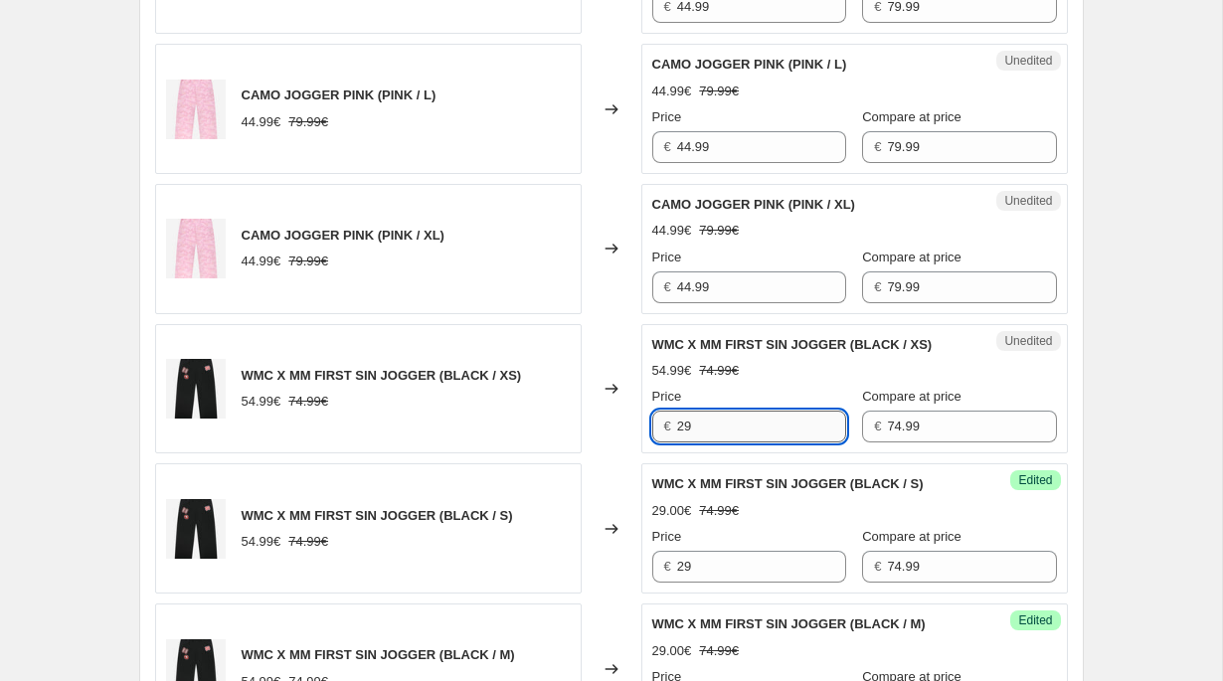
scroll to position [2888, 0]
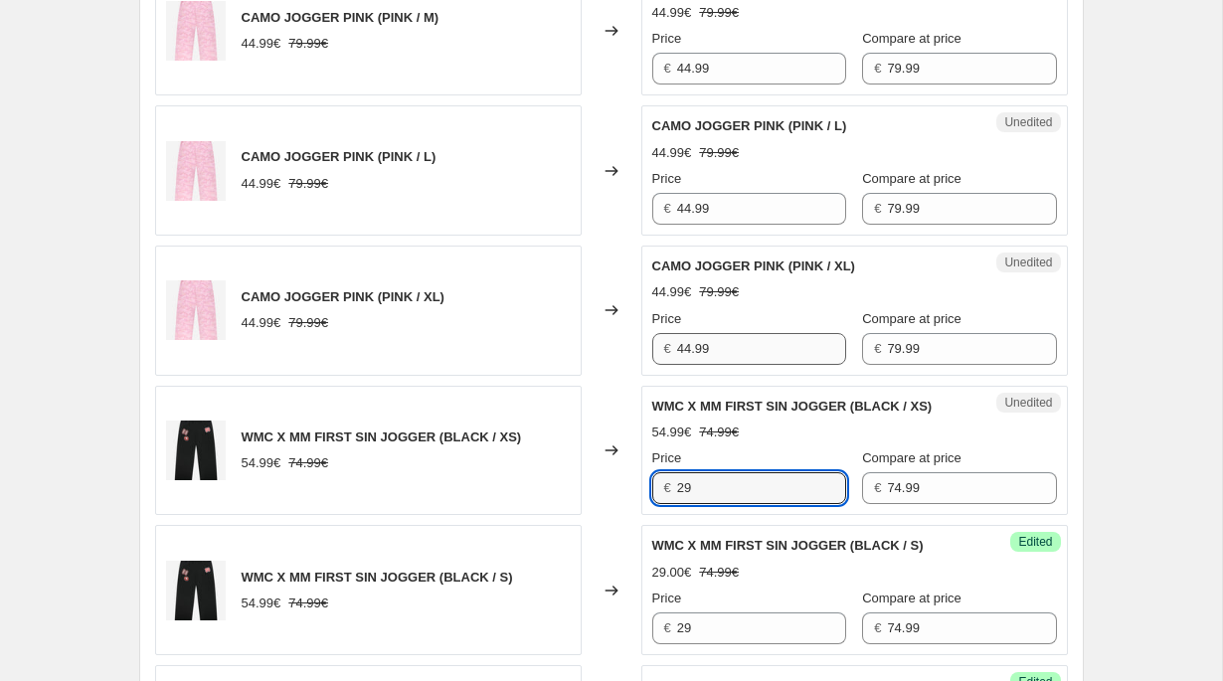
type input "29"
click at [706, 350] on input "44.99" at bounding box center [761, 349] width 169 height 32
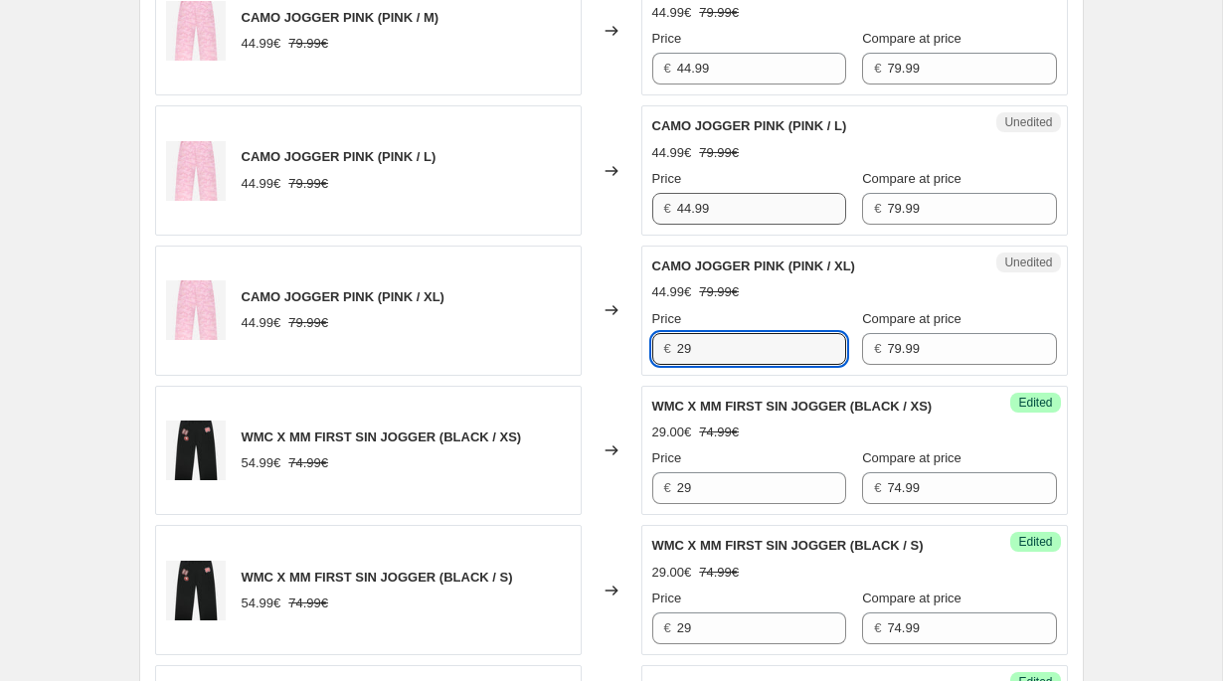
type input "29"
click at [719, 211] on input "44.99" at bounding box center [761, 209] width 169 height 32
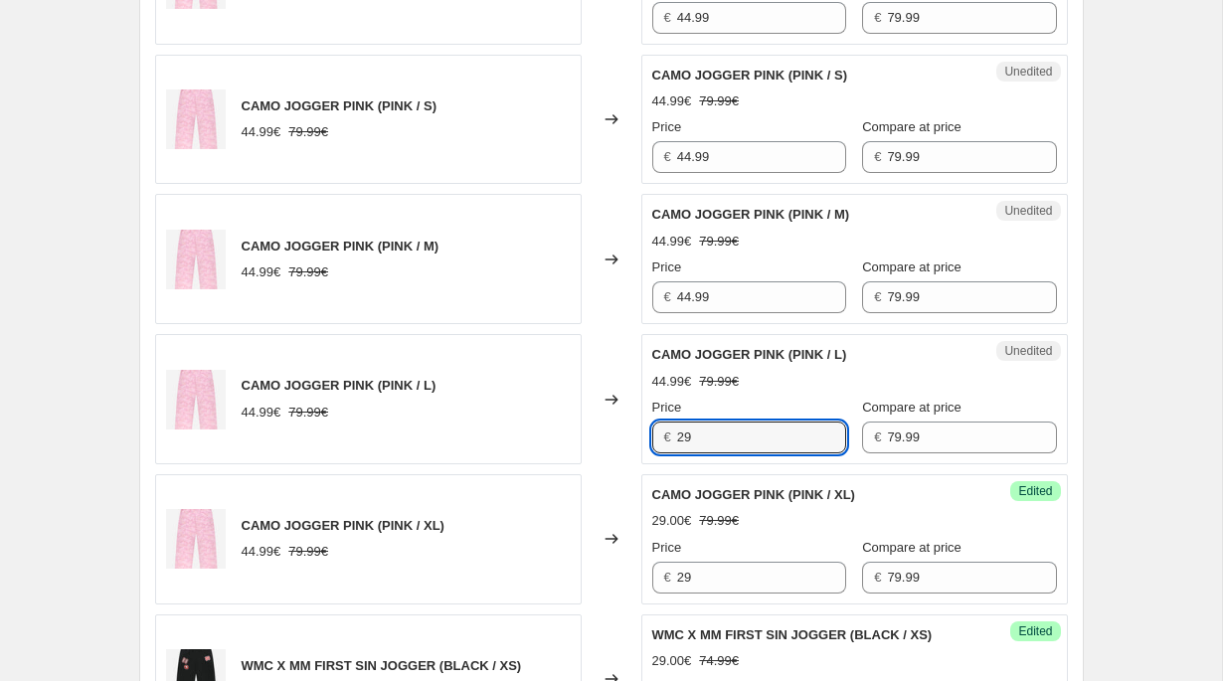
scroll to position [2632, 0]
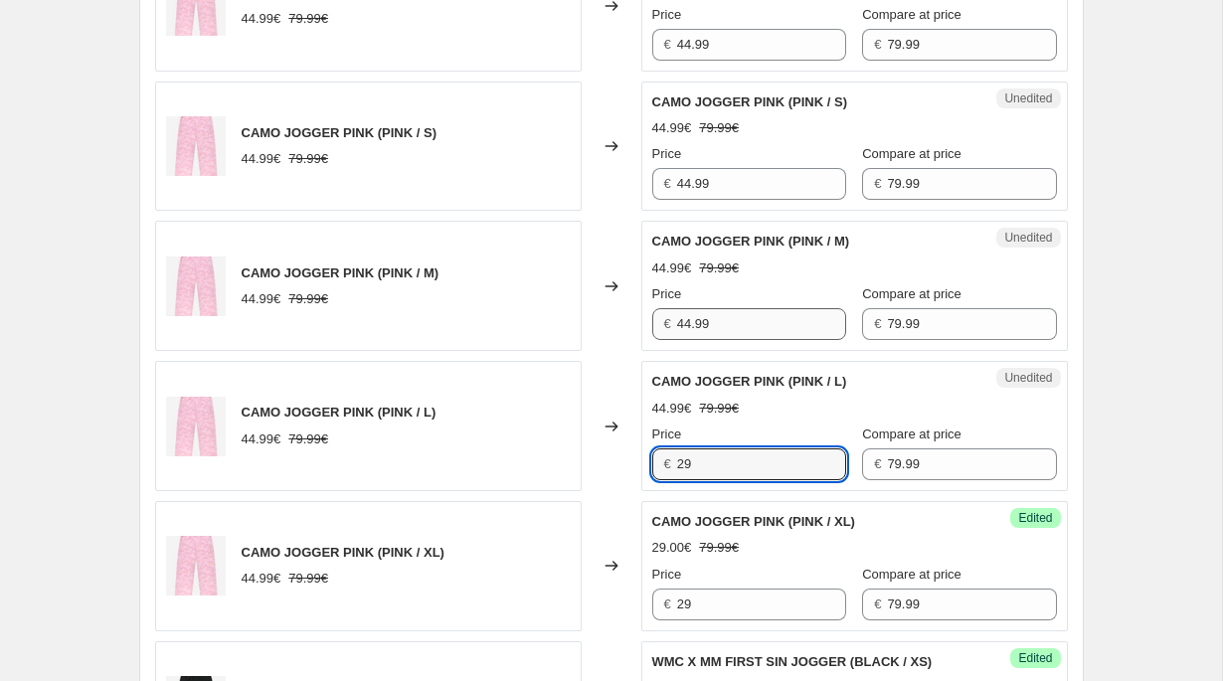
type input "29"
click at [708, 314] on input "44.99" at bounding box center [761, 324] width 169 height 32
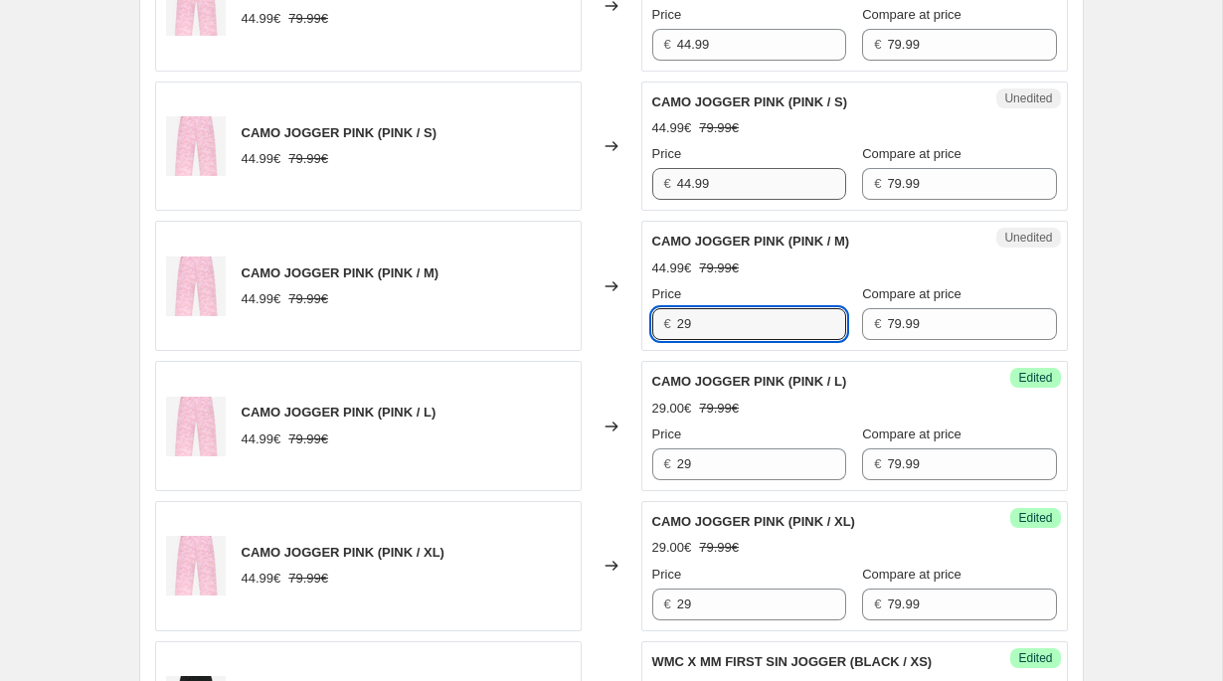
type input "29"
click at [714, 172] on input "44.99" at bounding box center [761, 184] width 169 height 32
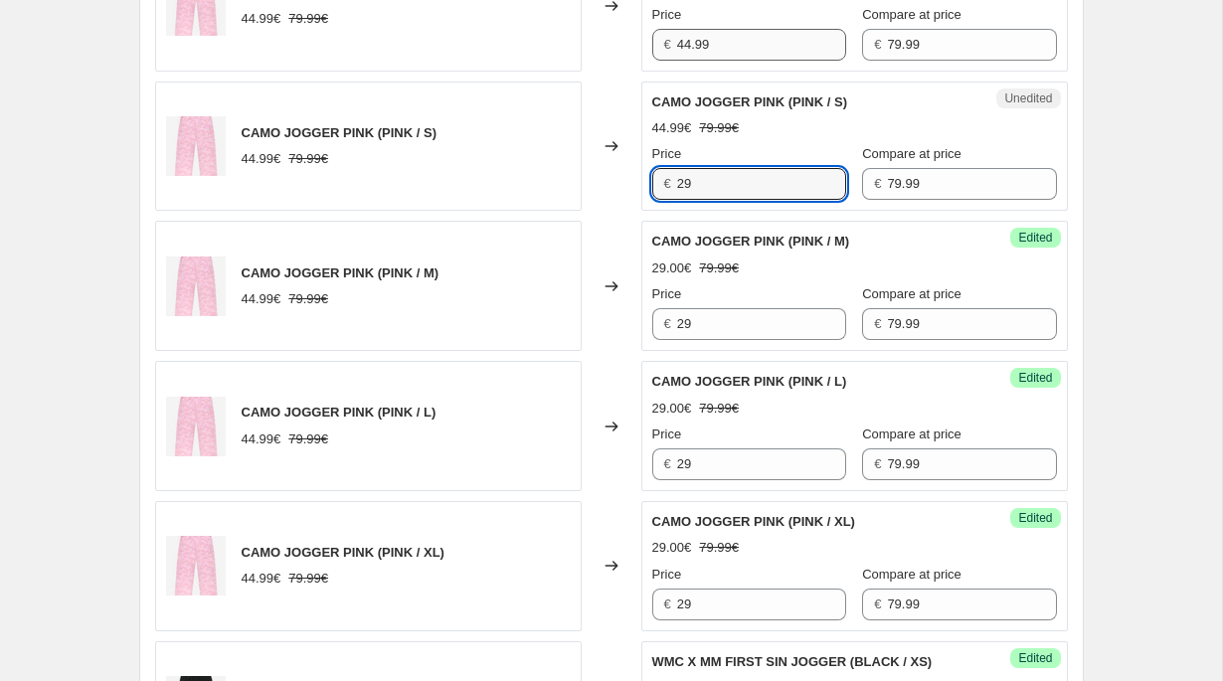
type input "29"
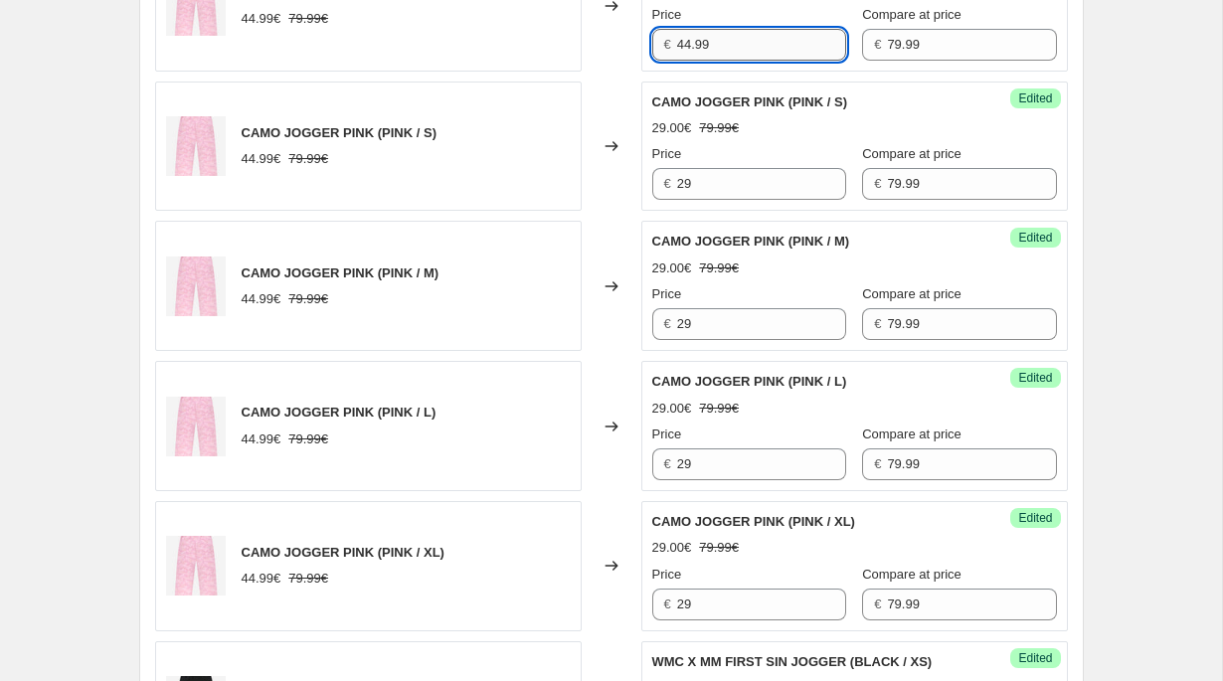
click at [718, 49] on input "44.99" at bounding box center [761, 45] width 169 height 32
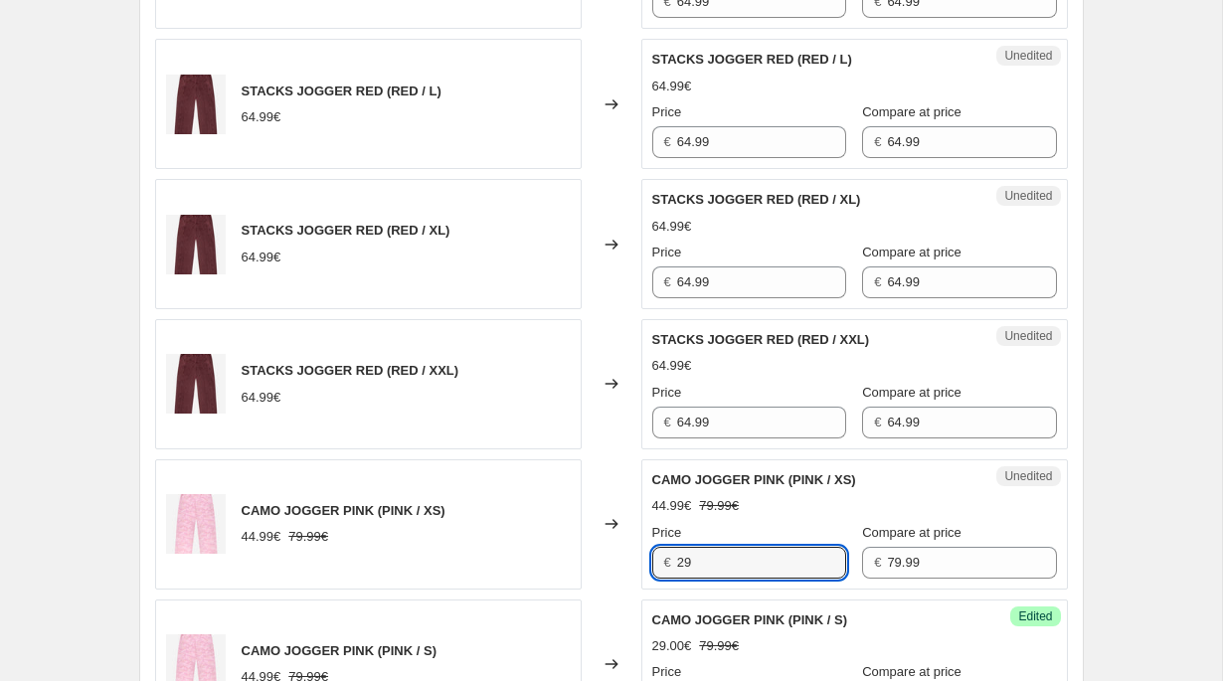
scroll to position [2098, 0]
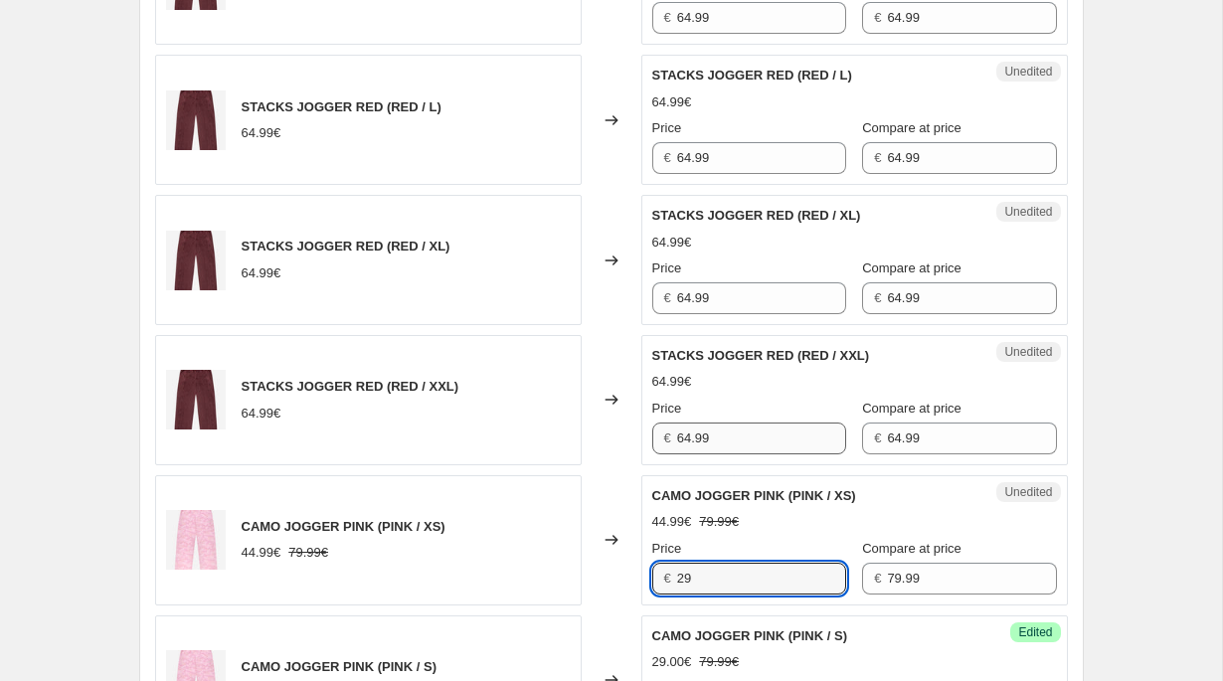
type input "29"
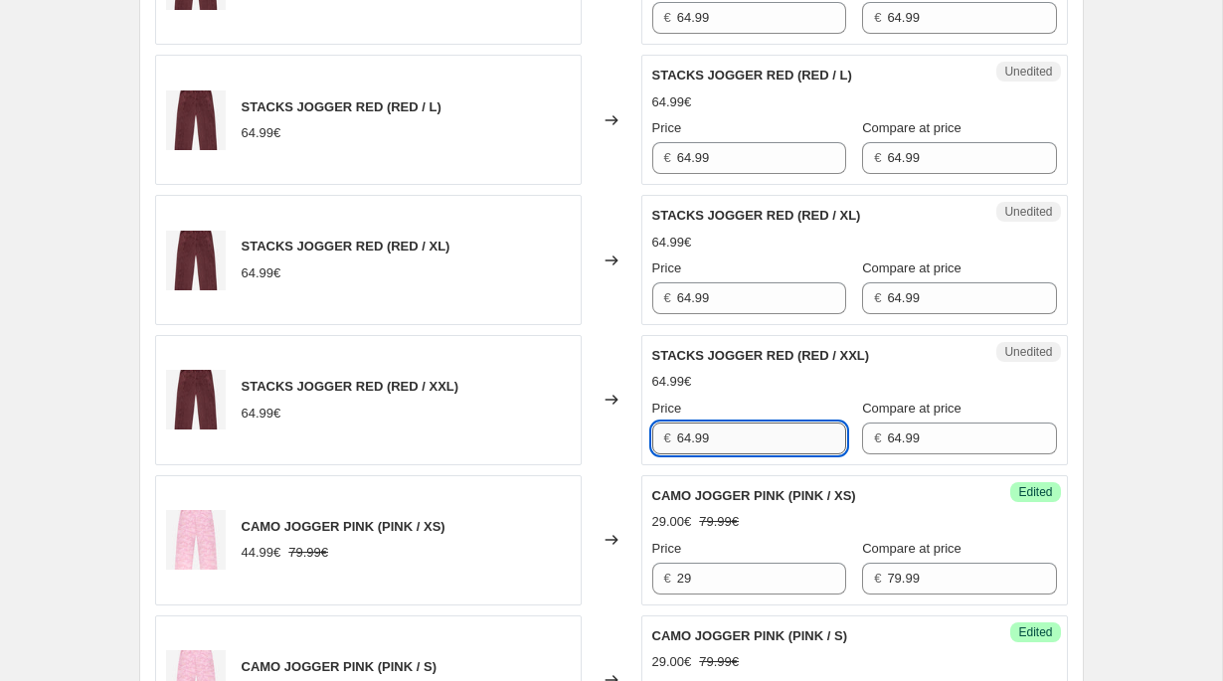
click at [704, 430] on input "64.99" at bounding box center [761, 439] width 169 height 32
type input "29"
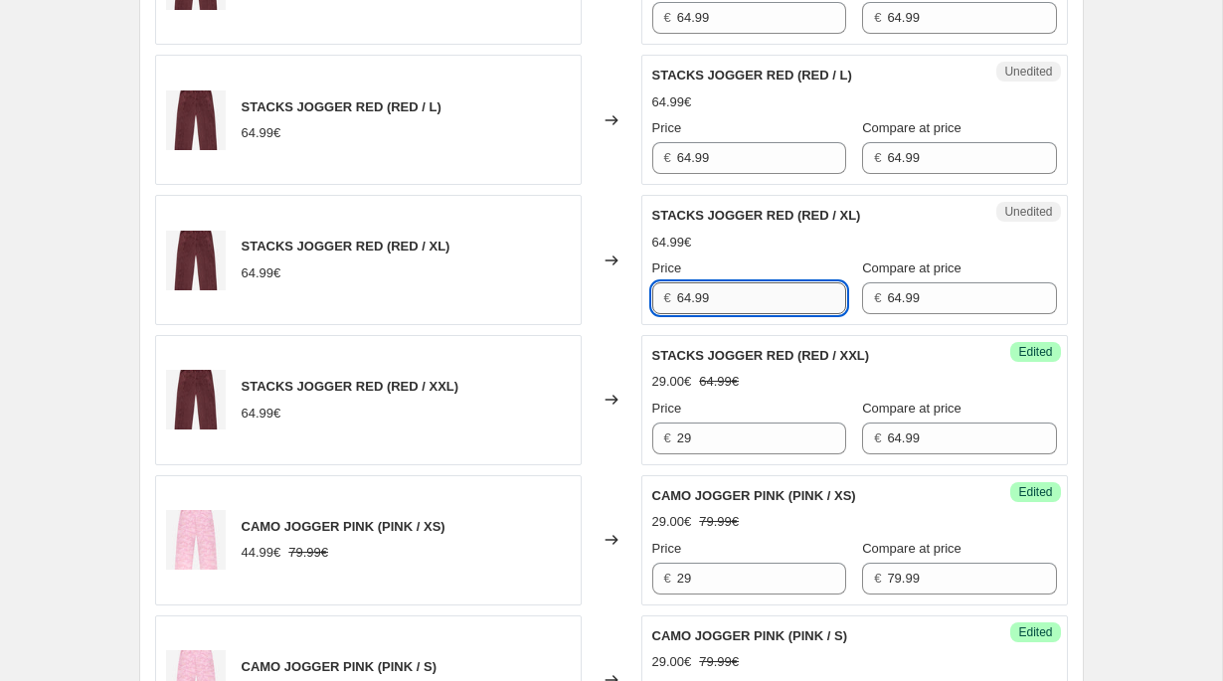
click at [709, 302] on input "64.99" at bounding box center [761, 298] width 169 height 32
type input "29"
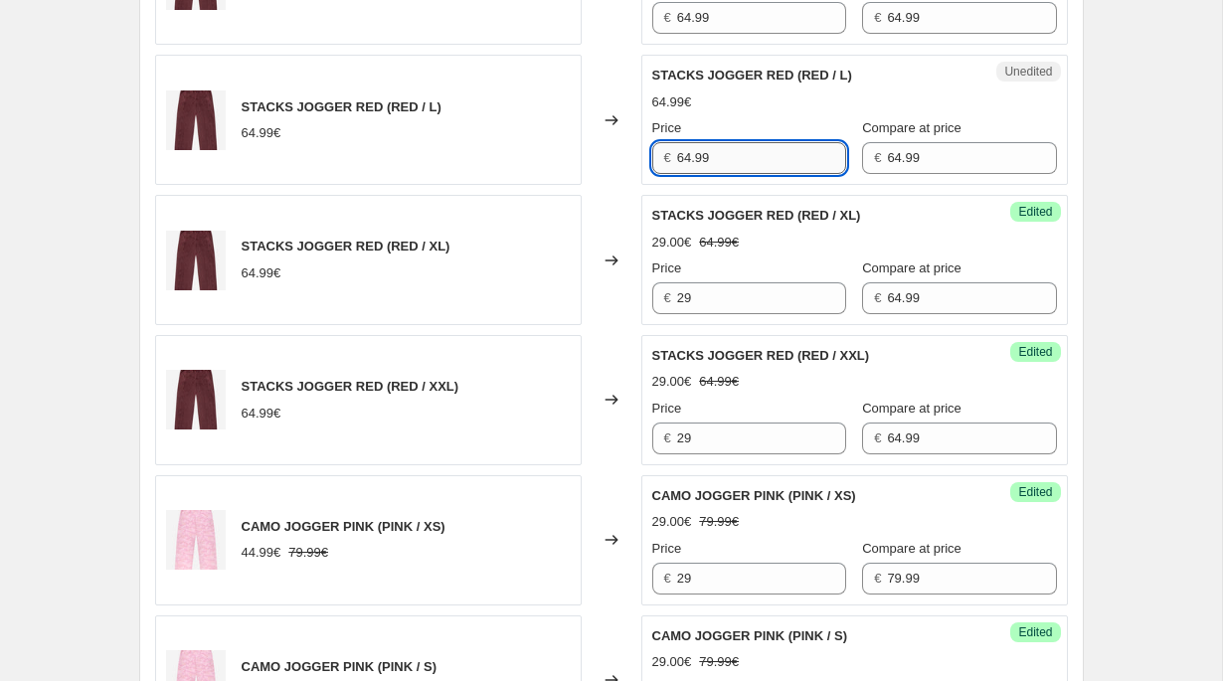
click at [714, 154] on input "64.99" at bounding box center [761, 158] width 169 height 32
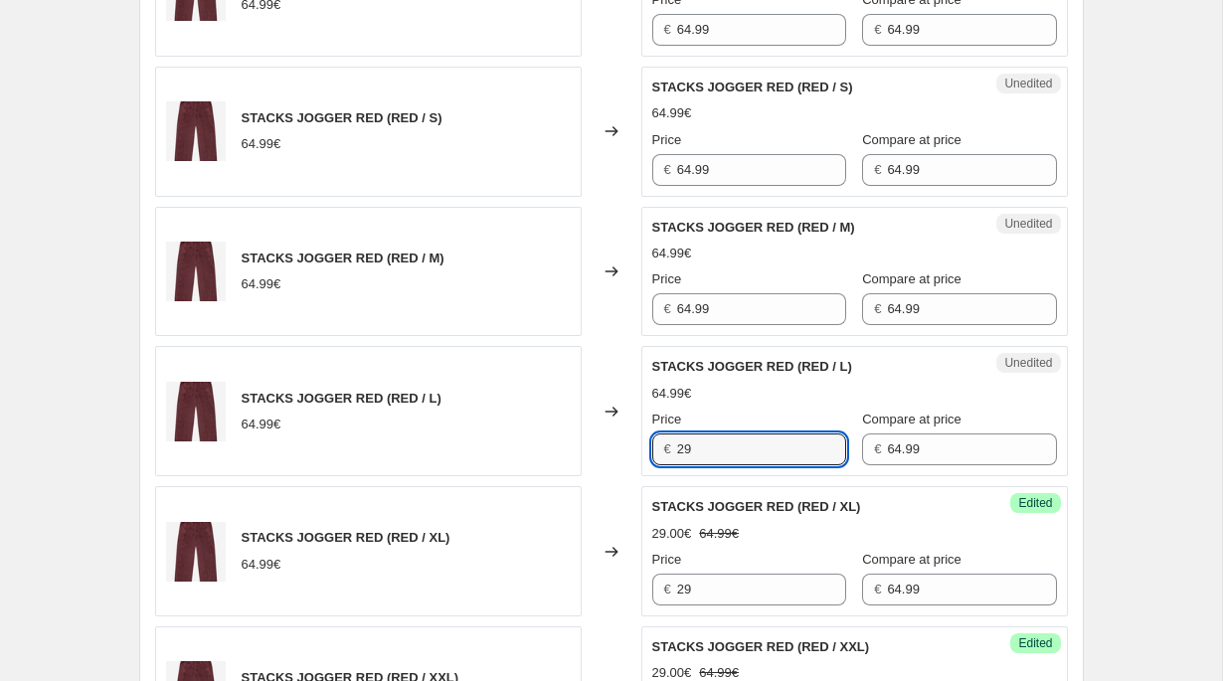
type input "29"
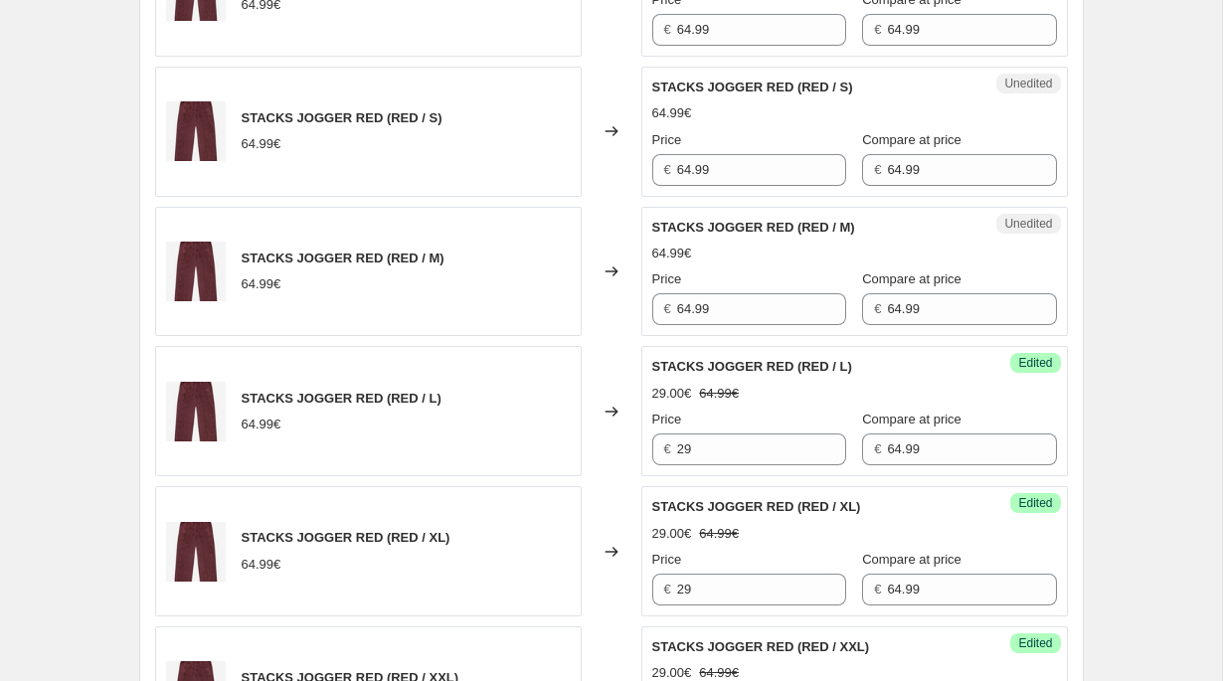
click at [694, 282] on div "Price" at bounding box center [749, 279] width 194 height 20
click at [694, 302] on input "64.99" at bounding box center [761, 309] width 169 height 32
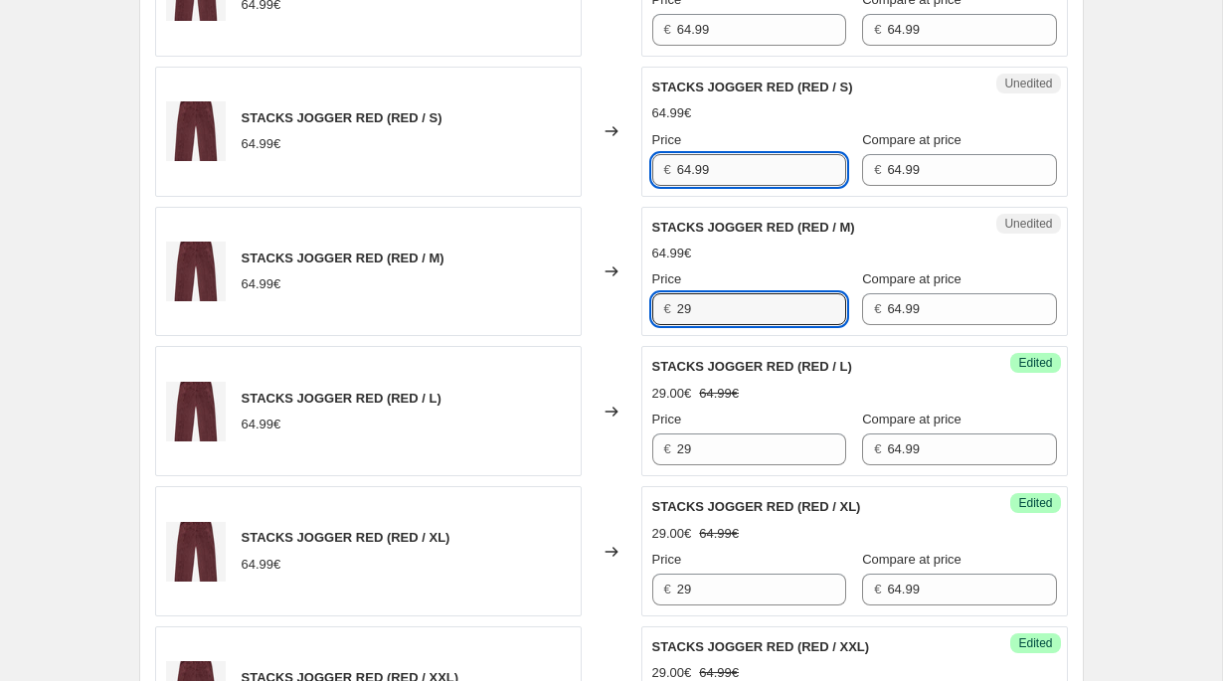
click at [703, 173] on input "64.99" at bounding box center [761, 170] width 169 height 32
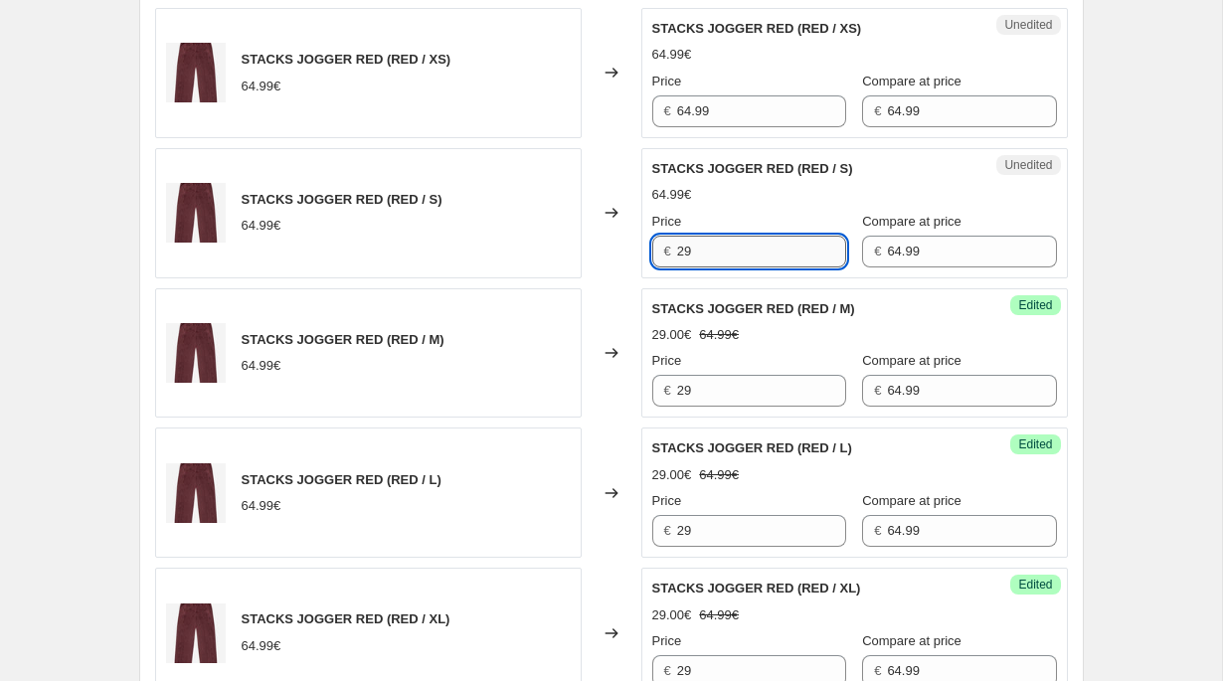
scroll to position [1578, 0]
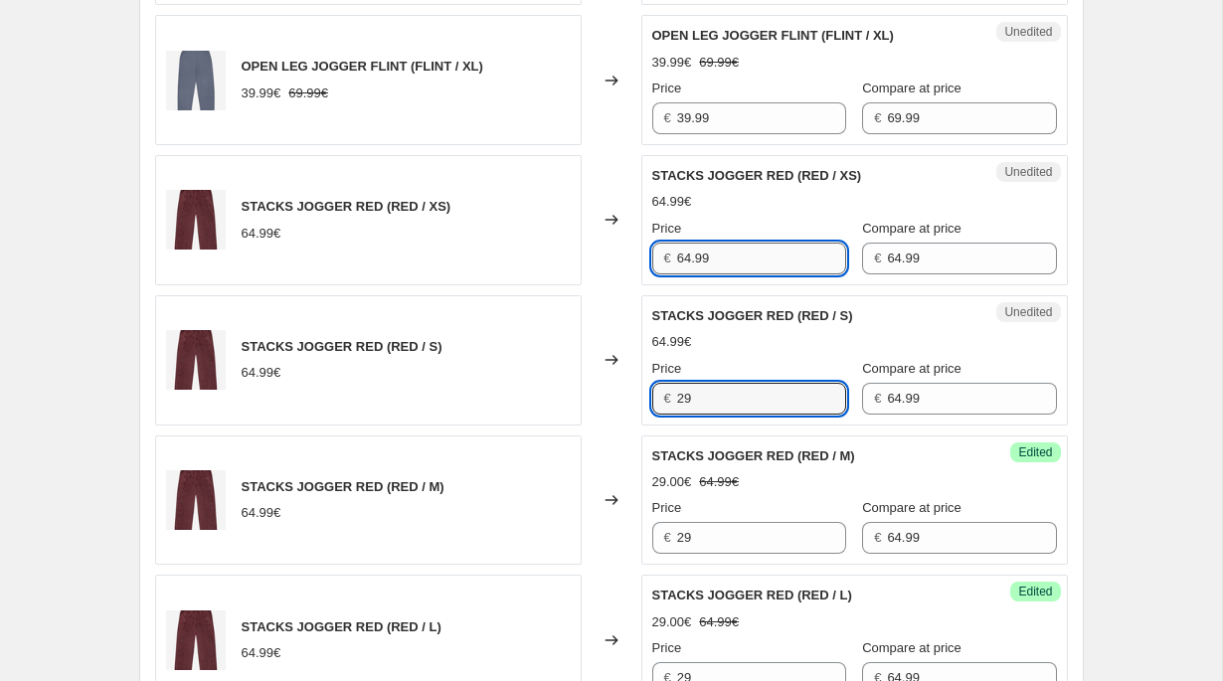
click at [695, 260] on input "64.99" at bounding box center [761, 259] width 169 height 32
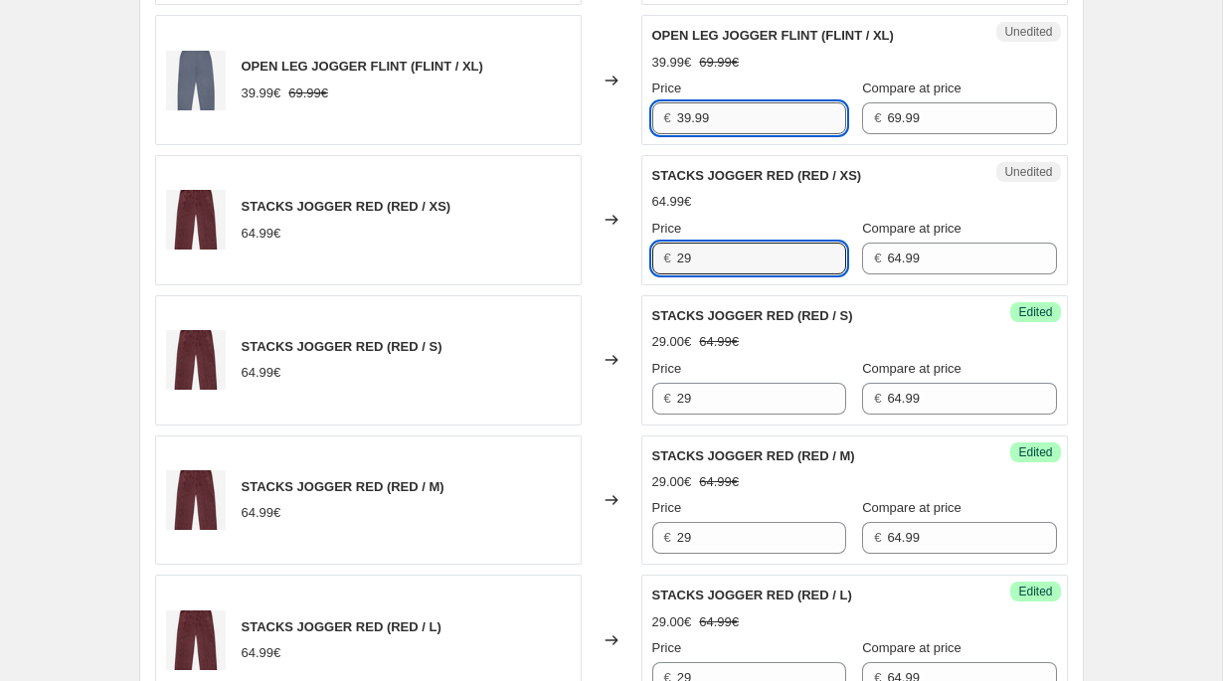
click at [705, 127] on input "39.99" at bounding box center [761, 118] width 169 height 32
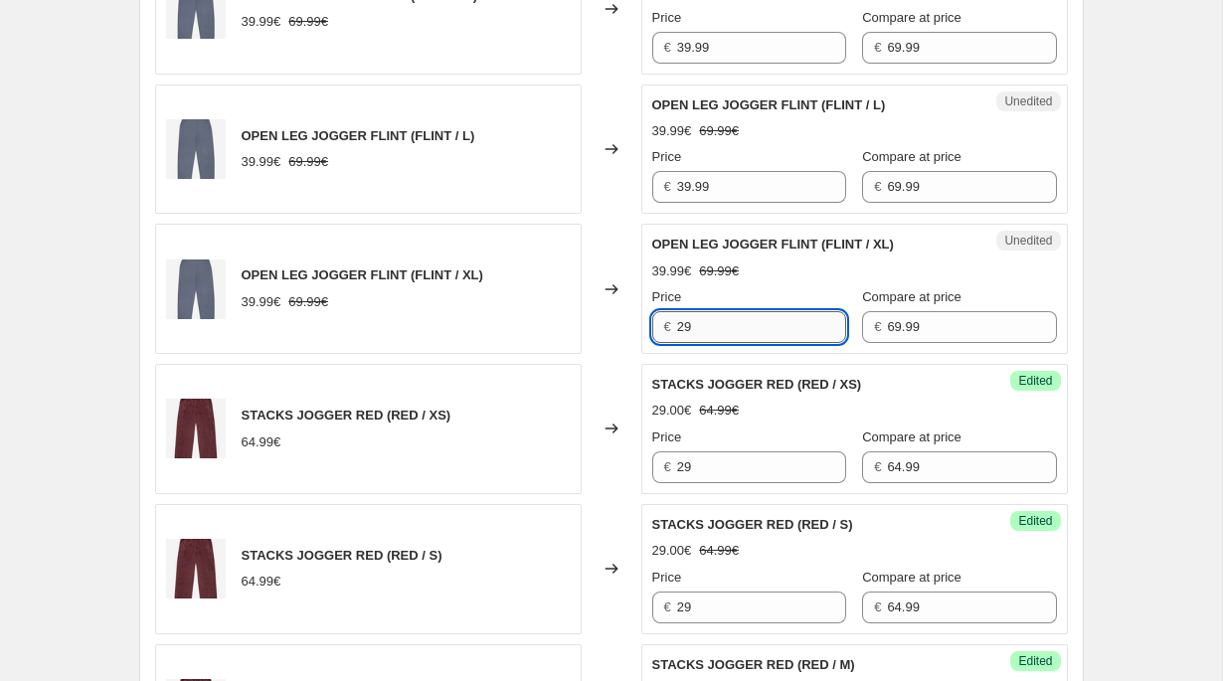
scroll to position [1283, 0]
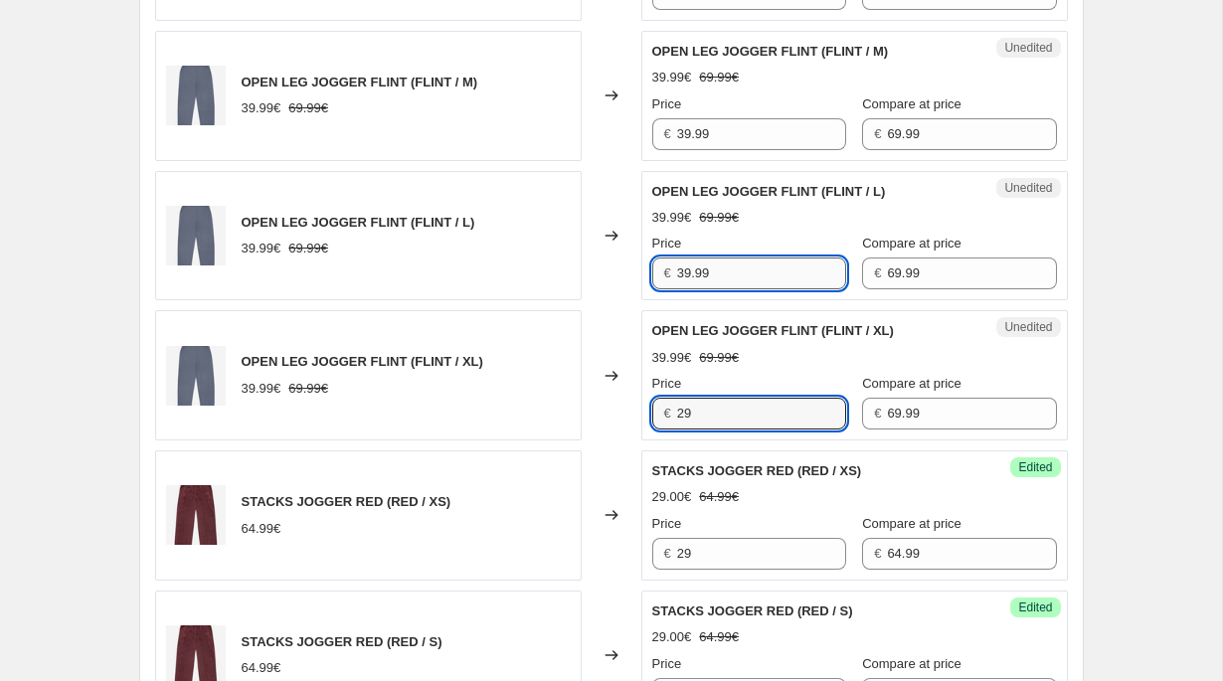
click at [693, 287] on input "39.99" at bounding box center [761, 274] width 169 height 32
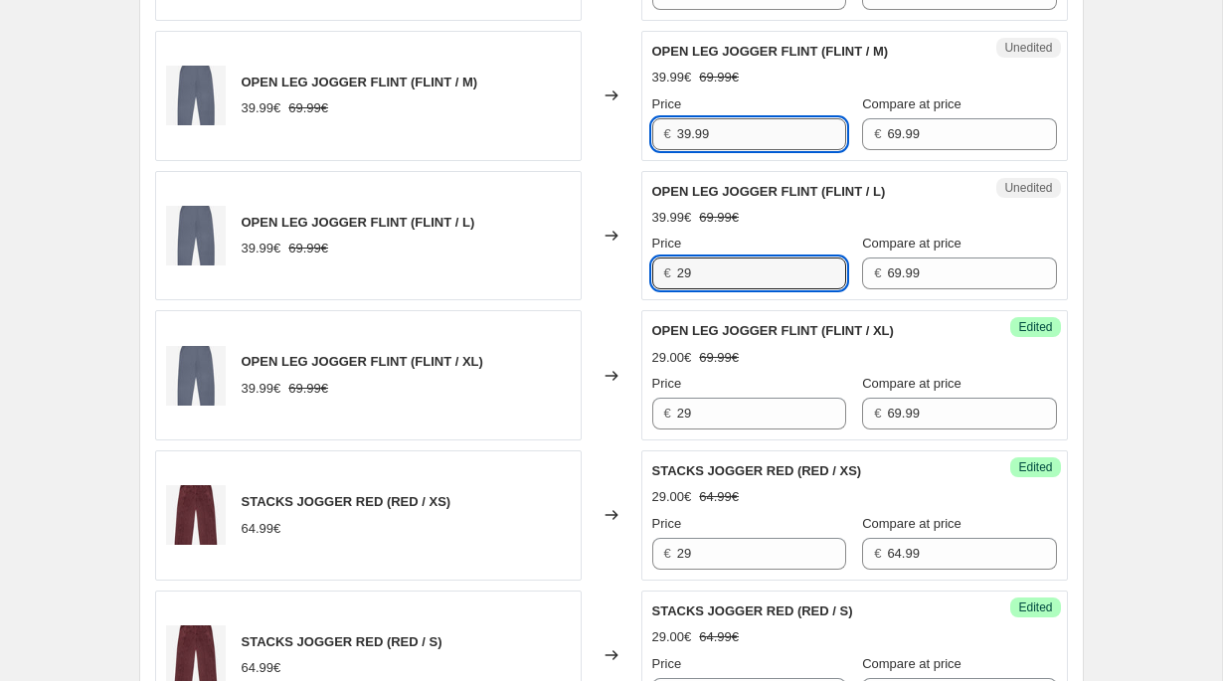
click at [714, 130] on input "39.99" at bounding box center [761, 134] width 169 height 32
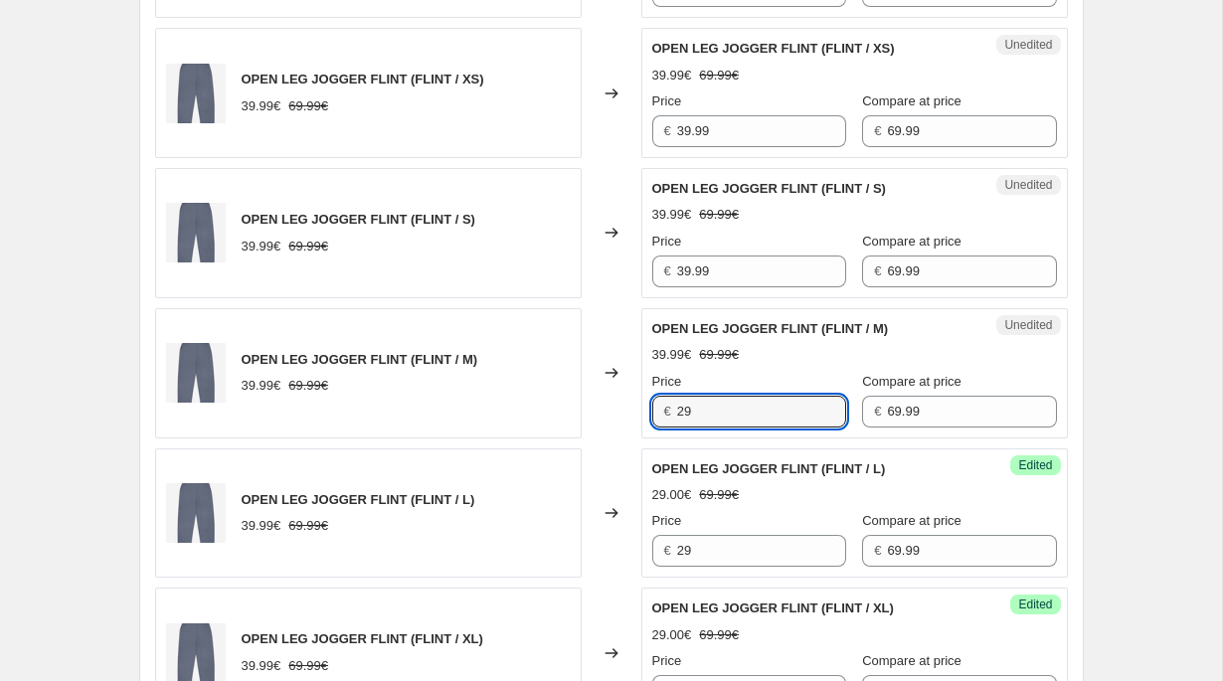
scroll to position [977, 0]
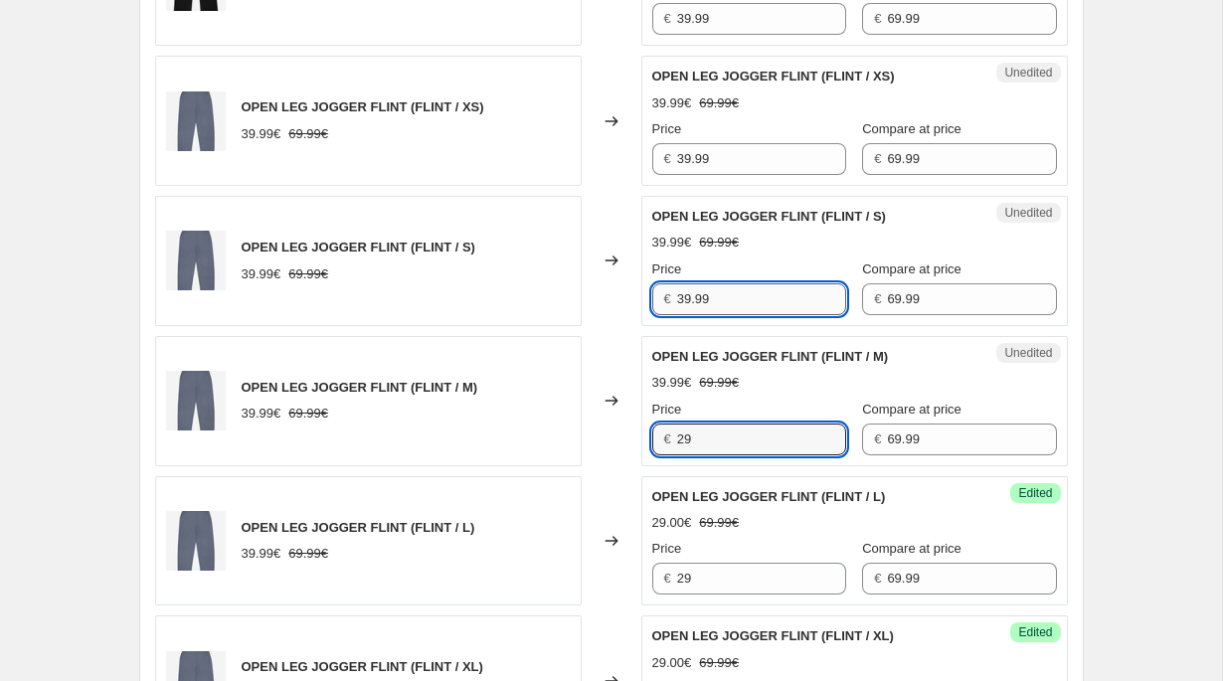
click at [695, 310] on input "39.99" at bounding box center [761, 299] width 169 height 32
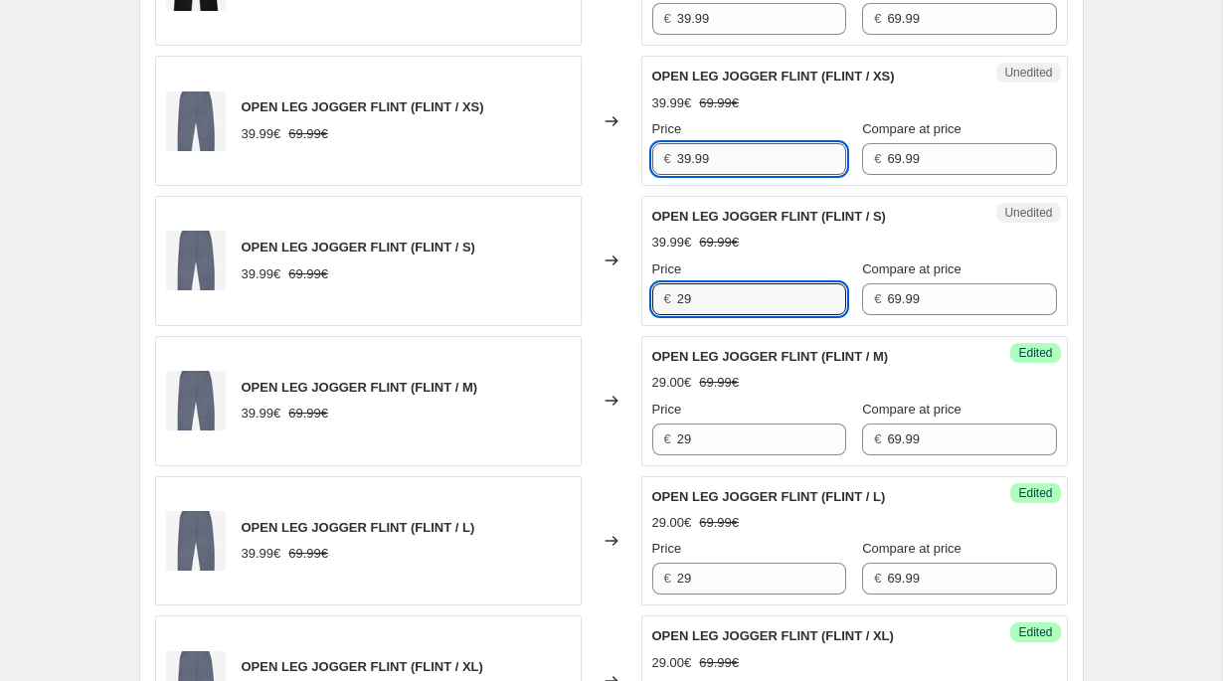
click at [713, 147] on input "39.99" at bounding box center [761, 159] width 169 height 32
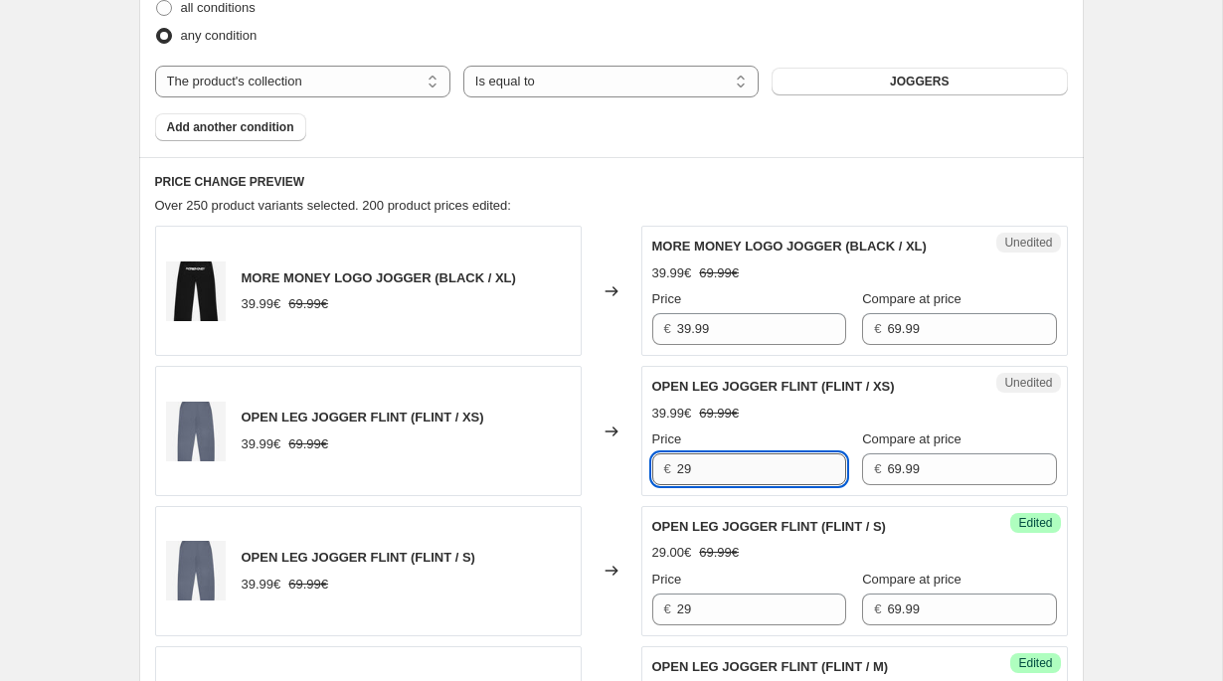
scroll to position [630, 0]
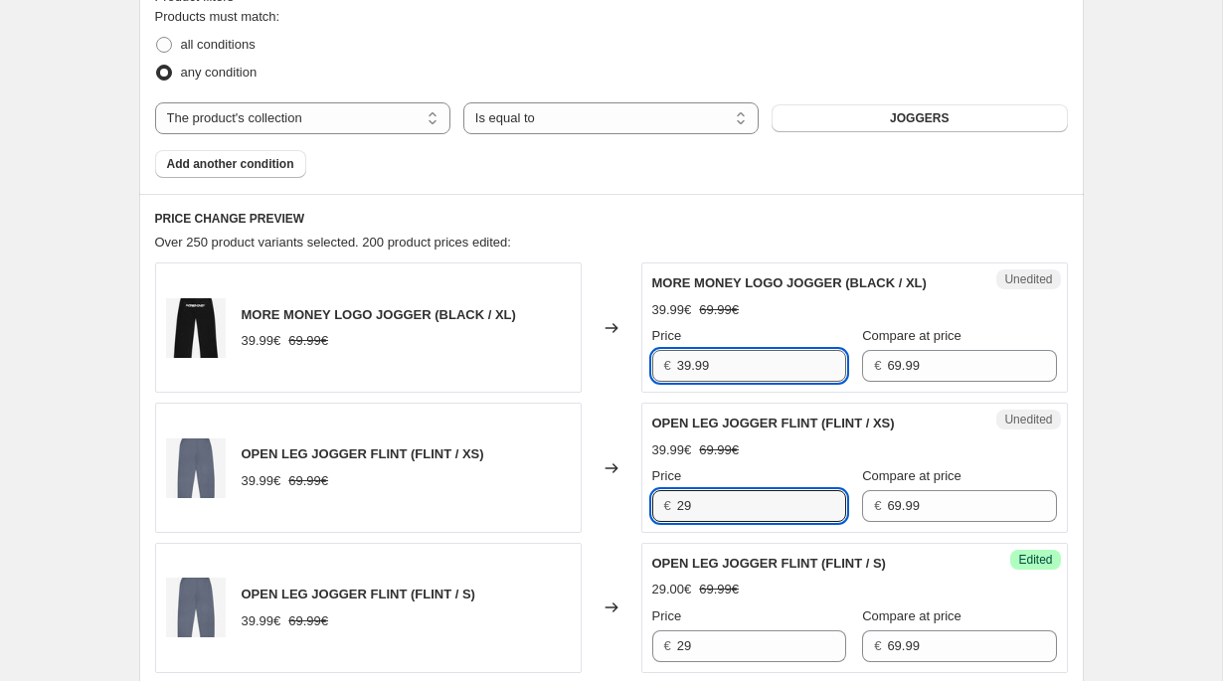
click at [699, 354] on input "39.99" at bounding box center [761, 366] width 169 height 32
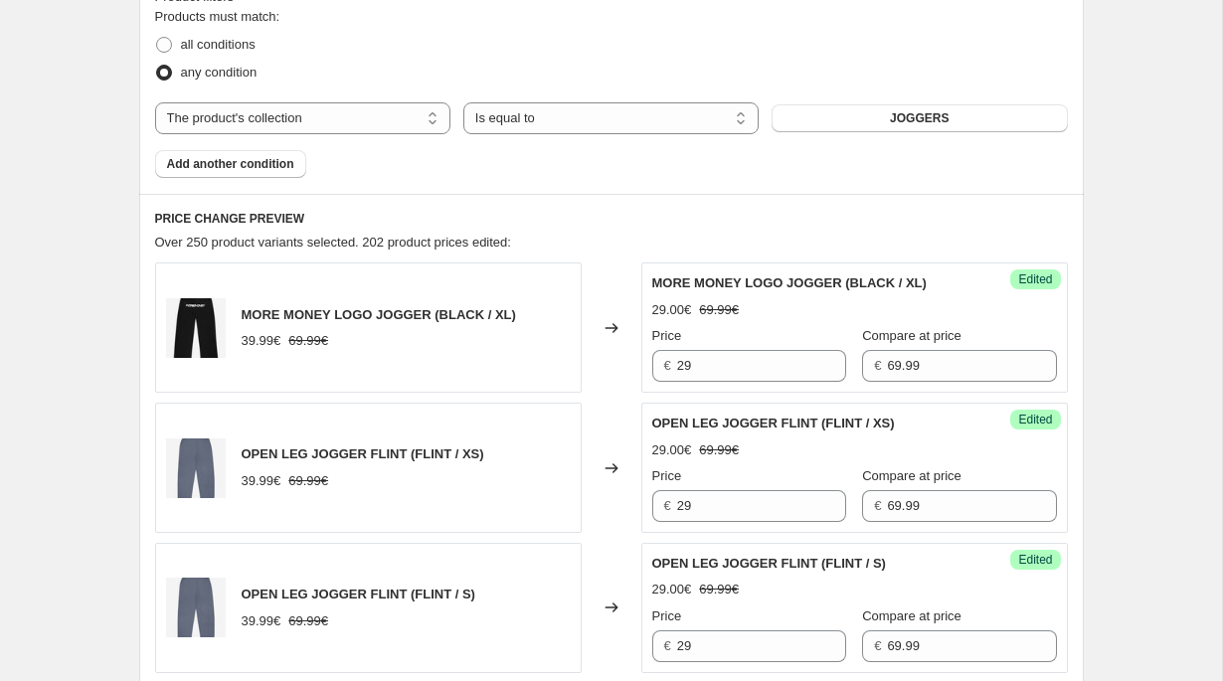
click at [599, 407] on div "Changed to" at bounding box center [612, 468] width 60 height 130
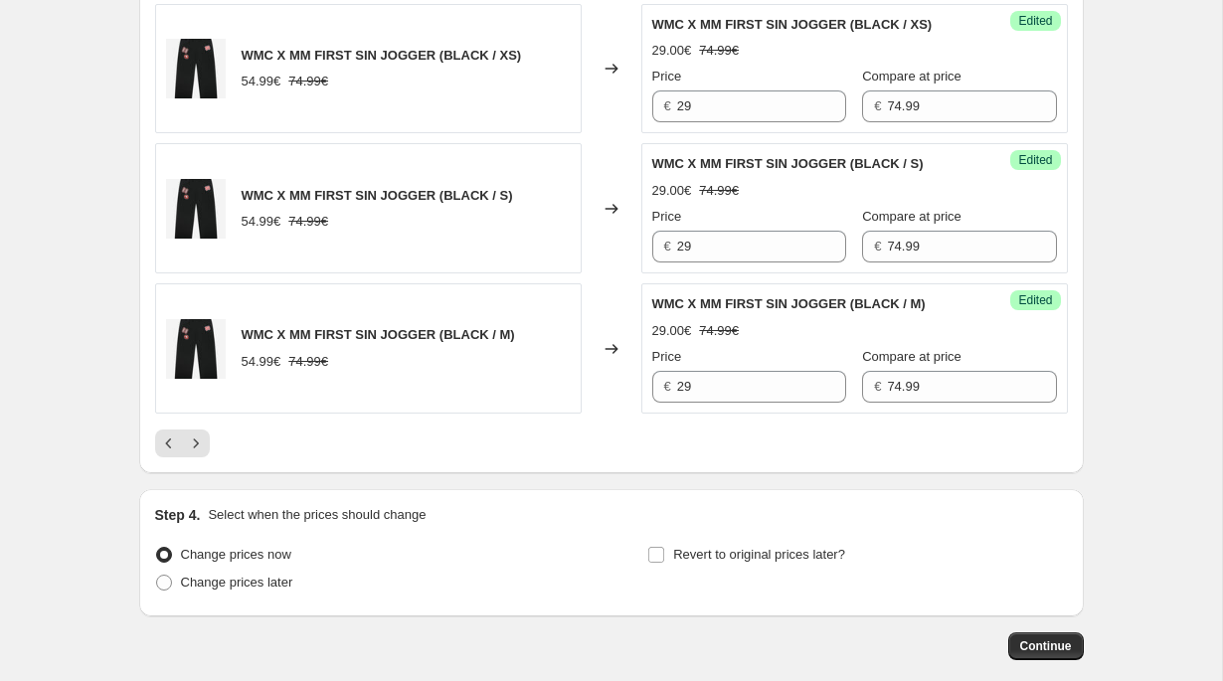
scroll to position [3370, 0]
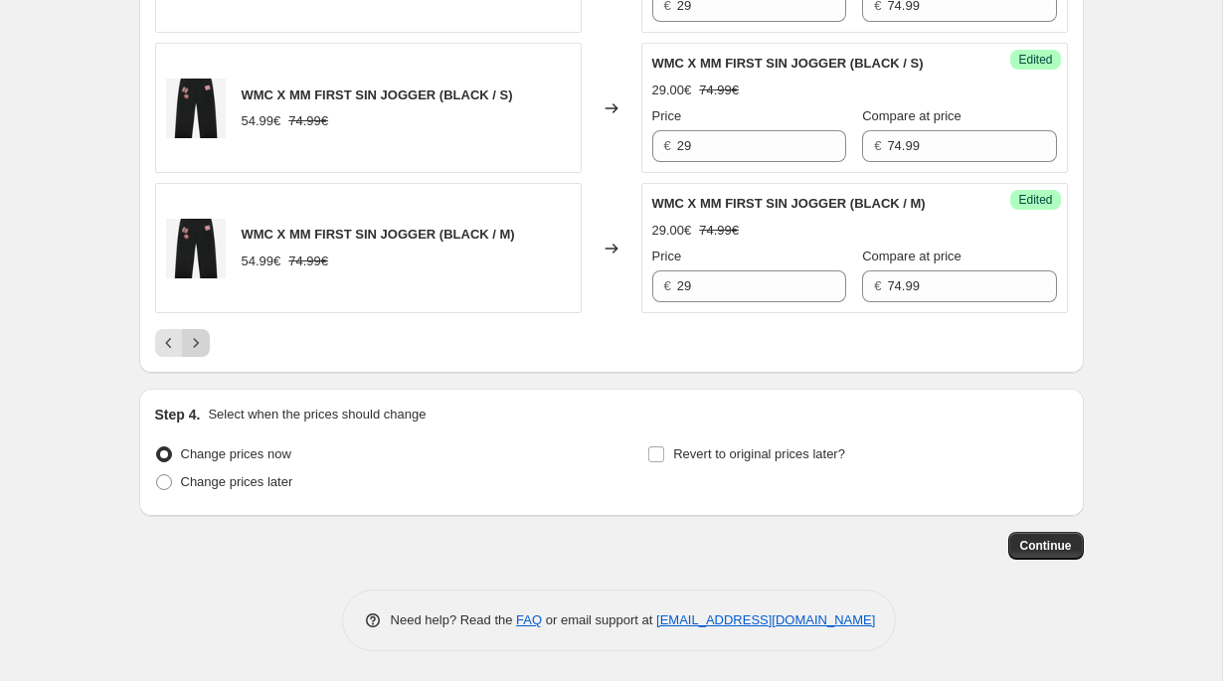
click at [187, 348] on icon "Next" at bounding box center [196, 343] width 20 height 20
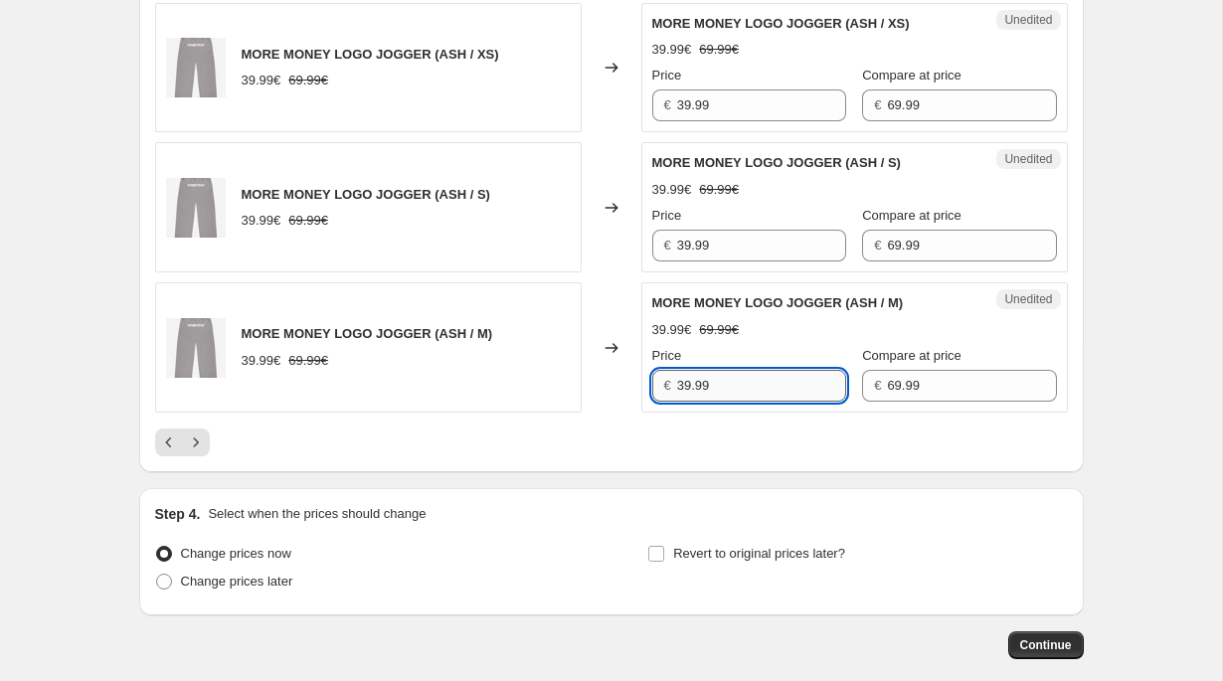
click at [721, 378] on input "39.99" at bounding box center [761, 386] width 169 height 32
click at [710, 248] on input "39.99" at bounding box center [761, 246] width 169 height 32
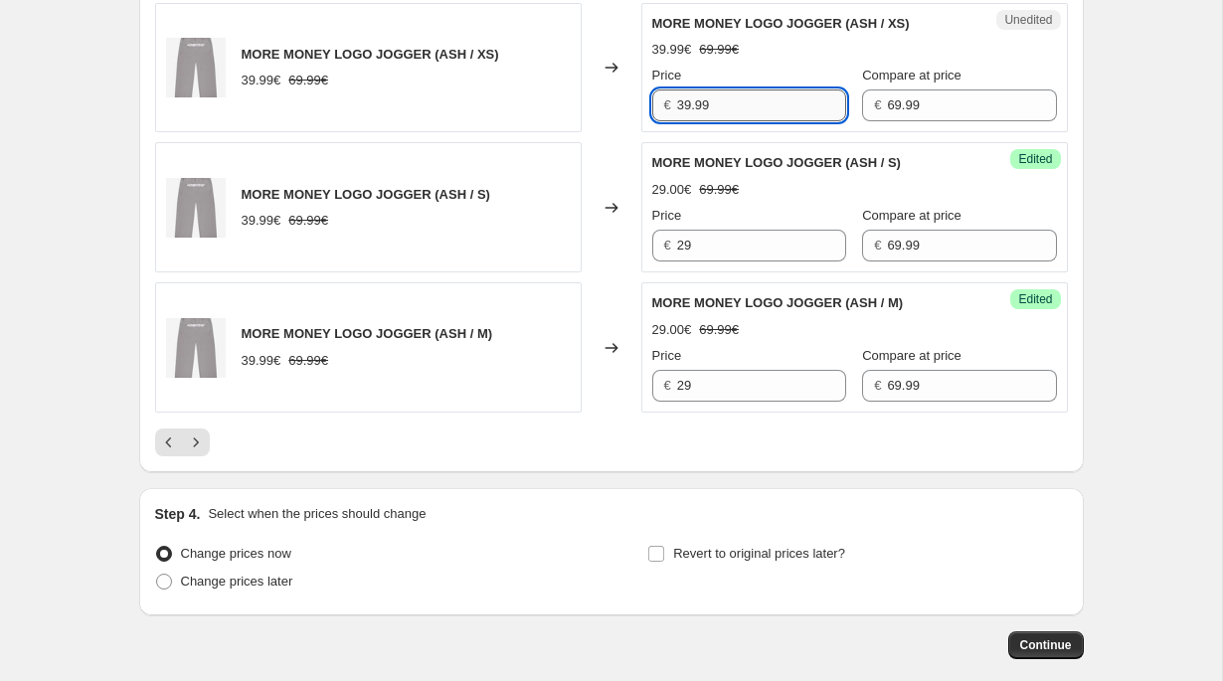
click at [712, 113] on input "39.99" at bounding box center [761, 105] width 169 height 32
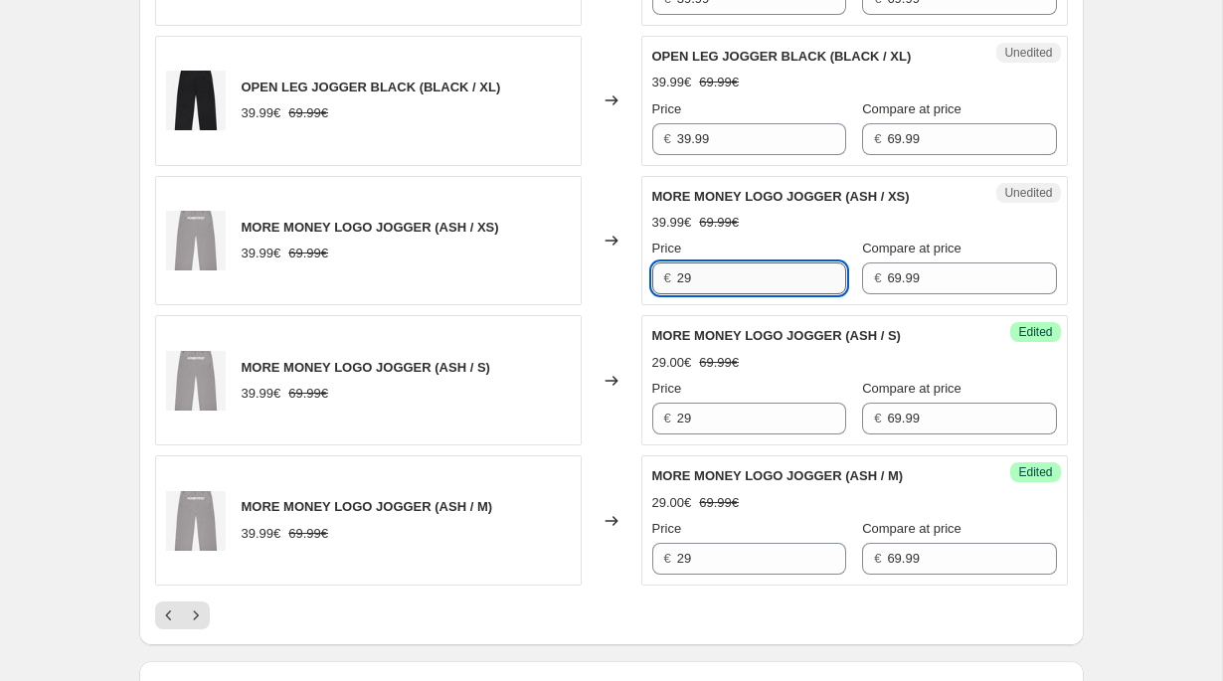
scroll to position [3015, 0]
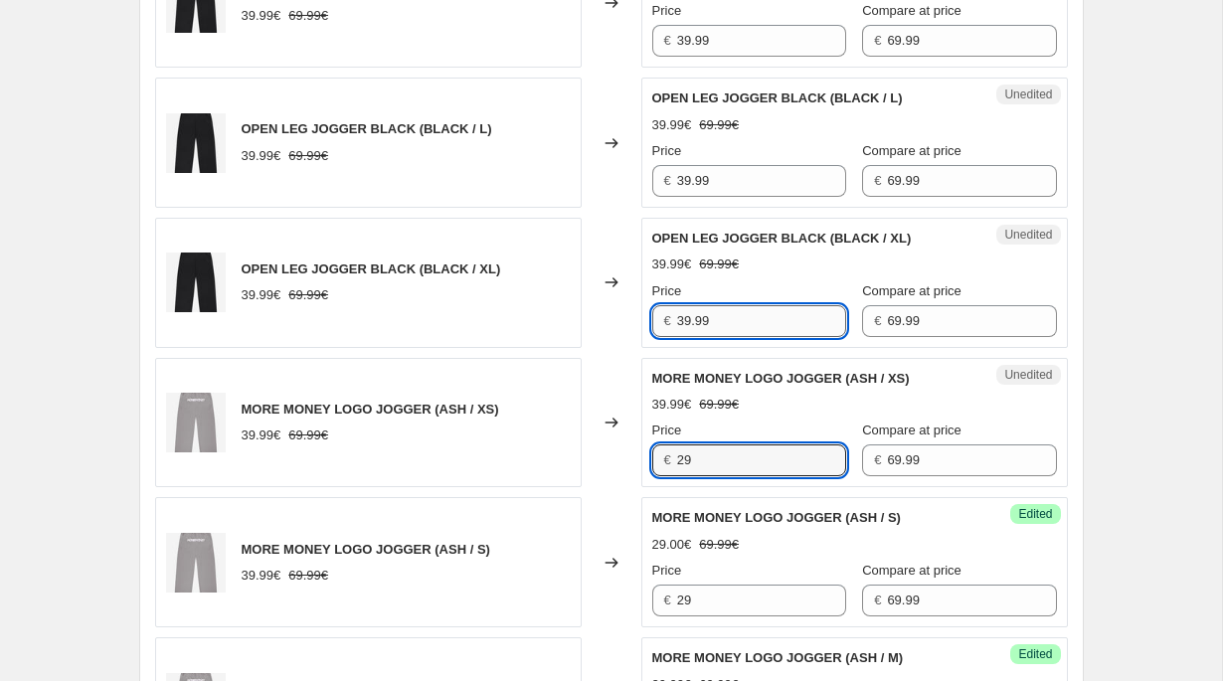
click at [699, 313] on input "39.99" at bounding box center [761, 321] width 169 height 32
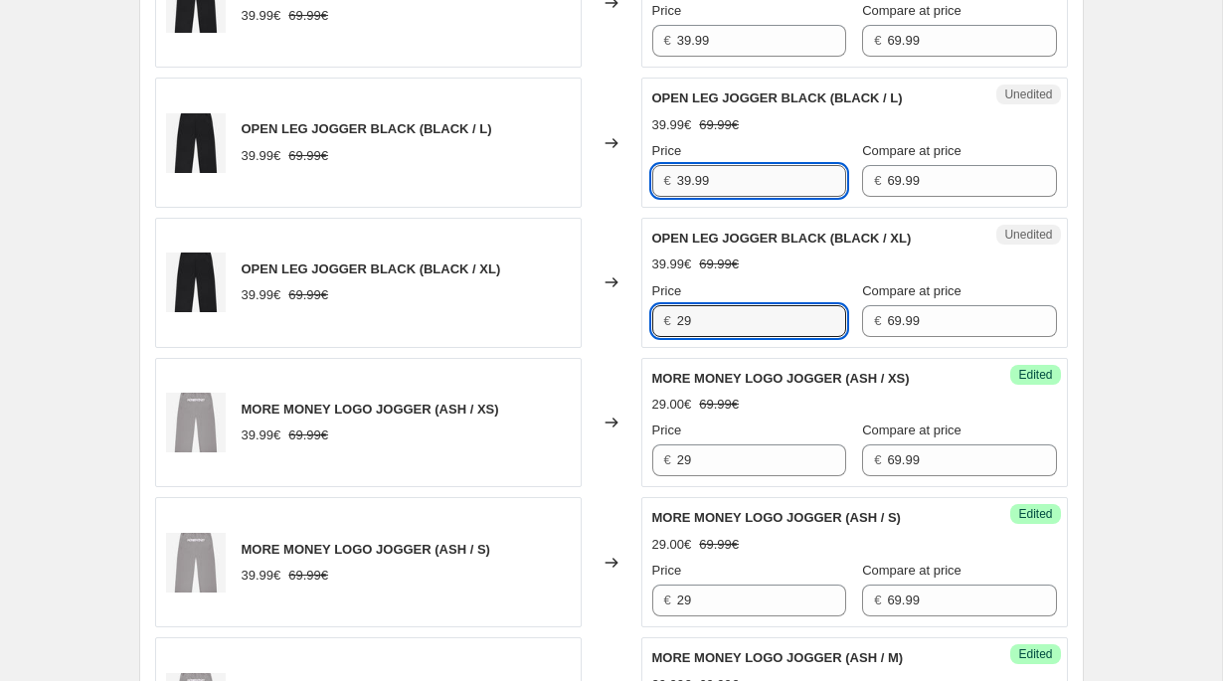
click at [708, 180] on input "39.99" at bounding box center [761, 181] width 169 height 32
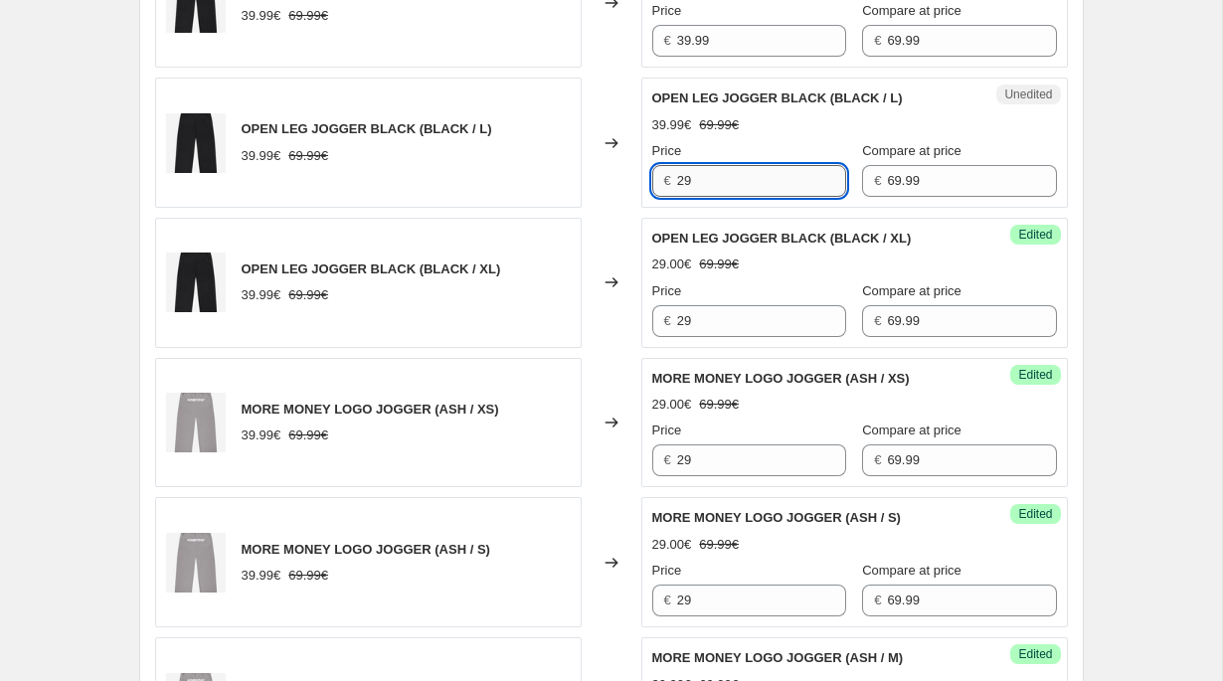
scroll to position [2735, 0]
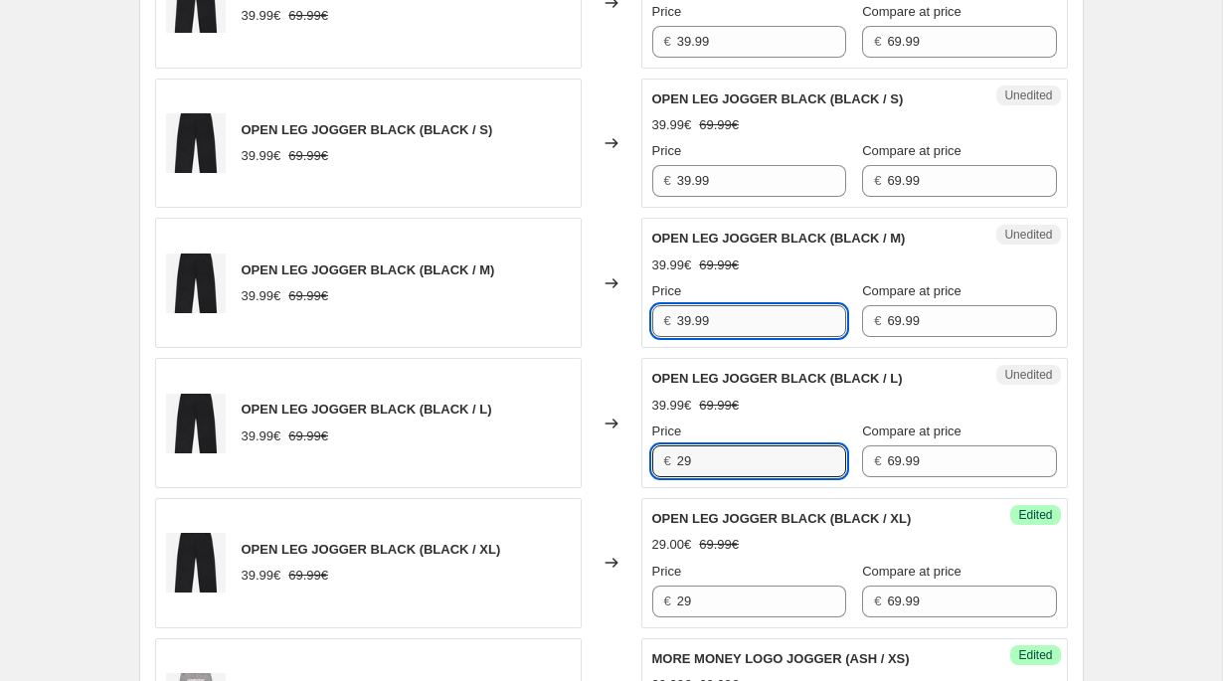
click at [695, 312] on input "39.99" at bounding box center [761, 321] width 169 height 32
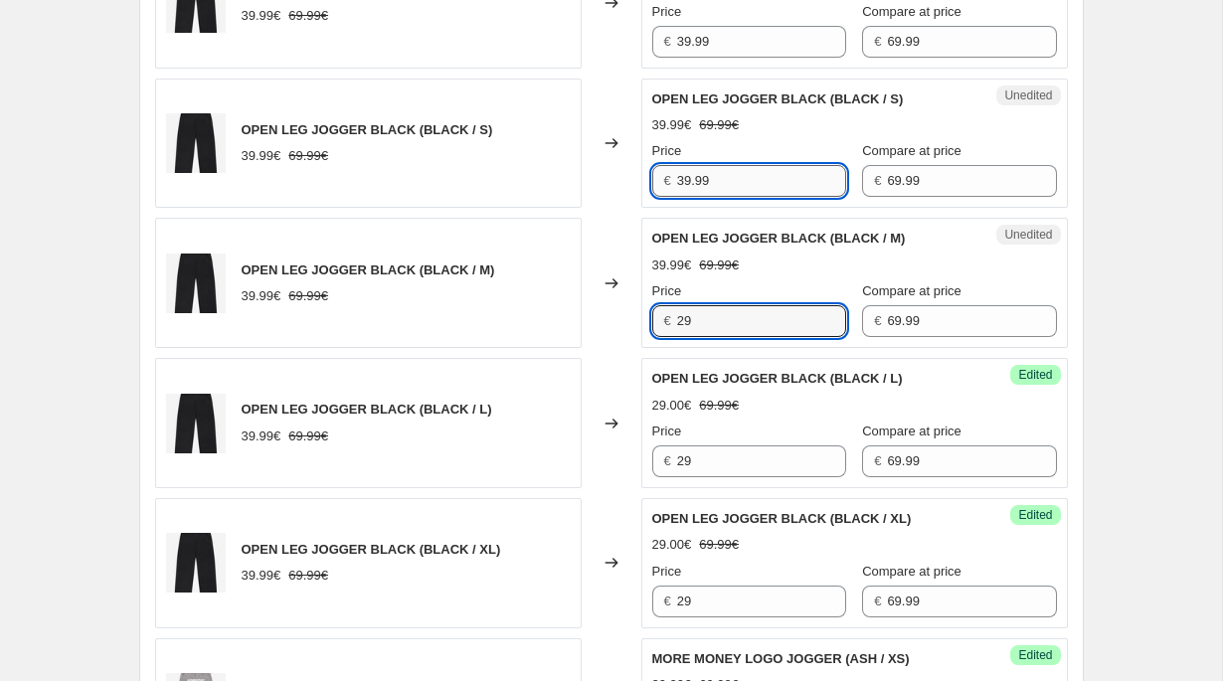
click at [695, 165] on input "39.99" at bounding box center [761, 181] width 169 height 32
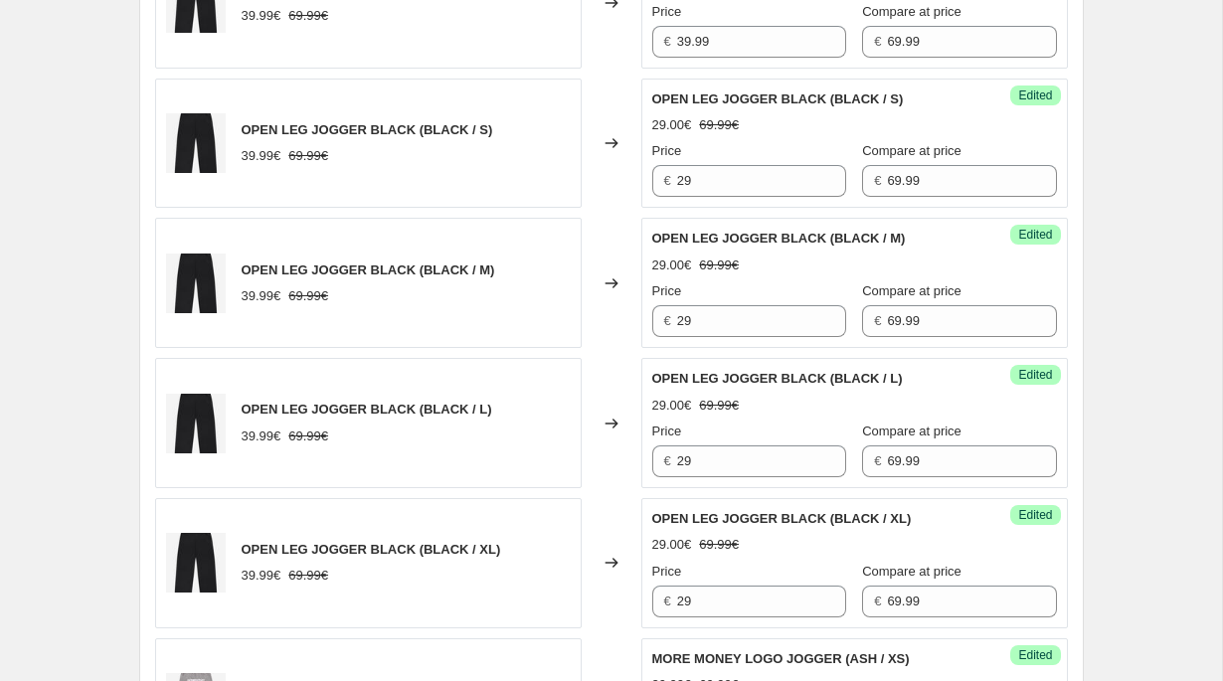
click at [695, 61] on div "Unedited OPEN LEG JOGGER BLACK (BLACK / XS) 39.99€ 69.99€ Price € 39.99 Compare…" at bounding box center [854, 3] width 427 height 130
click at [695, 59] on div "Unedited OPEN LEG JOGGER BLACK (BLACK / XS) 39.99€ 69.99€ Price € 39.99 Compare…" at bounding box center [854, 3] width 427 height 130
click at [695, 40] on input "39.99" at bounding box center [761, 42] width 169 height 32
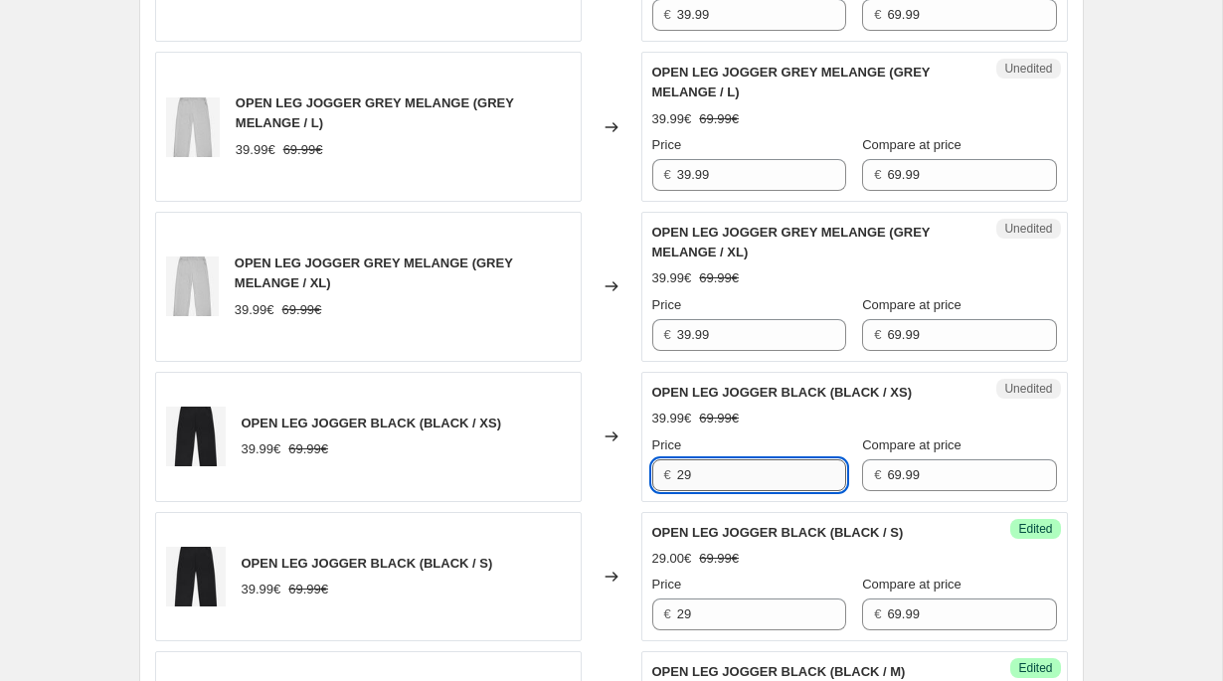
scroll to position [2183, 0]
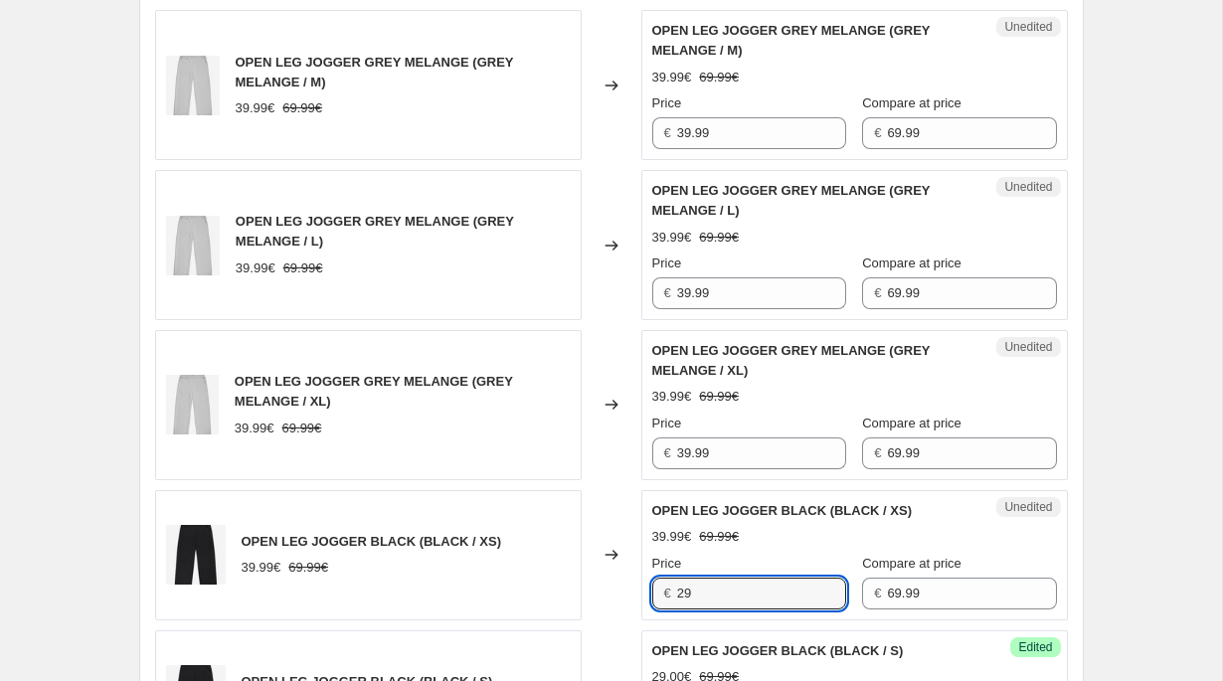
click at [690, 469] on div "Unedited OPEN LEG JOGGER GREY MELANGE (GREY MELANGE / XL) 39.99€ 69.99€ Price €…" at bounding box center [854, 405] width 427 height 150
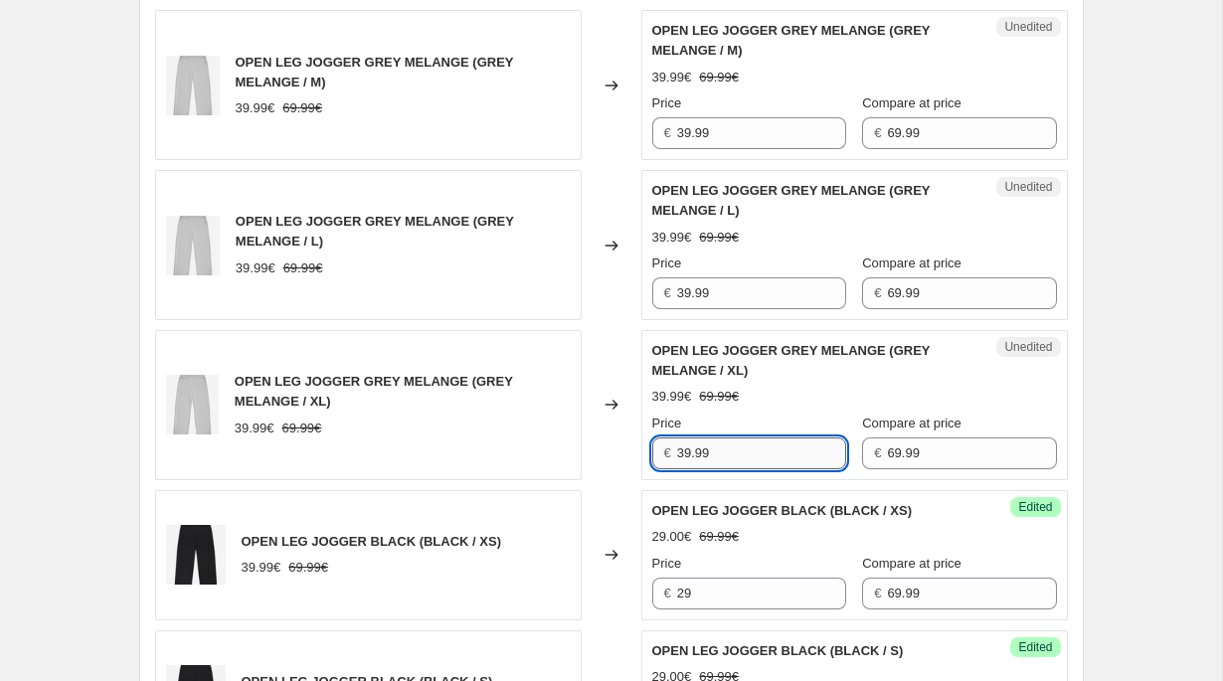
click at [696, 455] on input "39.99" at bounding box center [761, 454] width 169 height 32
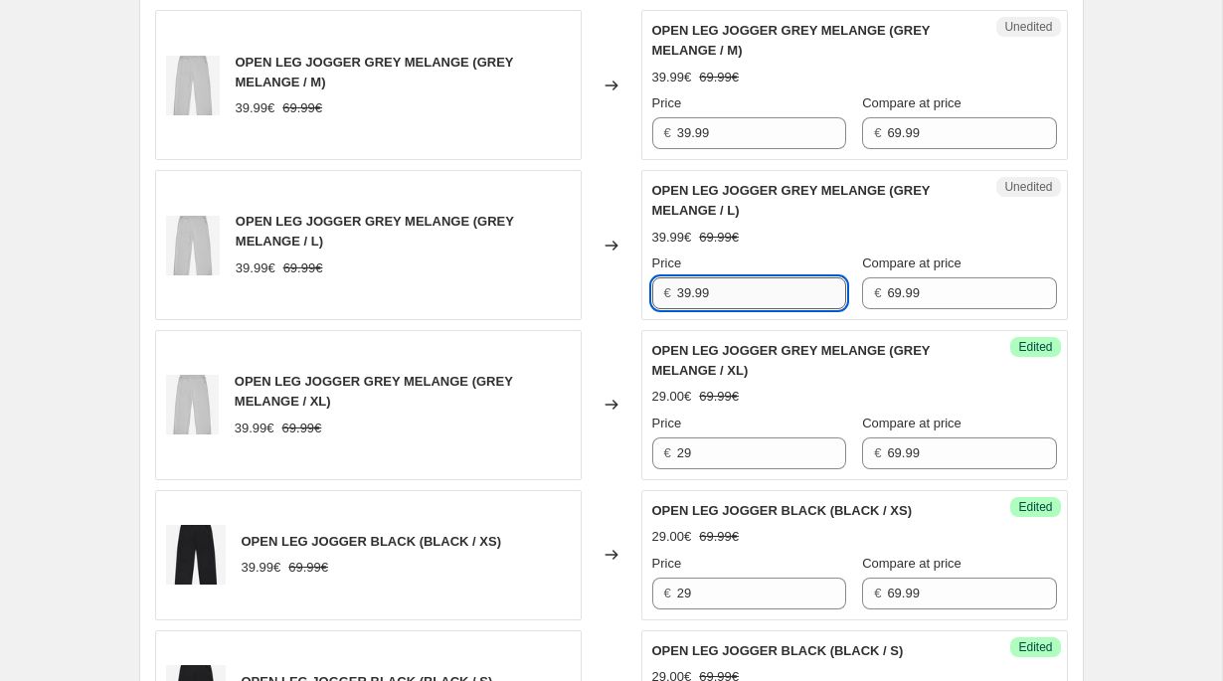
click at [709, 297] on input "39.99" at bounding box center [761, 293] width 169 height 32
click at [721, 126] on input "39.99" at bounding box center [761, 133] width 169 height 32
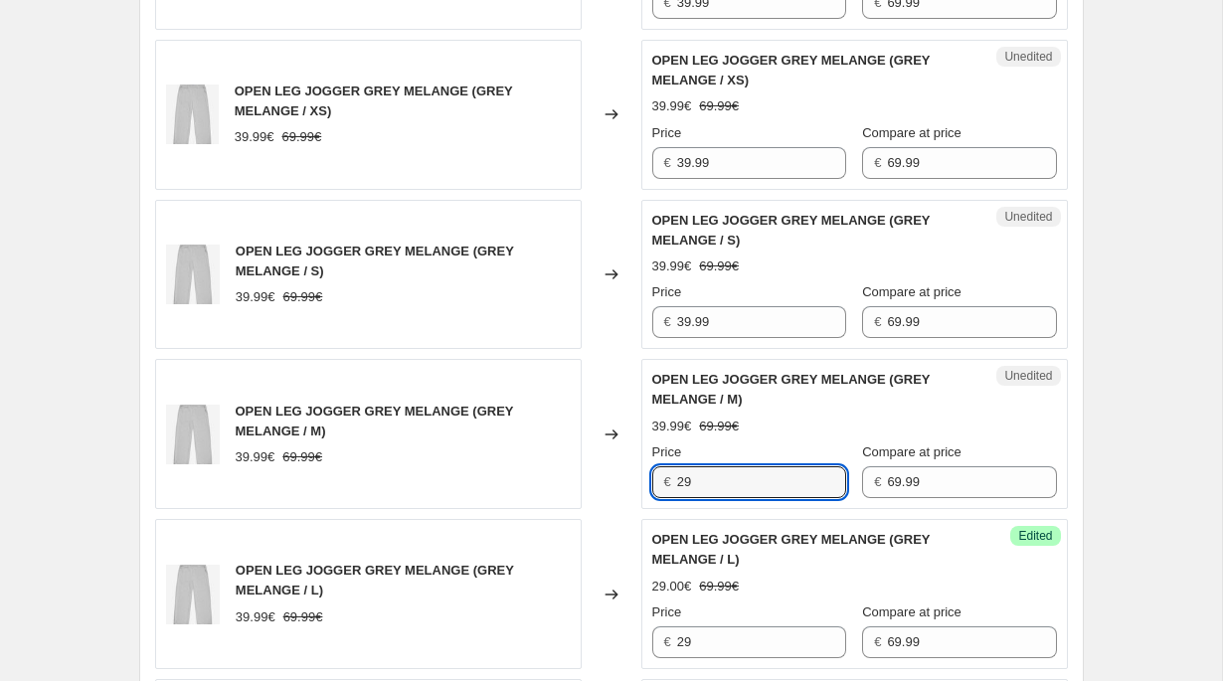
scroll to position [1789, 0]
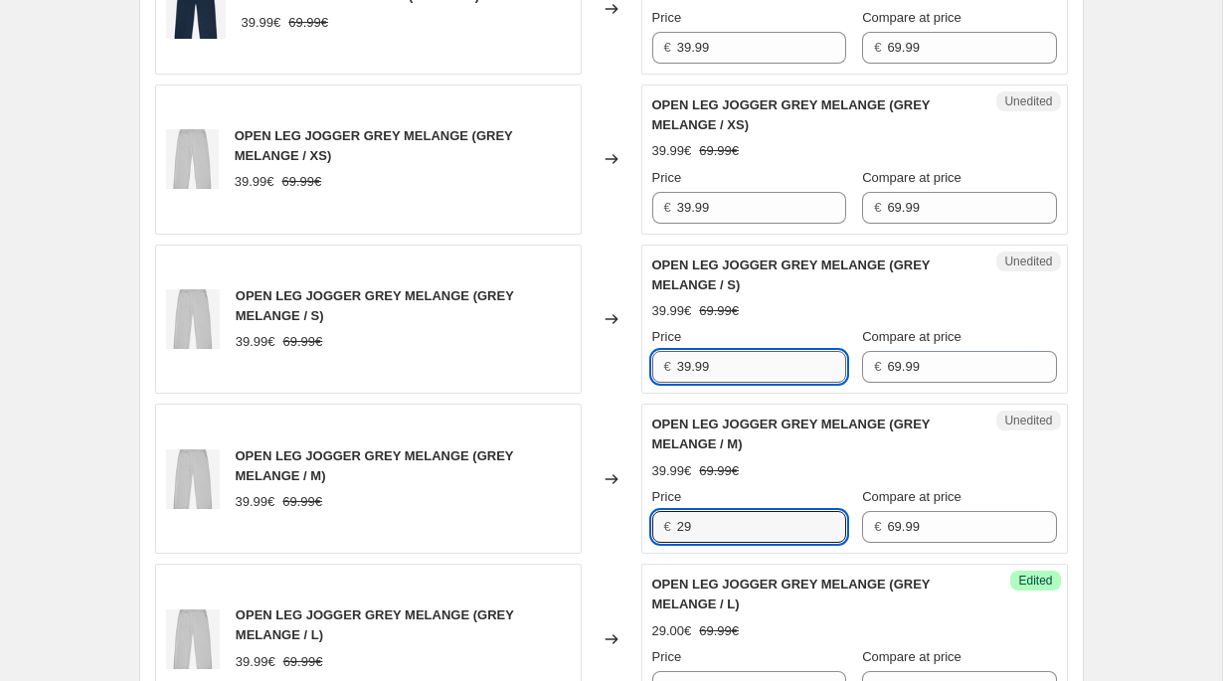
click at [704, 361] on input "39.99" at bounding box center [761, 367] width 169 height 32
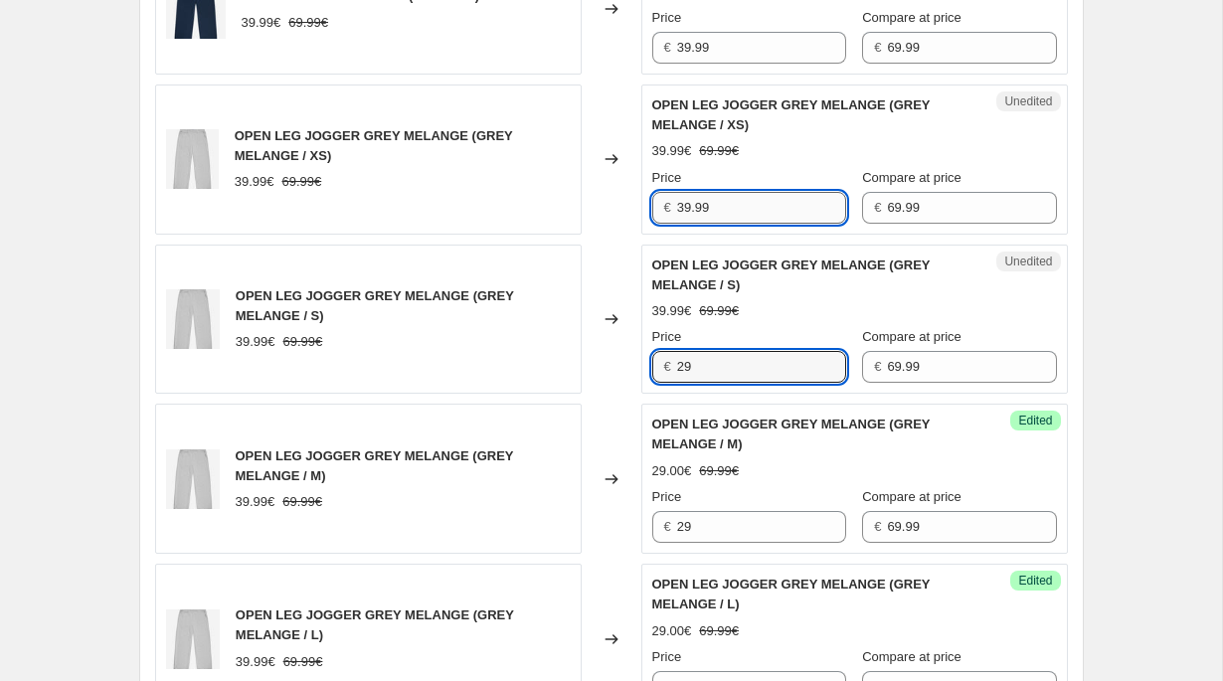
click at [702, 204] on input "39.99" at bounding box center [761, 208] width 169 height 32
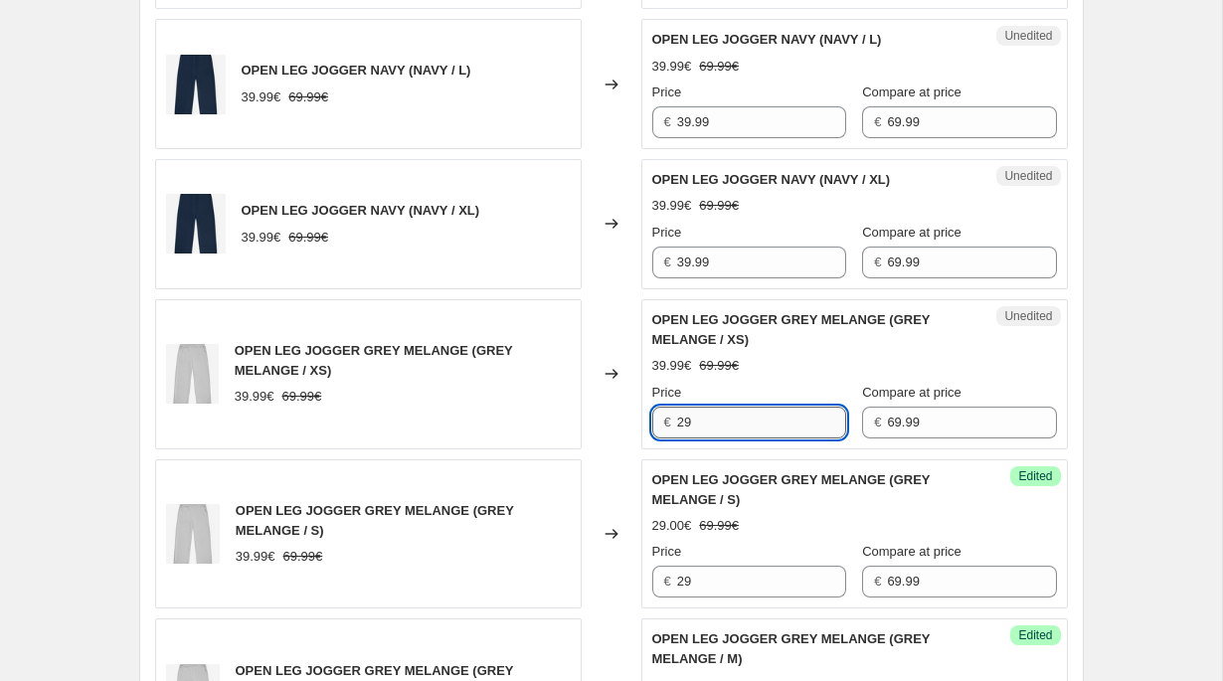
scroll to position [1502, 0]
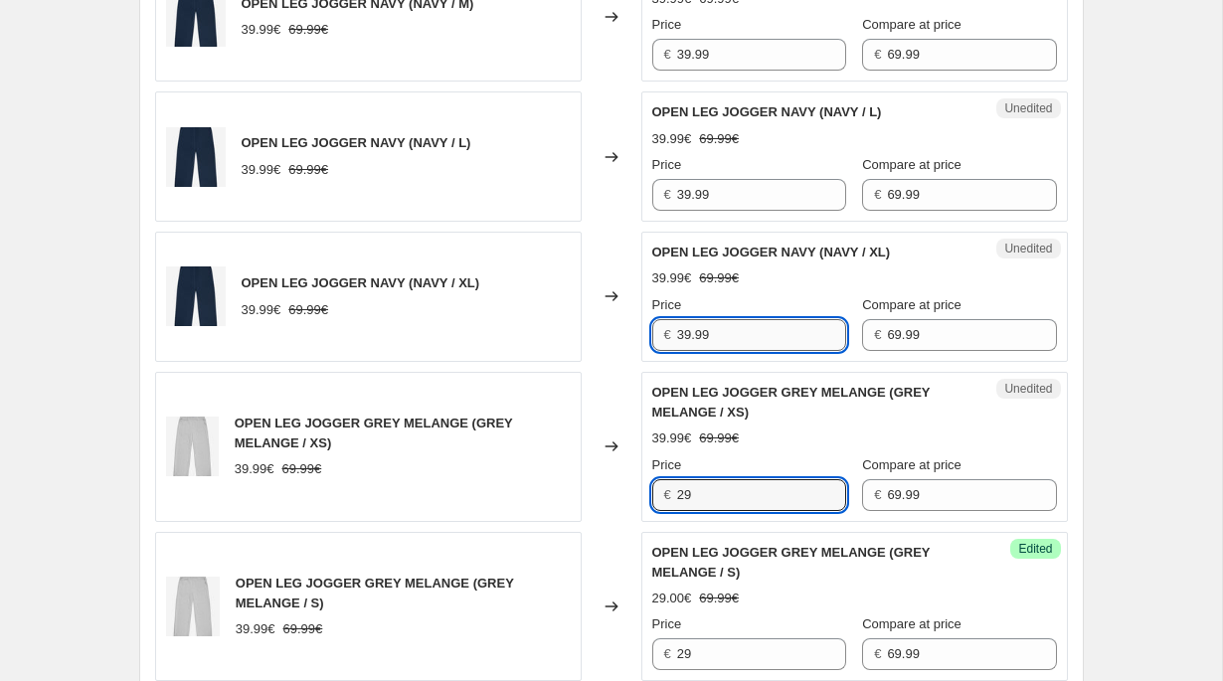
click at [702, 340] on input "39.99" at bounding box center [761, 335] width 169 height 32
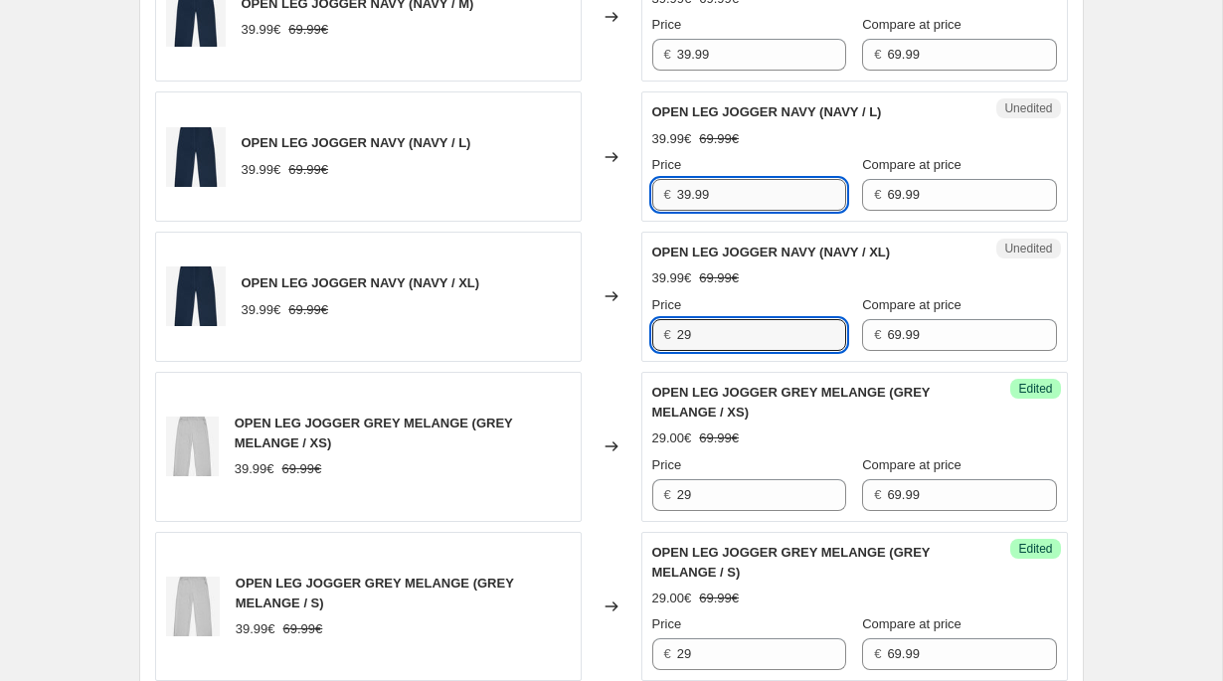
click at [718, 188] on input "39.99" at bounding box center [761, 195] width 169 height 32
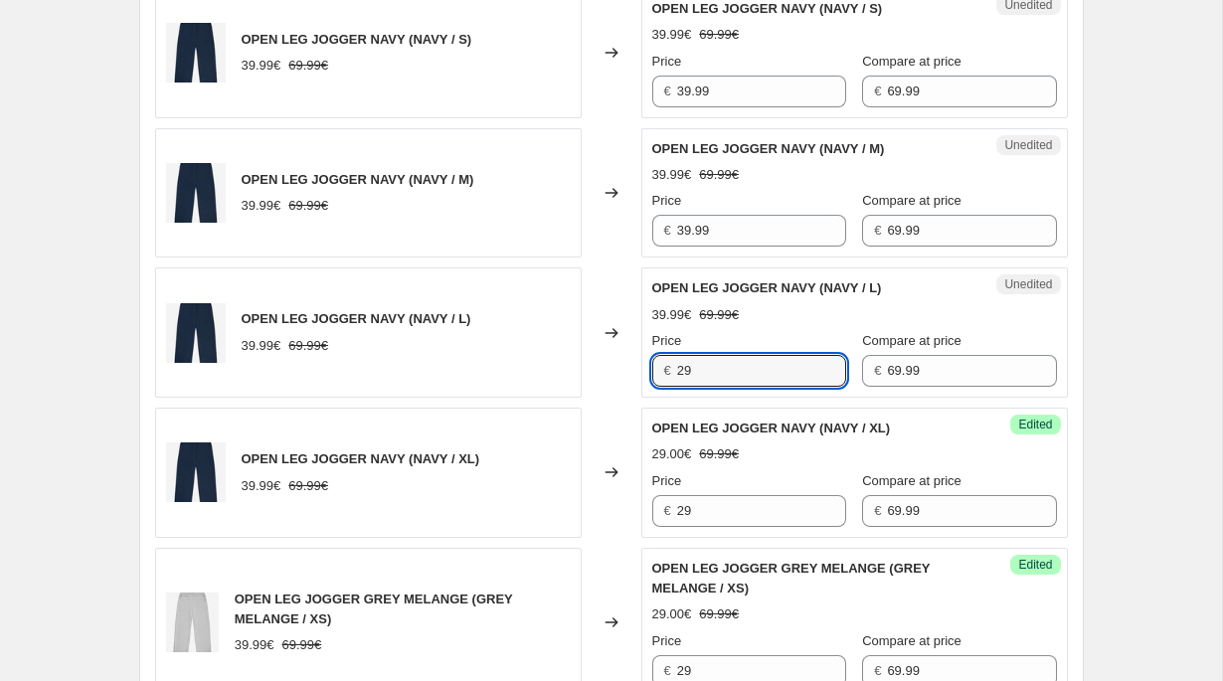
scroll to position [1301, 0]
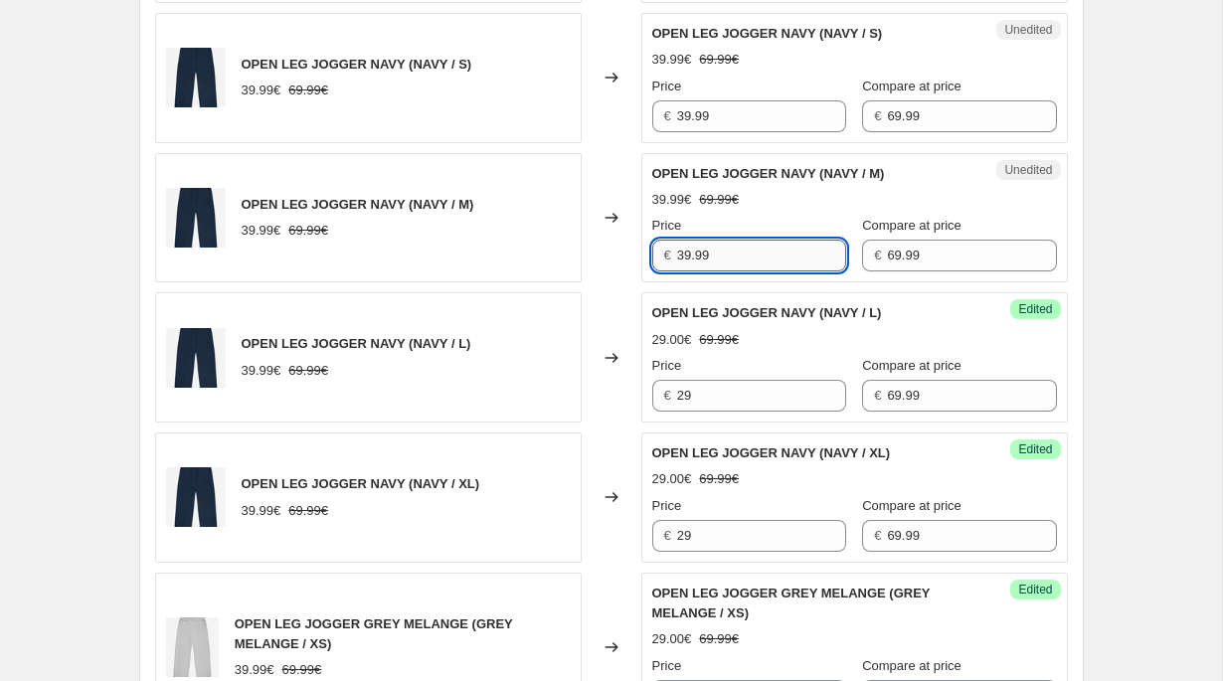
click at [718, 262] on input "39.99" at bounding box center [761, 256] width 169 height 32
click at [727, 132] on div "Unedited OPEN LEG JOGGER NAVY (NAVY / S) 39.99€ 69.99€ Price € 39.99 Compare at…" at bounding box center [854, 78] width 427 height 130
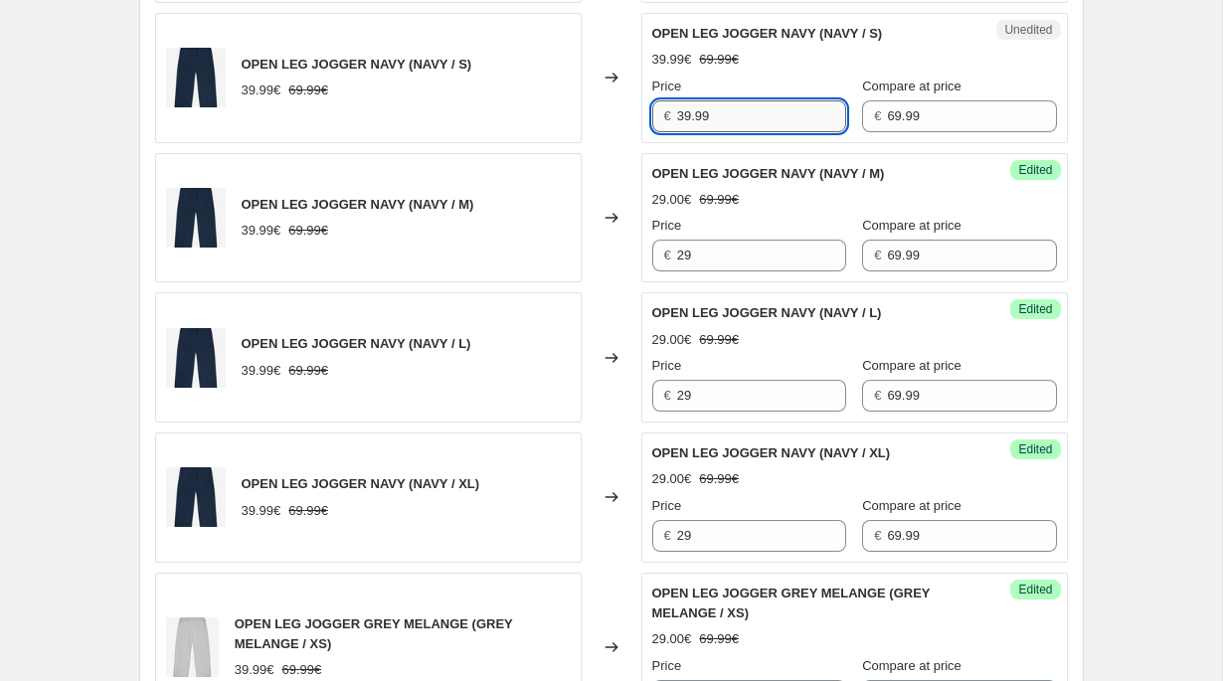
click at [727, 116] on input "39.99" at bounding box center [761, 116] width 169 height 32
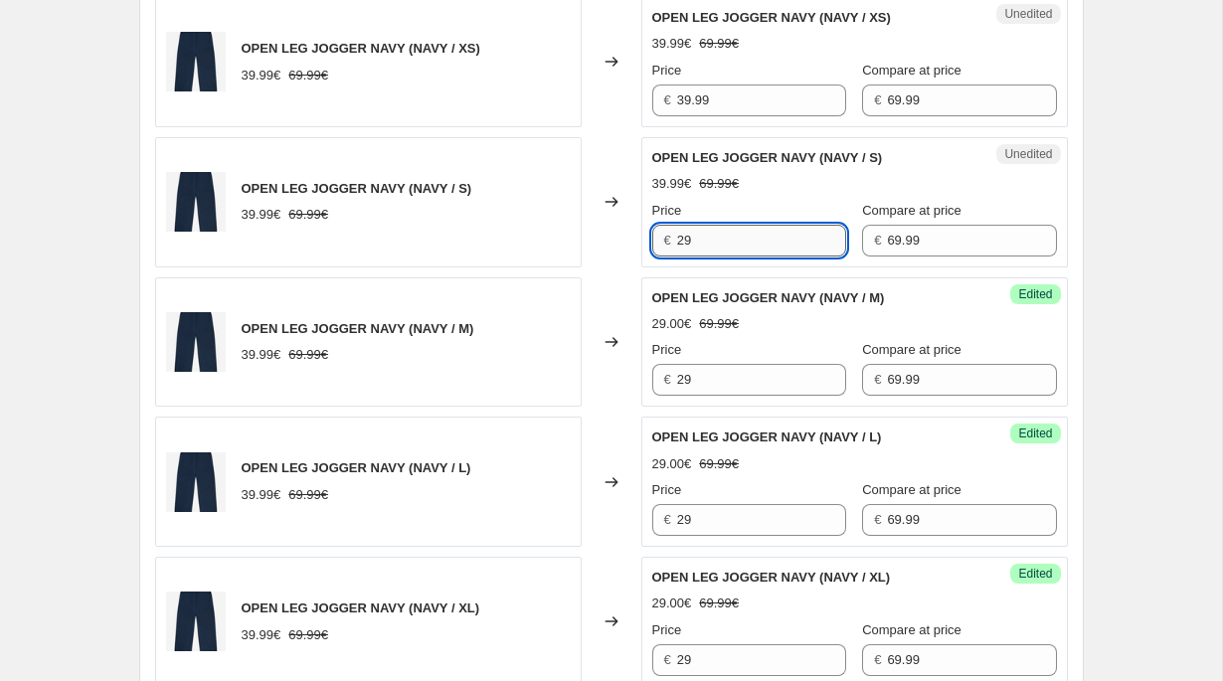
scroll to position [954, 0]
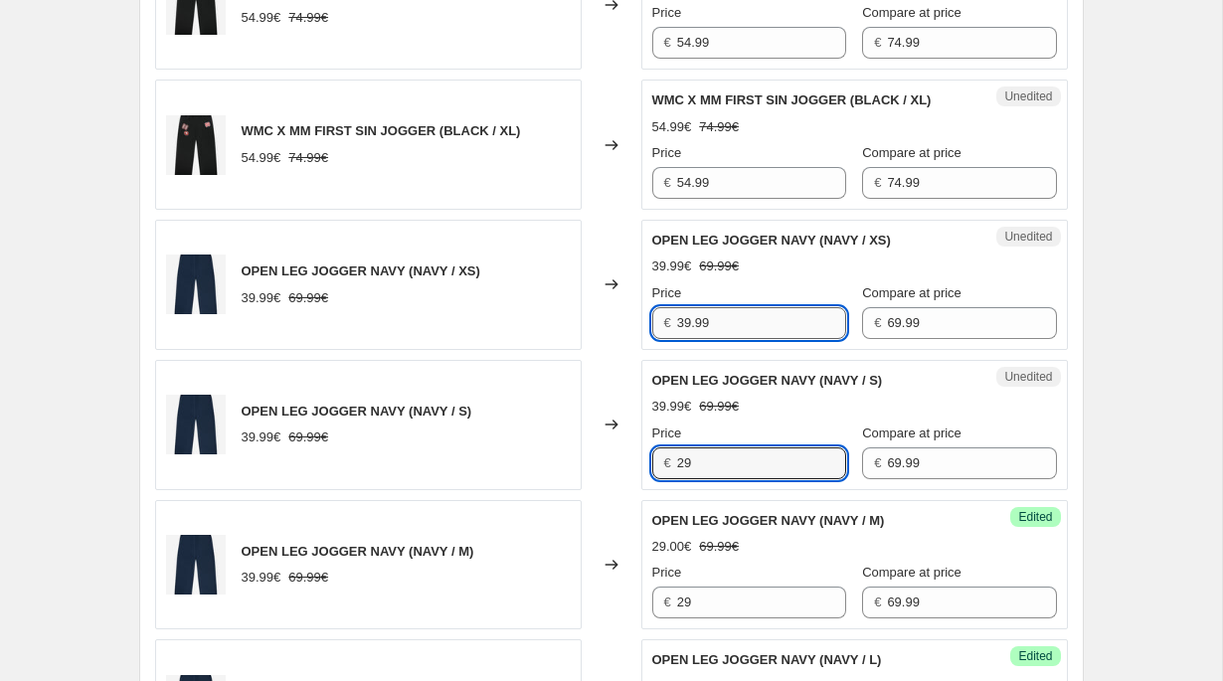
click at [687, 322] on input "39.99" at bounding box center [761, 323] width 169 height 32
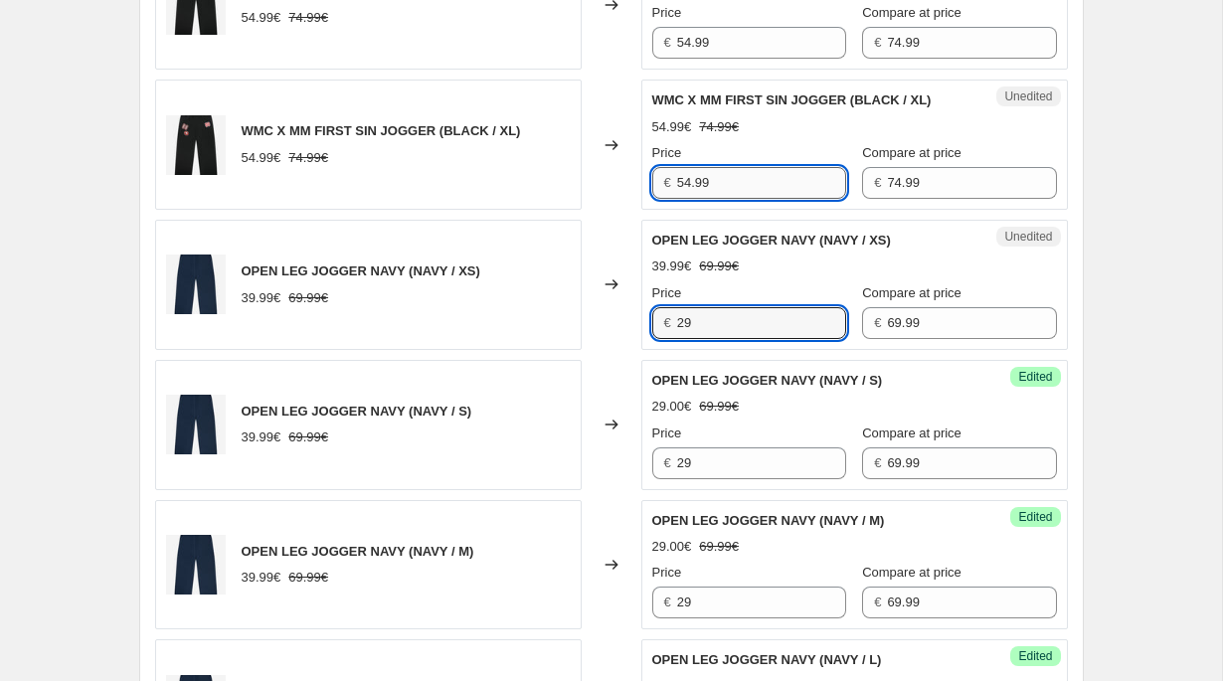
click at [694, 172] on input "54.99" at bounding box center [761, 183] width 169 height 32
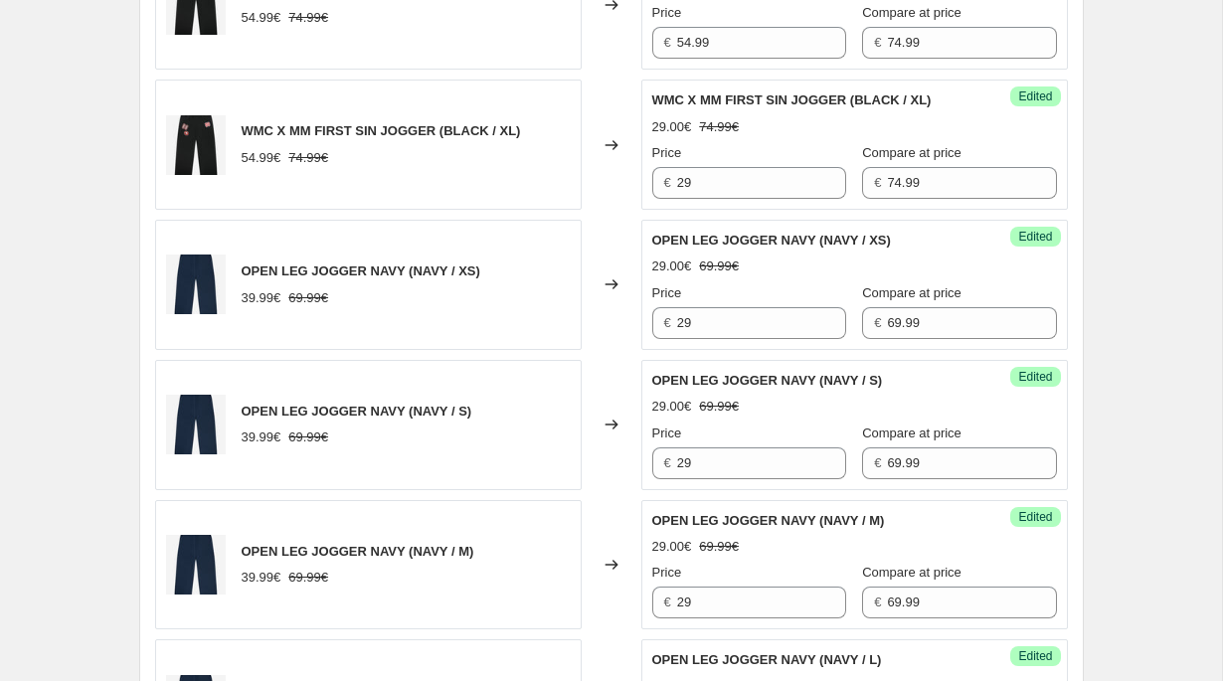
click at [695, 24] on div "Price € 54.99" at bounding box center [749, 31] width 194 height 56
click at [695, 32] on input "54.99" at bounding box center [761, 43] width 169 height 32
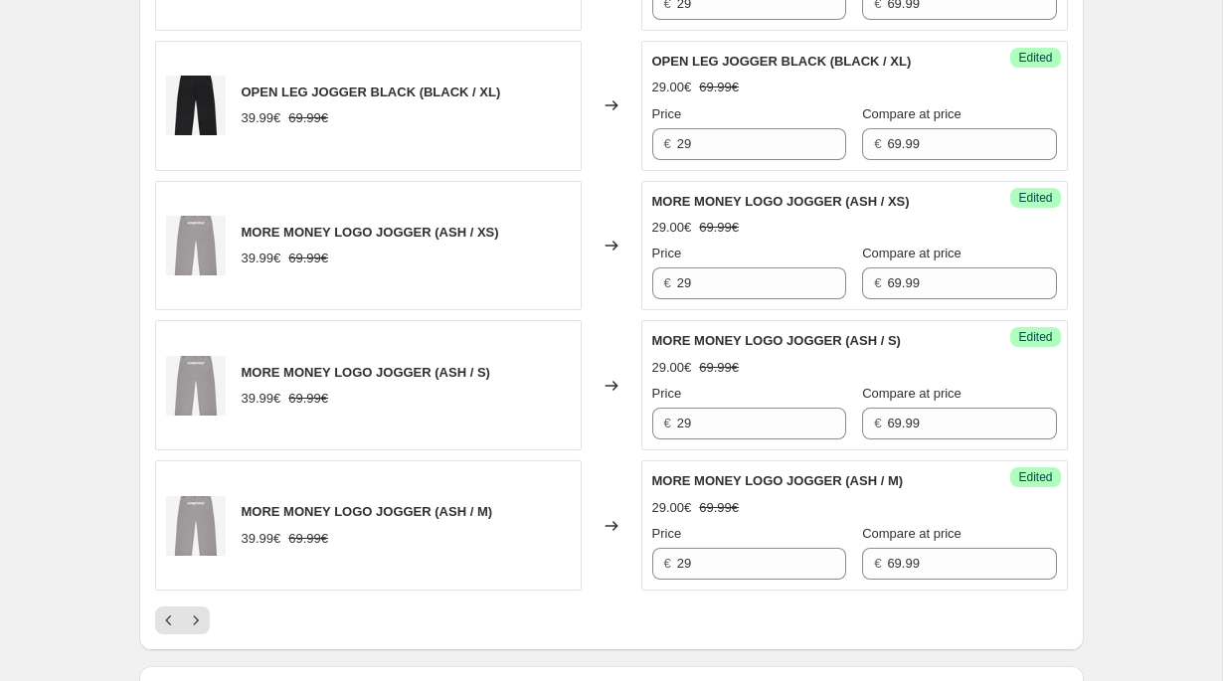
scroll to position [3390, 0]
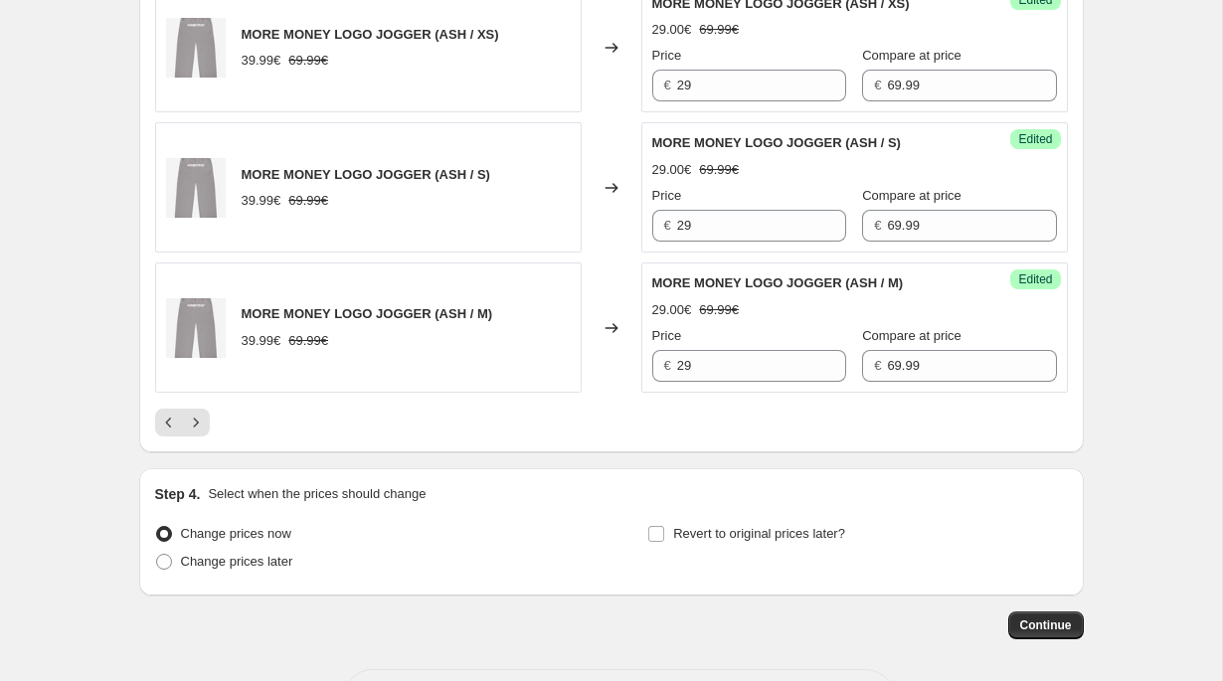
click at [195, 425] on icon "Next" at bounding box center [196, 423] width 20 height 20
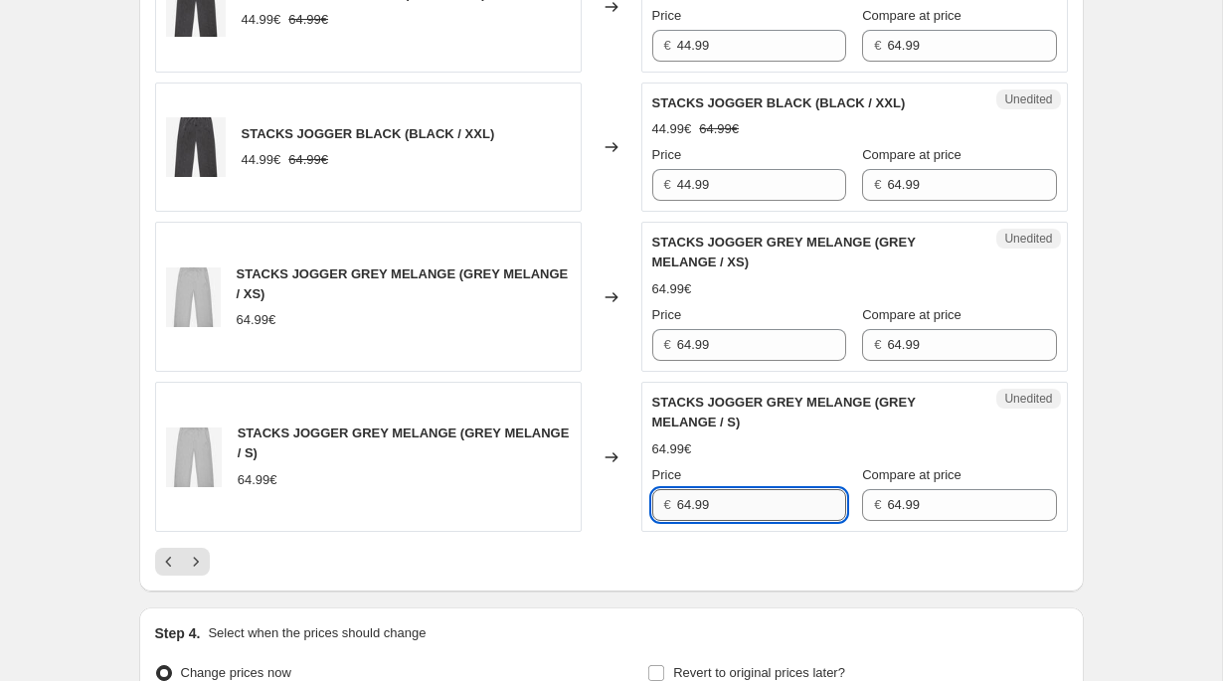
click at [730, 506] on input "64.99" at bounding box center [761, 505] width 169 height 32
click at [702, 343] on input "64.99" at bounding box center [761, 345] width 169 height 32
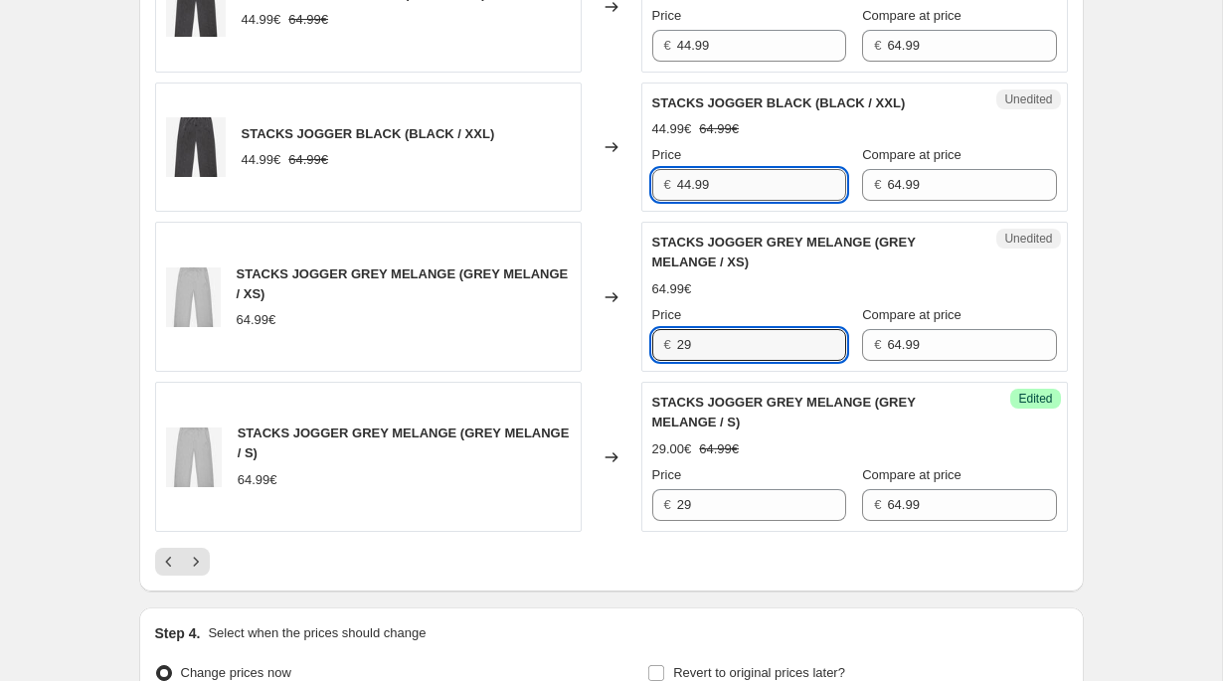
click at [703, 173] on input "44.99" at bounding box center [761, 185] width 169 height 32
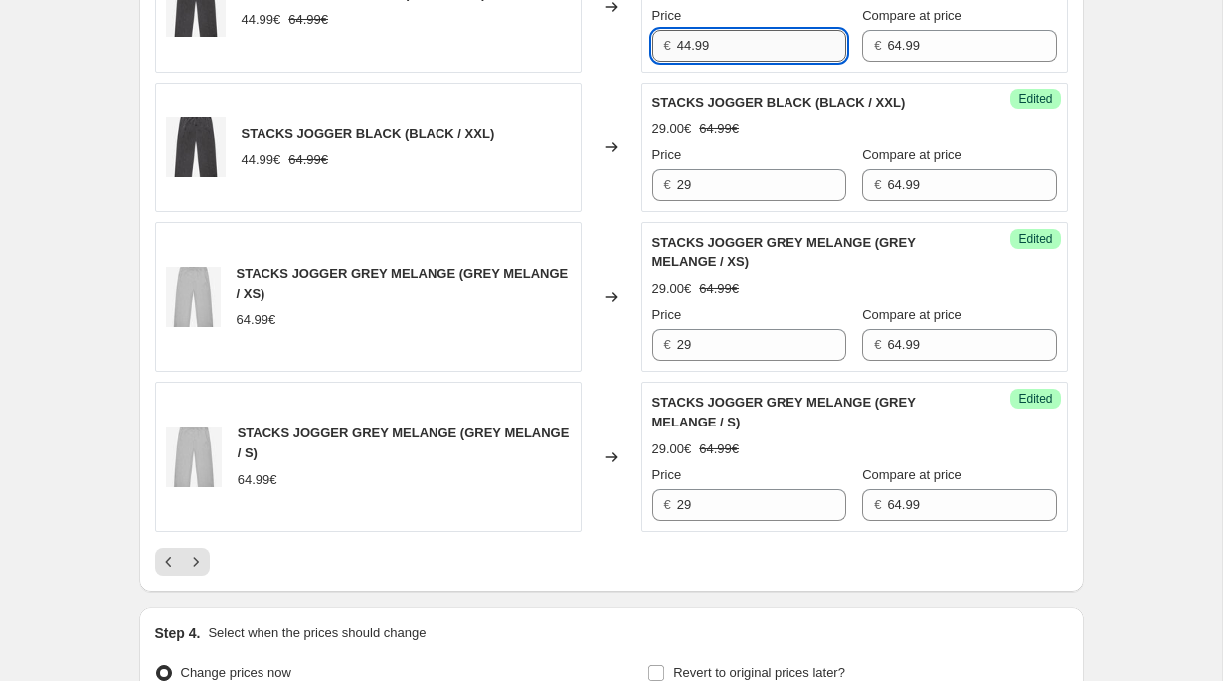
click at [694, 46] on input "44.99" at bounding box center [761, 46] width 169 height 32
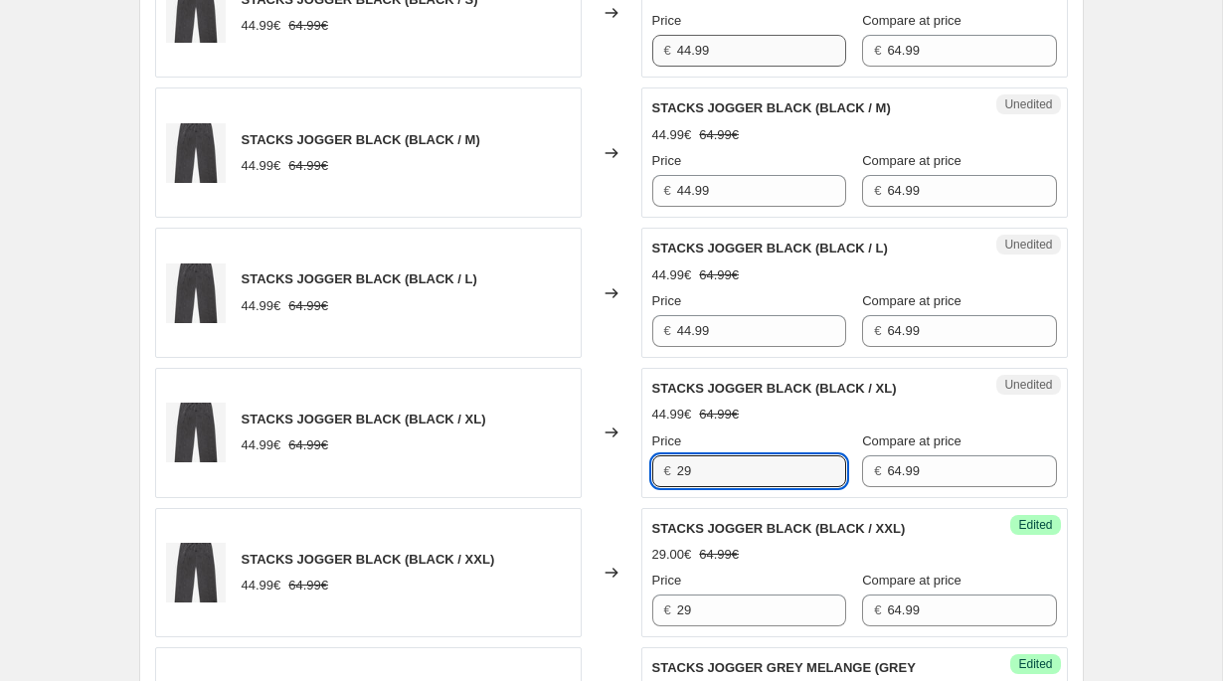
scroll to position [2925, 0]
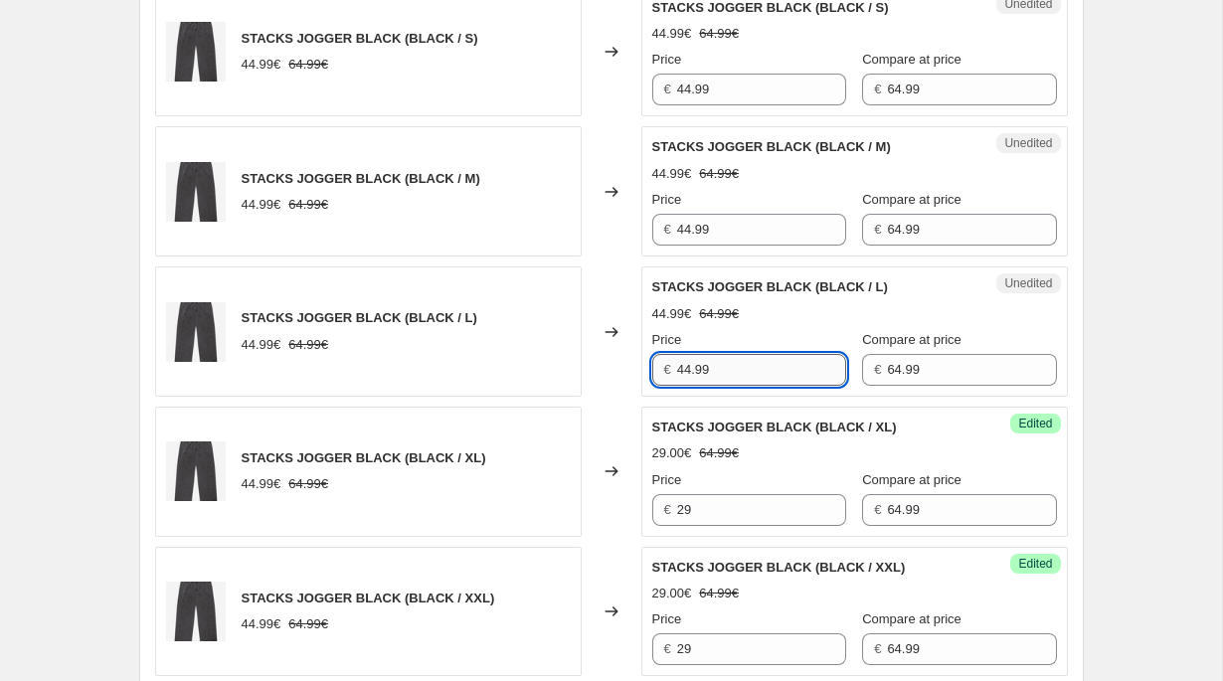
click at [708, 359] on input "44.99" at bounding box center [761, 370] width 169 height 32
click at [704, 240] on input "44.99" at bounding box center [761, 230] width 169 height 32
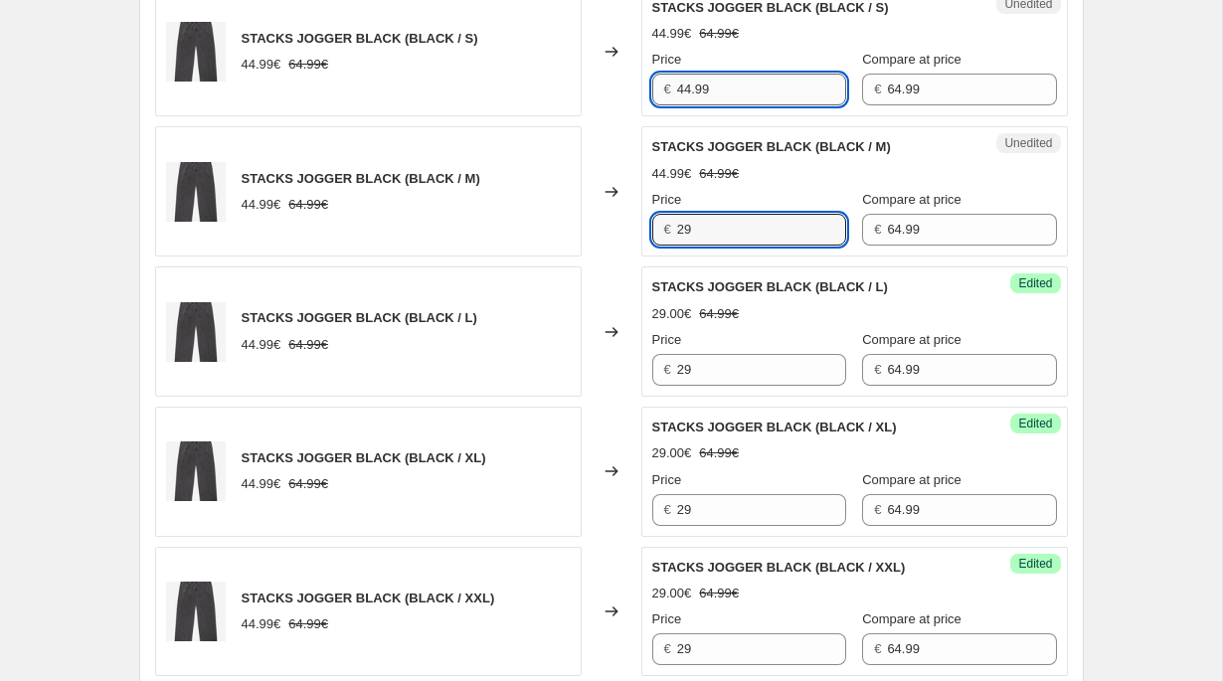
click at [705, 86] on input "44.99" at bounding box center [761, 90] width 169 height 32
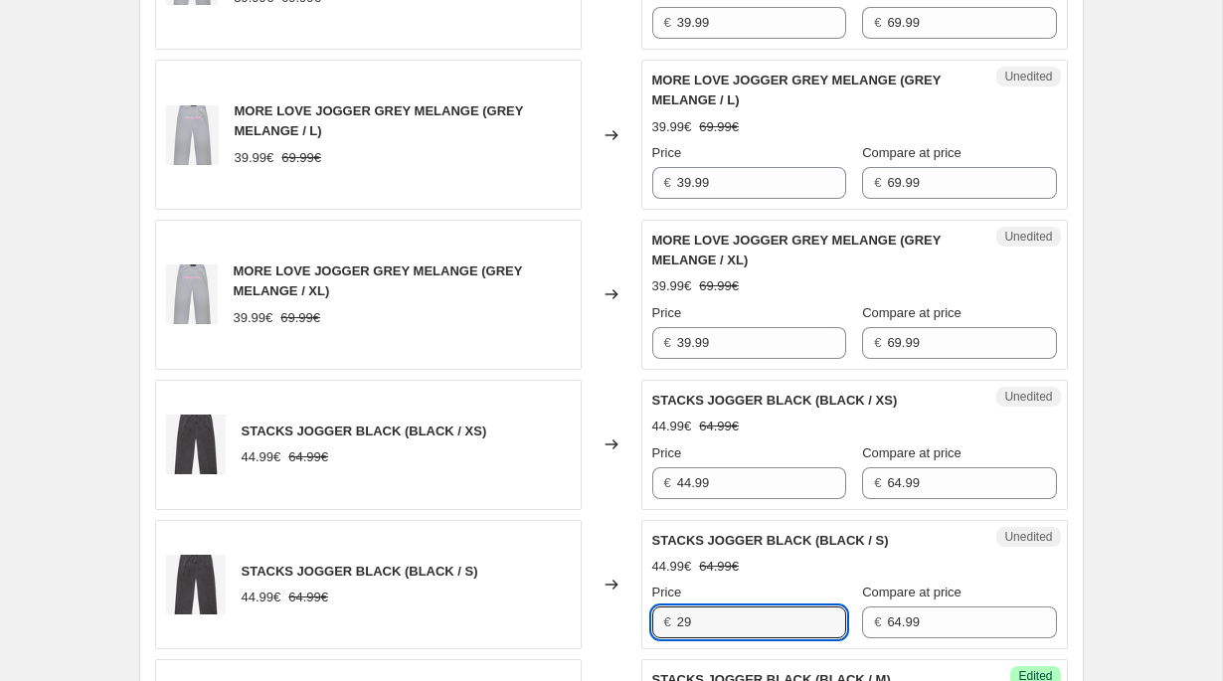
scroll to position [2337, 0]
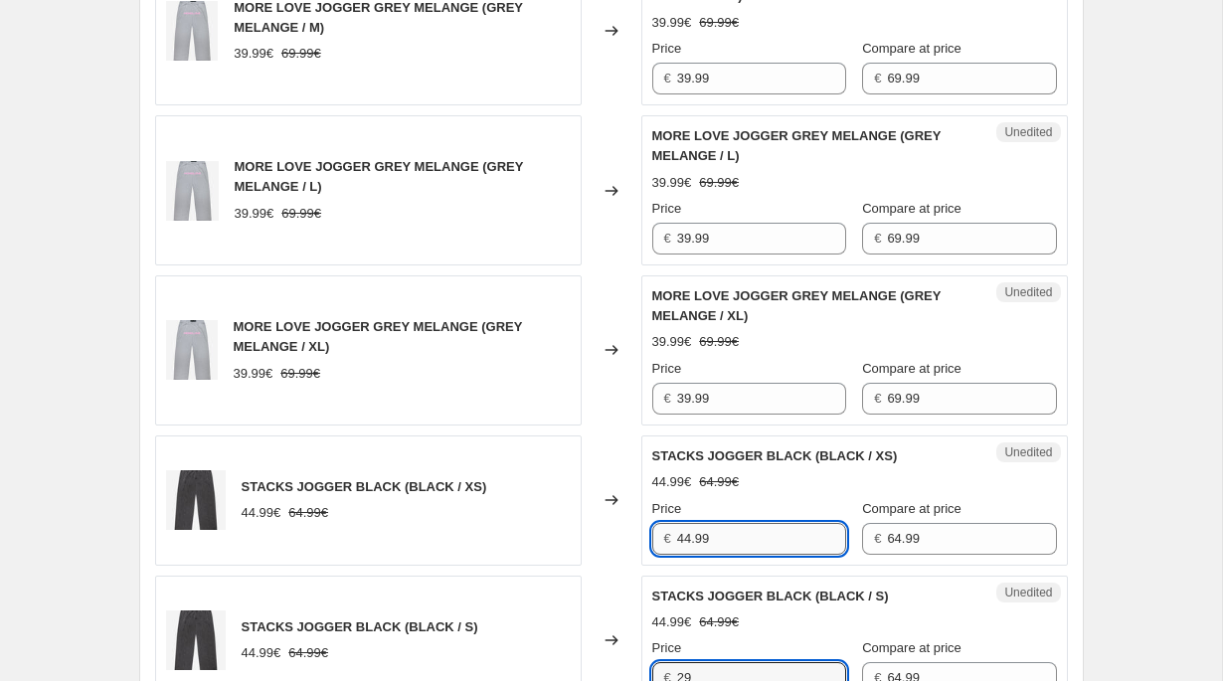
click at [697, 543] on input "44.99" at bounding box center [761, 539] width 169 height 32
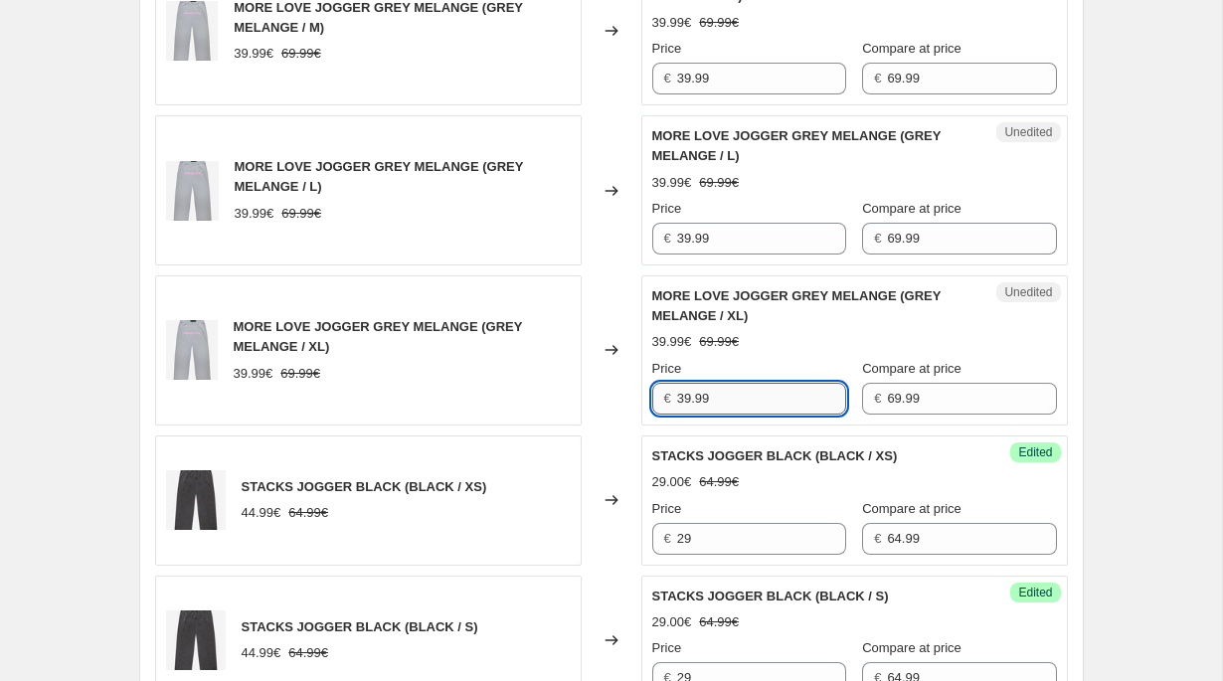
click at [699, 394] on input "39.99" at bounding box center [761, 399] width 169 height 32
click at [700, 238] on input "39.99" at bounding box center [761, 239] width 169 height 32
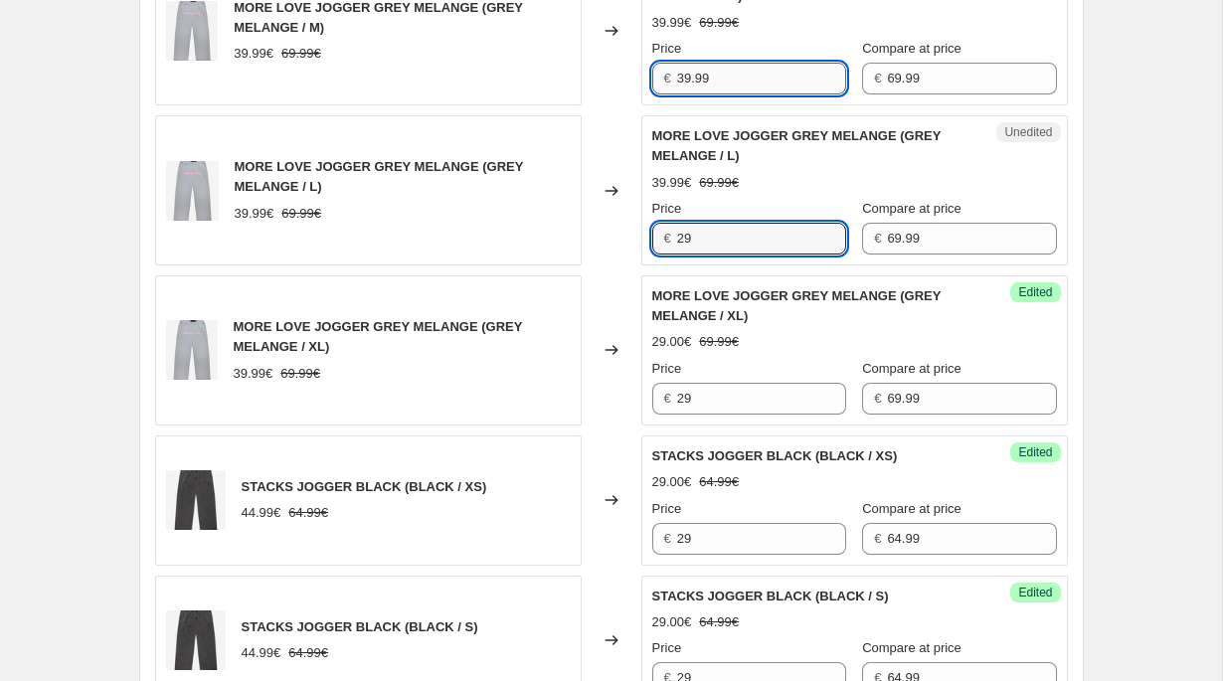
click at [699, 82] on input "39.99" at bounding box center [761, 79] width 169 height 32
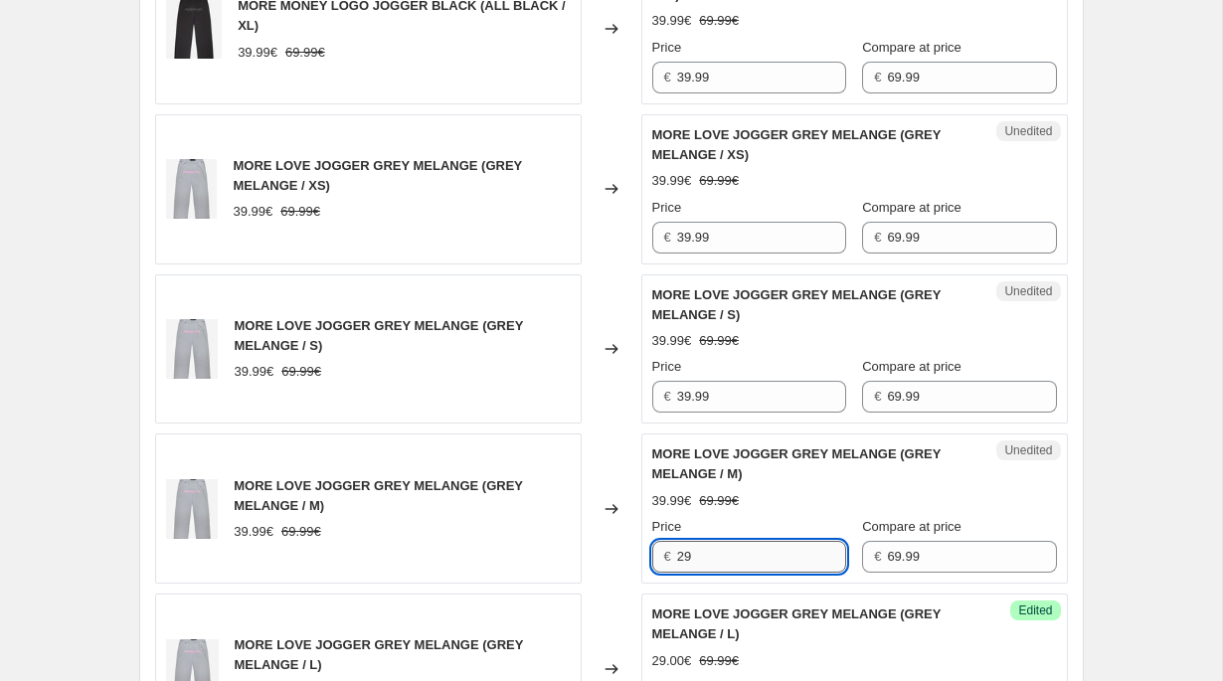
scroll to position [1820, 0]
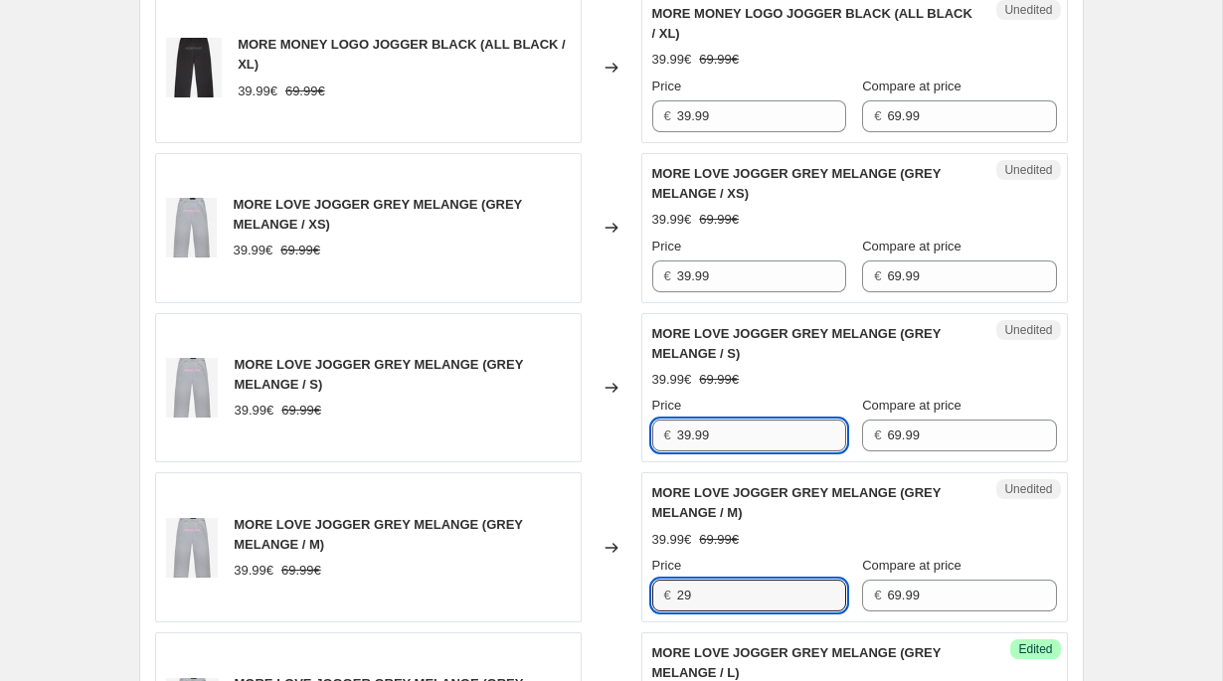
click at [696, 450] on input "39.99" at bounding box center [761, 436] width 169 height 32
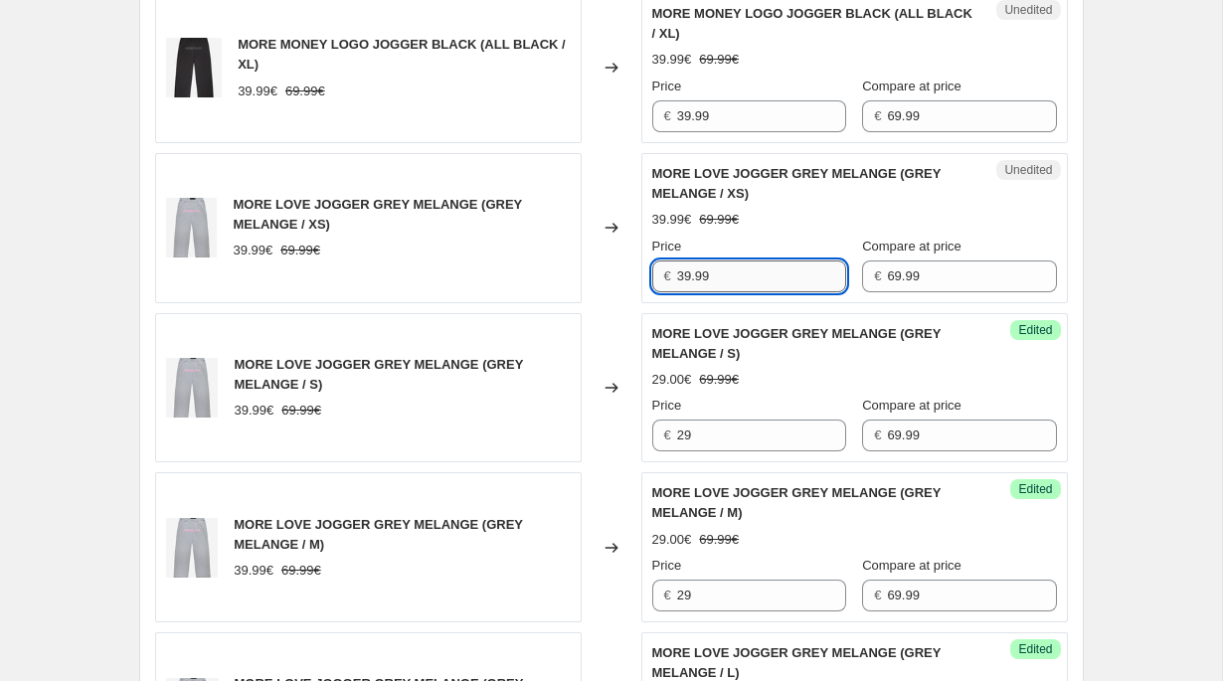
click at [702, 261] on input "39.99" at bounding box center [761, 277] width 169 height 32
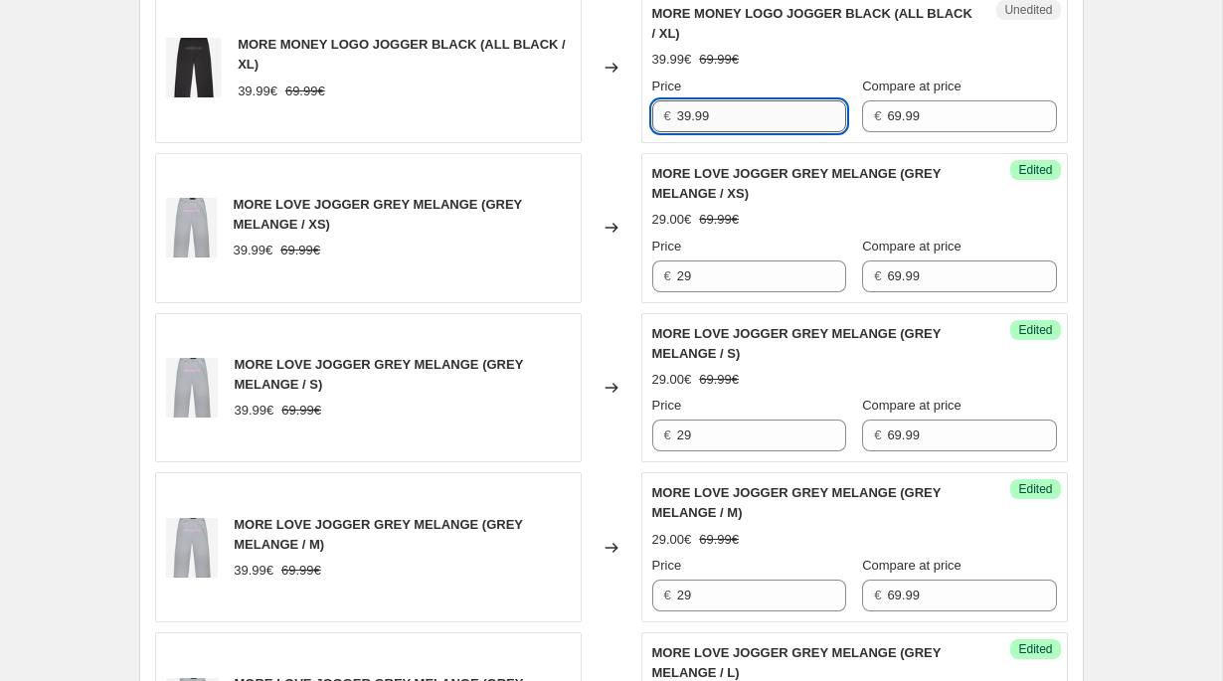
click at [696, 116] on input "39.99" at bounding box center [761, 116] width 169 height 32
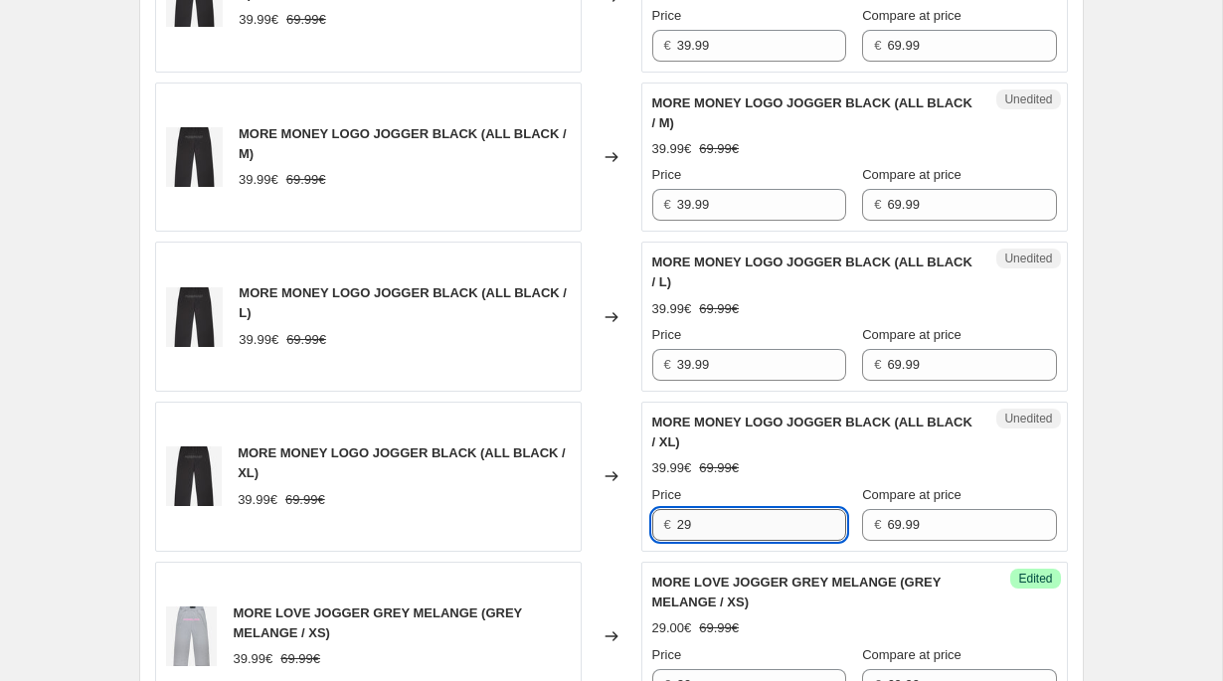
scroll to position [1350, 0]
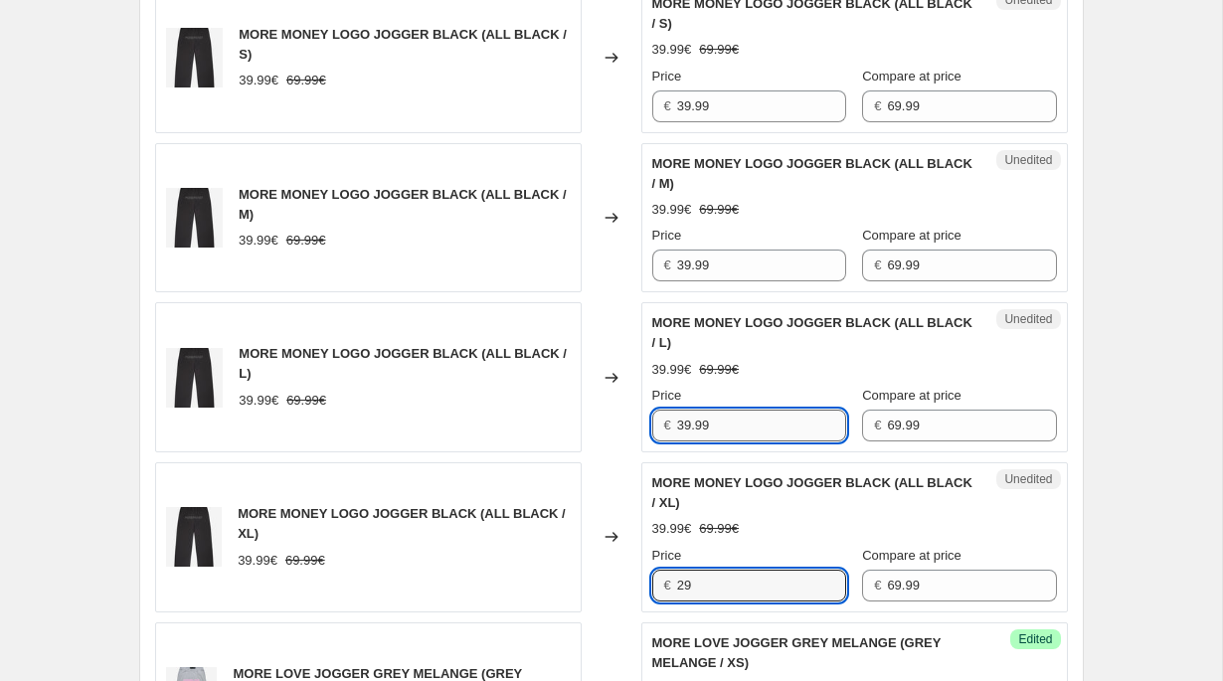
click at [704, 418] on input "39.99" at bounding box center [761, 426] width 169 height 32
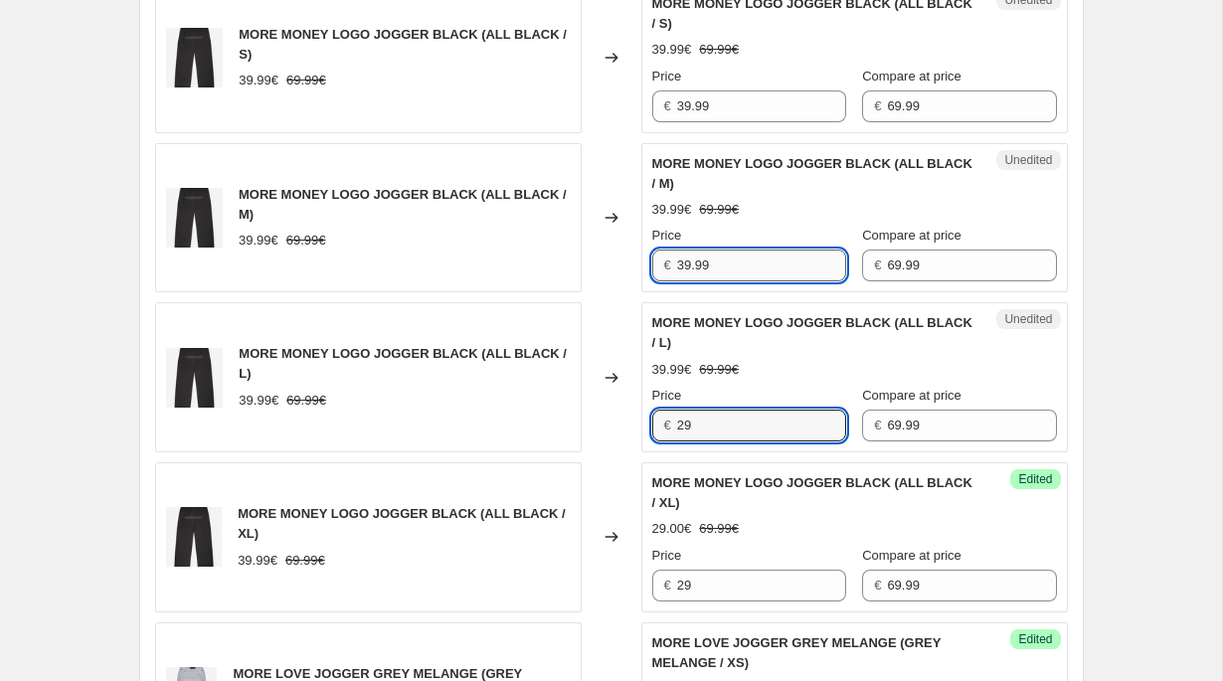
click at [702, 275] on input "39.99" at bounding box center [761, 266] width 169 height 32
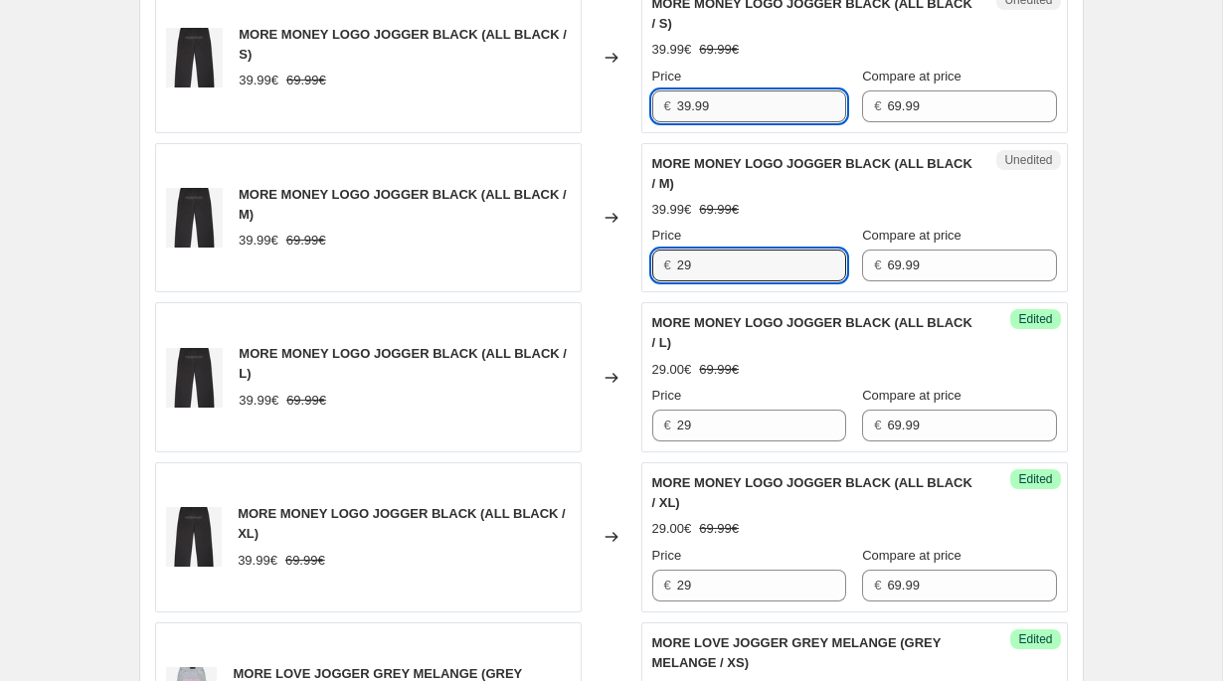
click at [698, 107] on input "39.99" at bounding box center [761, 106] width 169 height 32
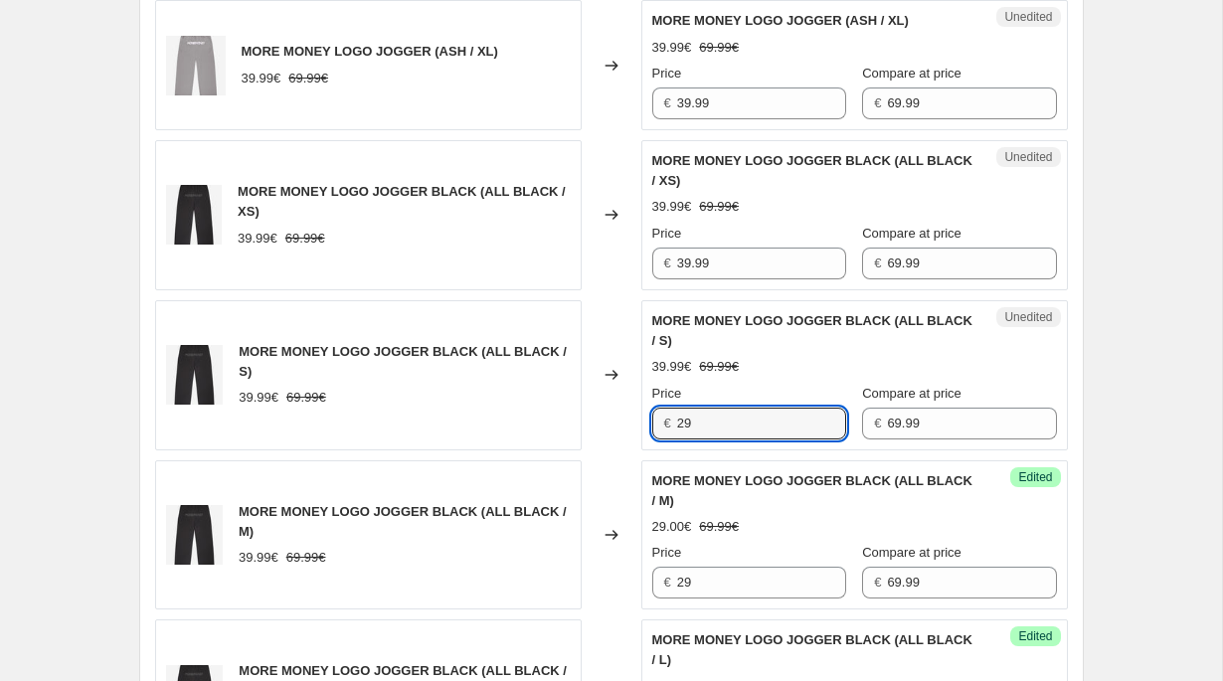
scroll to position [916, 0]
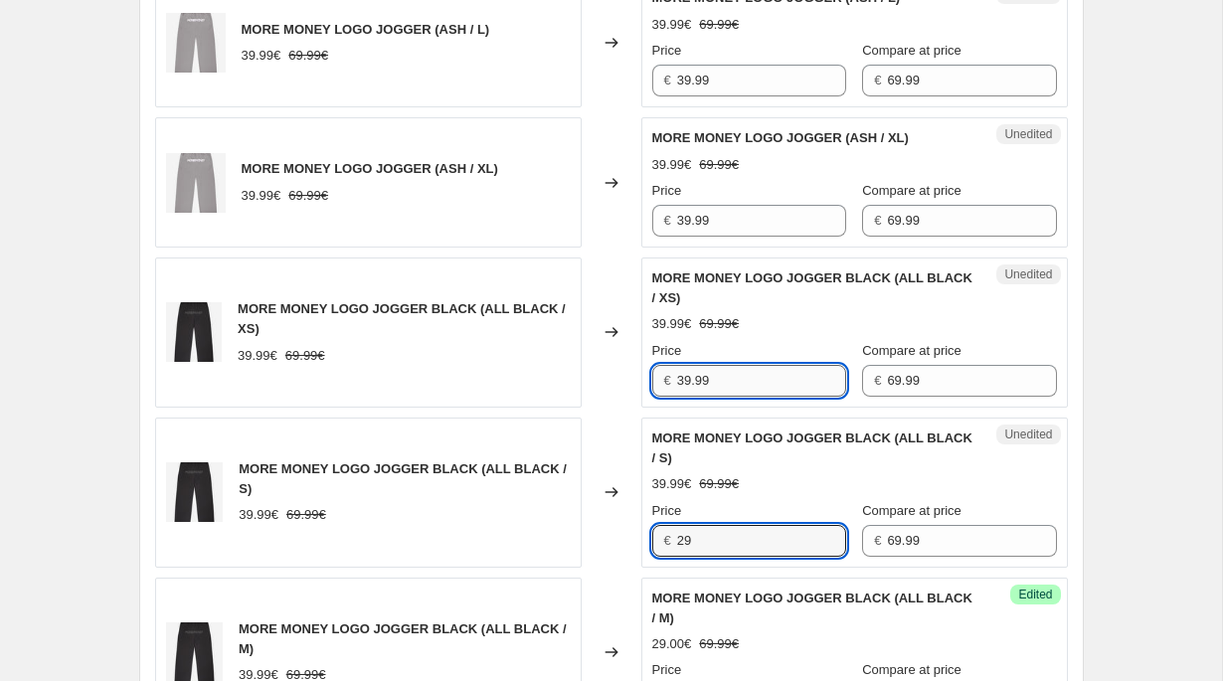
click at [700, 369] on input "39.99" at bounding box center [761, 381] width 169 height 32
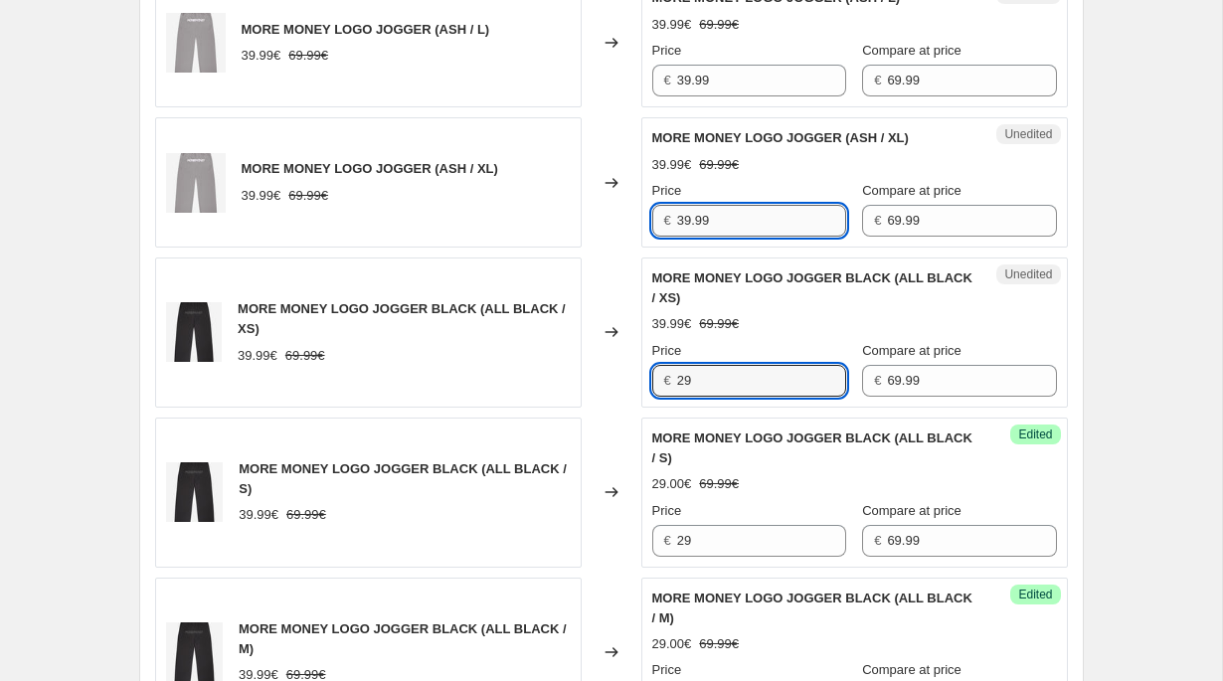
click at [700, 217] on input "39.99" at bounding box center [761, 221] width 169 height 32
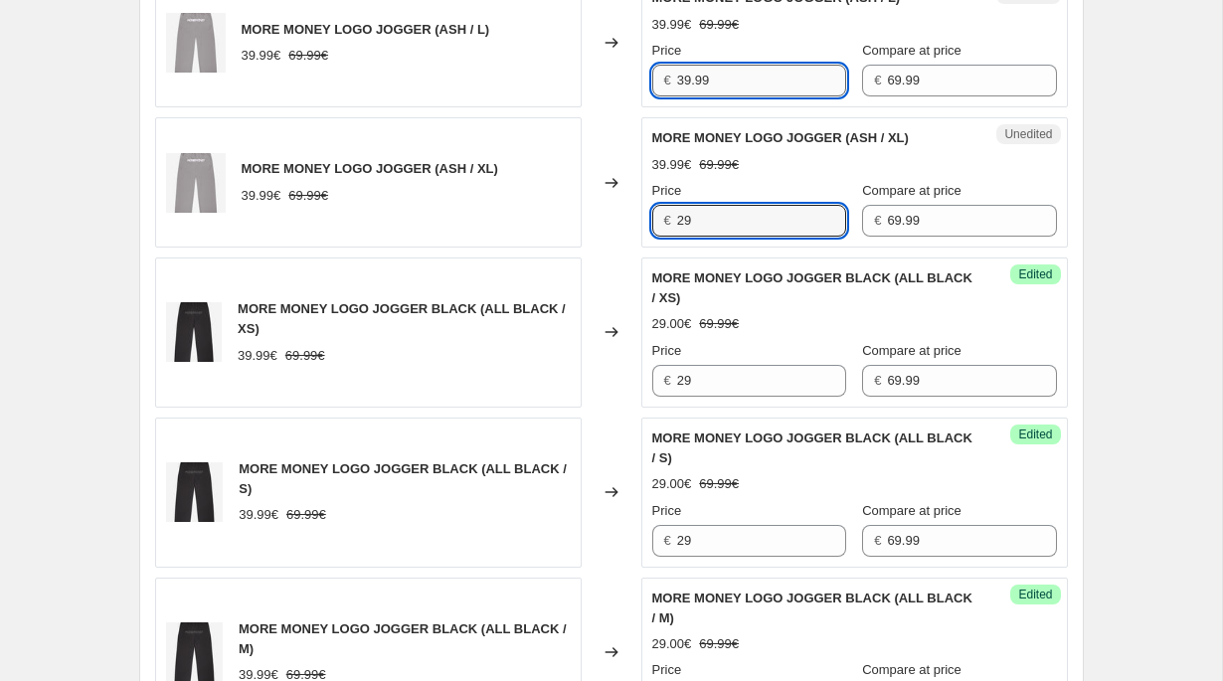
click at [696, 91] on input "39.99" at bounding box center [761, 81] width 169 height 32
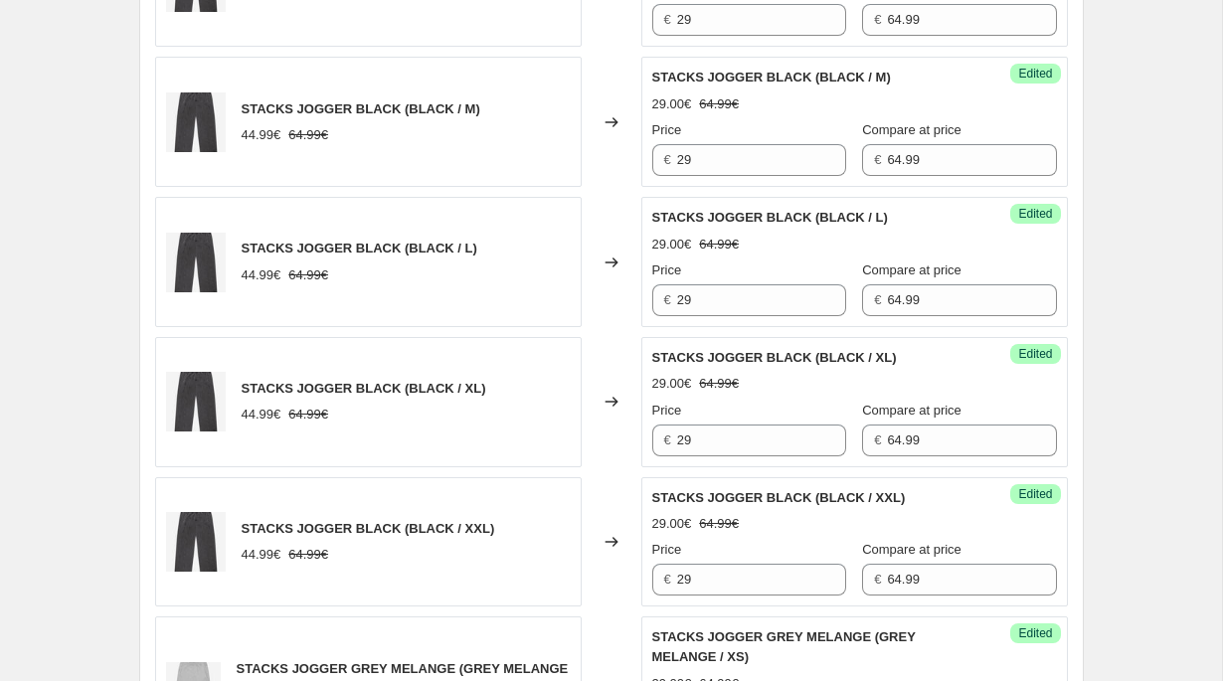
scroll to position [3609, 0]
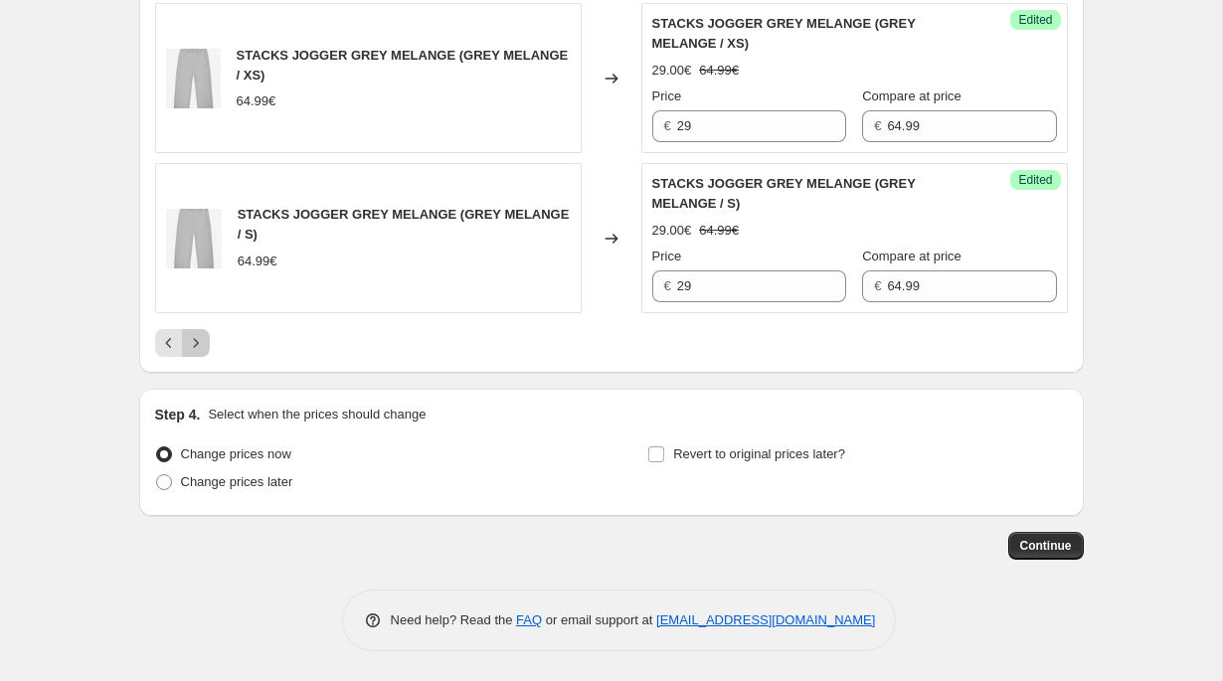
click at [196, 343] on icon "Next" at bounding box center [195, 342] width 5 height 9
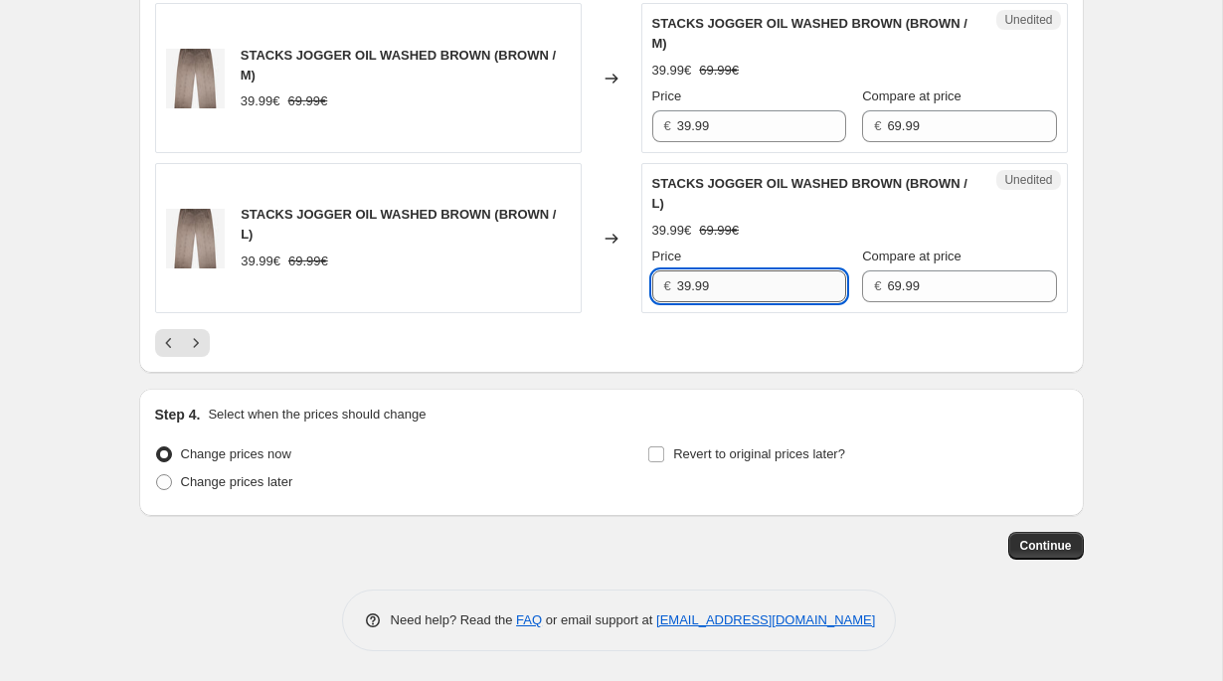
click at [690, 302] on input "39.99" at bounding box center [761, 286] width 169 height 32
click at [712, 142] on input "39.99" at bounding box center [761, 126] width 169 height 32
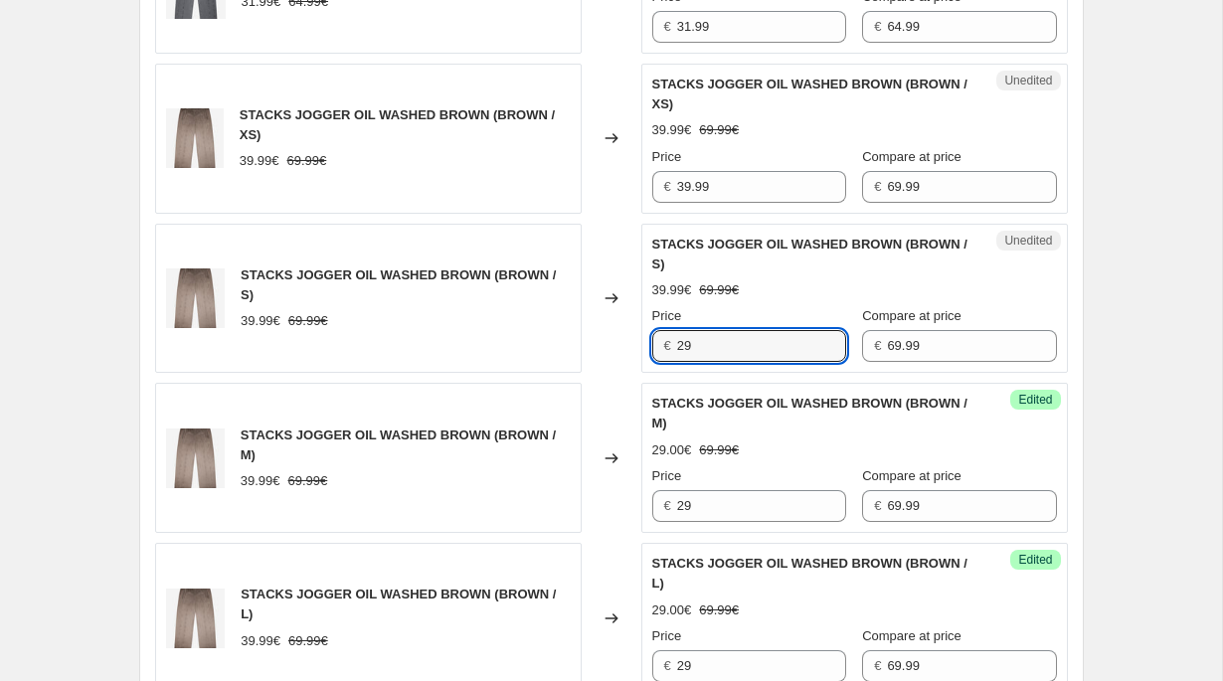
scroll to position [3118, 0]
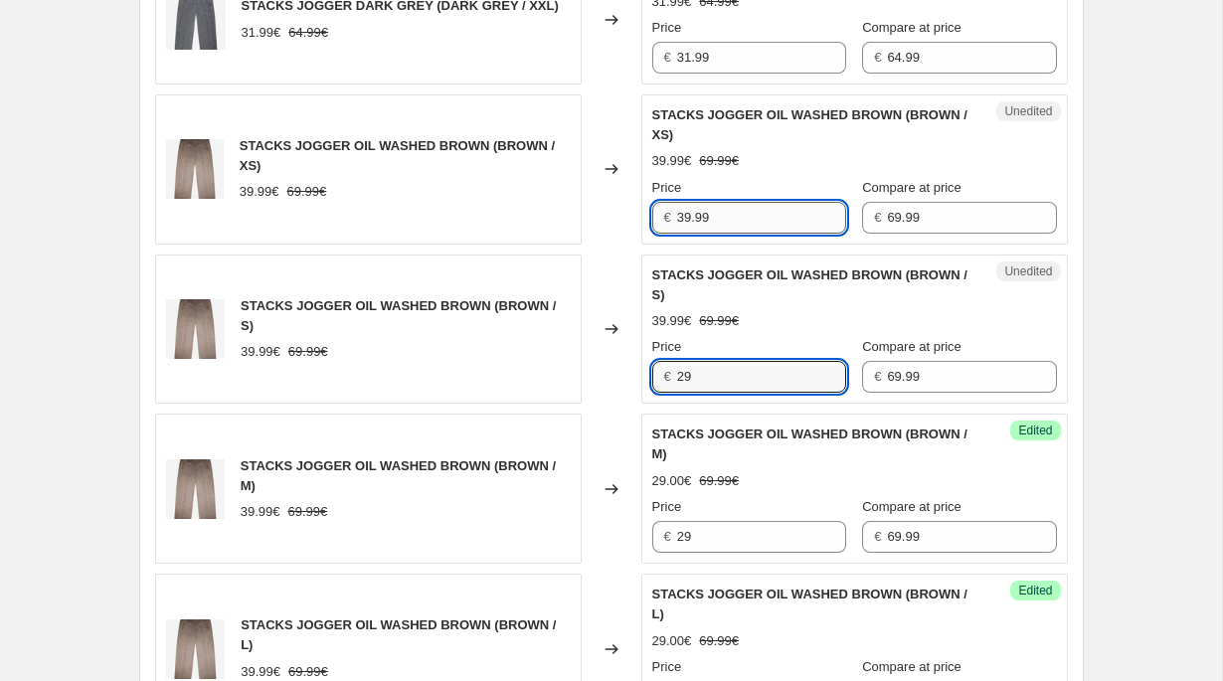
click at [703, 234] on input "39.99" at bounding box center [761, 218] width 169 height 32
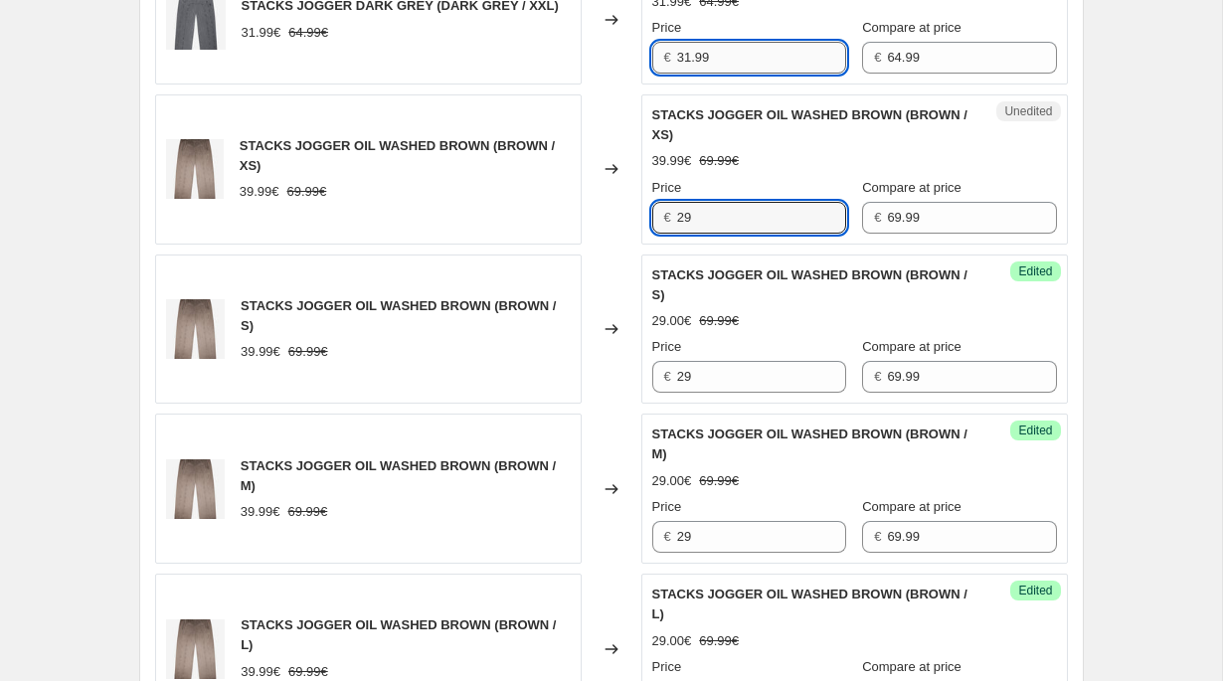
click at [710, 74] on input "31.99" at bounding box center [761, 58] width 169 height 32
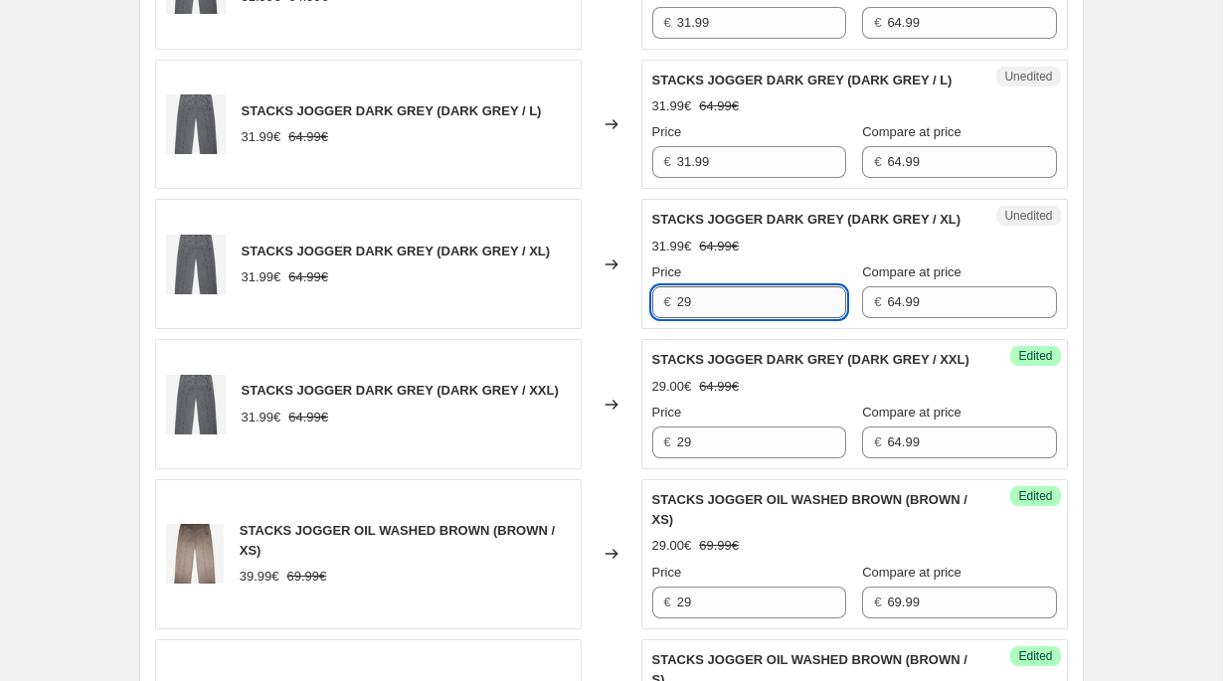
scroll to position [2578, 0]
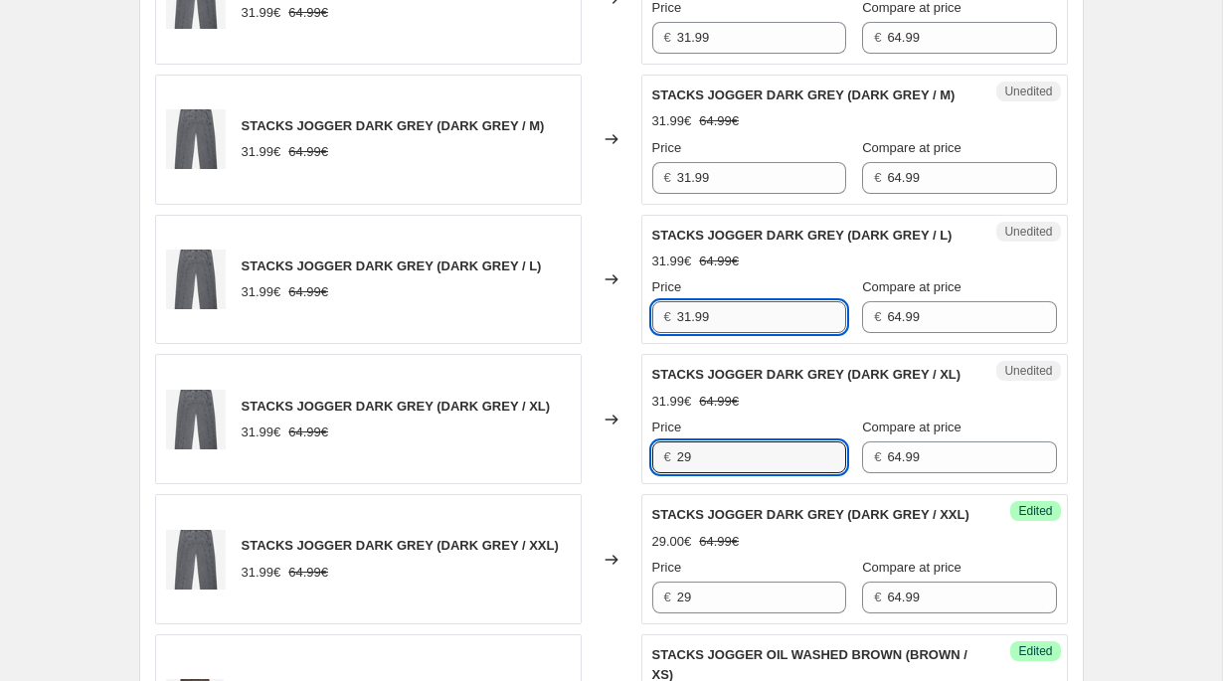
click at [696, 333] on input "31.99" at bounding box center [761, 317] width 169 height 32
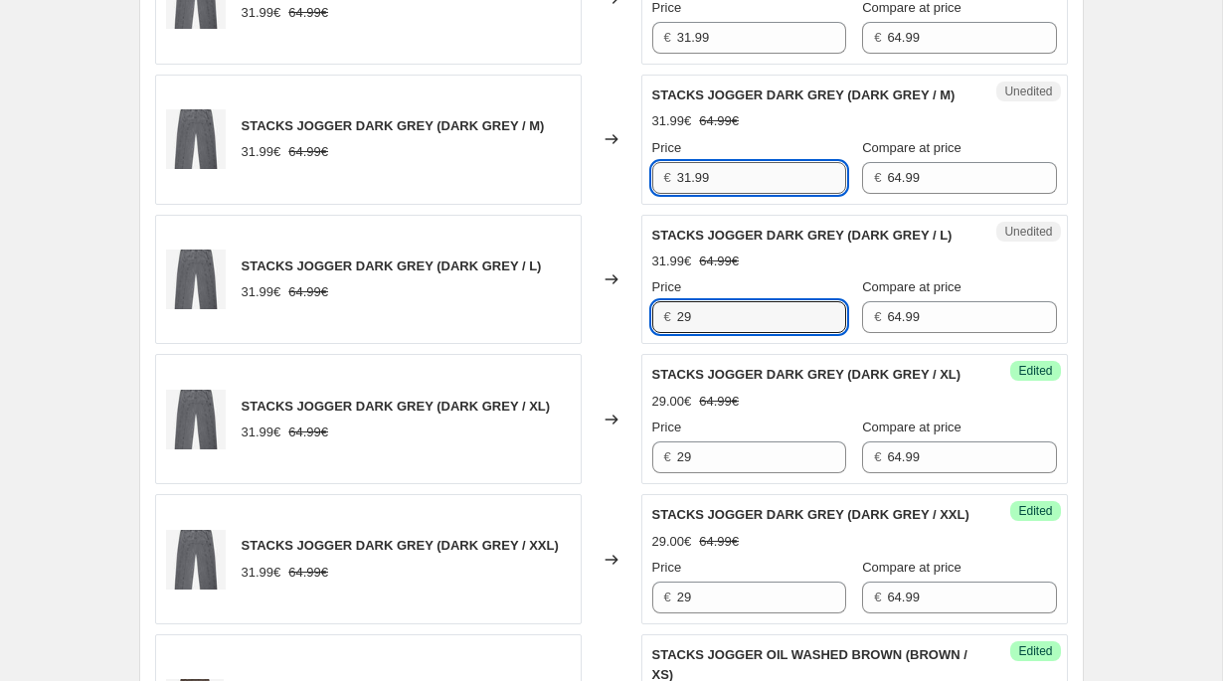
click at [702, 194] on input "31.99" at bounding box center [761, 178] width 169 height 32
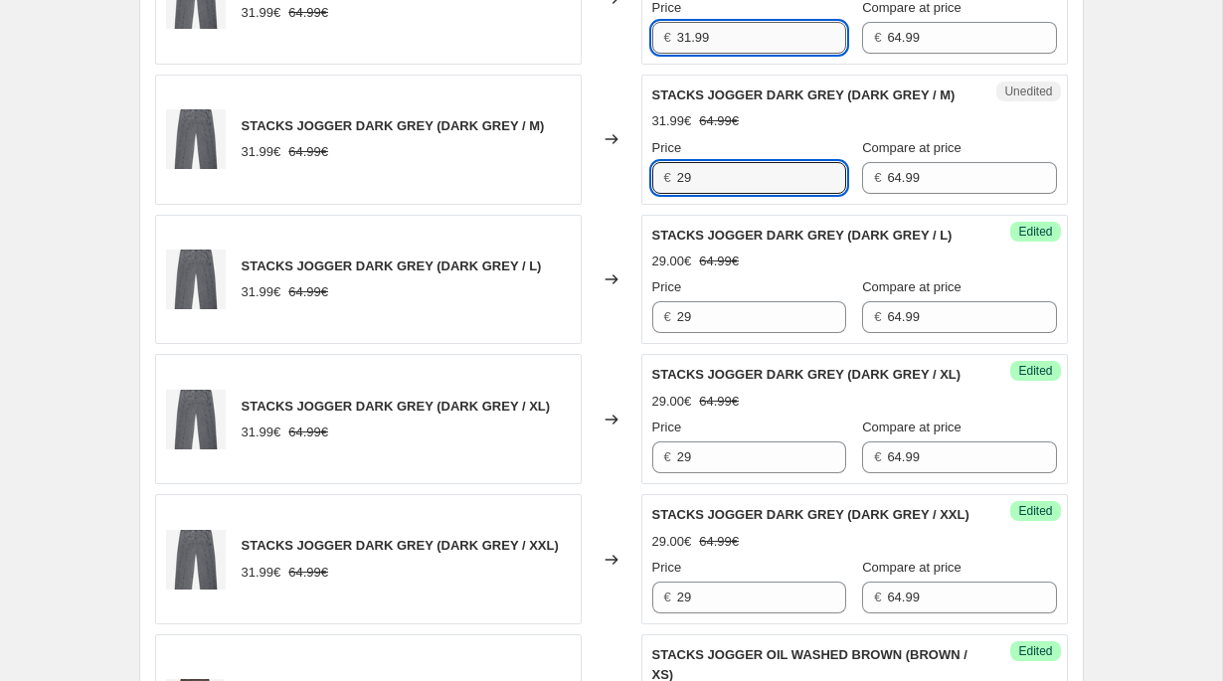
click at [709, 54] on input "31.99" at bounding box center [761, 38] width 169 height 32
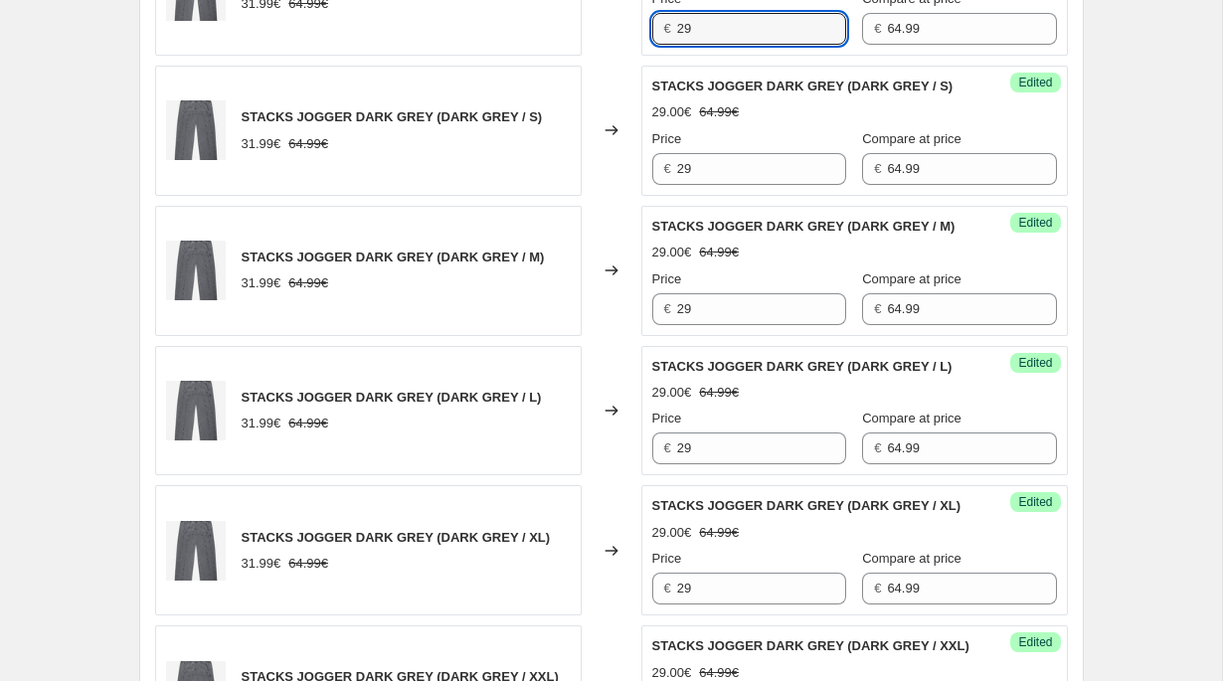
scroll to position [2253, 0]
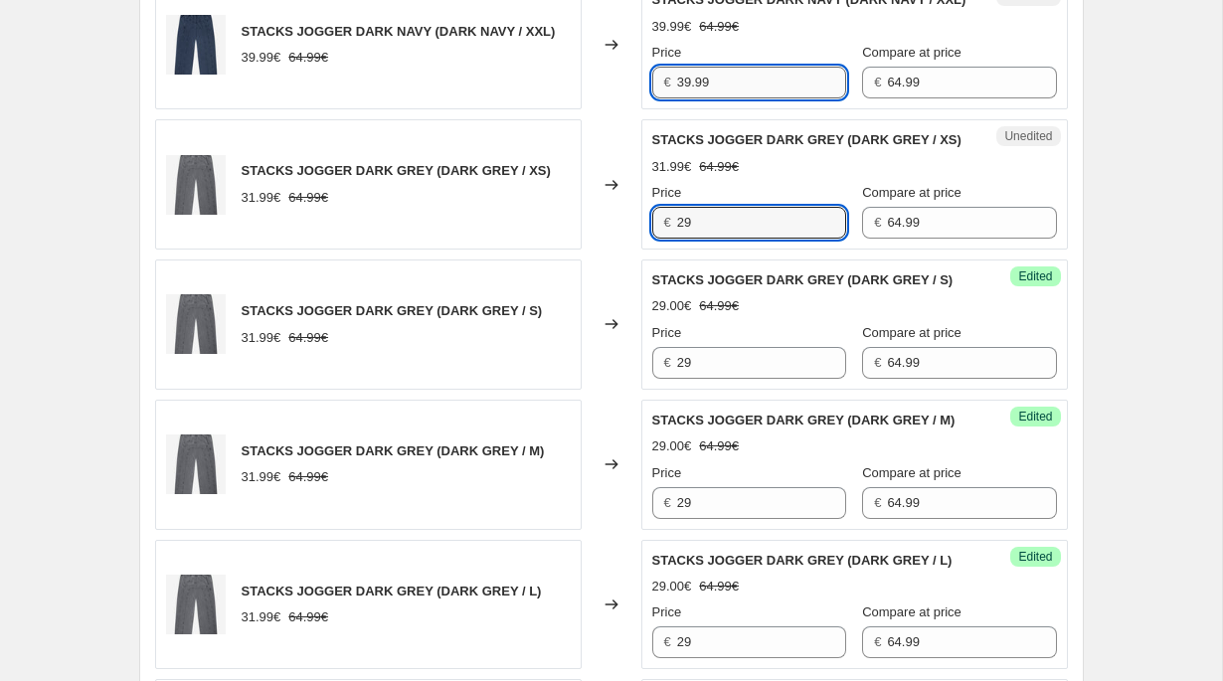
click at [705, 98] on input "39.99" at bounding box center [761, 83] width 169 height 32
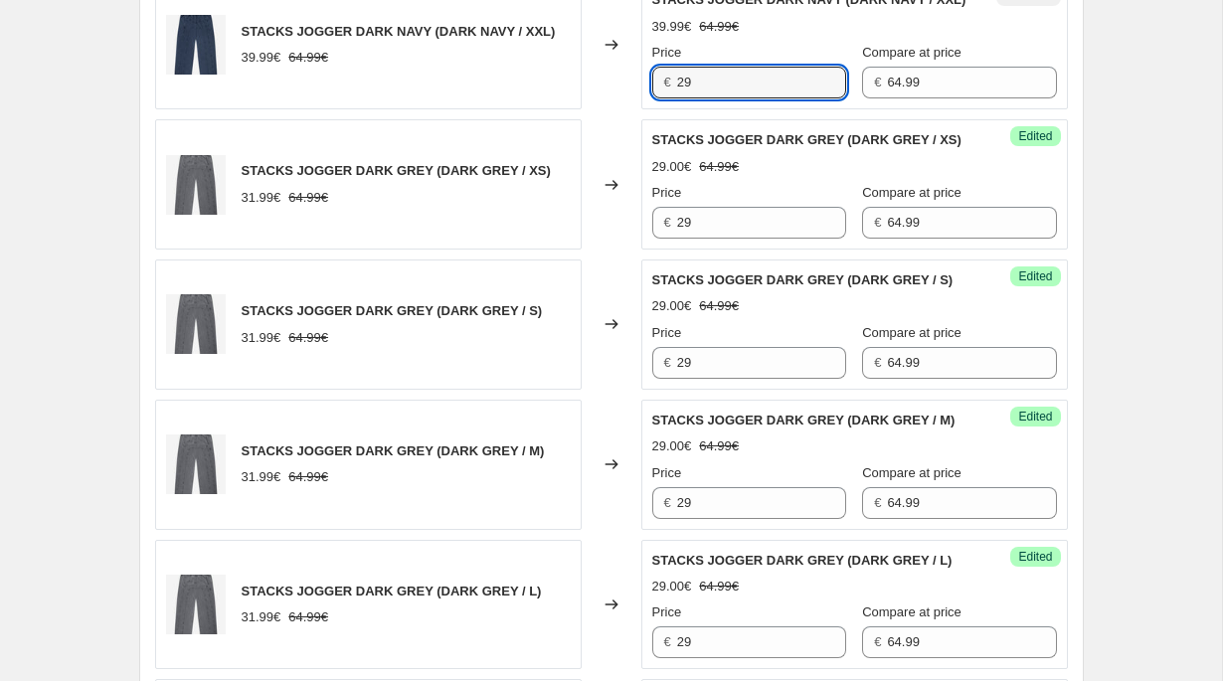
click at [630, 79] on div "STACKS JOGGER GREY MELANGE (GREY MELANGE / M) 64.99€ Changed to Unedited STACKS…" at bounding box center [611, 114] width 913 height 2949
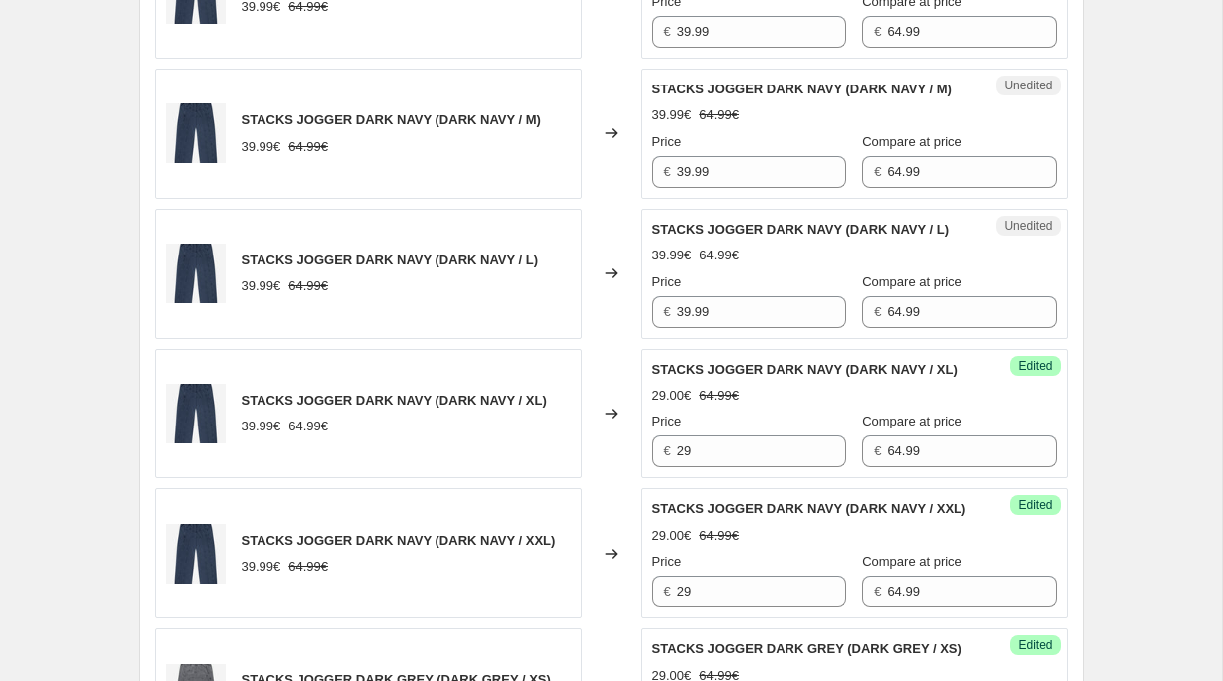
scroll to position [1683, 0]
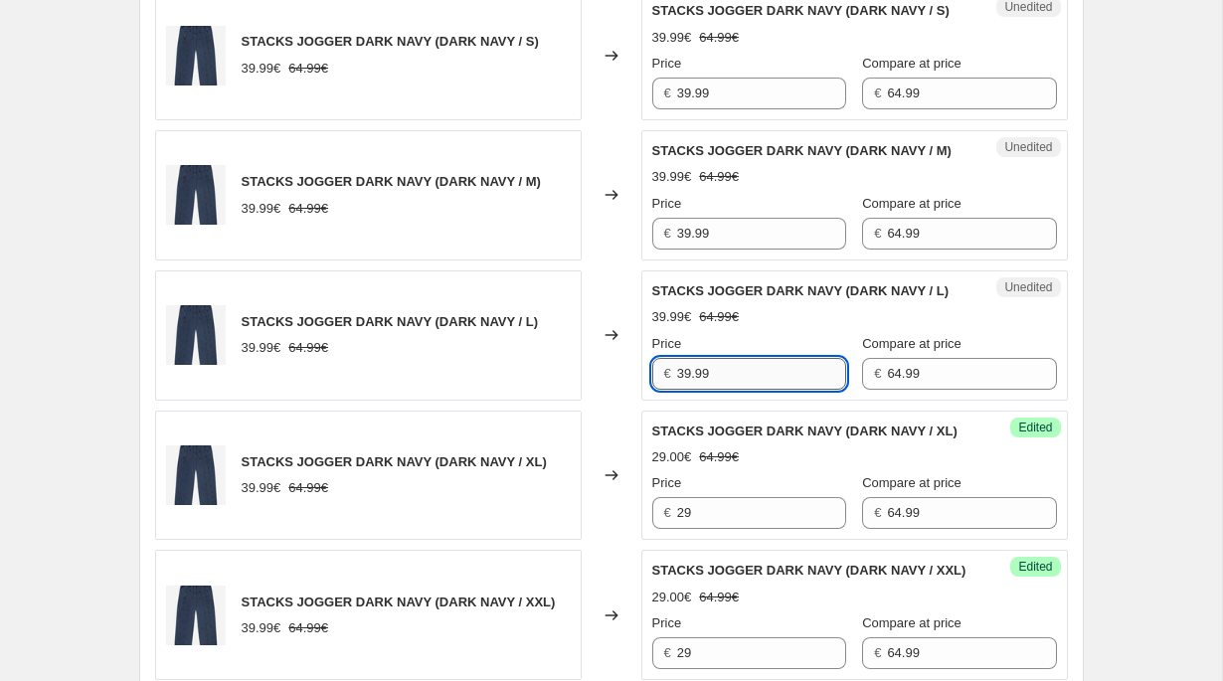
click at [711, 390] on input "39.99" at bounding box center [761, 374] width 169 height 32
click at [712, 250] on input "39.99" at bounding box center [761, 234] width 169 height 32
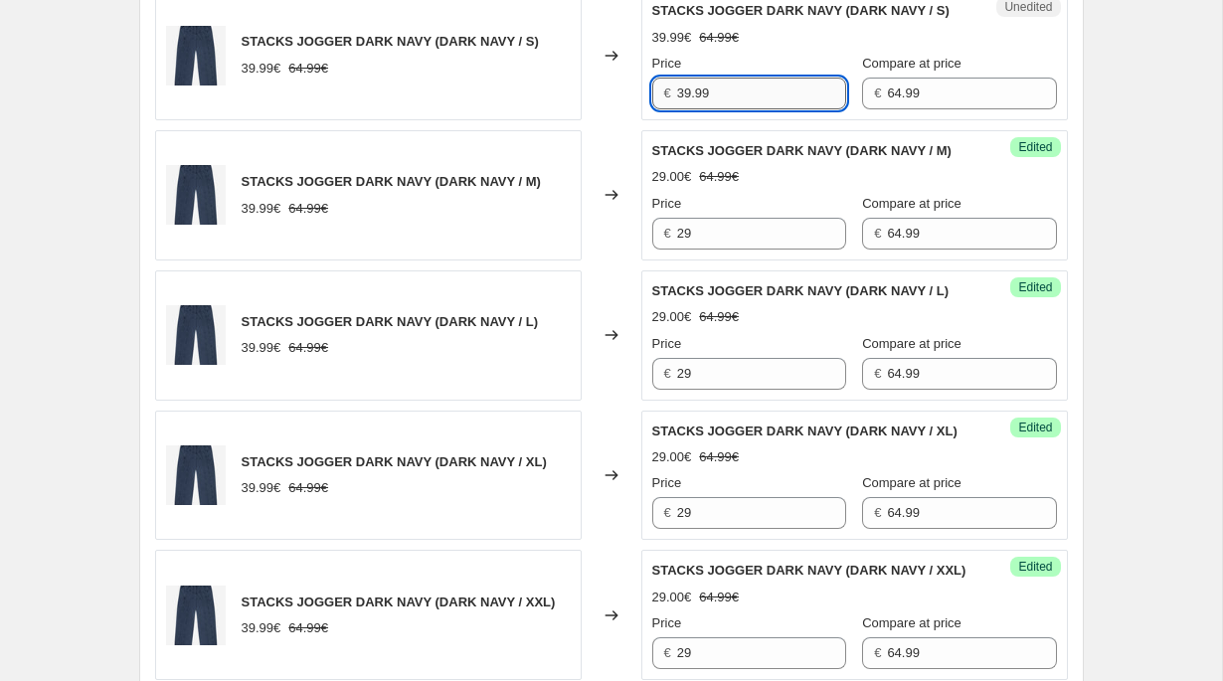
click at [713, 109] on input "39.99" at bounding box center [761, 94] width 169 height 32
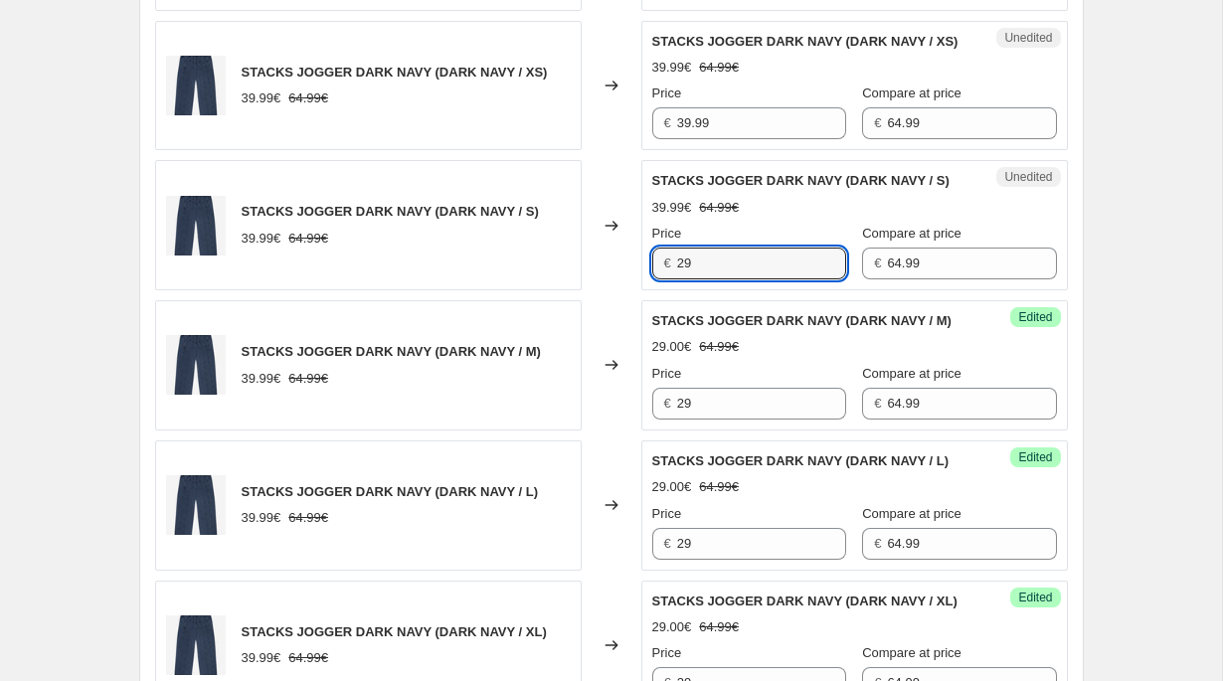
scroll to position [1356, 0]
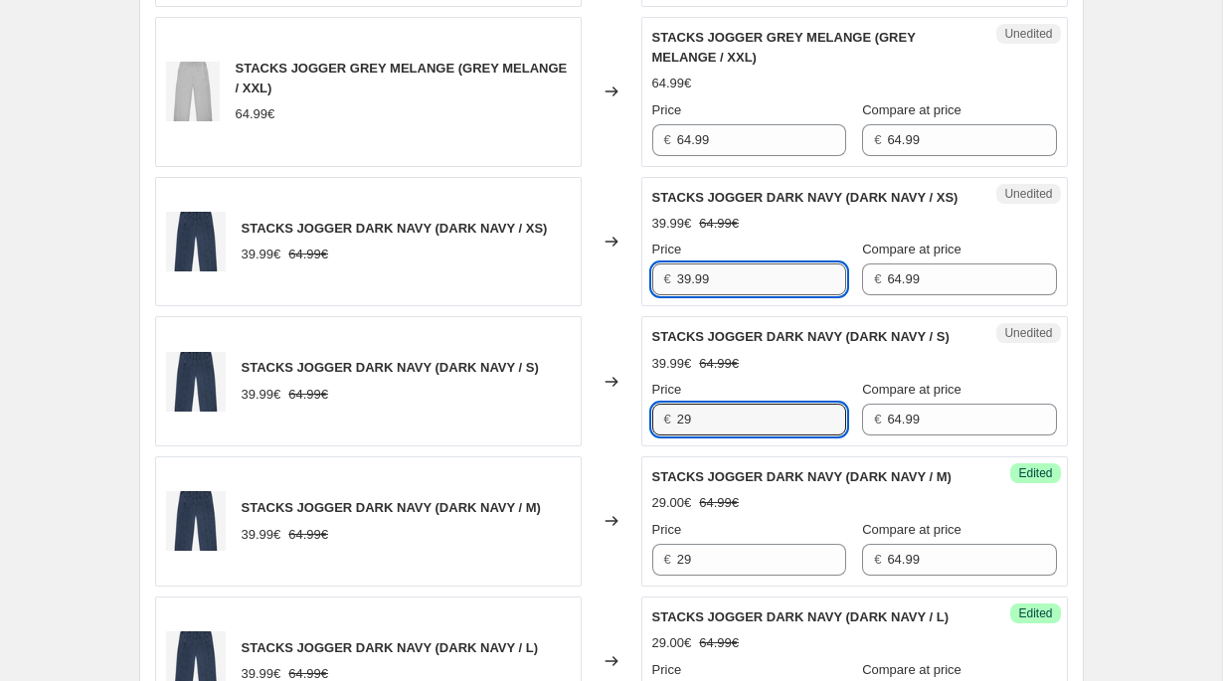
click at [686, 290] on input "39.99" at bounding box center [761, 280] width 169 height 32
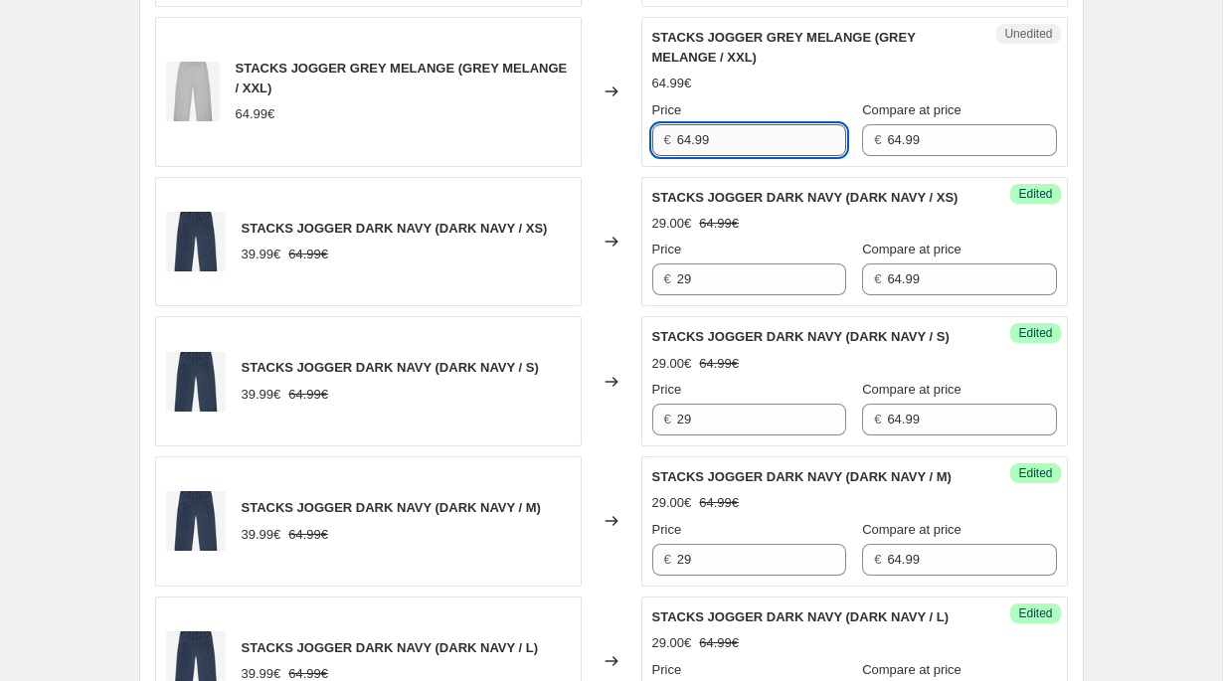
click at [720, 143] on input "64.99" at bounding box center [761, 140] width 169 height 32
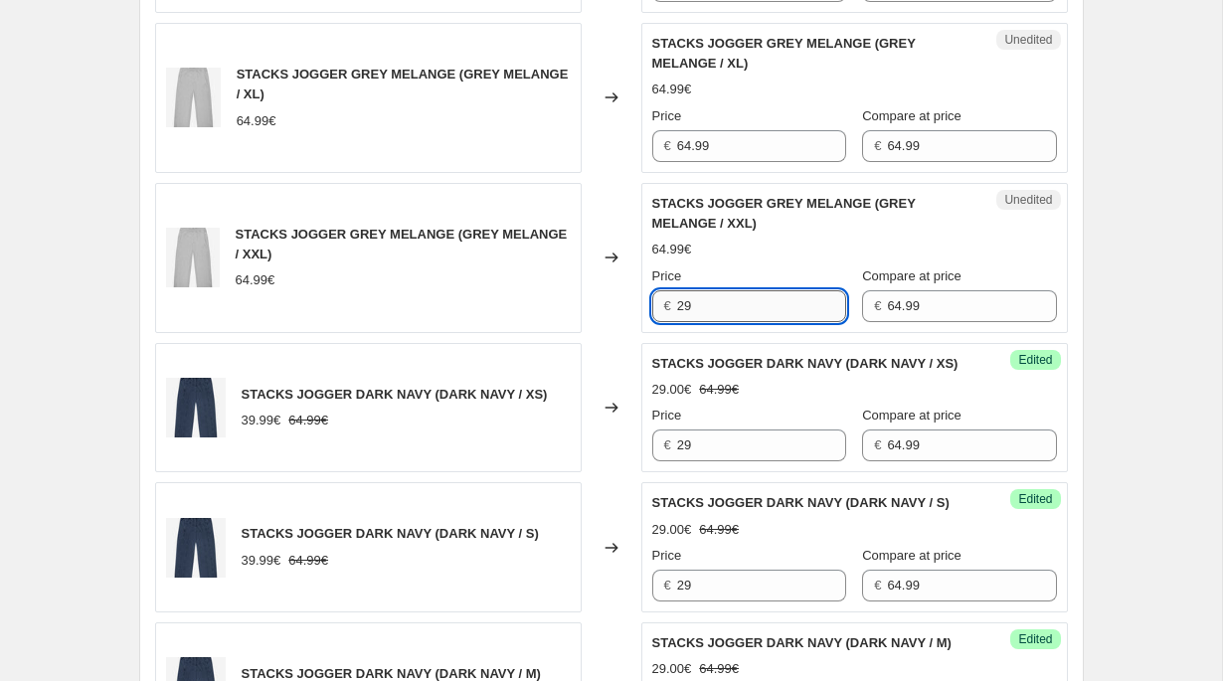
scroll to position [1089, 0]
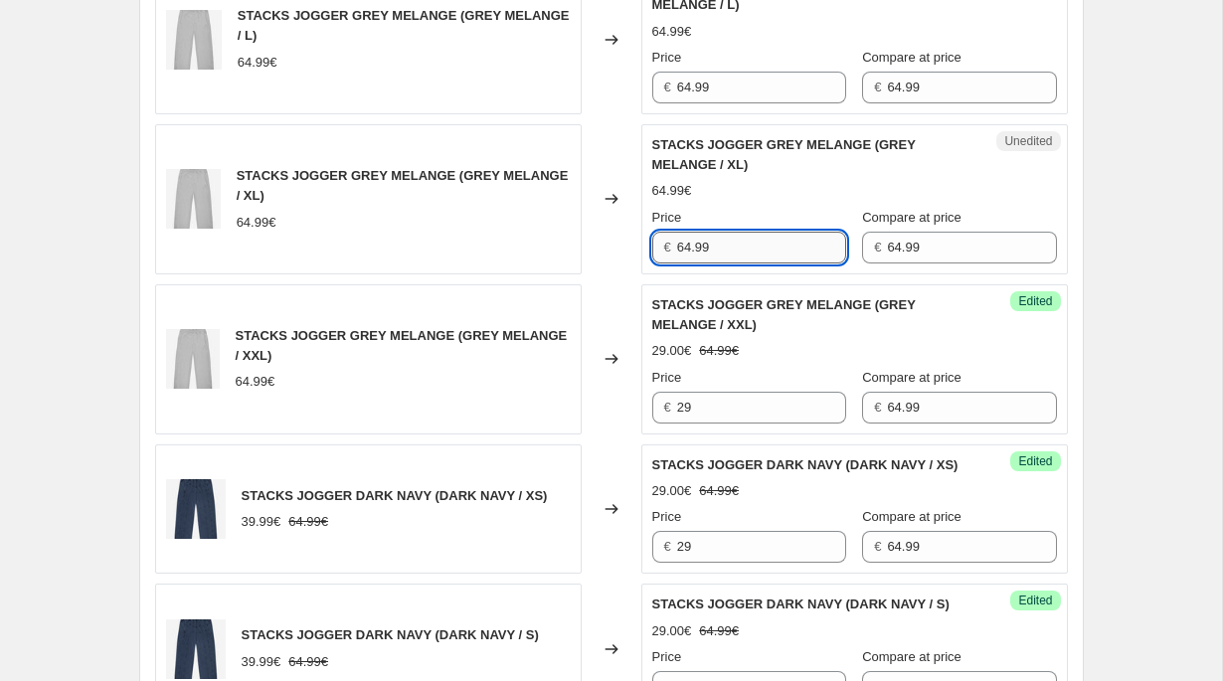
click at [699, 234] on input "64.99" at bounding box center [761, 248] width 169 height 32
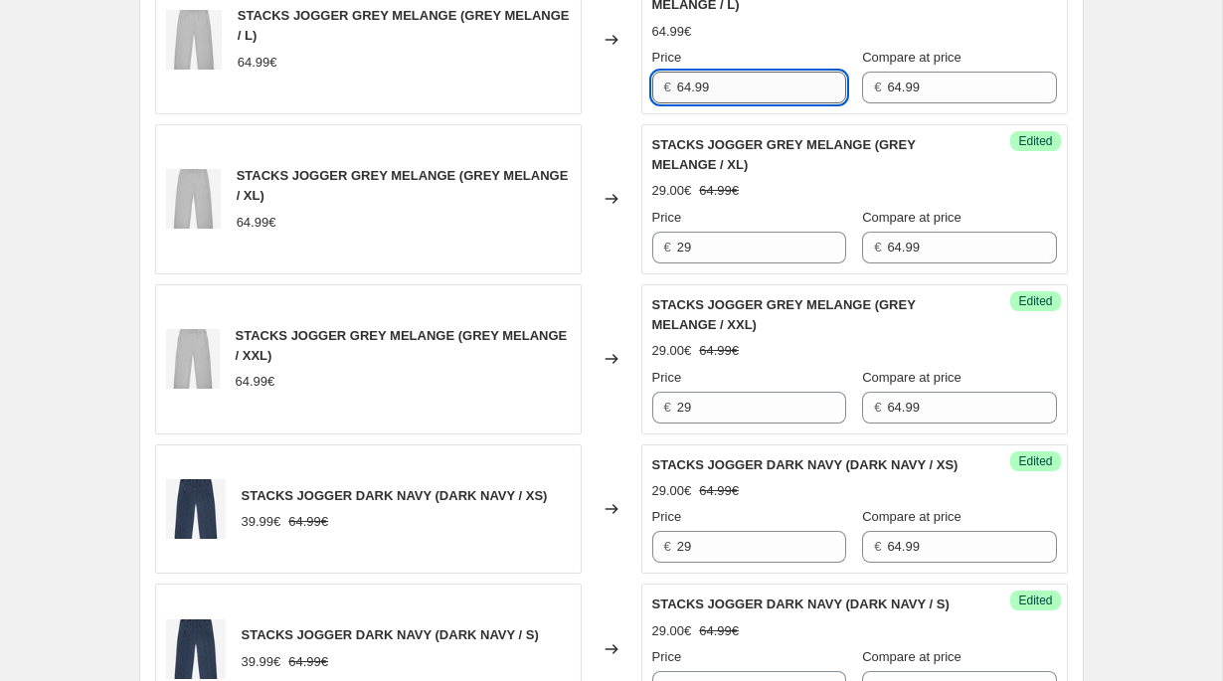
click at [709, 79] on input "64.99" at bounding box center [761, 88] width 169 height 32
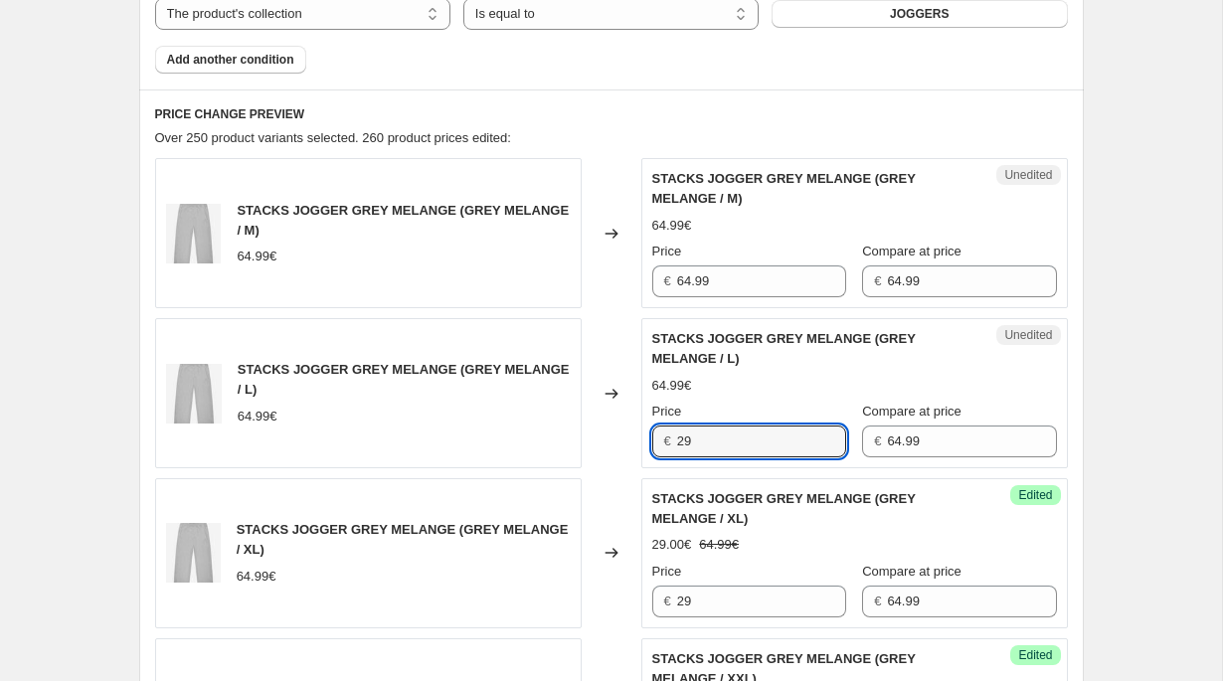
scroll to position [726, 0]
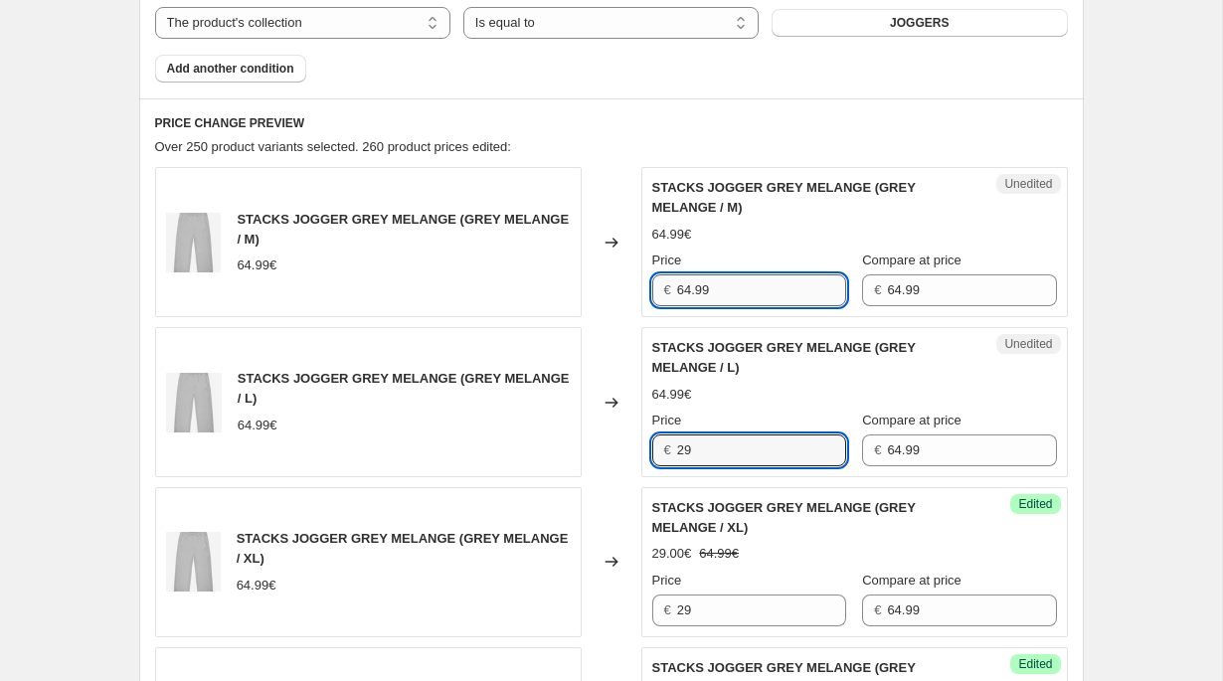
click at [702, 279] on input "64.99" at bounding box center [761, 290] width 169 height 32
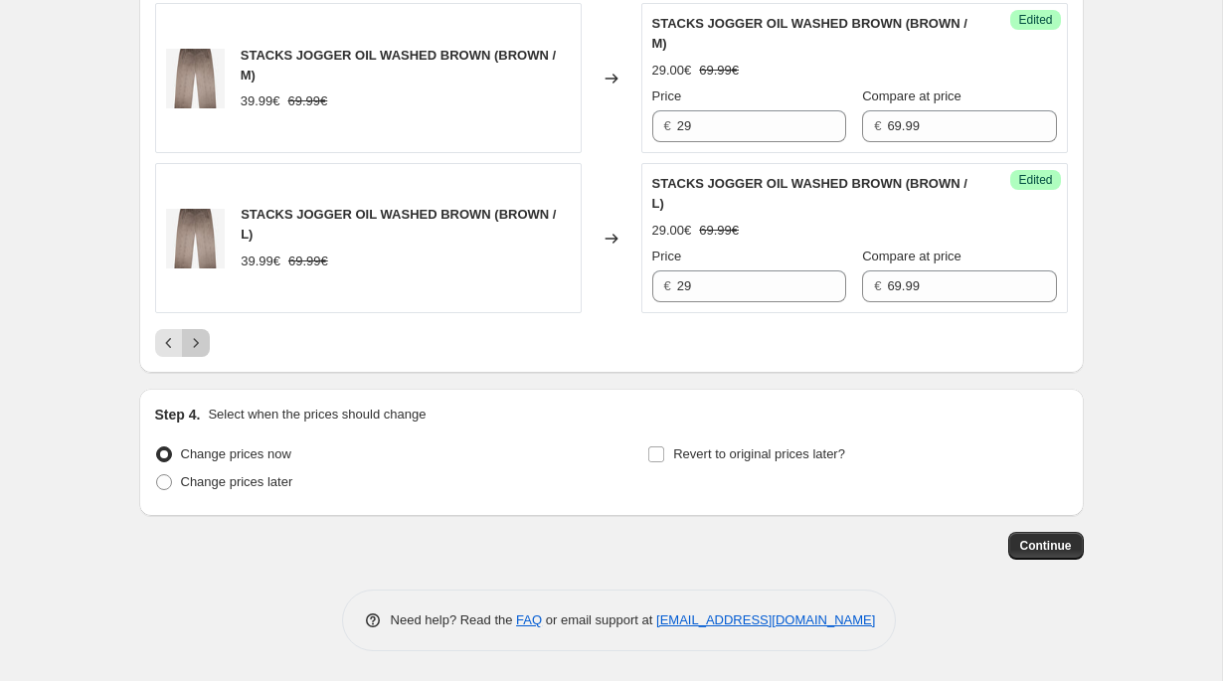
click at [197, 338] on icon "Next" at bounding box center [196, 343] width 20 height 20
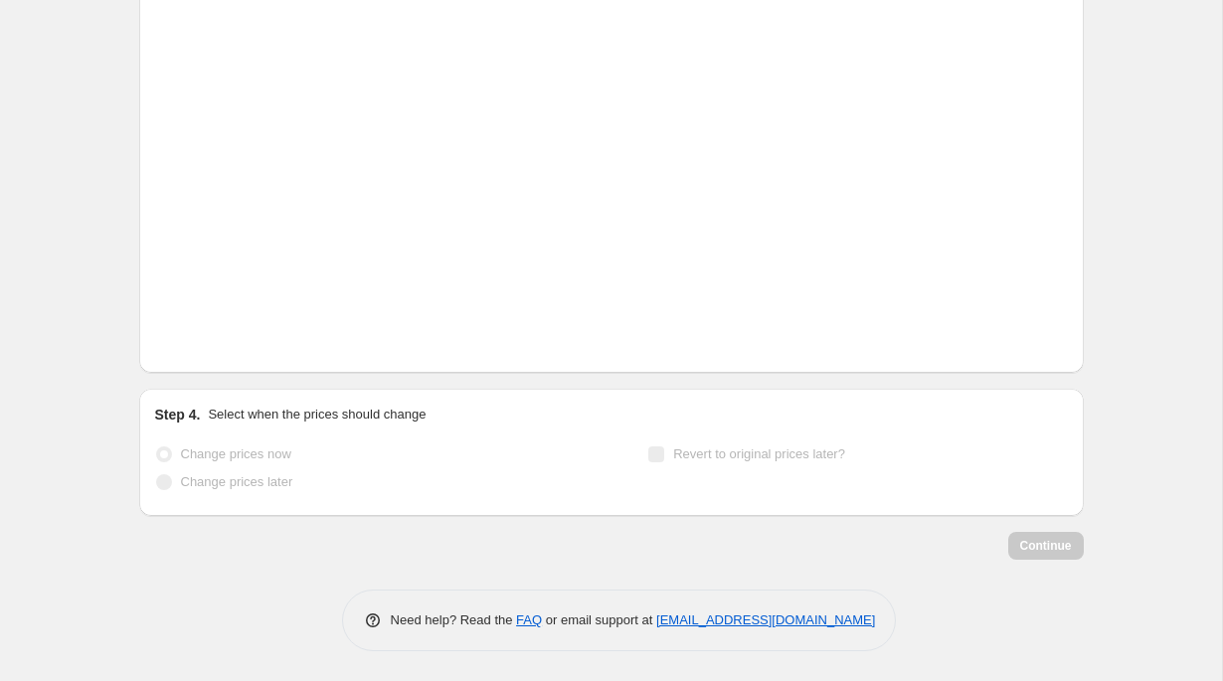
scroll to position [3450, 0]
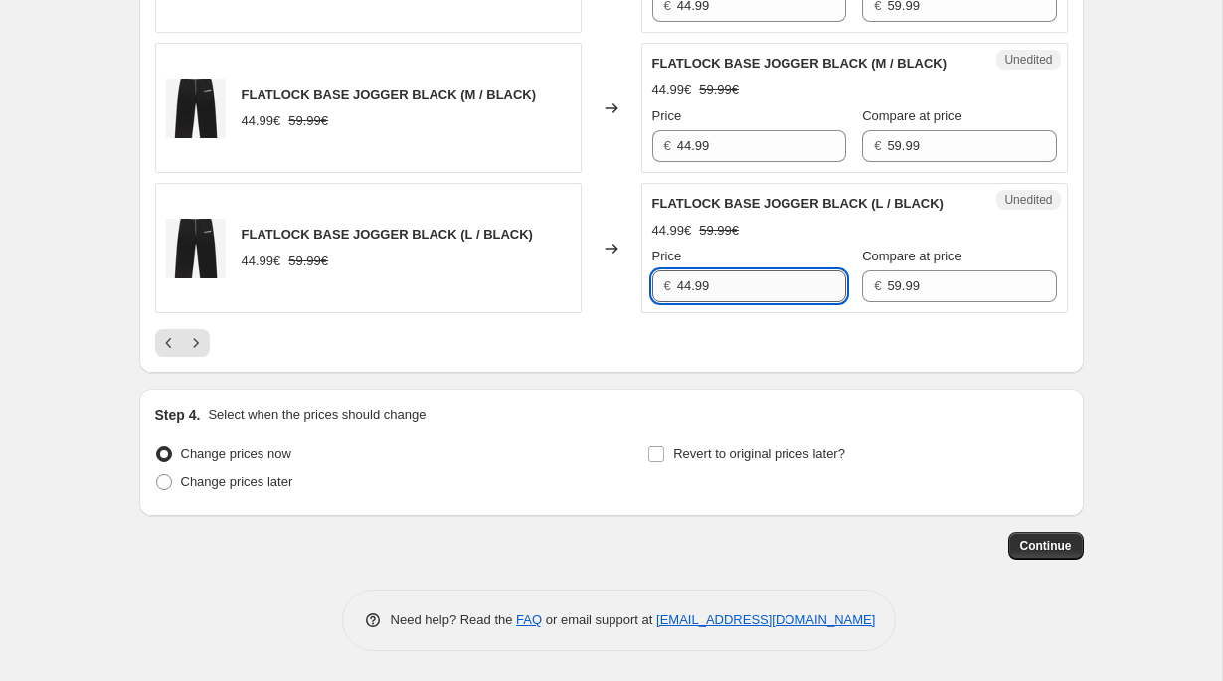
click at [696, 291] on input "44.99" at bounding box center [761, 286] width 169 height 32
click at [724, 159] on input "44.99" at bounding box center [761, 146] width 169 height 32
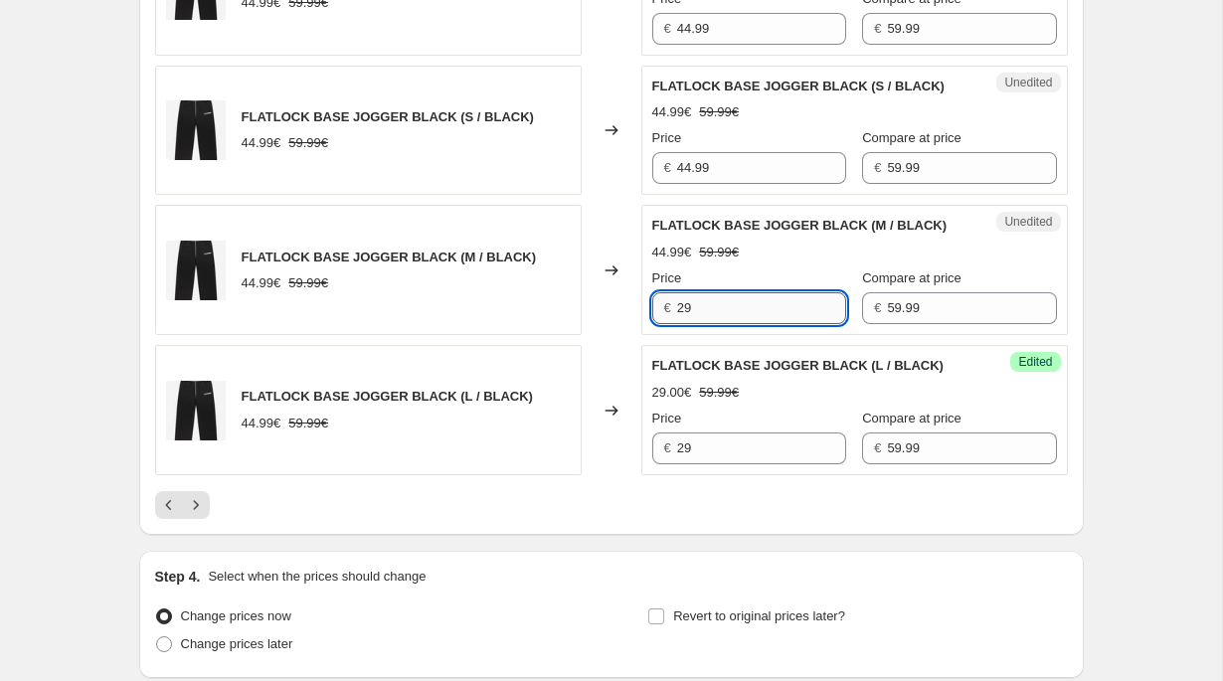
scroll to position [3110, 0]
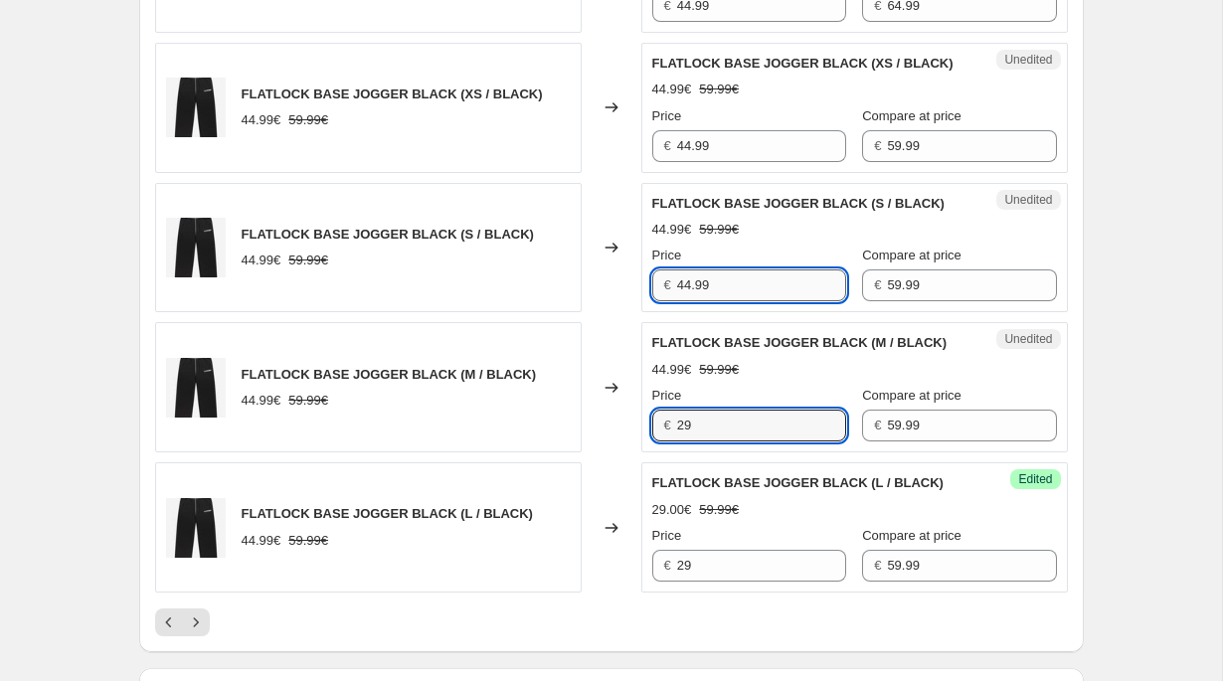
click at [702, 301] on input "44.99" at bounding box center [761, 285] width 169 height 32
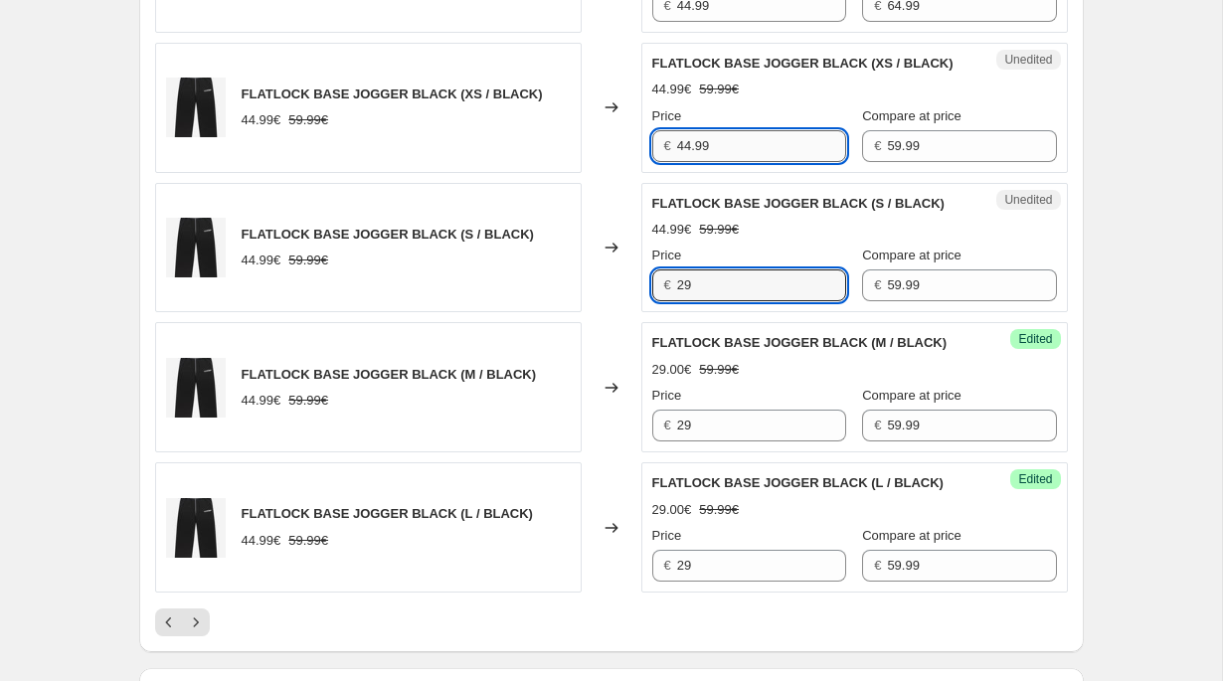
click at [715, 162] on input "44.99" at bounding box center [761, 146] width 169 height 32
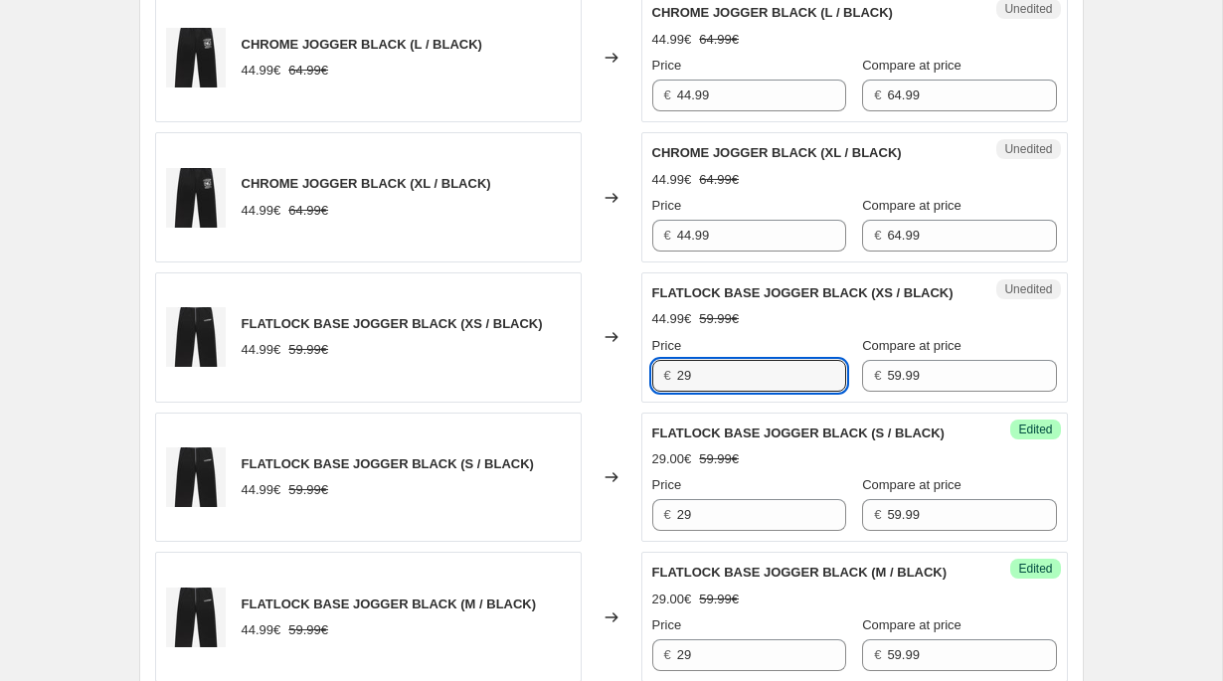
scroll to position [2818, 0]
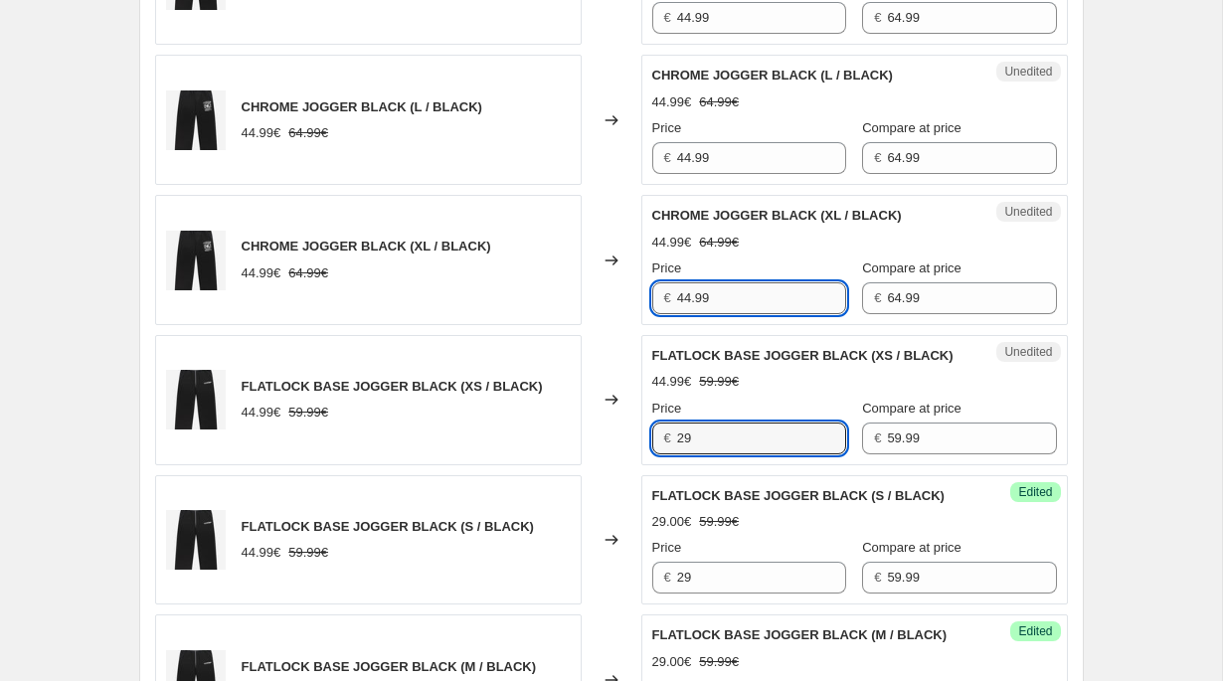
click at [702, 299] on input "44.99" at bounding box center [761, 298] width 169 height 32
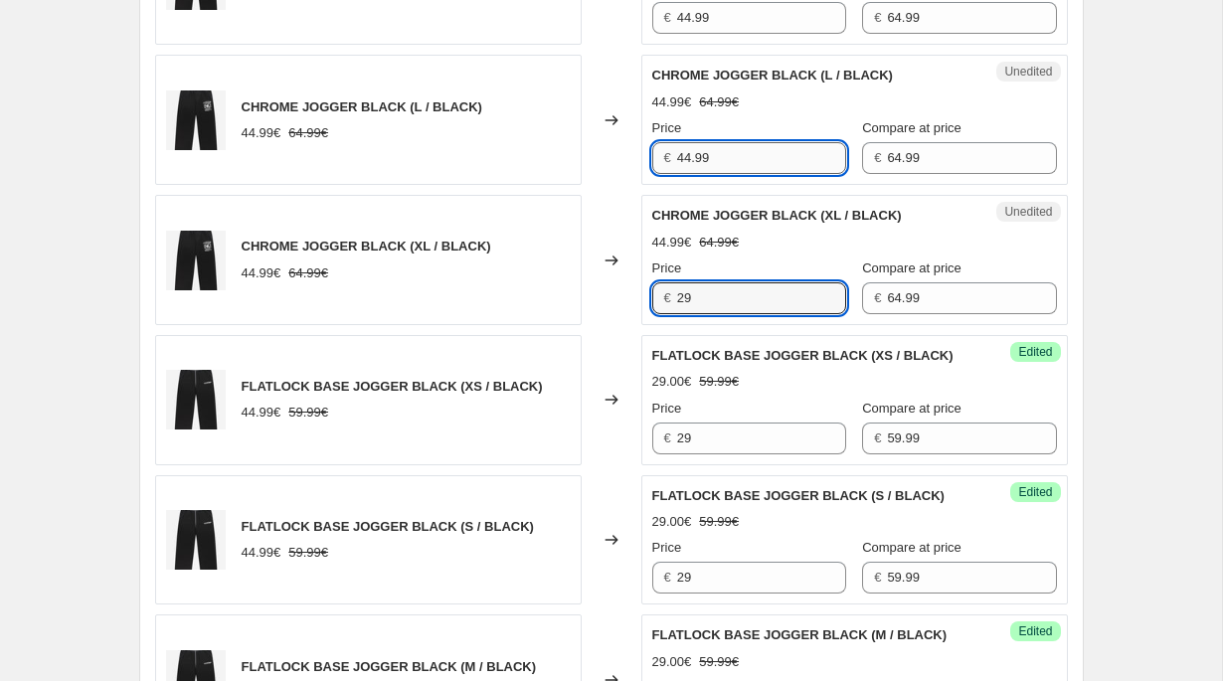
click at [700, 151] on input "44.99" at bounding box center [761, 158] width 169 height 32
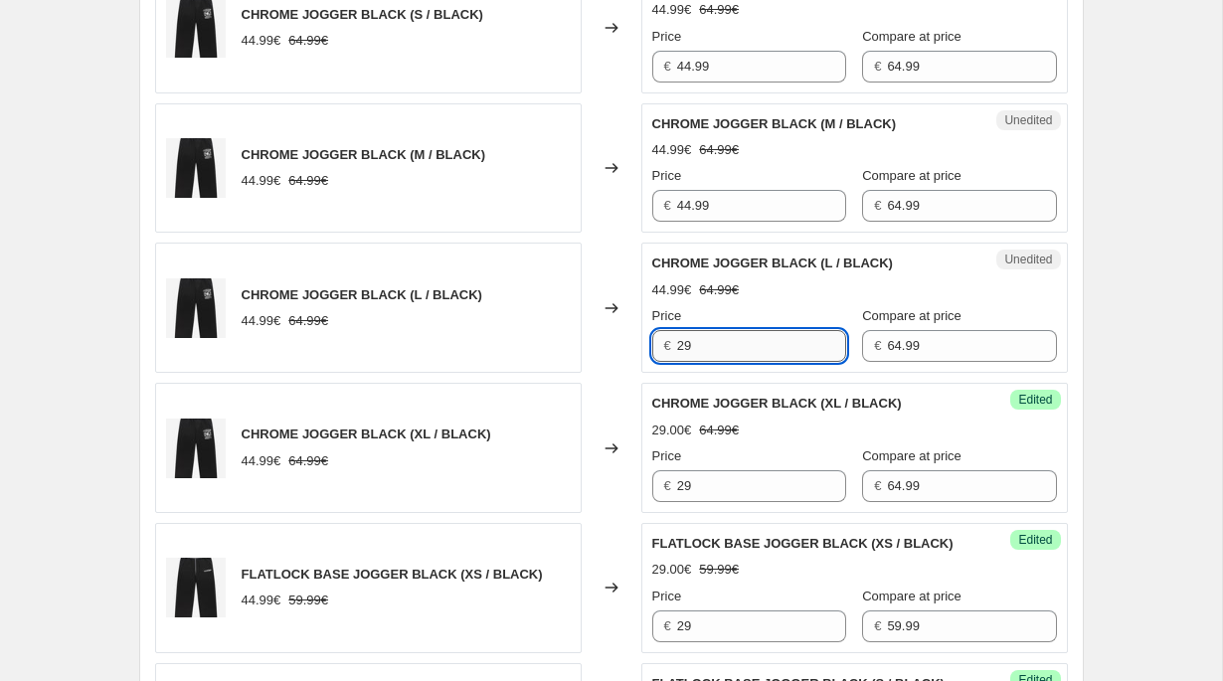
scroll to position [2543, 0]
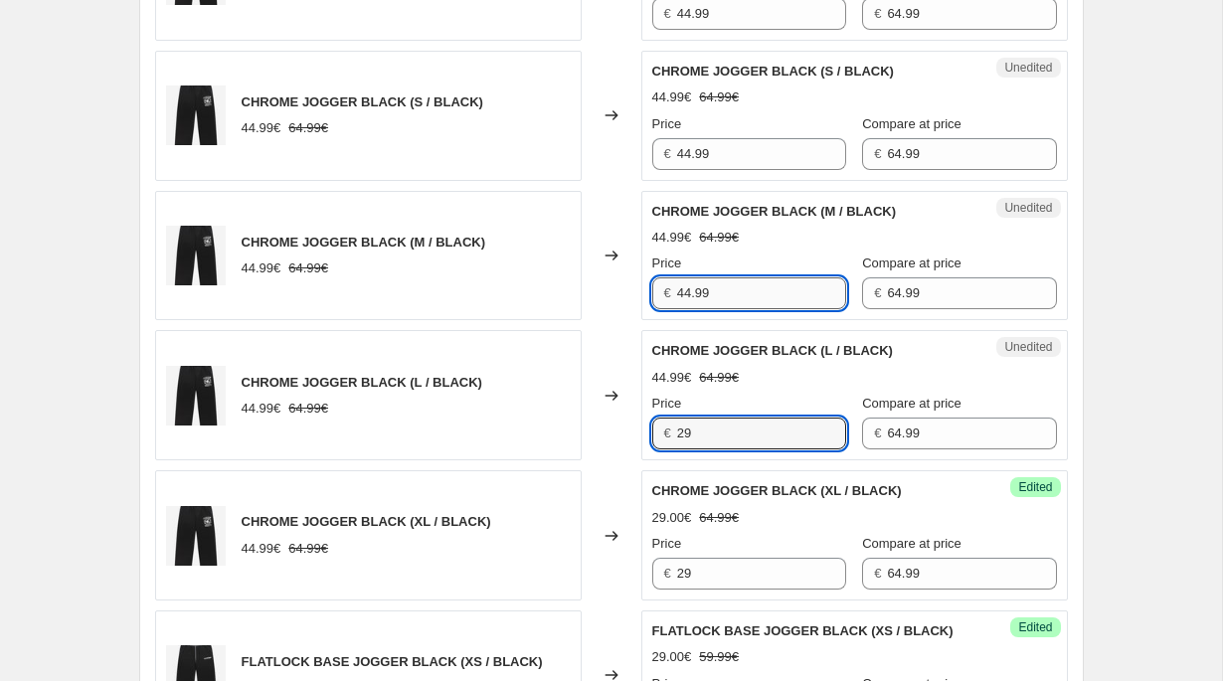
click at [686, 287] on input "44.99" at bounding box center [761, 293] width 169 height 32
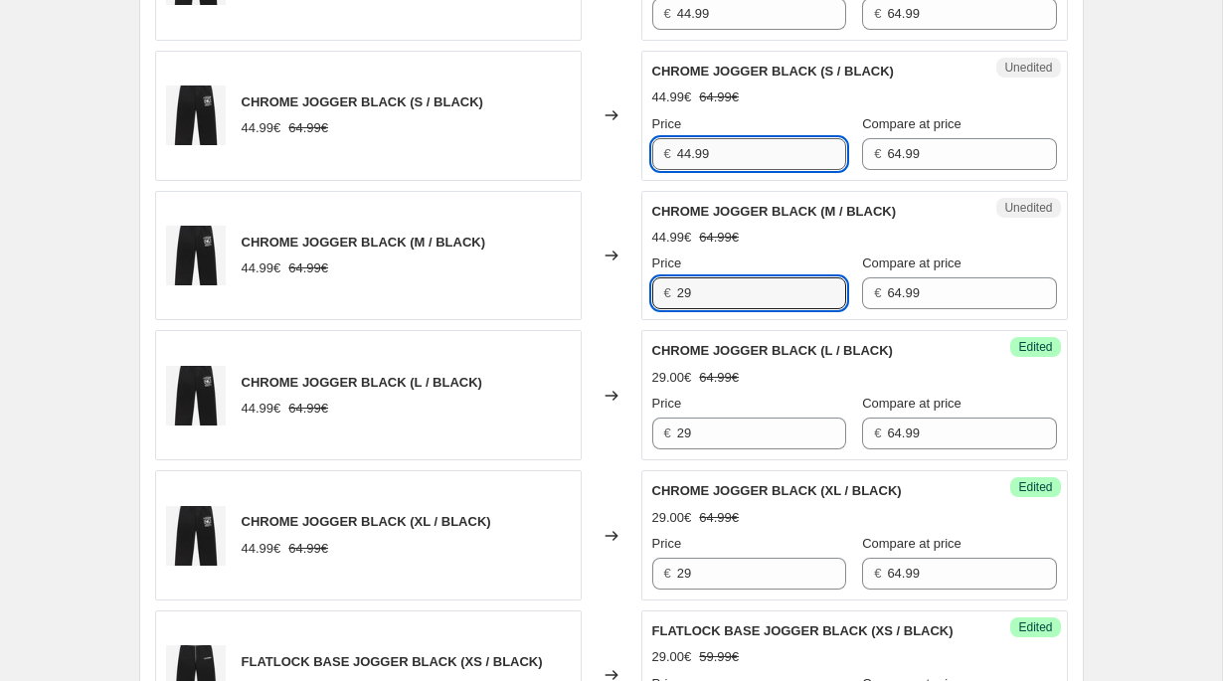
click at [694, 167] on input "44.99" at bounding box center [761, 154] width 169 height 32
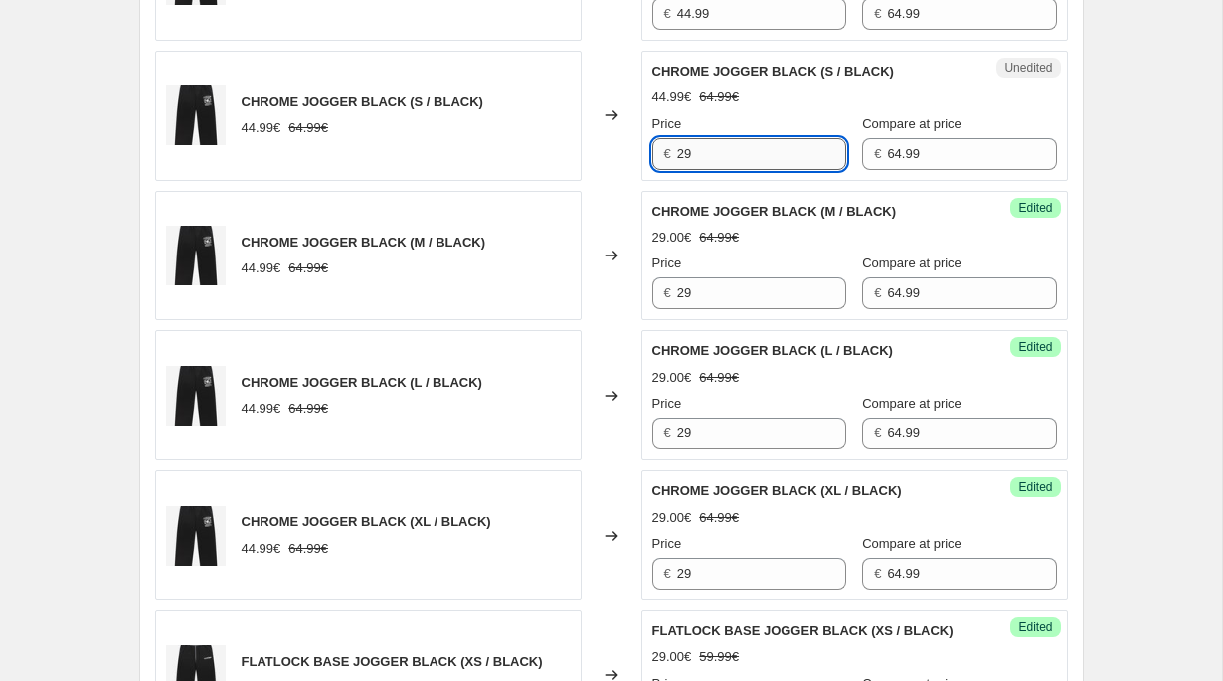
scroll to position [2112, 0]
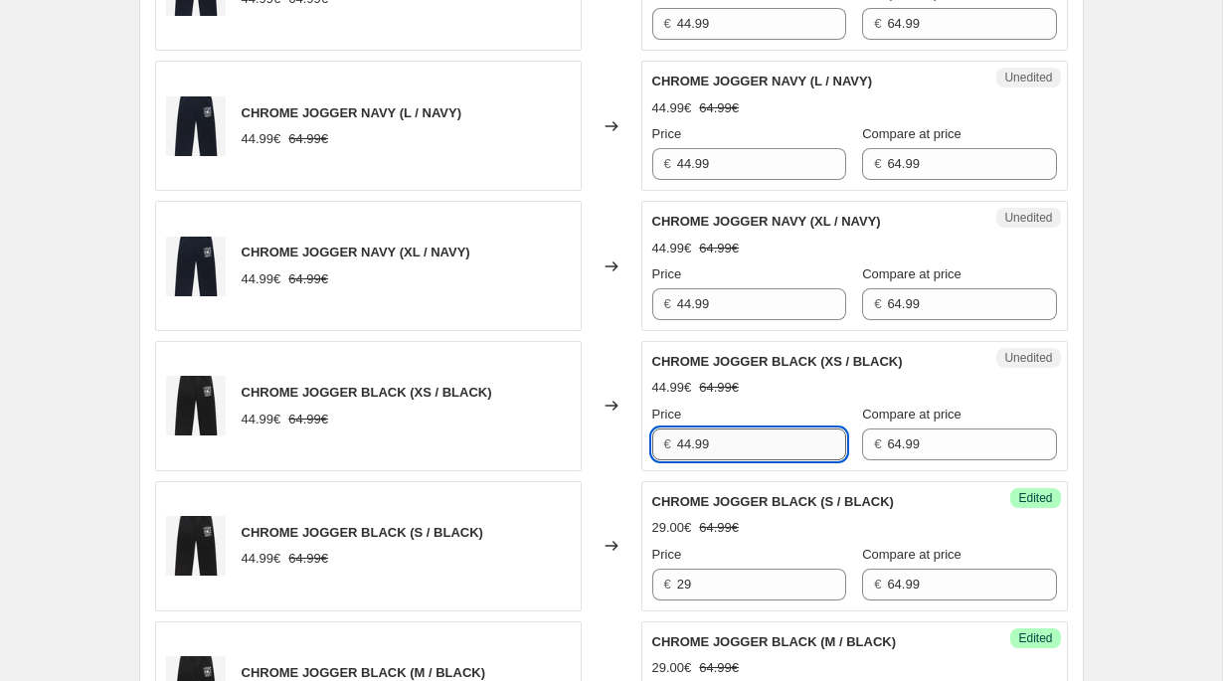
click at [698, 439] on input "44.99" at bounding box center [761, 445] width 169 height 32
click at [705, 280] on div "Price" at bounding box center [749, 275] width 194 height 20
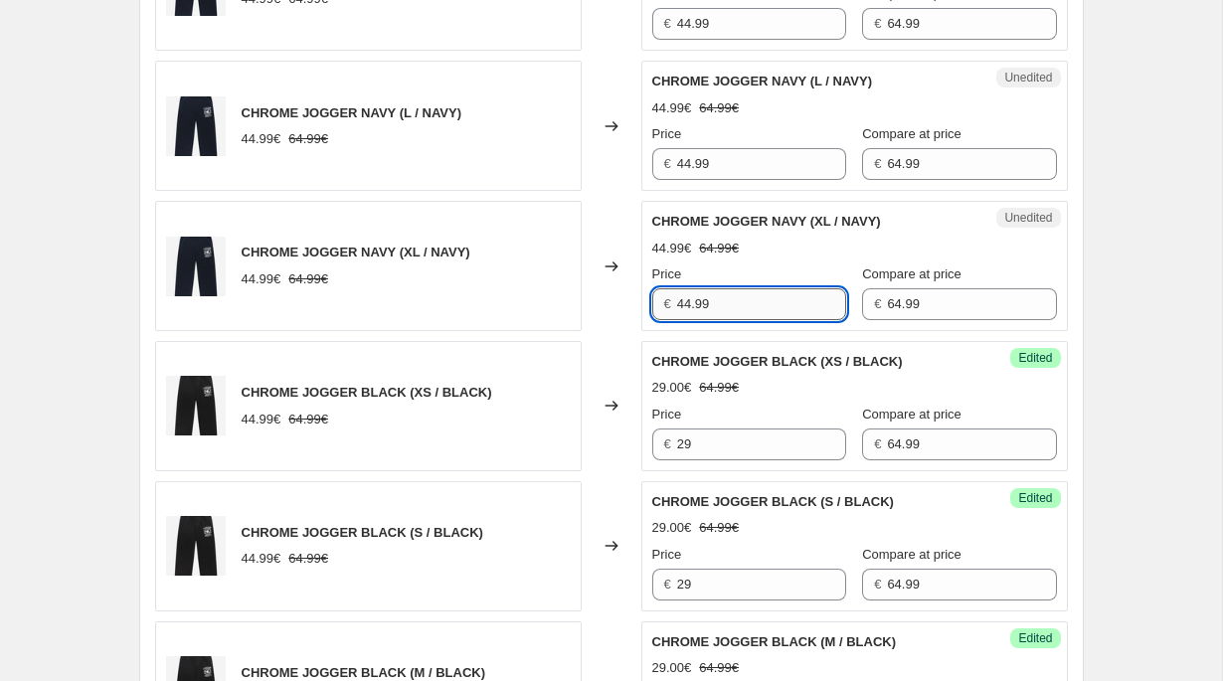
click at [704, 300] on input "44.99" at bounding box center [761, 304] width 169 height 32
click at [699, 174] on input "44.99" at bounding box center [761, 164] width 169 height 32
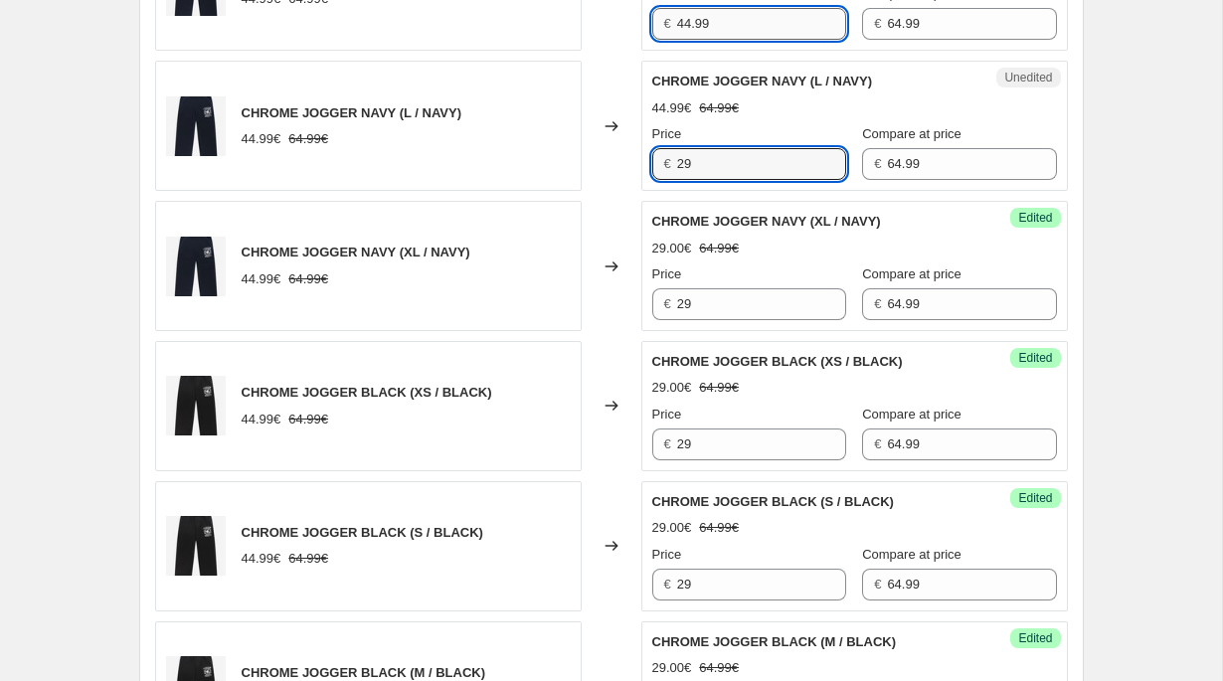
click at [706, 19] on input "44.99" at bounding box center [761, 24] width 169 height 32
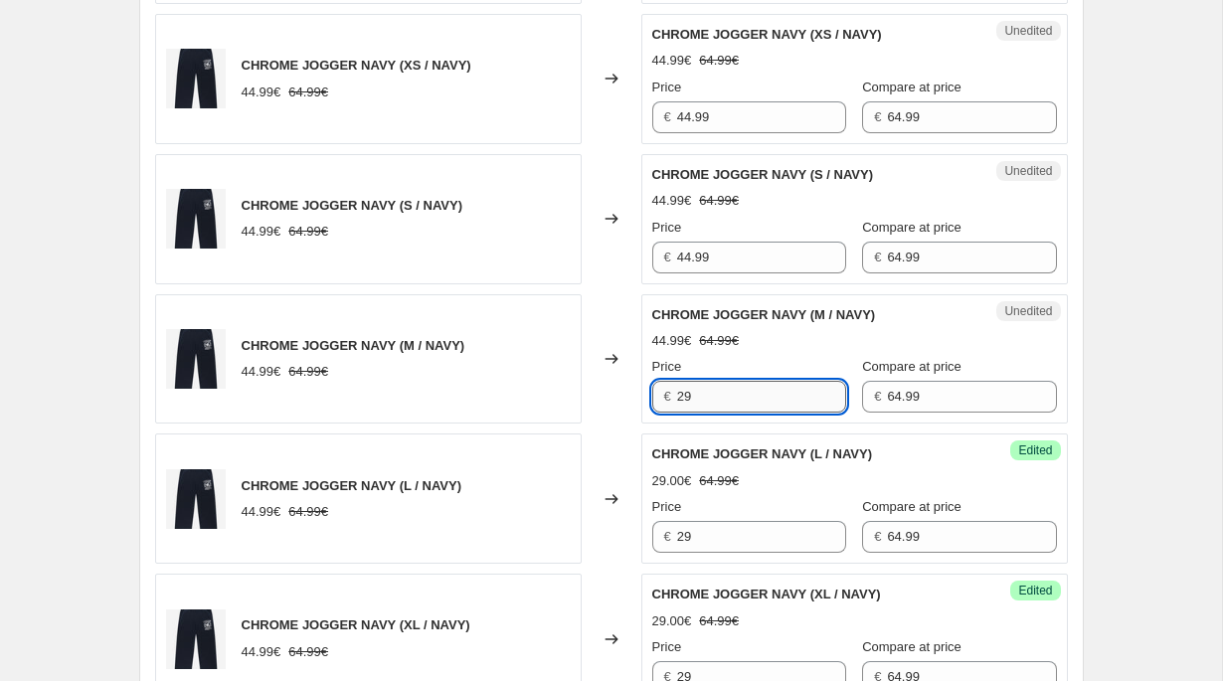
scroll to position [1487, 0]
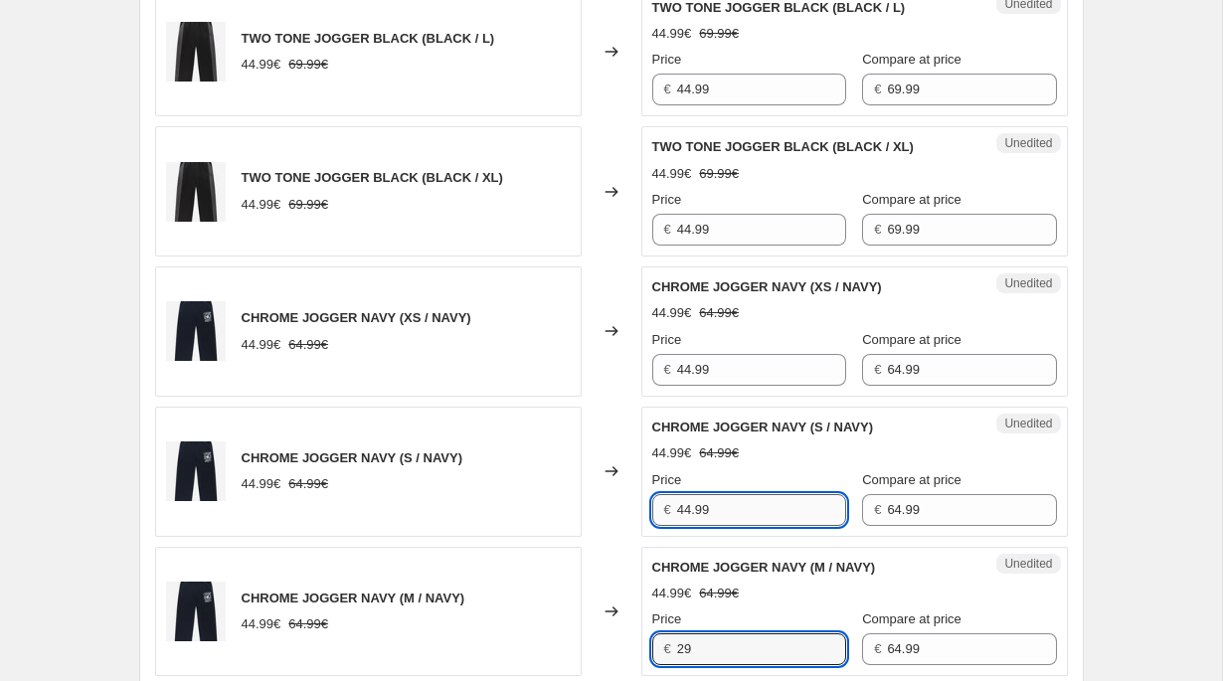
click at [686, 503] on input "44.99" at bounding box center [761, 510] width 169 height 32
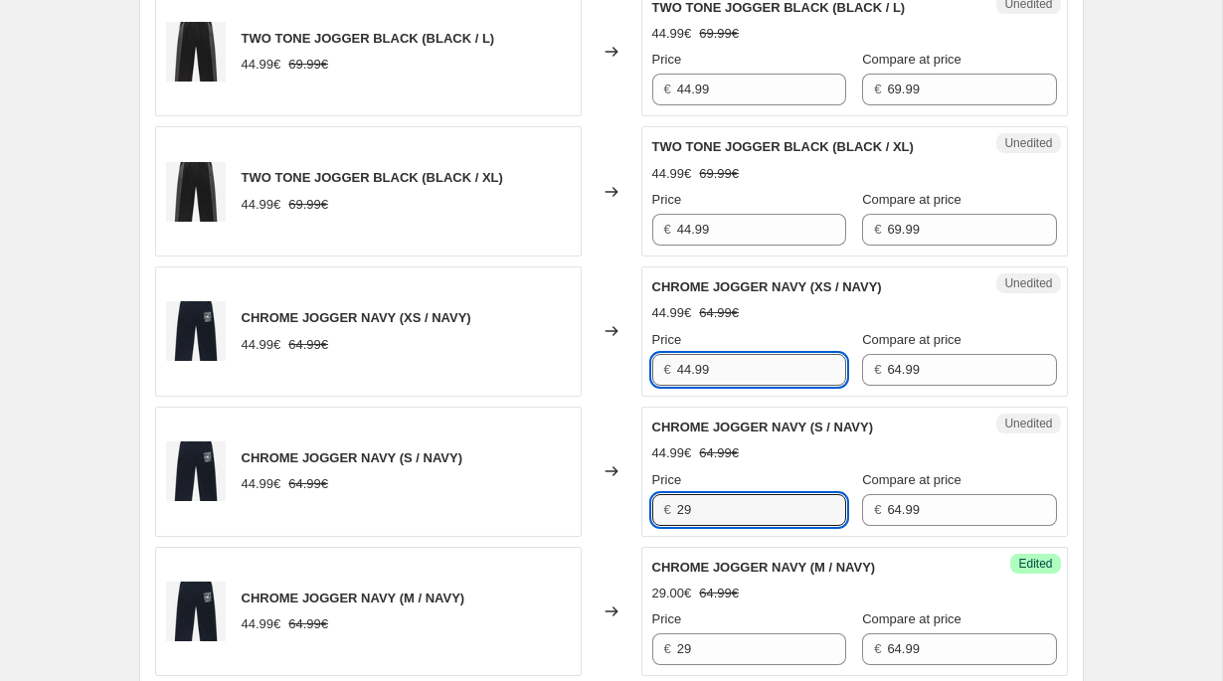
click at [704, 355] on input "44.99" at bounding box center [761, 370] width 169 height 32
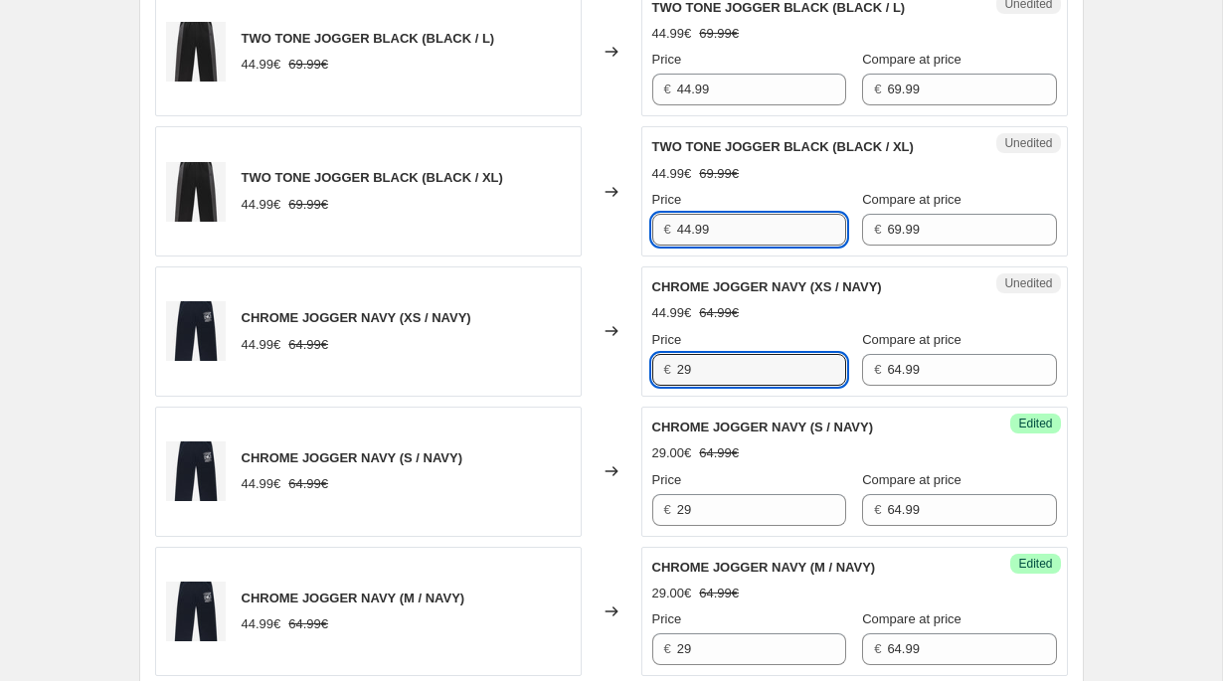
click at [704, 222] on input "44.99" at bounding box center [761, 230] width 169 height 32
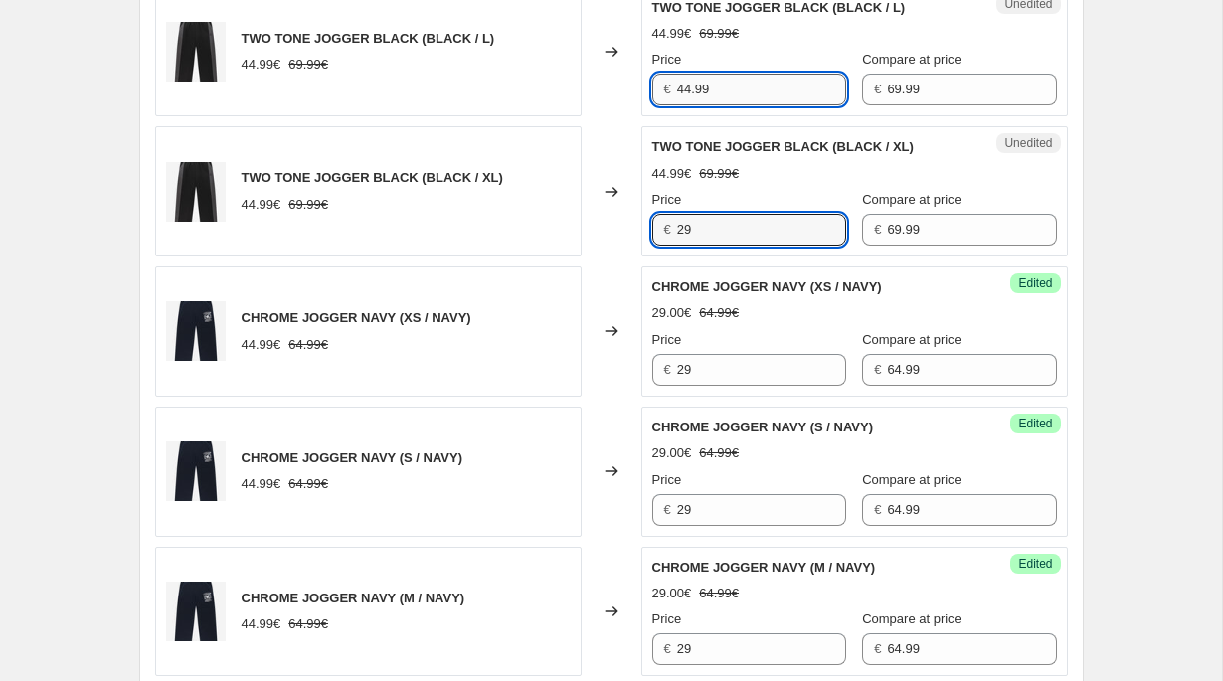
click at [694, 89] on input "44.99" at bounding box center [761, 90] width 169 height 32
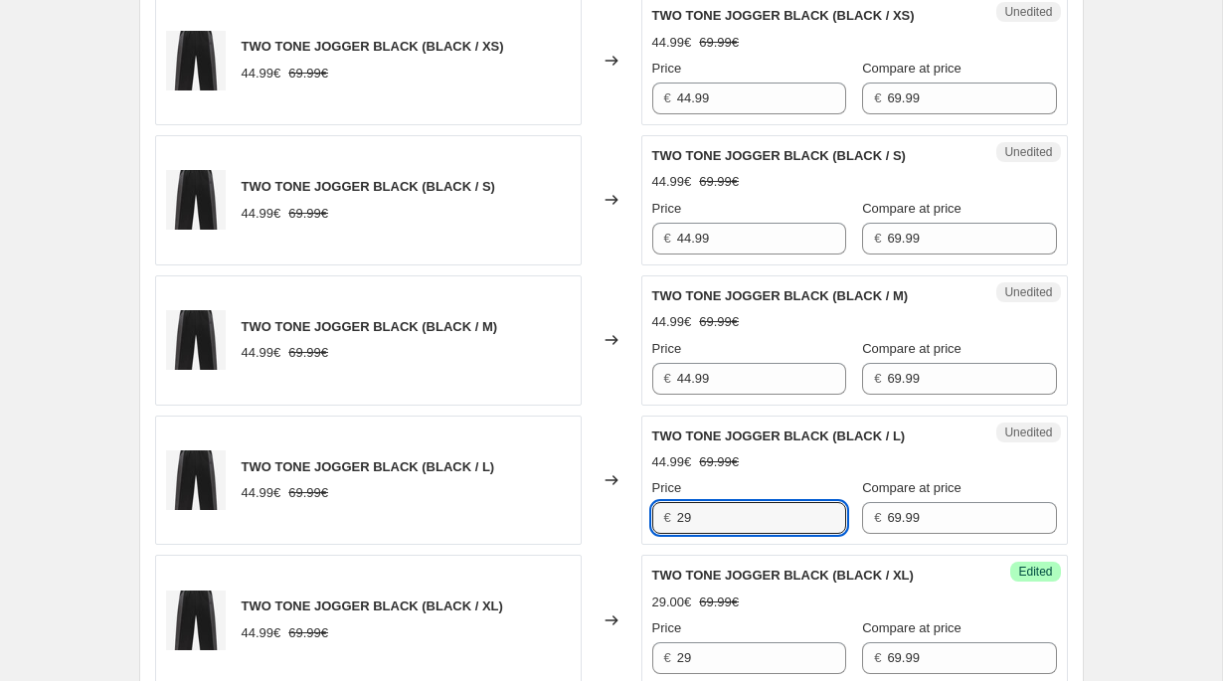
scroll to position [1024, 0]
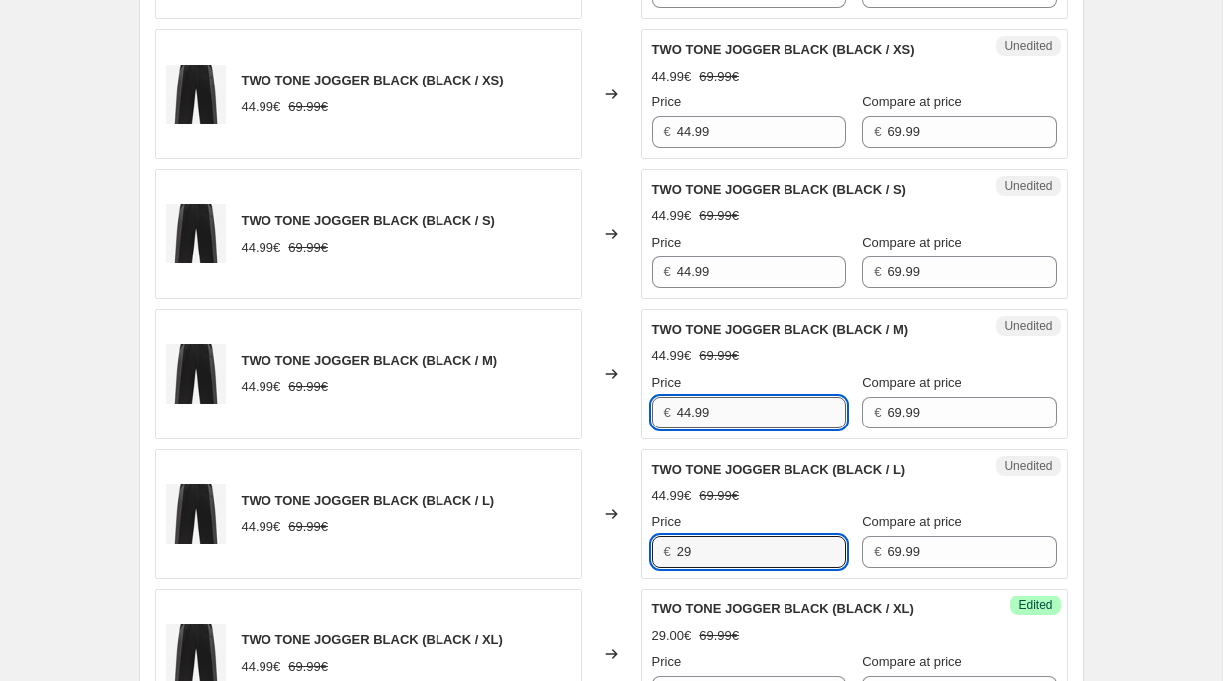
click at [689, 415] on input "44.99" at bounding box center [761, 413] width 169 height 32
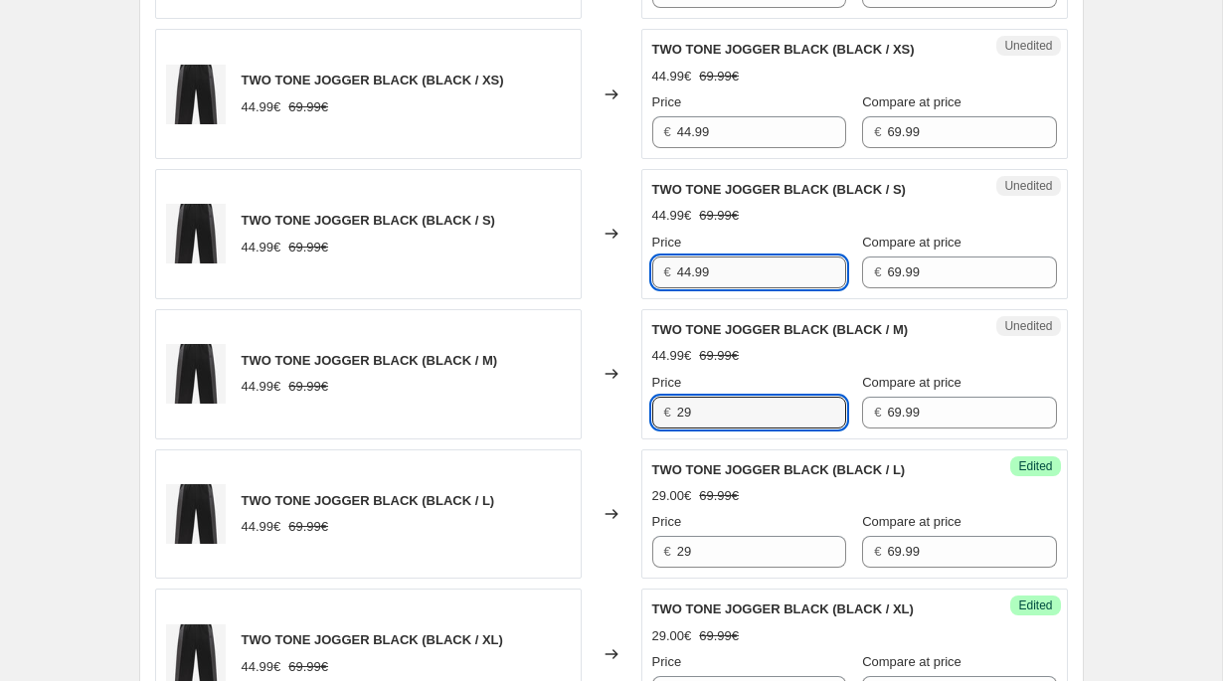
click at [704, 263] on input "44.99" at bounding box center [761, 273] width 169 height 32
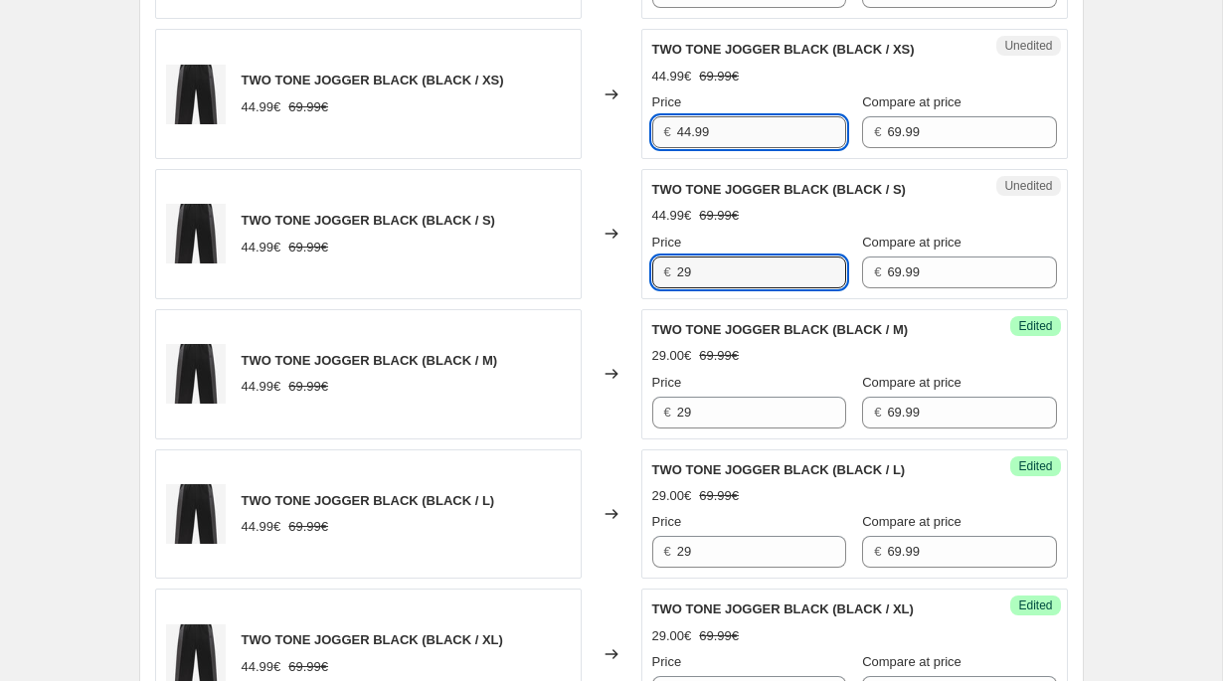
click at [688, 124] on input "44.99" at bounding box center [761, 132] width 169 height 32
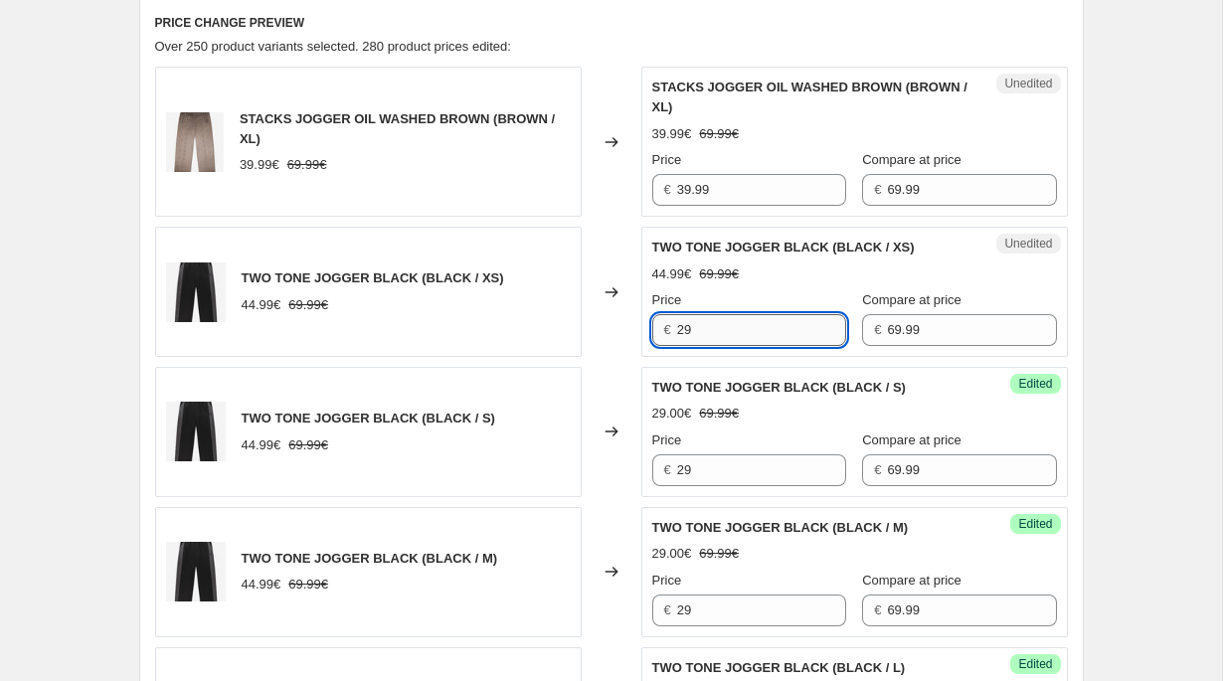
scroll to position [763, 0]
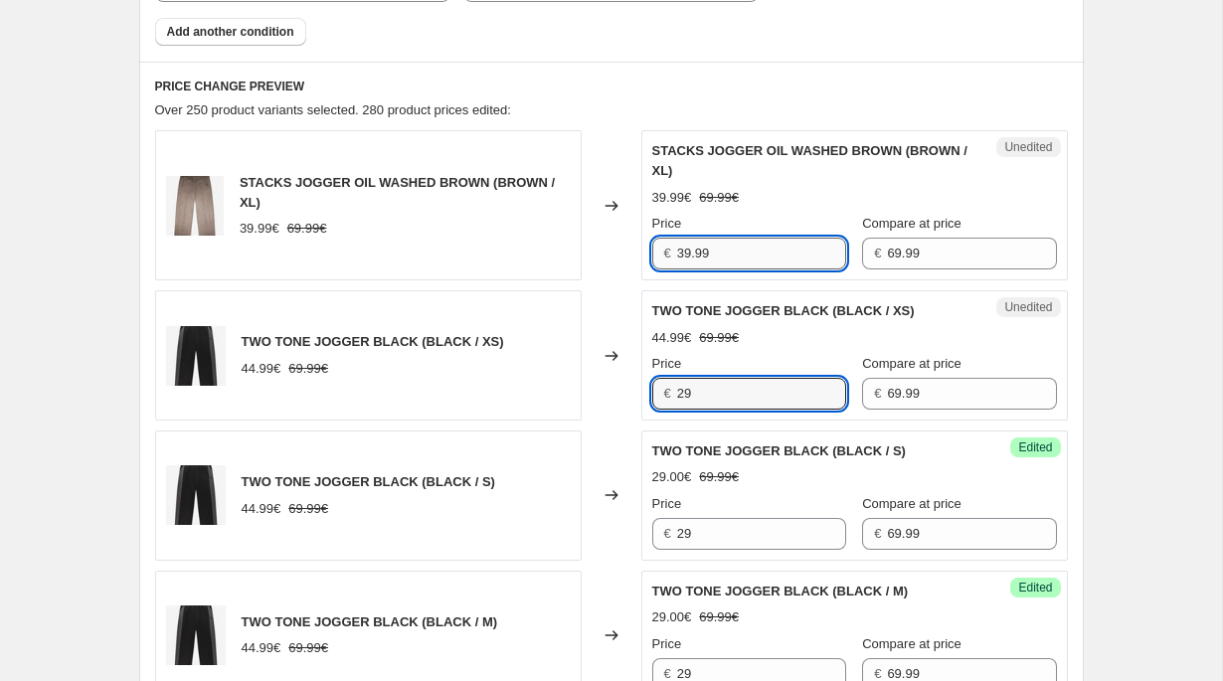
click at [683, 251] on input "39.99" at bounding box center [761, 254] width 169 height 32
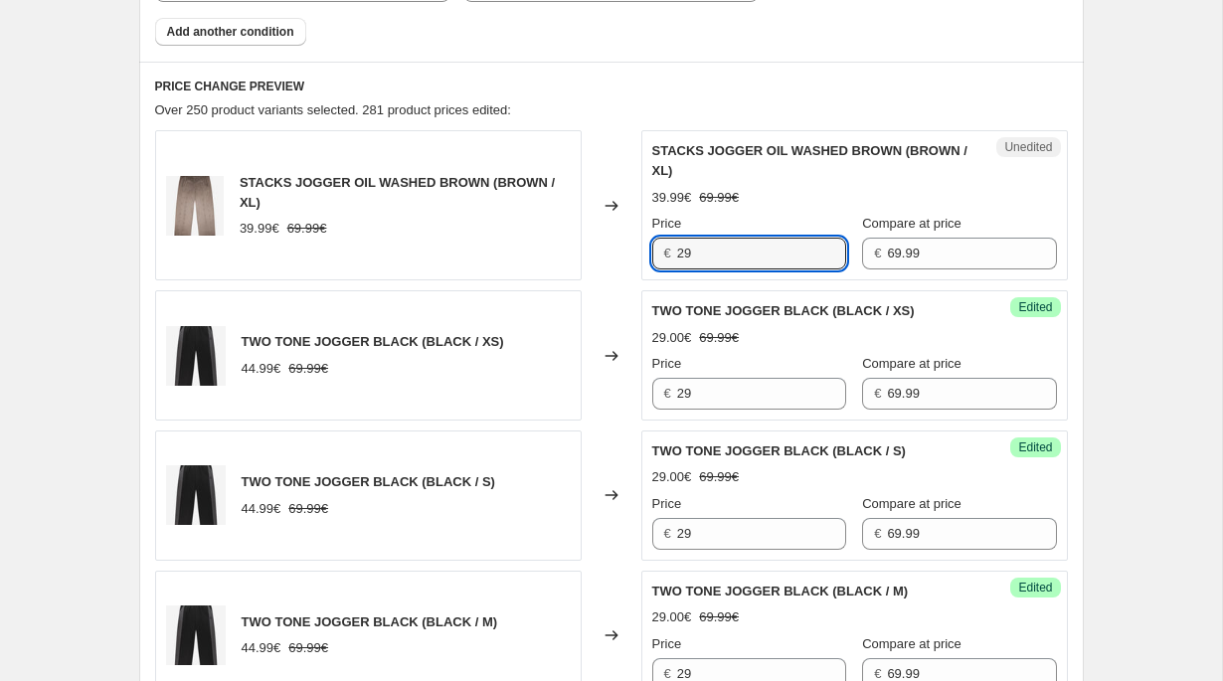
click at [600, 296] on div "Changed to" at bounding box center [612, 355] width 60 height 130
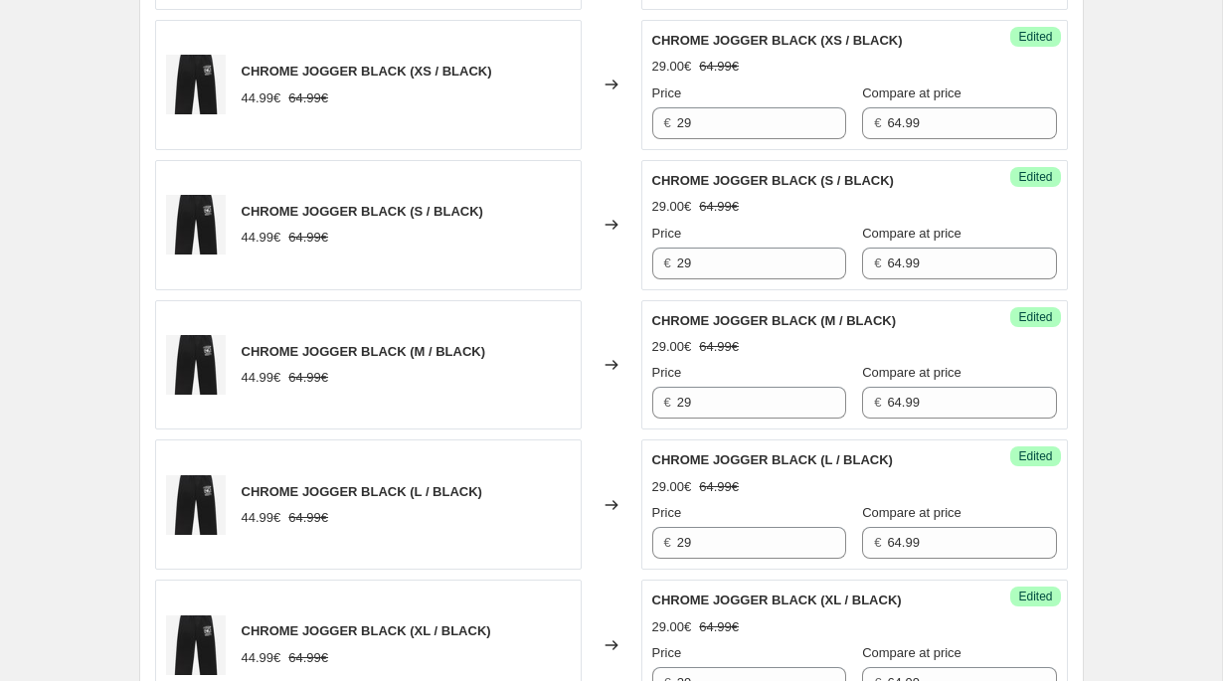
scroll to position [3450, 0]
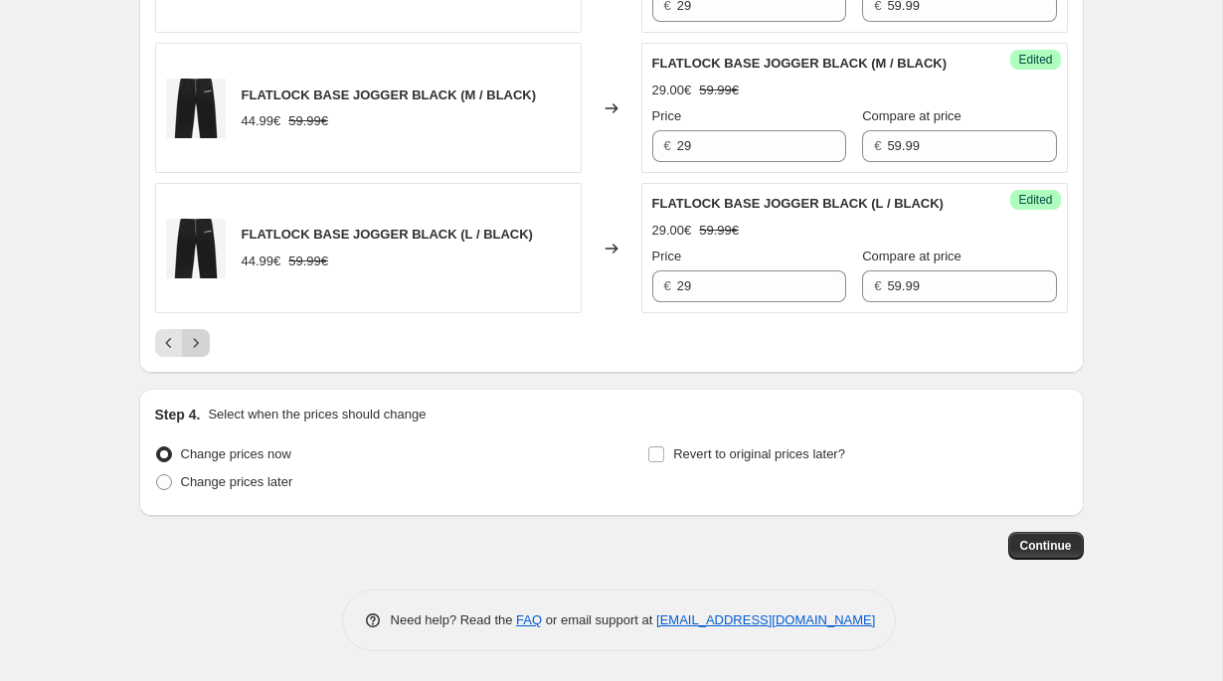
click at [196, 343] on icon "Next" at bounding box center [196, 343] width 20 height 20
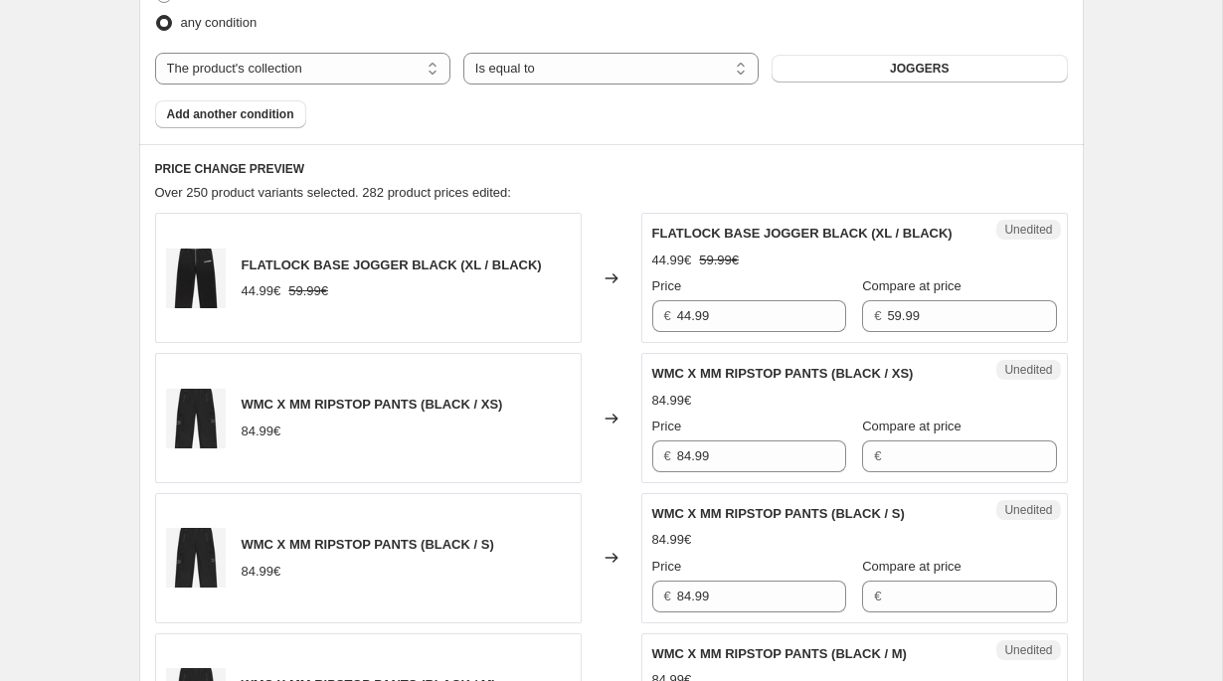
scroll to position [825, 0]
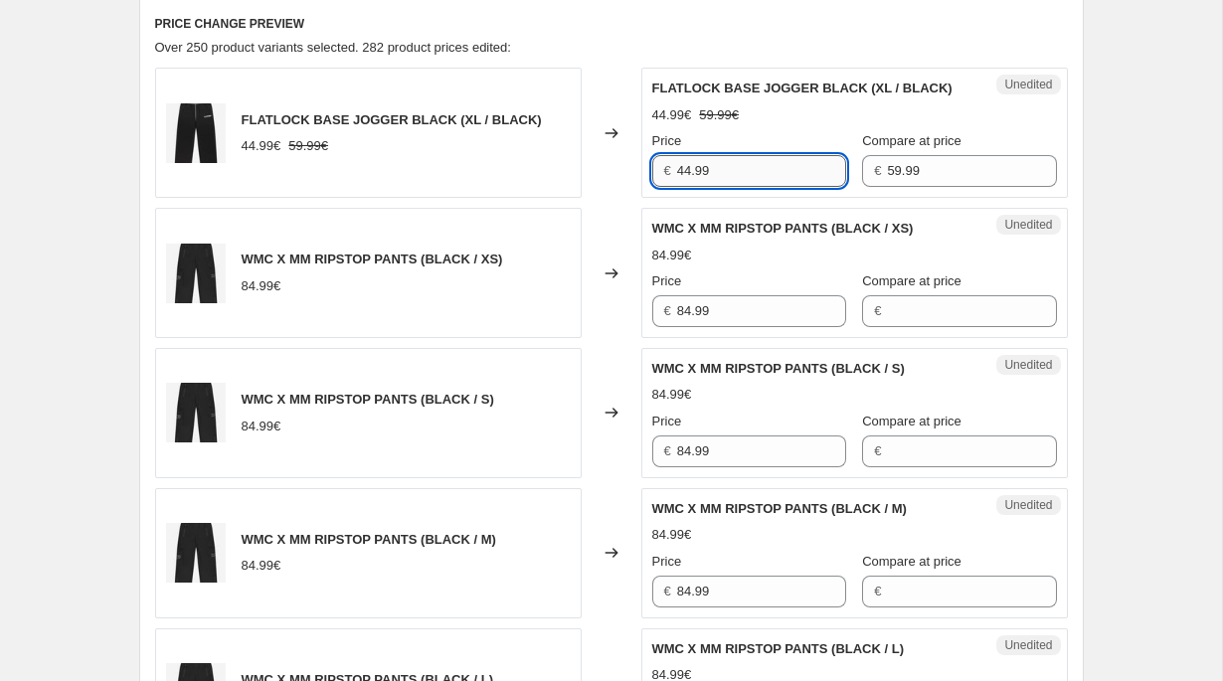
click at [707, 187] on input "44.99" at bounding box center [761, 171] width 169 height 32
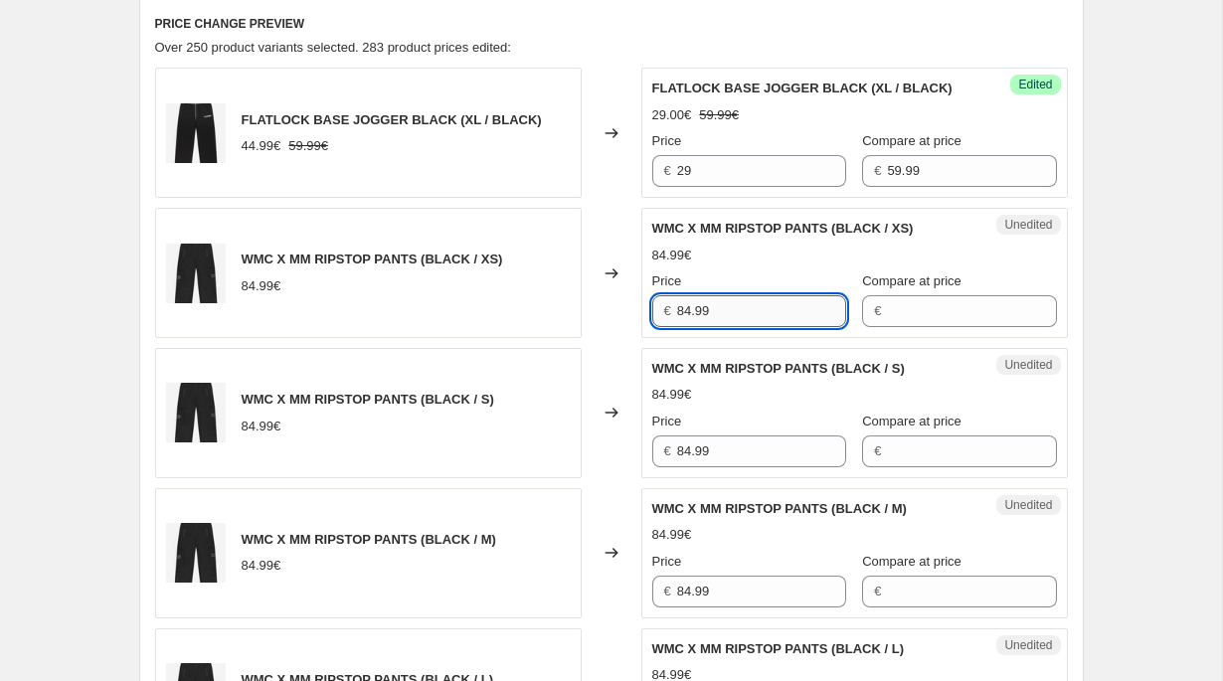
click at [704, 324] on input "84.99" at bounding box center [761, 311] width 169 height 32
click at [700, 464] on input "84.99" at bounding box center [761, 452] width 169 height 32
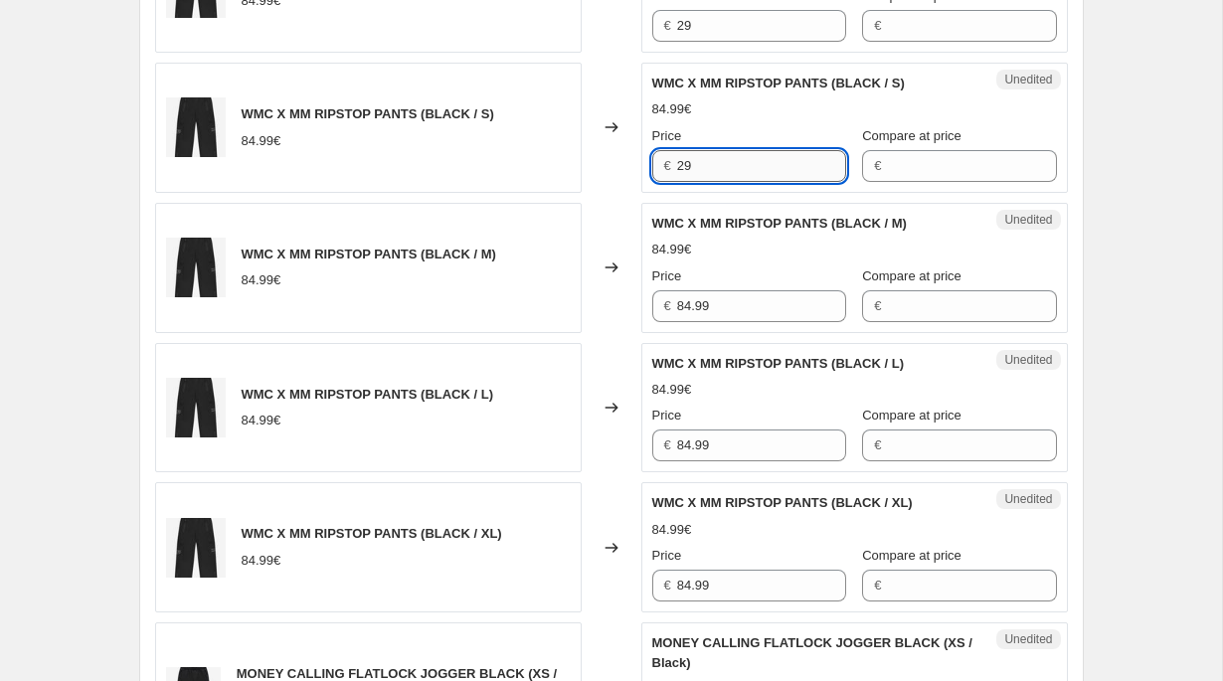
scroll to position [1246, 0]
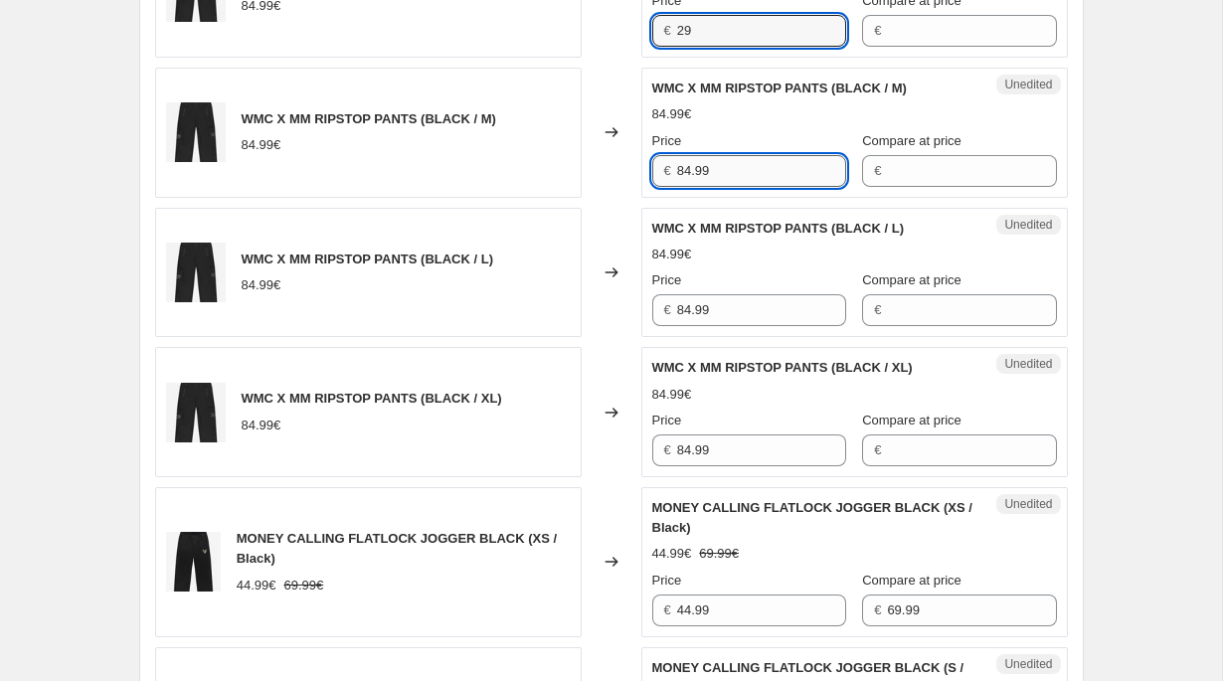
click at [702, 187] on input "84.99" at bounding box center [761, 171] width 169 height 32
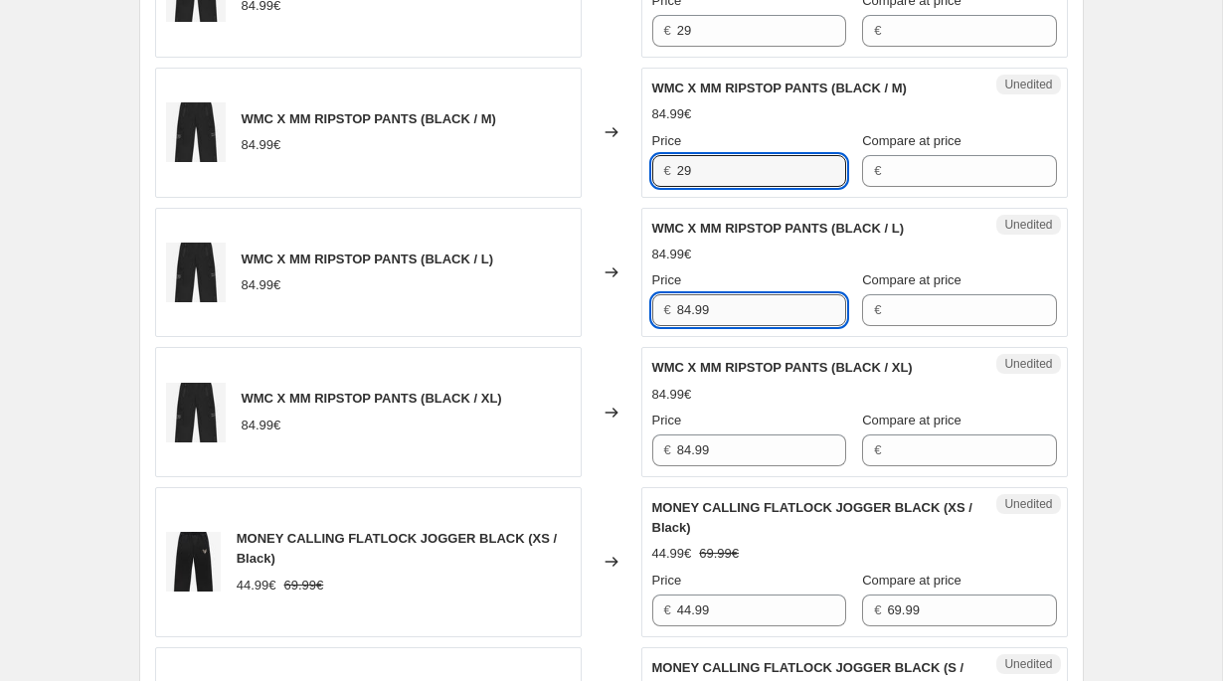
click at [699, 326] on input "84.99" at bounding box center [761, 310] width 169 height 32
click at [693, 477] on div "Unedited WMC X MM RIPSTOP PANTS (BLACK / XL) 84.99€ Price € 84.99 Compare at pr…" at bounding box center [854, 412] width 427 height 130
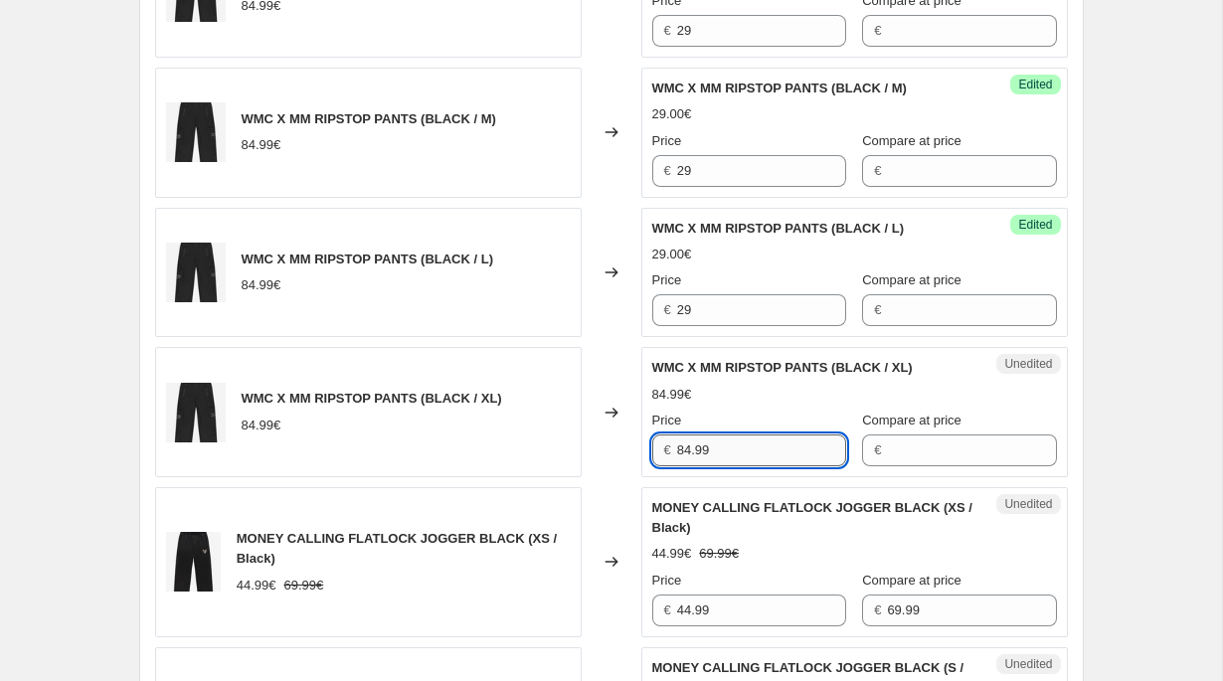
click at [693, 466] on input "84.99" at bounding box center [761, 451] width 169 height 32
click at [705, 626] on input "44.99" at bounding box center [761, 611] width 169 height 32
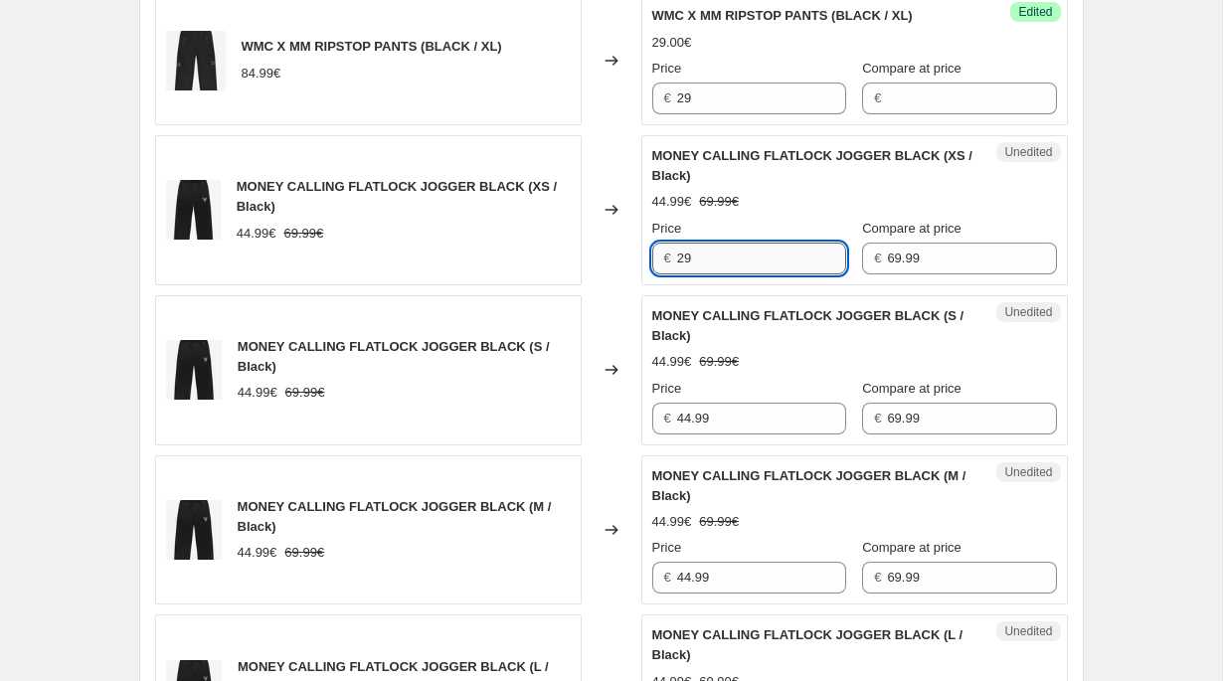
scroll to position [1635, 0]
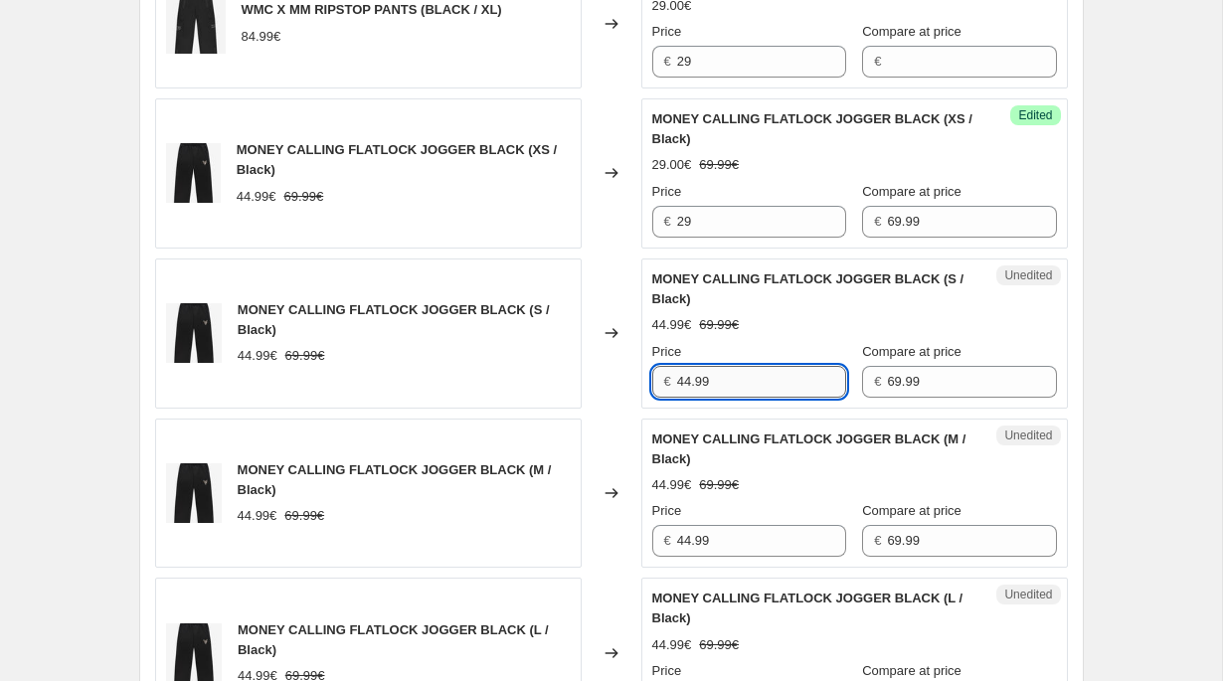
click at [707, 398] on input "44.99" at bounding box center [761, 382] width 169 height 32
click at [711, 557] on input "44.99" at bounding box center [761, 541] width 169 height 32
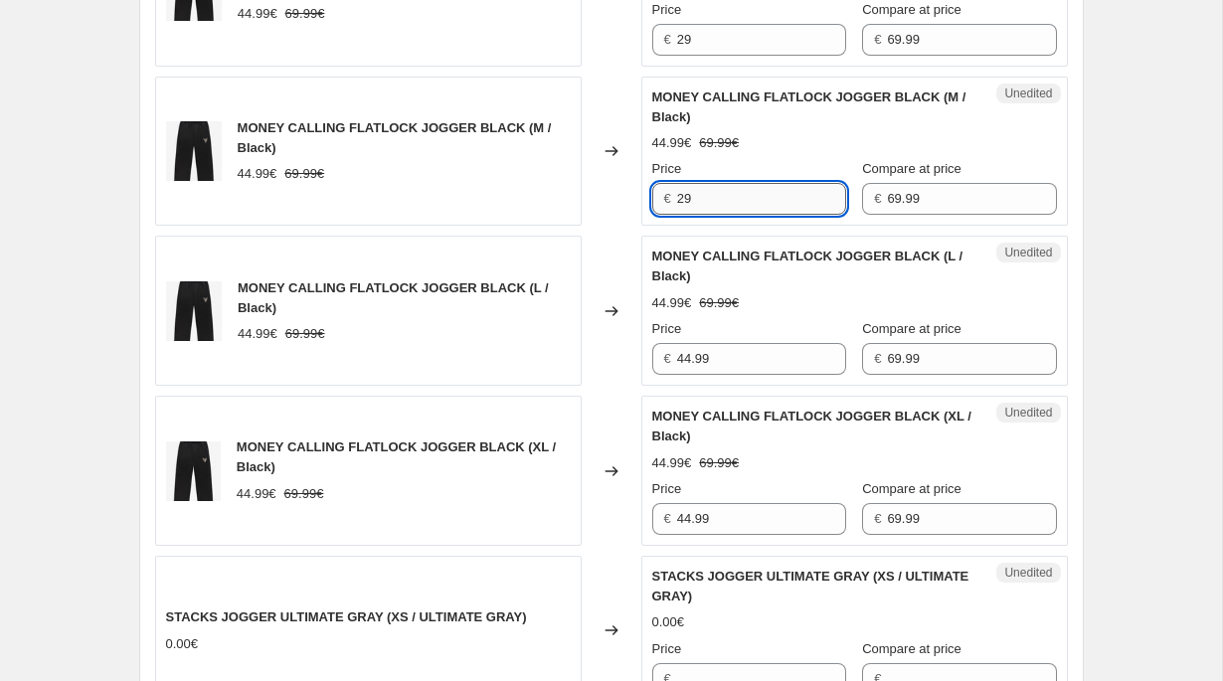
scroll to position [1978, 0]
click at [704, 366] on input "44.99" at bounding box center [761, 358] width 169 height 32
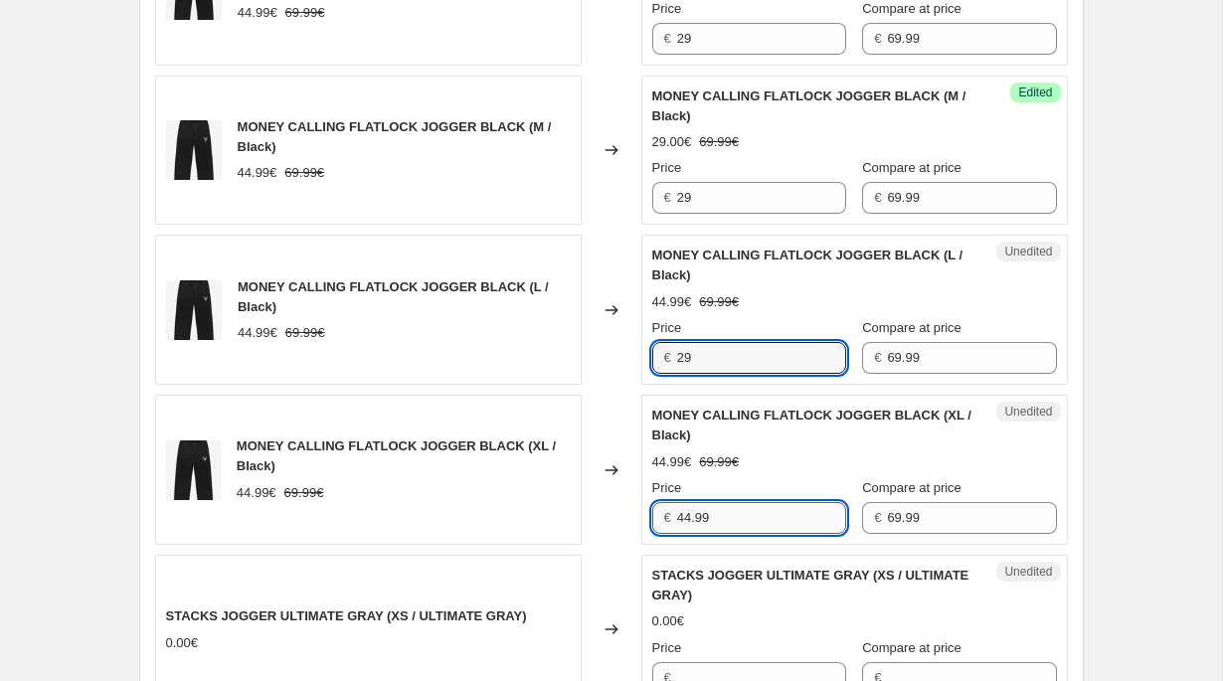
click at [711, 527] on input "44.99" at bounding box center [761, 518] width 169 height 32
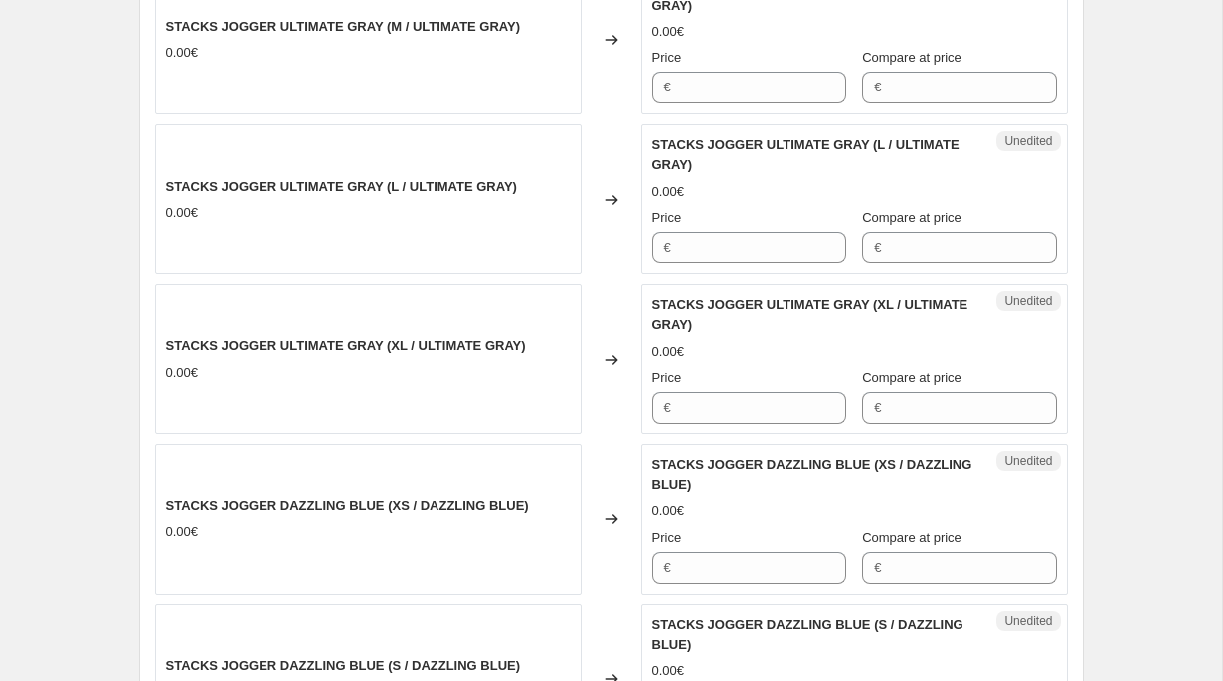
scroll to position [3668, 0]
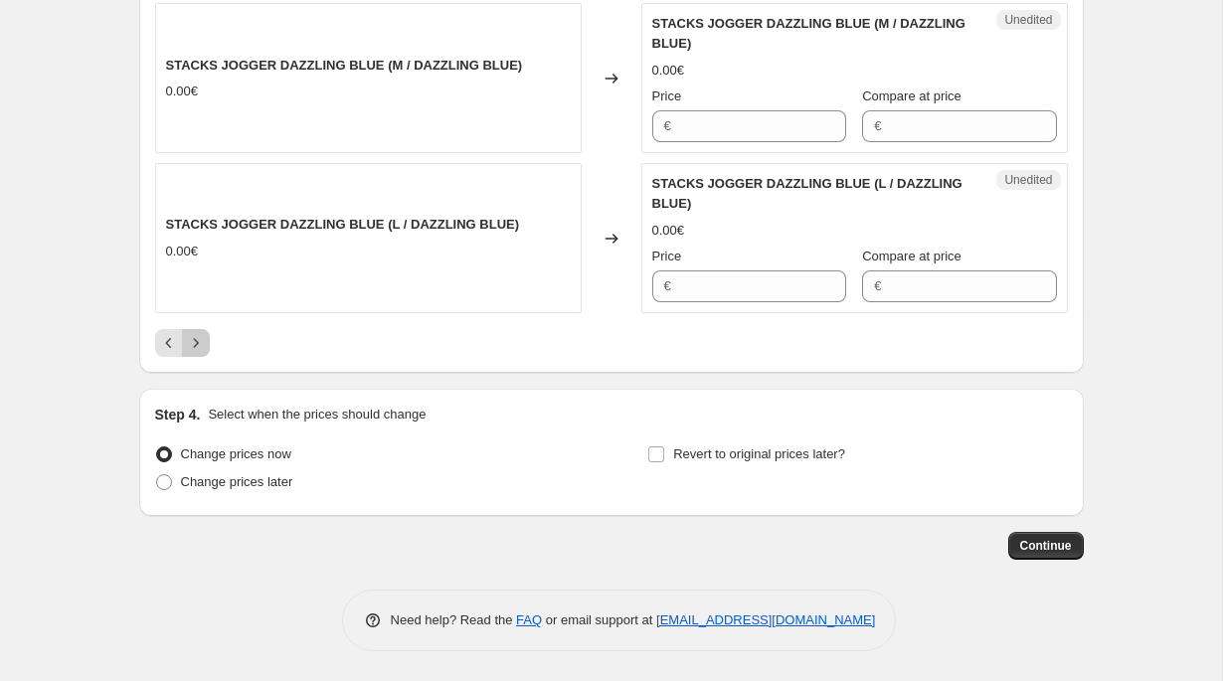
click at [206, 342] on button "Next" at bounding box center [196, 343] width 28 height 28
click at [274, 489] on span "Change prices later" at bounding box center [237, 481] width 112 height 15
click at [157, 475] on input "Change prices later" at bounding box center [156, 474] width 1 height 1
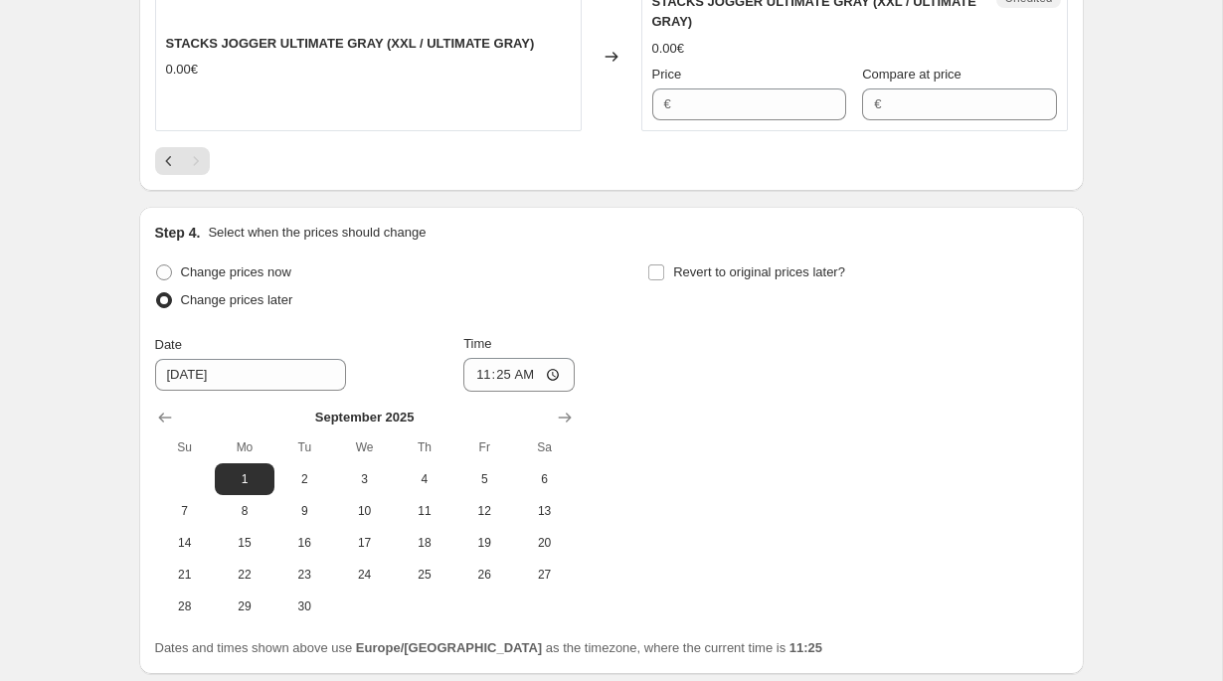
scroll to position [3282, 0]
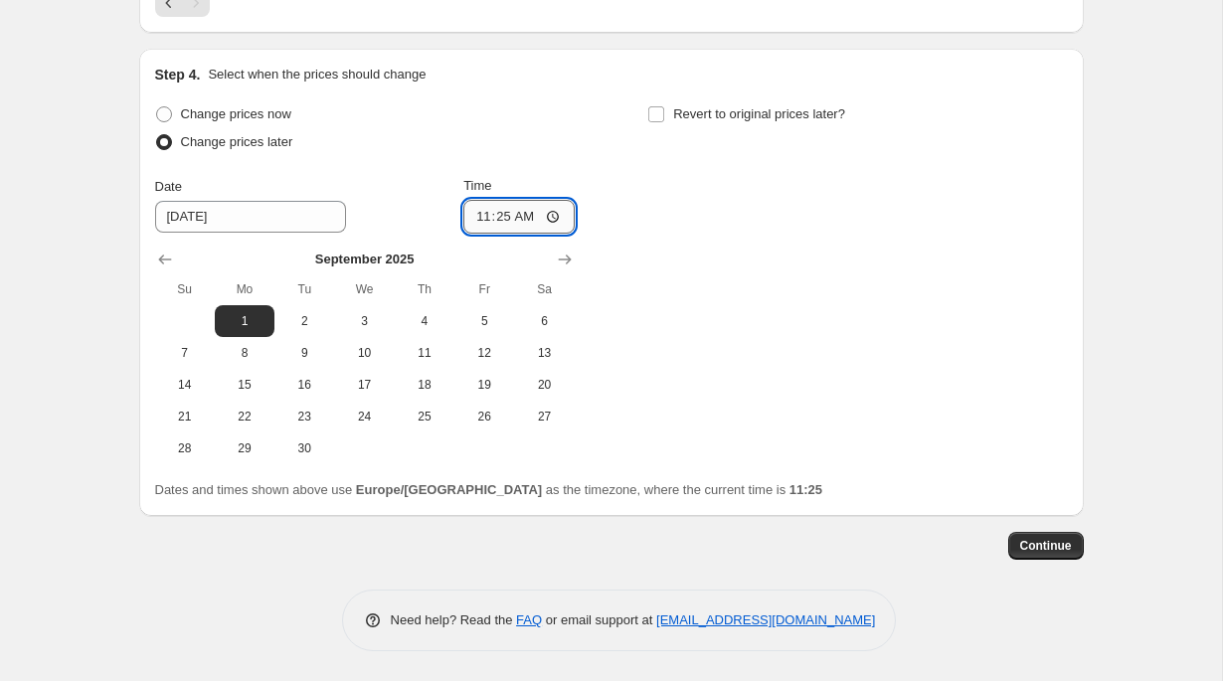
click at [496, 234] on input "11:25" at bounding box center [518, 217] width 111 height 34
click at [160, 269] on icon "Show previous month, August 2025" at bounding box center [165, 260] width 20 height 20
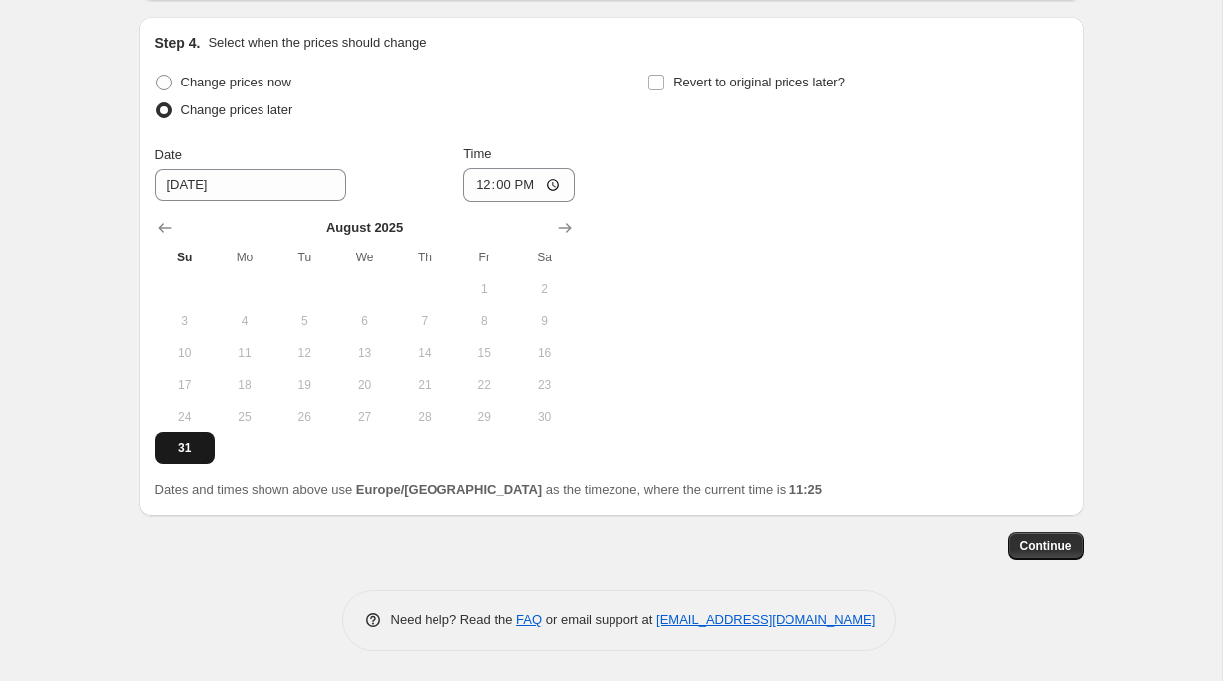
click at [172, 456] on span "31" at bounding box center [185, 449] width 44 height 16
click at [1030, 560] on button "Continue" at bounding box center [1046, 546] width 76 height 28
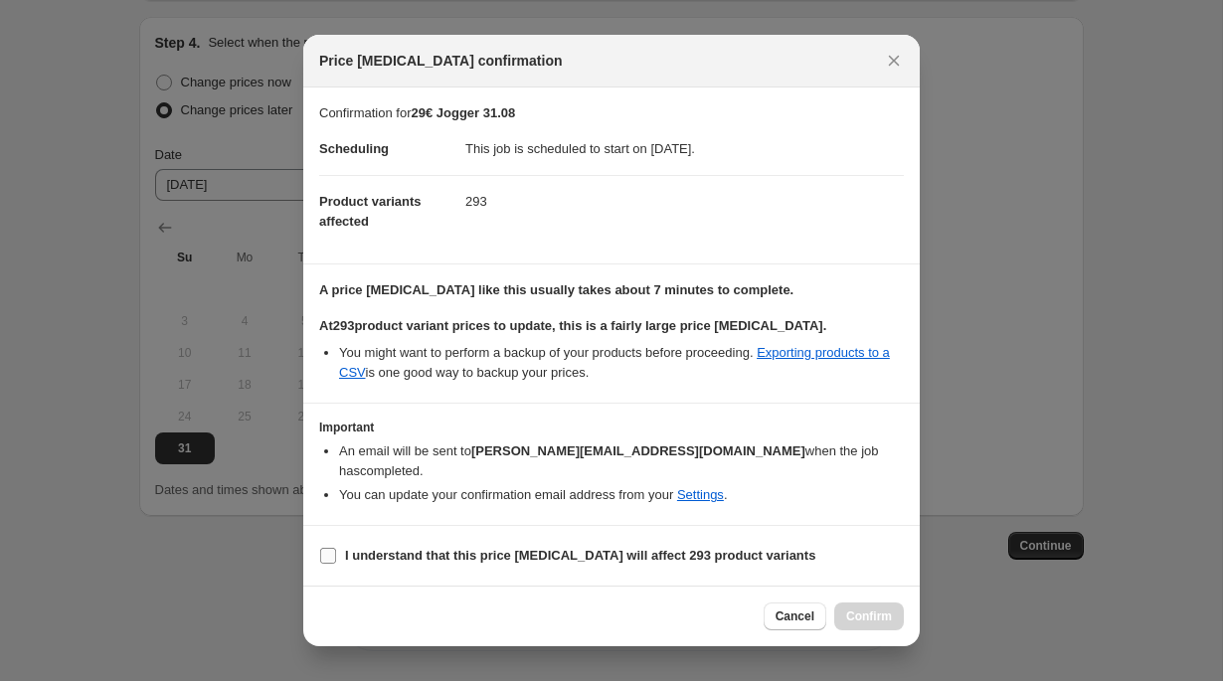
click at [743, 550] on b "I understand that this price [MEDICAL_DATA] will affect 293 product variants" at bounding box center [580, 555] width 470 height 15
click at [336, 550] on input "I understand that this price [MEDICAL_DATA] will affect 293 product variants" at bounding box center [328, 556] width 16 height 16
click at [857, 609] on span "Confirm" at bounding box center [869, 617] width 46 height 16
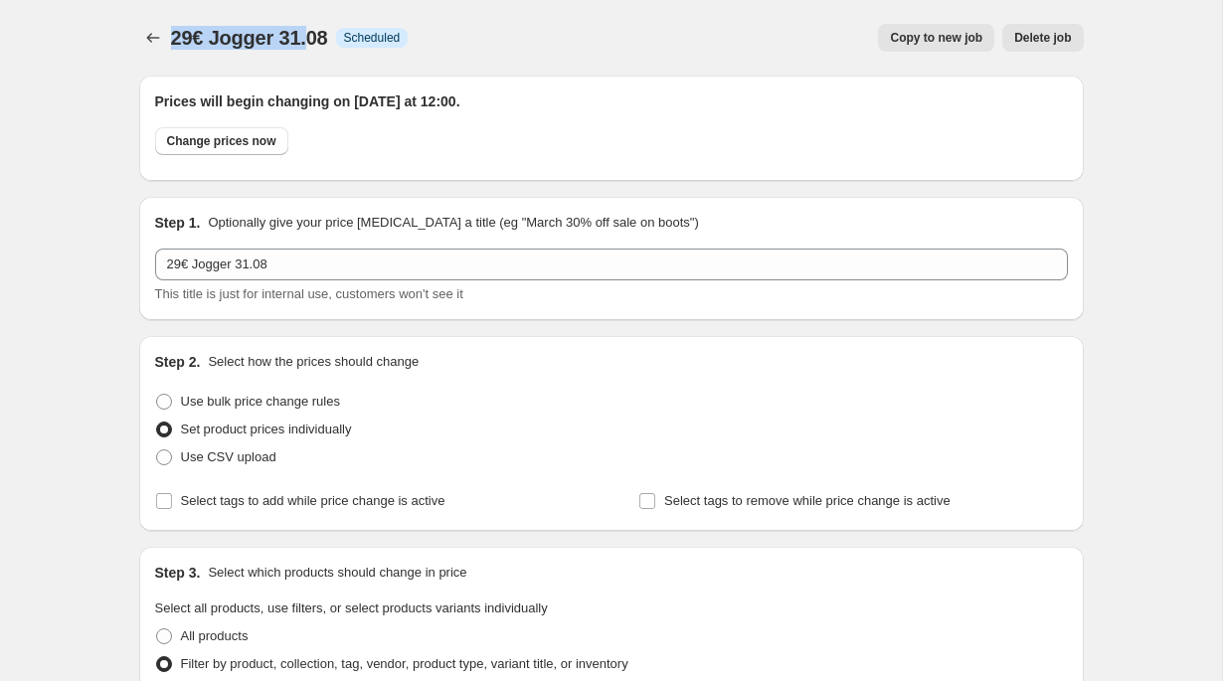
drag, startPoint x: 169, startPoint y: 35, endPoint x: 311, endPoint y: 36, distance: 142.2
click at [311, 36] on div "29€ Jogger 31.08 Info Scheduled Copy to new job Delete job More actions Copy to…" at bounding box center [611, 38] width 945 height 28
